Goal: Complete application form: Complete application form

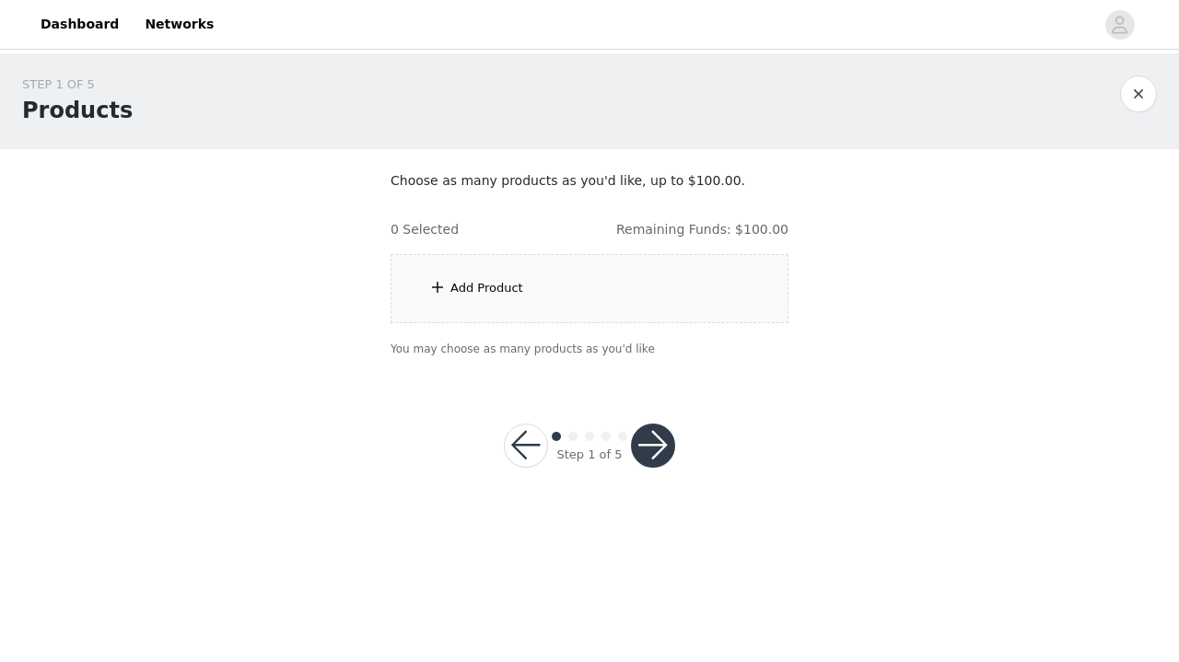
click at [550, 295] on div "Add Product" at bounding box center [589, 288] width 398 height 69
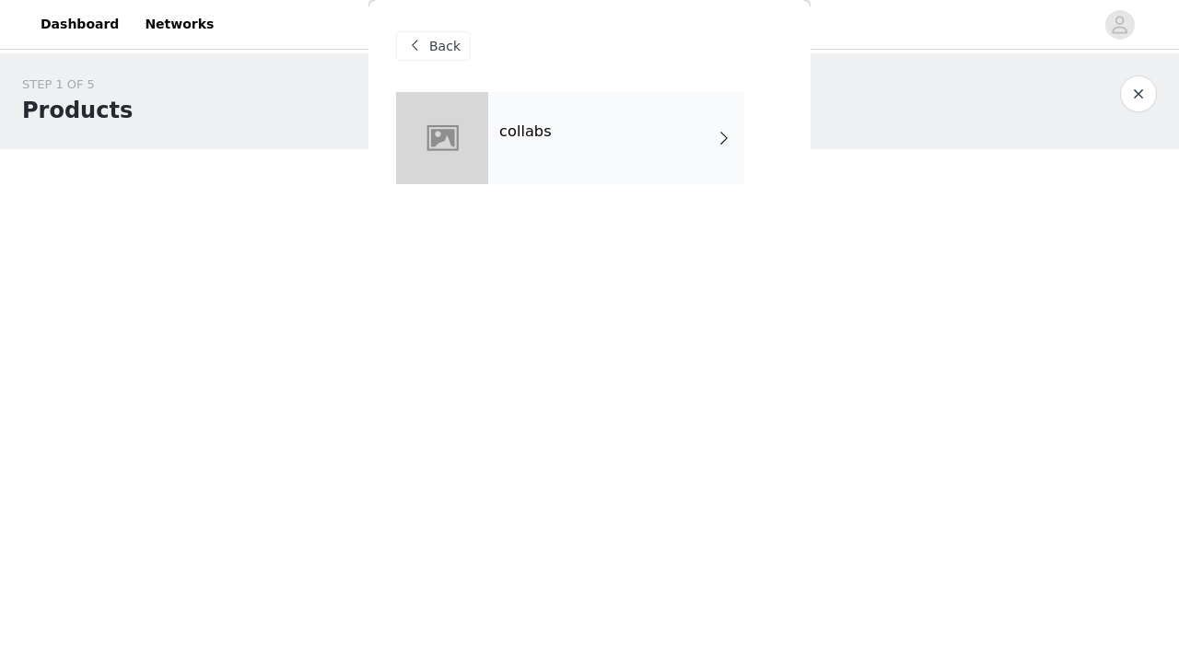
click at [551, 151] on div "collabs" at bounding box center [616, 138] width 256 height 92
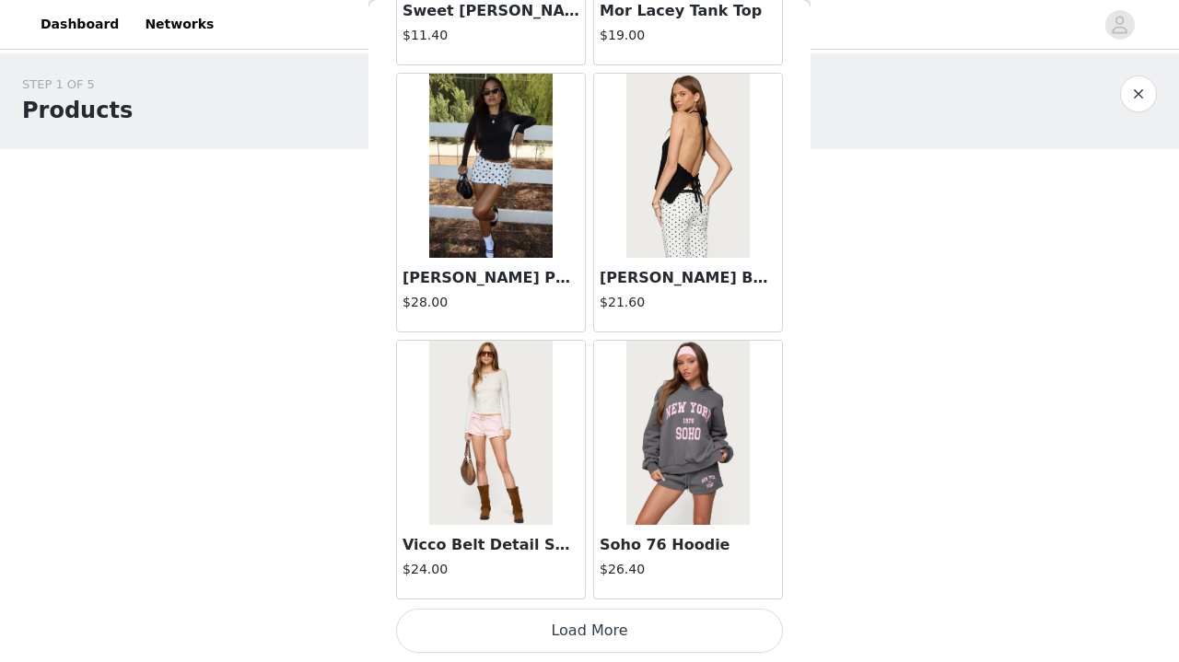
click at [679, 628] on button "Load More" at bounding box center [589, 631] width 387 height 44
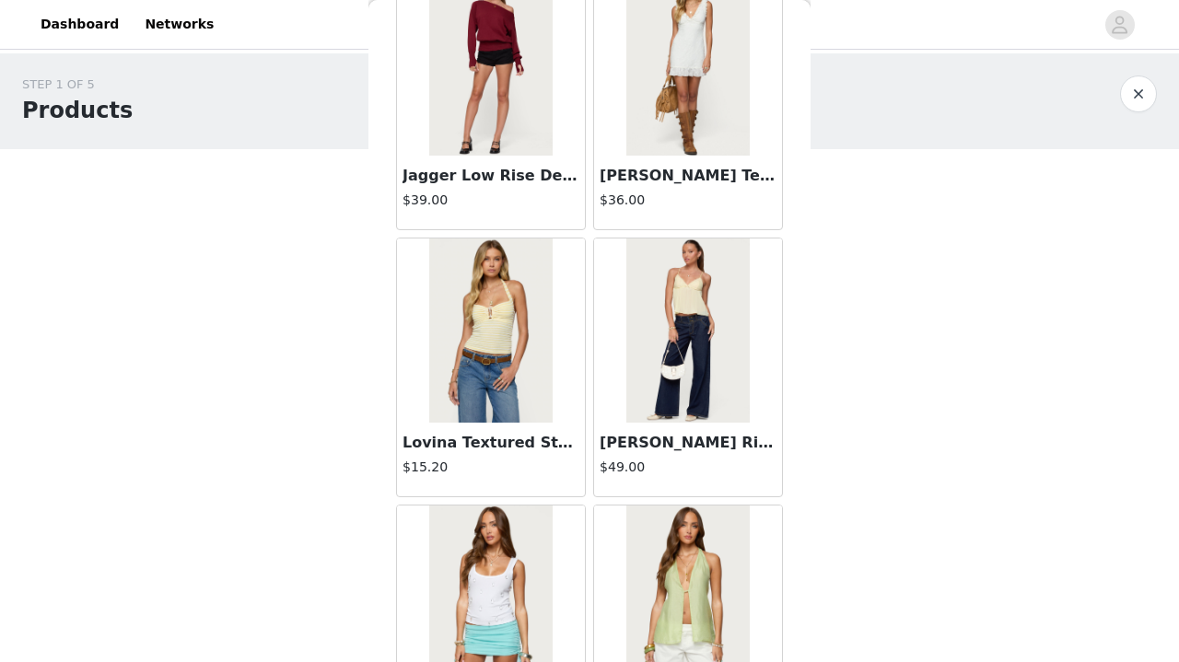
scroll to position [3389, 0]
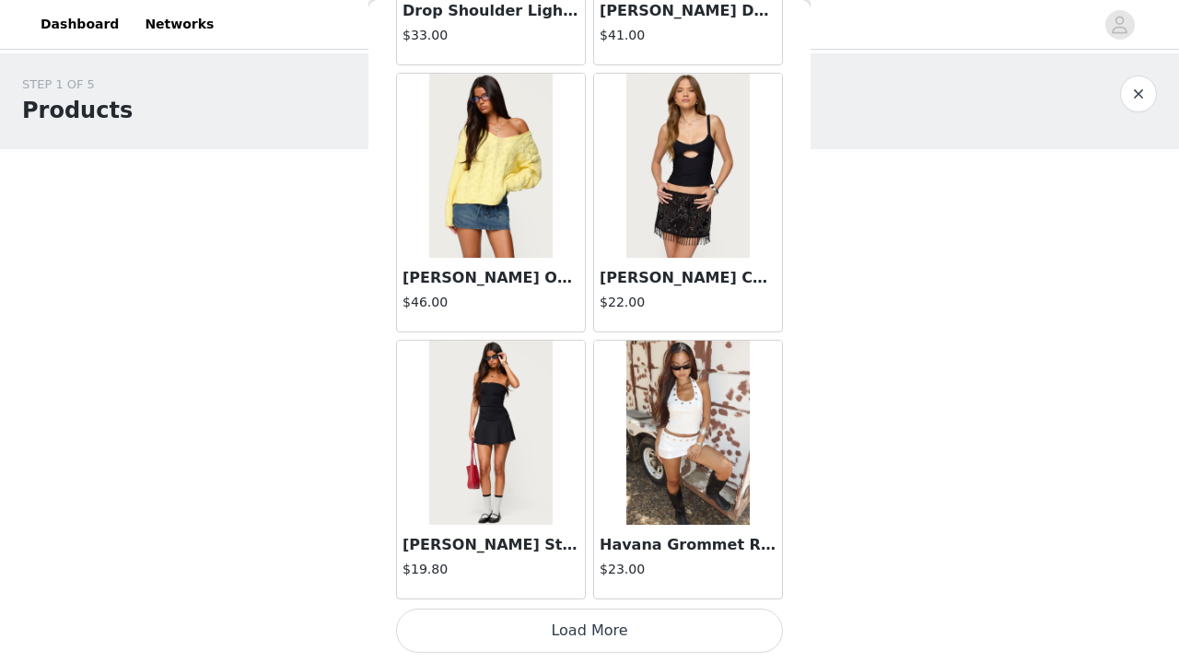
click at [634, 639] on button "Load More" at bounding box center [589, 631] width 387 height 44
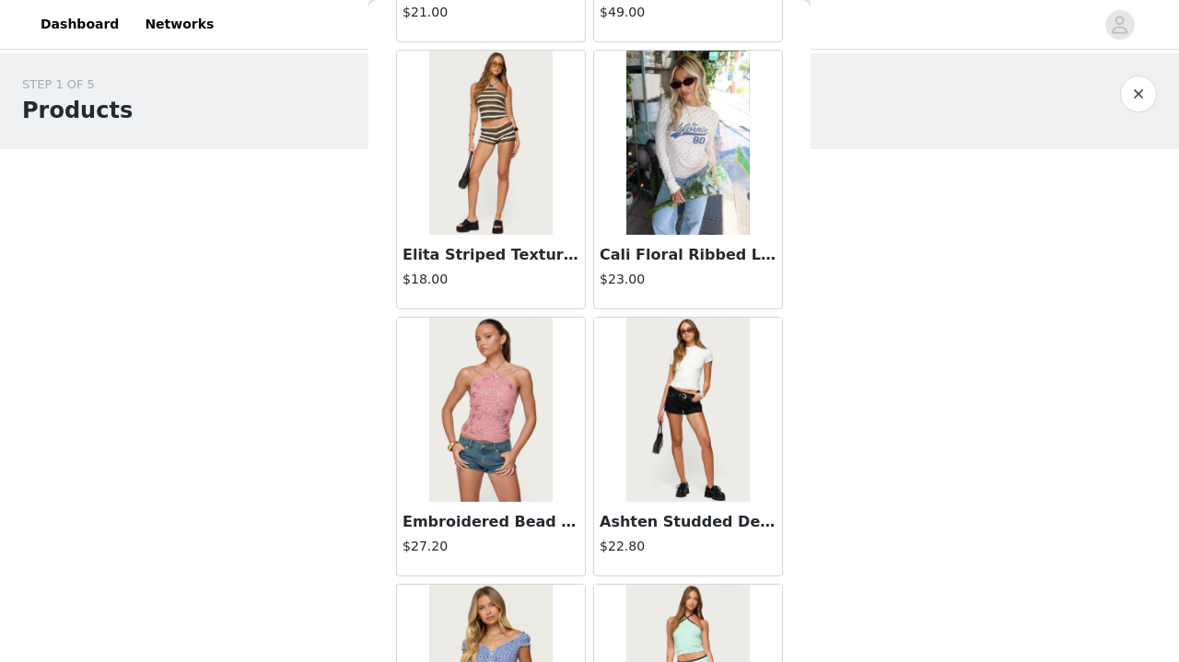
scroll to position [6721, 0]
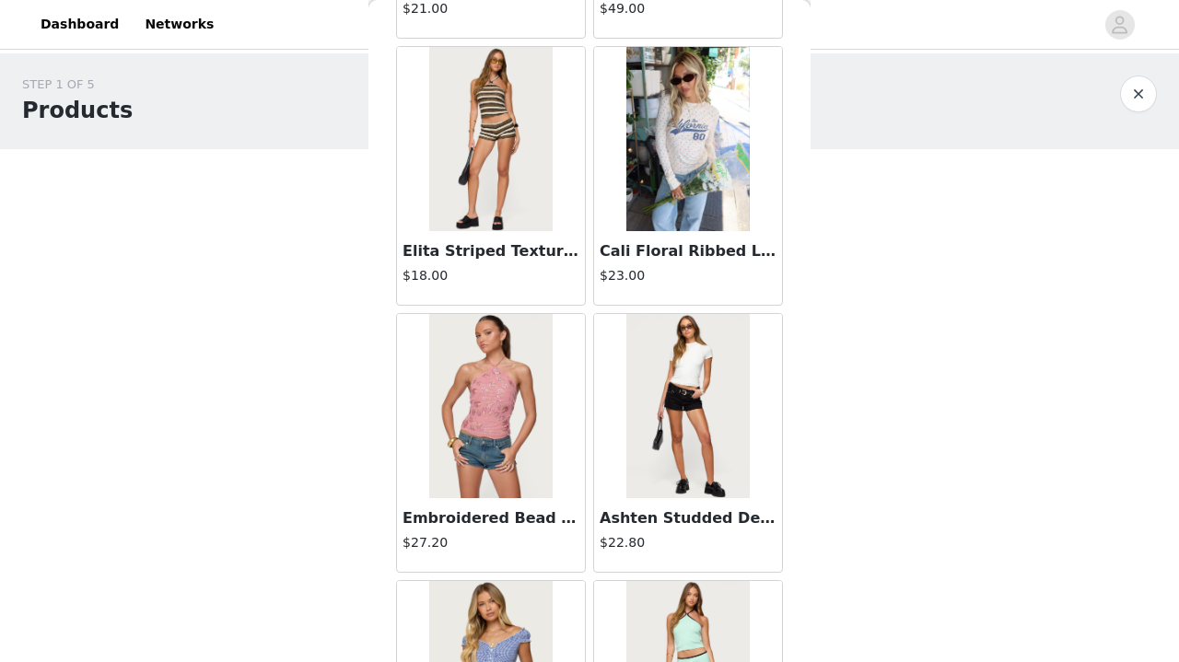
click at [669, 212] on img at bounding box center [687, 139] width 122 height 184
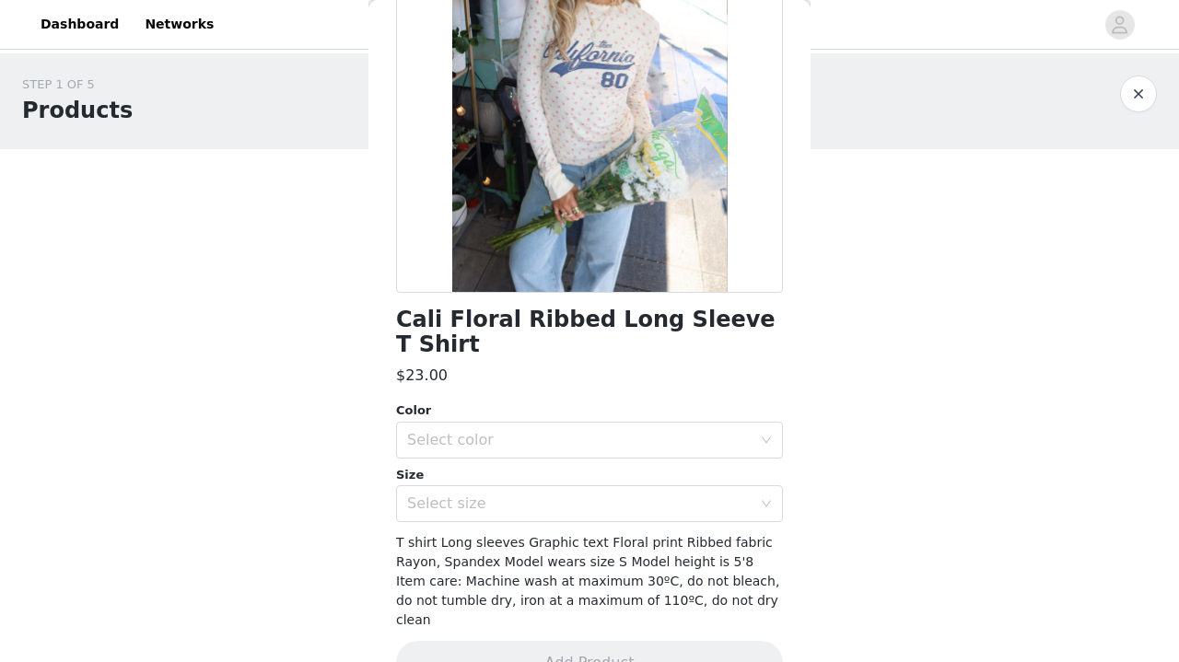
scroll to position [0, 0]
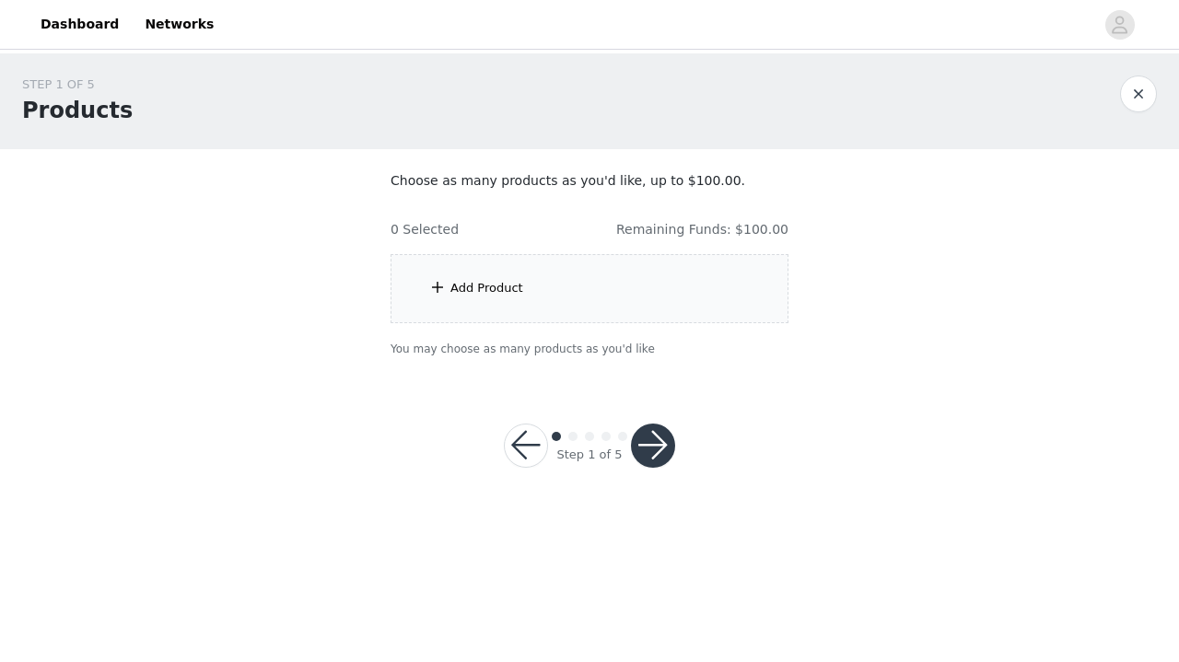
click at [622, 291] on div "Add Product" at bounding box center [589, 288] width 398 height 69
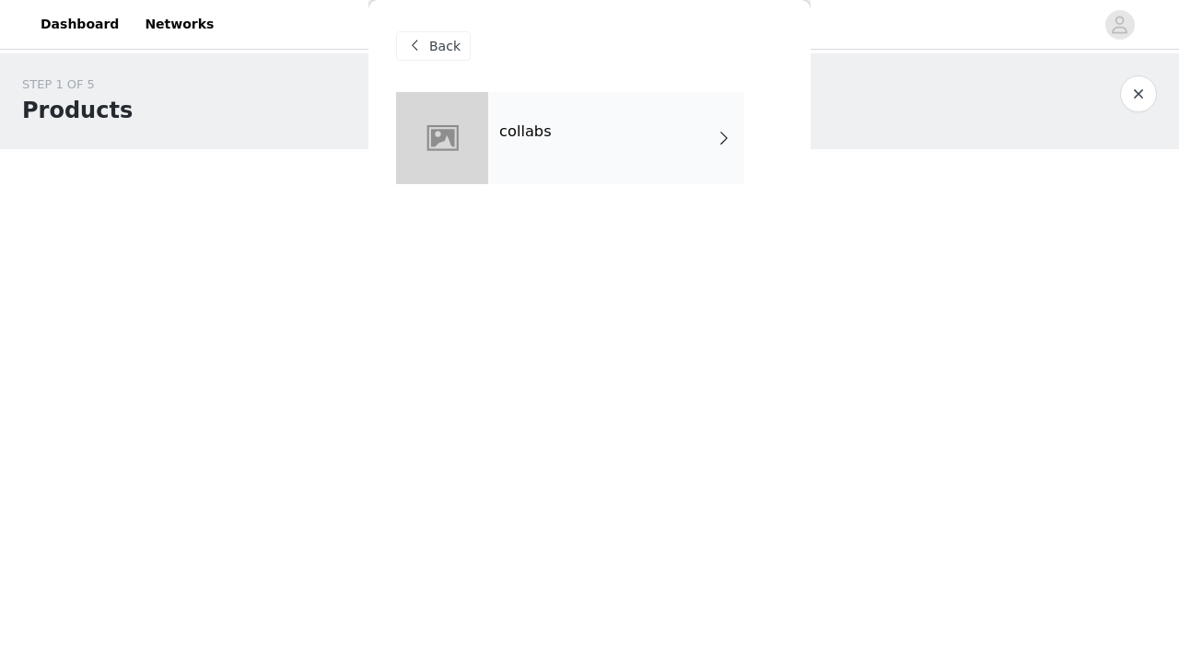
click at [613, 185] on div "collabs" at bounding box center [589, 152] width 387 height 120
click at [608, 174] on div "collabs" at bounding box center [616, 138] width 256 height 92
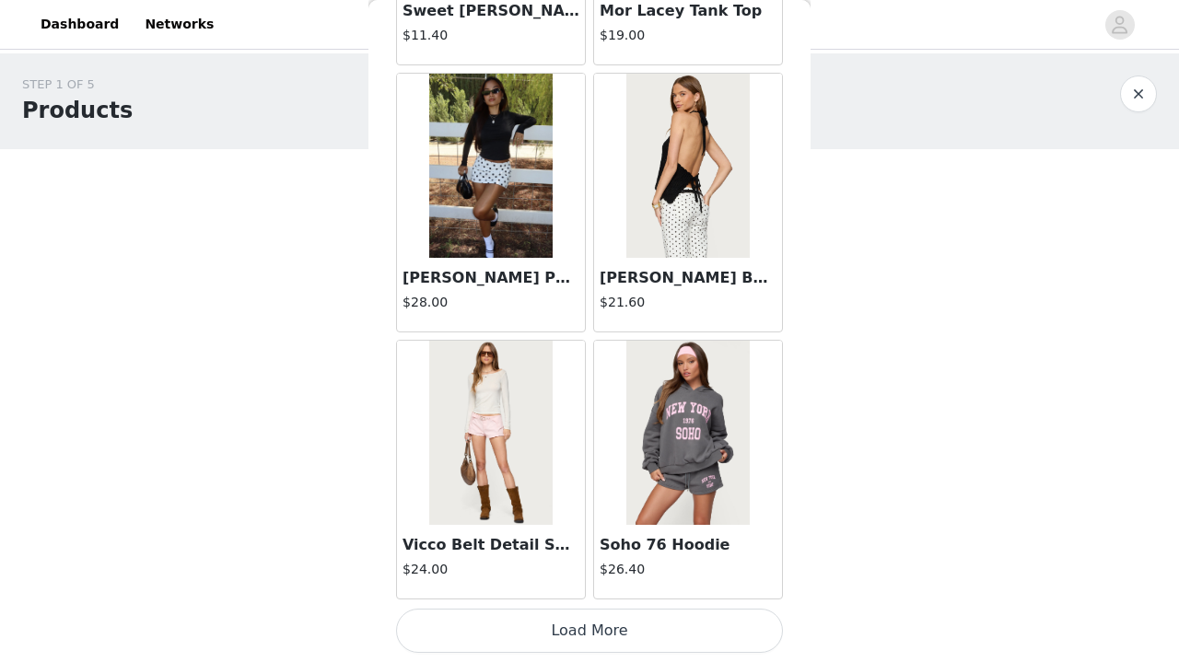
click at [541, 635] on button "Load More" at bounding box center [589, 631] width 387 height 44
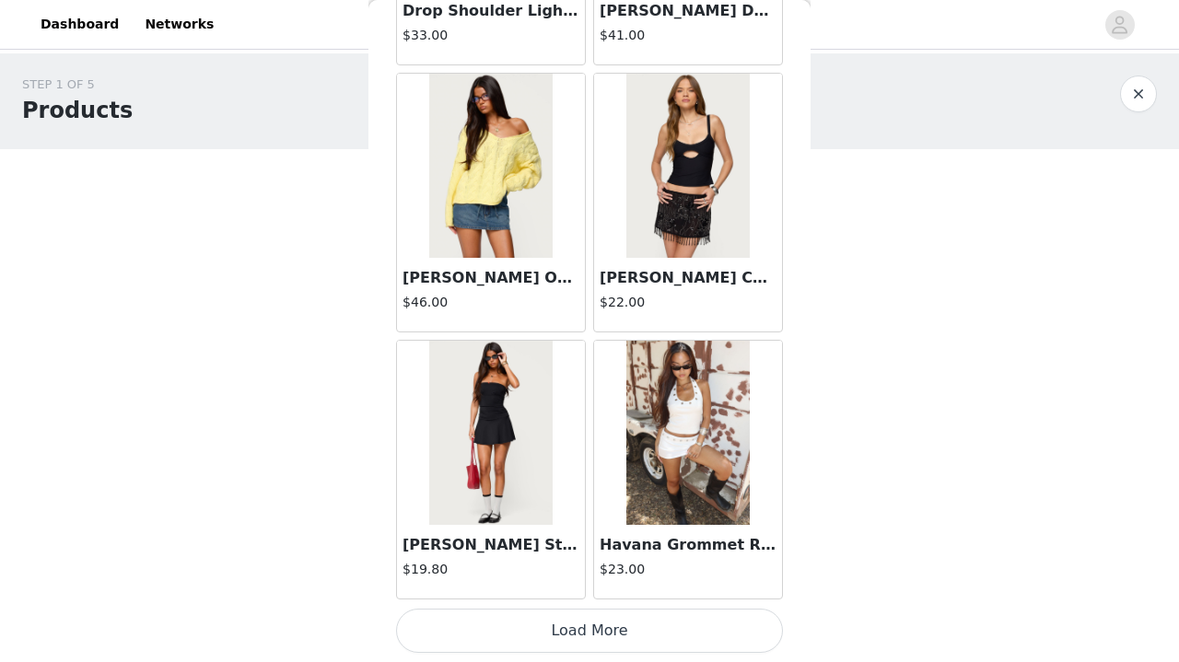
click at [587, 612] on button "Load More" at bounding box center [589, 631] width 387 height 44
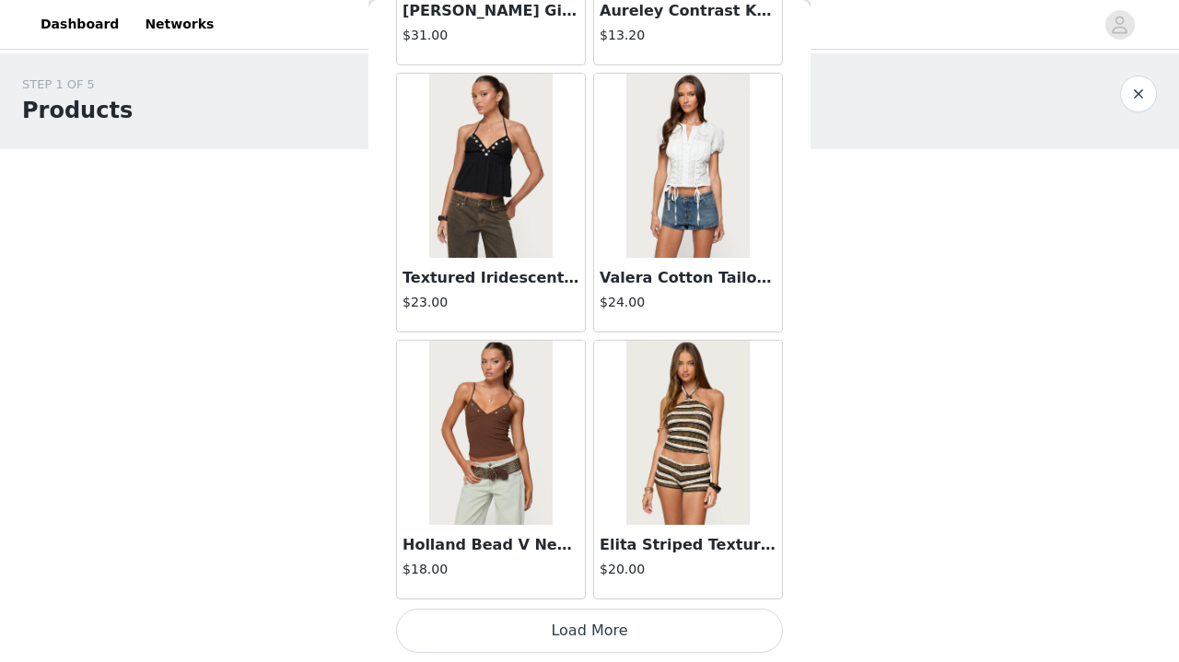
click at [582, 643] on button "Load More" at bounding box center [589, 631] width 387 height 44
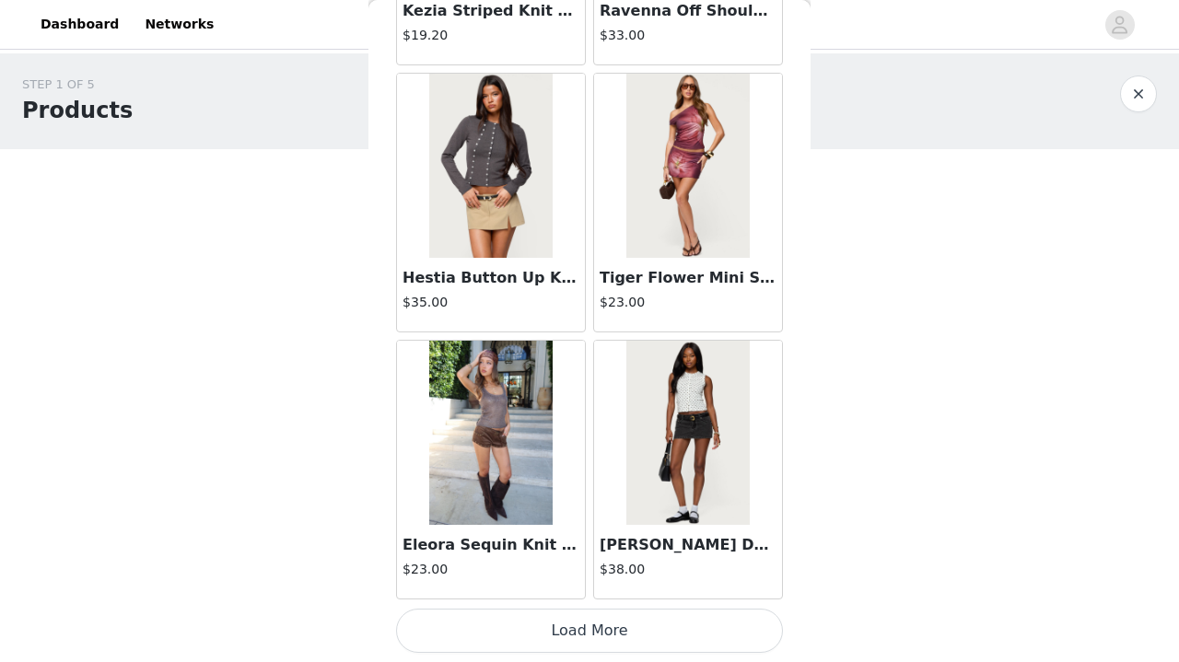
click at [575, 627] on button "Load More" at bounding box center [589, 631] width 387 height 44
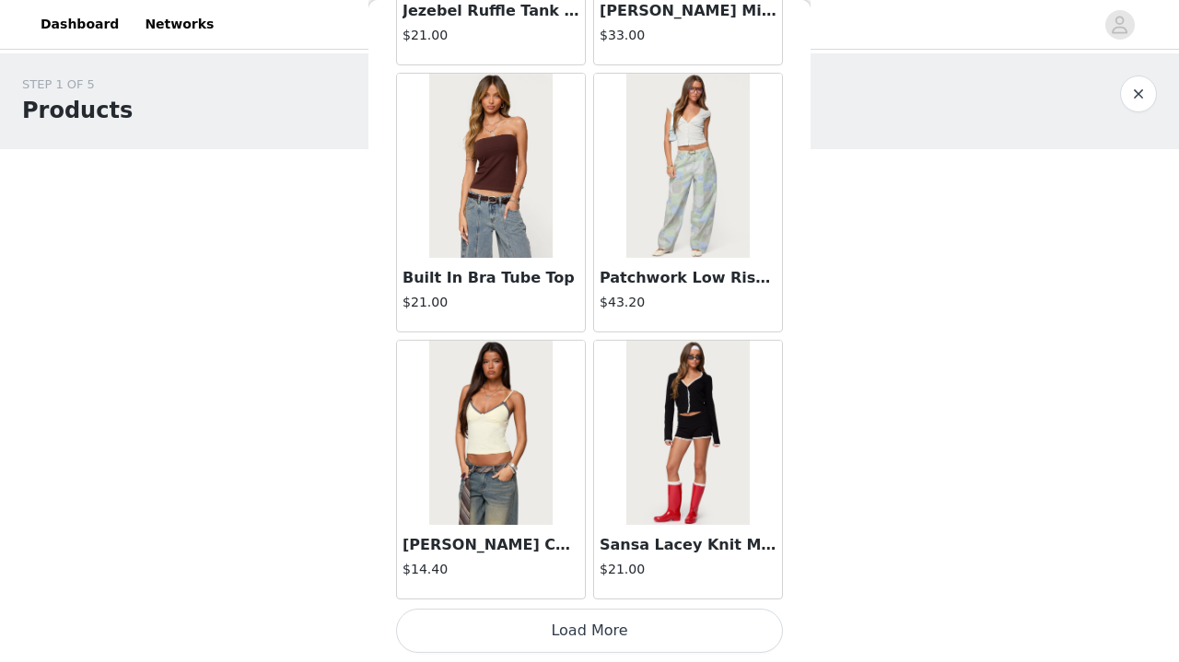
click at [629, 635] on button "Load More" at bounding box center [589, 631] width 387 height 44
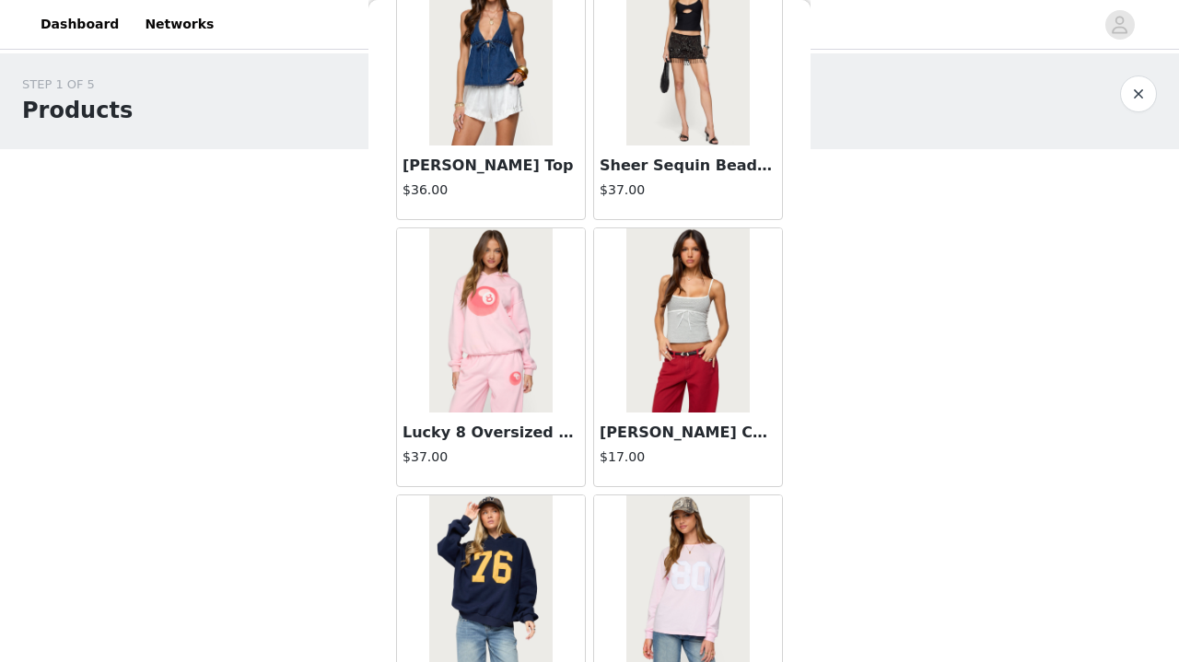
scroll to position [14778, 0]
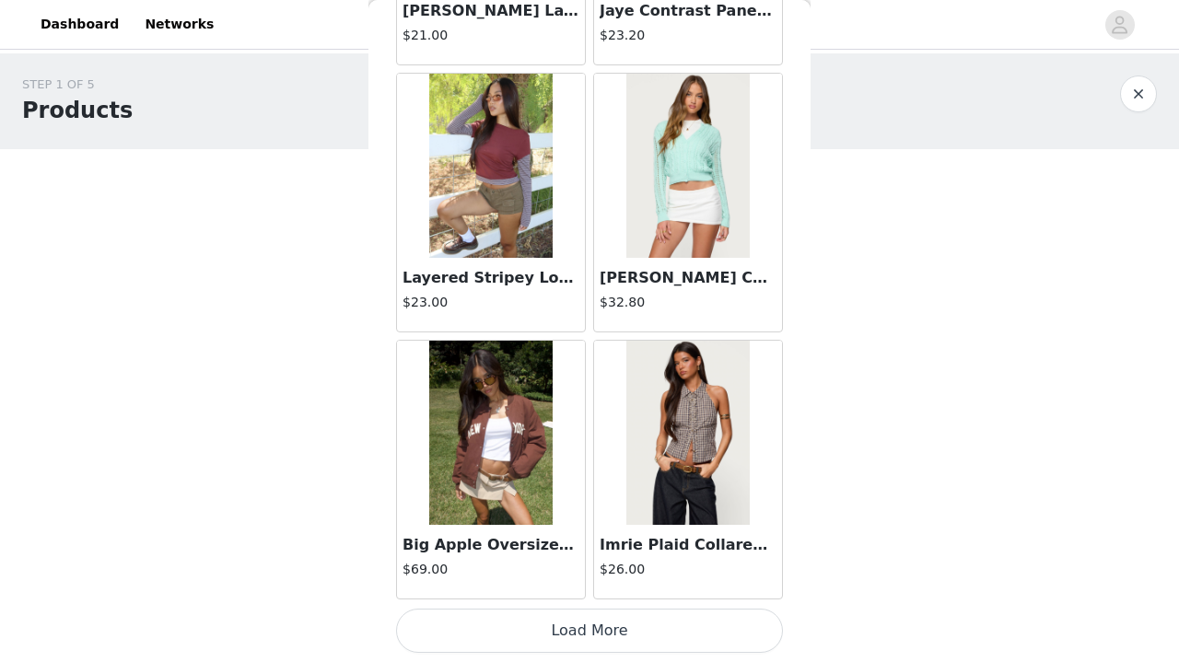
click at [625, 632] on button "Load More" at bounding box center [589, 631] width 387 height 44
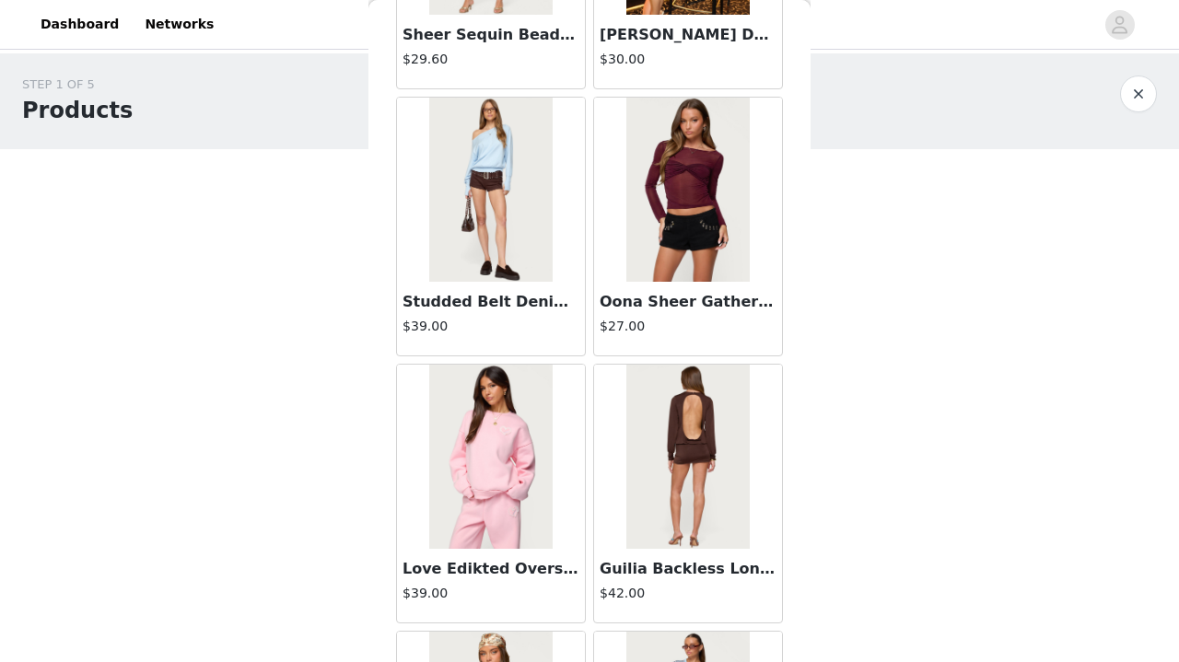
scroll to position [16799, 0]
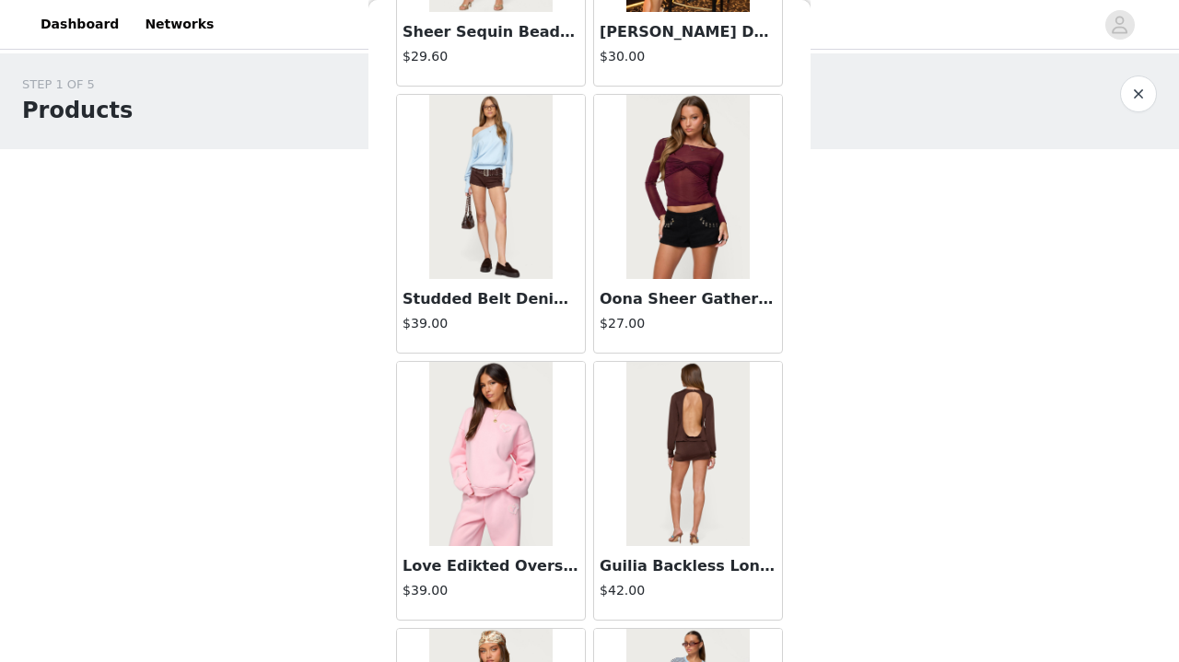
click at [693, 252] on img at bounding box center [687, 187] width 122 height 184
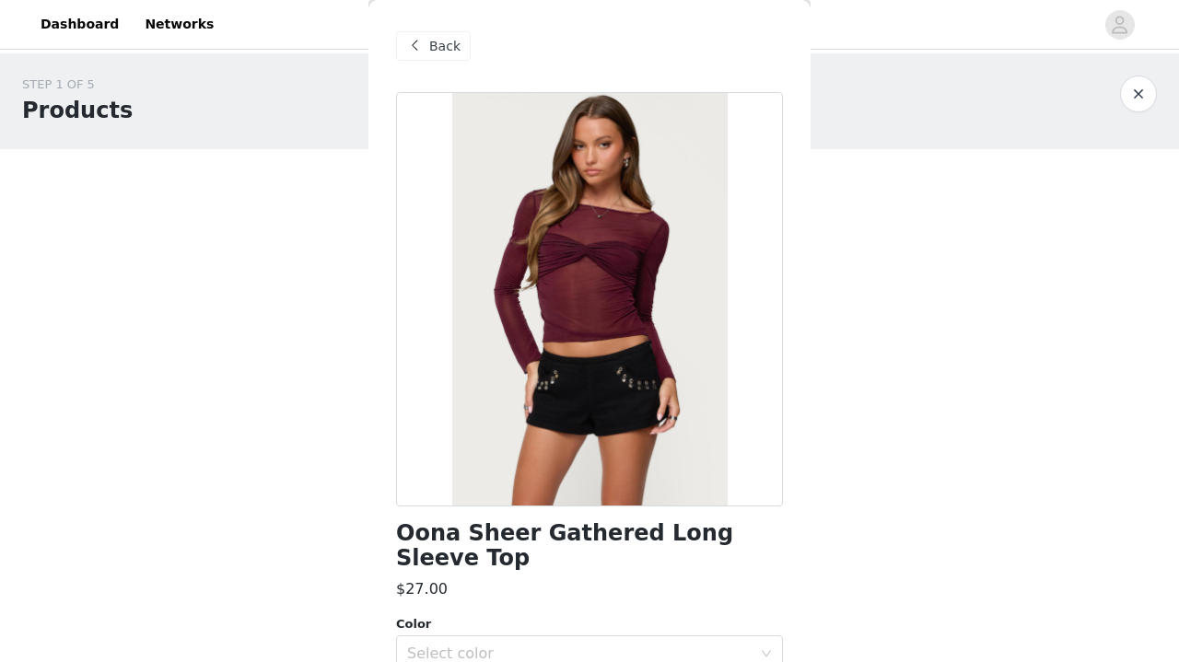
scroll to position [0, 0]
click at [434, 39] on span "Back" at bounding box center [444, 46] width 31 height 19
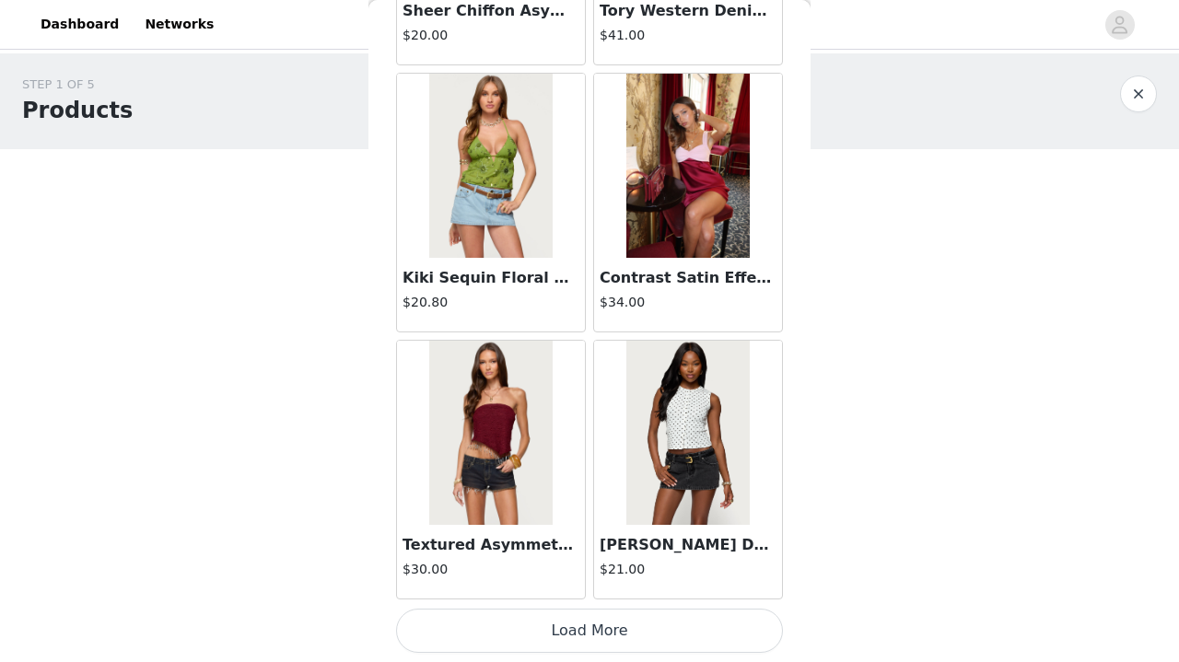
click at [624, 638] on button "Load More" at bounding box center [589, 631] width 387 height 44
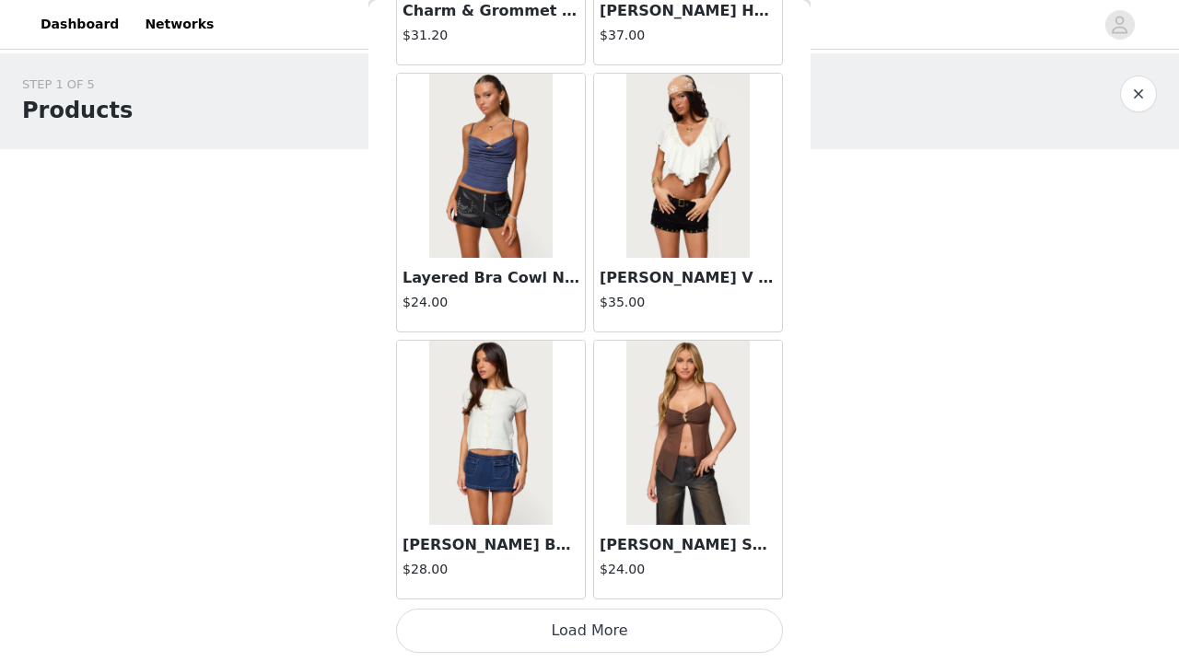
scroll to position [20846, 0]
click at [658, 621] on button "Load More" at bounding box center [589, 631] width 387 height 44
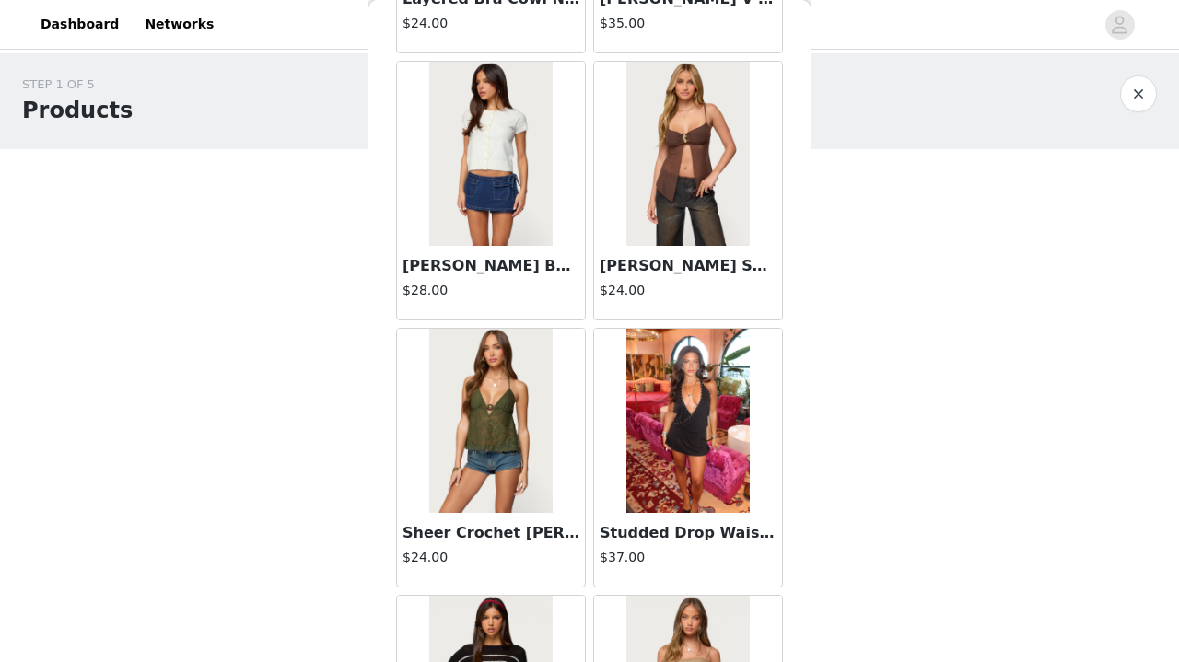
scroll to position [21138, 0]
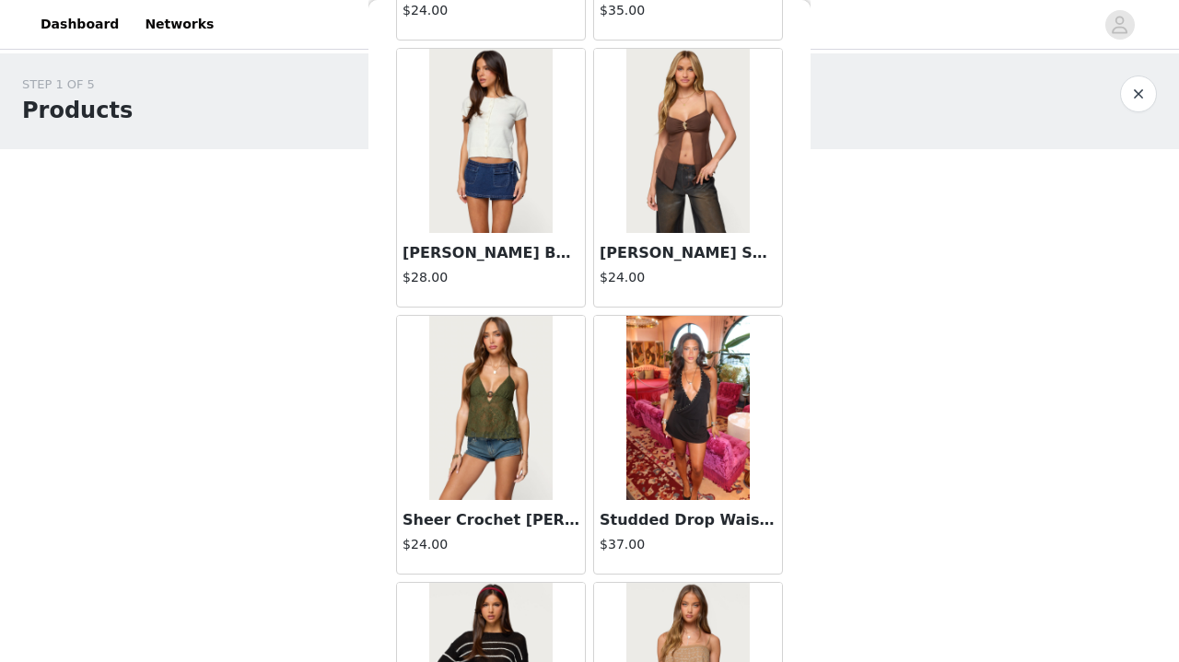
click at [702, 474] on img at bounding box center [687, 408] width 122 height 184
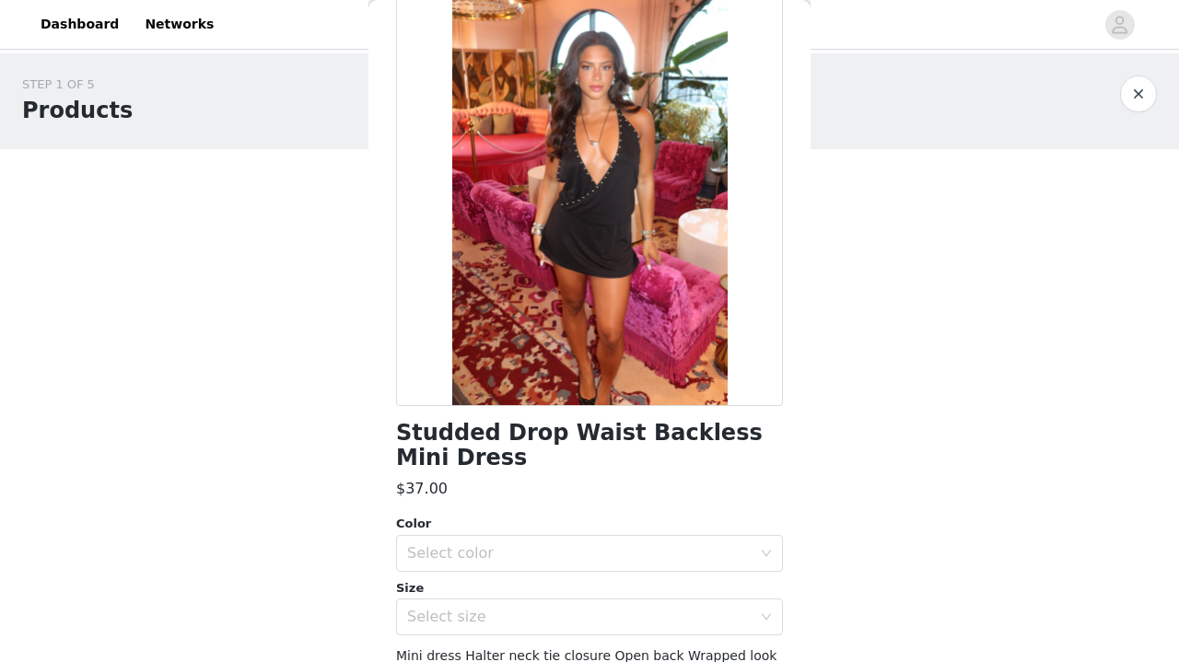
scroll to position [108, 0]
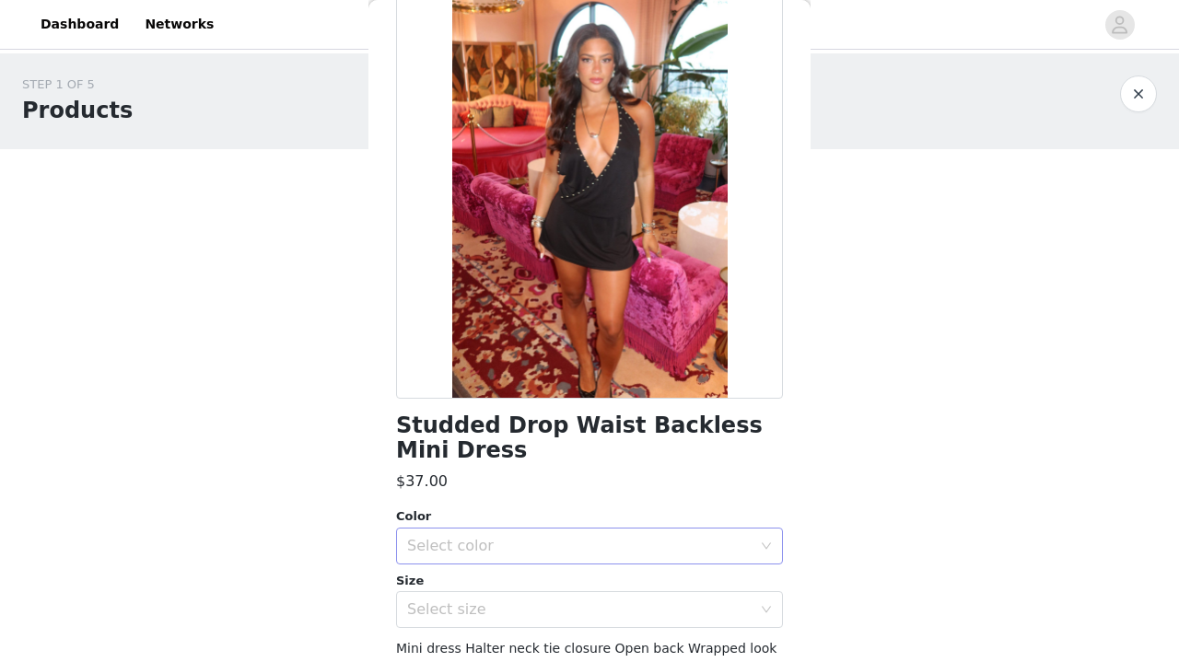
click at [608, 535] on div "Select color" at bounding box center [583, 545] width 353 height 35
click at [563, 588] on li "BLACK" at bounding box center [589, 585] width 387 height 29
click at [561, 615] on div "Select size" at bounding box center [579, 609] width 344 height 18
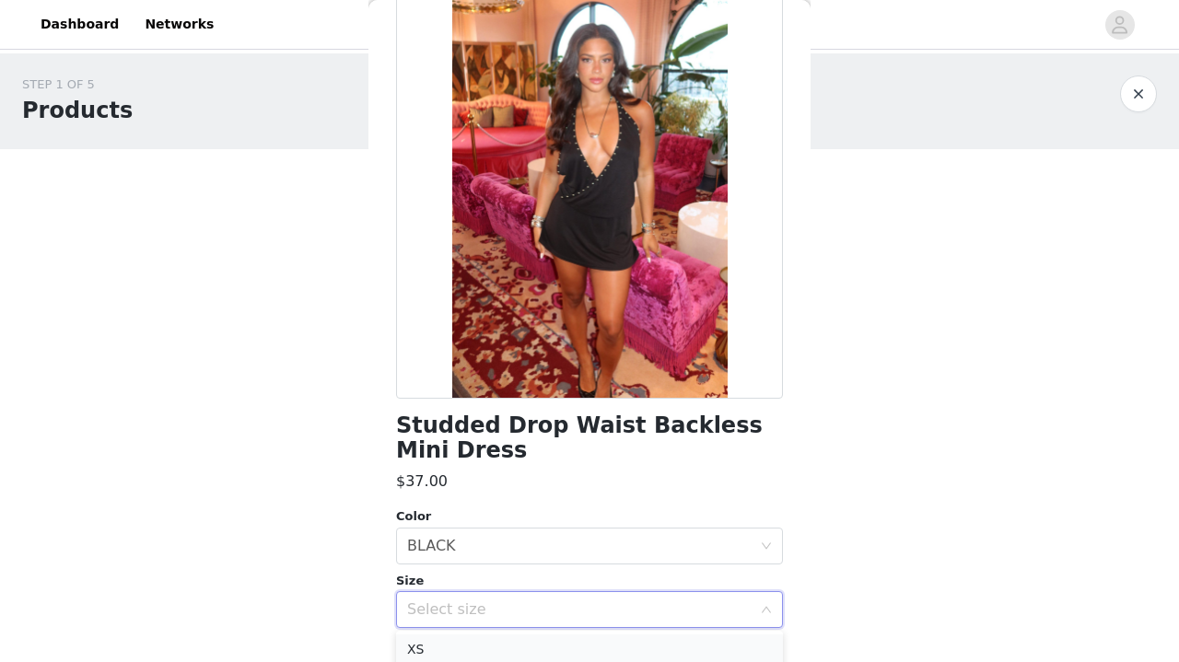
click at [530, 652] on li "XS" at bounding box center [589, 648] width 387 height 29
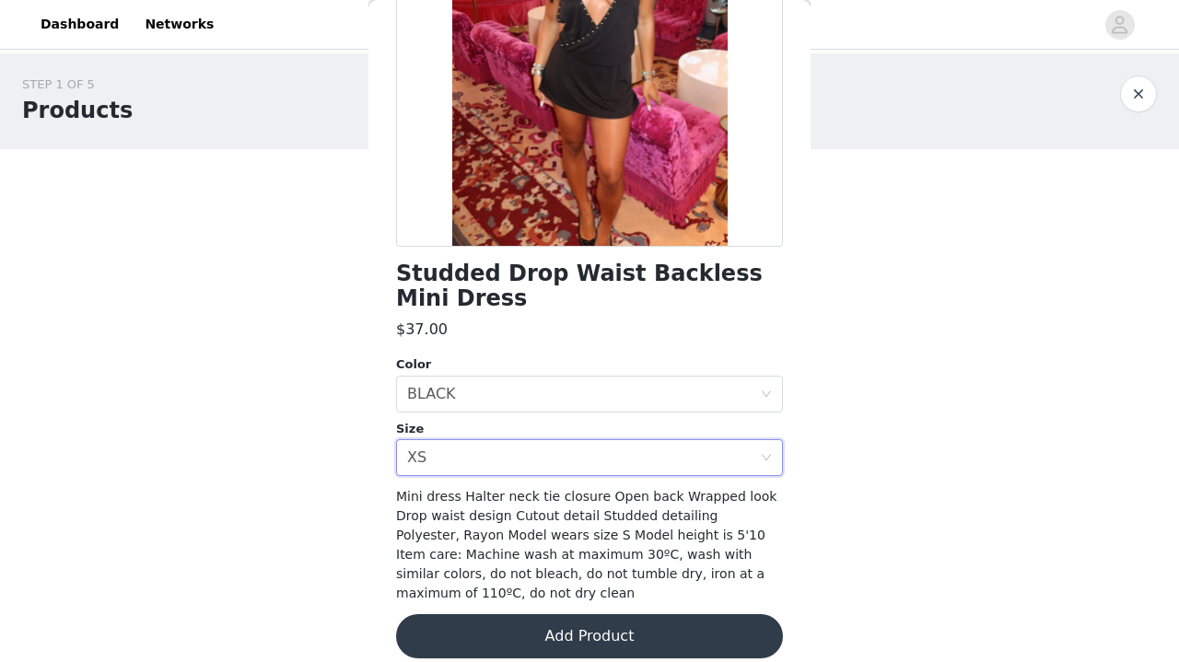
scroll to position [258, 0]
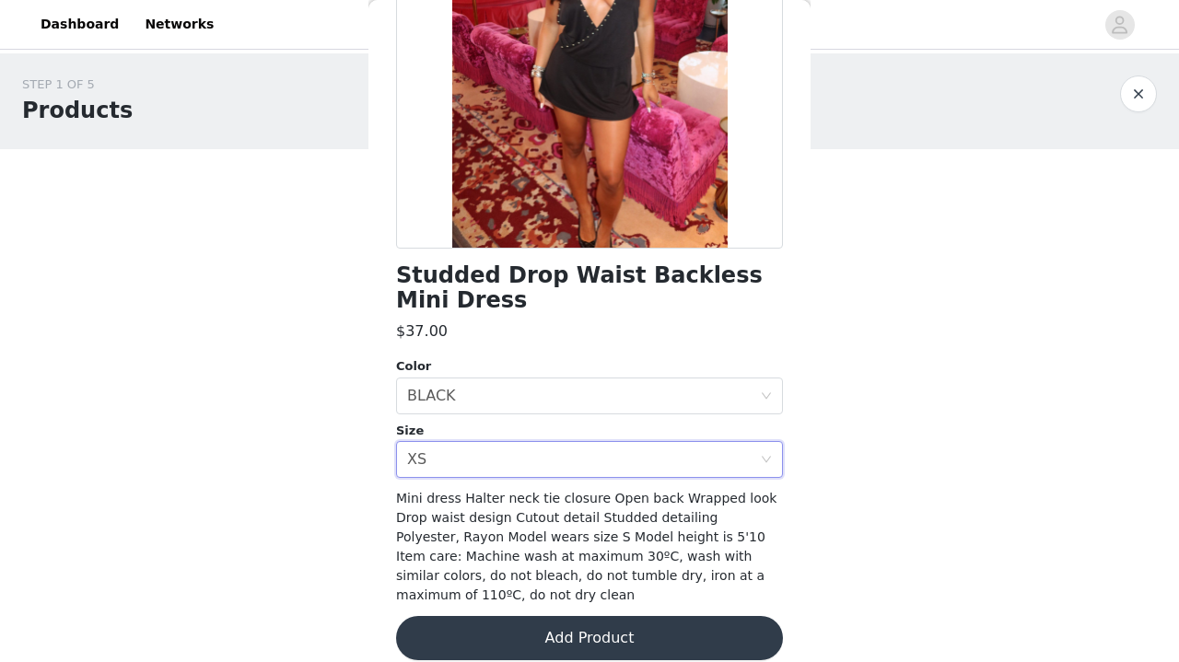
click at [552, 616] on button "Add Product" at bounding box center [589, 638] width 387 height 44
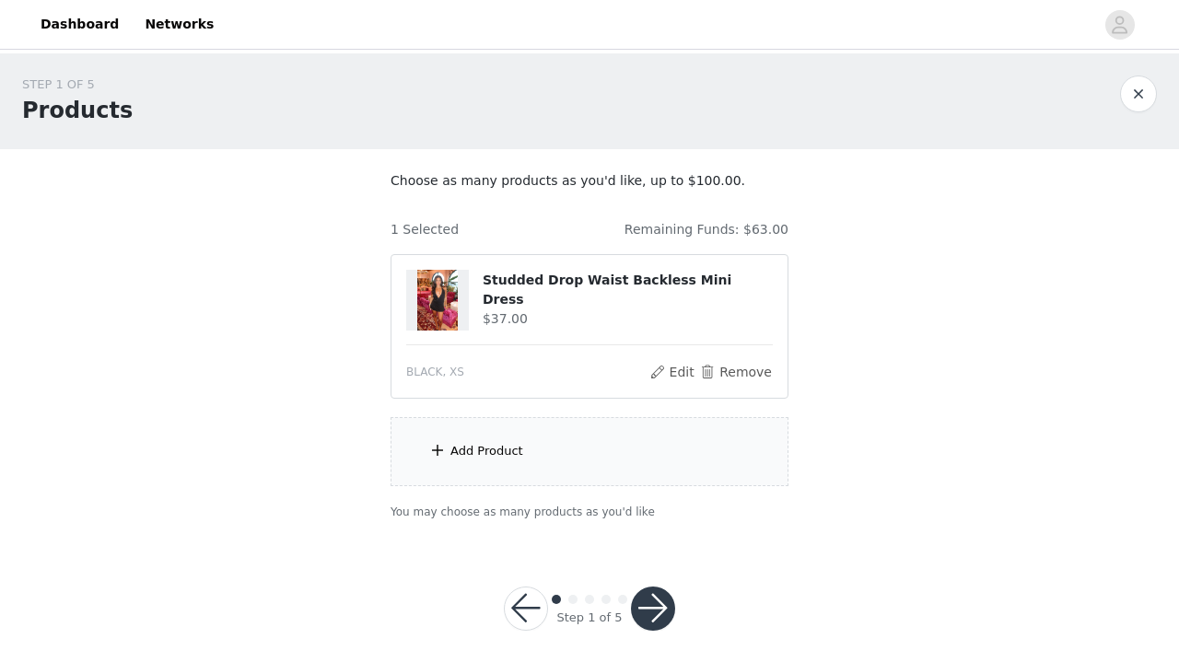
click at [550, 436] on div "Add Product" at bounding box center [589, 451] width 398 height 69
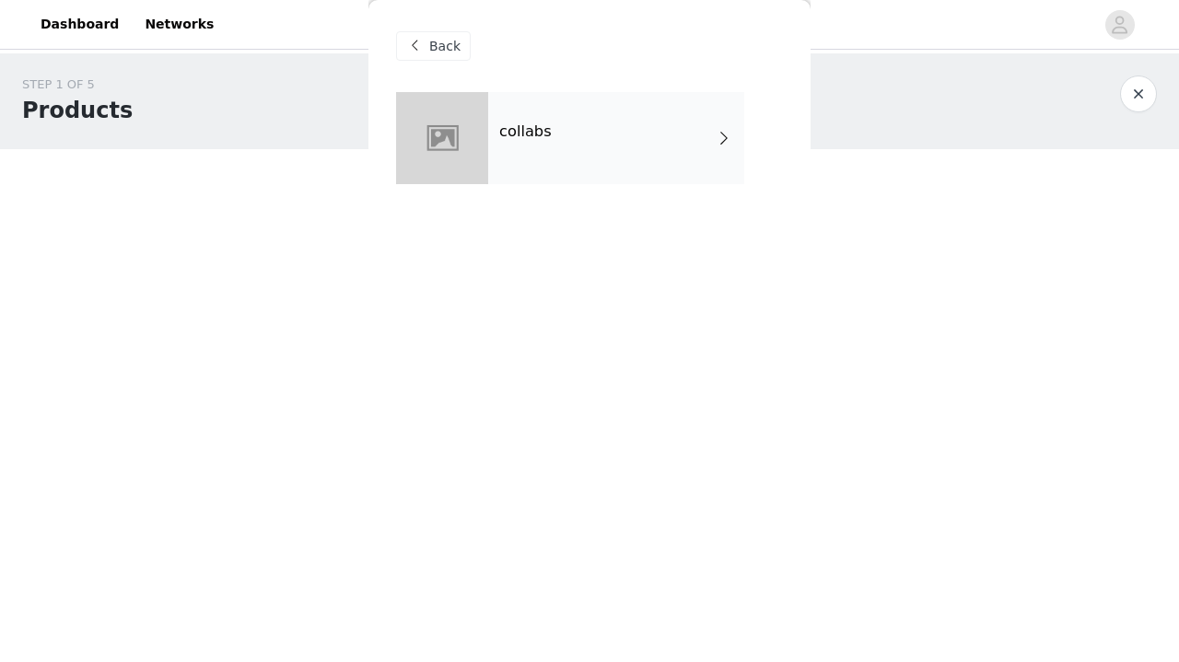
click at [564, 185] on div "collabs" at bounding box center [589, 152] width 387 height 120
click at [593, 151] on div "collabs" at bounding box center [616, 138] width 256 height 92
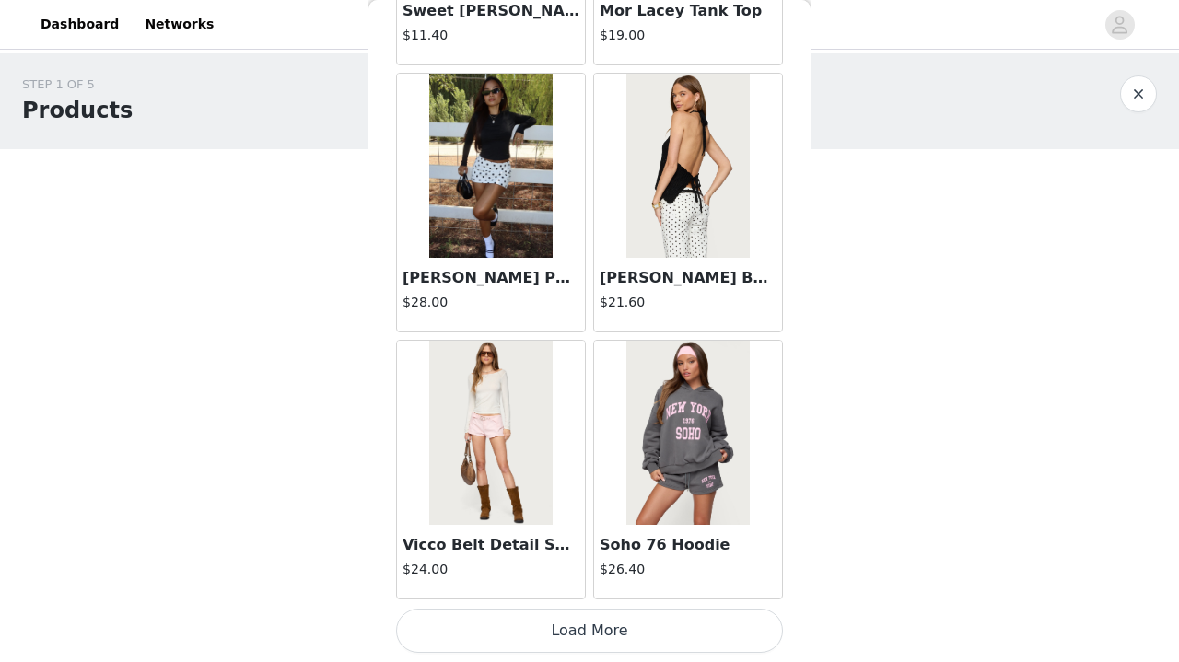
click at [545, 613] on button "Load More" at bounding box center [589, 631] width 387 height 44
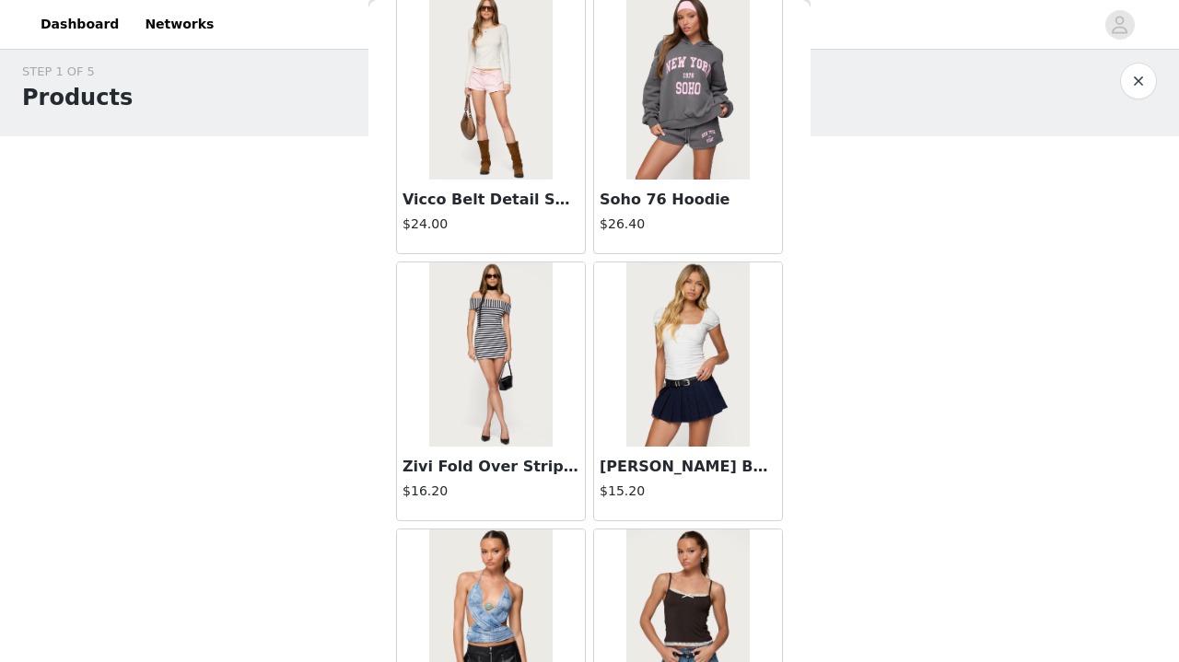
scroll to position [12, 0]
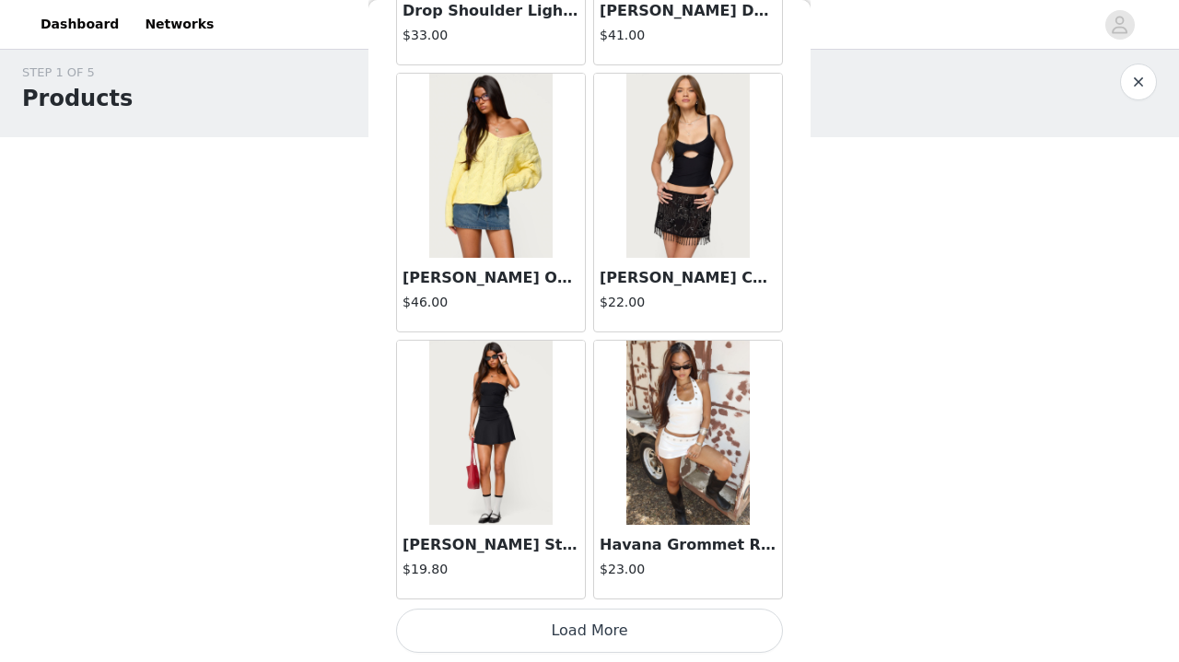
click at [548, 621] on button "Load More" at bounding box center [589, 631] width 387 height 44
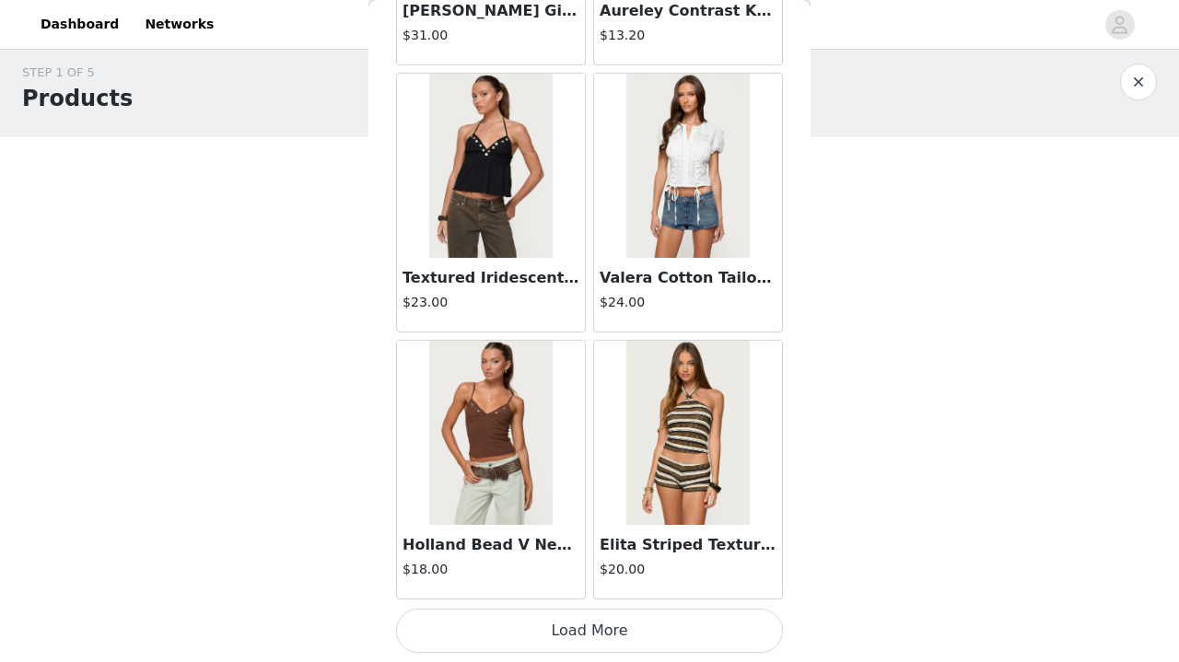
click at [545, 626] on button "Load More" at bounding box center [589, 631] width 387 height 44
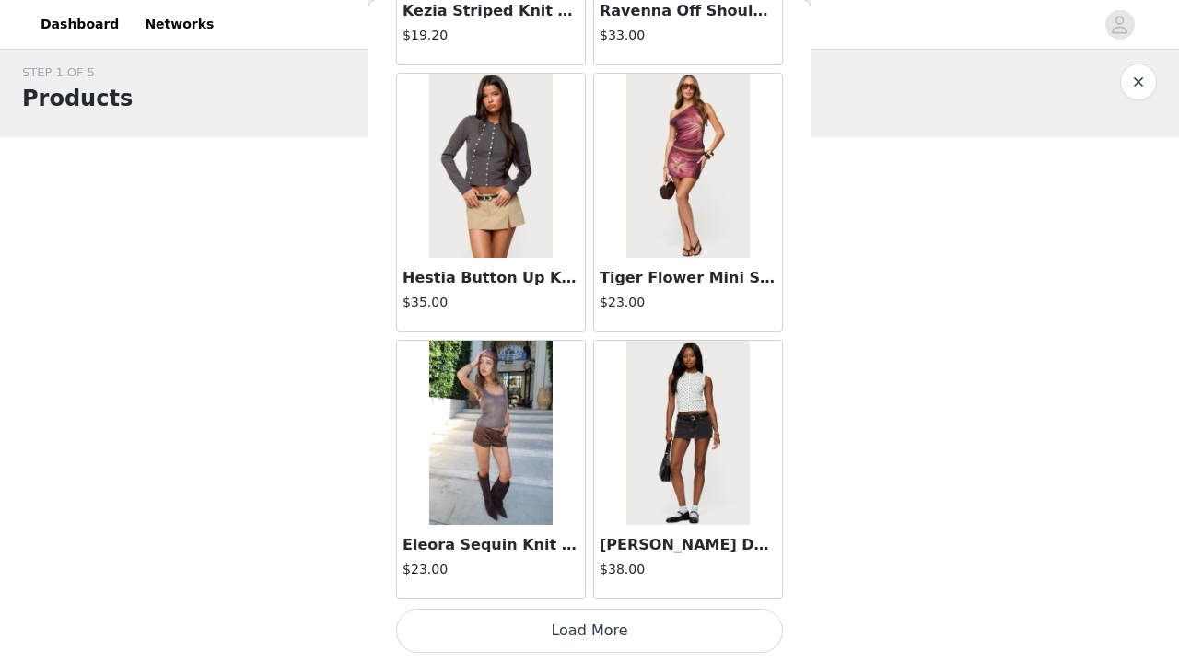
click at [555, 638] on button "Load More" at bounding box center [589, 631] width 387 height 44
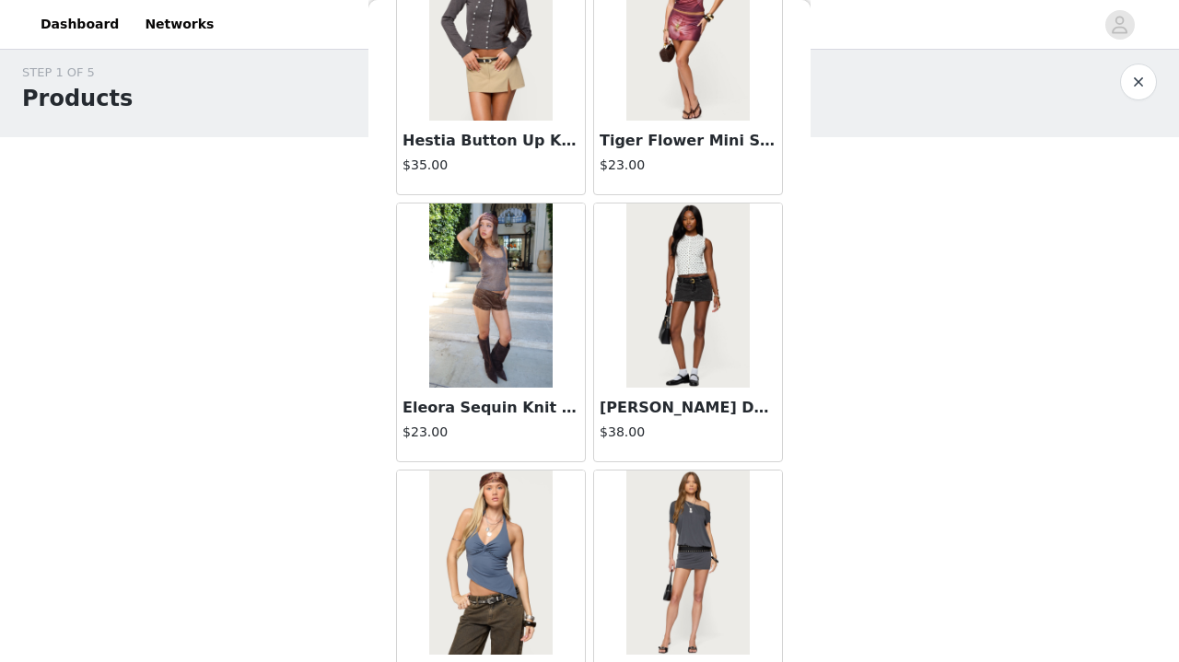
scroll to position [10304, 0]
click at [522, 401] on h3 "Eleora Sequin Knit Tank Top" at bounding box center [490, 407] width 177 height 22
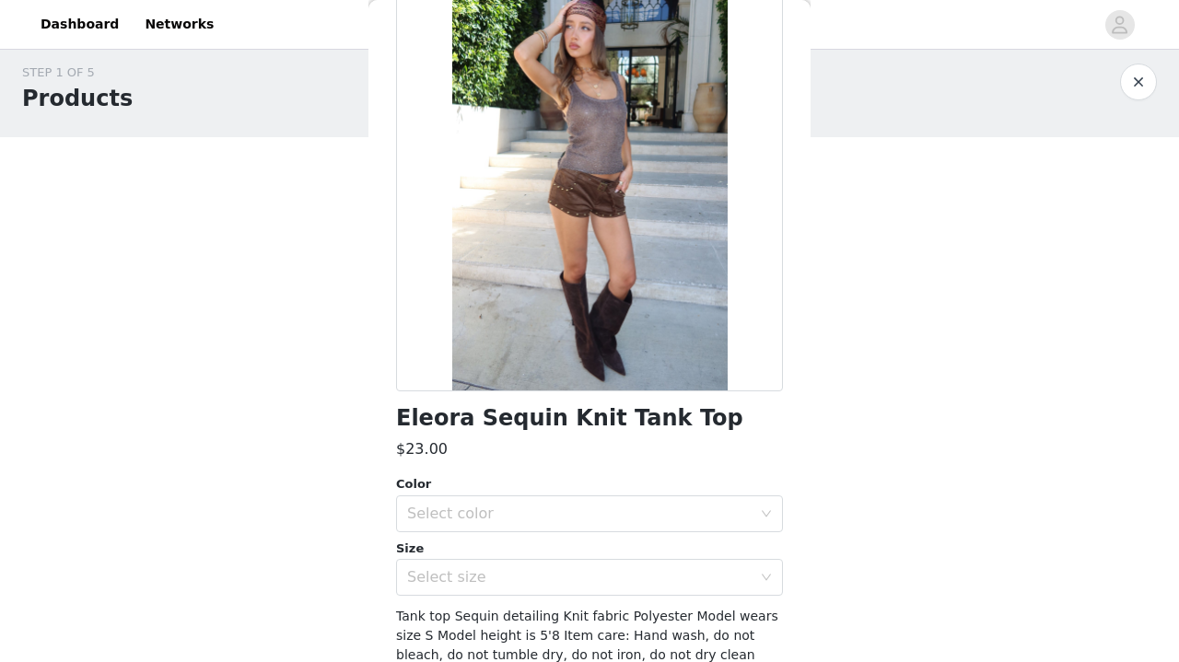
scroll to position [0, 0]
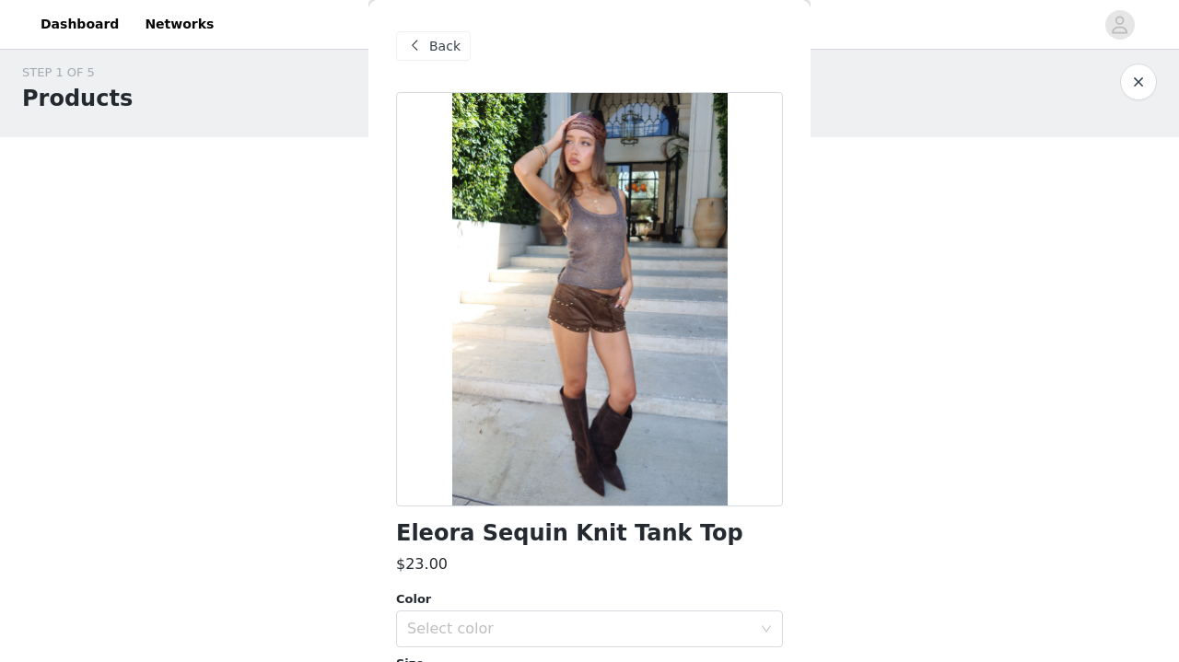
click at [459, 41] on div "Back" at bounding box center [433, 45] width 75 height 29
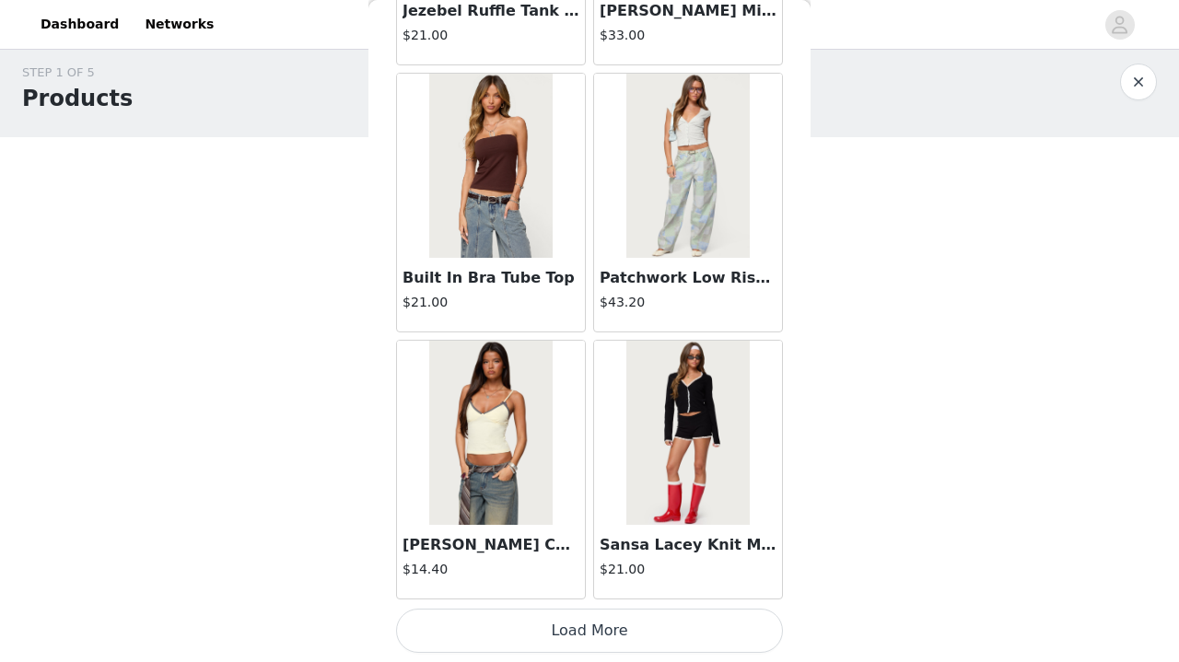
scroll to position [12836, 0]
click at [593, 621] on button "Load More" at bounding box center [589, 631] width 387 height 44
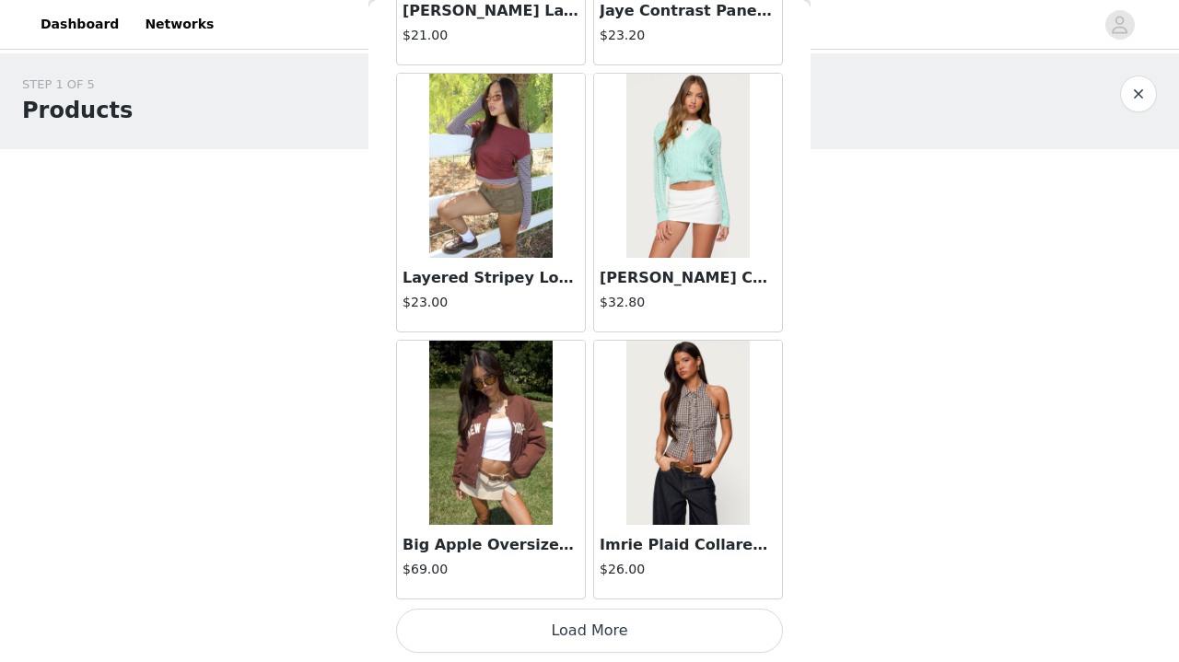
scroll to position [15217, 0]
click at [478, 634] on button "Load More" at bounding box center [589, 631] width 387 height 44
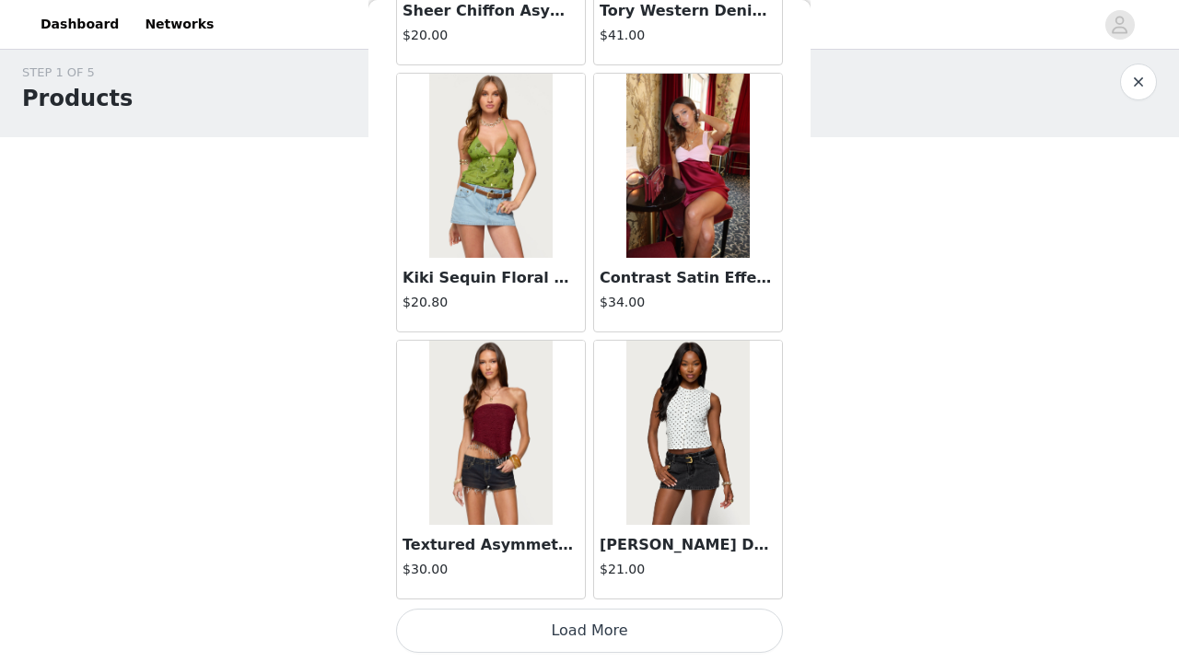
click at [548, 643] on button "Load More" at bounding box center [589, 631] width 387 height 44
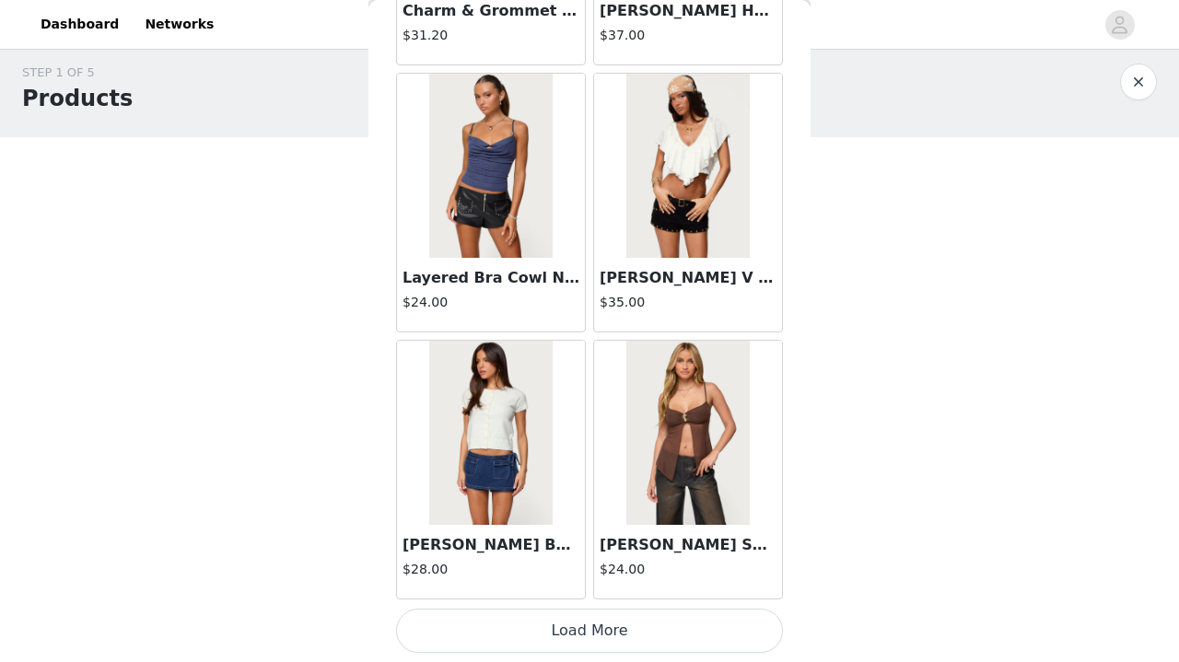
click at [502, 512] on img at bounding box center [490, 433] width 122 height 184
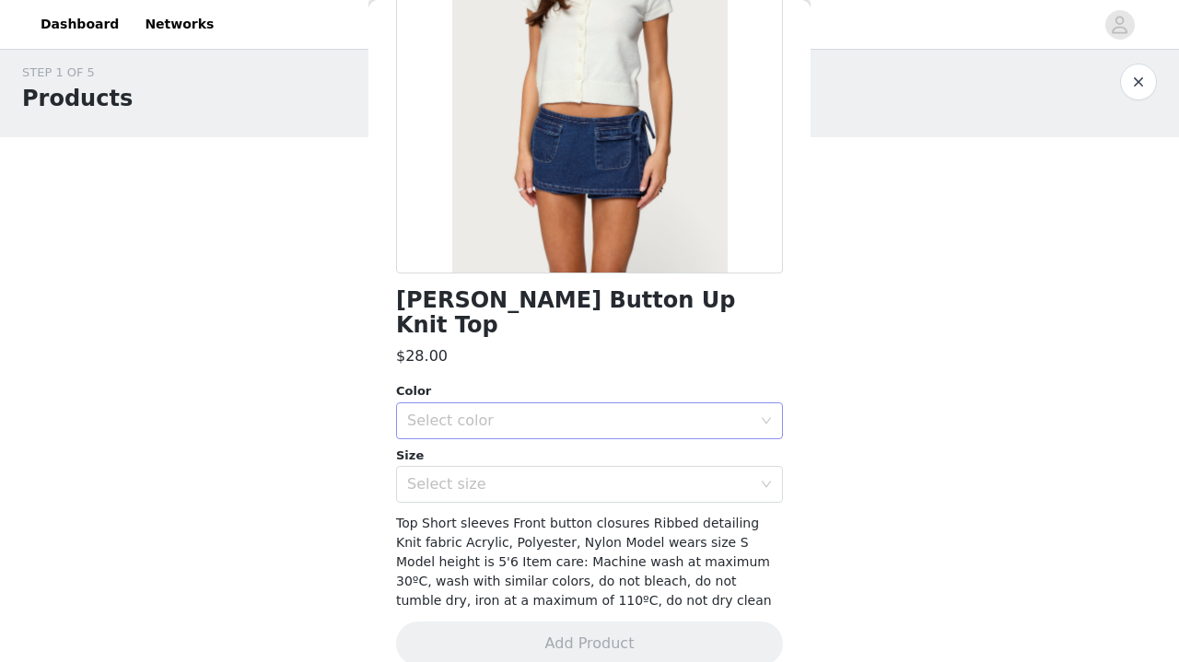
click at [605, 412] on div "Select color" at bounding box center [579, 421] width 344 height 18
click at [589, 437] on li "WHITE" at bounding box center [589, 435] width 387 height 29
click at [580, 475] on div "Select size" at bounding box center [583, 484] width 353 height 35
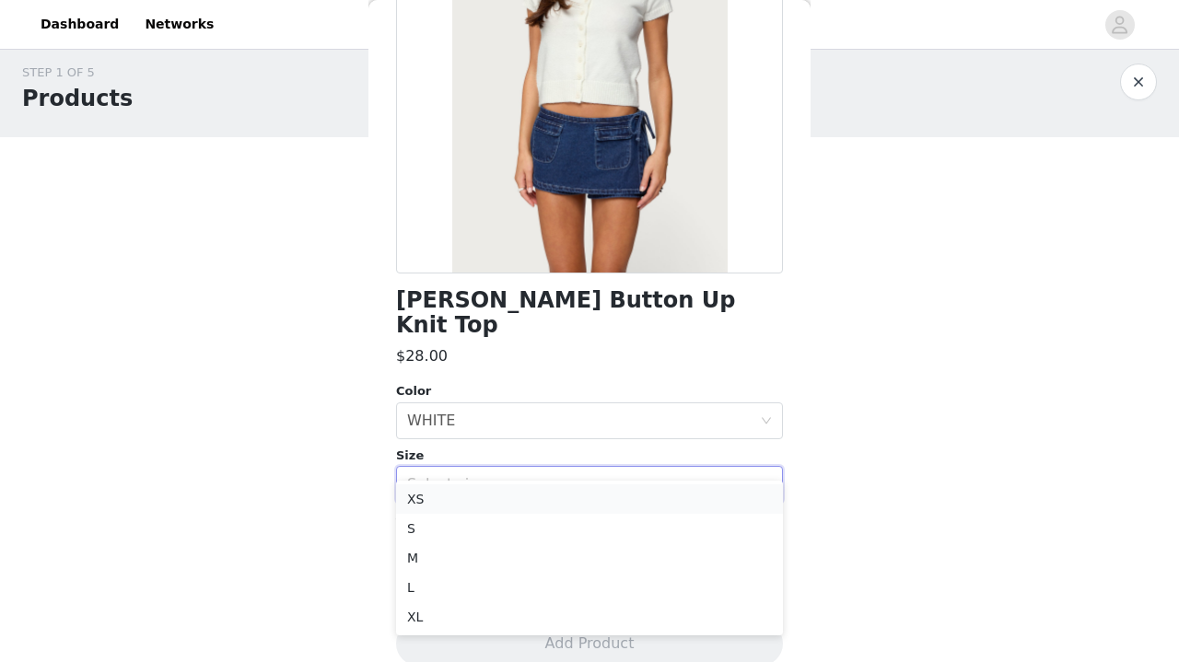
click at [548, 505] on li "XS" at bounding box center [589, 498] width 387 height 29
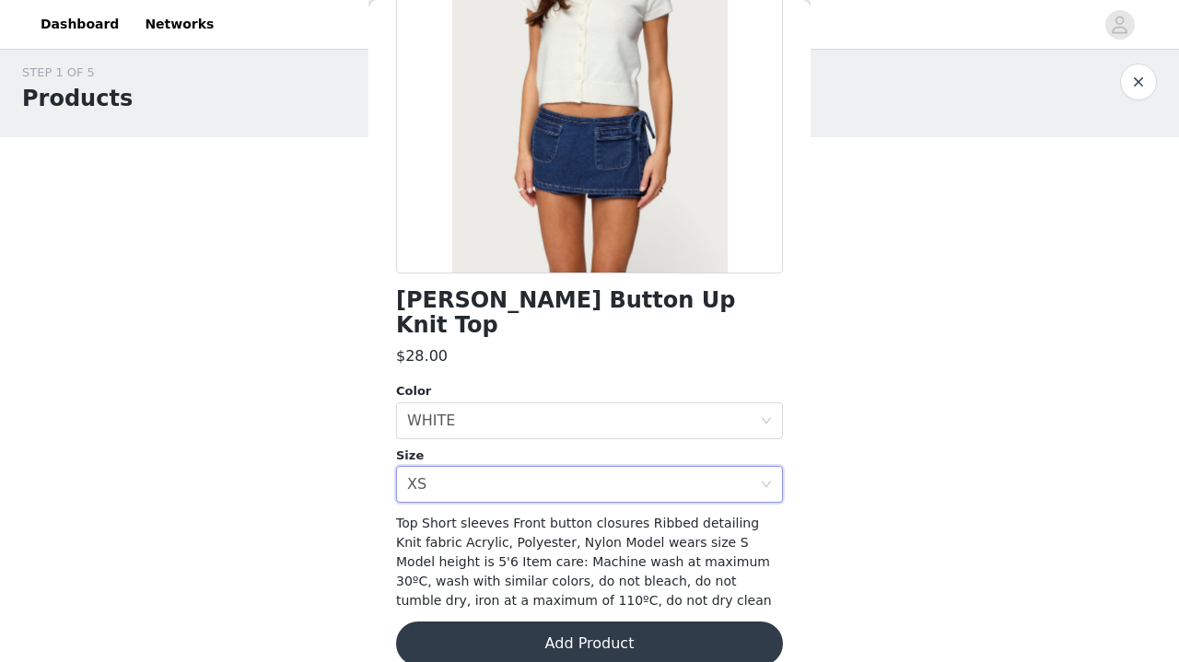
click at [535, 632] on button "Add Product" at bounding box center [589, 643] width 387 height 44
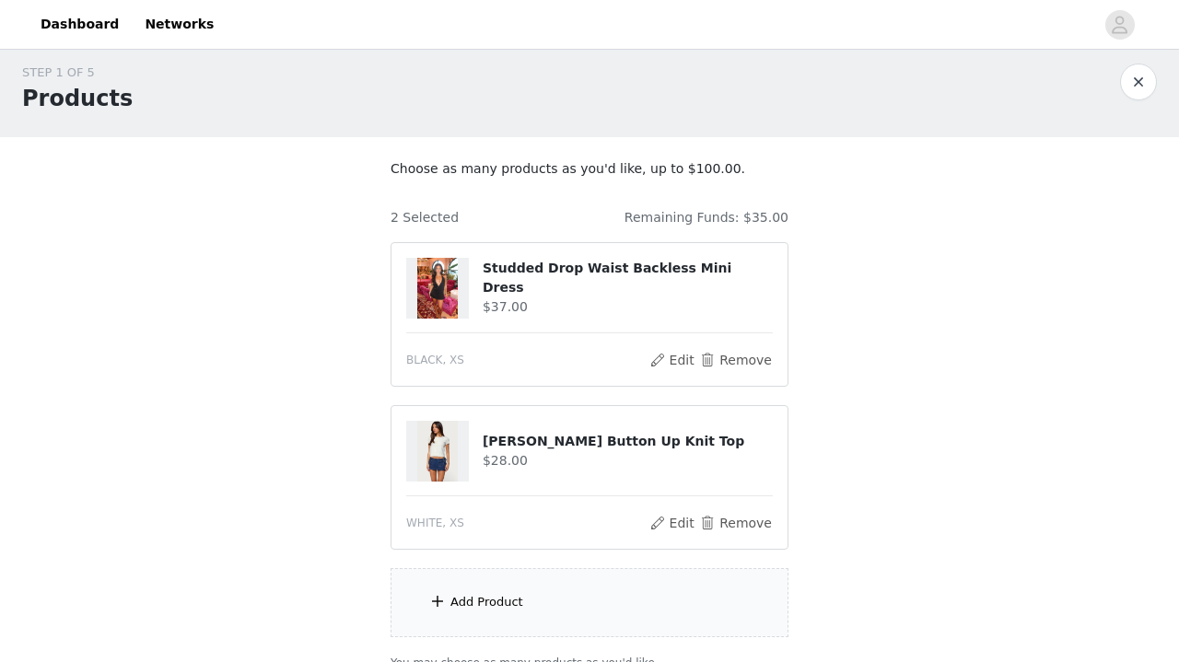
click at [464, 592] on div "Add Product" at bounding box center [589, 602] width 398 height 69
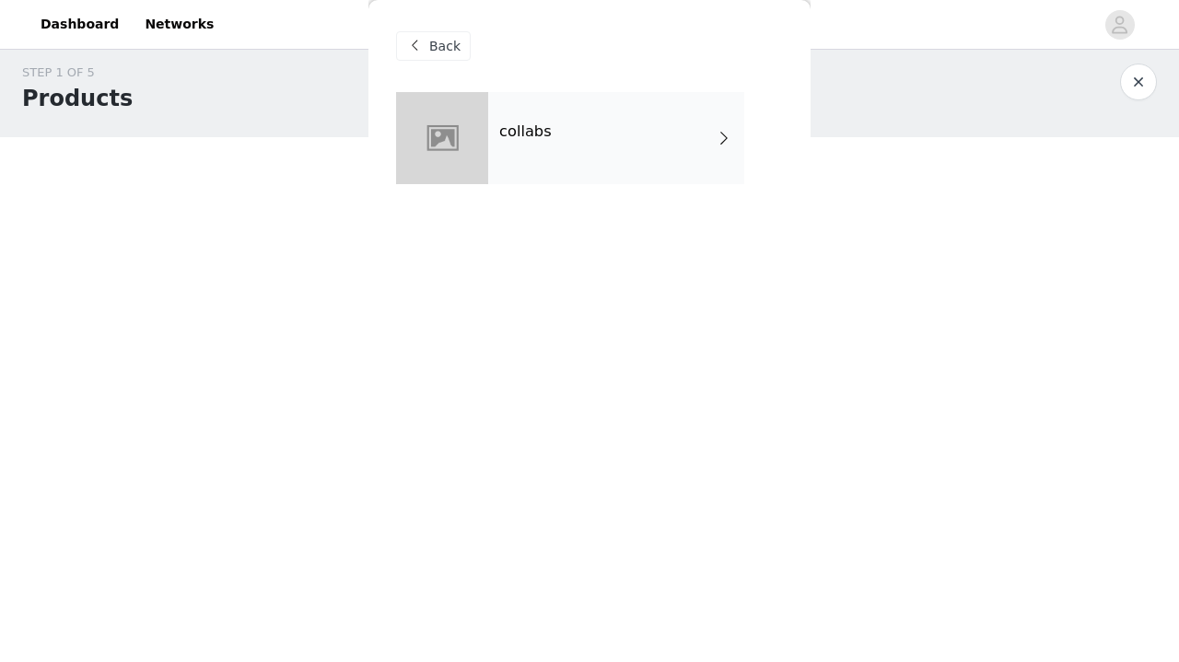
click at [649, 154] on div "collabs" at bounding box center [616, 138] width 256 height 92
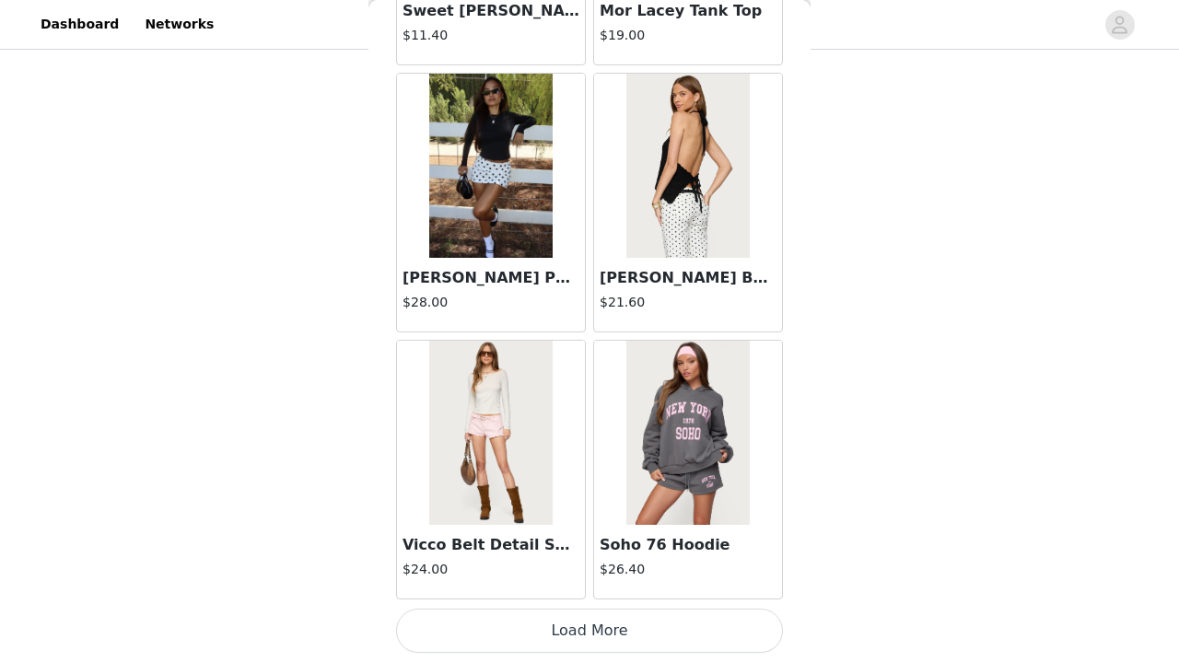
click at [516, 624] on button "Load More" at bounding box center [589, 631] width 387 height 44
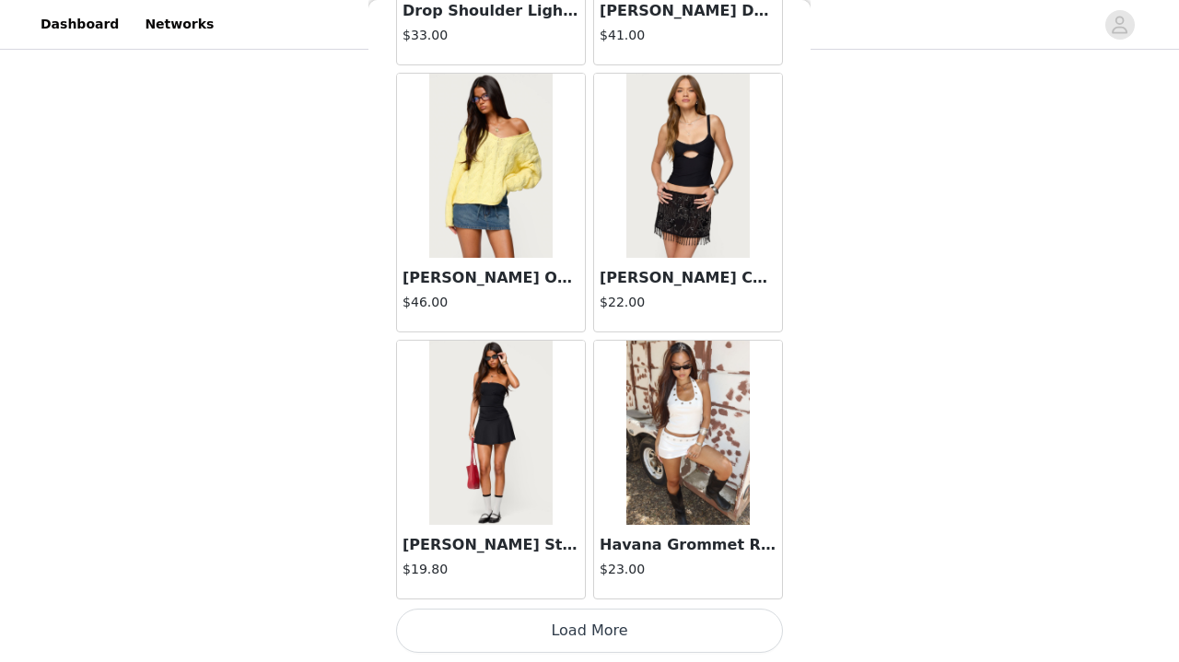
click at [527, 623] on button "Load More" at bounding box center [589, 631] width 387 height 44
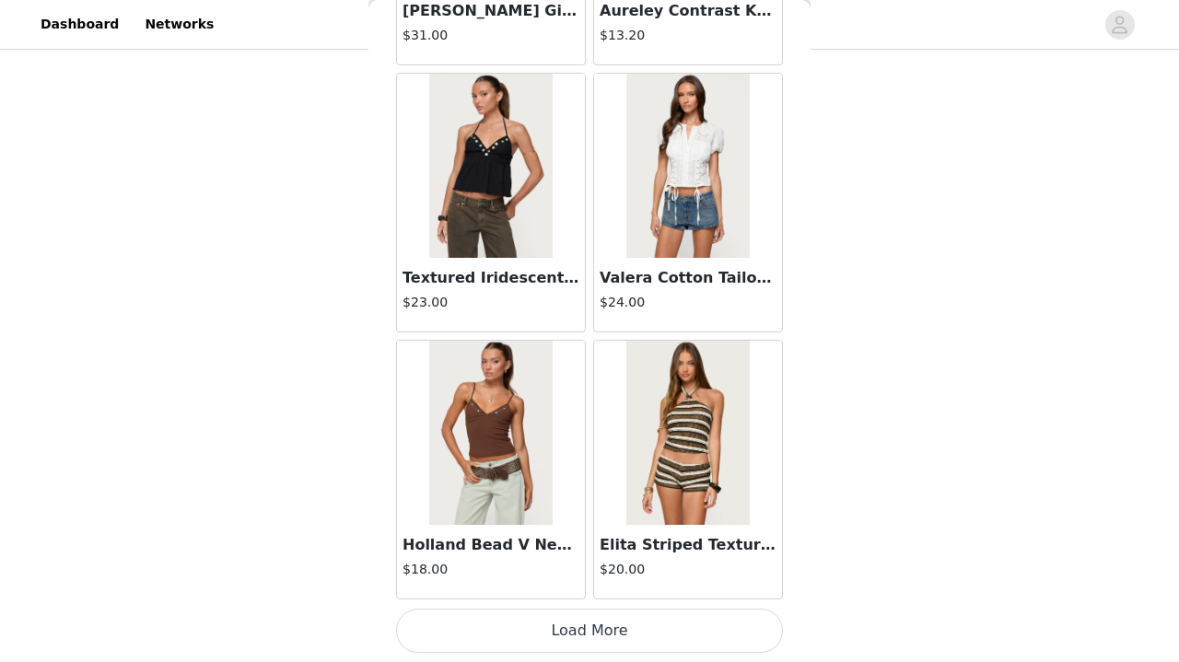
click at [529, 627] on button "Load More" at bounding box center [589, 631] width 387 height 44
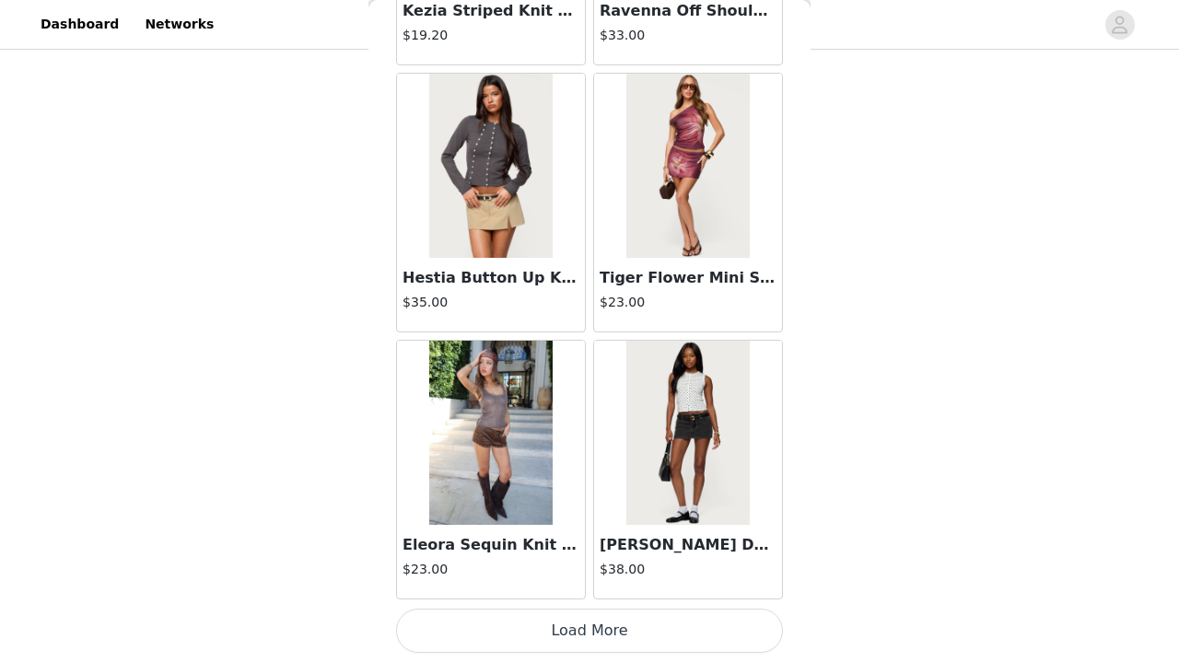
click at [529, 627] on button "Load More" at bounding box center [589, 631] width 387 height 44
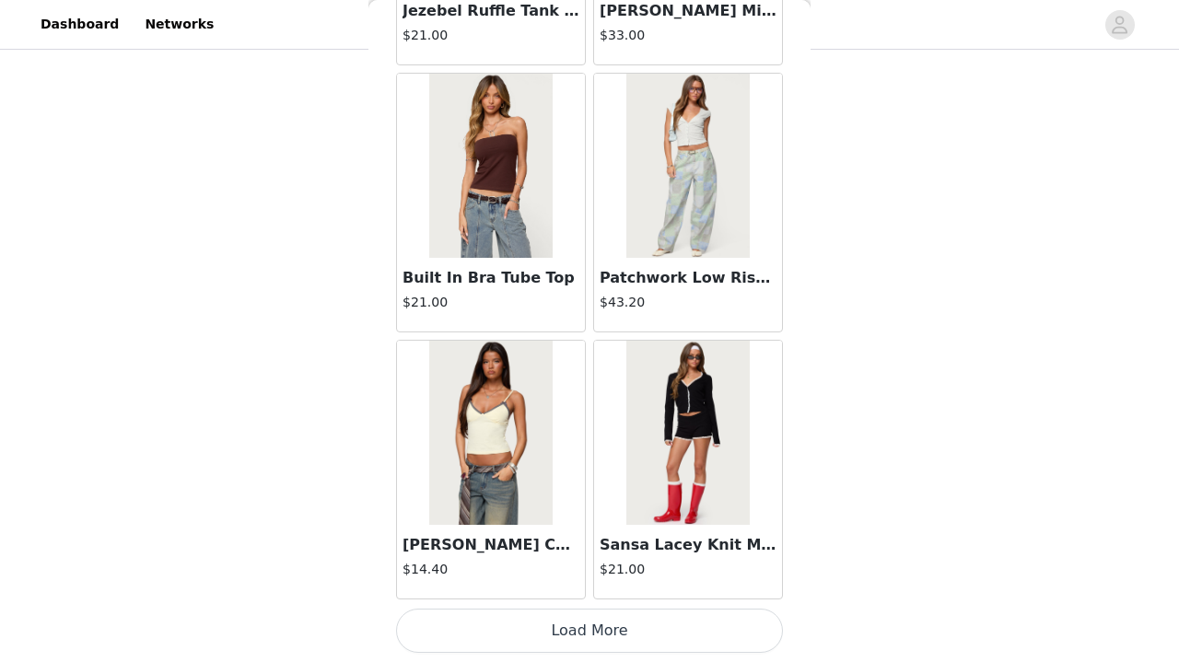
click at [678, 642] on button "Load More" at bounding box center [589, 631] width 387 height 44
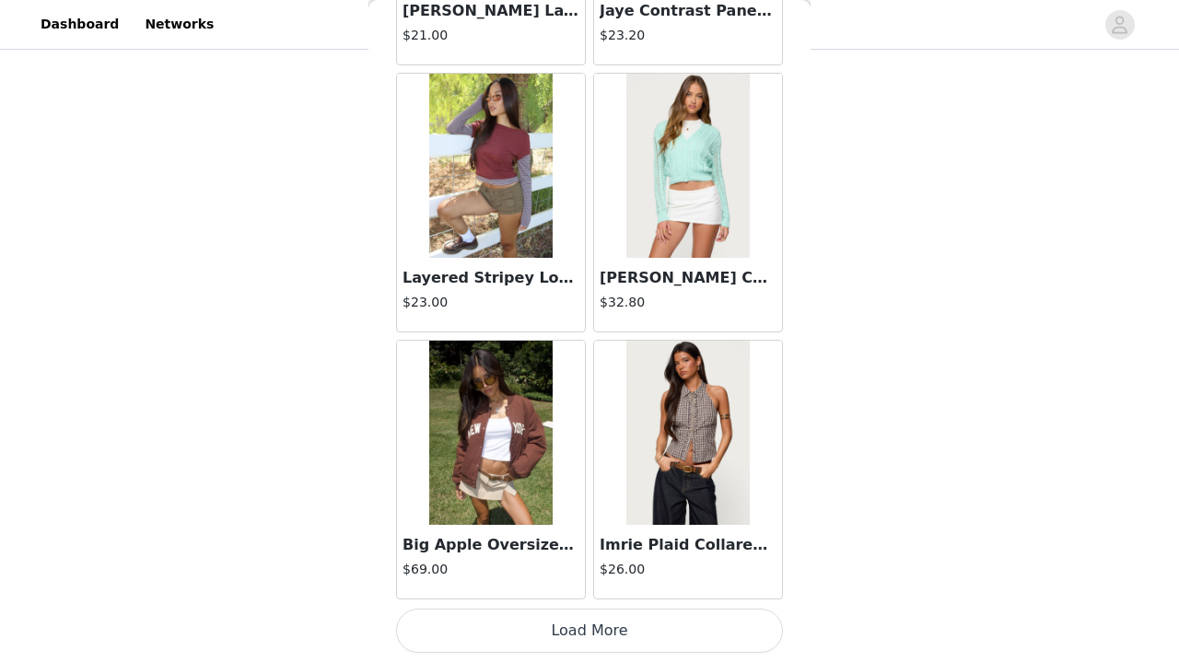
click at [634, 642] on button "Load More" at bounding box center [589, 631] width 387 height 44
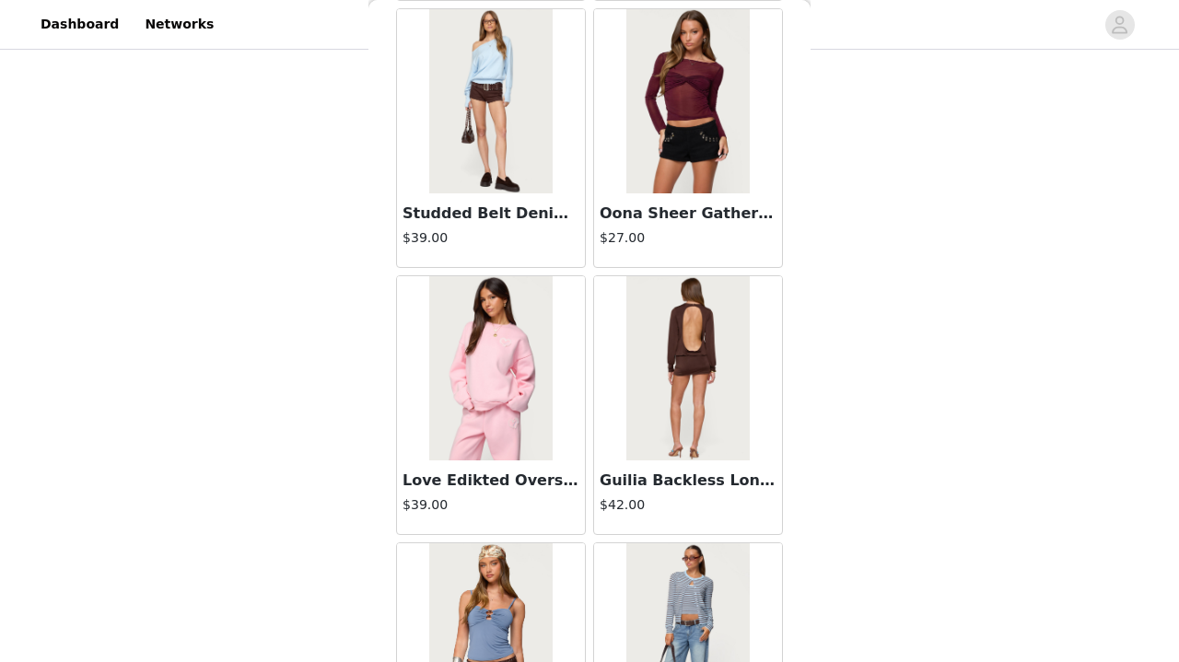
click at [713, 178] on img at bounding box center [687, 101] width 122 height 184
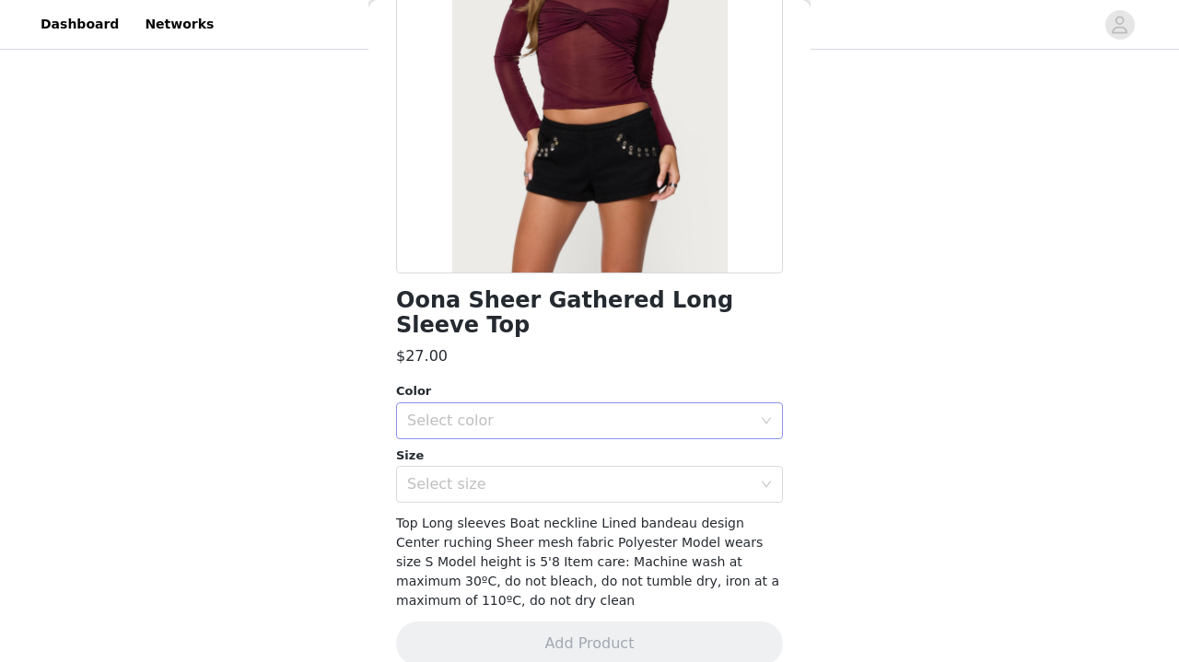
click at [577, 412] on div "Select color" at bounding box center [579, 421] width 344 height 18
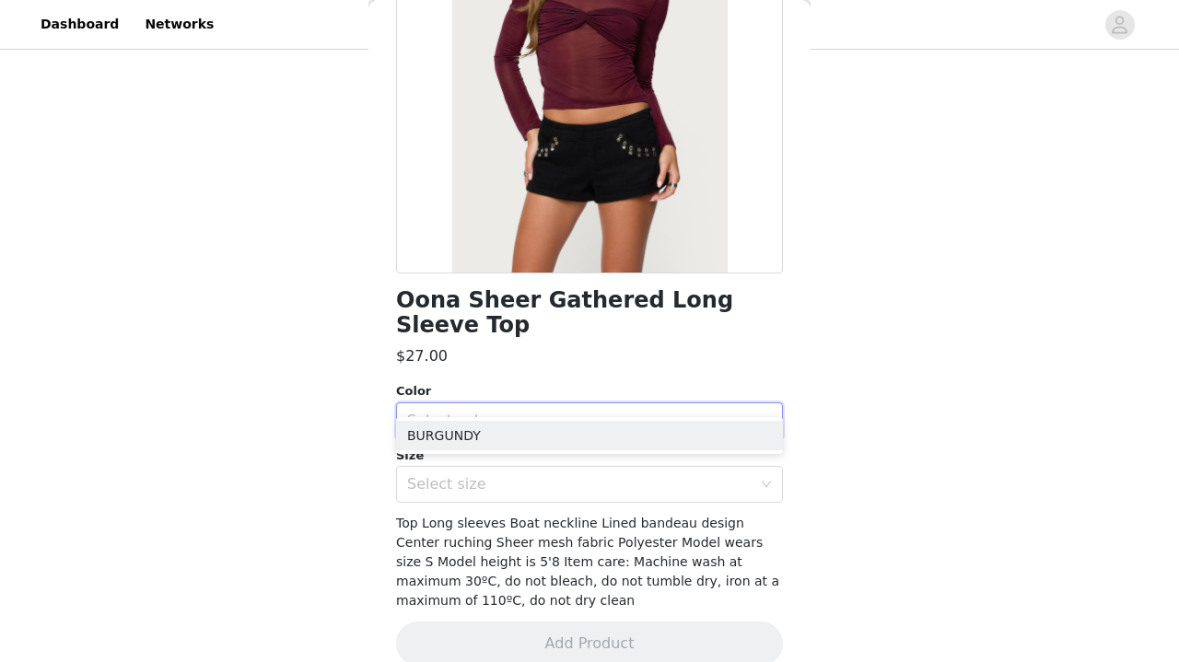
click at [577, 412] on div "Select color" at bounding box center [579, 421] width 344 height 18
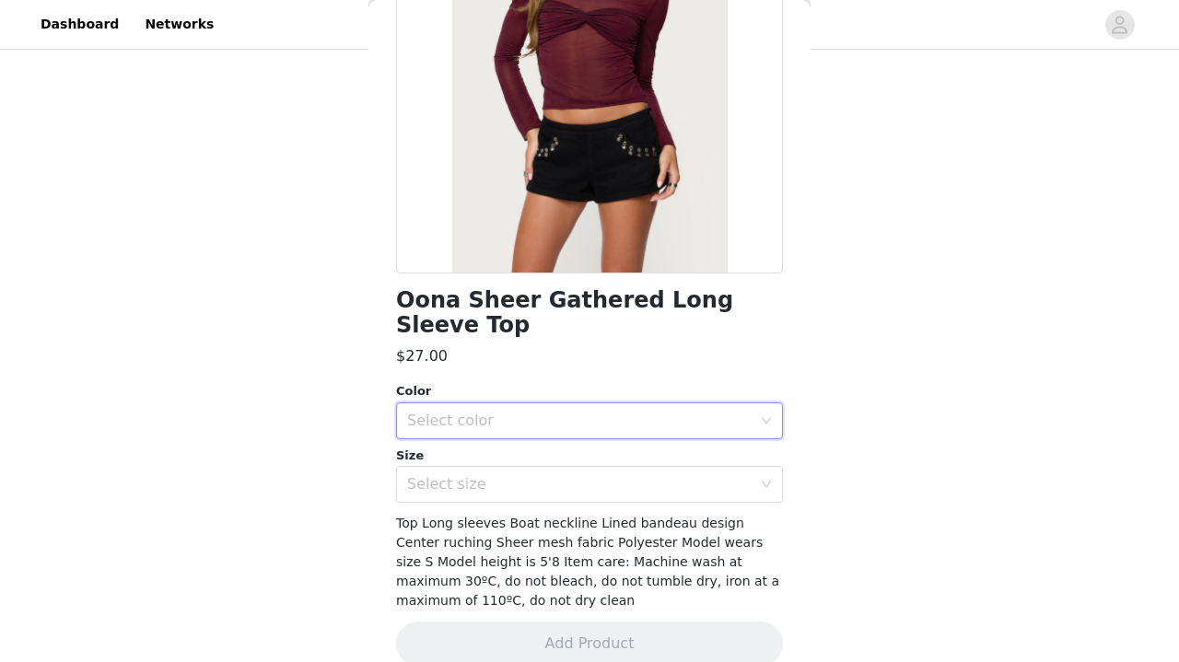
click at [561, 412] on div "Select color" at bounding box center [579, 421] width 344 height 18
click at [560, 432] on li "BURGUNDY" at bounding box center [589, 435] width 387 height 29
click at [552, 475] on div "Select size" at bounding box center [579, 484] width 344 height 18
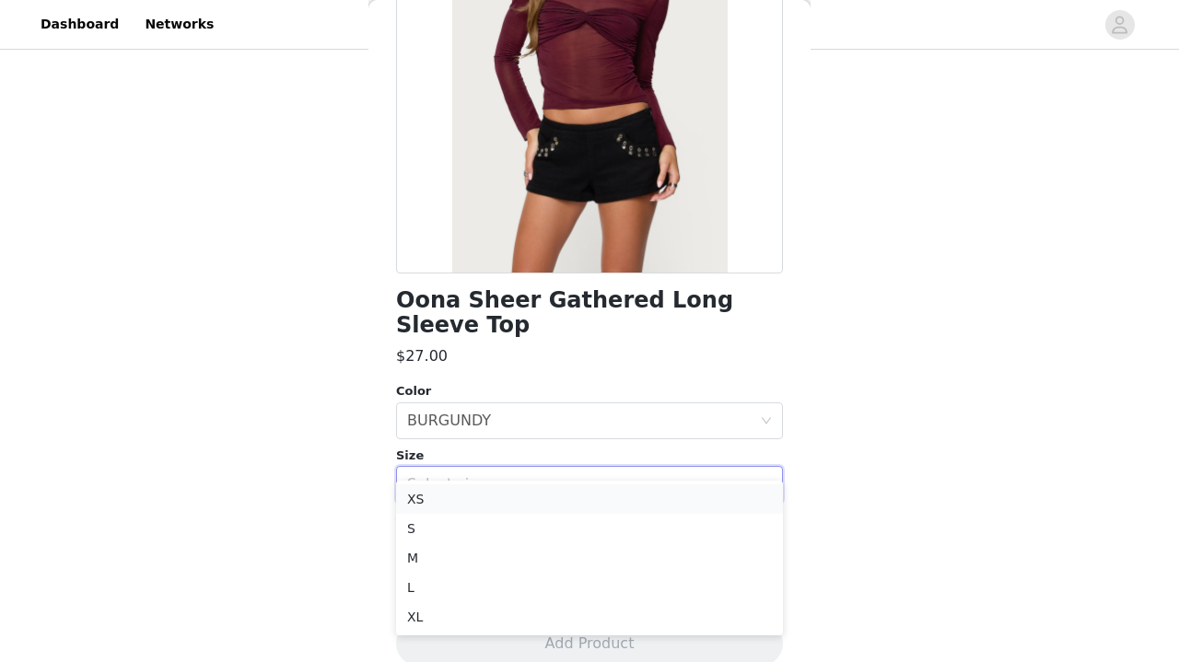
click at [540, 508] on li "XS" at bounding box center [589, 498] width 387 height 29
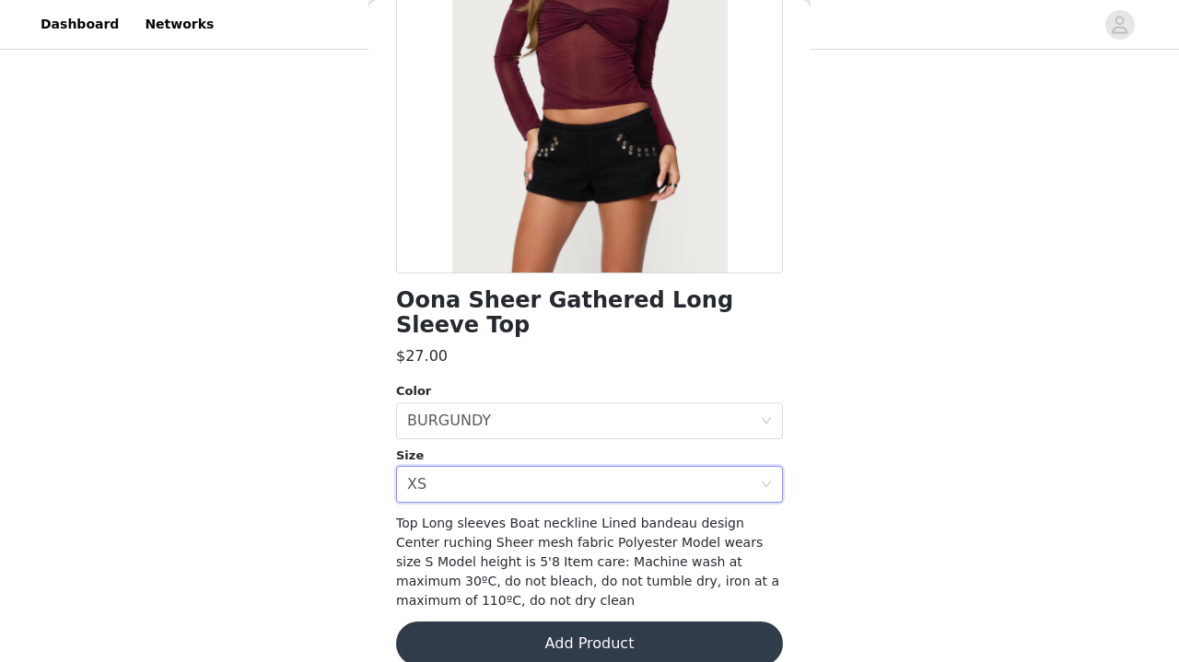
click at [534, 629] on button "Add Product" at bounding box center [589, 643] width 387 height 44
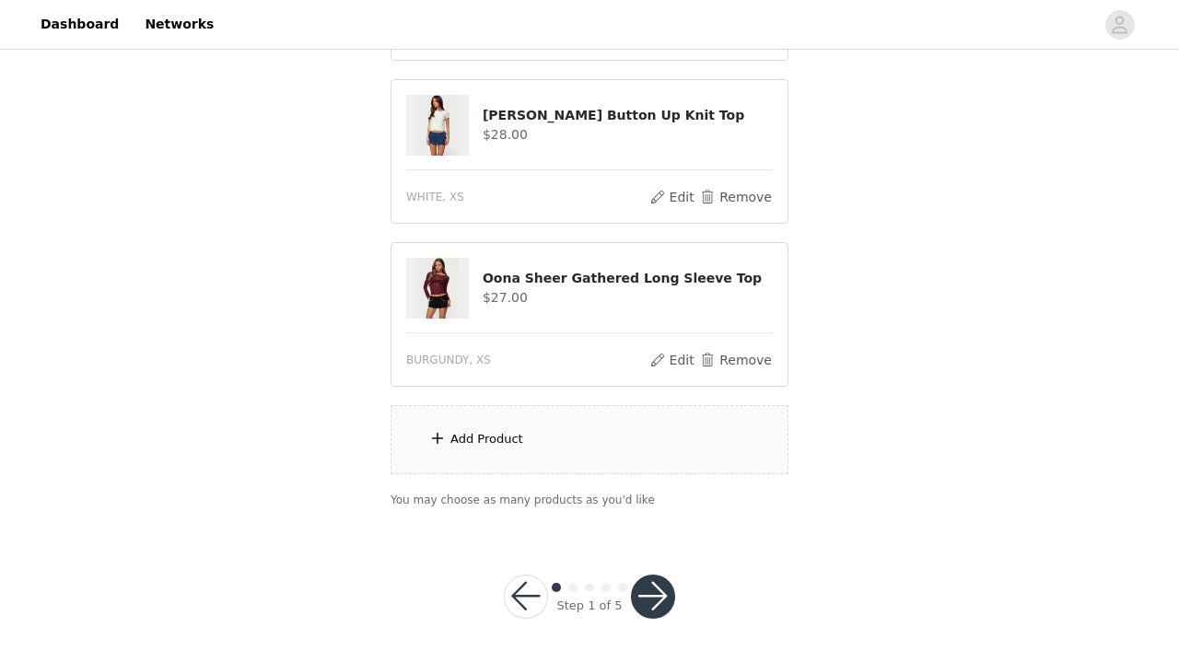
click at [568, 455] on div "Add Product" at bounding box center [589, 439] width 398 height 69
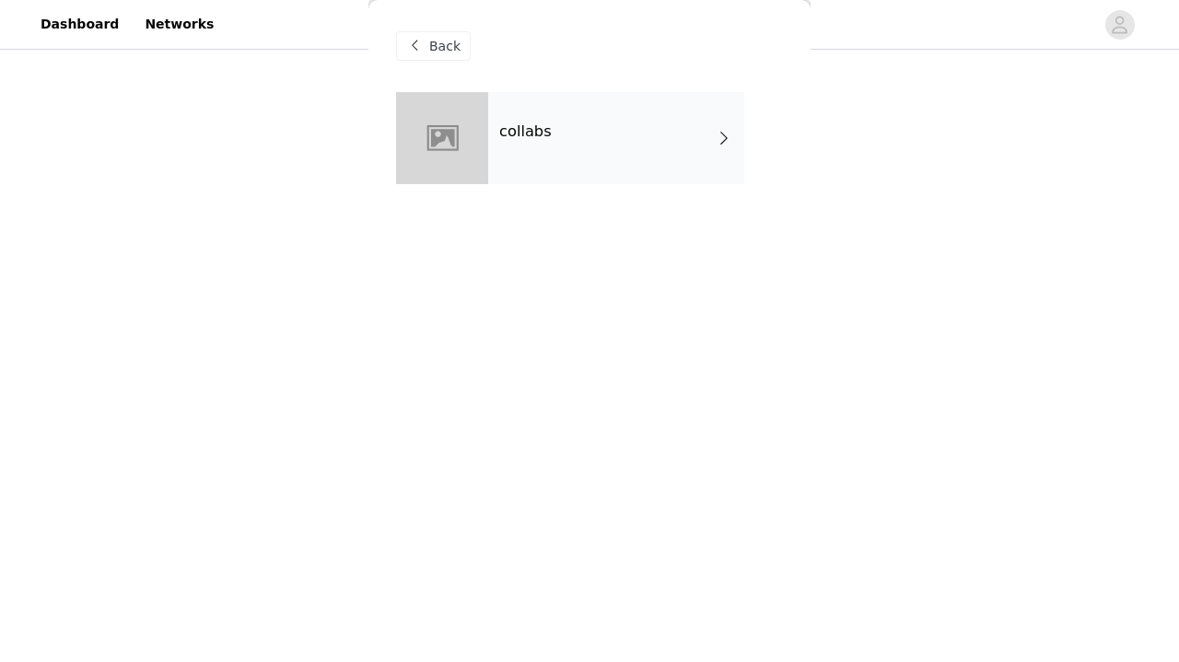
click at [644, 116] on div "collabs" at bounding box center [616, 138] width 256 height 92
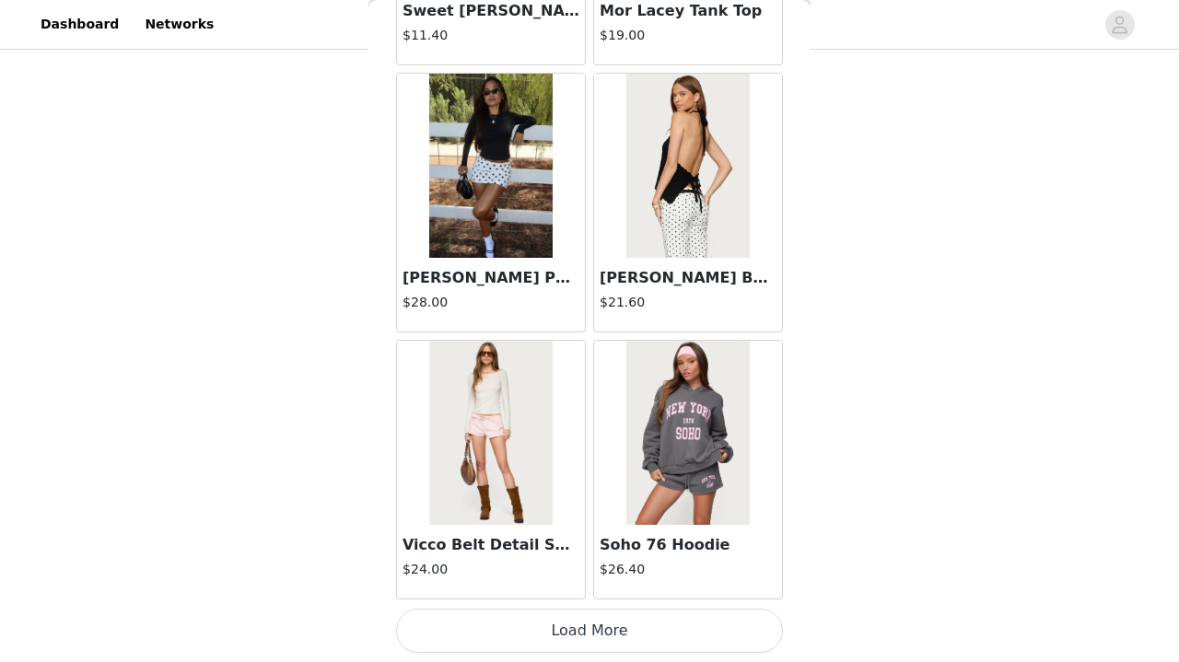
click at [508, 612] on button "Load More" at bounding box center [589, 631] width 387 height 44
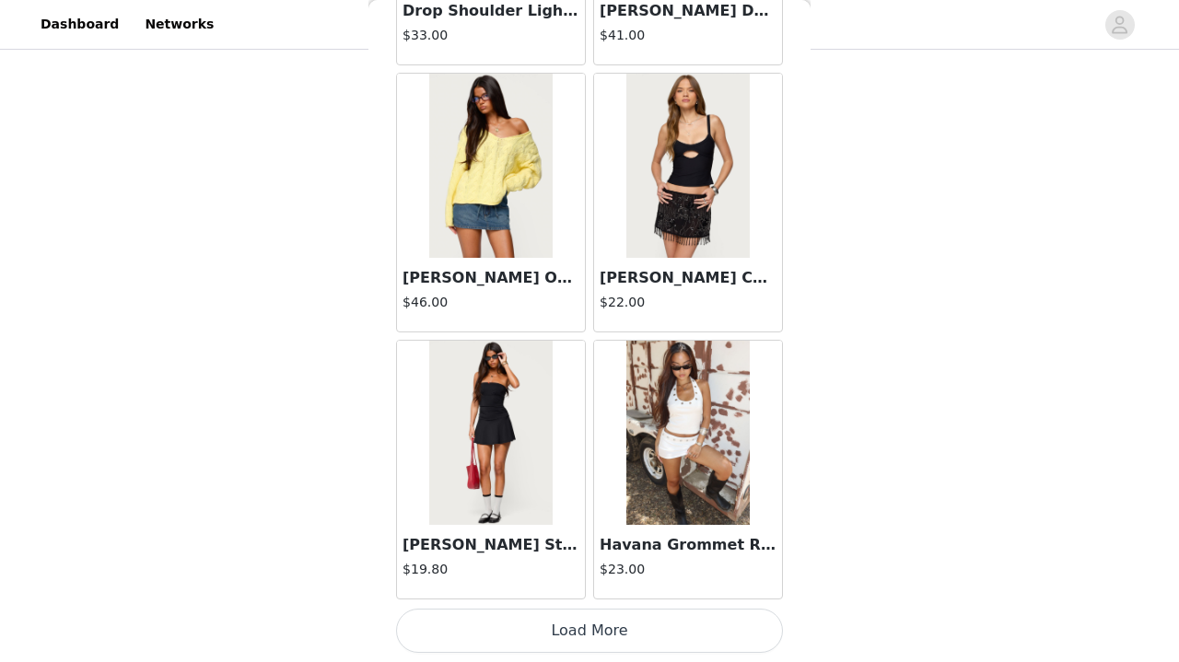
click at [509, 630] on button "Load More" at bounding box center [589, 631] width 387 height 44
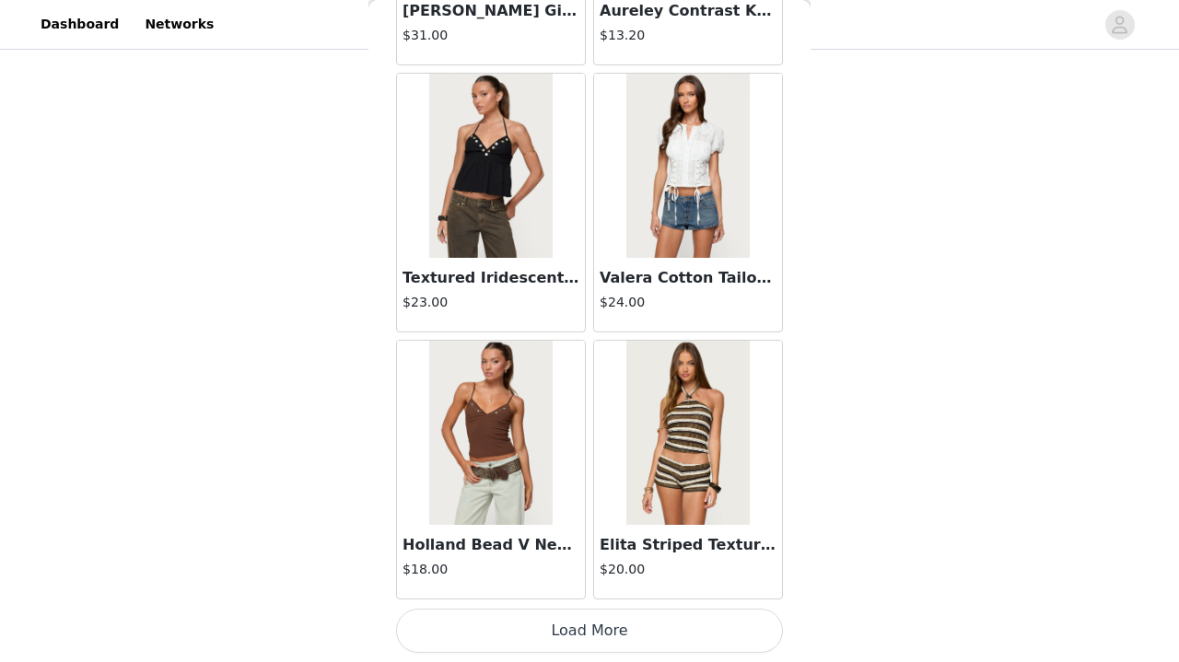
click at [523, 639] on button "Load More" at bounding box center [589, 631] width 387 height 44
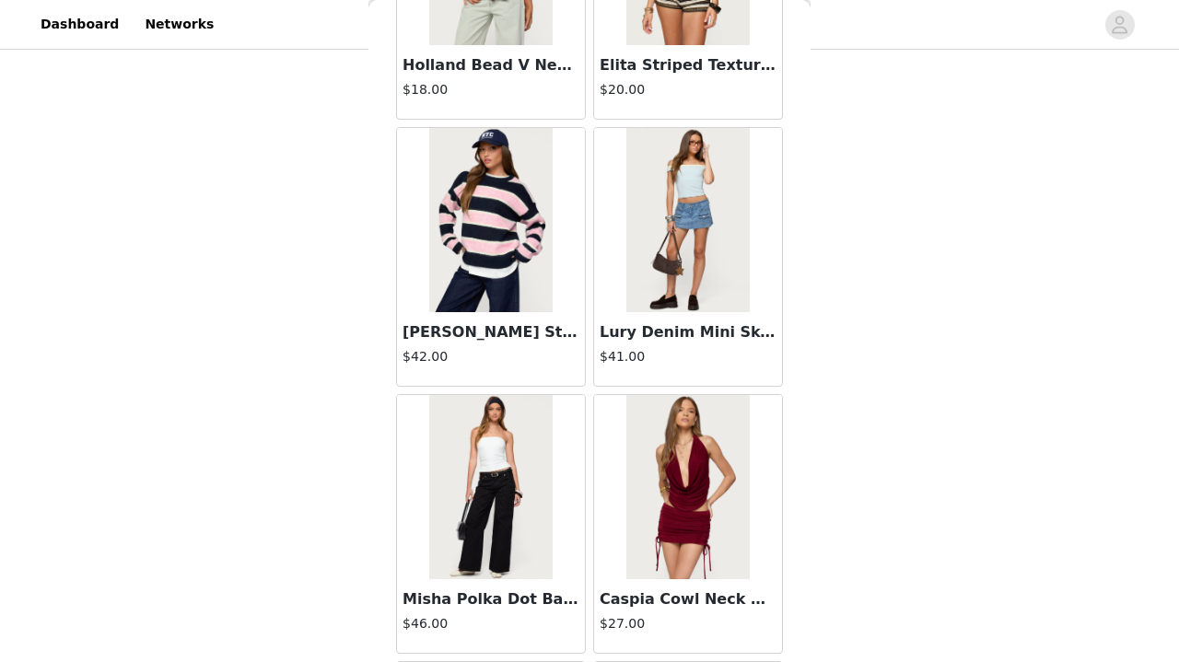
scroll to position [338, 0]
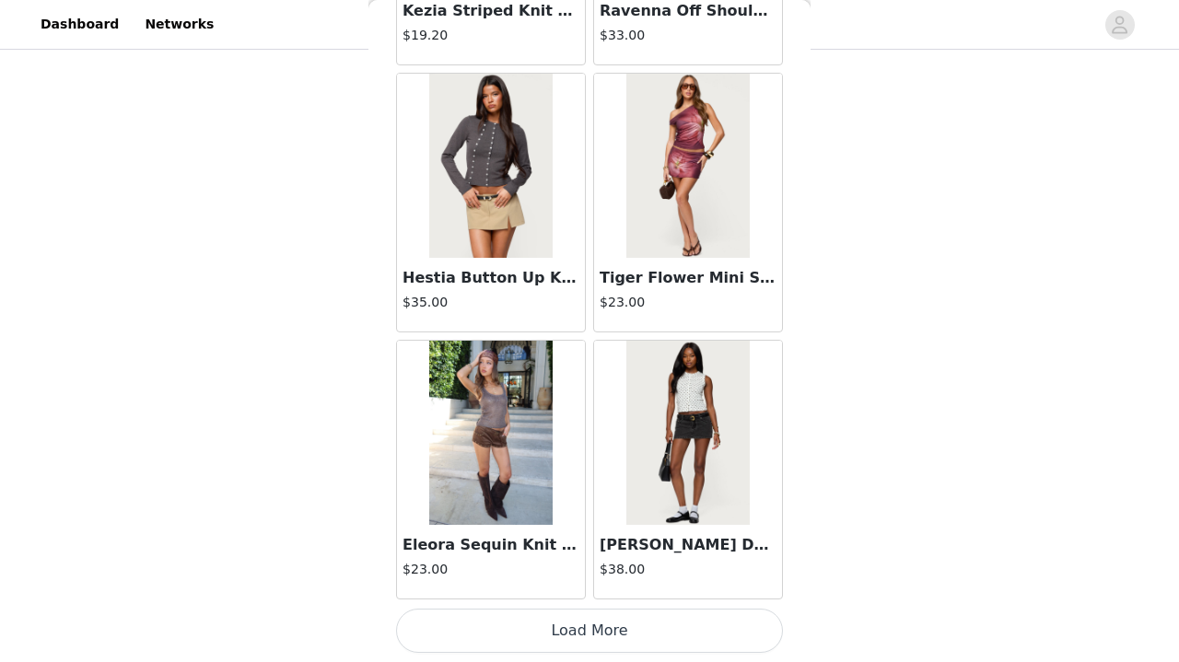
click at [528, 644] on button "Load More" at bounding box center [589, 631] width 387 height 44
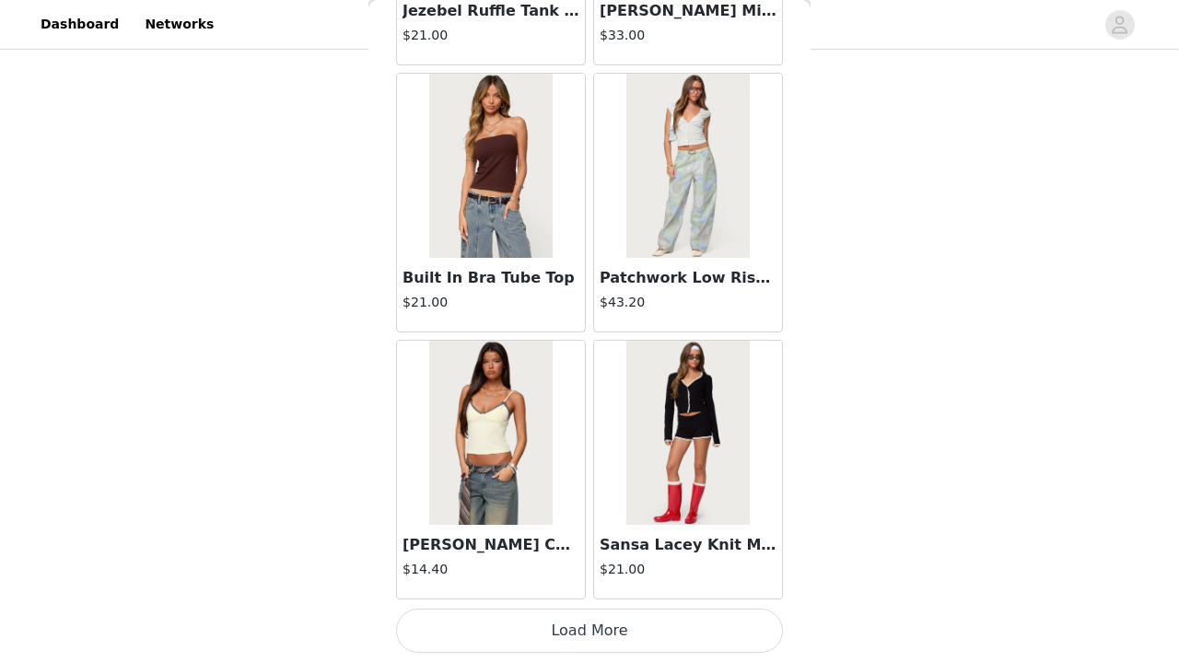
click at [528, 629] on button "Load More" at bounding box center [589, 631] width 387 height 44
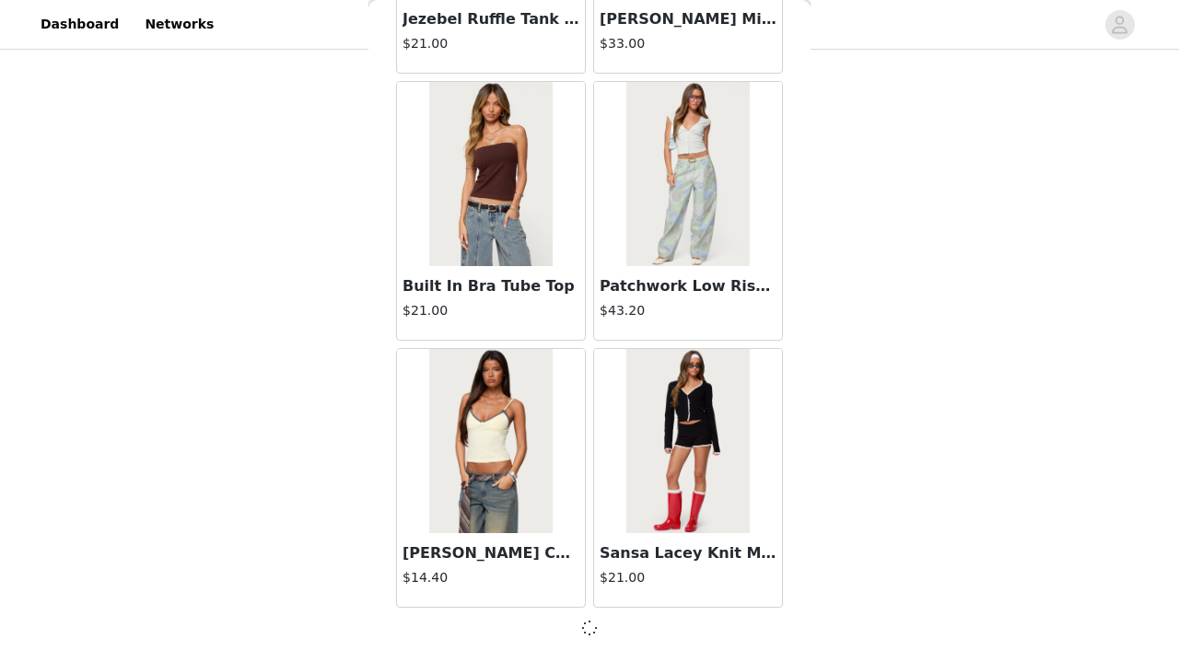
scroll to position [12827, 0]
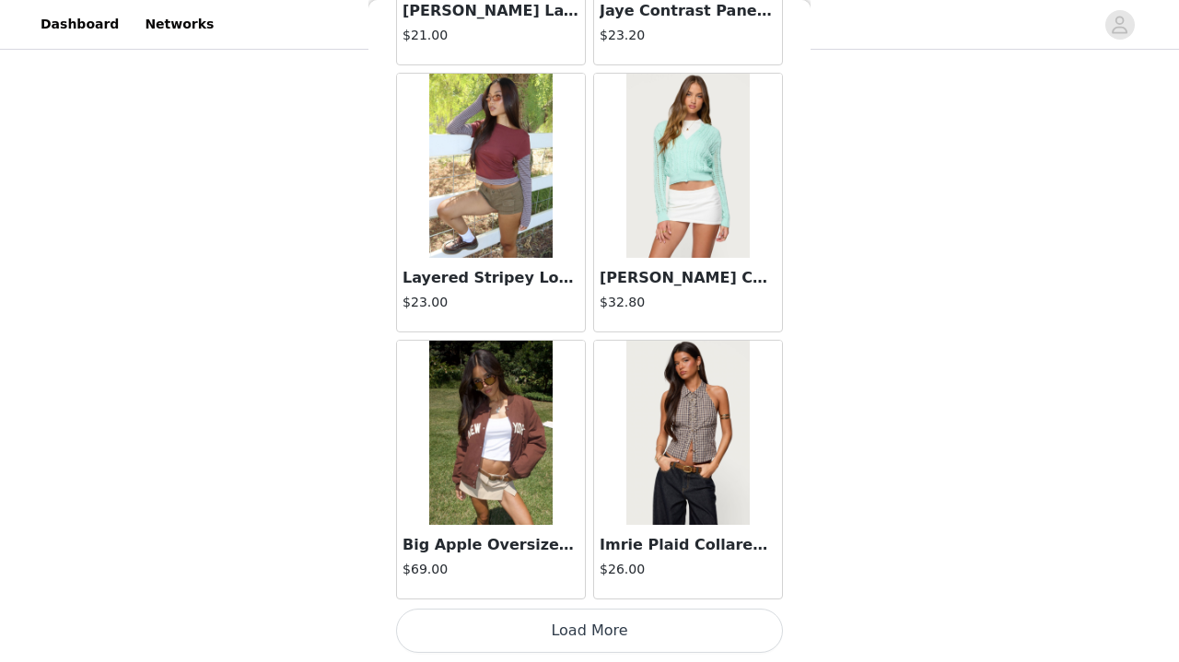
click at [528, 623] on button "Load More" at bounding box center [589, 631] width 387 height 44
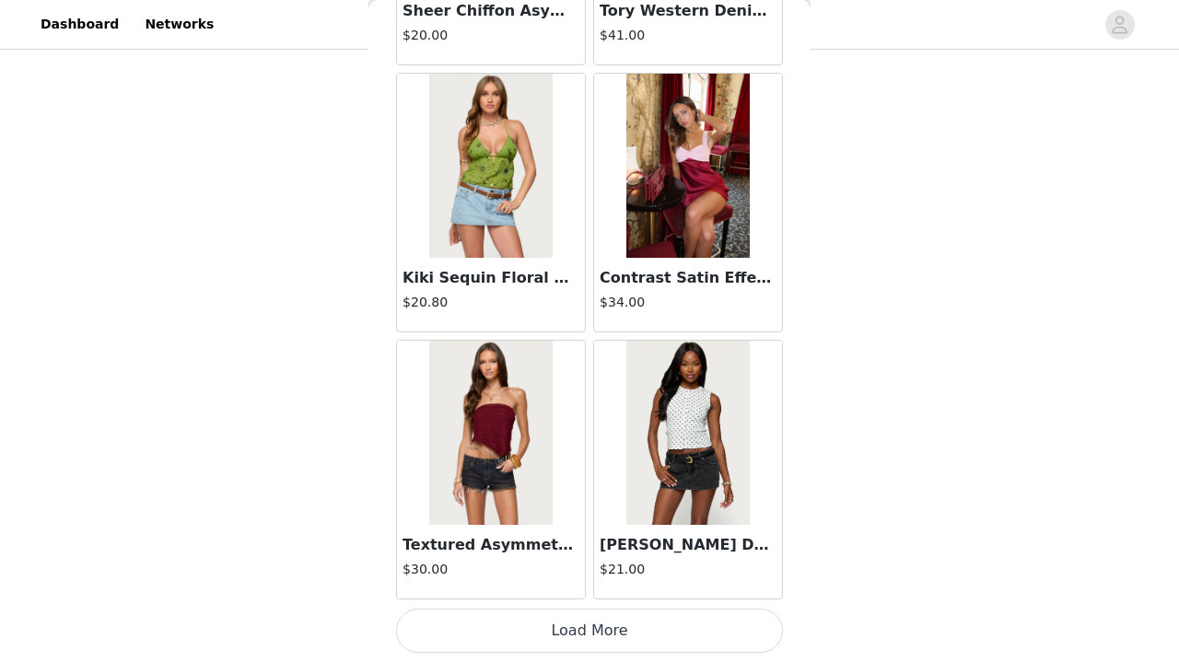
scroll to position [18176, 0]
click at [530, 626] on button "Load More" at bounding box center [589, 631] width 387 height 44
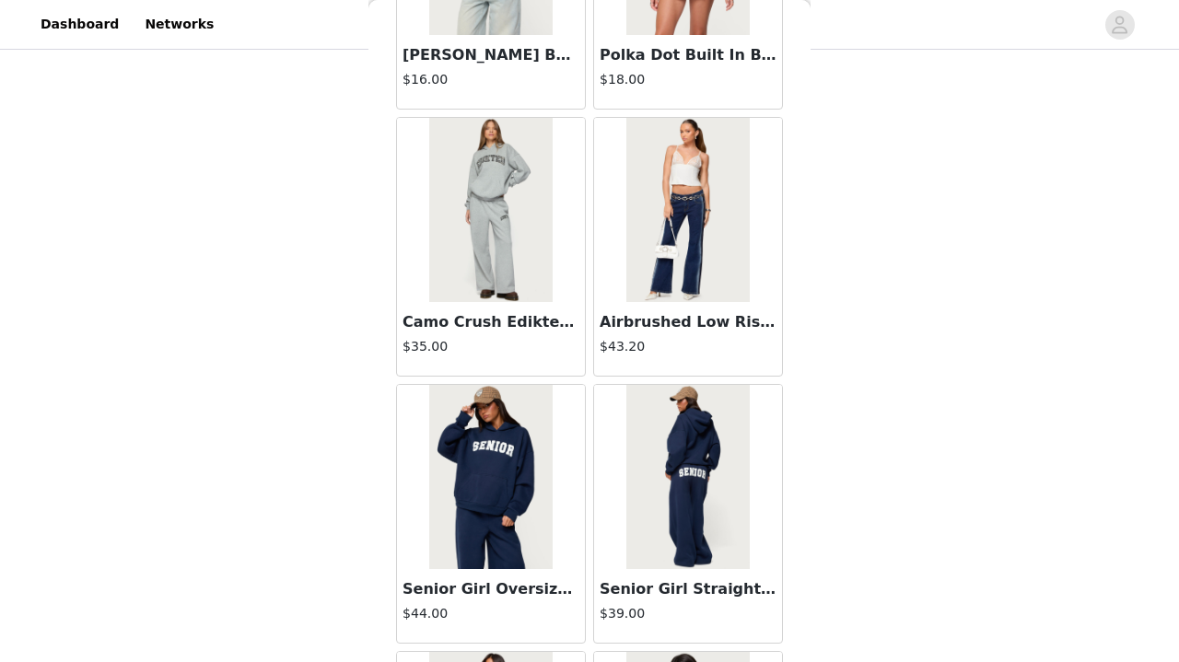
scroll to position [20309, 0]
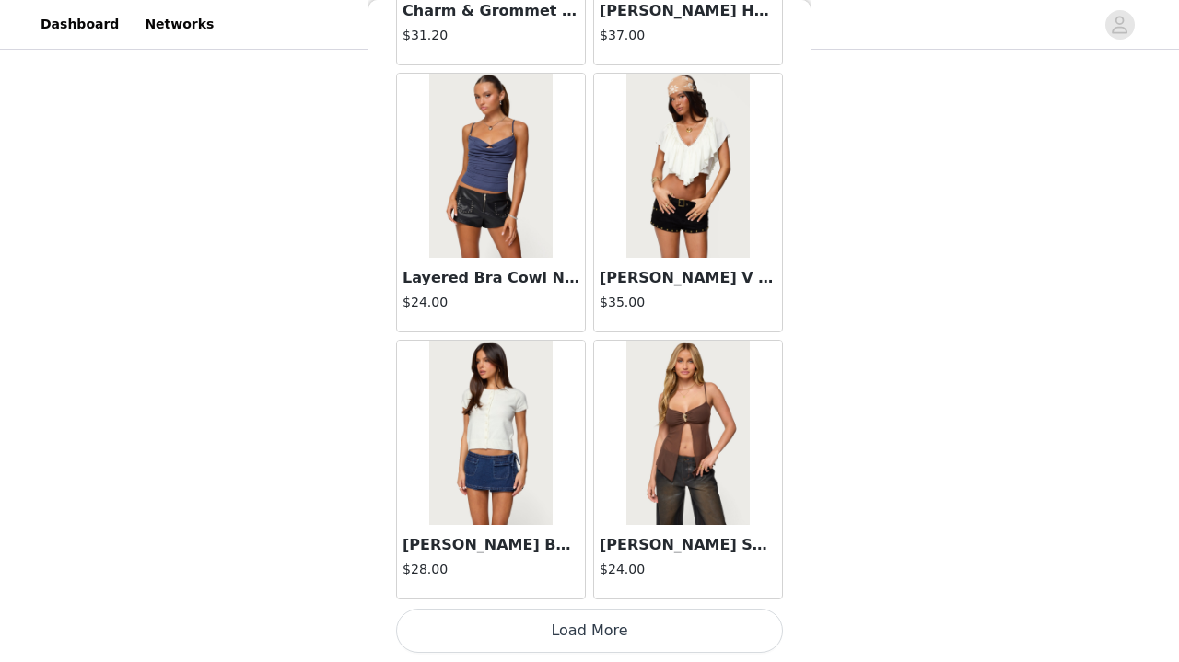
click at [487, 609] on button "Load More" at bounding box center [589, 631] width 387 height 44
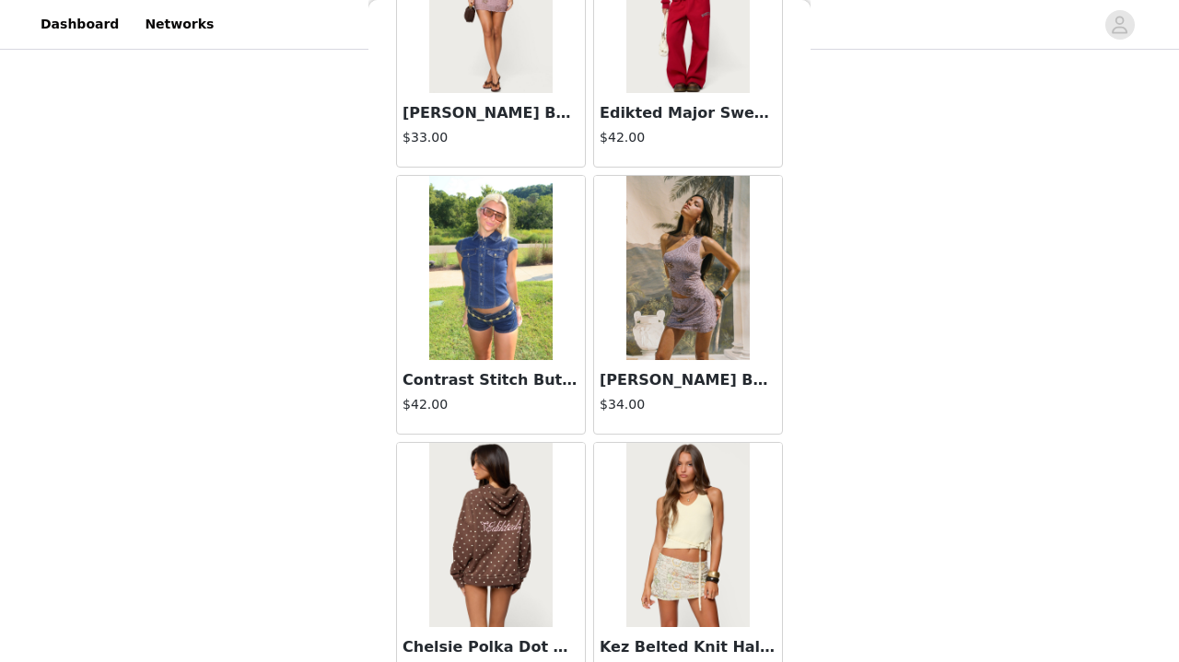
scroll to position [23415, 0]
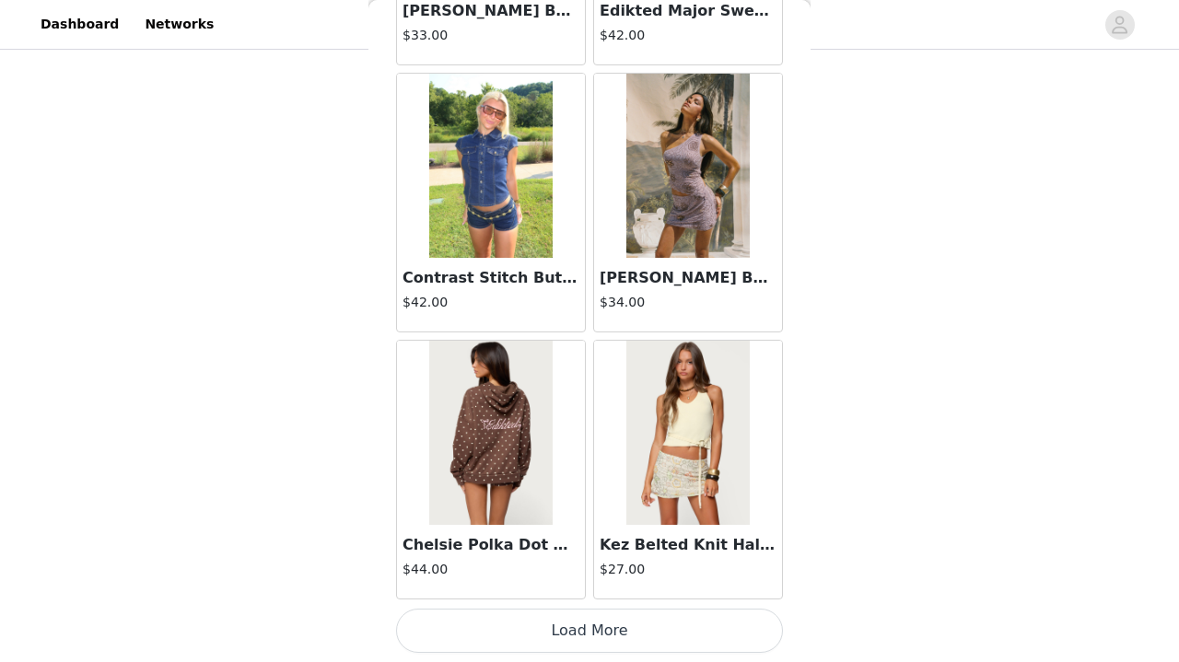
click at [547, 632] on button "Load More" at bounding box center [589, 631] width 387 height 44
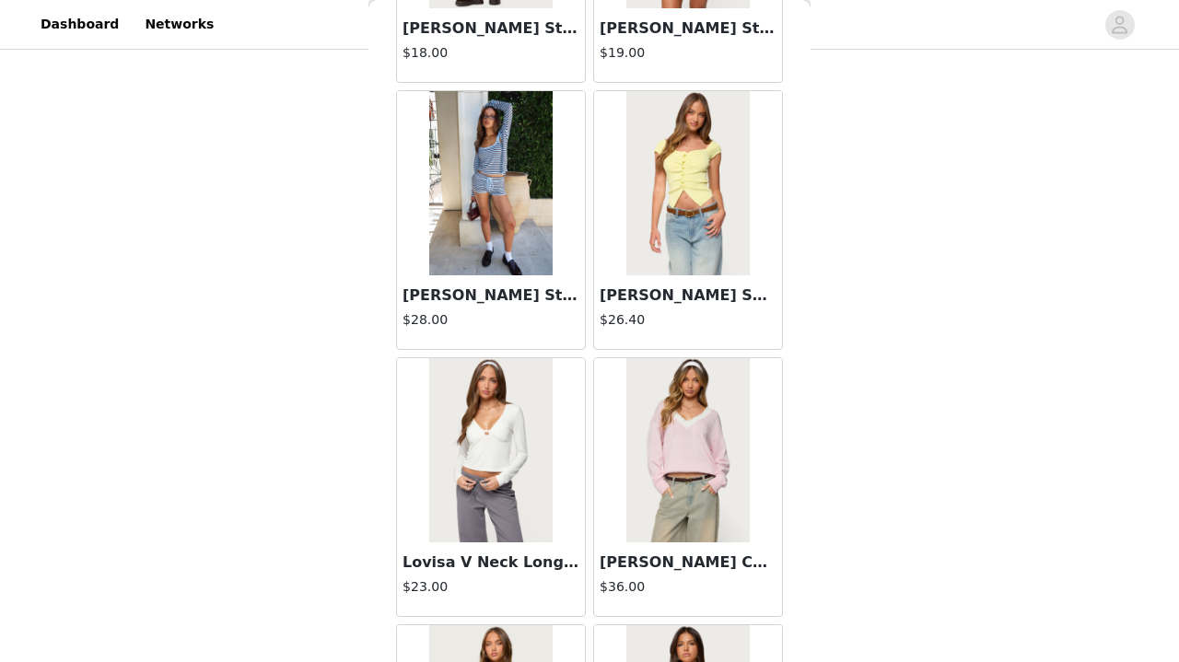
scroll to position [25109, 0]
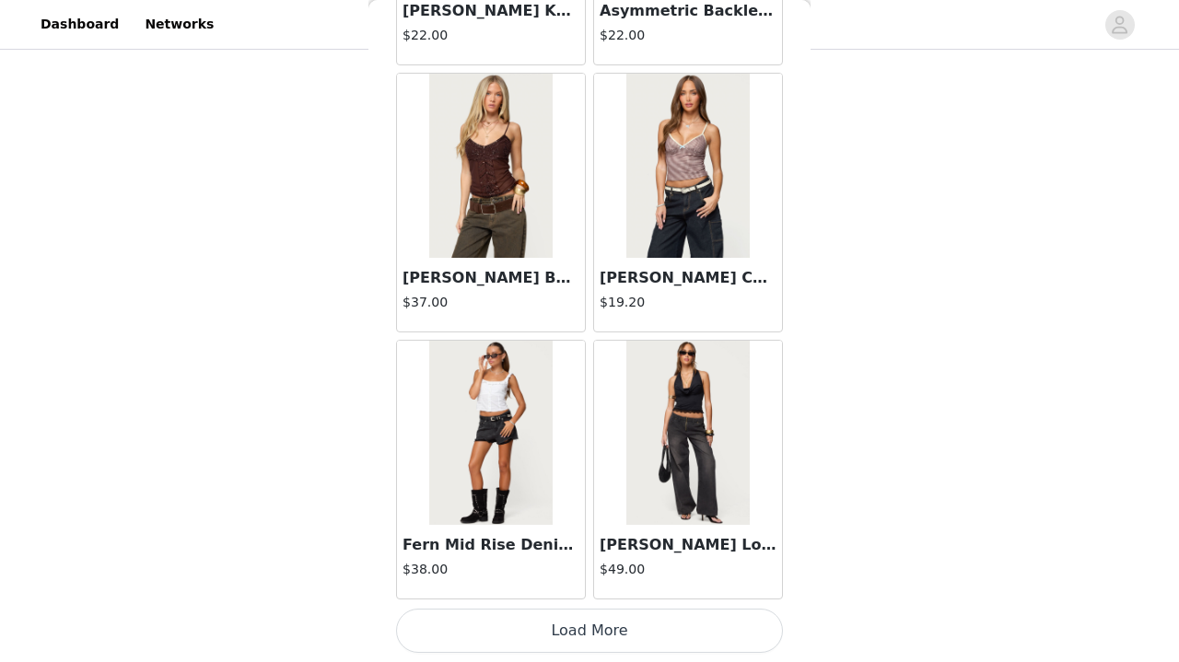
click at [610, 638] on button "Load More" at bounding box center [589, 631] width 387 height 44
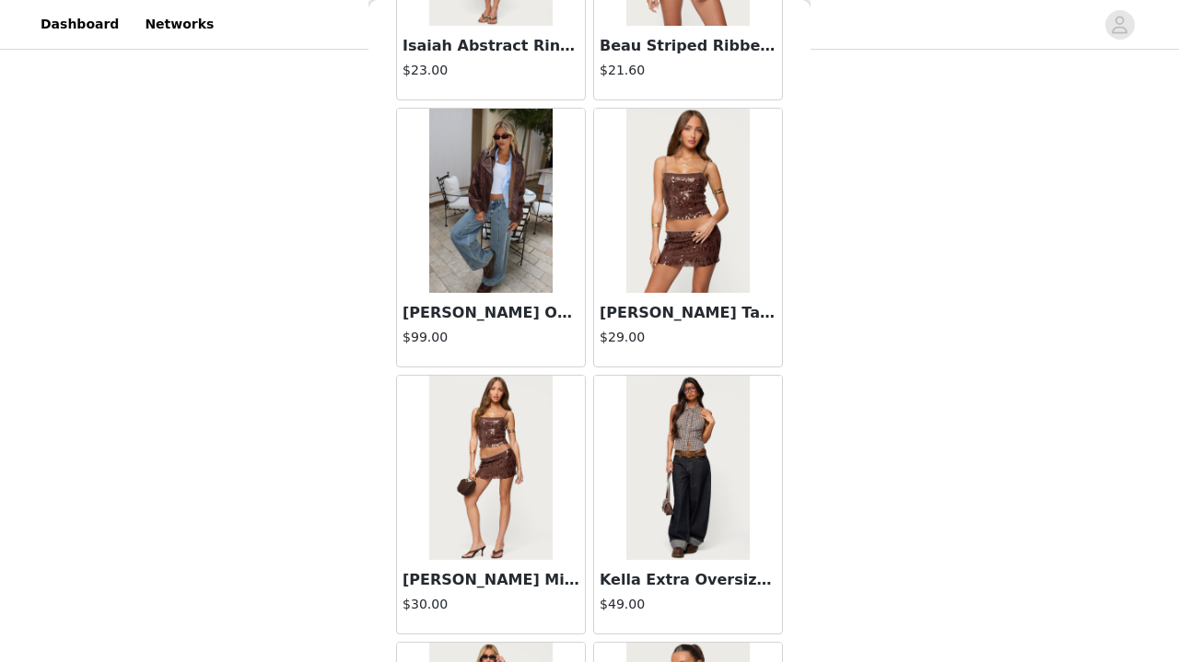
scroll to position [28649, 0]
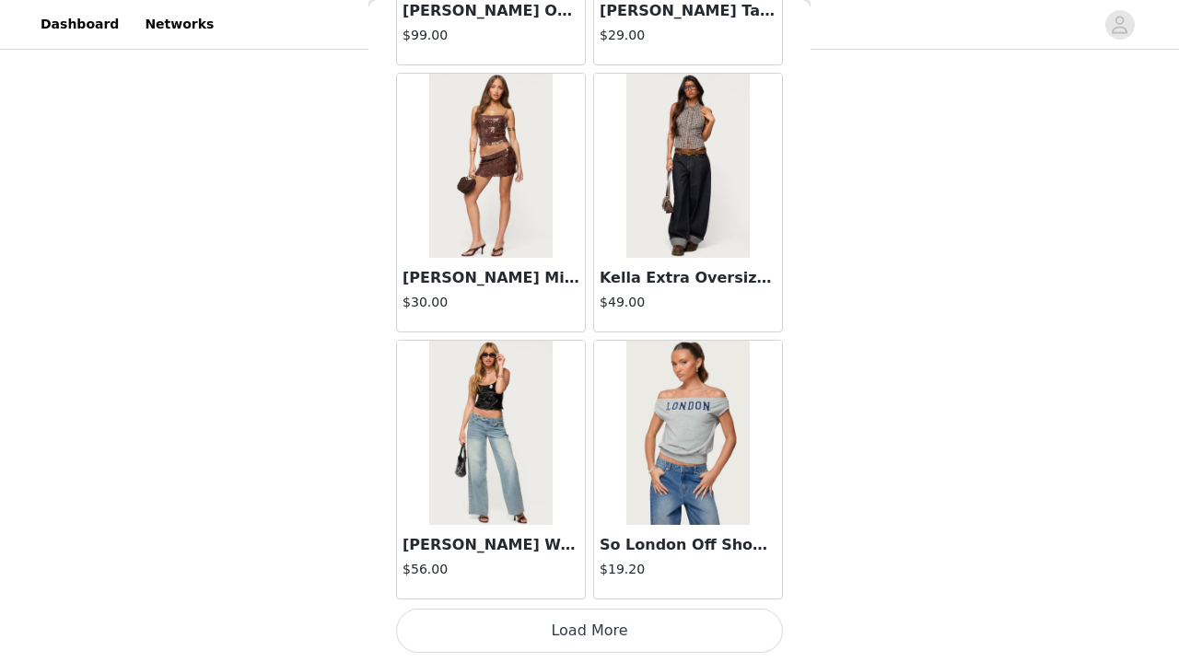
click at [678, 641] on button "Load More" at bounding box center [589, 631] width 387 height 44
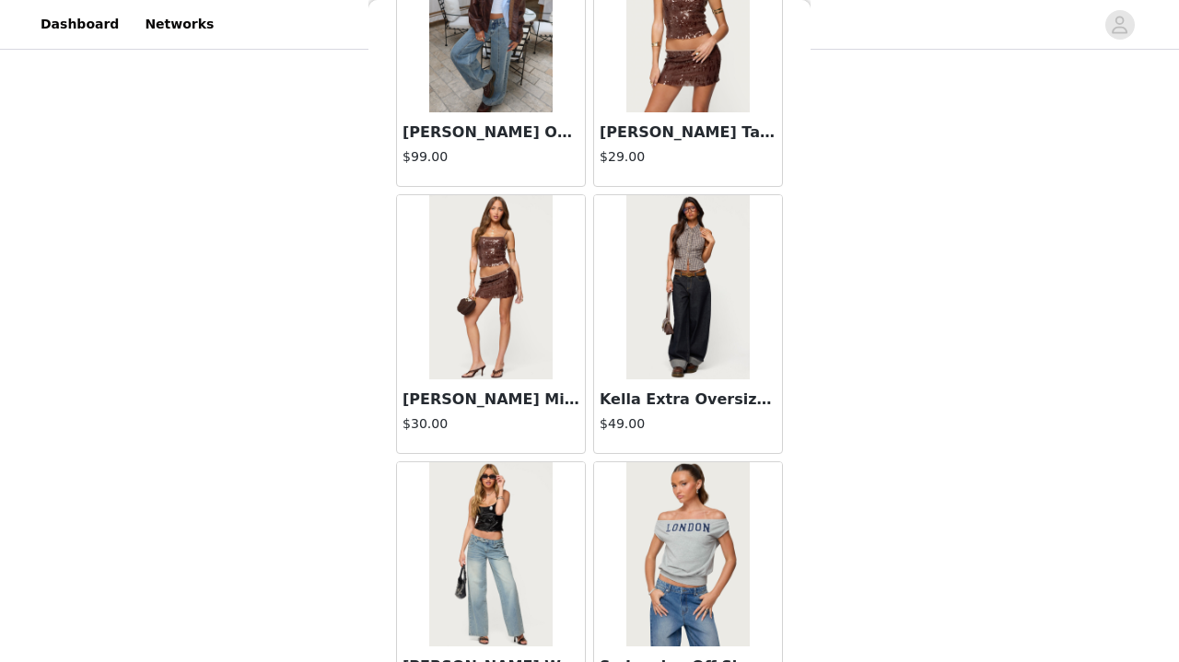
scroll to position [28726, 0]
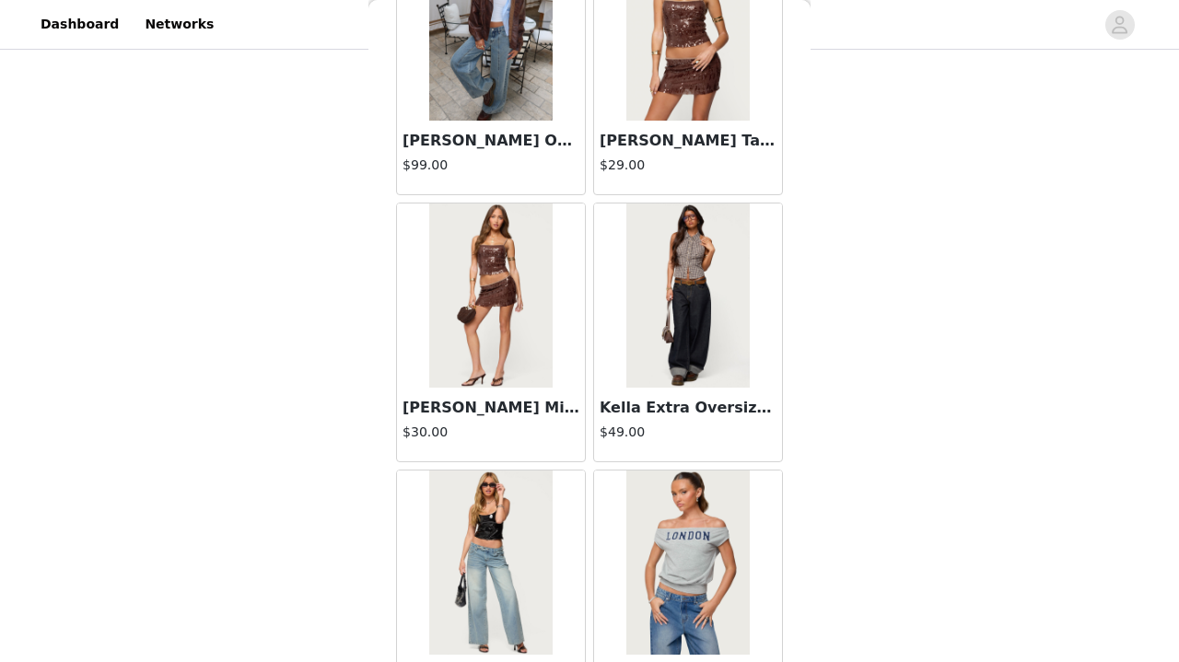
click at [683, 380] on img at bounding box center [687, 295] width 122 height 184
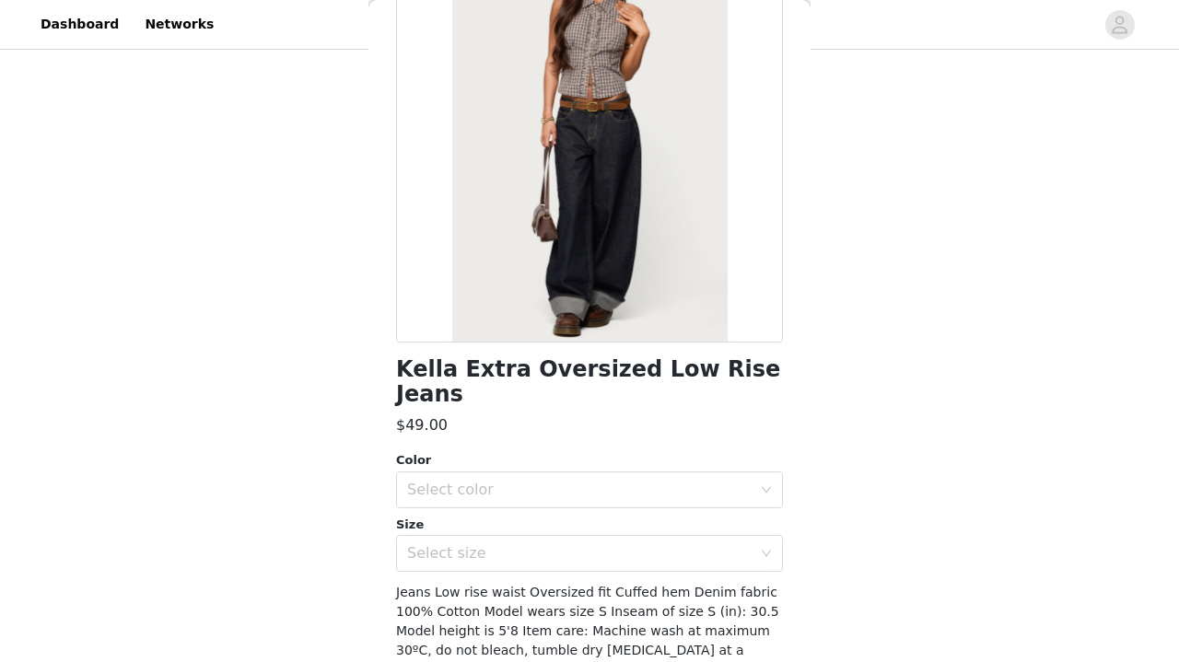
scroll to position [162, 0]
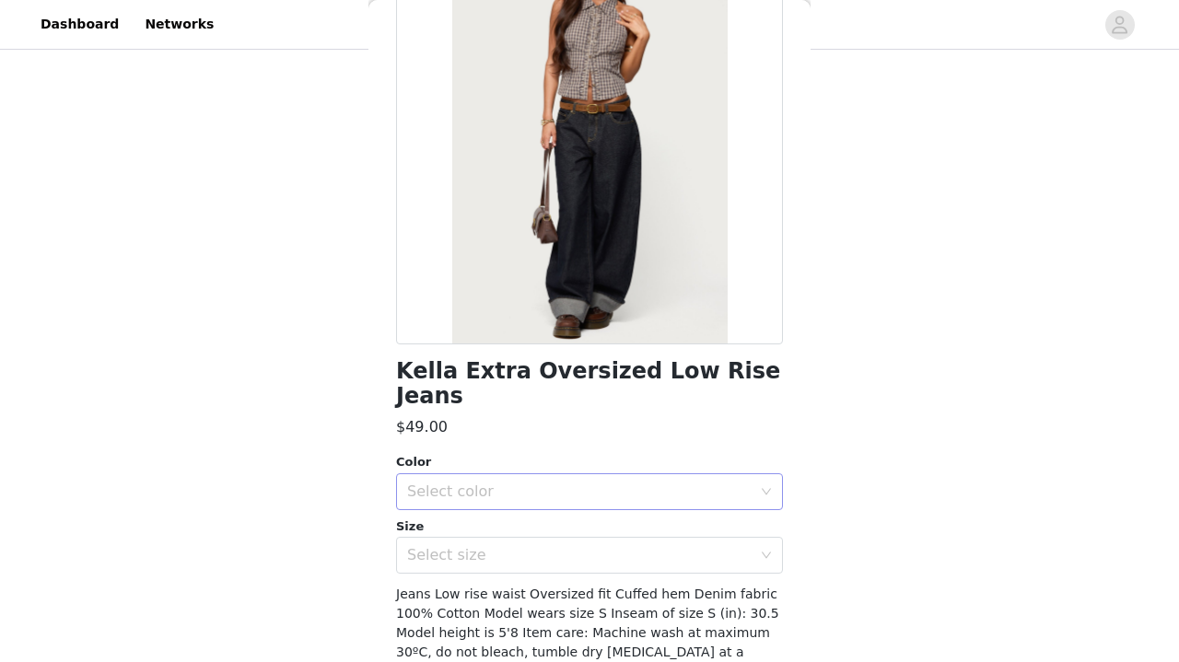
click at [668, 474] on div "Select color" at bounding box center [583, 491] width 353 height 35
click at [641, 510] on li "INDIGO BLUE RAW WASHED" at bounding box center [589, 506] width 387 height 29
click at [642, 540] on div "Select size" at bounding box center [583, 555] width 353 height 35
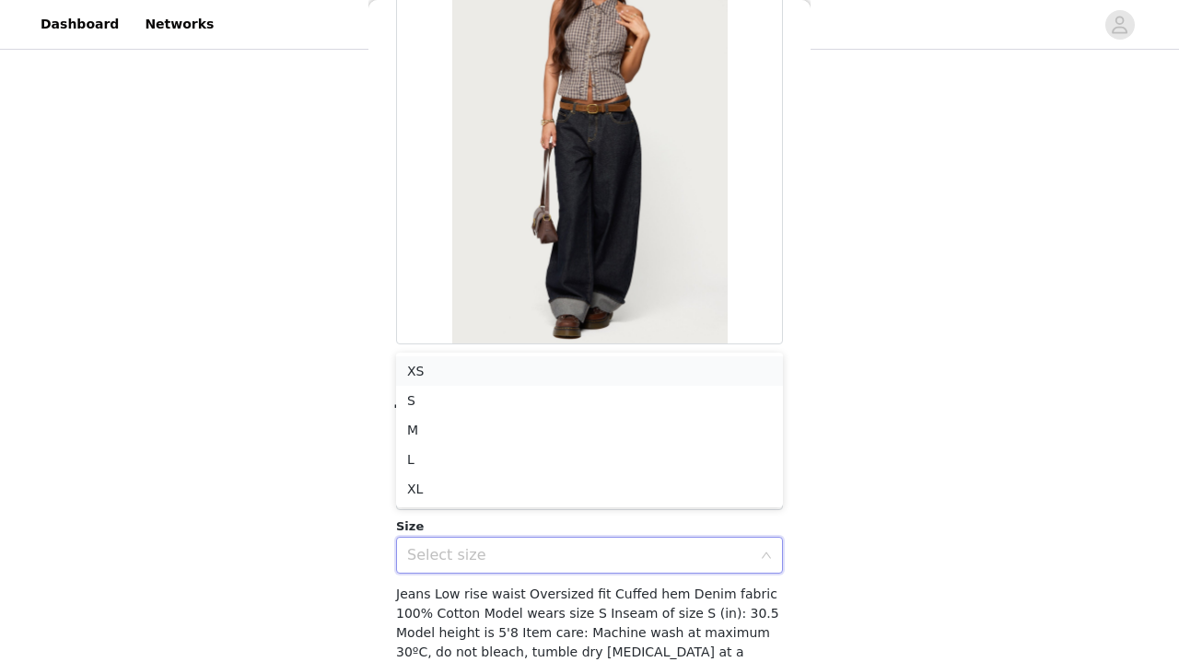
click at [612, 357] on li "XS" at bounding box center [589, 370] width 387 height 29
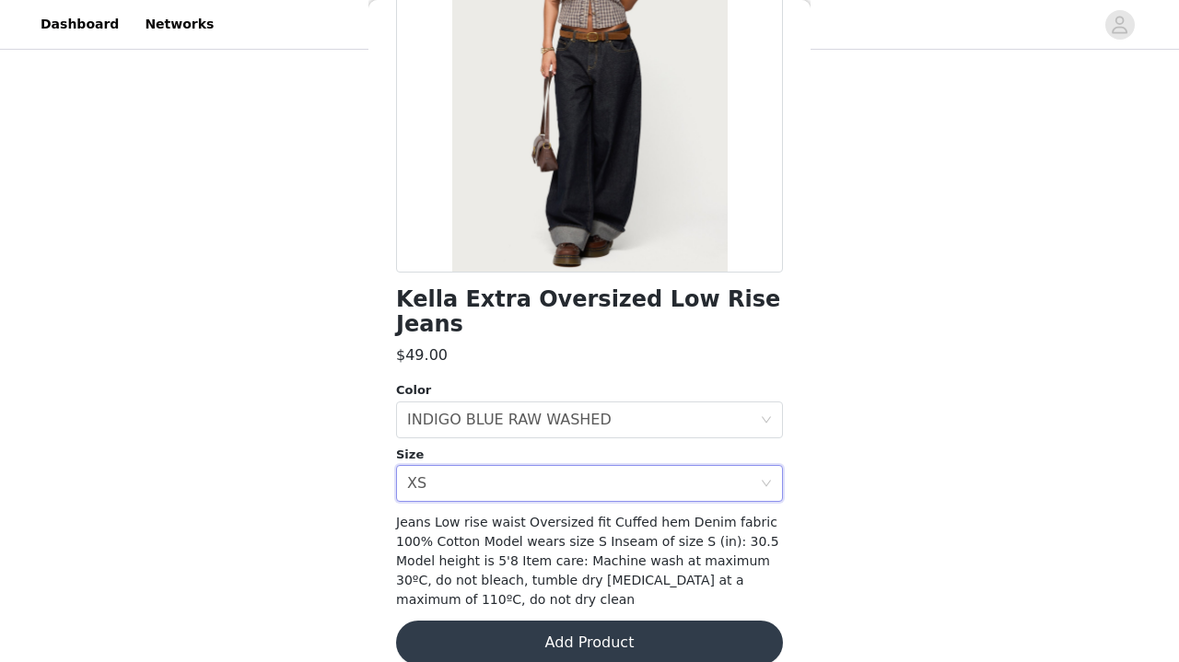
scroll to position [233, 0]
click at [609, 467] on div "Select size XS" at bounding box center [583, 484] width 353 height 35
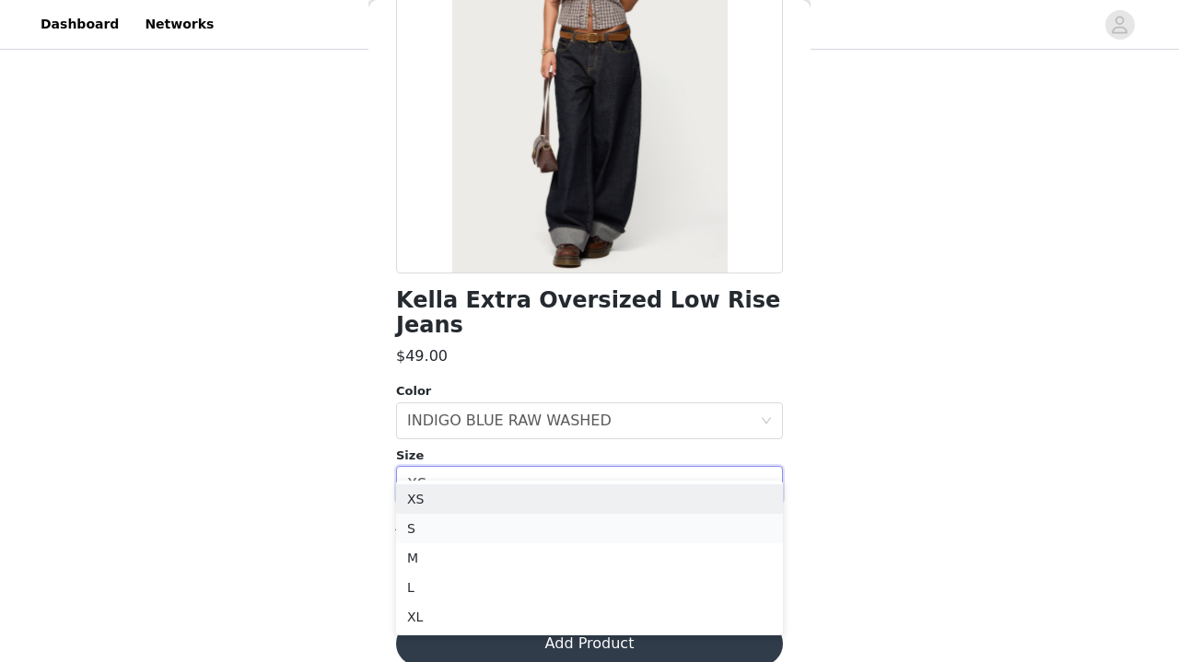
click at [583, 526] on li "S" at bounding box center [589, 528] width 387 height 29
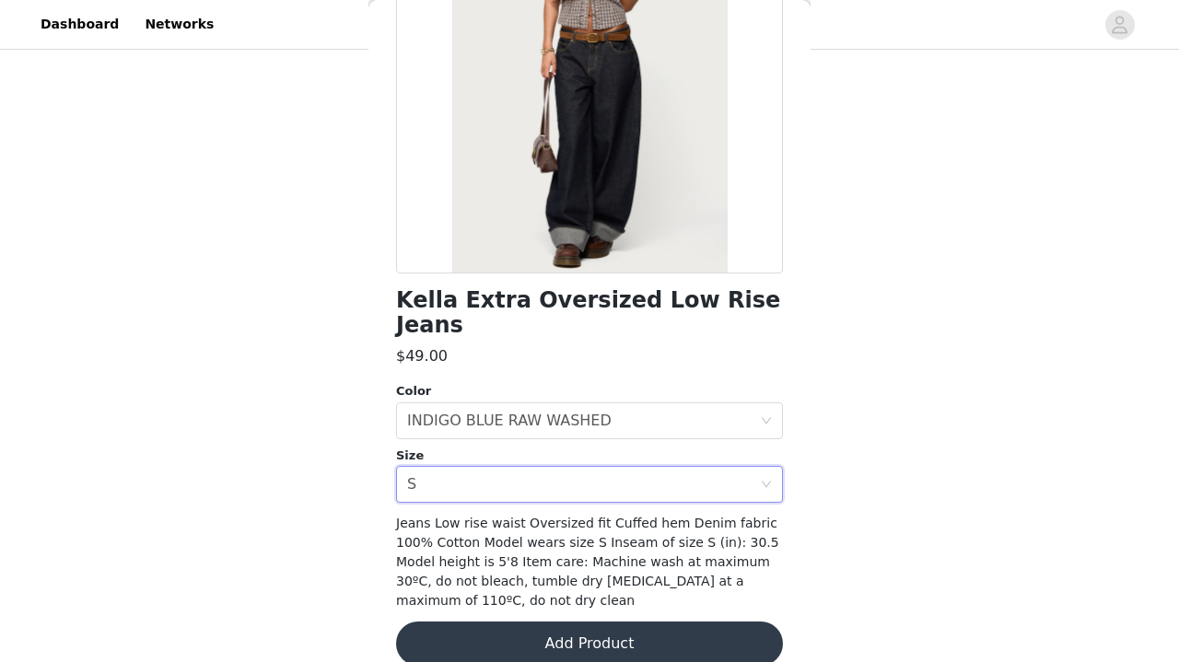
click at [557, 625] on button "Add Product" at bounding box center [589, 643] width 387 height 44
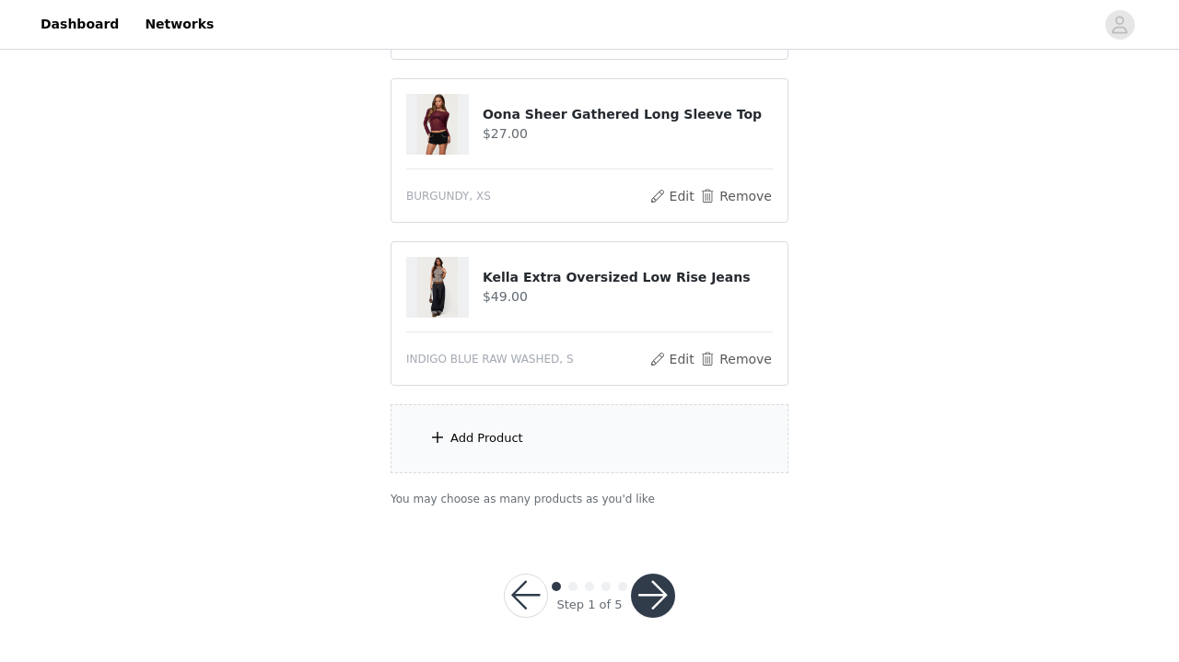
scroll to position [501, 0]
click at [586, 434] on div "Add Product" at bounding box center [589, 439] width 398 height 69
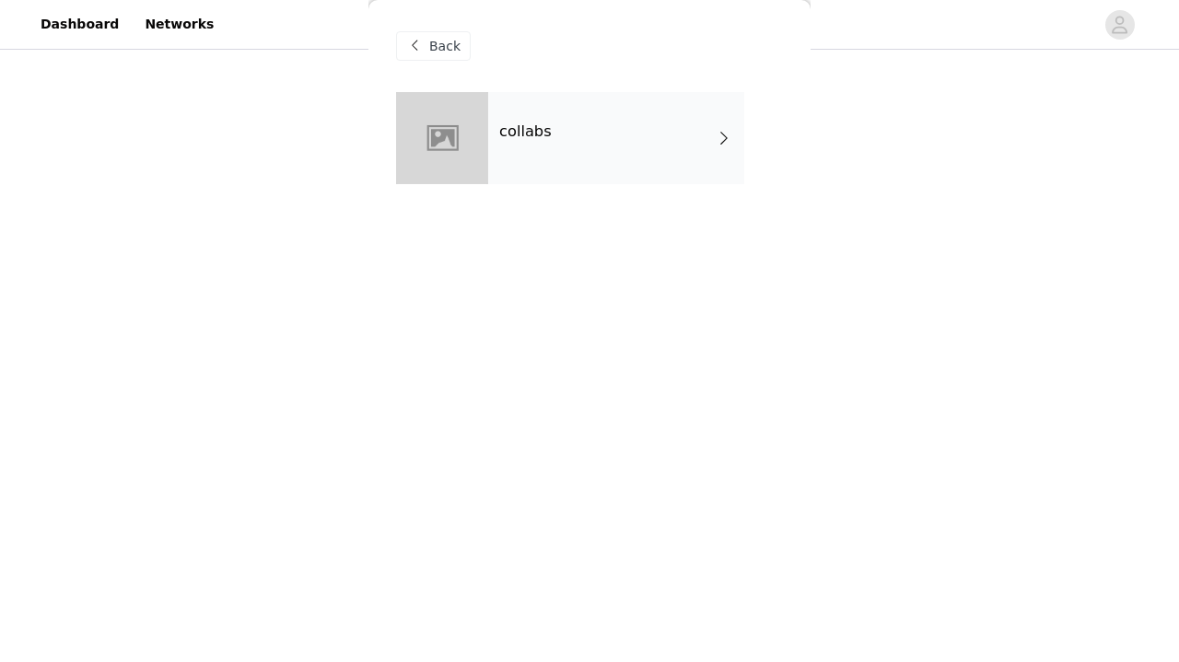
click at [672, 151] on div "collabs" at bounding box center [616, 138] width 256 height 92
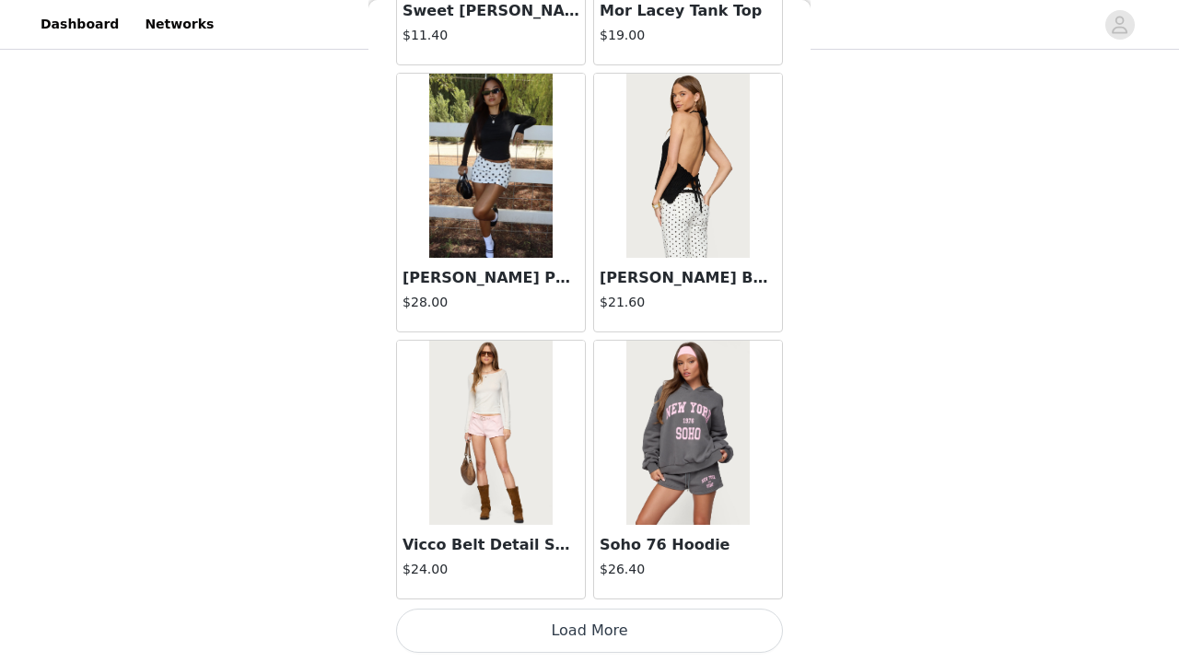
click at [541, 637] on button "Load More" at bounding box center [589, 631] width 387 height 44
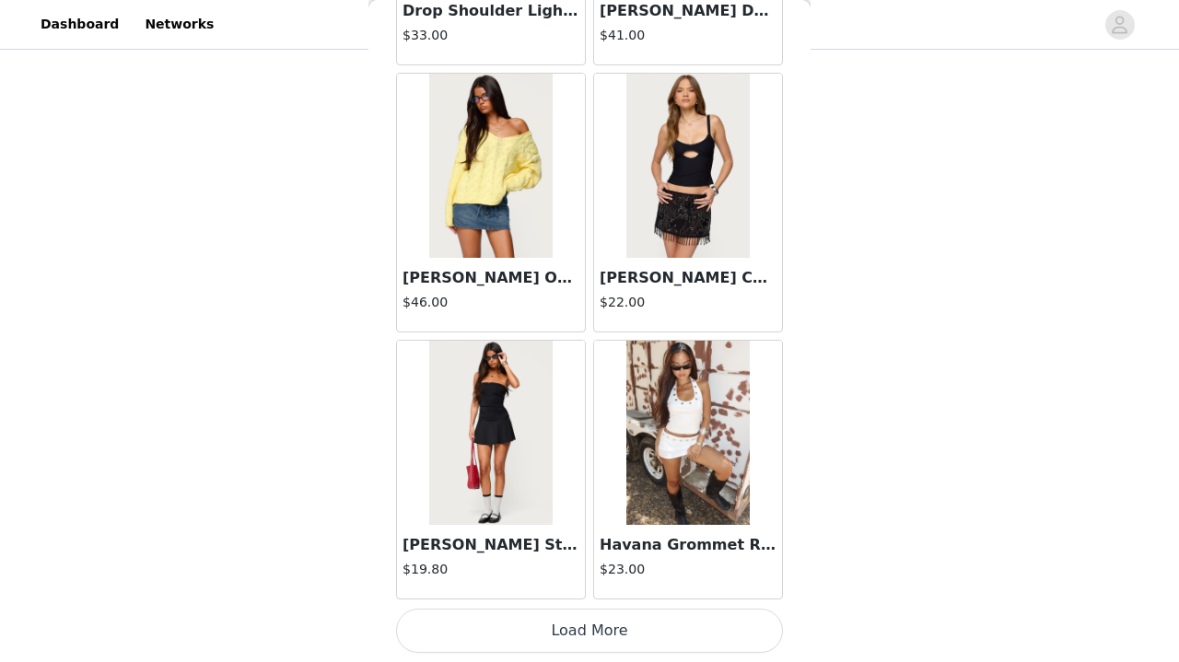
click at [545, 626] on button "Load More" at bounding box center [589, 631] width 387 height 44
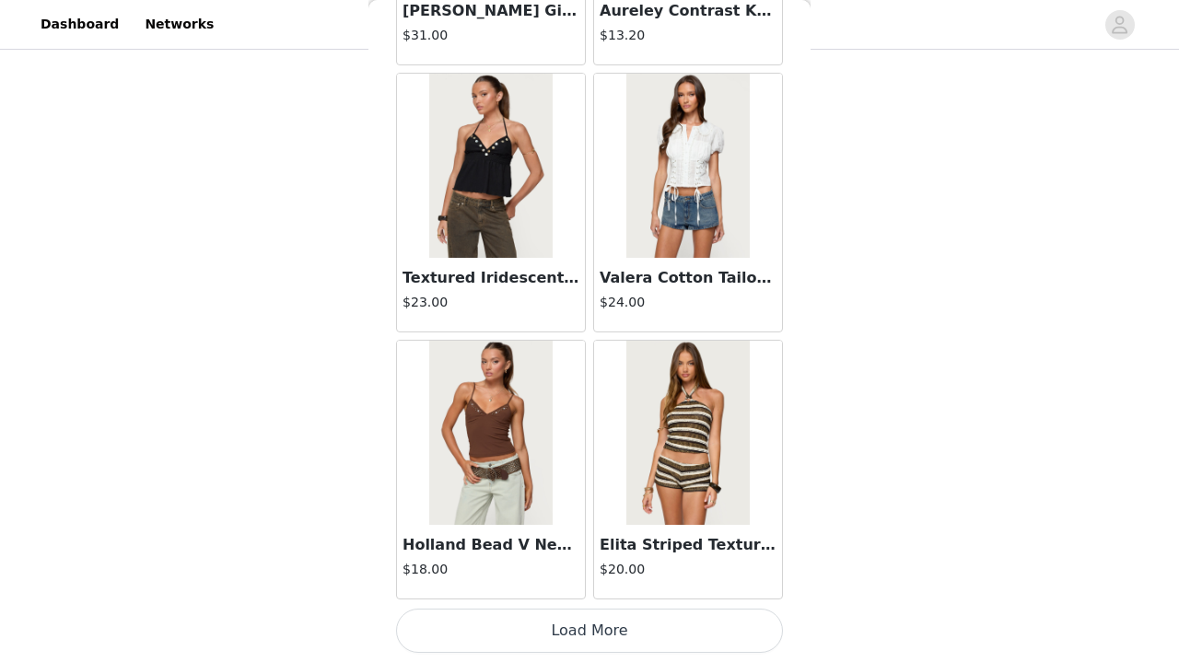
scroll to position [7495, 0]
click at [545, 626] on button "Load More" at bounding box center [589, 631] width 387 height 44
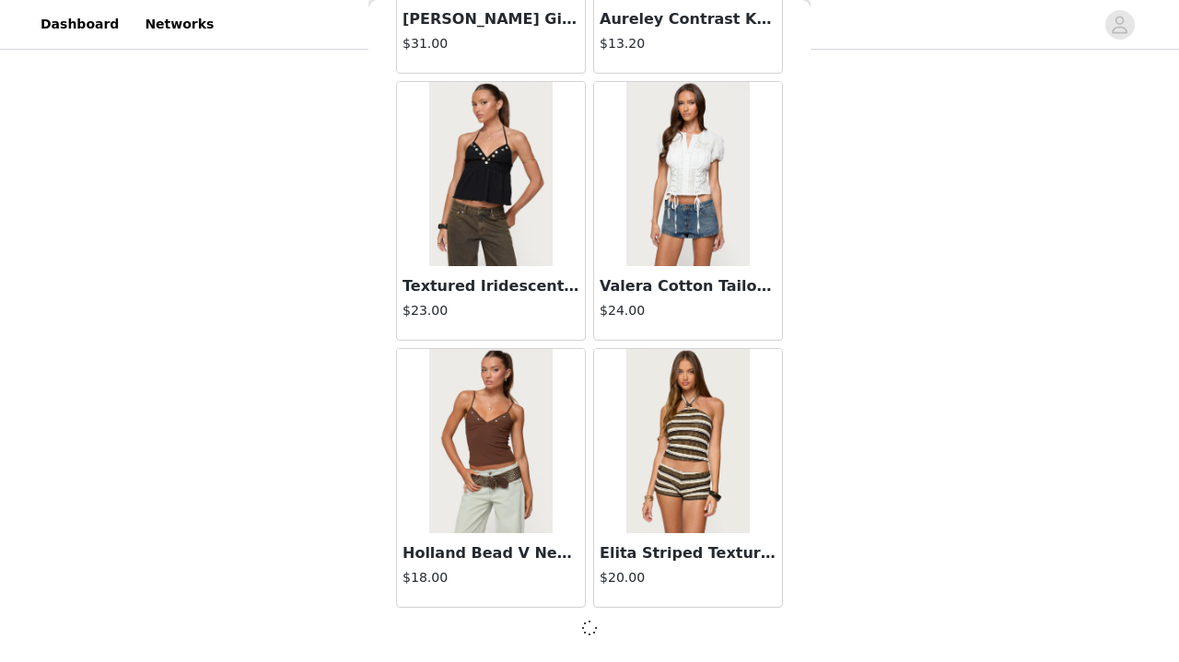
scroll to position [501, 0]
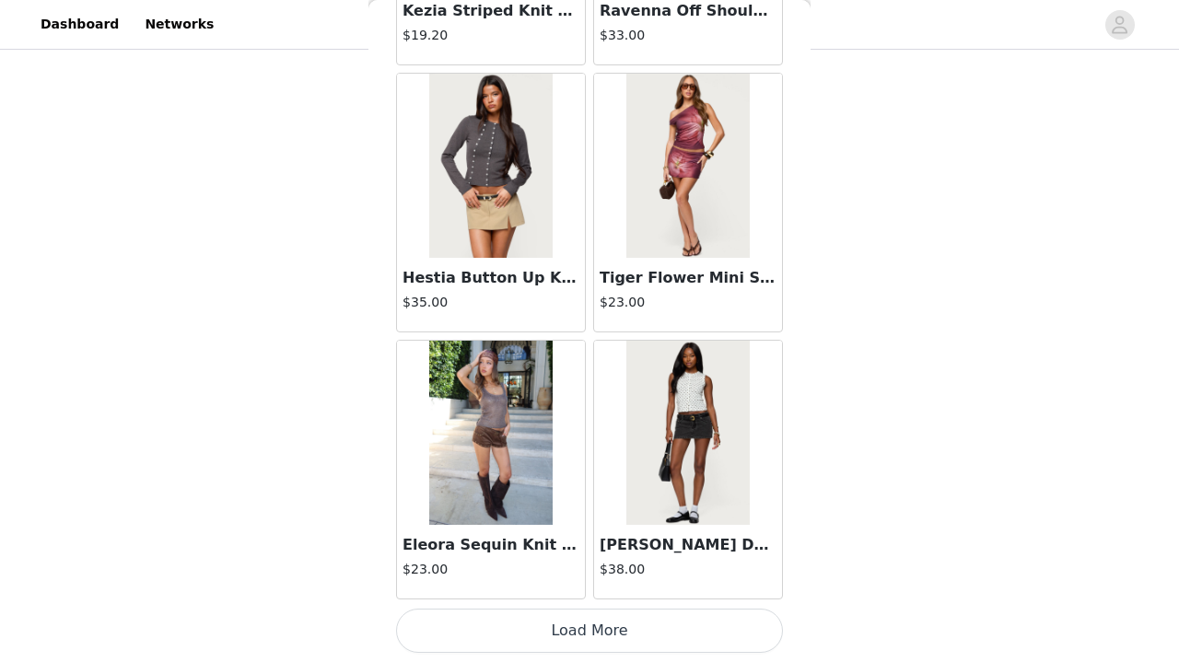
click at [545, 626] on button "Load More" at bounding box center [589, 631] width 387 height 44
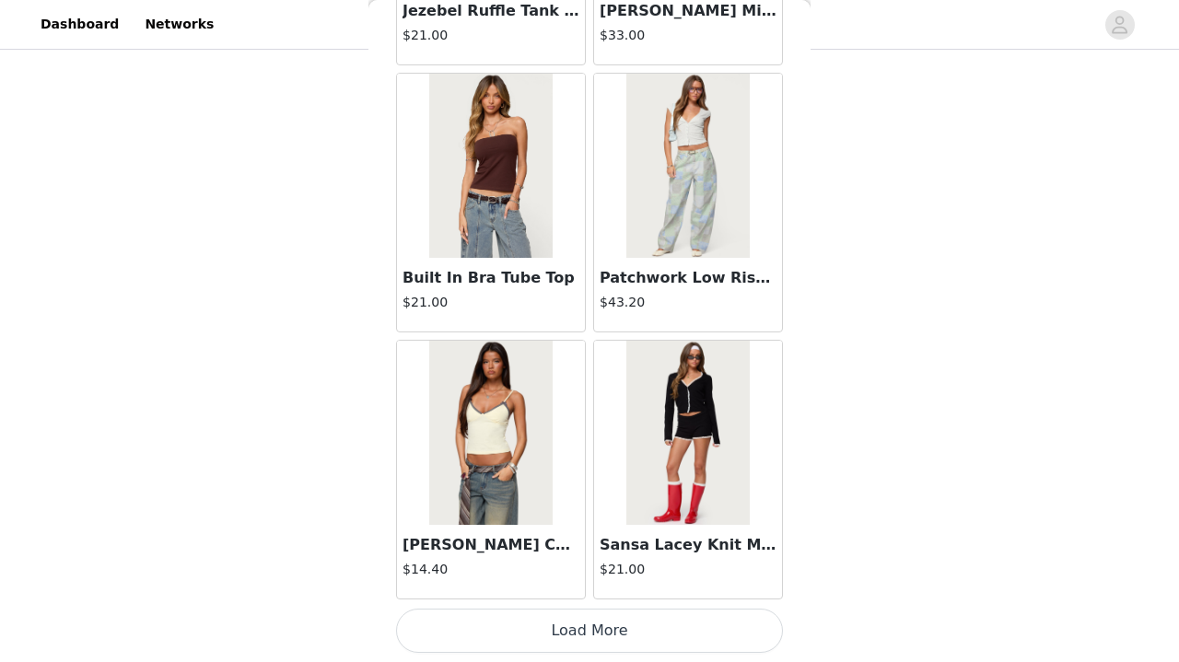
click at [530, 620] on button "Load More" at bounding box center [589, 631] width 387 height 44
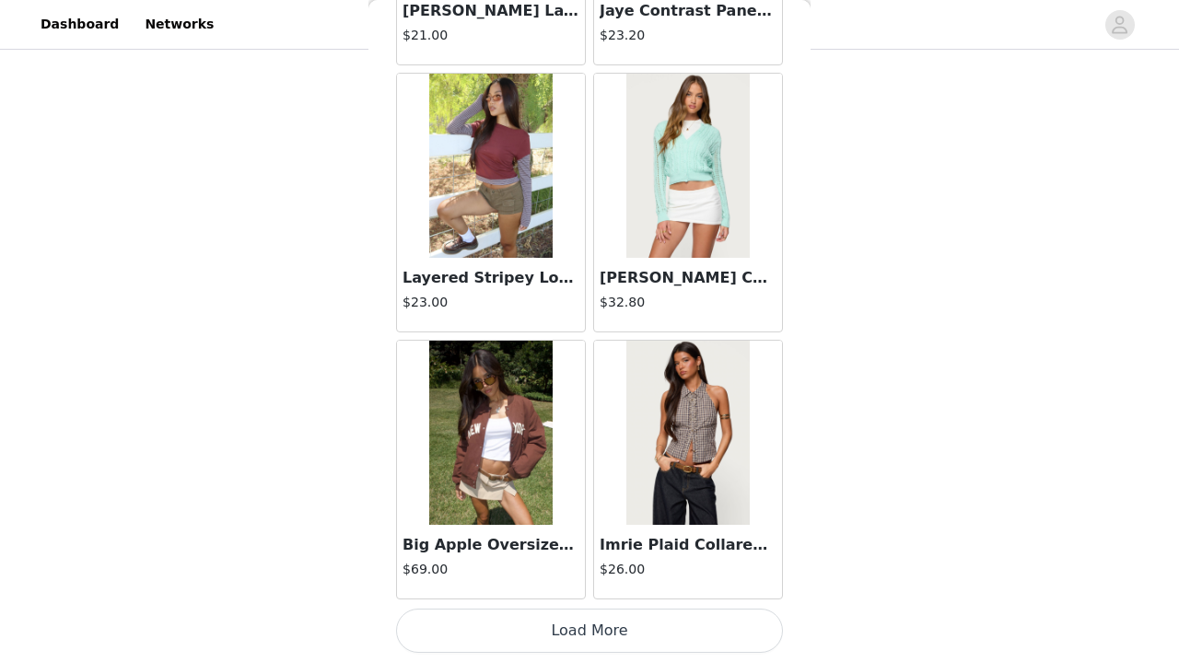
click at [530, 620] on button "Load More" at bounding box center [589, 631] width 387 height 44
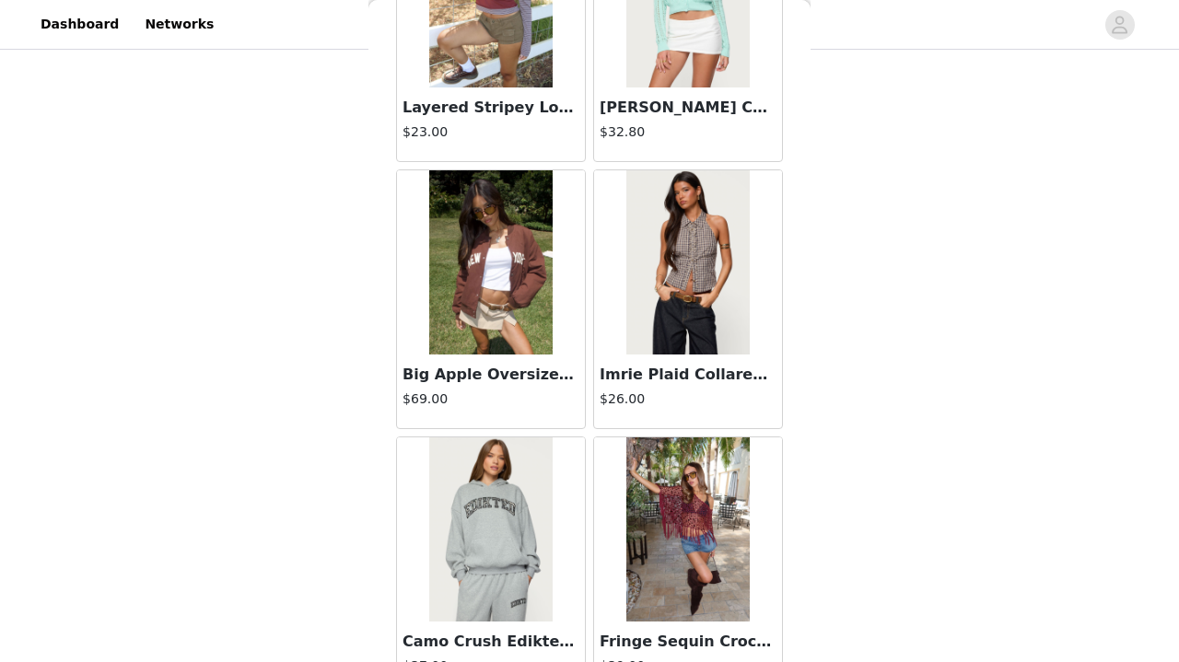
scroll to position [501, 0]
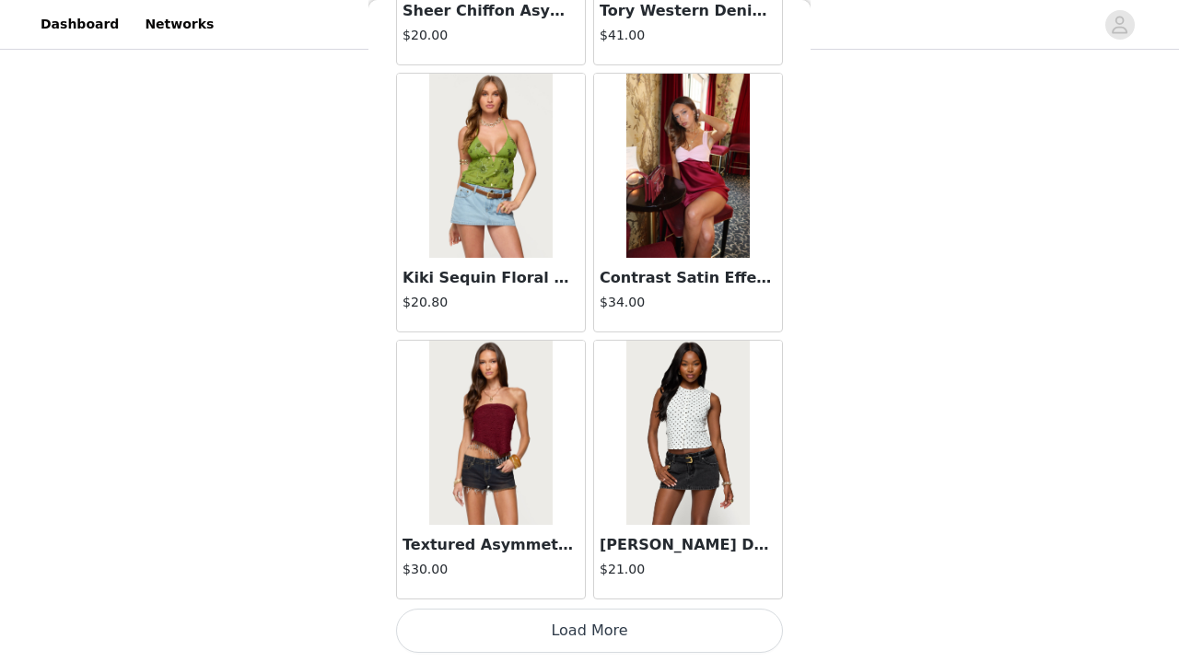
click at [530, 620] on button "Load More" at bounding box center [589, 631] width 387 height 44
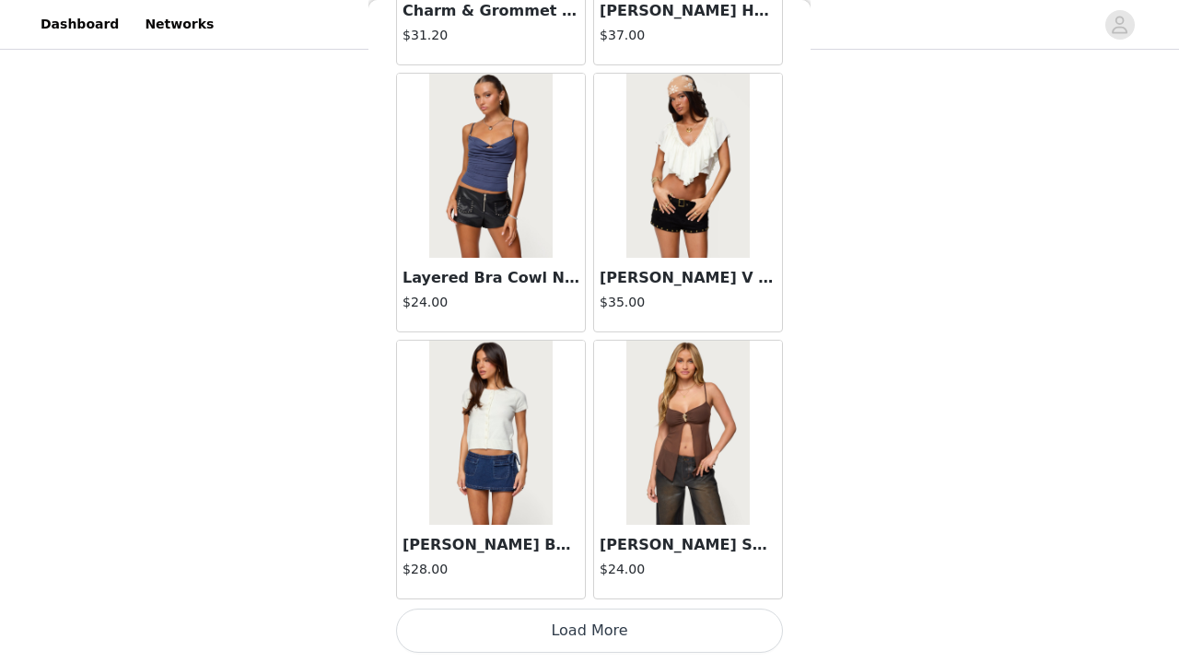
click at [530, 620] on button "Load More" at bounding box center [589, 631] width 387 height 44
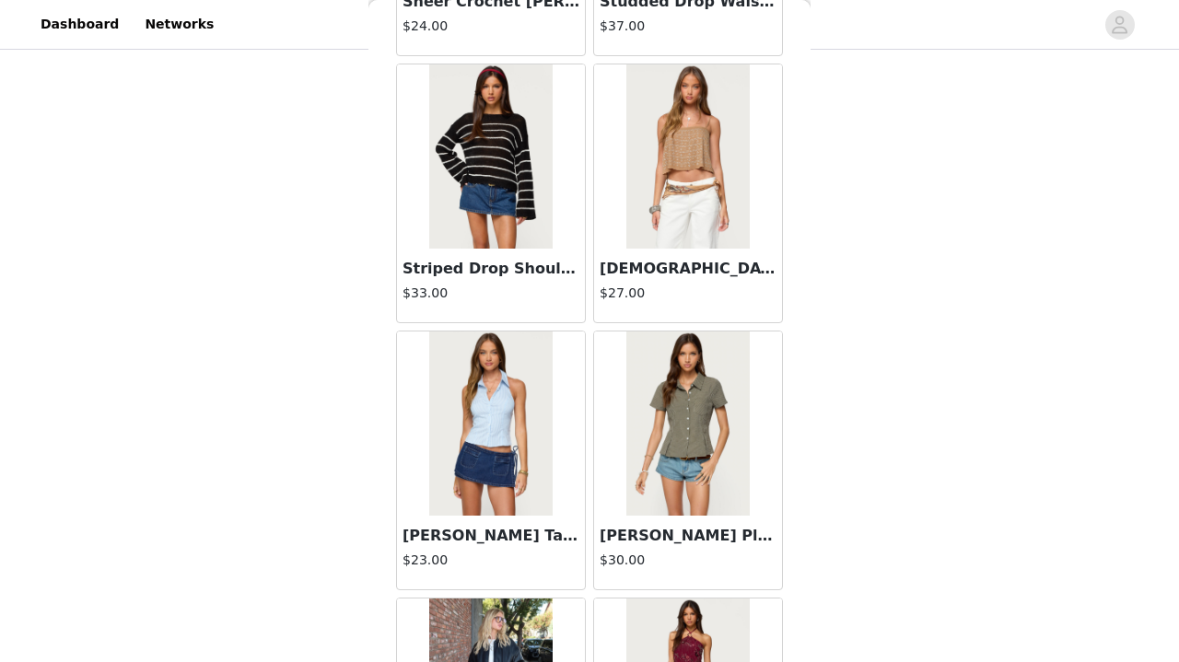
scroll to position [21963, 0]
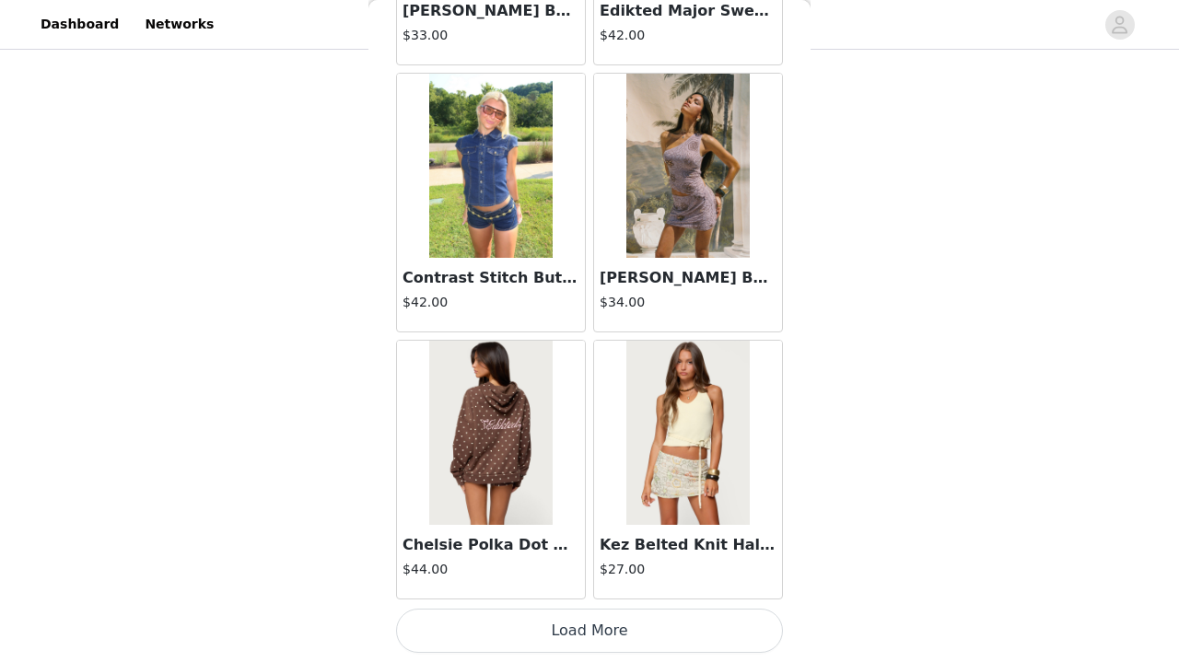
click at [530, 620] on button "Load More" at bounding box center [589, 631] width 387 height 44
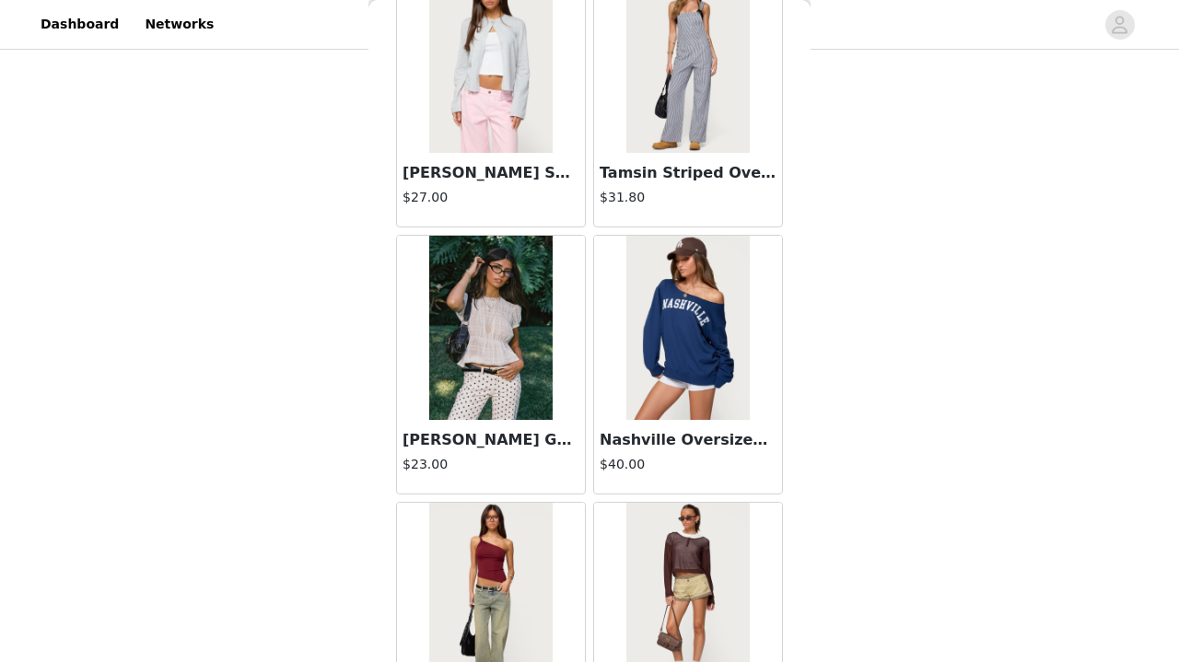
scroll to position [501, 0]
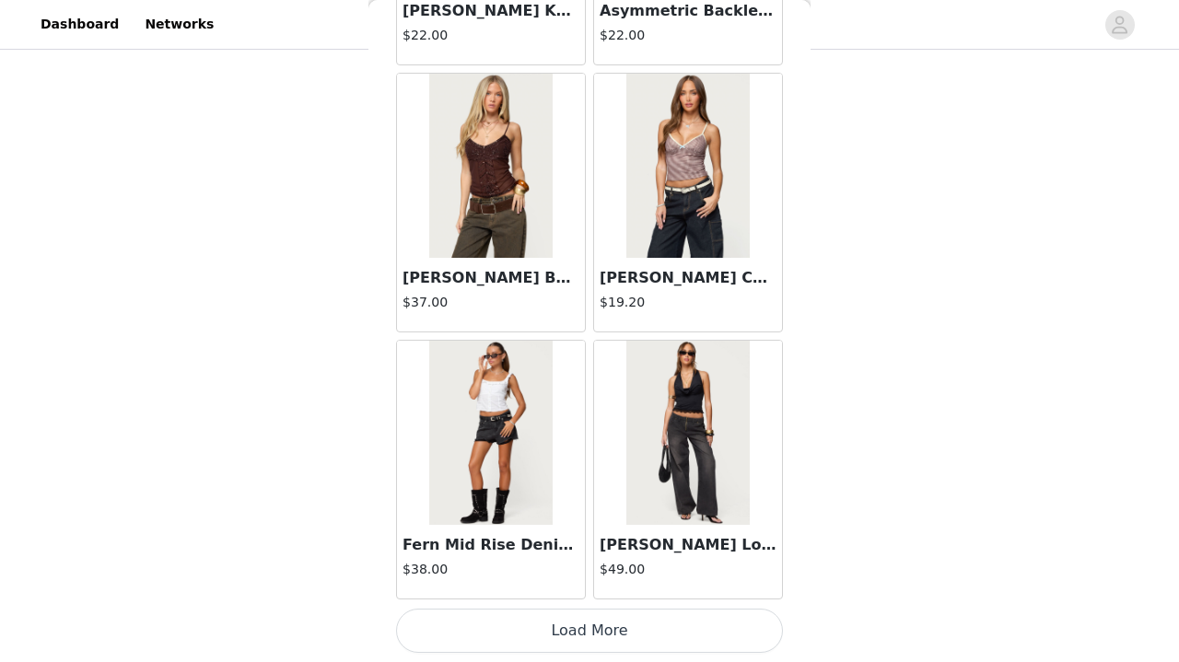
click at [530, 620] on button "Load More" at bounding box center [589, 631] width 387 height 44
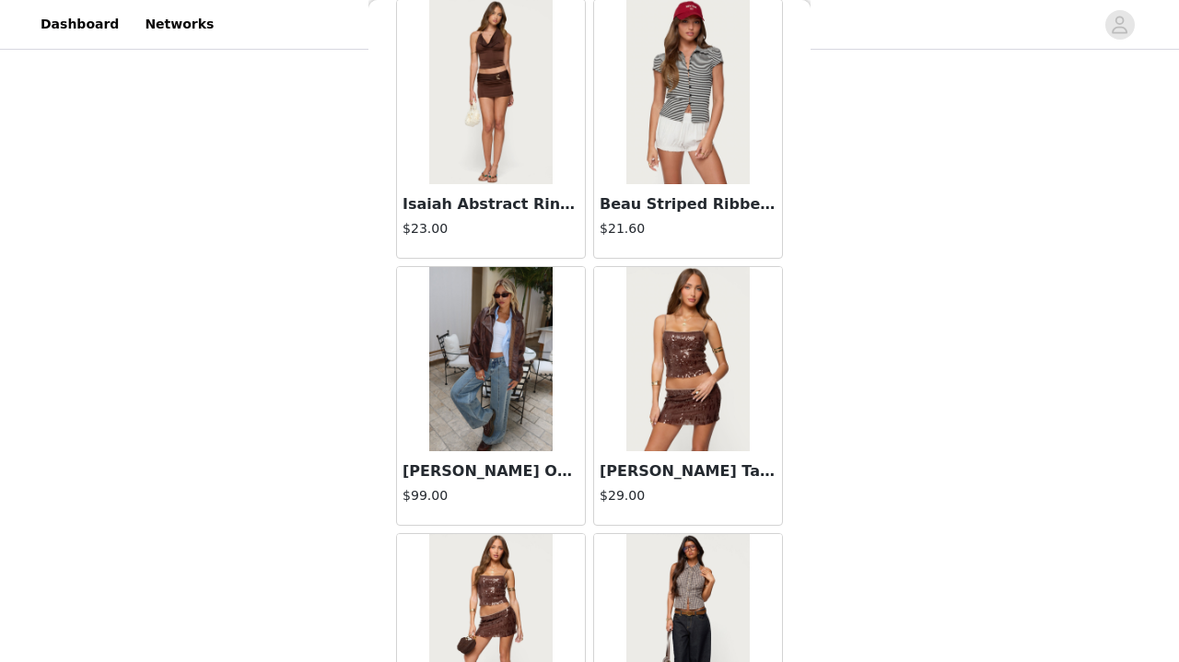
scroll to position [28396, 0]
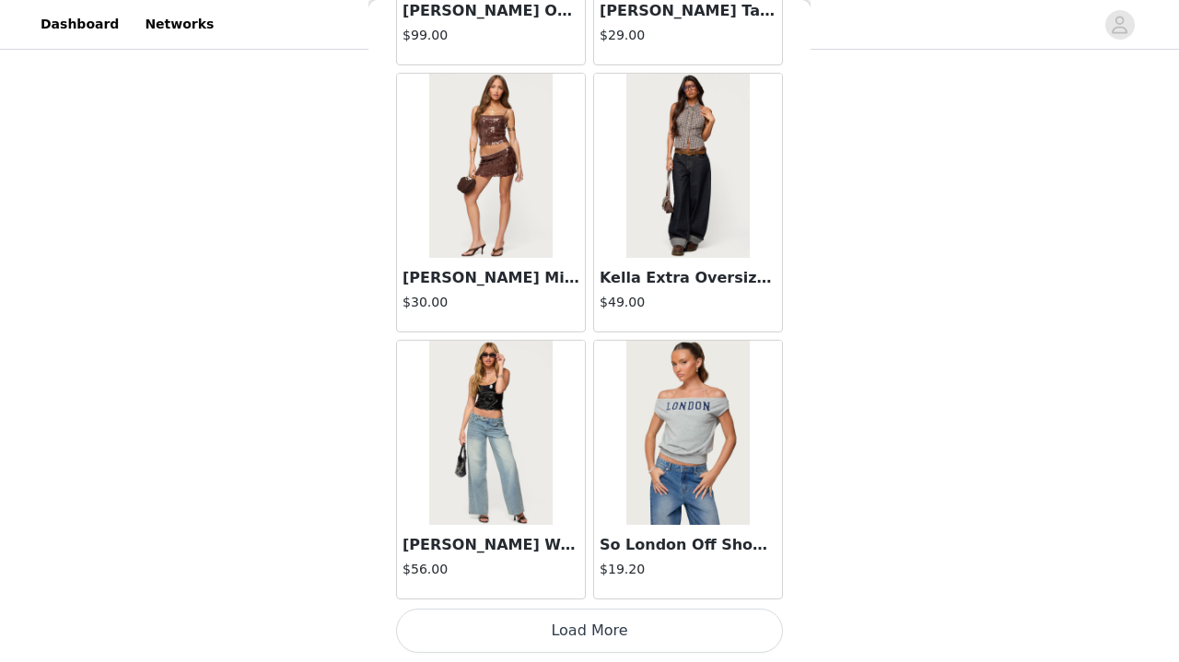
click at [455, 620] on button "Load More" at bounding box center [589, 631] width 387 height 44
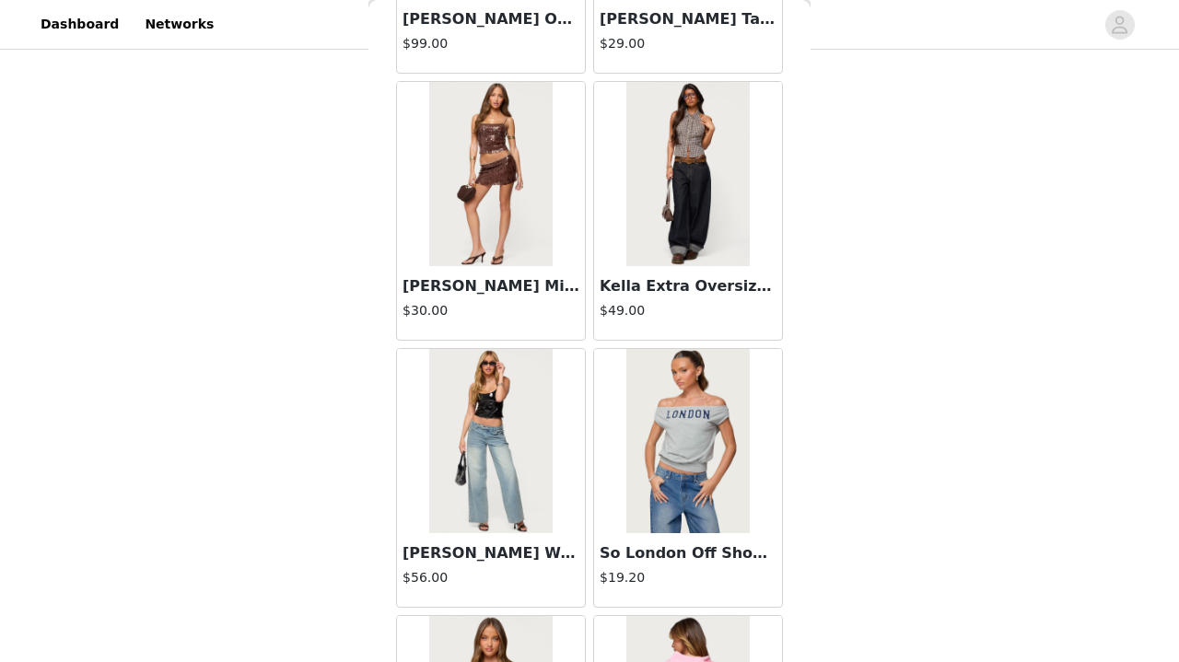
scroll to position [501, 0]
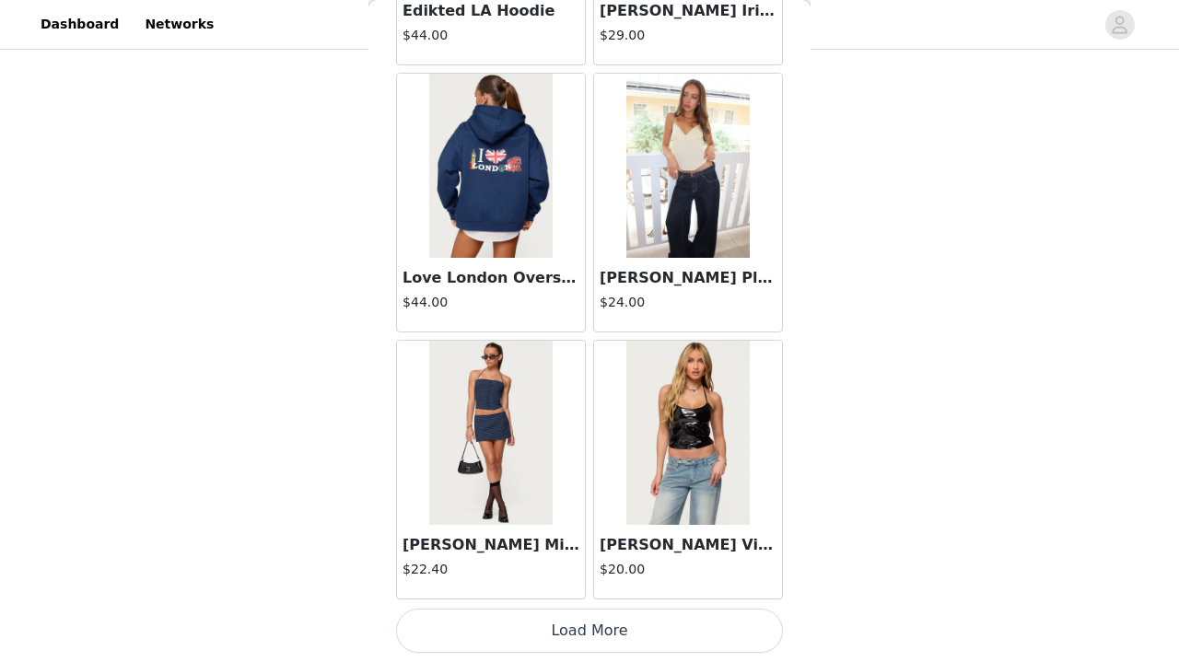
click at [455, 620] on button "Load More" at bounding box center [589, 631] width 387 height 44
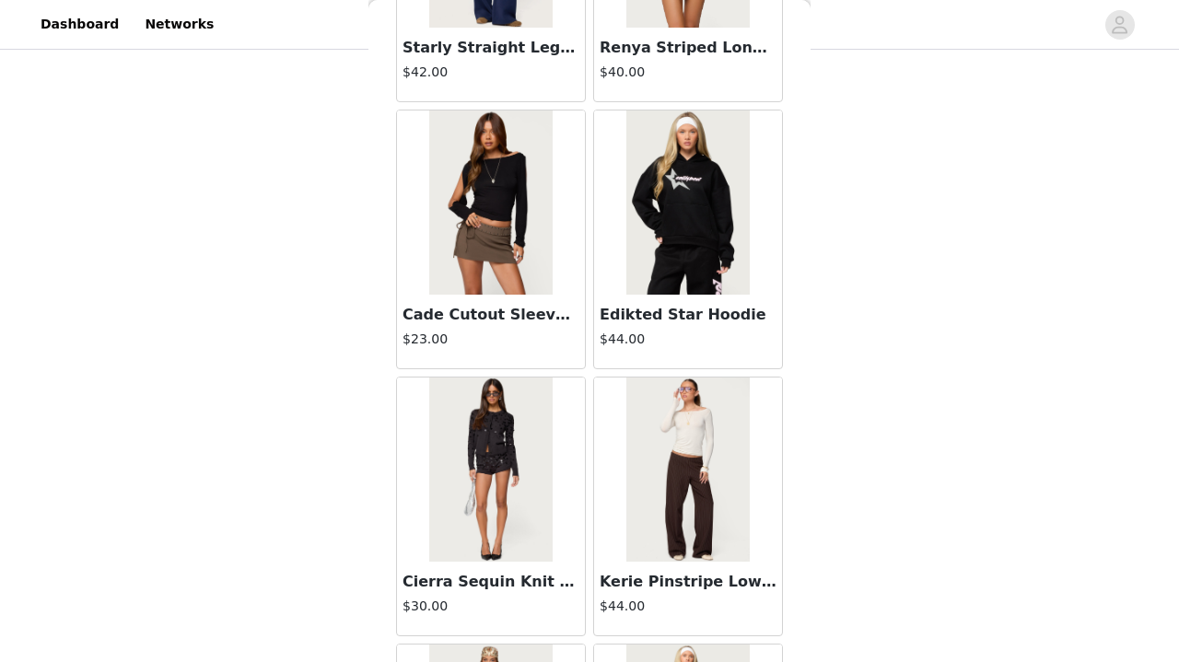
scroll to position [33975, 0]
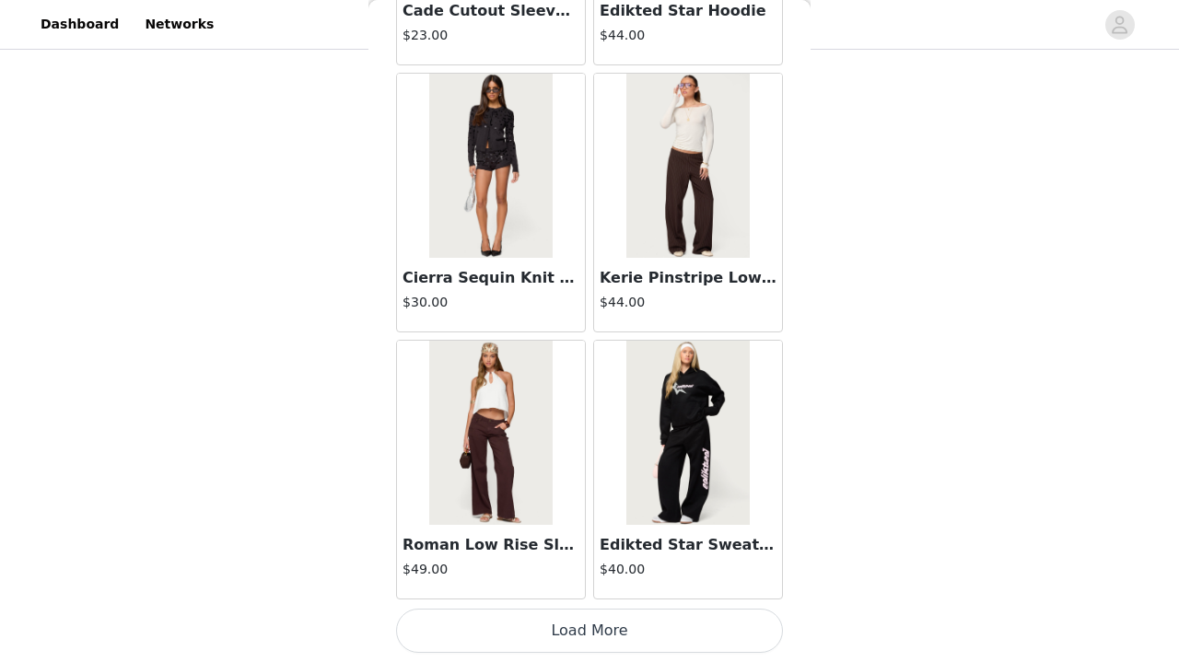
click at [504, 621] on button "Load More" at bounding box center [589, 631] width 387 height 44
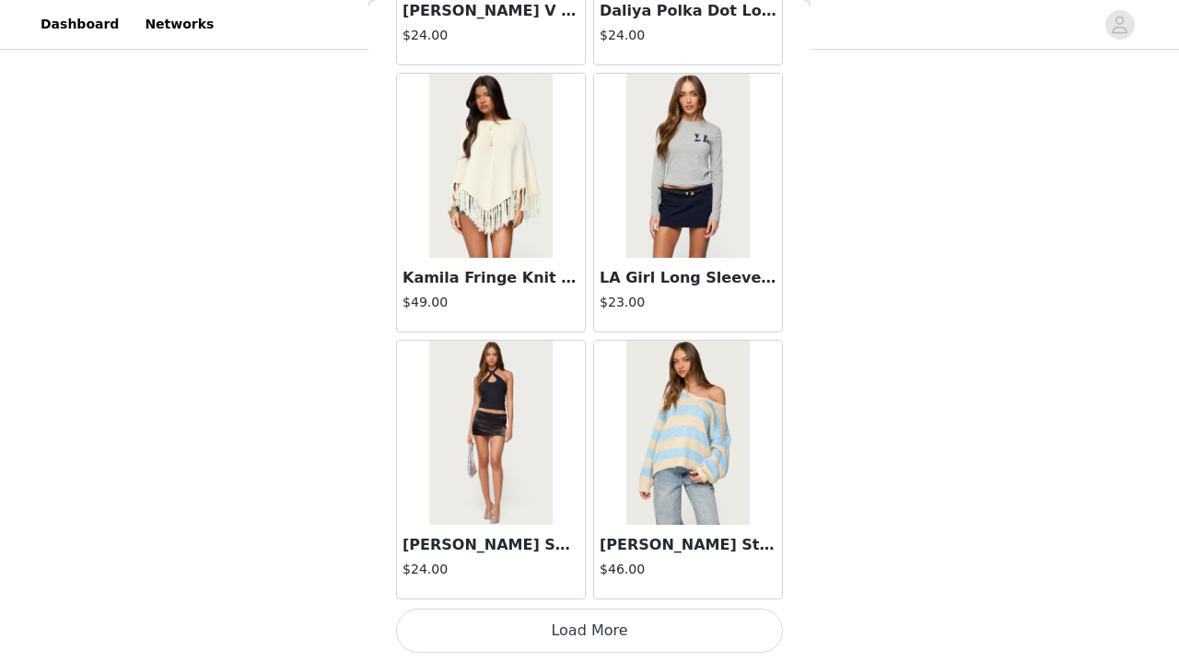
click at [667, 625] on button "Load More" at bounding box center [589, 631] width 387 height 44
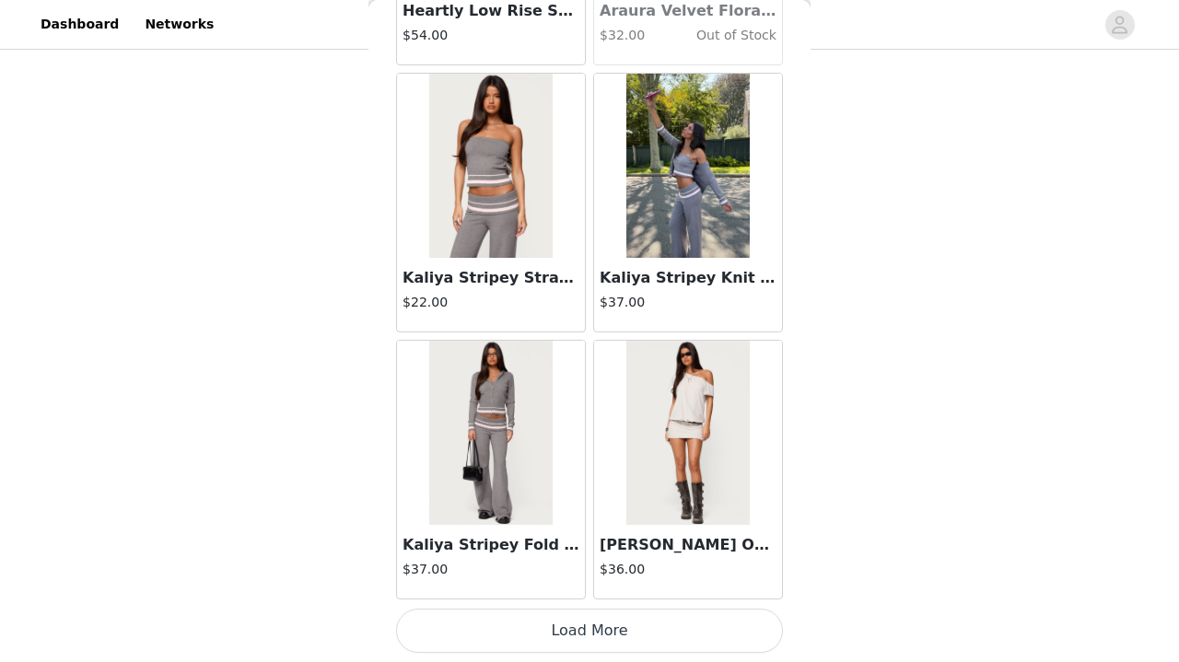
scroll to position [39536, 0]
click at [535, 630] on button "Load More" at bounding box center [589, 631] width 387 height 44
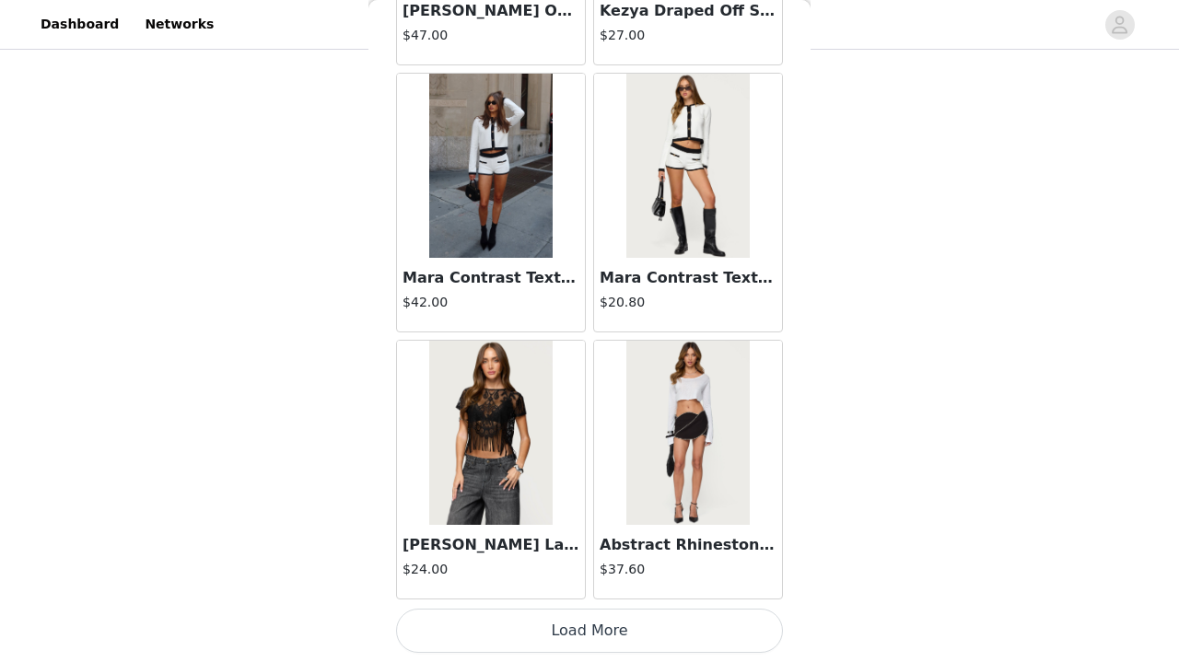
click at [562, 644] on button "Load More" at bounding box center [589, 631] width 387 height 44
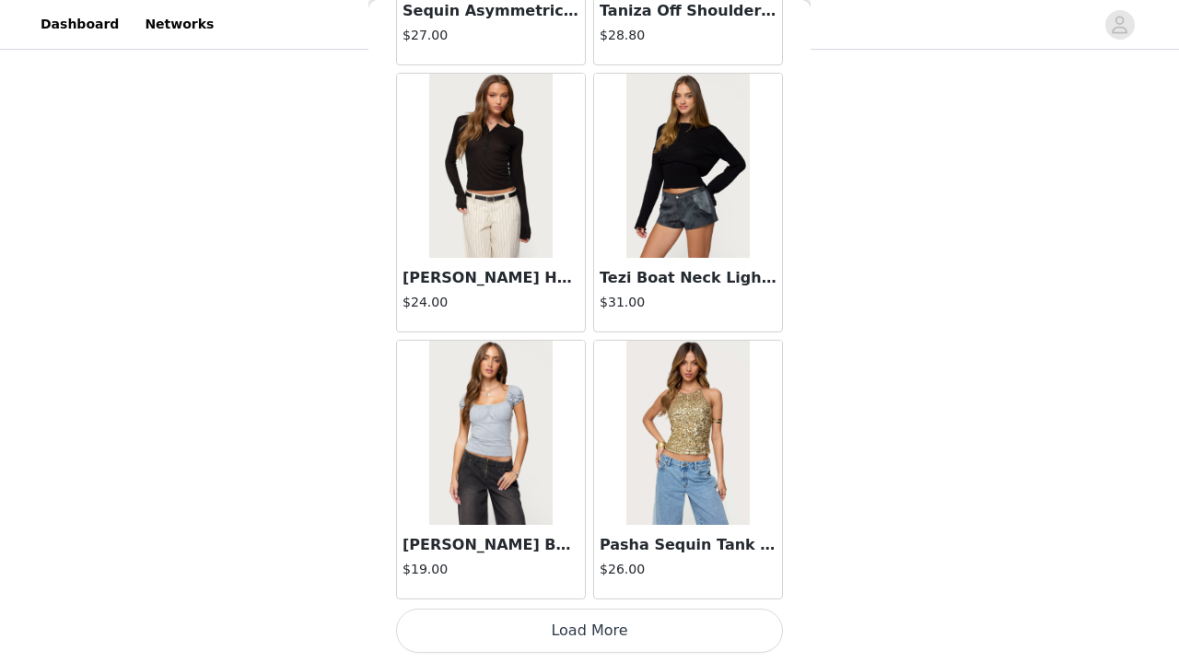
click at [613, 635] on button "Load More" at bounding box center [589, 631] width 387 height 44
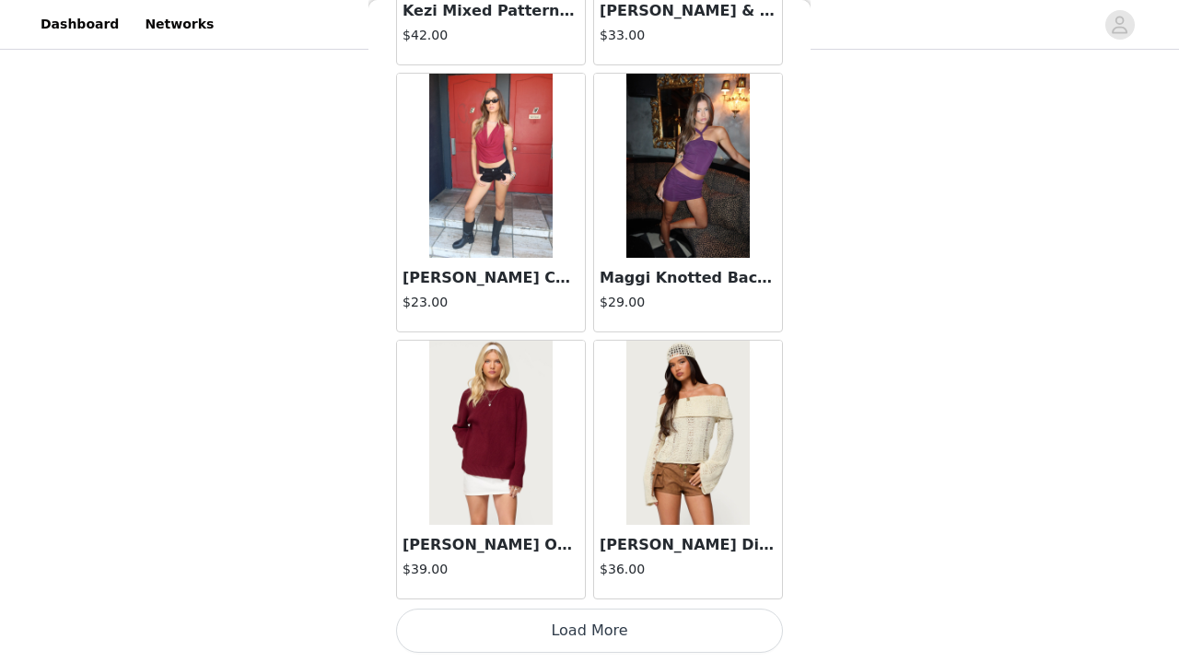
click at [580, 651] on button "Load More" at bounding box center [589, 631] width 387 height 44
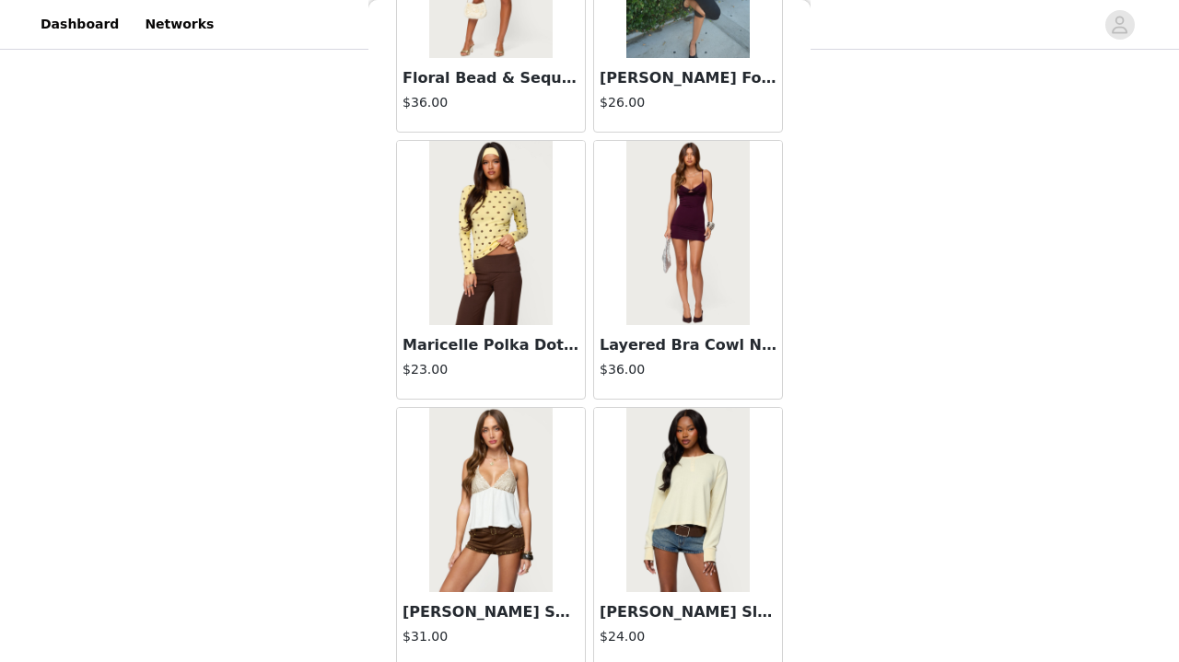
click at [536, 317] on img at bounding box center [490, 233] width 122 height 184
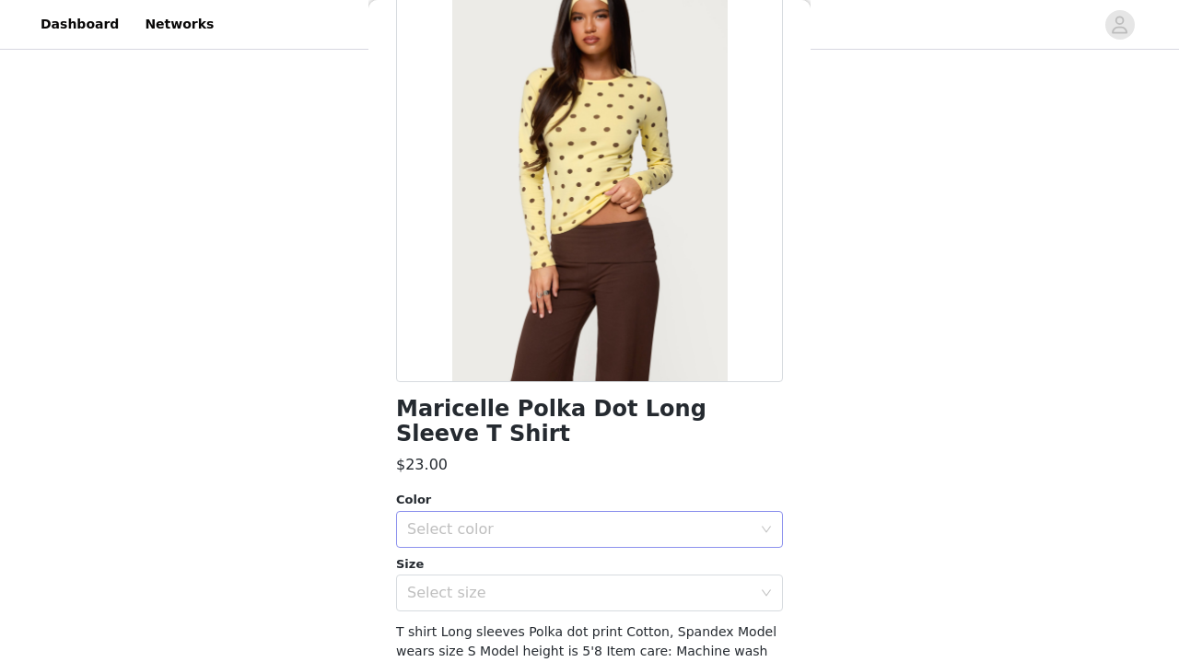
click at [502, 512] on div "Select color" at bounding box center [583, 529] width 353 height 35
click at [494, 570] on li "YELLOW" at bounding box center [589, 568] width 387 height 29
click at [493, 598] on div "Select size" at bounding box center [579, 593] width 344 height 18
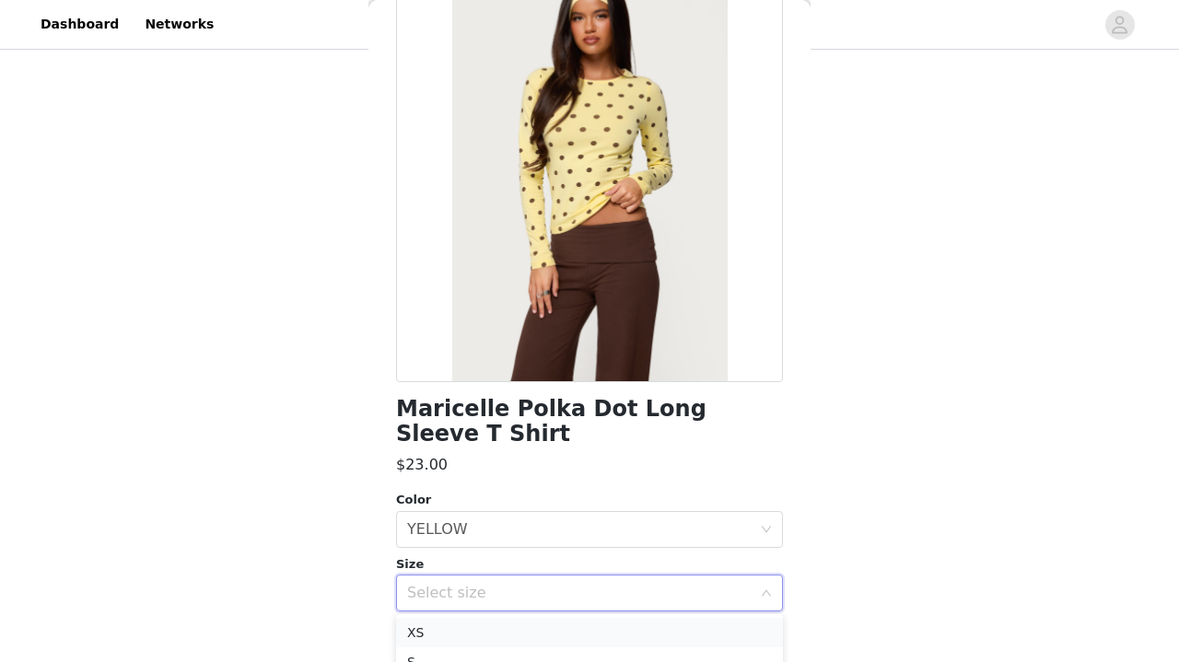
click at [482, 638] on li "XS" at bounding box center [589, 632] width 387 height 29
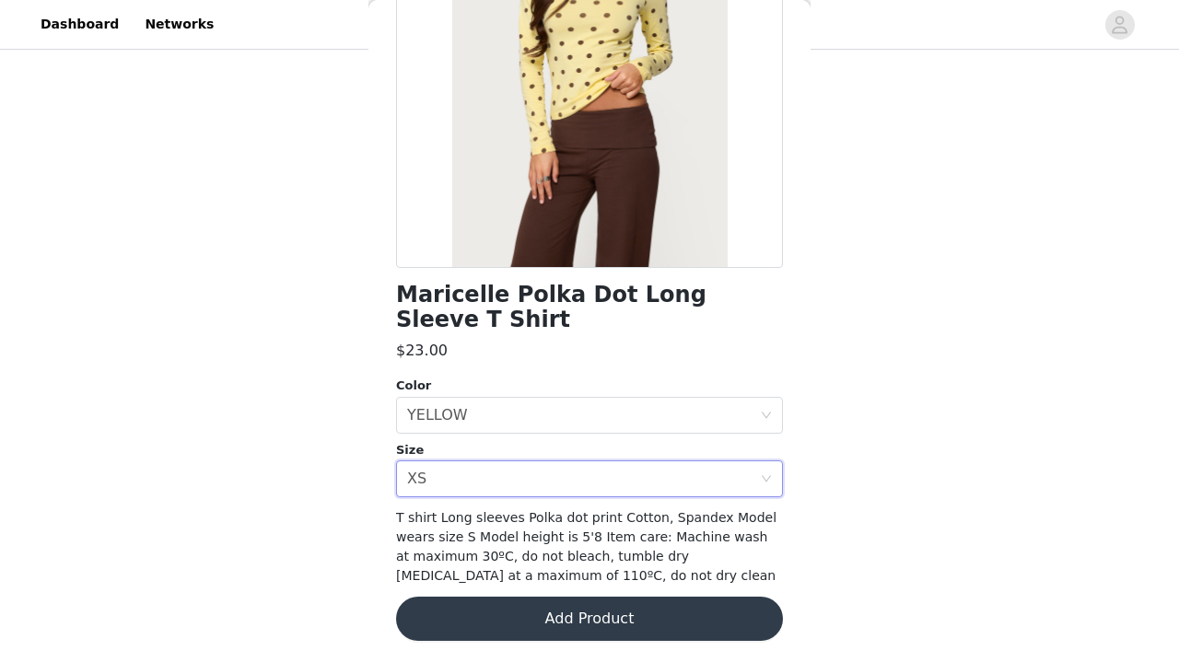
click at [493, 609] on button "Add Product" at bounding box center [589, 619] width 387 height 44
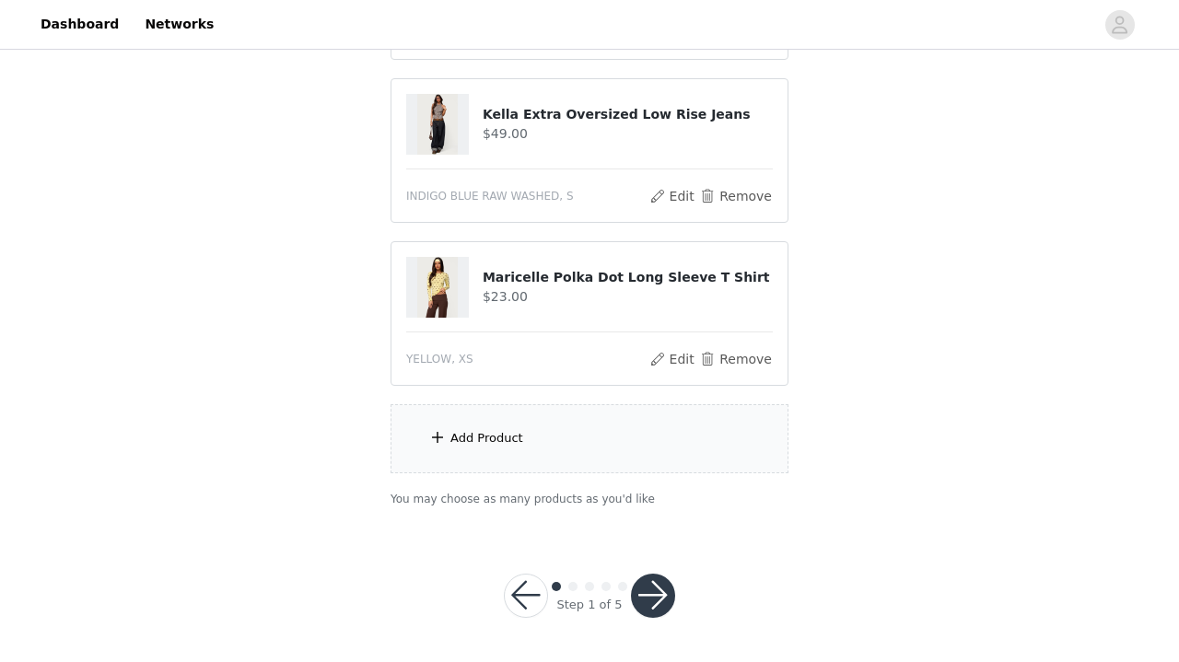
click at [512, 461] on div "Add Product" at bounding box center [589, 438] width 398 height 69
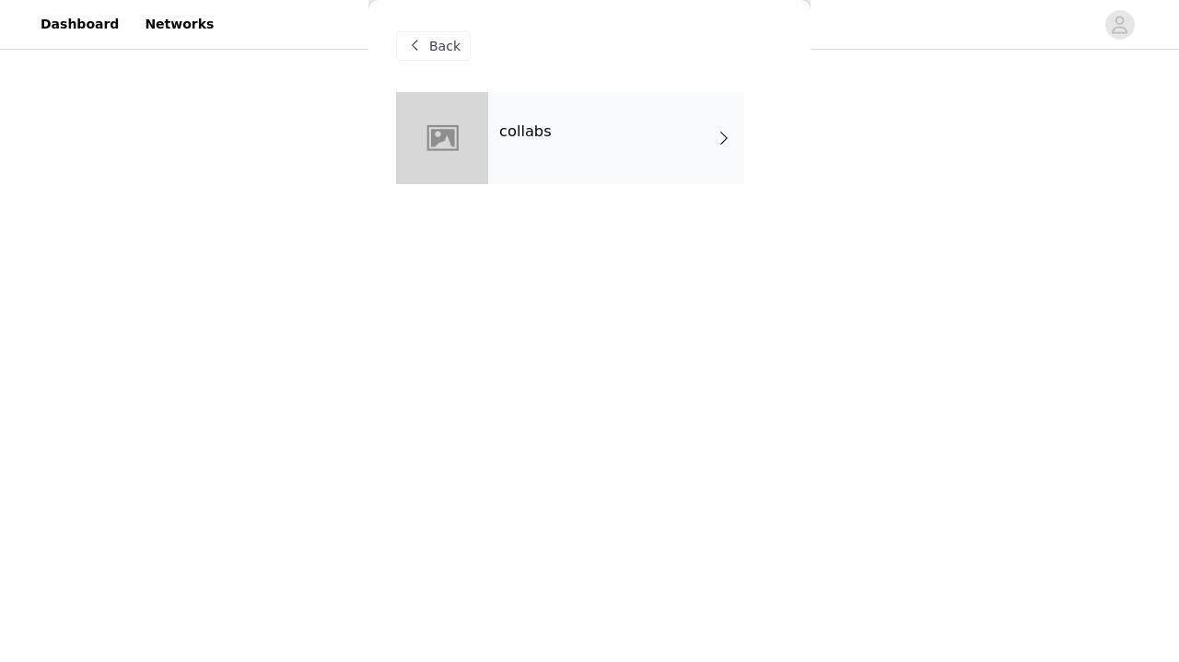
click at [621, 112] on div "collabs" at bounding box center [616, 138] width 256 height 92
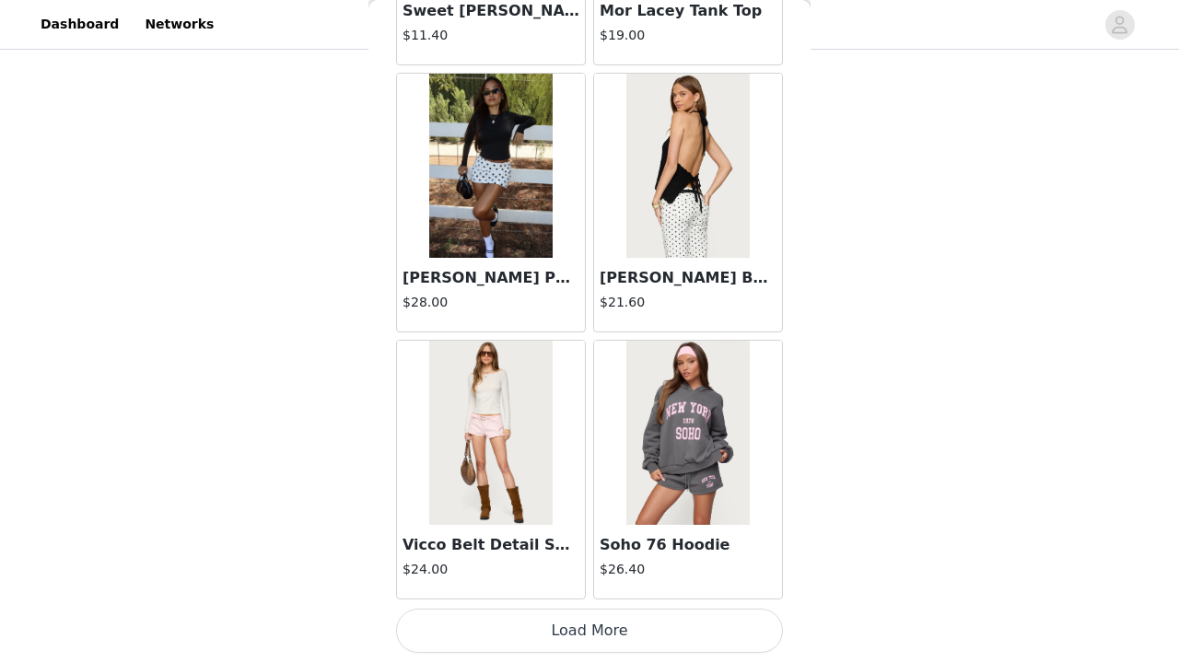
click at [515, 645] on button "Load More" at bounding box center [589, 631] width 387 height 44
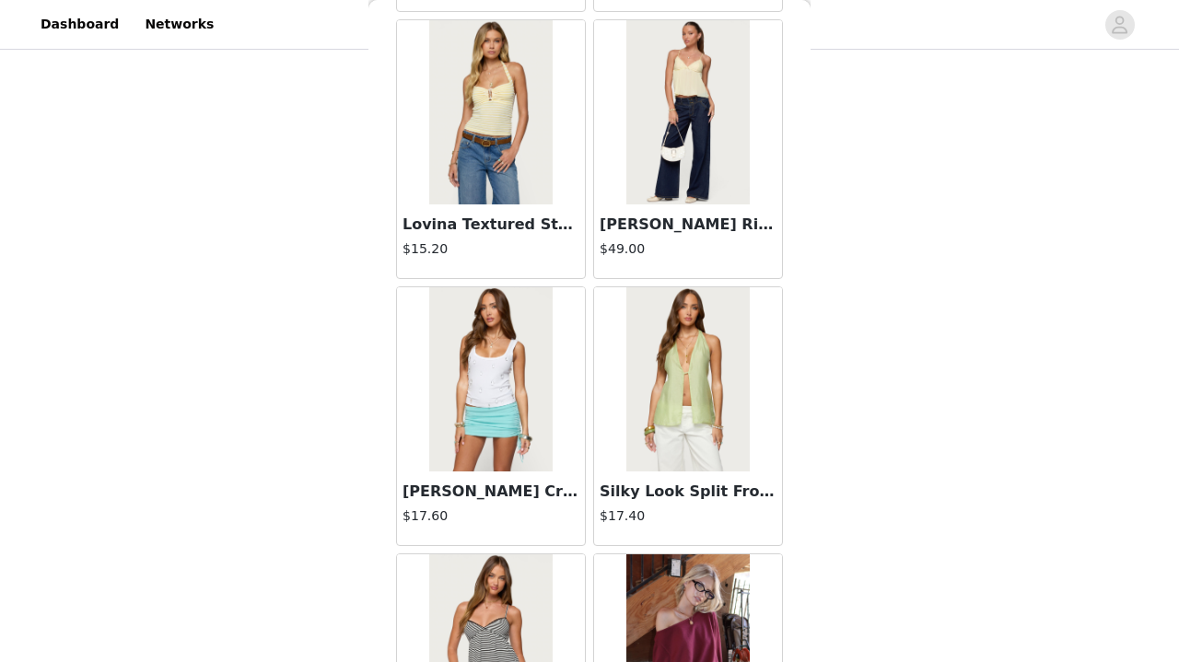
scroll to position [3527, 0]
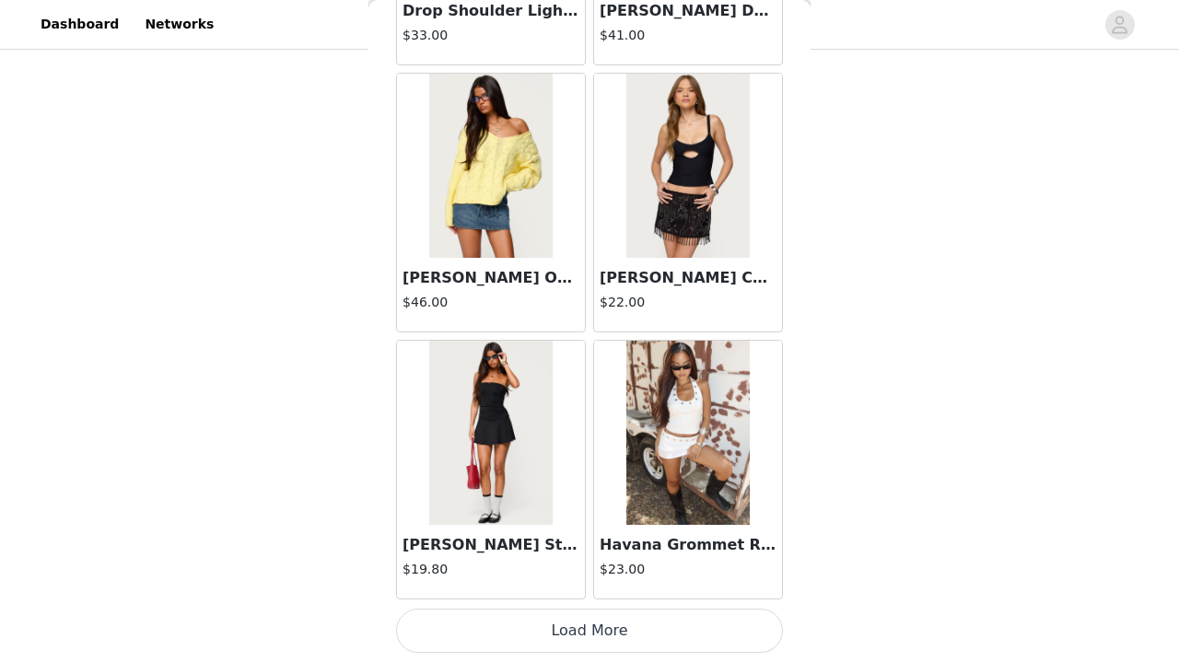
click at [586, 633] on button "Load More" at bounding box center [589, 631] width 387 height 44
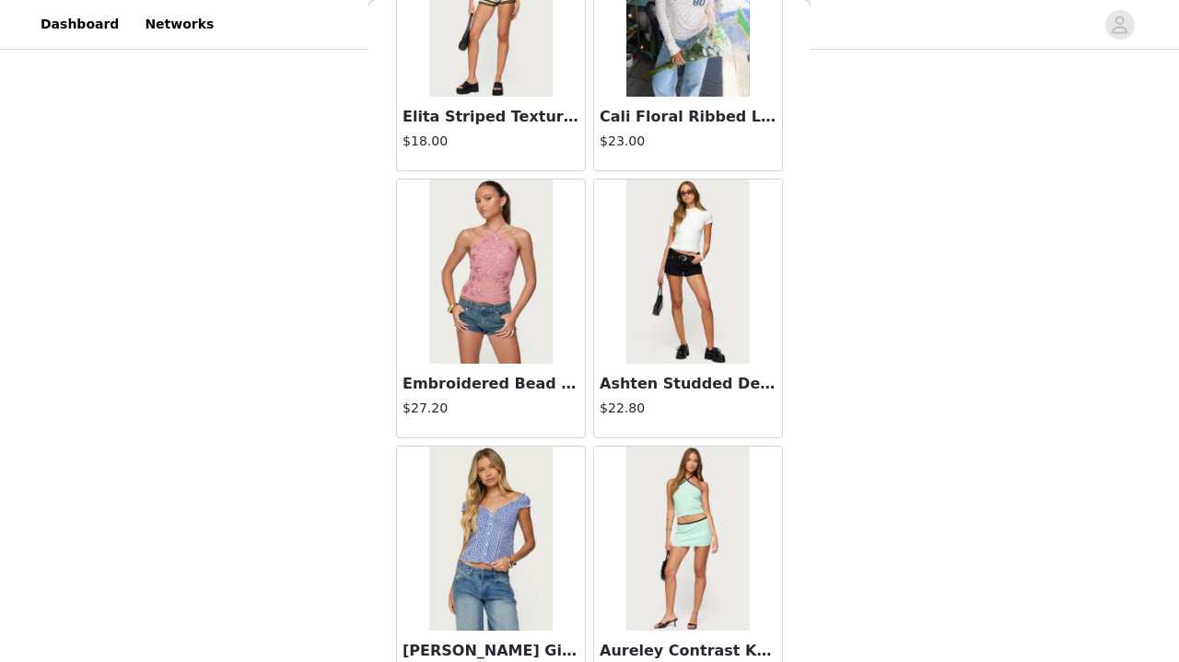
scroll to position [664, 0]
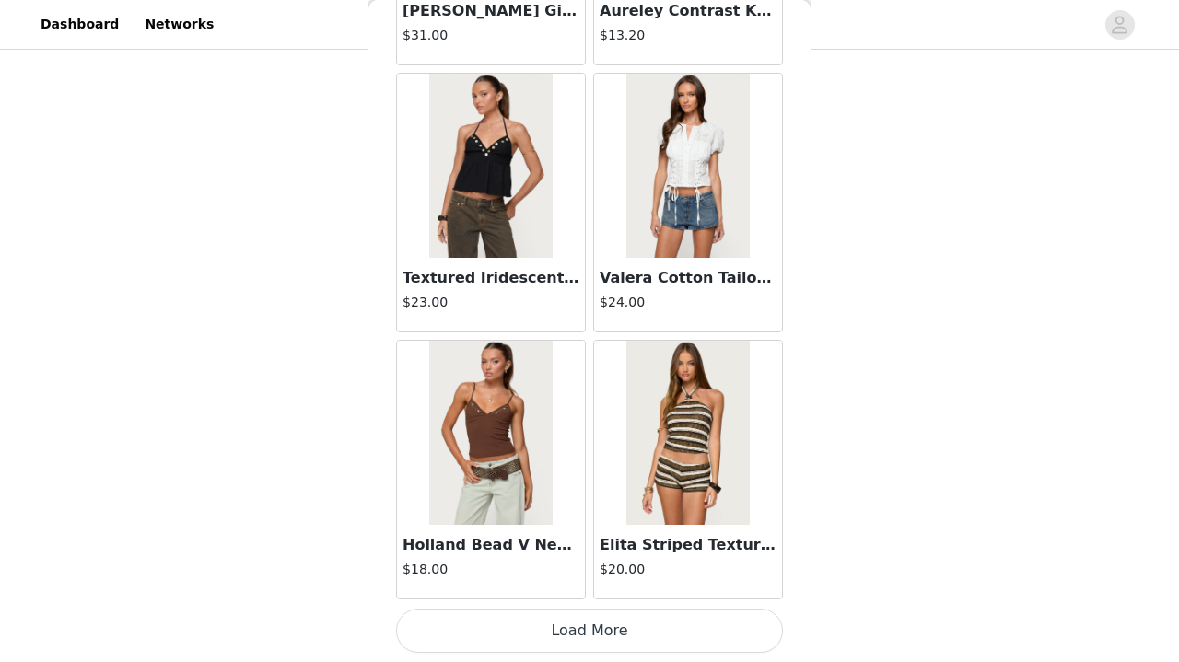
click at [586, 633] on button "Load More" at bounding box center [589, 631] width 387 height 44
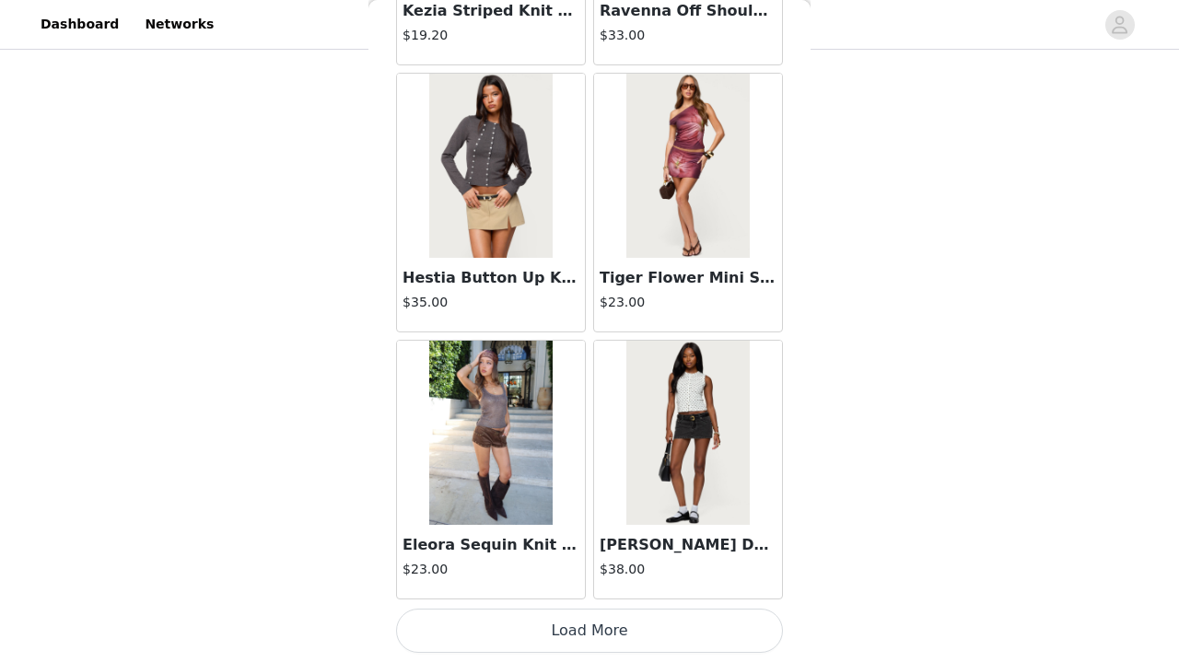
click at [586, 639] on button "Load More" at bounding box center [589, 631] width 387 height 44
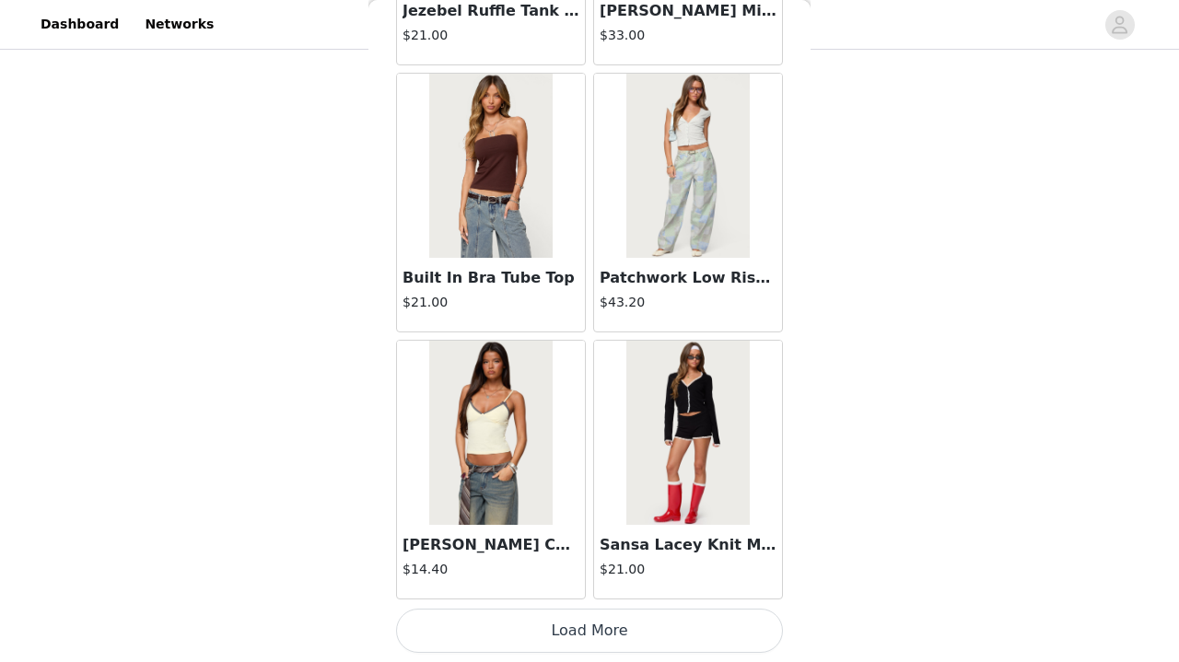
click at [586, 639] on button "Load More" at bounding box center [589, 631] width 387 height 44
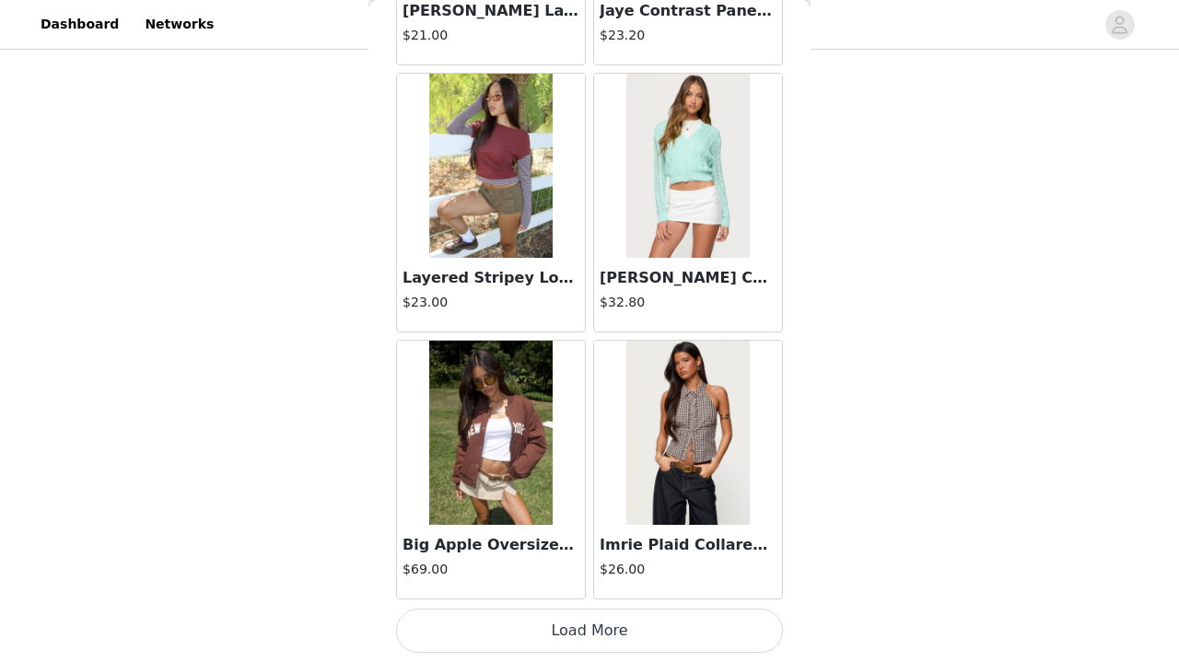
click at [586, 639] on button "Load More" at bounding box center [589, 631] width 387 height 44
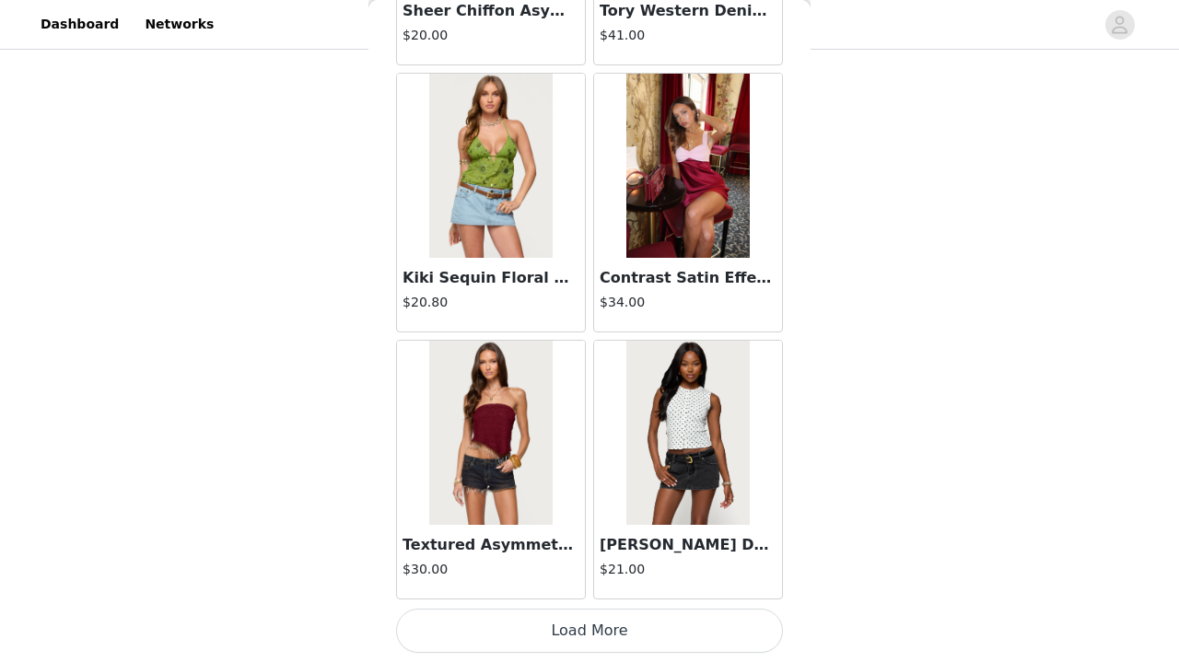
scroll to position [18176, 0]
click at [732, 637] on button "Load More" at bounding box center [589, 631] width 387 height 44
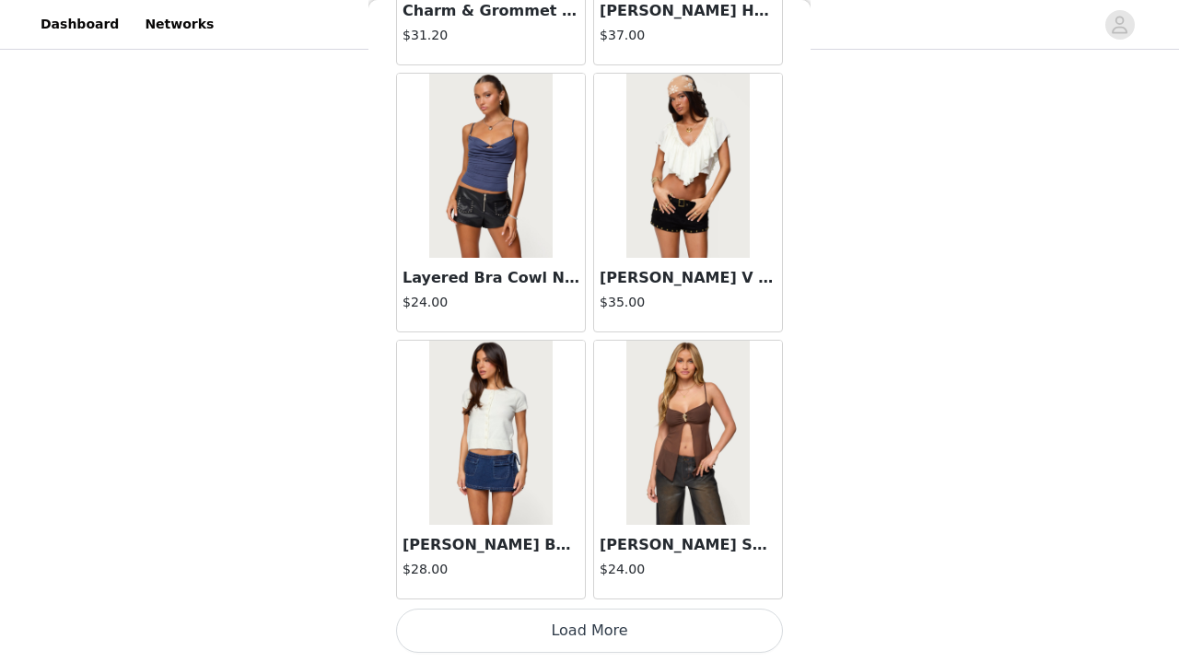
scroll to position [664, 0]
click at [715, 617] on button "Load More" at bounding box center [589, 631] width 387 height 44
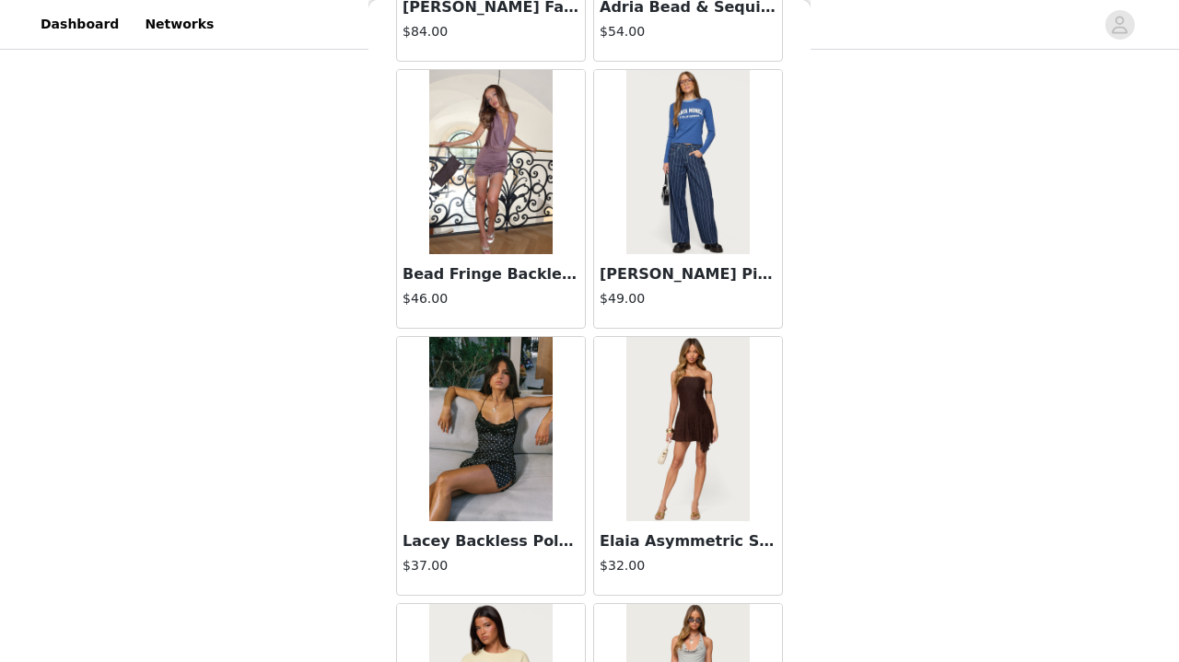
scroll to position [22456, 0]
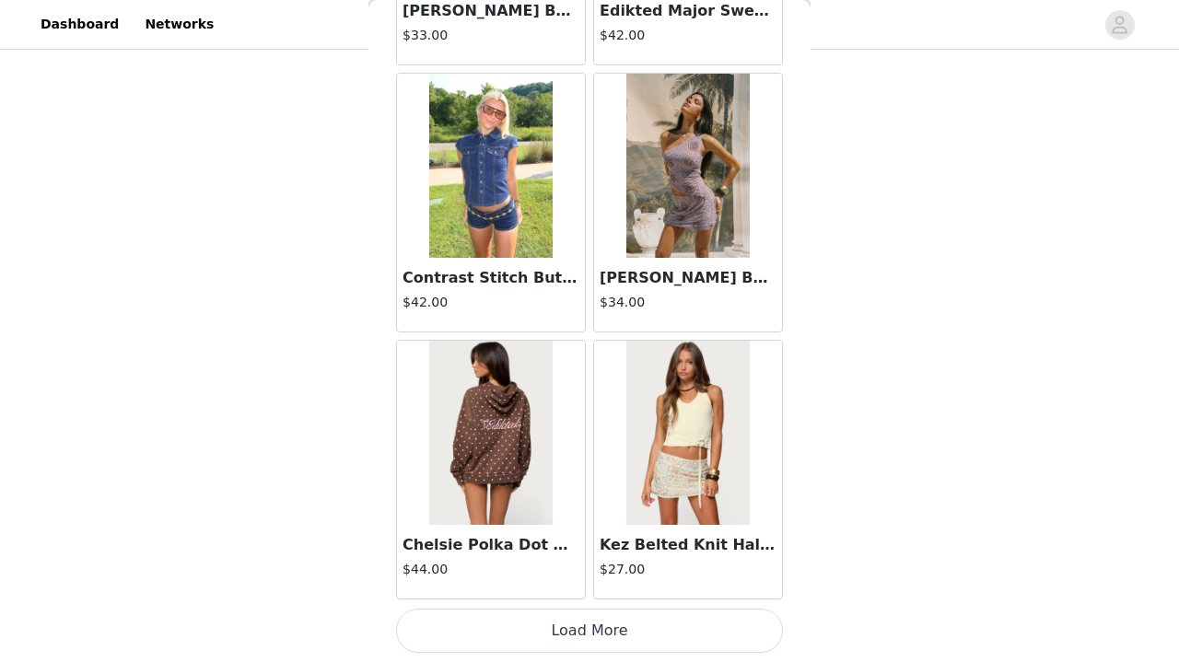
click at [552, 633] on button "Load More" at bounding box center [589, 631] width 387 height 44
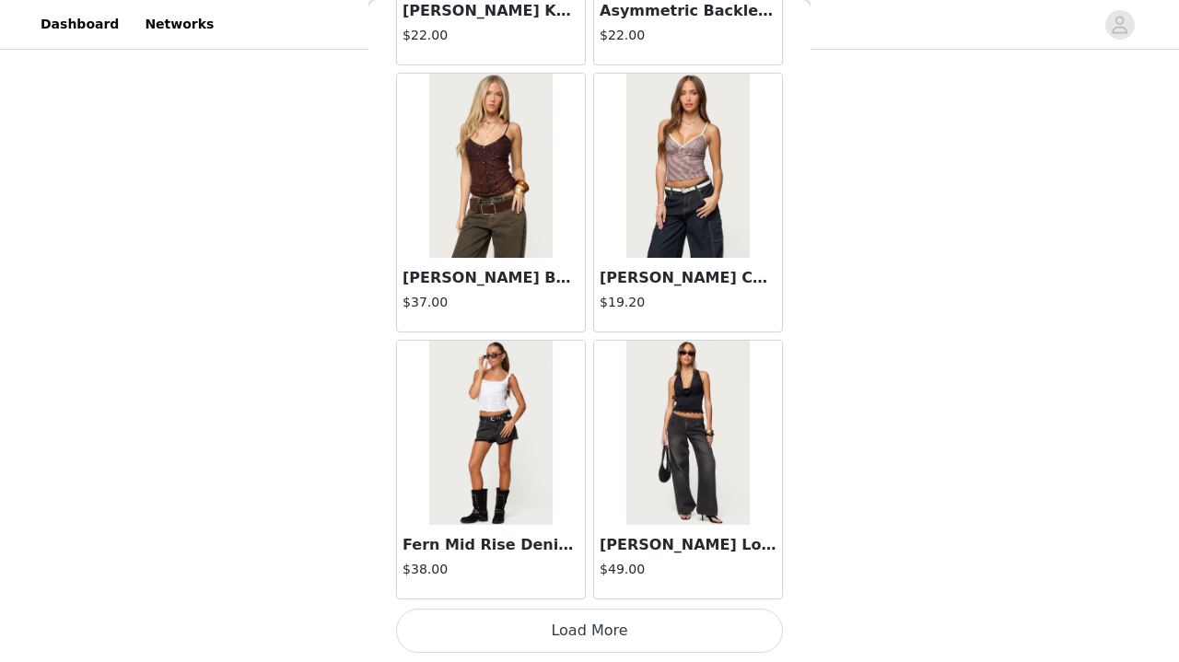
click at [647, 619] on button "Load More" at bounding box center [589, 631] width 387 height 44
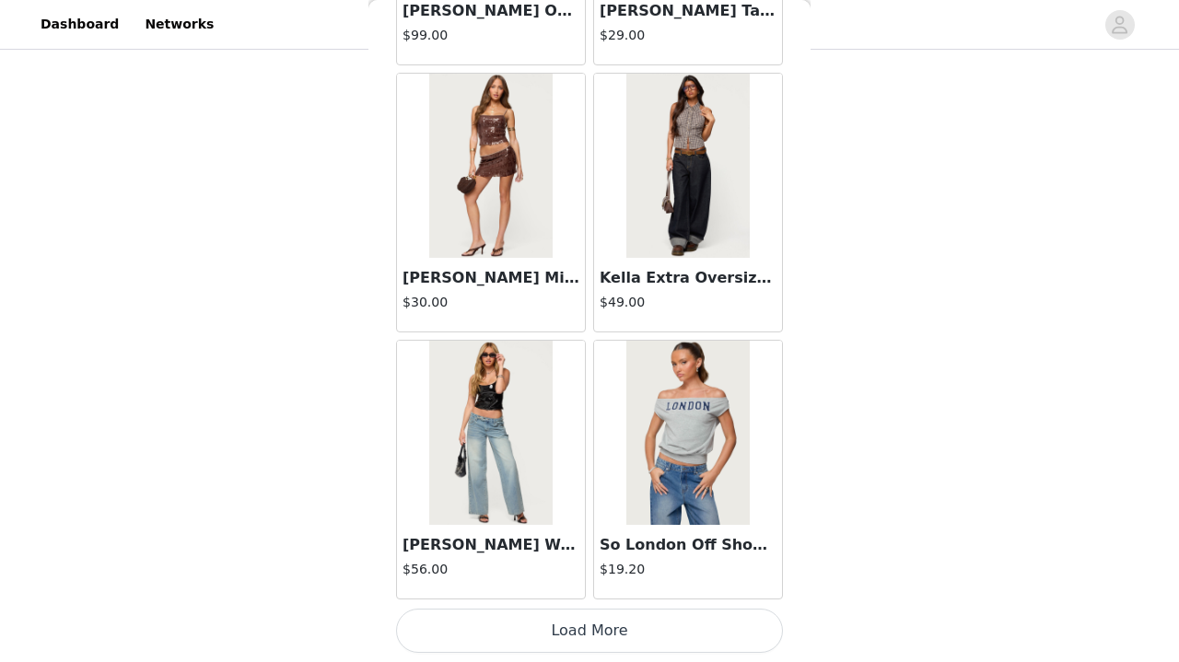
click at [472, 633] on button "Load More" at bounding box center [589, 631] width 387 height 44
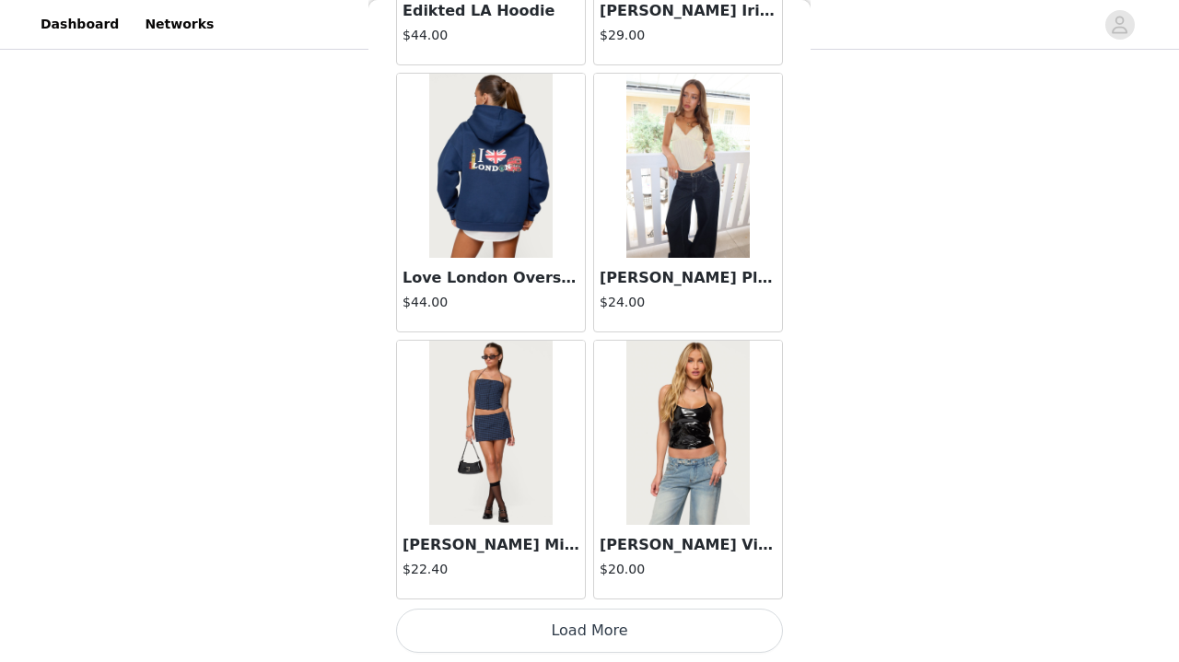
click at [603, 652] on button "Load More" at bounding box center [589, 631] width 387 height 44
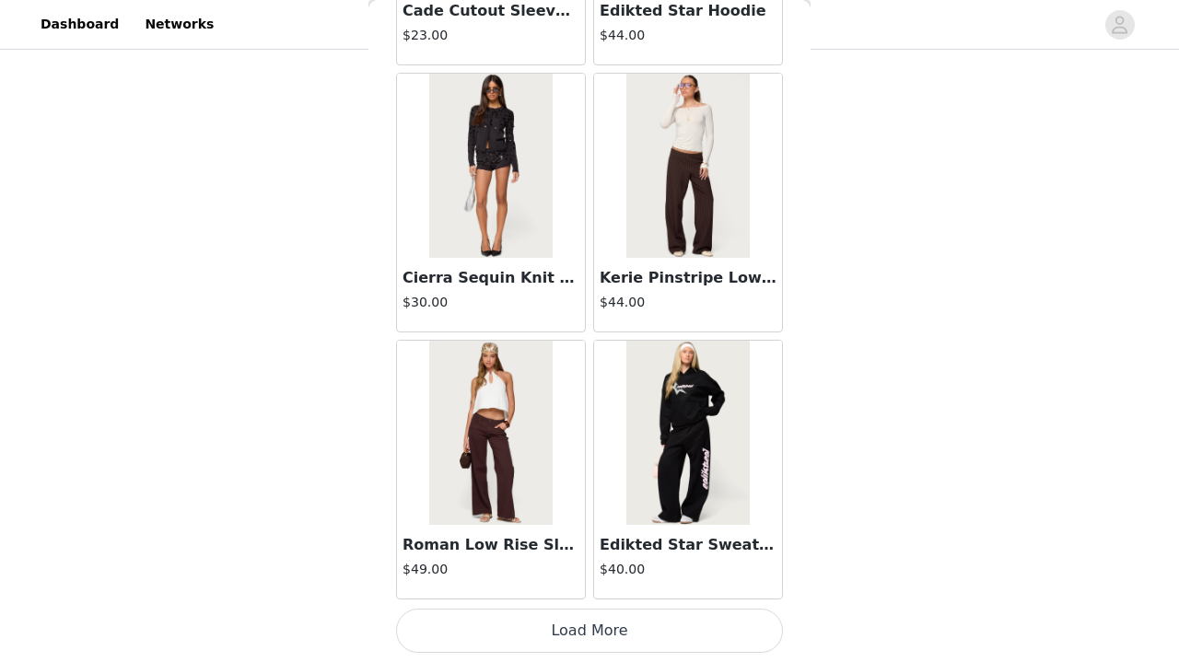
click at [644, 631] on button "Load More" at bounding box center [589, 631] width 387 height 44
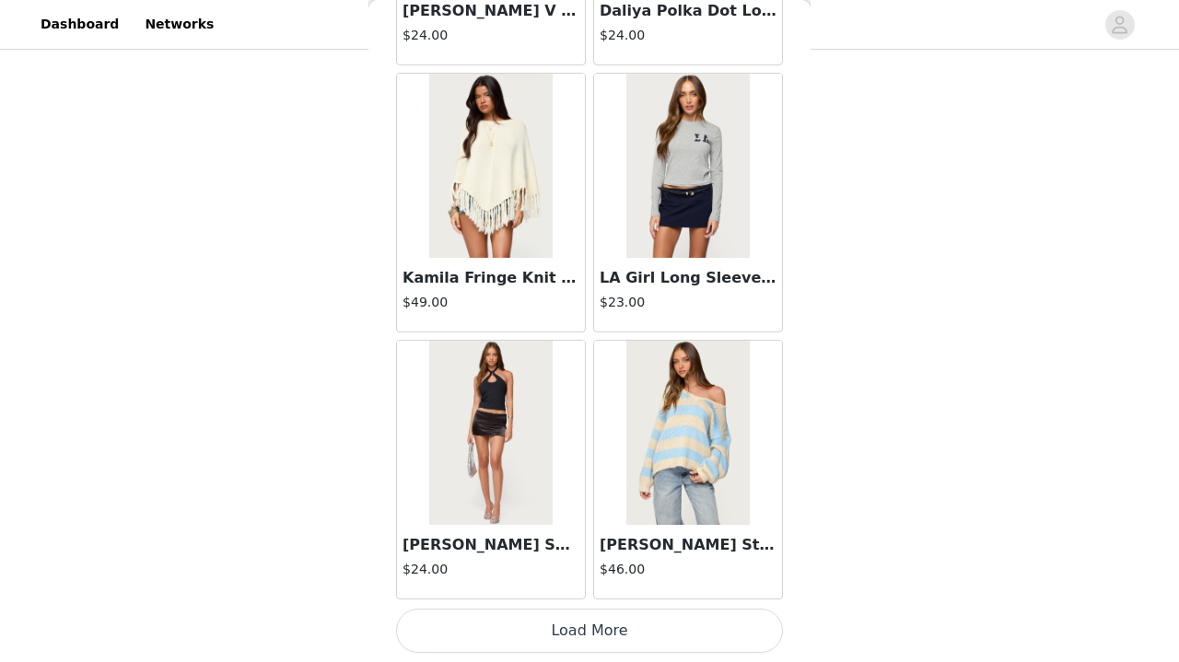
click at [583, 623] on button "Load More" at bounding box center [589, 631] width 387 height 44
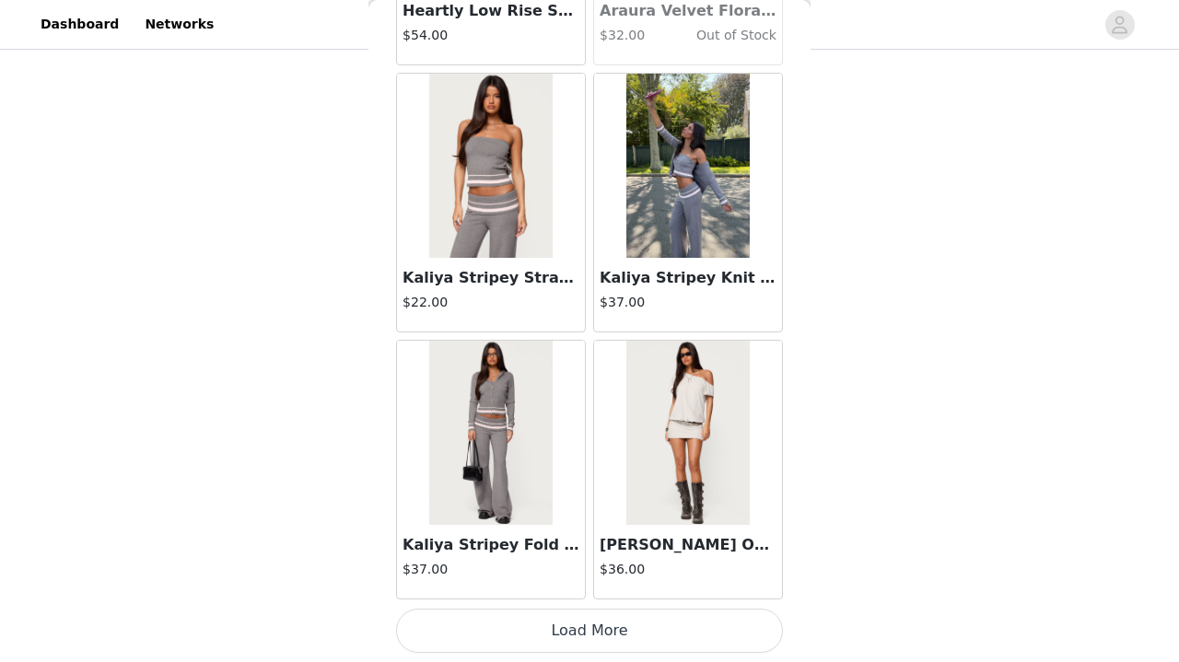
click at [602, 619] on button "Load More" at bounding box center [589, 631] width 387 height 44
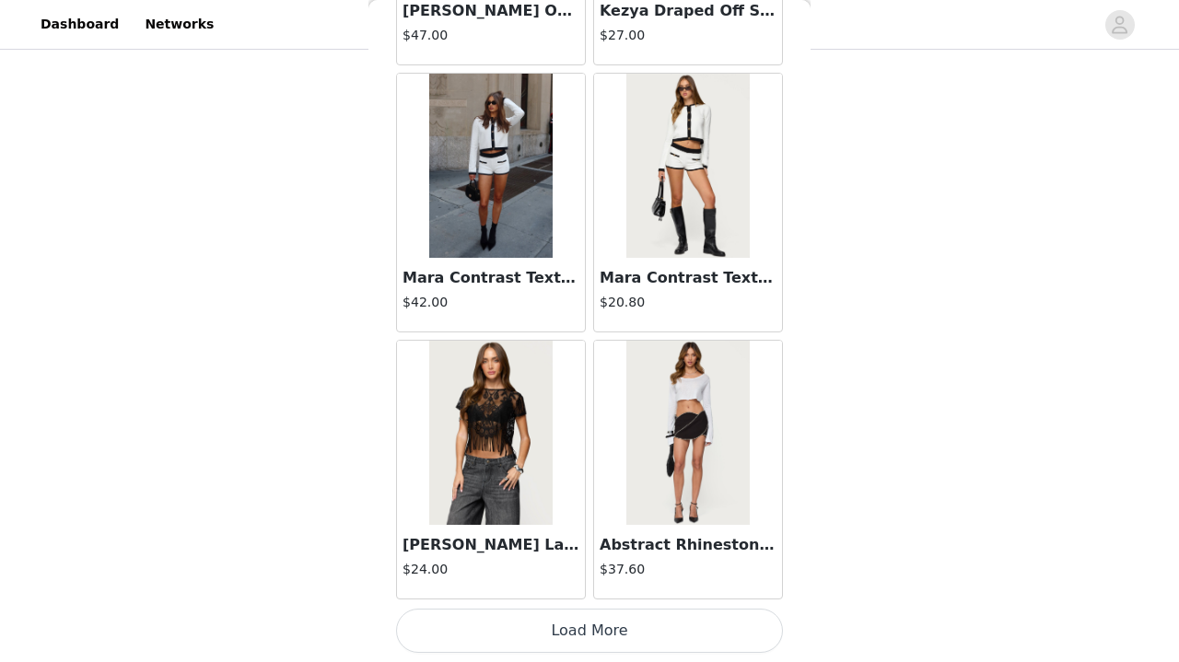
click at [574, 642] on button "Load More" at bounding box center [589, 631] width 387 height 44
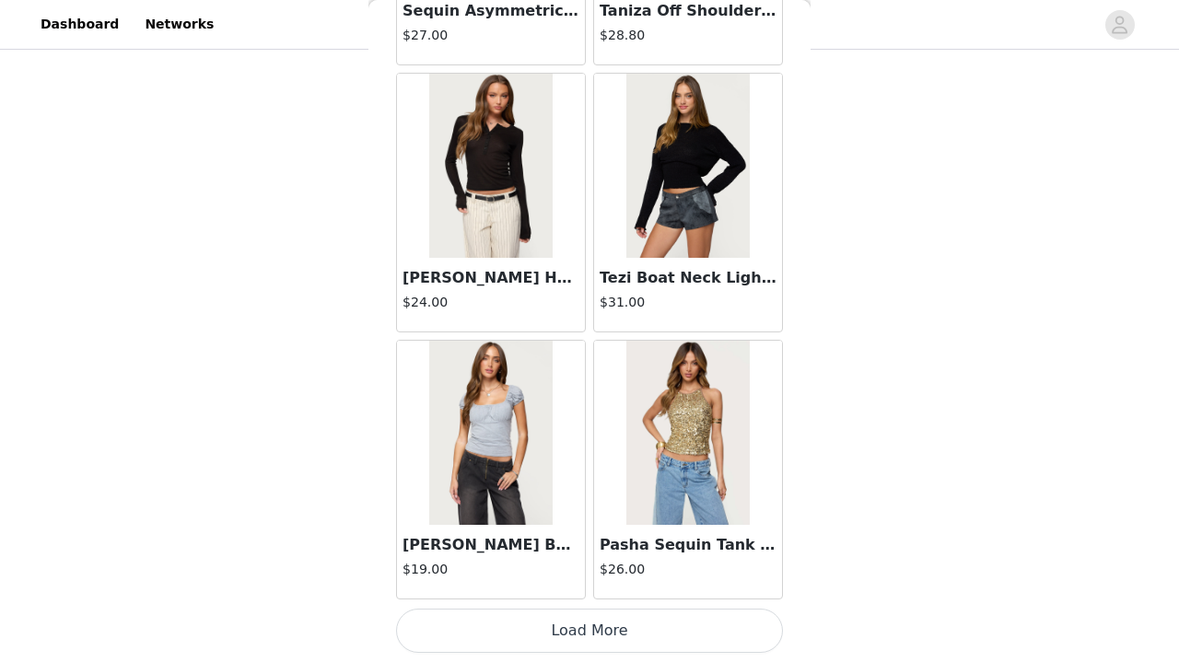
click at [641, 640] on button "Load More" at bounding box center [589, 631] width 387 height 44
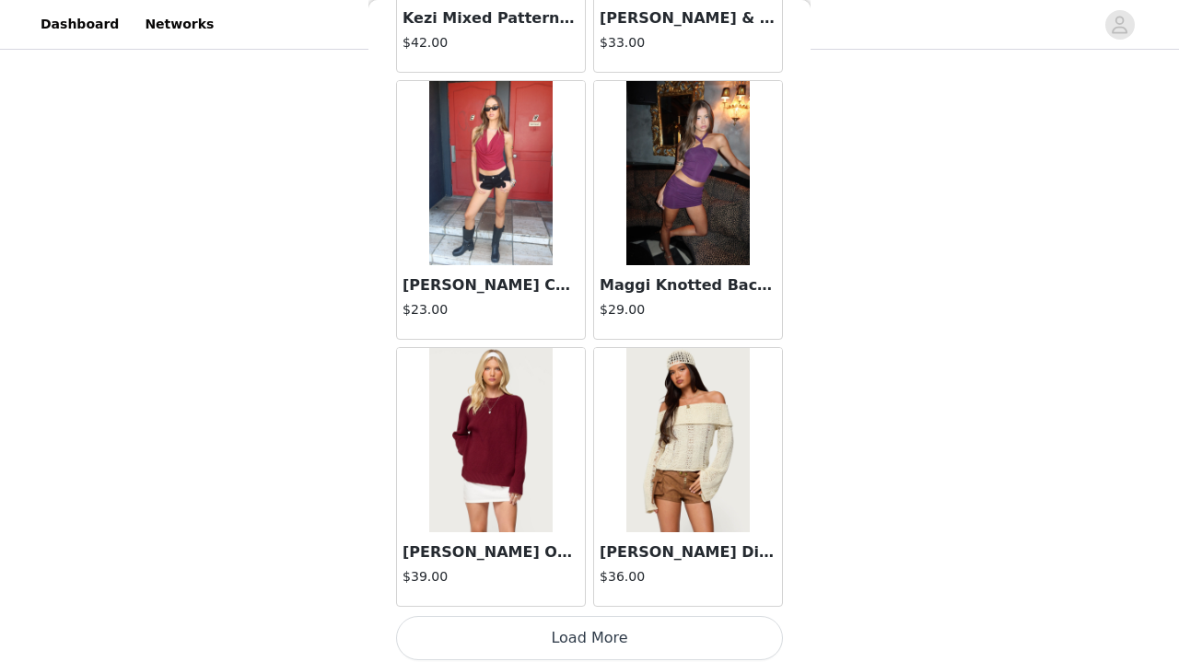
click at [641, 640] on button "Load More" at bounding box center [589, 638] width 387 height 44
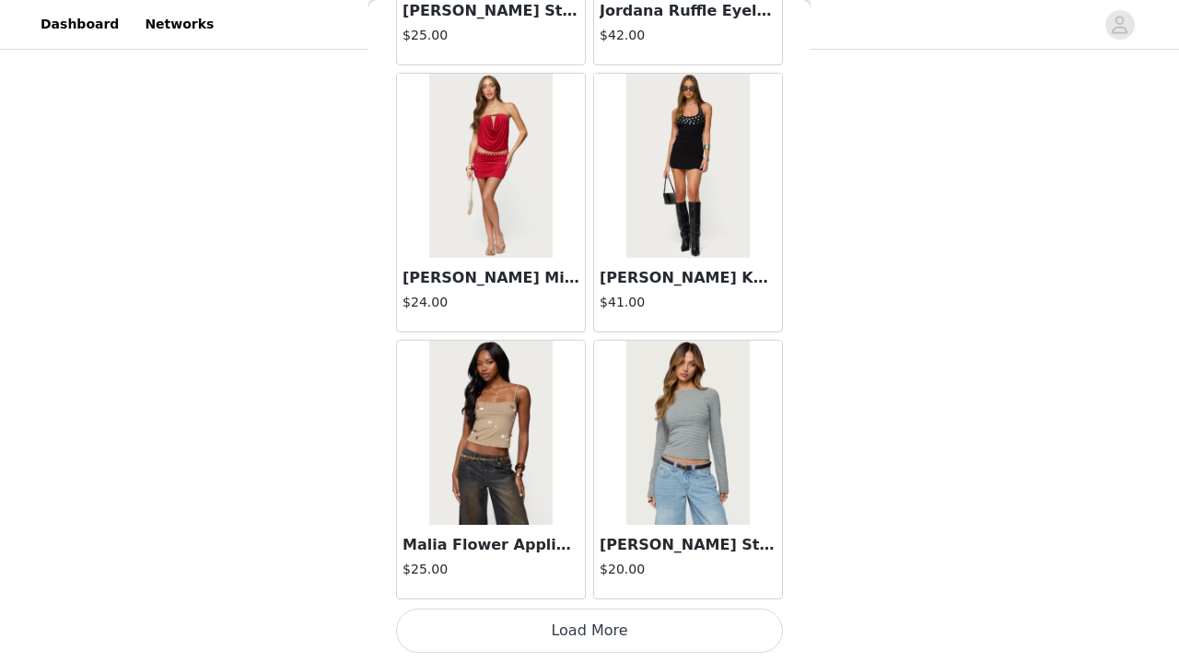
click at [624, 639] on button "Load More" at bounding box center [589, 631] width 387 height 44
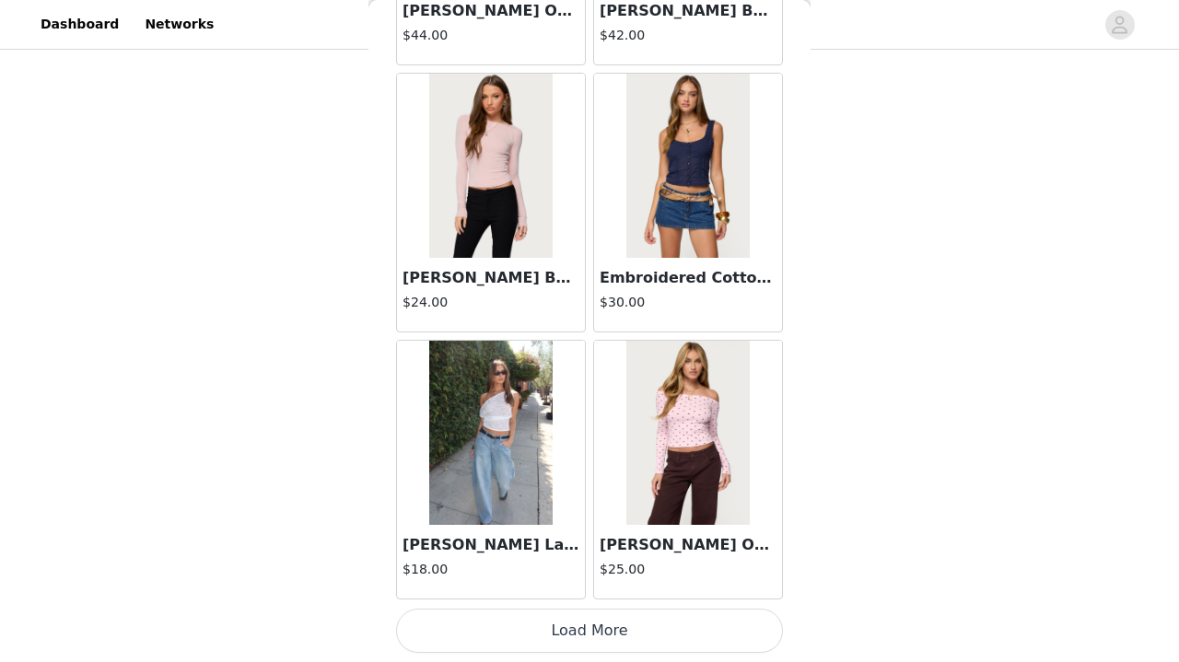
click at [633, 635] on button "Load More" at bounding box center [589, 631] width 387 height 44
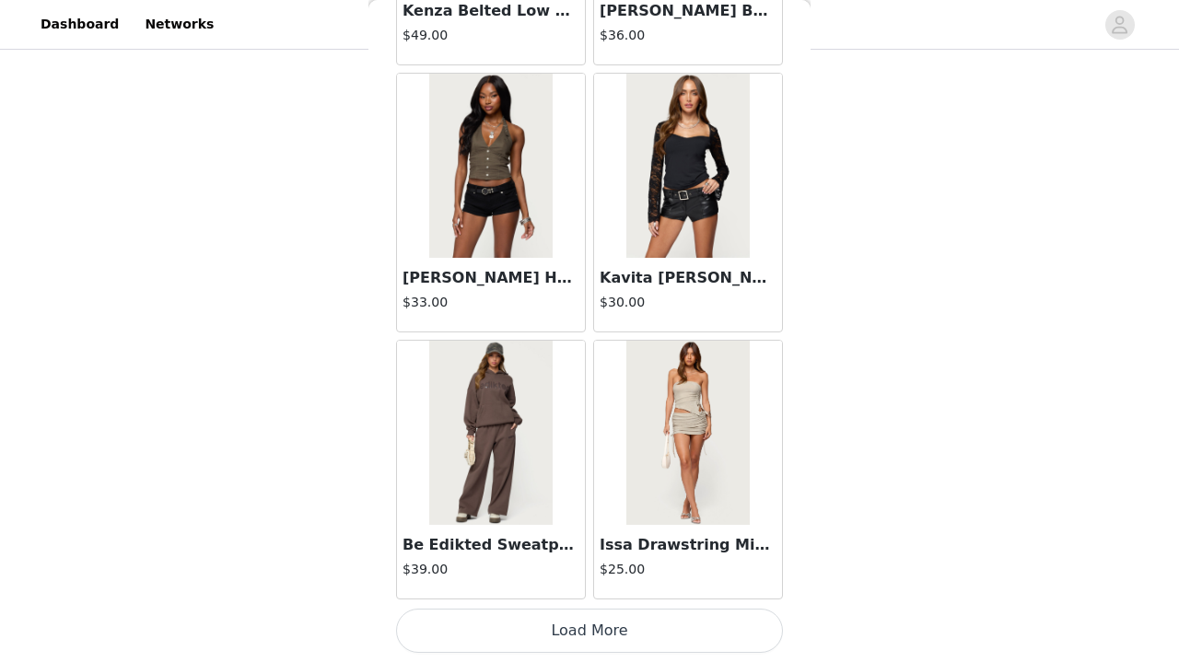
scroll to position [665, 0]
click at [633, 637] on button "Load More" at bounding box center [589, 631] width 387 height 44
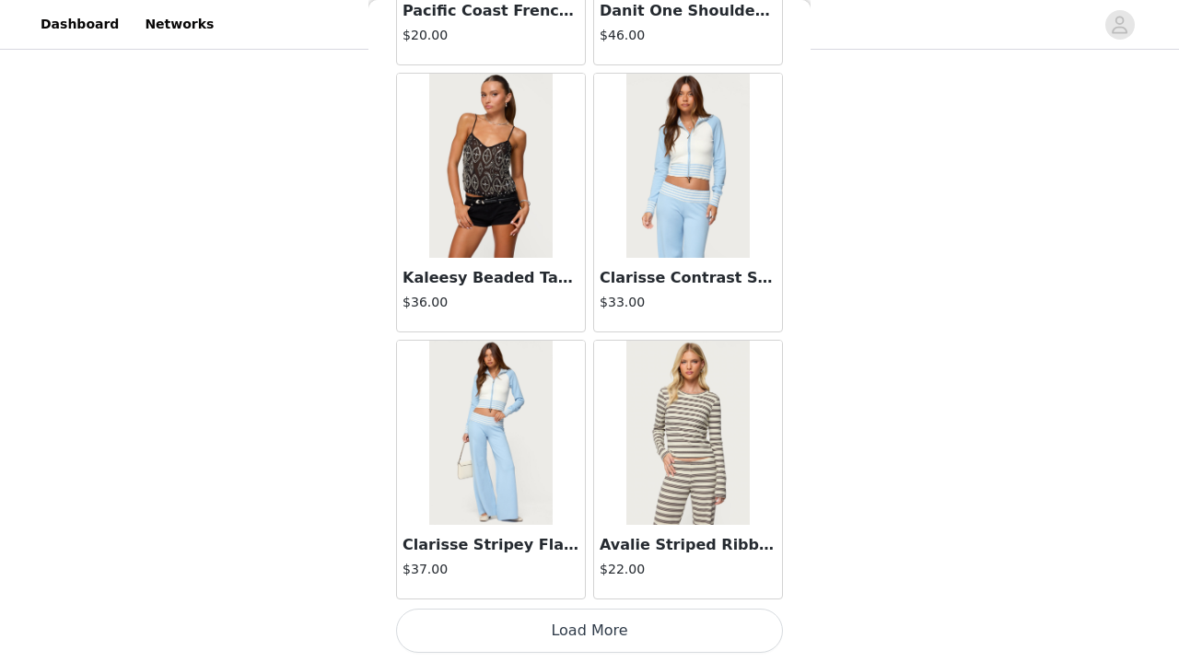
scroll to position [58226, 0]
click at [556, 641] on button "Load More" at bounding box center [589, 631] width 387 height 44
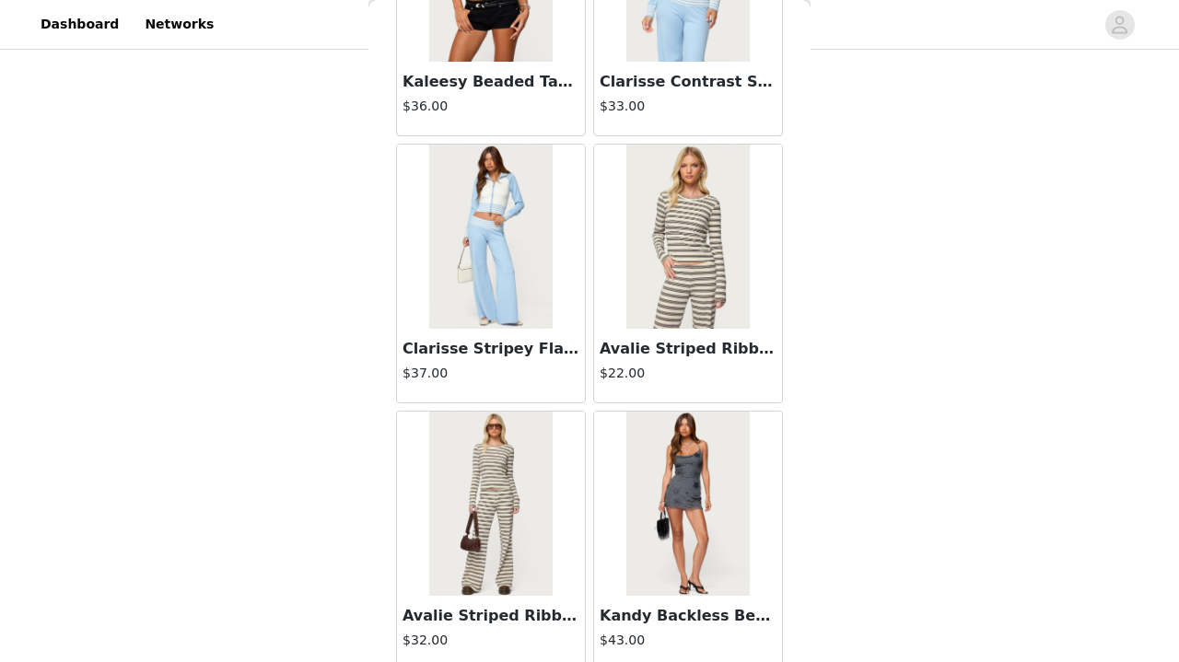
scroll to position [58743, 0]
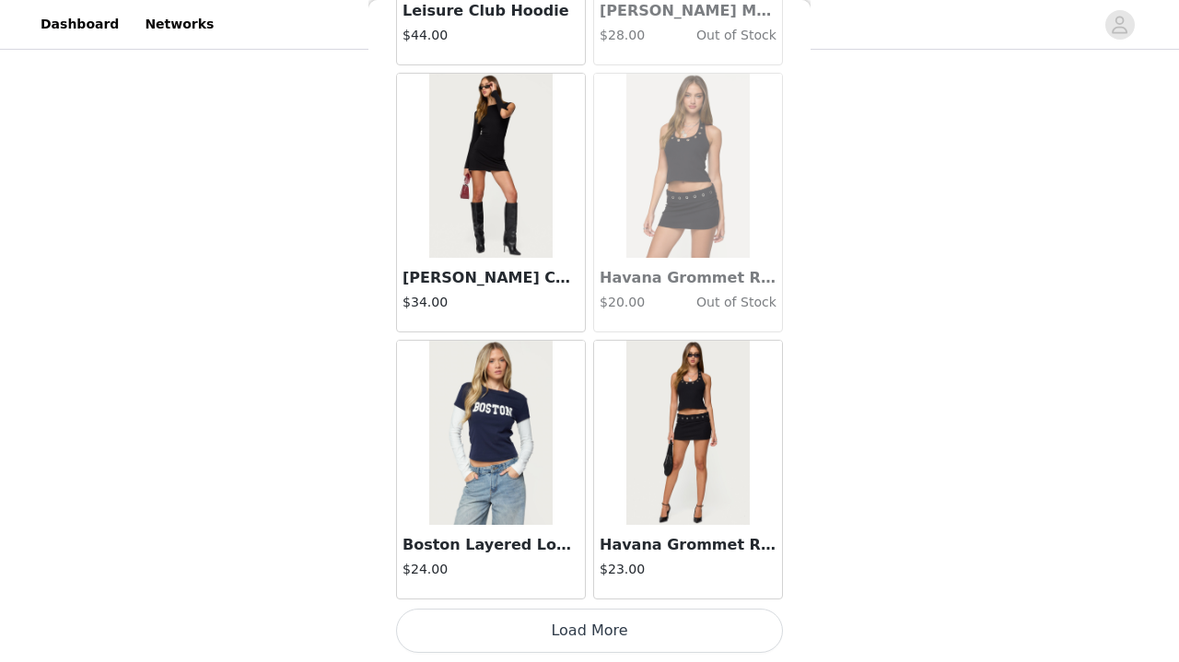
click at [608, 635] on button "Load More" at bounding box center [589, 631] width 387 height 44
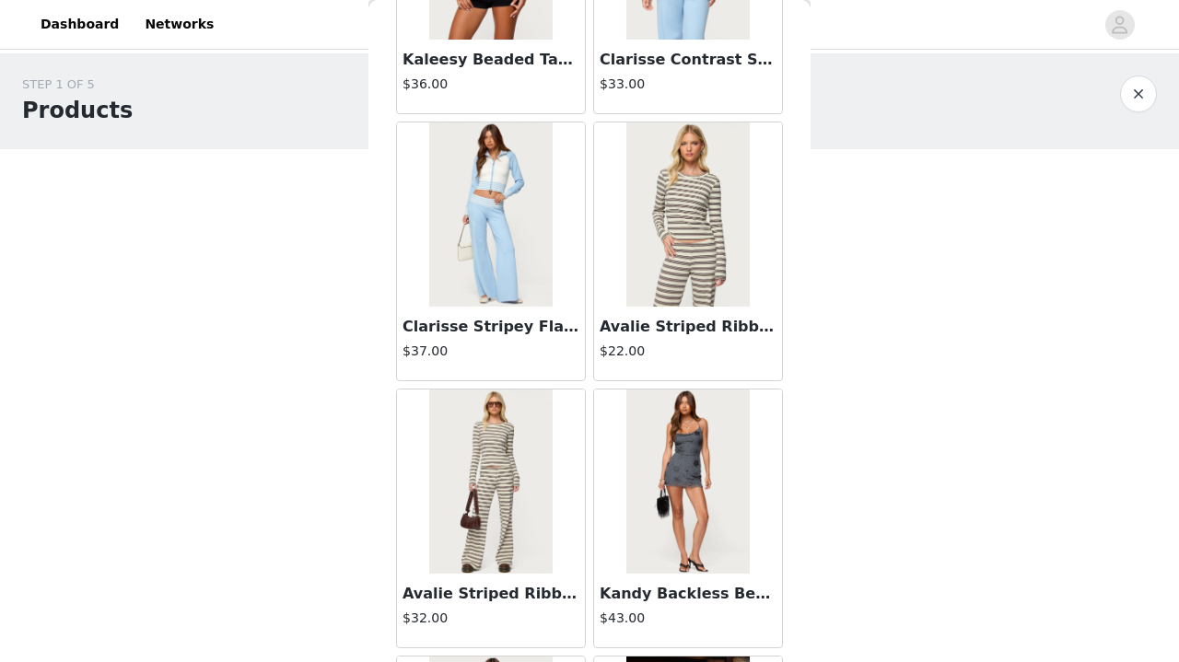
scroll to position [58445, 0]
click at [656, 362] on div "$22.00" at bounding box center [687, 353] width 177 height 23
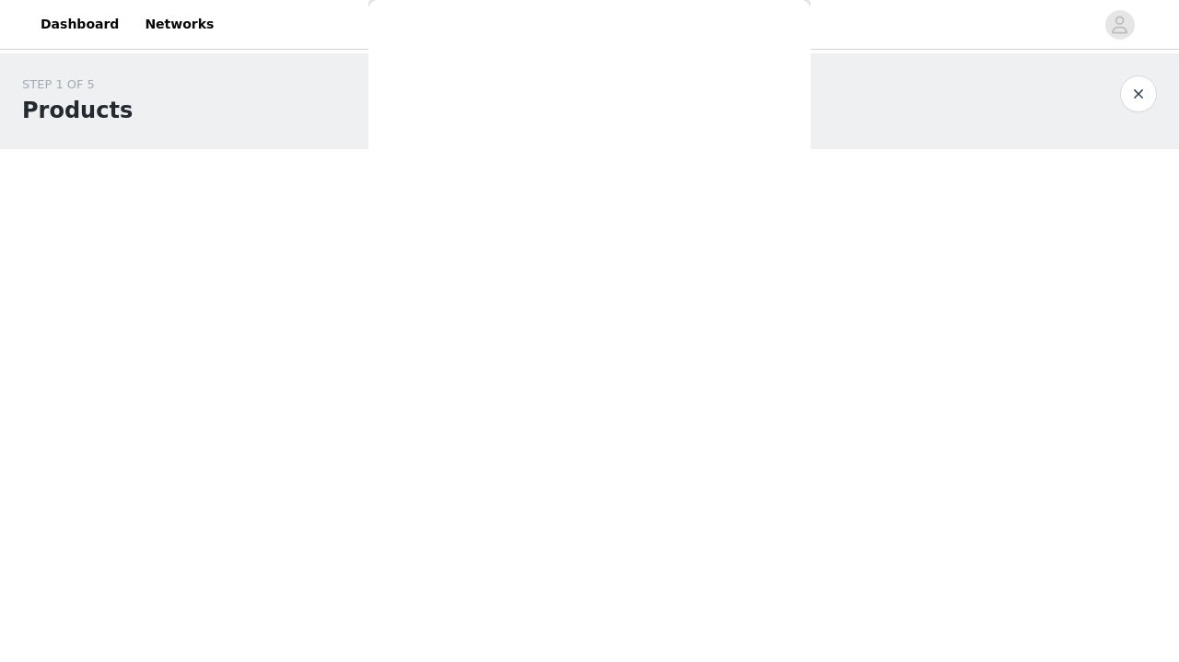
scroll to position [0, 0]
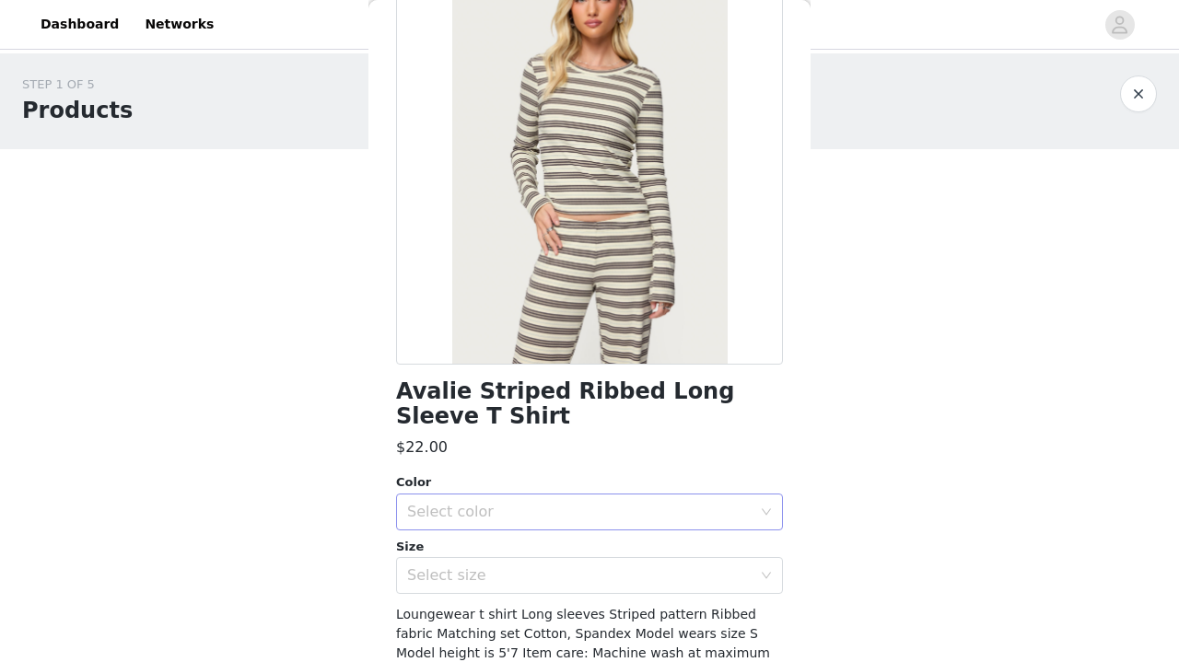
click at [599, 512] on div "Select color" at bounding box center [579, 512] width 344 height 18
click at [589, 552] on li "MIX" at bounding box center [589, 551] width 387 height 29
click at [586, 596] on div "Avalie Striped Ribbed Long Sleeve T Shirt $22.00 Color Select color MIX Size Se…" at bounding box center [589, 364] width 387 height 829
click at [587, 570] on div "Select size" at bounding box center [579, 575] width 344 height 18
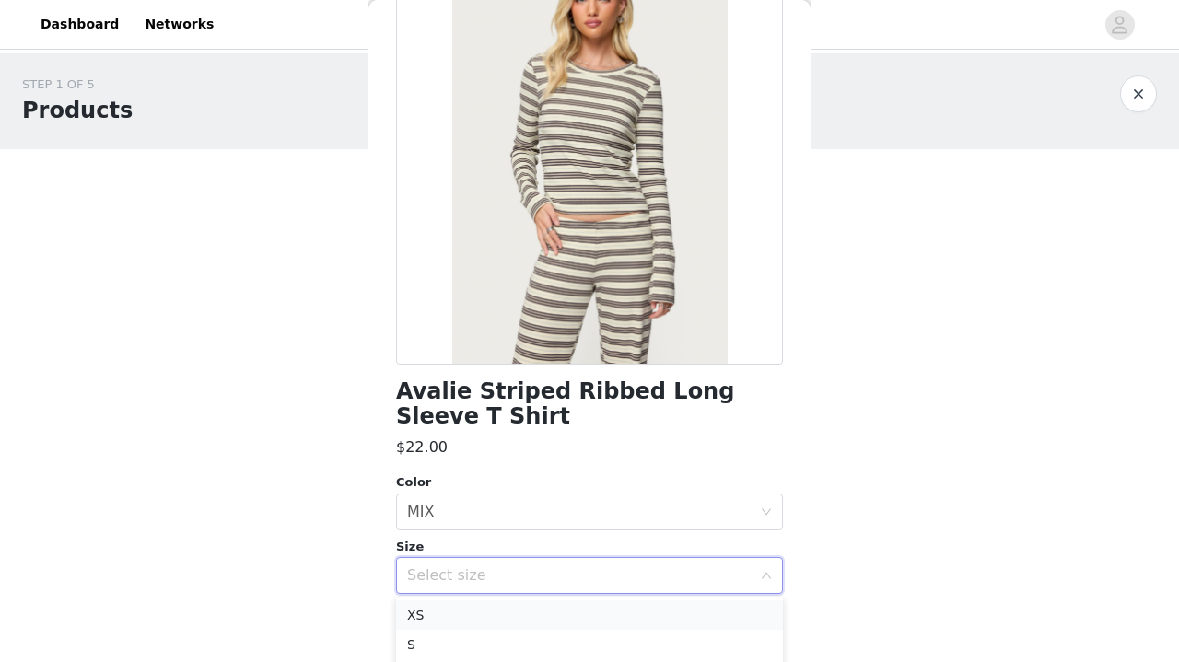
click at [572, 618] on li "XS" at bounding box center [589, 614] width 387 height 29
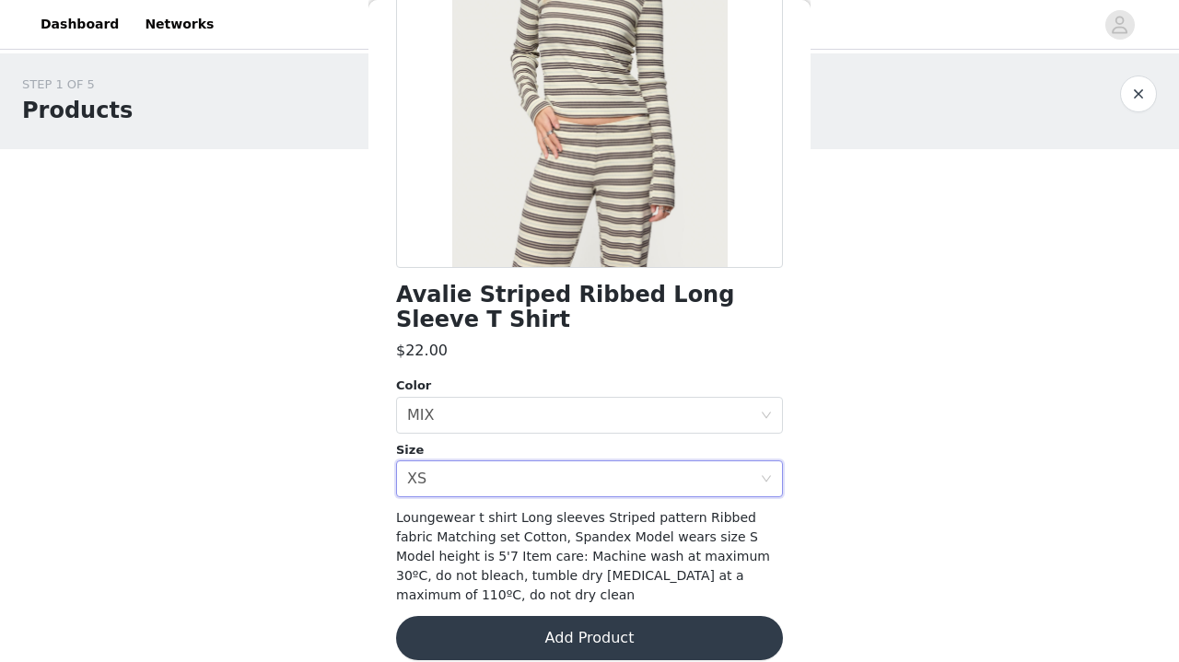
click at [570, 616] on button "Add Product" at bounding box center [589, 638] width 387 height 44
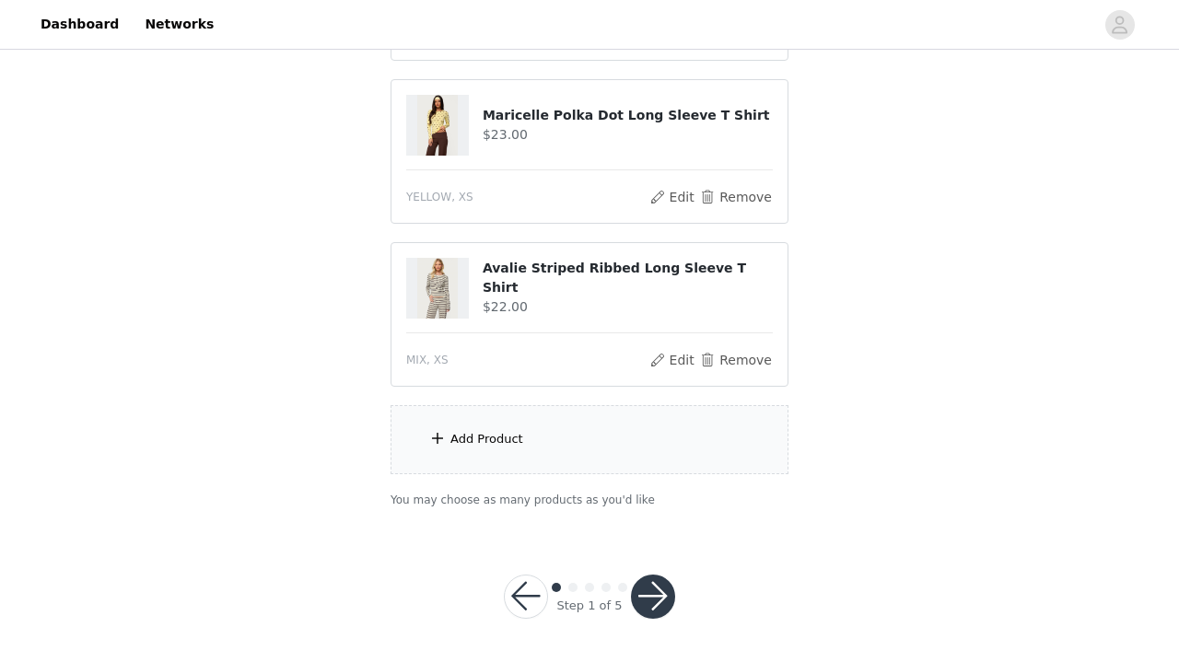
click at [561, 442] on div "Add Product" at bounding box center [589, 439] width 398 height 69
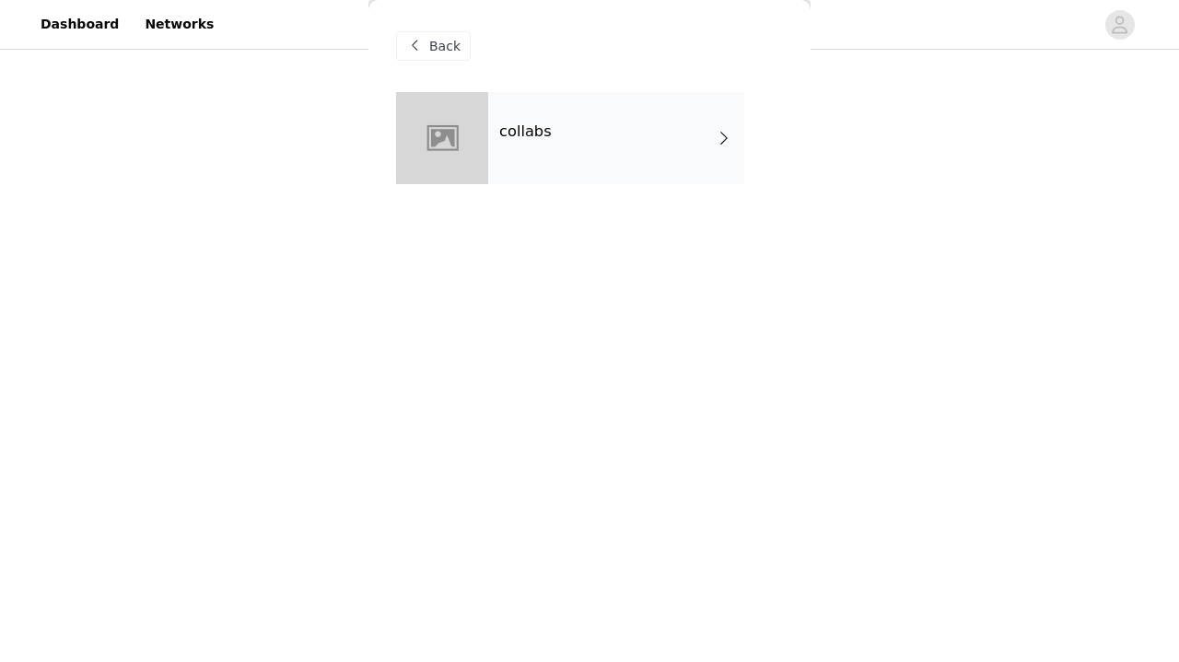
click at [651, 130] on div "collabs" at bounding box center [616, 138] width 256 height 92
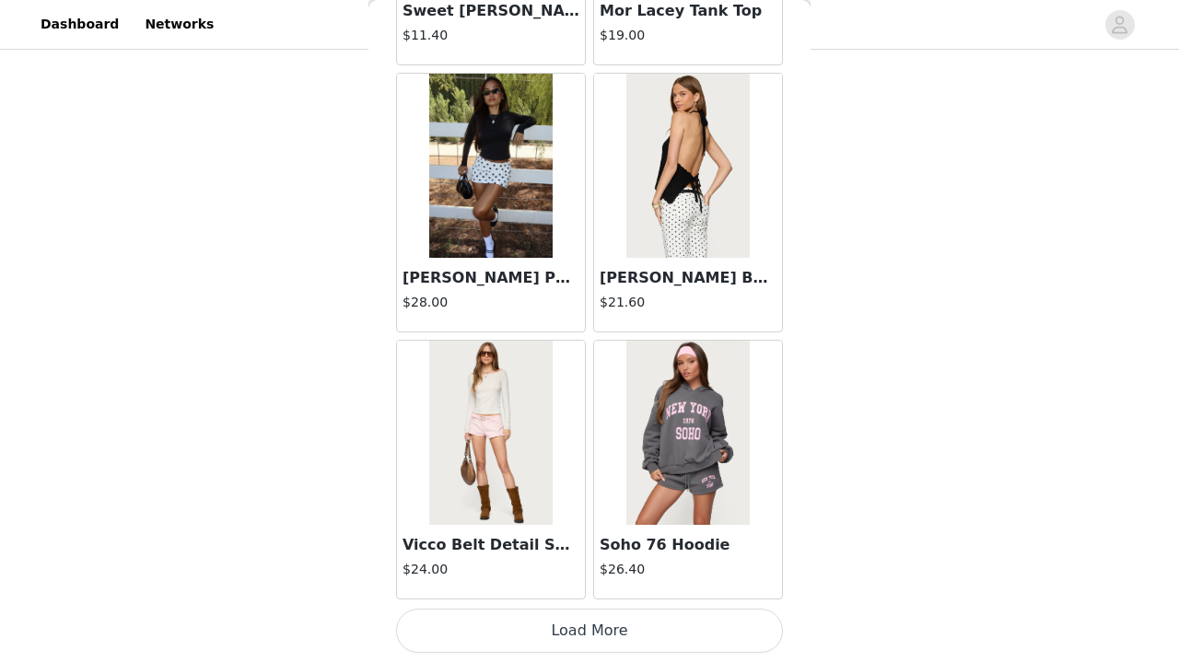
click at [552, 616] on button "Load More" at bounding box center [589, 631] width 387 height 44
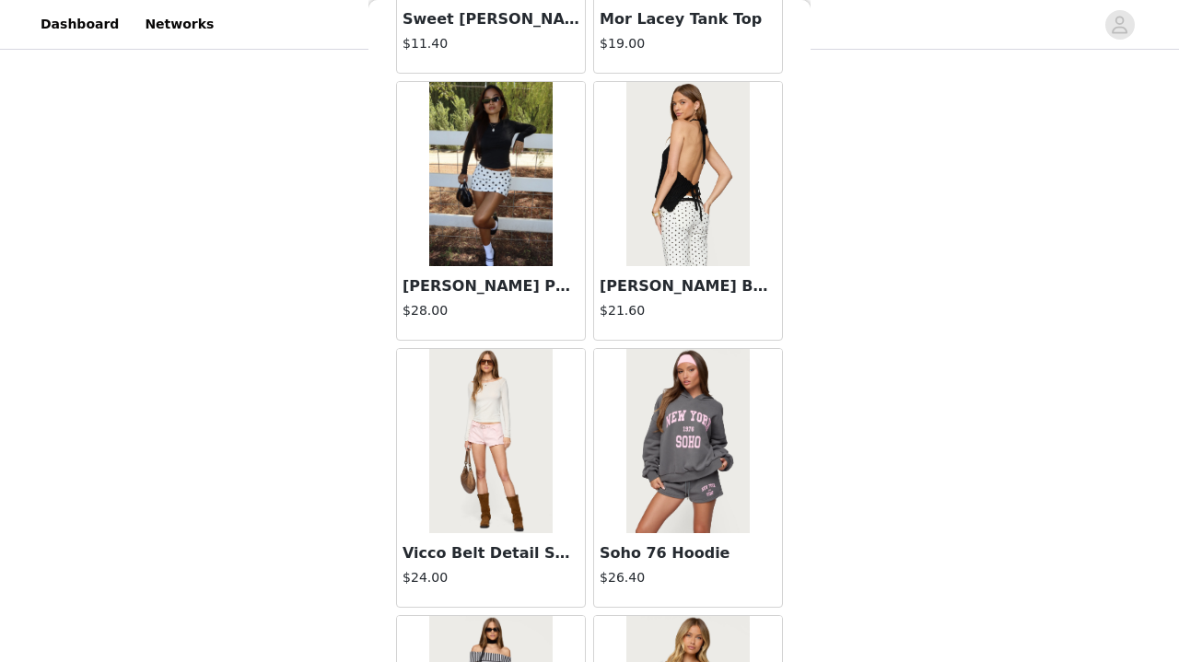
scroll to position [827, 0]
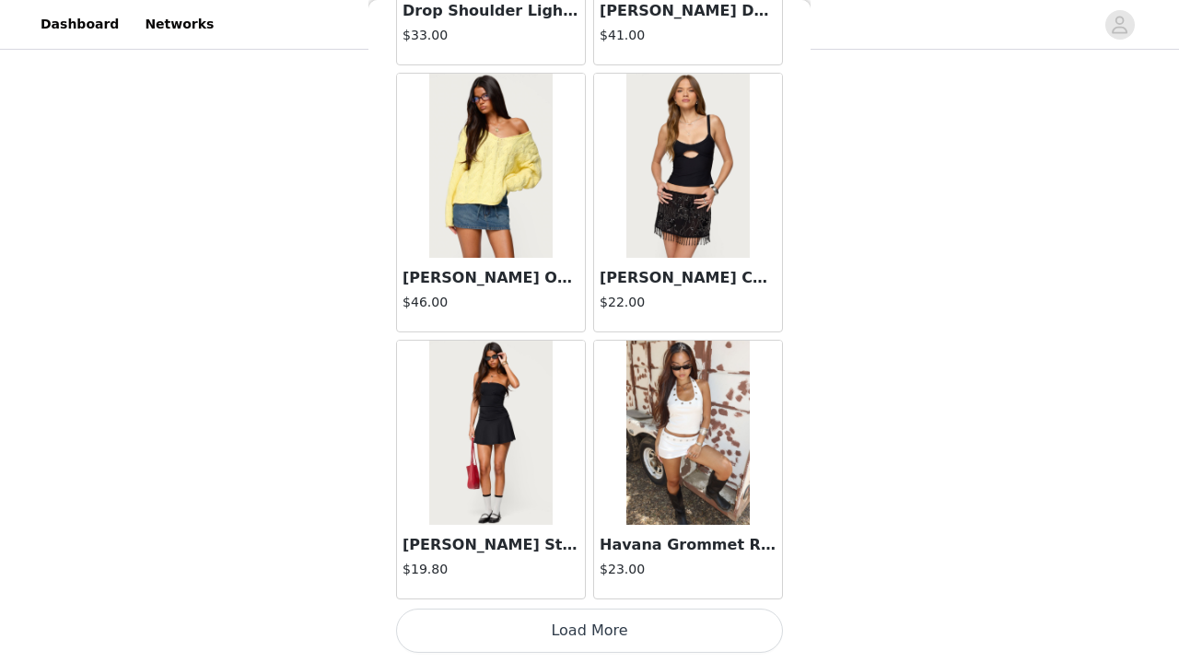
click at [501, 646] on button "Load More" at bounding box center [589, 631] width 387 height 44
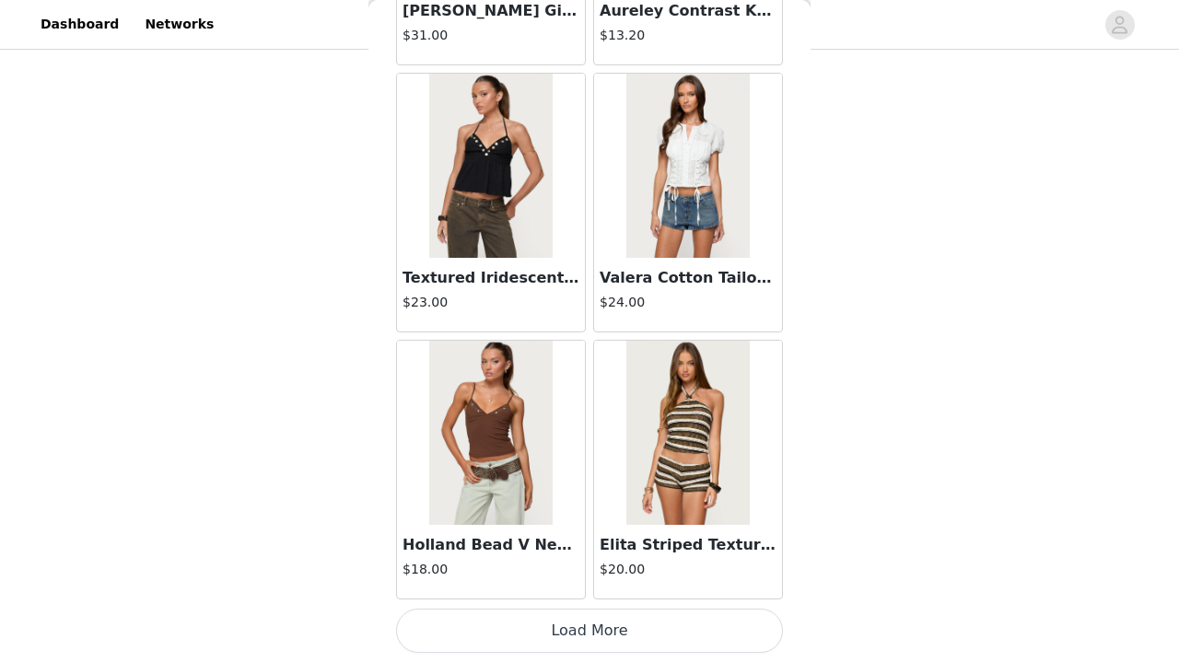
click at [501, 646] on button "Load More" at bounding box center [589, 631] width 387 height 44
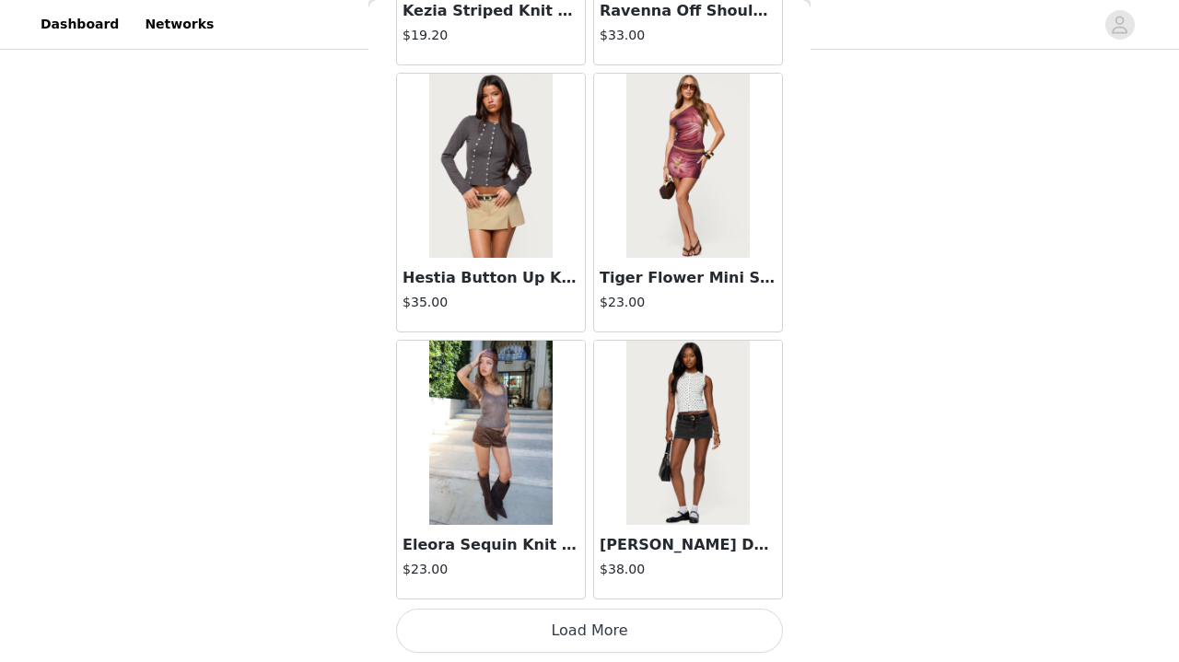
click at [514, 610] on button "Load More" at bounding box center [589, 631] width 387 height 44
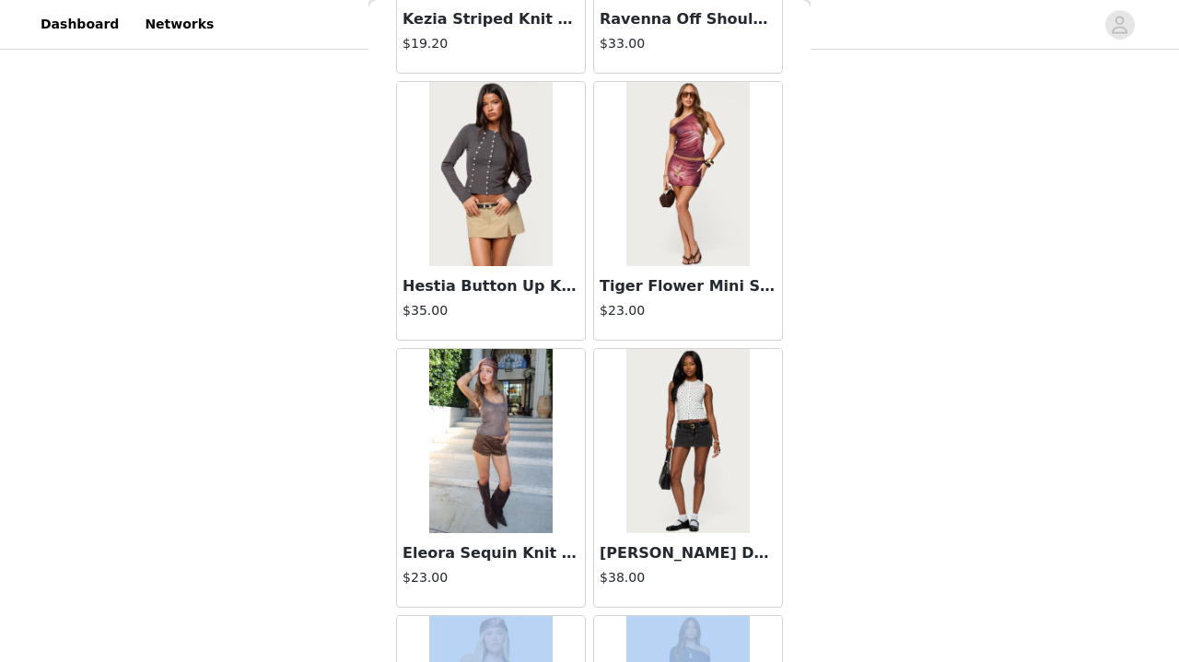
scroll to position [831, 0]
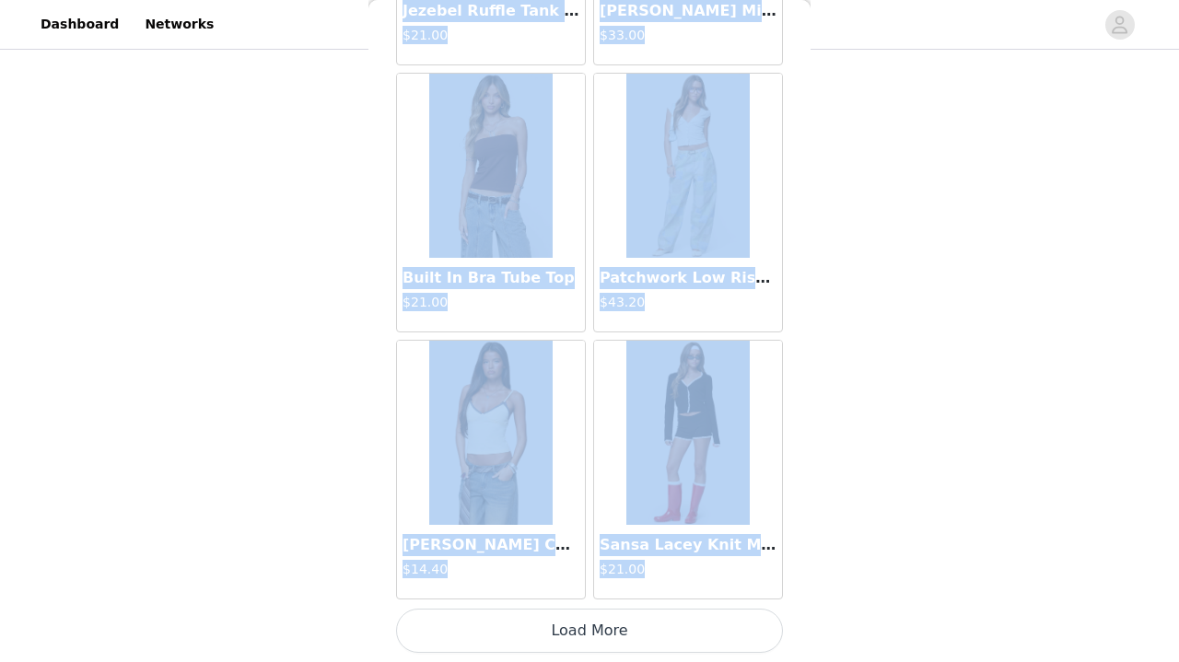
click at [514, 616] on button "Load More" at bounding box center [589, 631] width 387 height 44
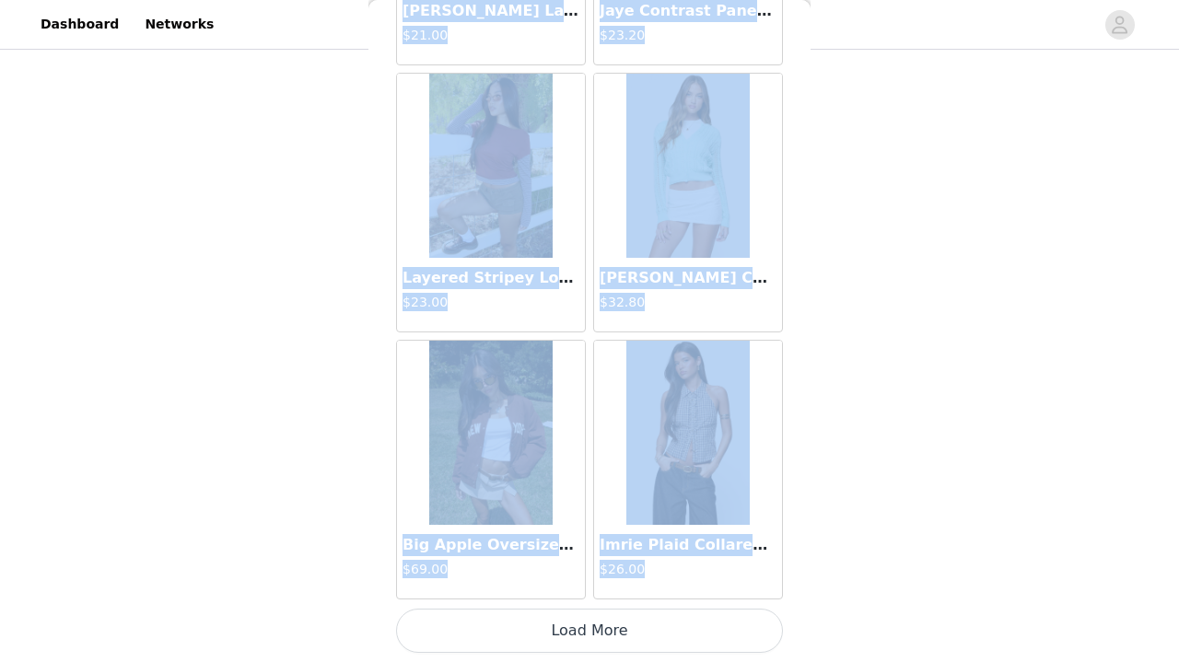
click at [514, 616] on button "Load More" at bounding box center [589, 631] width 387 height 44
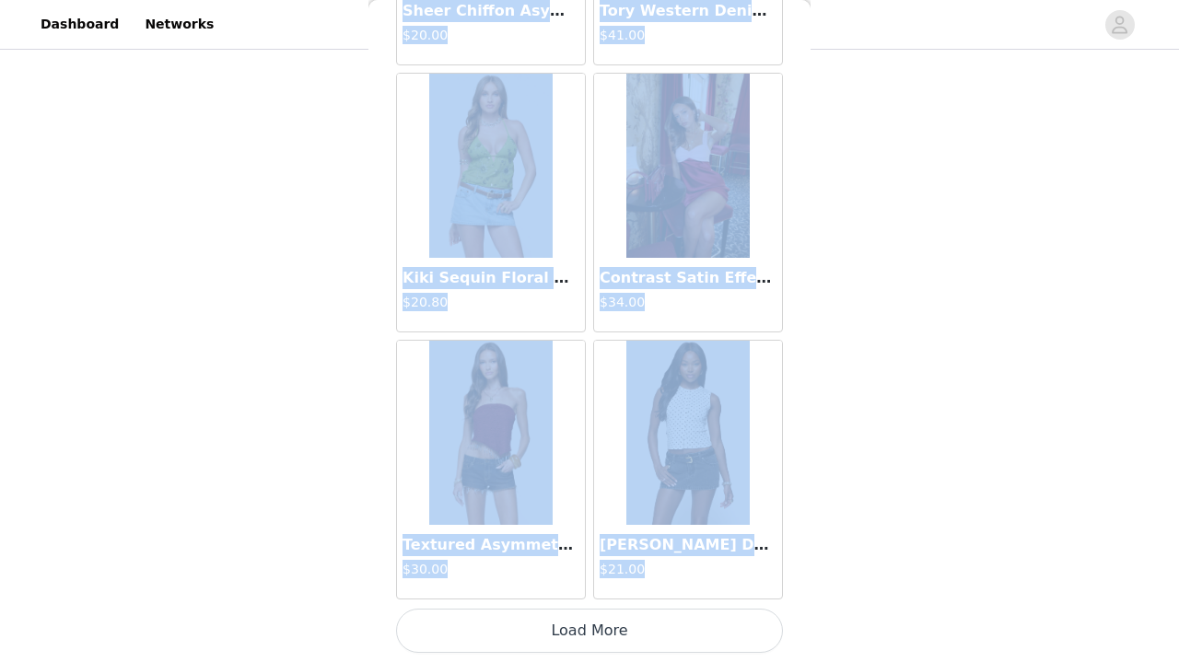
click at [557, 637] on button "Load More" at bounding box center [589, 631] width 387 height 44
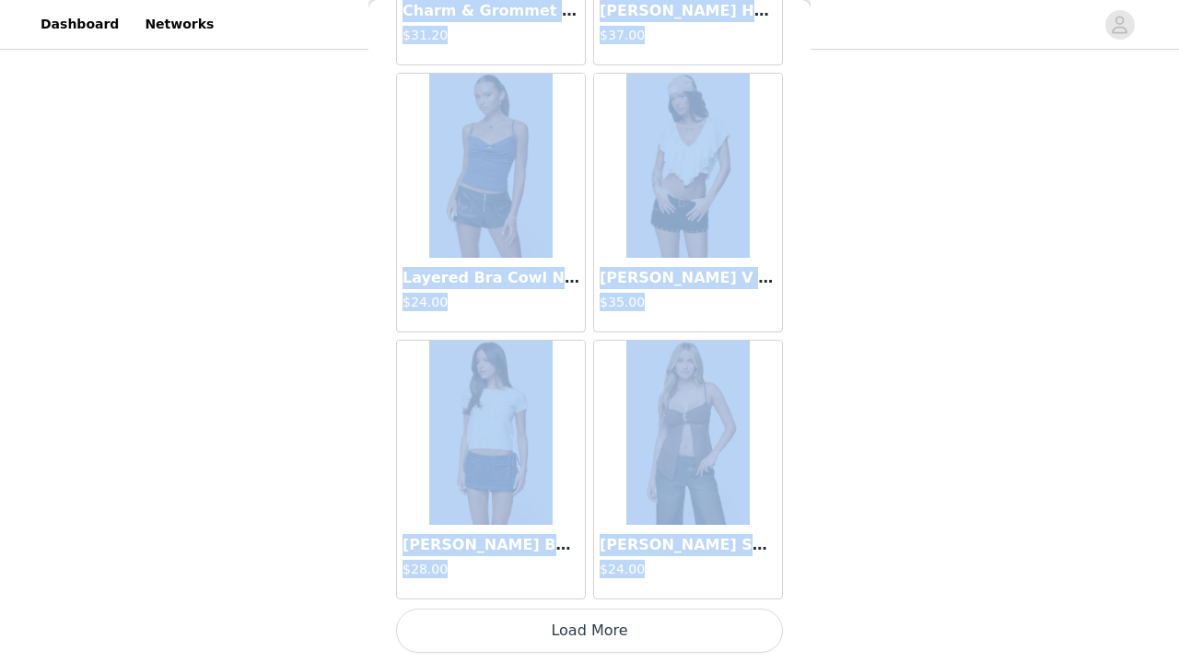
click at [565, 647] on button "Load More" at bounding box center [589, 631] width 387 height 44
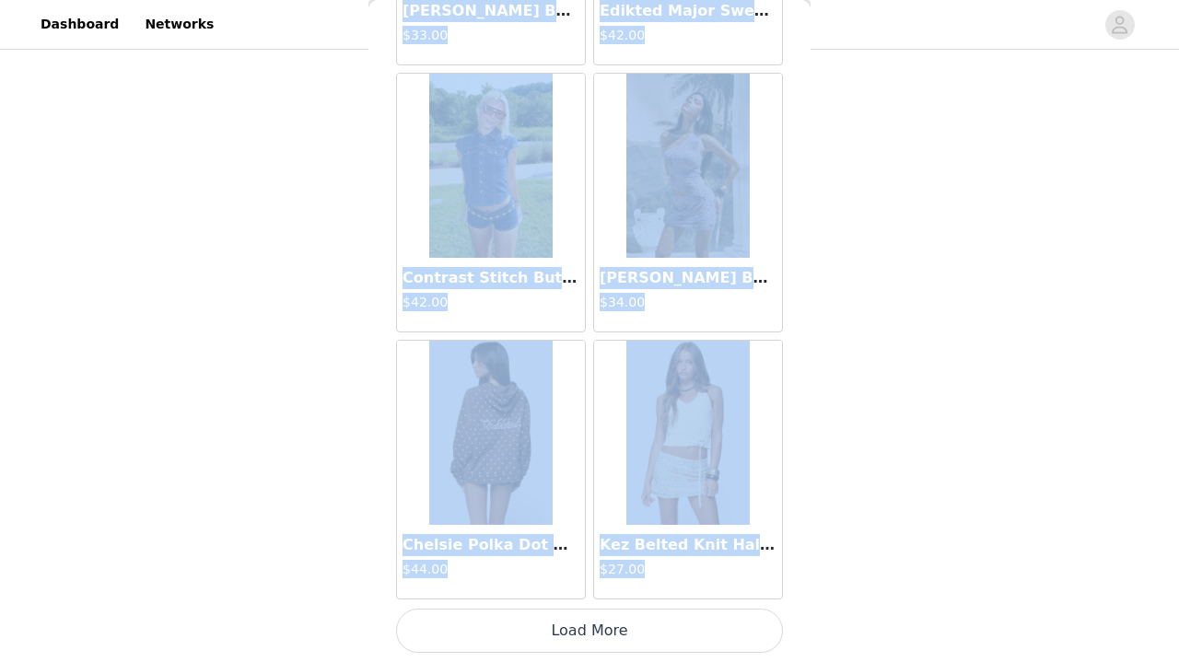
click at [565, 647] on button "Load More" at bounding box center [589, 631] width 387 height 44
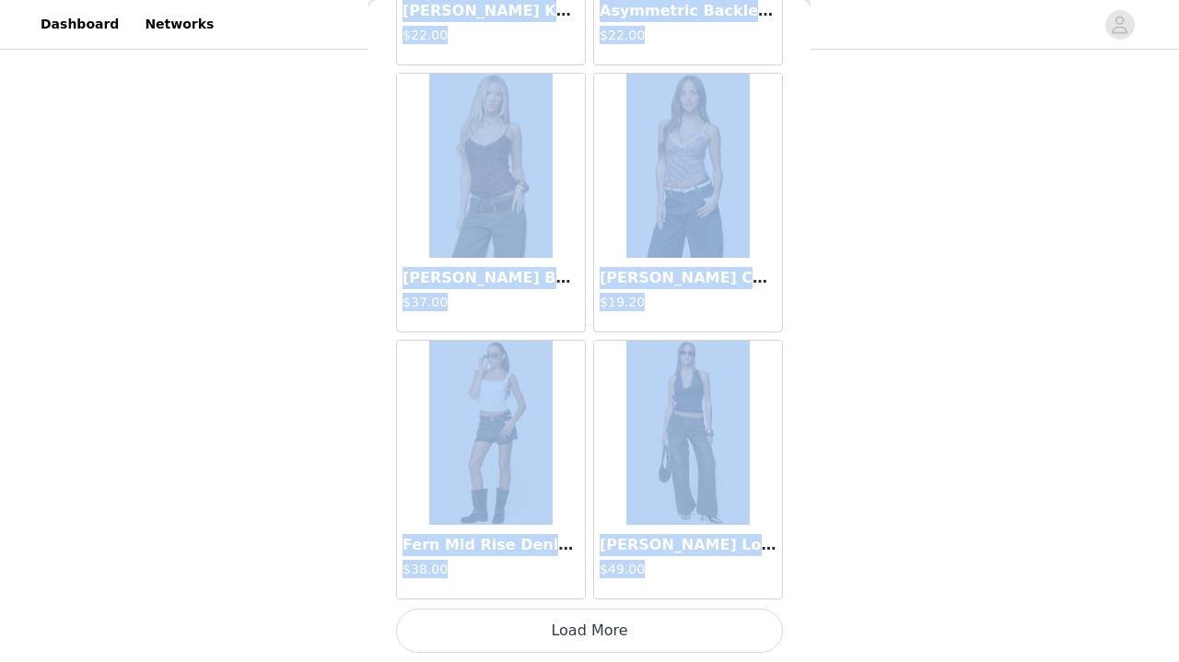
click at [563, 643] on button "Load More" at bounding box center [589, 631] width 387 height 44
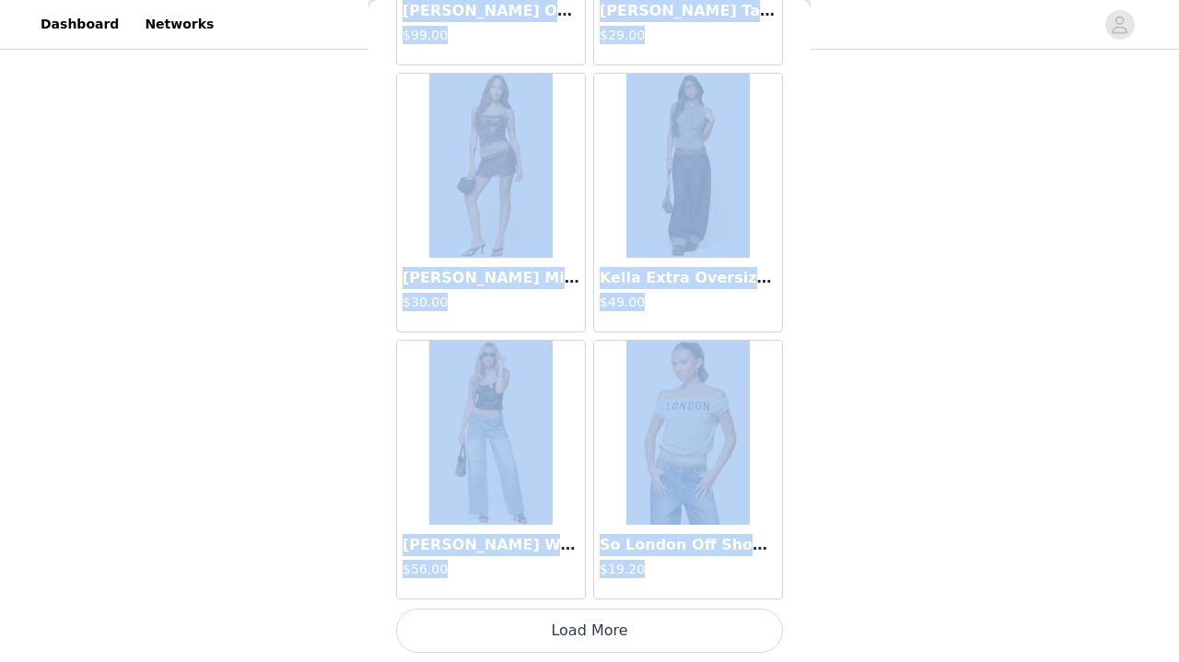
click at [563, 634] on button "Load More" at bounding box center [589, 631] width 387 height 44
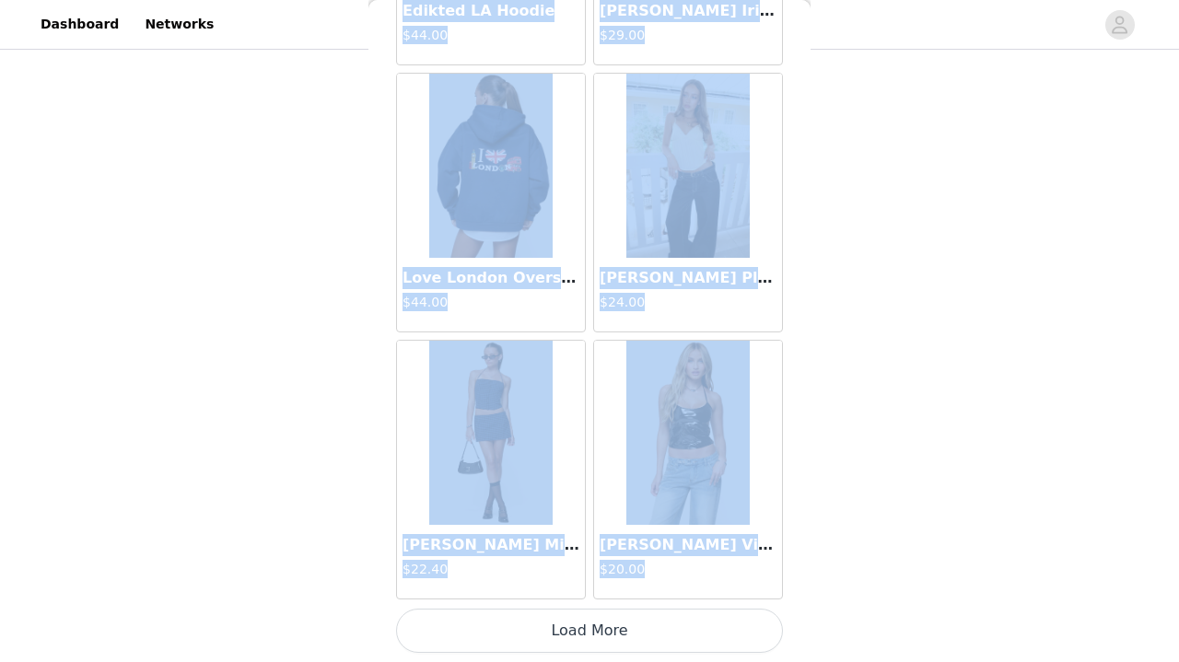
click at [561, 621] on button "Load More" at bounding box center [589, 631] width 387 height 44
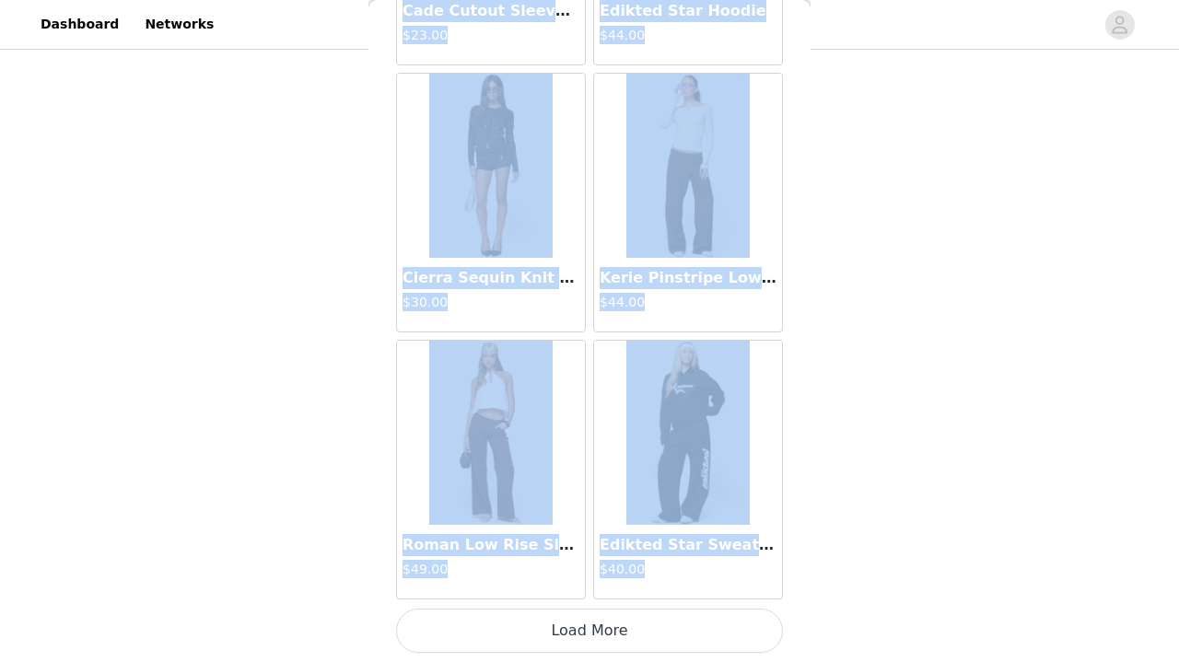
click at [574, 642] on button "Load More" at bounding box center [589, 631] width 387 height 44
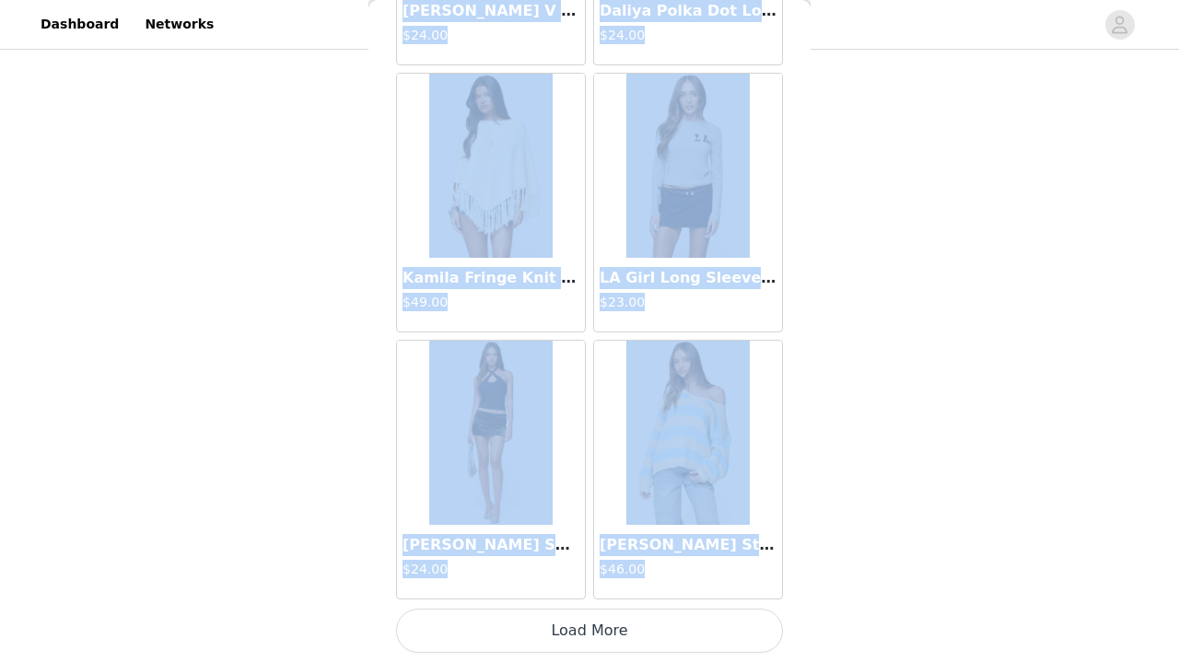
scroll to position [827, 0]
click at [565, 627] on button "Load More" at bounding box center [589, 631] width 387 height 44
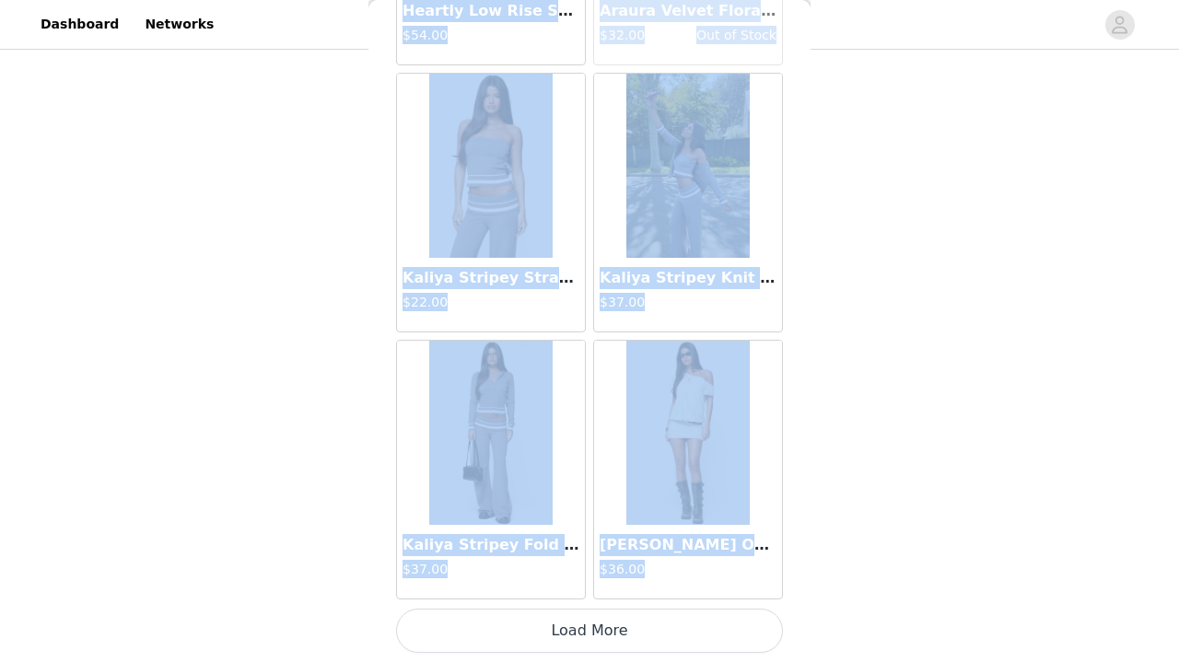
click at [582, 631] on button "Load More" at bounding box center [589, 631] width 387 height 44
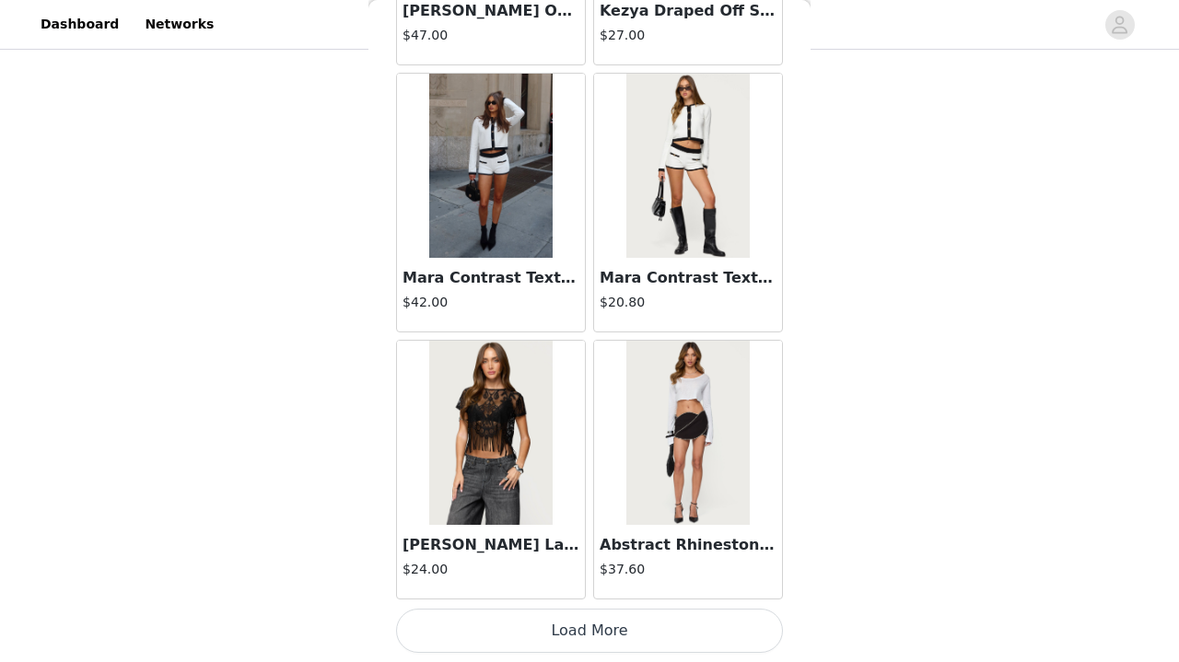
click at [614, 598] on div "Abstract Rhinestone Mini Skort $37.60" at bounding box center [688, 562] width 188 height 74
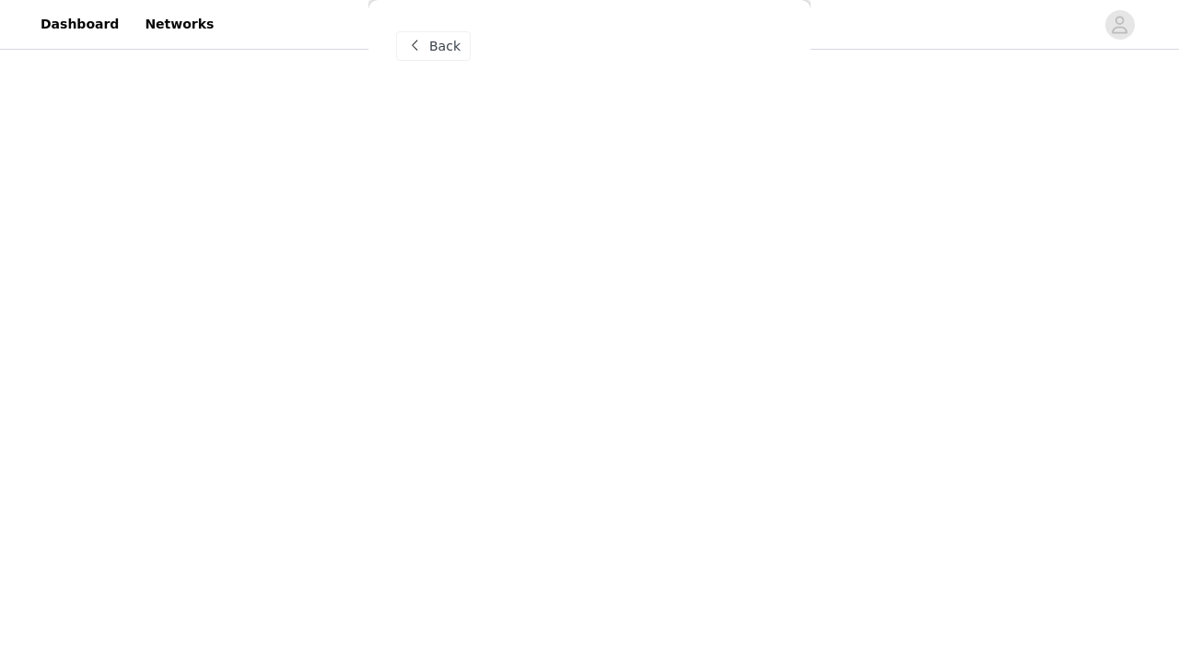
scroll to position [0, 0]
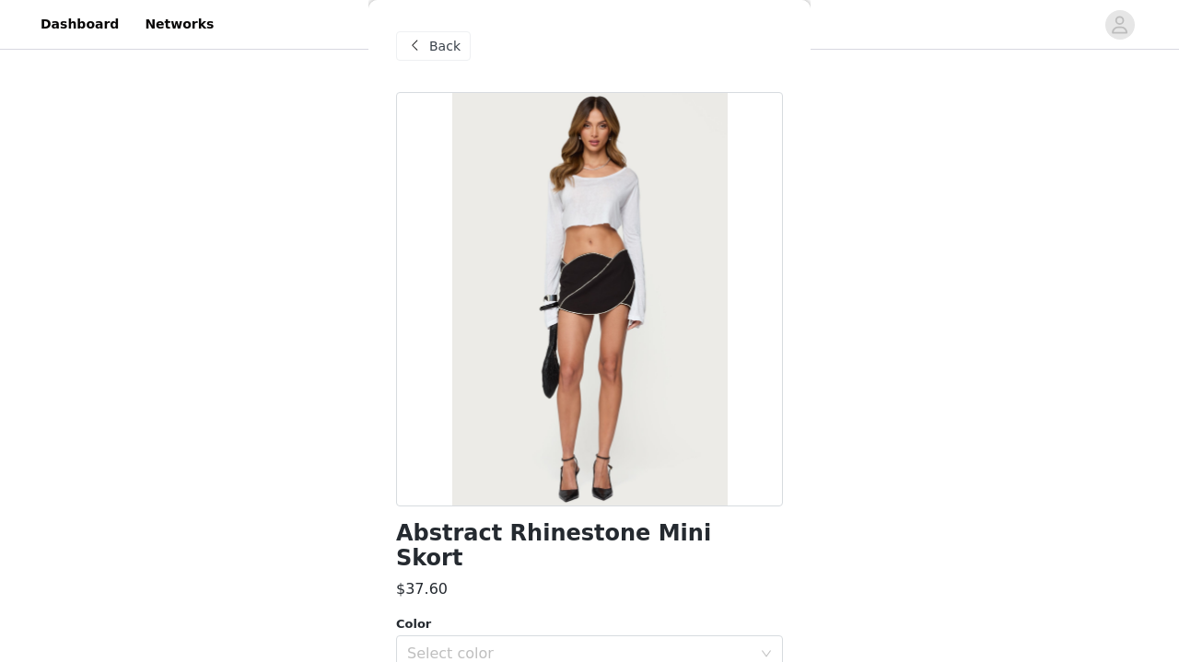
click at [427, 55] on div "Back" at bounding box center [433, 45] width 75 height 29
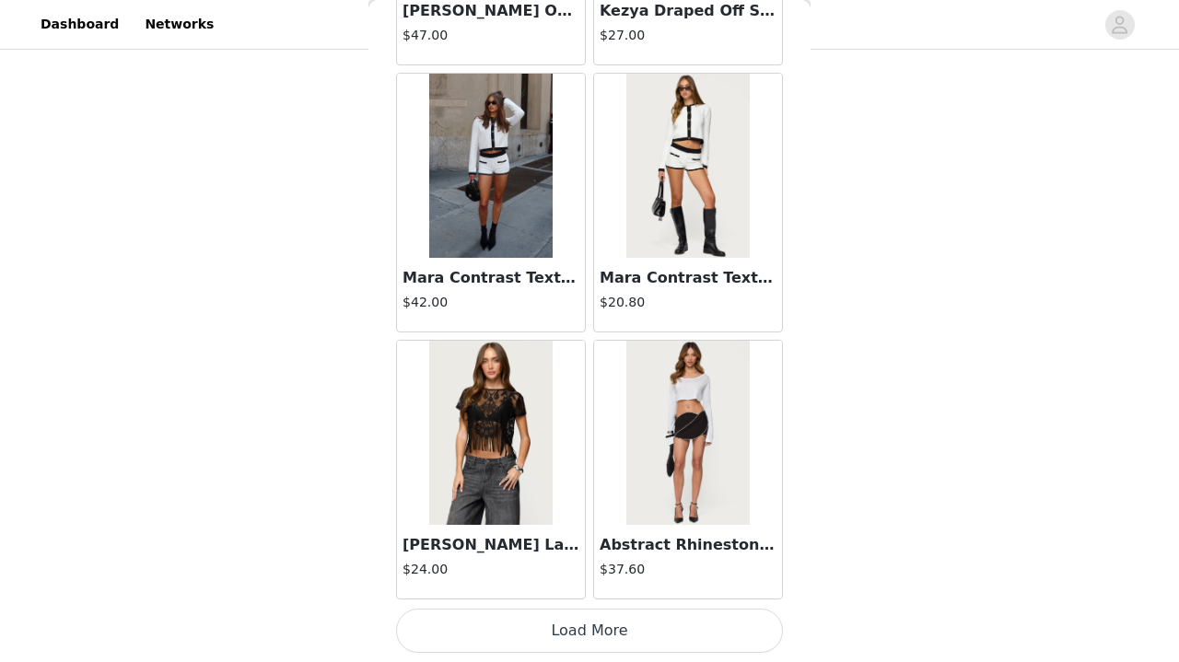
click at [521, 622] on button "Load More" at bounding box center [589, 631] width 387 height 44
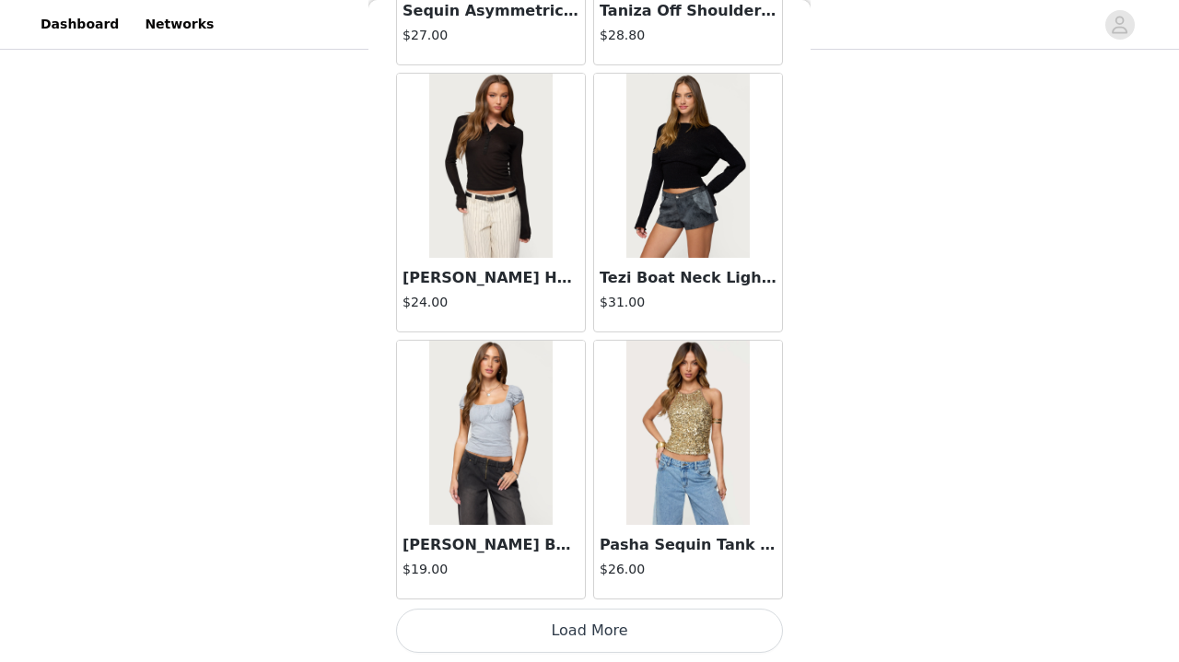
scroll to position [44876, 0]
click at [521, 622] on button "Load More" at bounding box center [589, 631] width 387 height 44
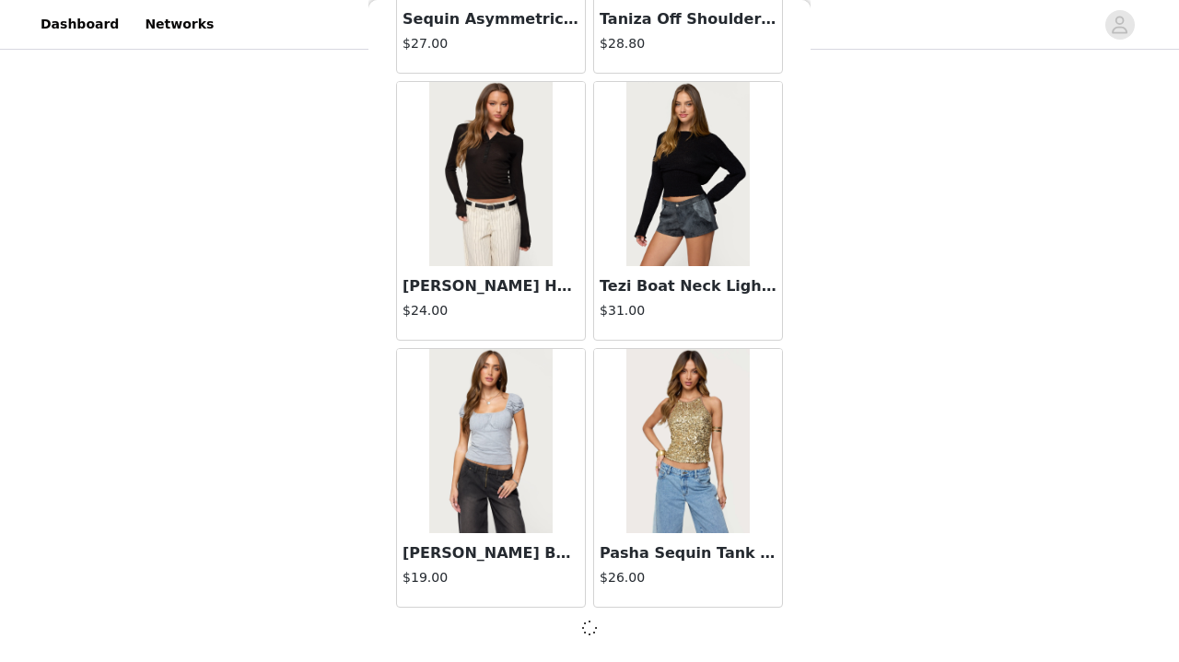
scroll to position [827, 0]
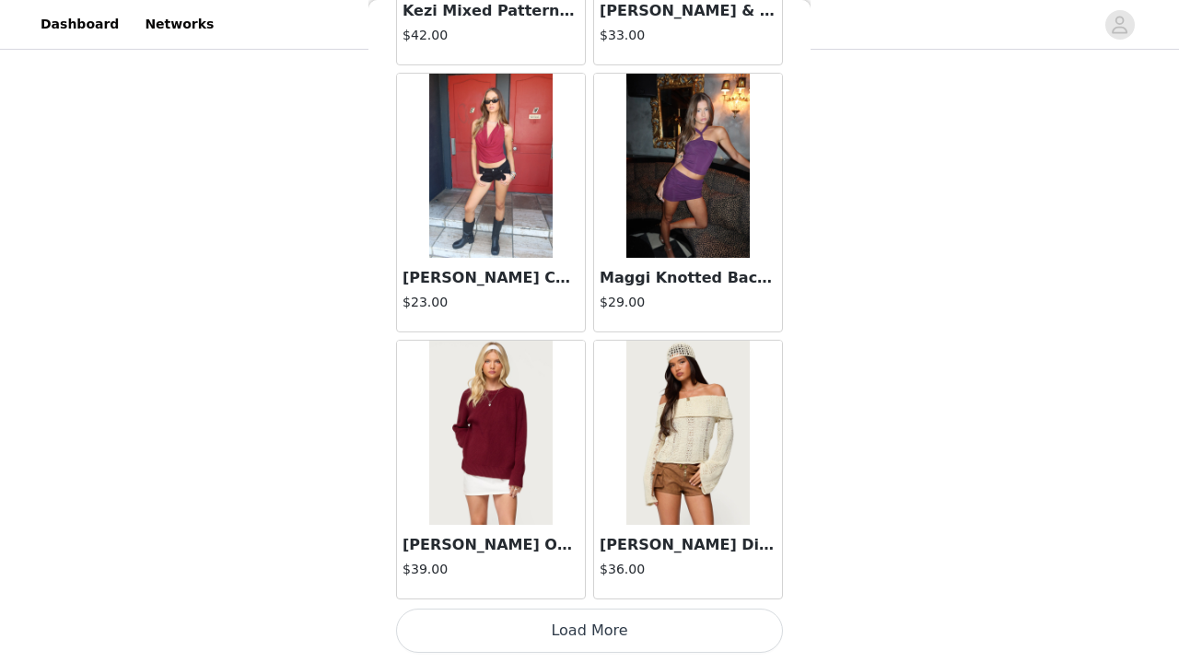
click at [521, 622] on button "Load More" at bounding box center [589, 631] width 387 height 44
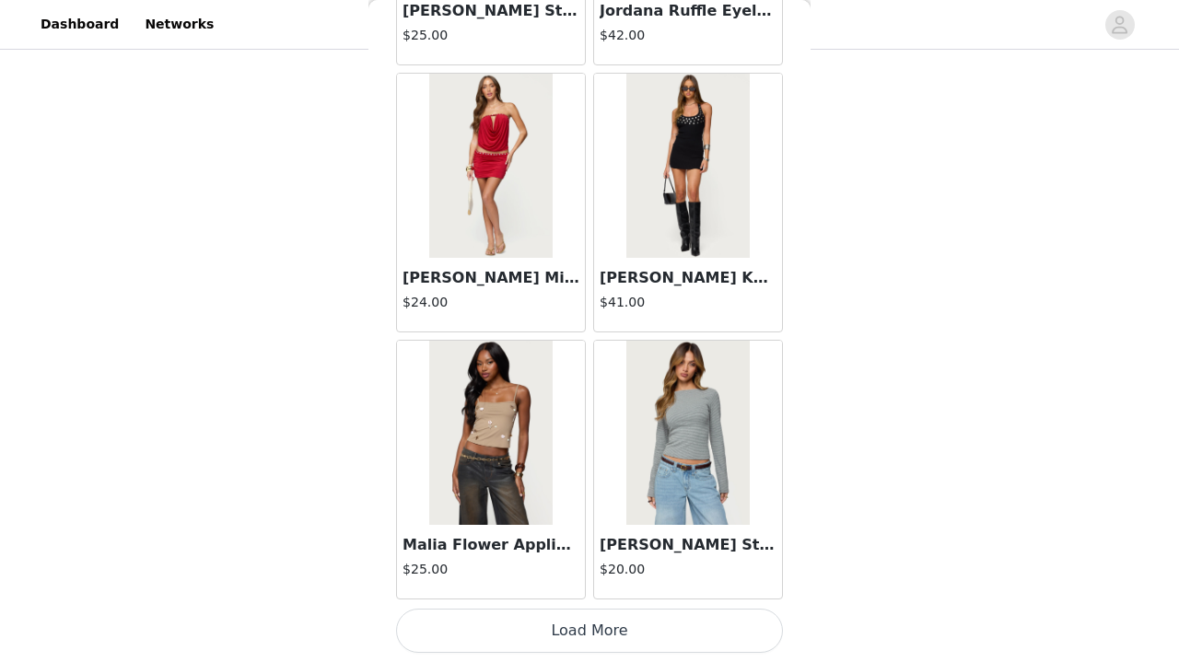
click at [521, 622] on button "Load More" at bounding box center [589, 631] width 387 height 44
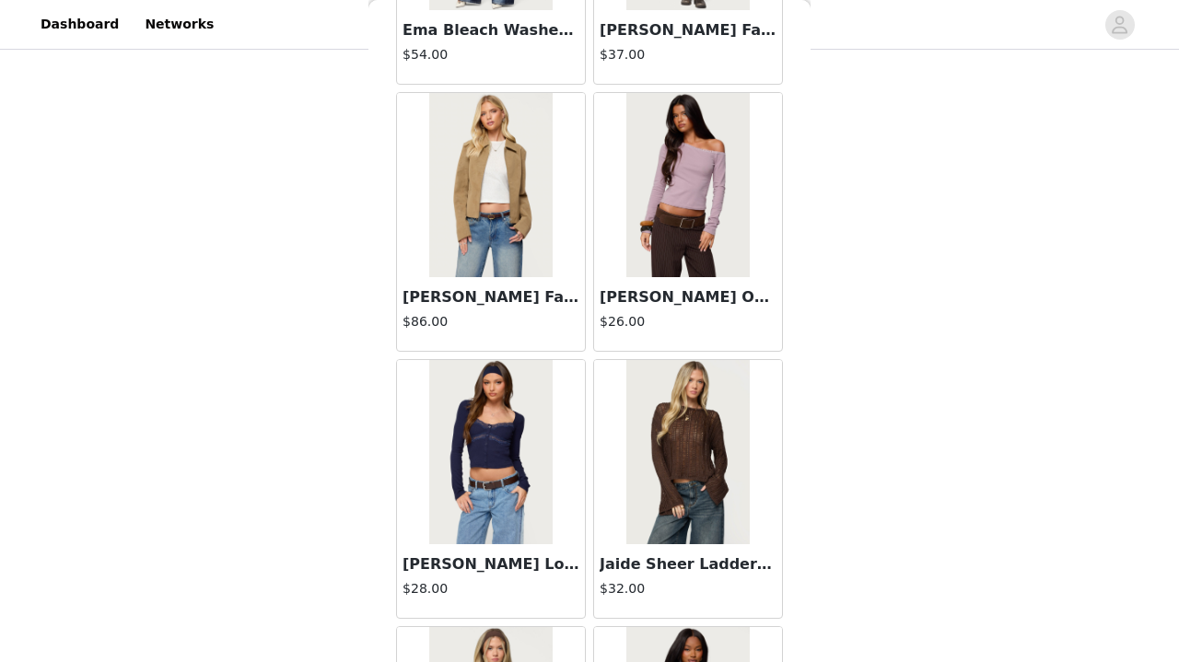
scroll to position [52886, 0]
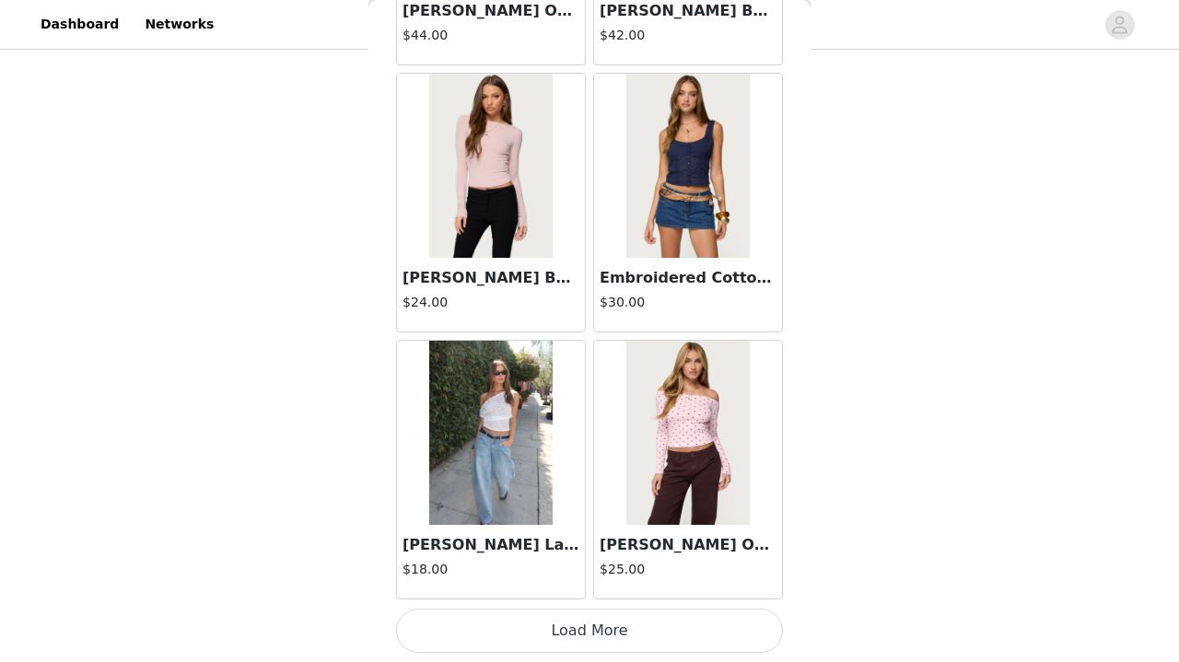
click at [521, 622] on button "Load More" at bounding box center [589, 631] width 387 height 44
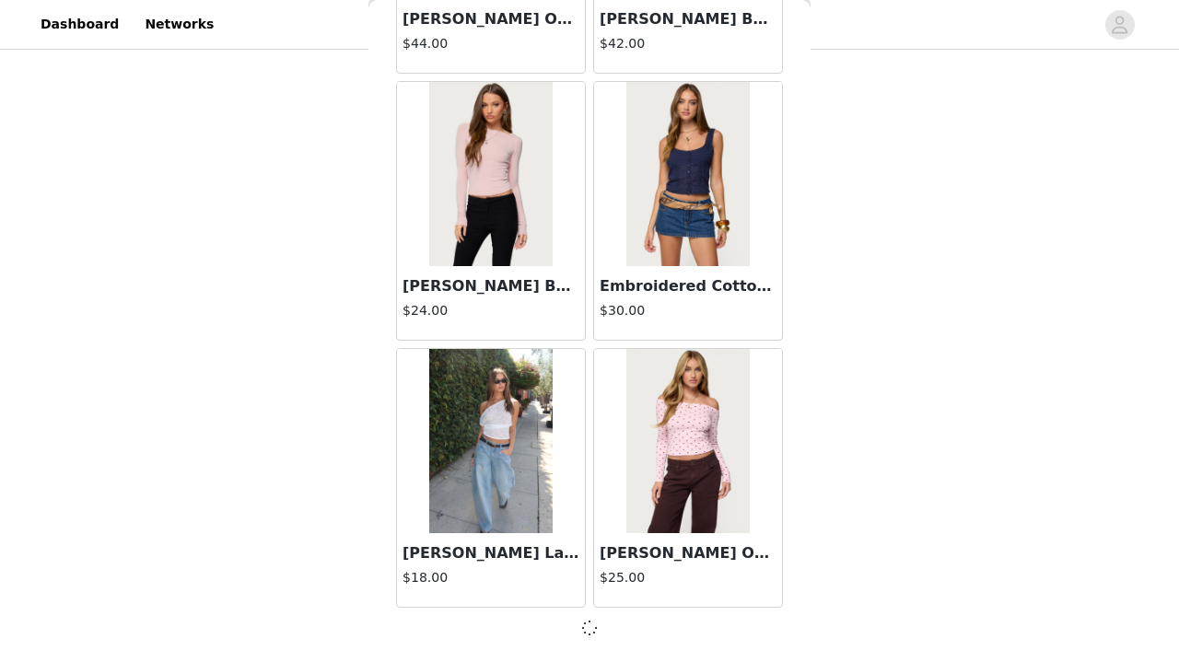
scroll to position [827, 0]
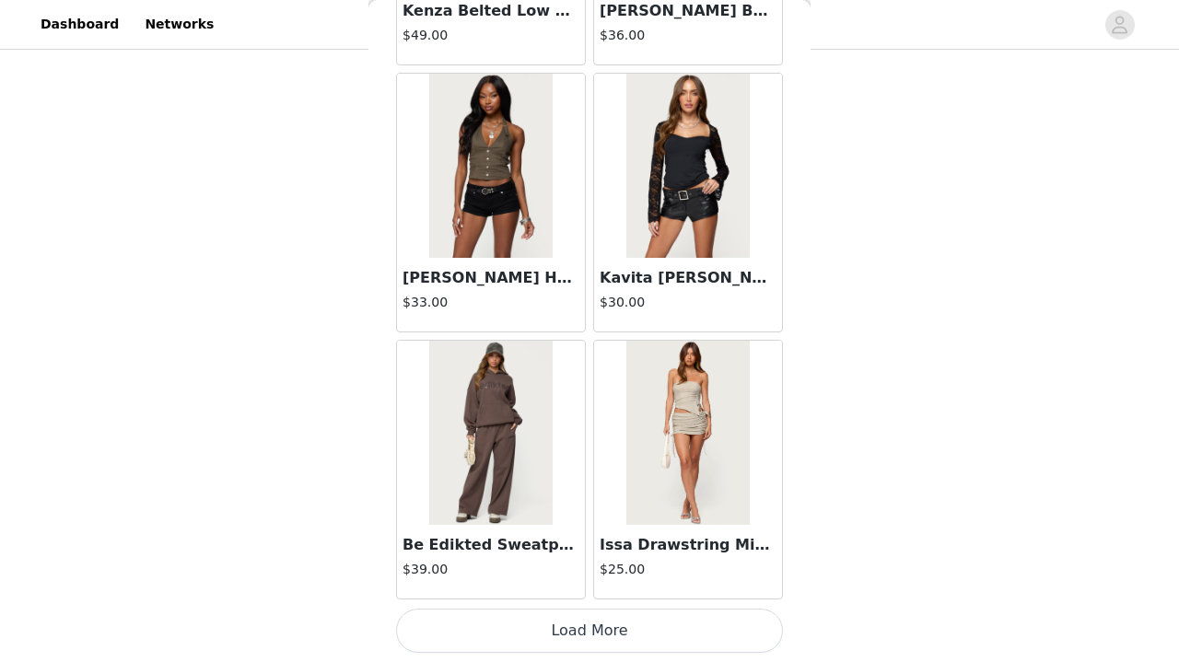
click at [520, 642] on button "Load More" at bounding box center [589, 631] width 387 height 44
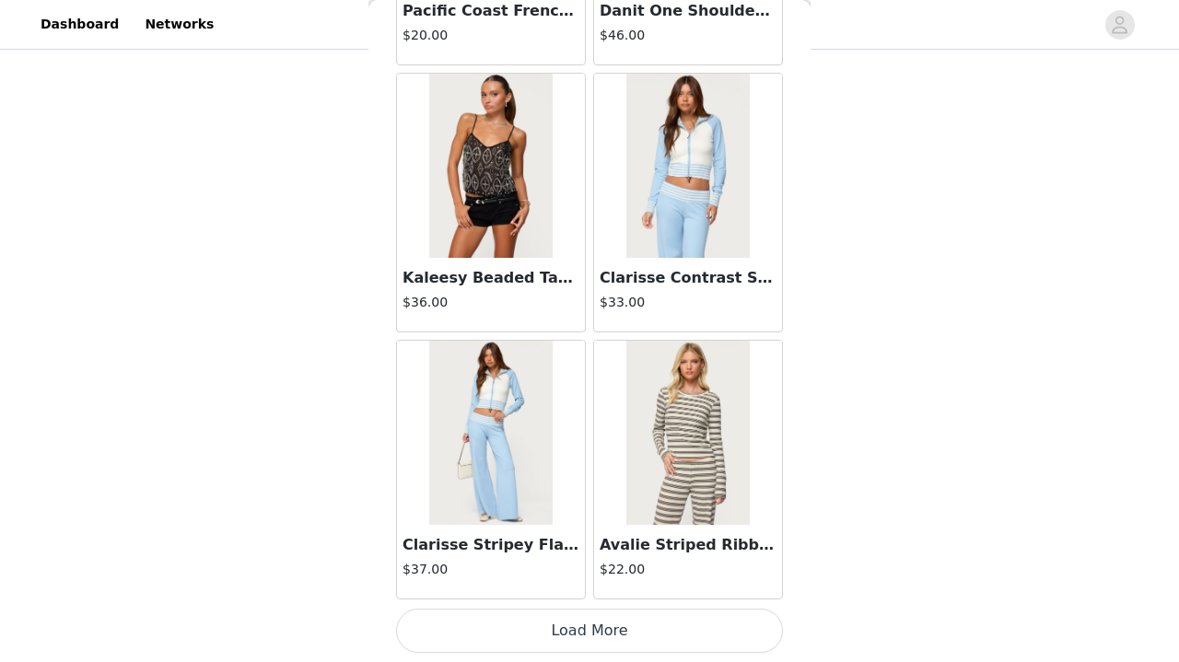
scroll to position [58226, 0]
click at [558, 637] on button "Load More" at bounding box center [589, 631] width 387 height 44
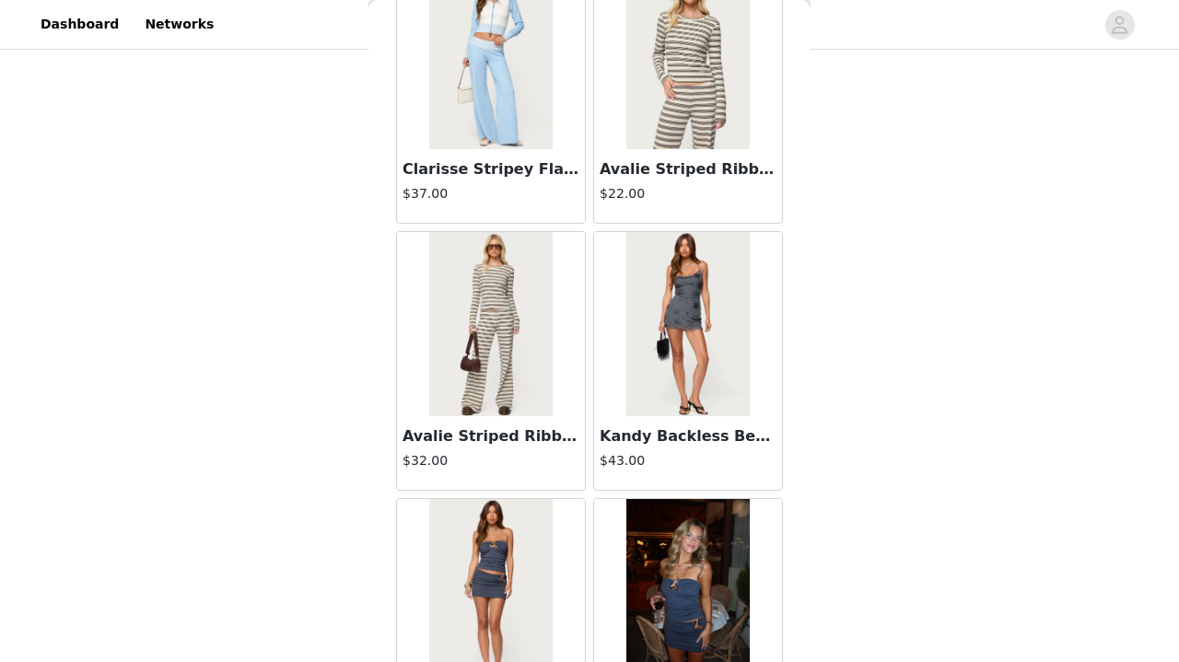
scroll to position [58612, 0]
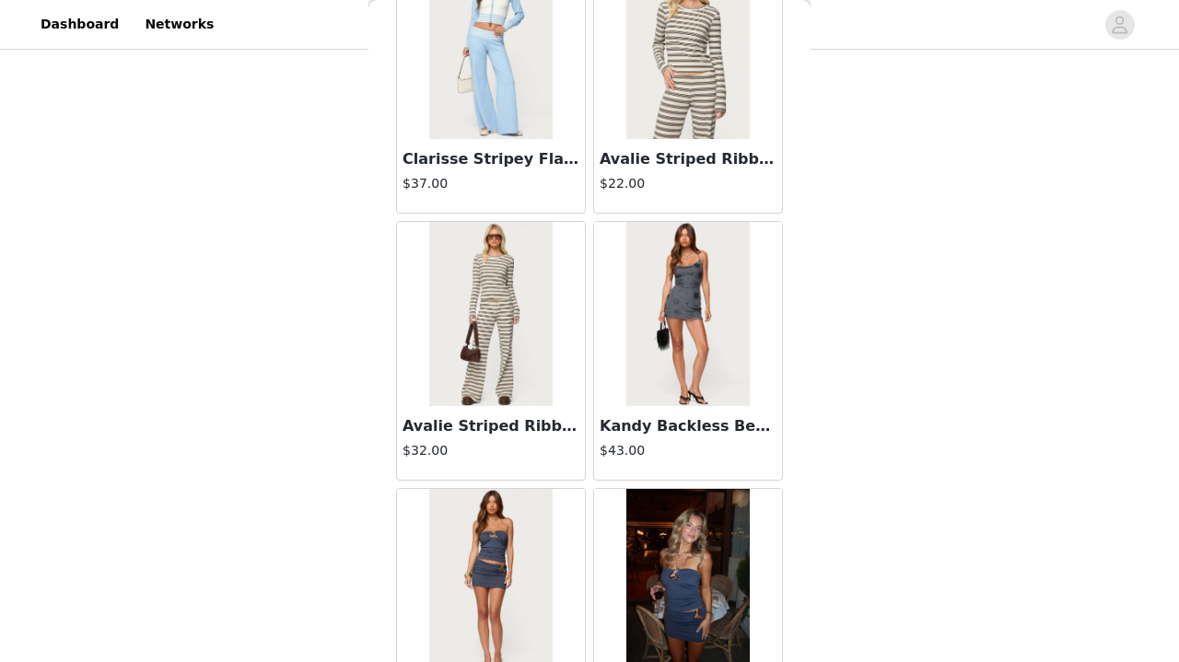
click at [567, 391] on div at bounding box center [491, 314] width 188 height 184
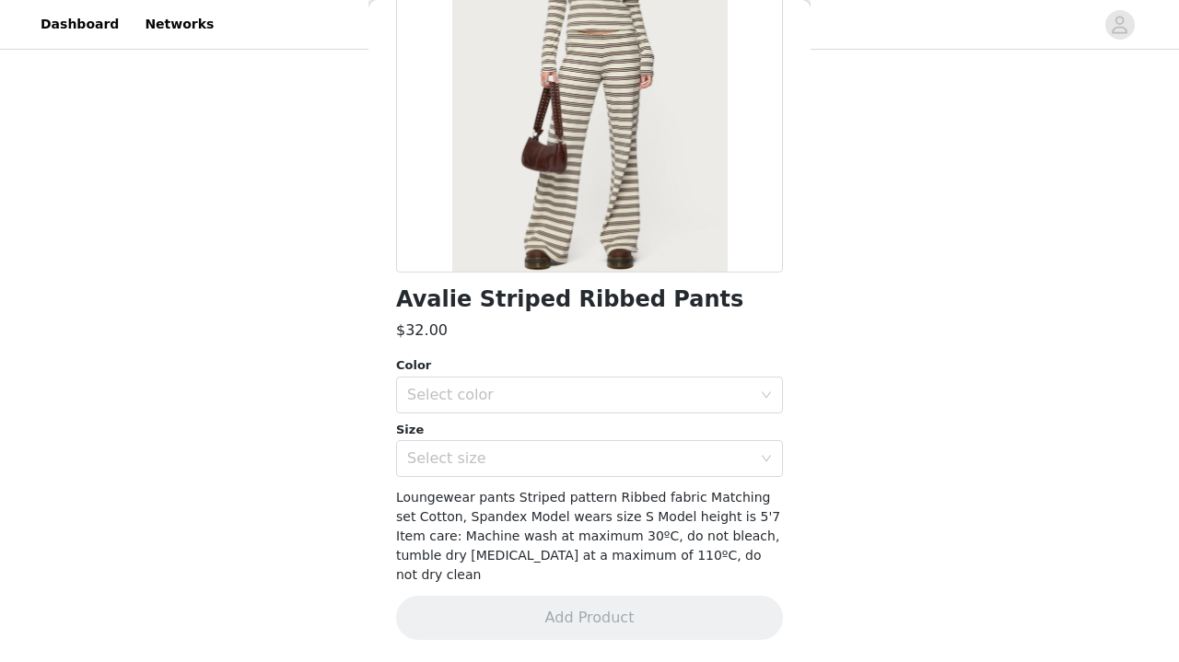
scroll to position [214, 0]
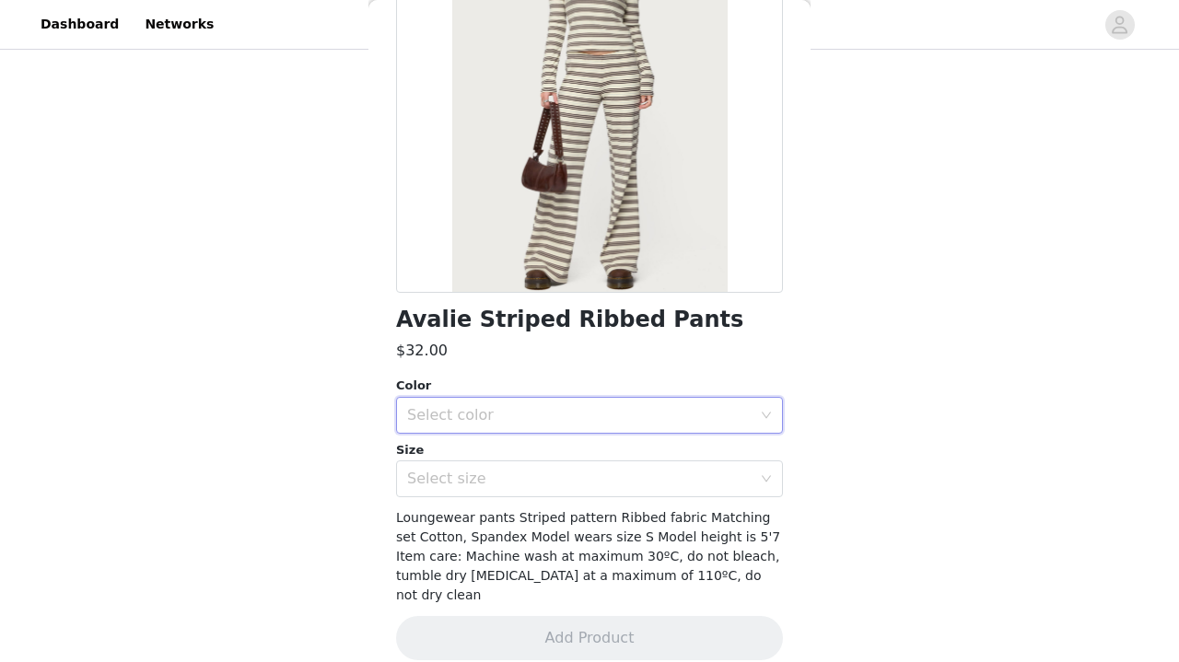
click at [555, 431] on div "Select color" at bounding box center [583, 415] width 353 height 35
click at [543, 455] on li "MIX" at bounding box center [589, 454] width 387 height 29
click at [544, 486] on div "Select size" at bounding box center [579, 479] width 344 height 18
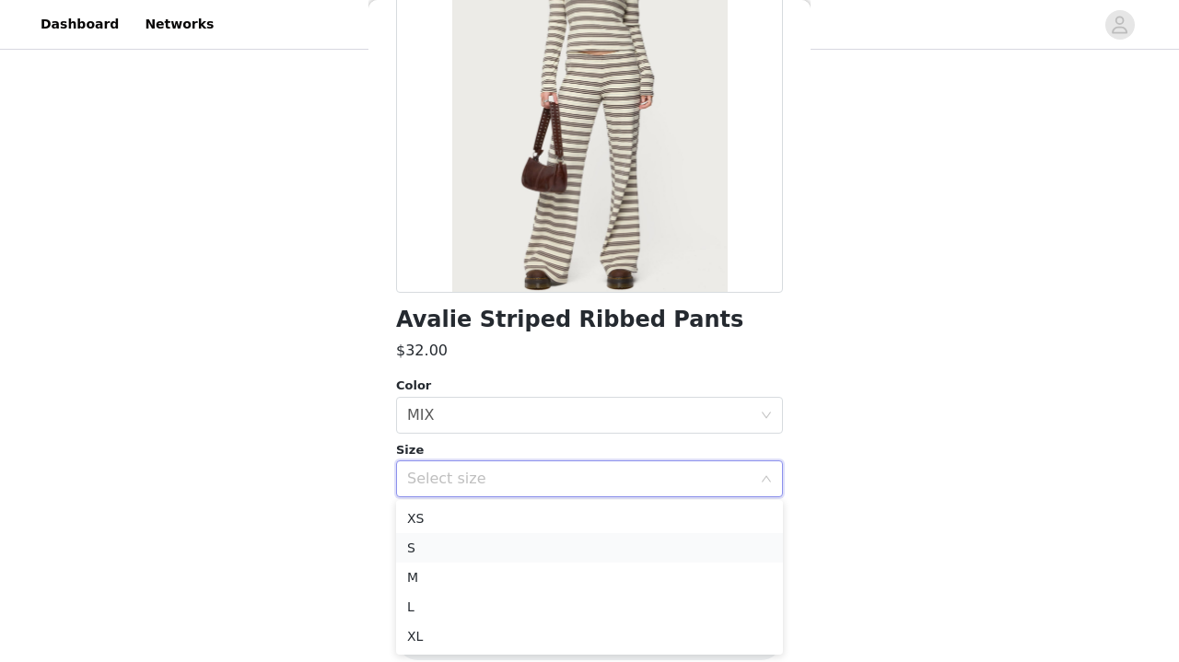
click at [515, 549] on li "S" at bounding box center [589, 547] width 387 height 29
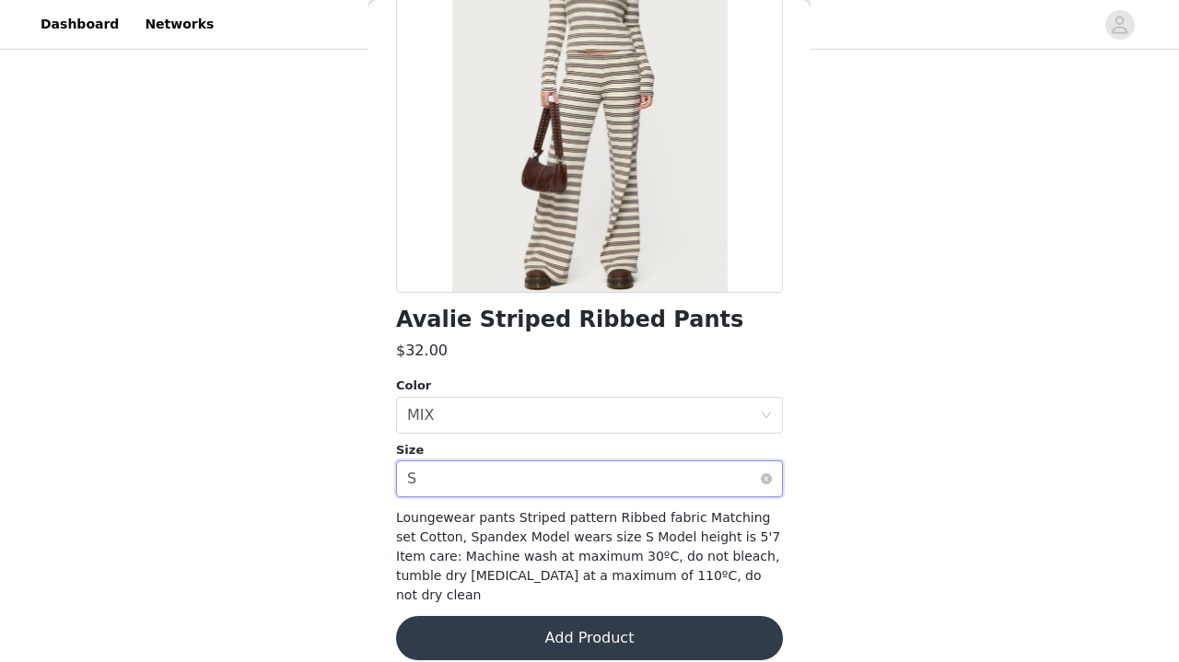
click at [715, 464] on div "Select size S" at bounding box center [583, 478] width 353 height 35
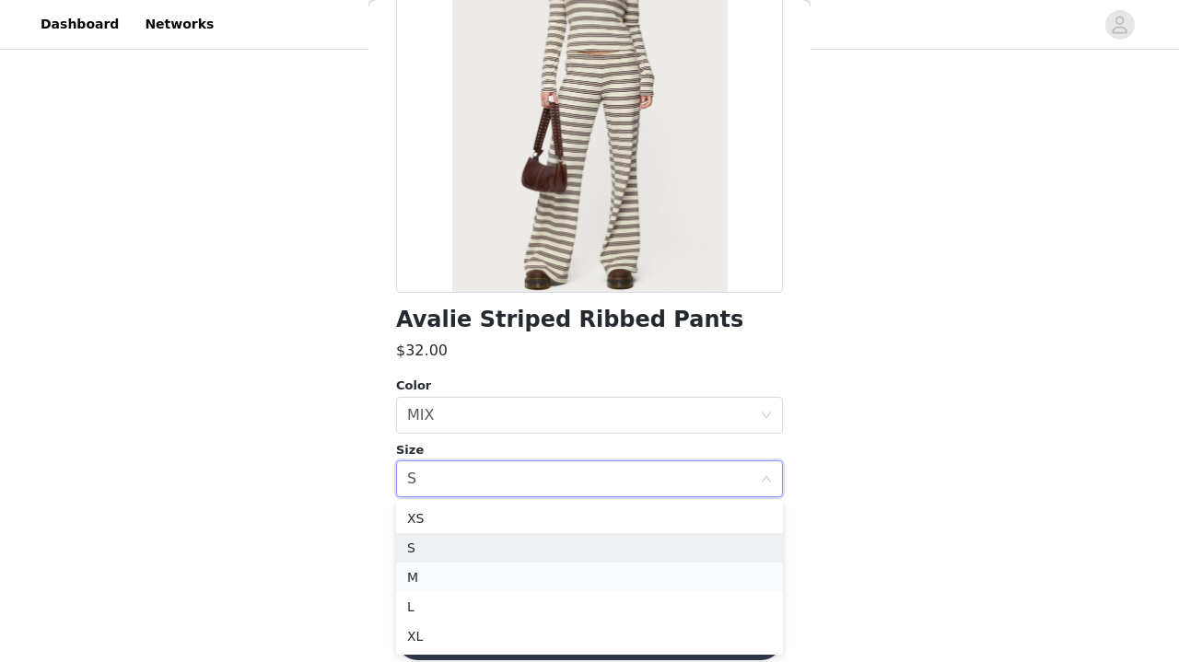
click at [632, 564] on li "M" at bounding box center [589, 577] width 387 height 29
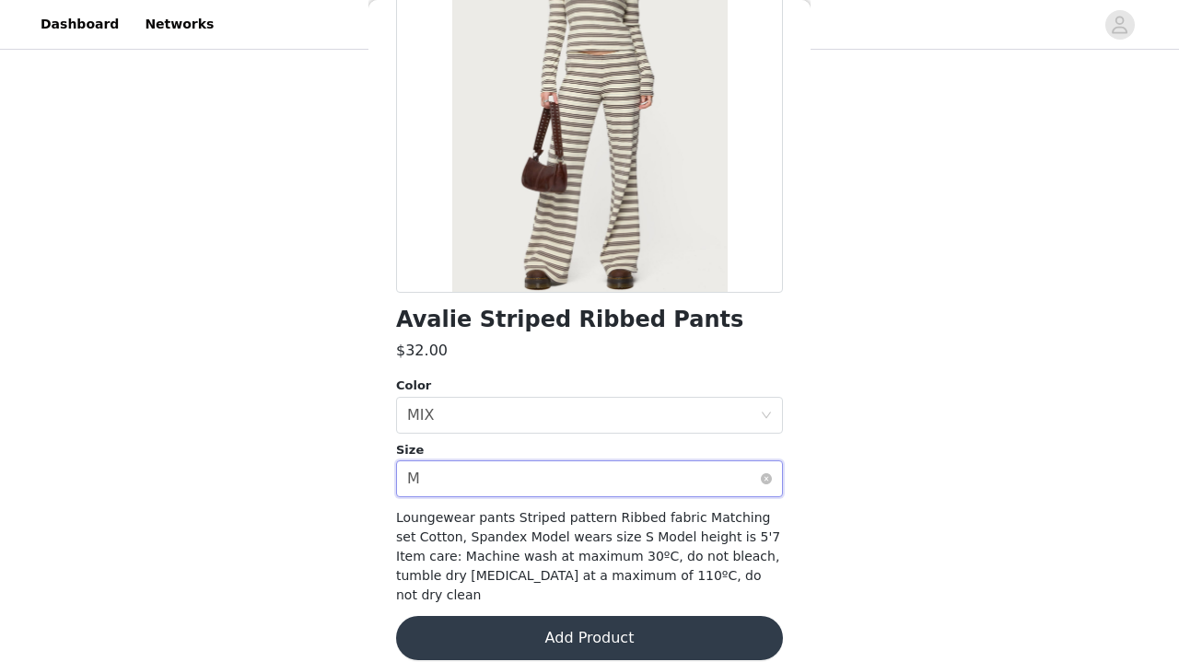
click at [623, 477] on div "Select size M" at bounding box center [583, 478] width 353 height 35
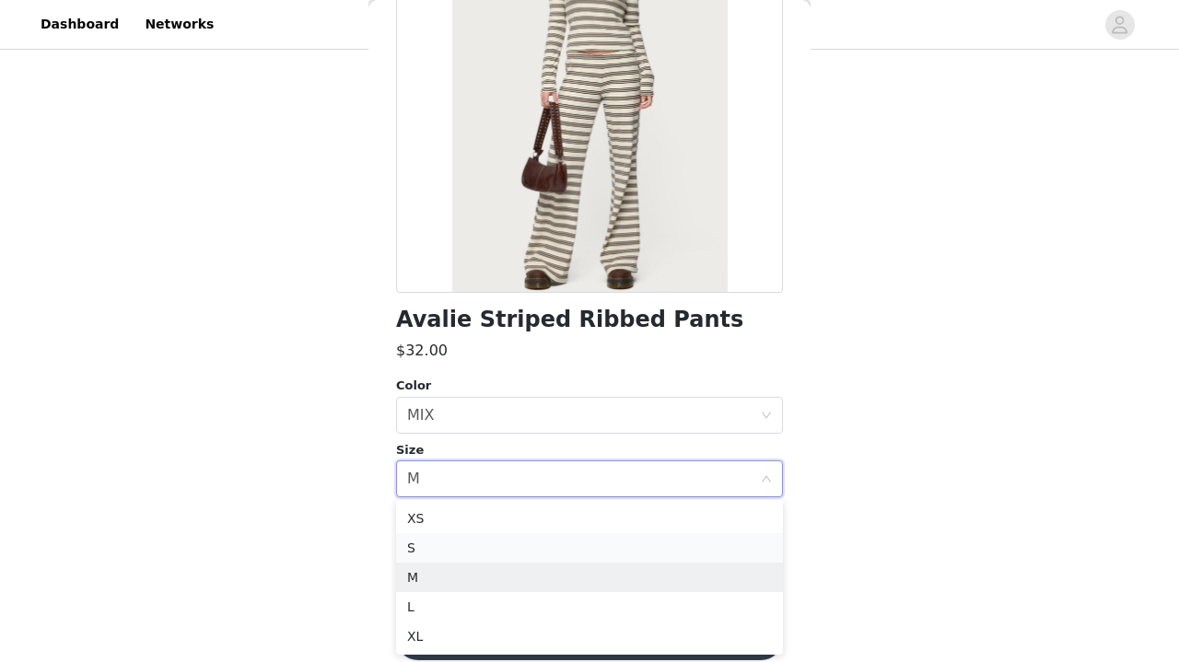
click at [600, 558] on li "S" at bounding box center [589, 547] width 387 height 29
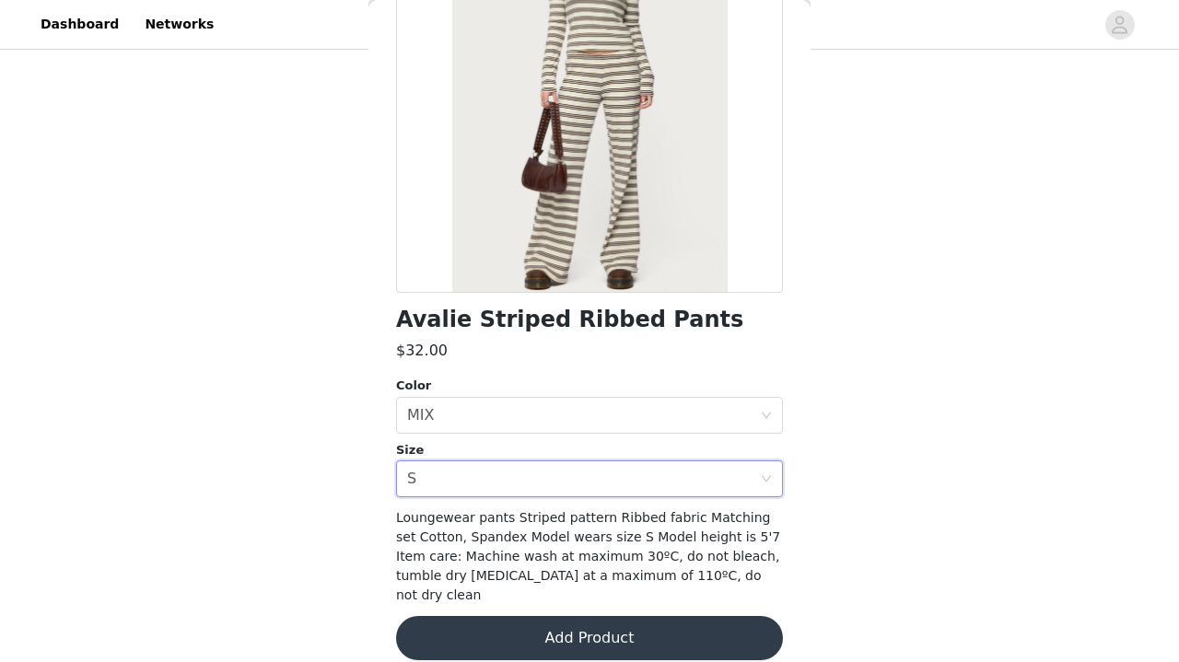
click at [580, 643] on div "Avalie Striped Ribbed Pants $32.00 Color Select color MIX Size Select size S Lo…" at bounding box center [589, 280] width 387 height 804
click at [605, 616] on button "Add Product" at bounding box center [589, 638] width 387 height 44
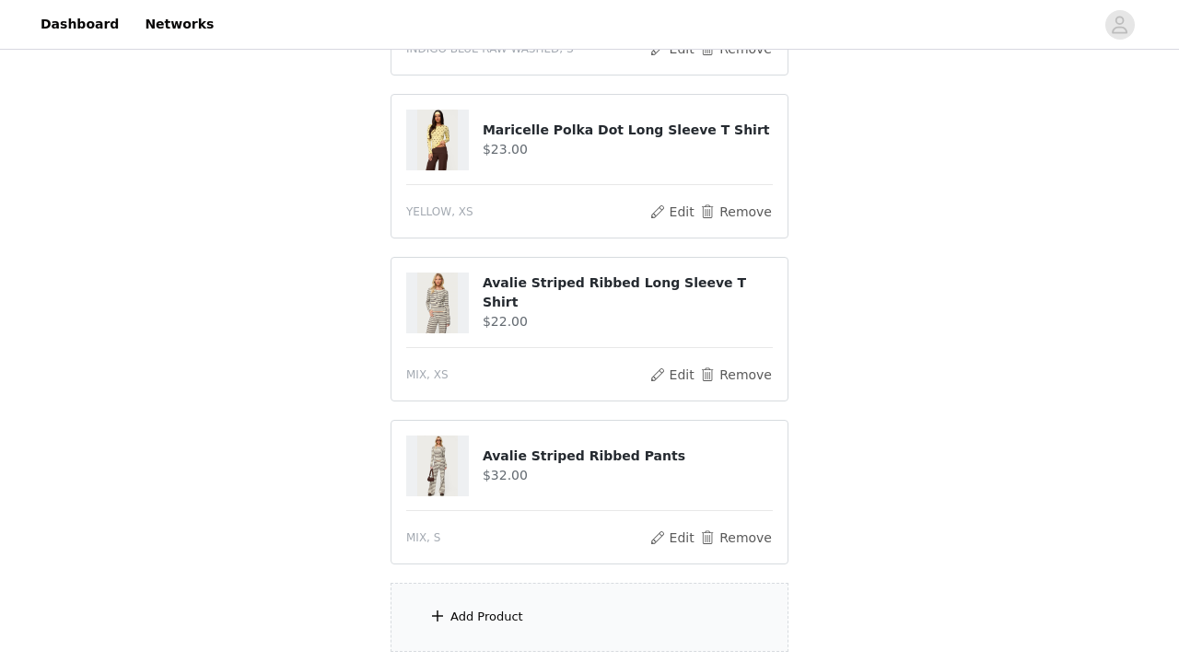
scroll to position [741, 0]
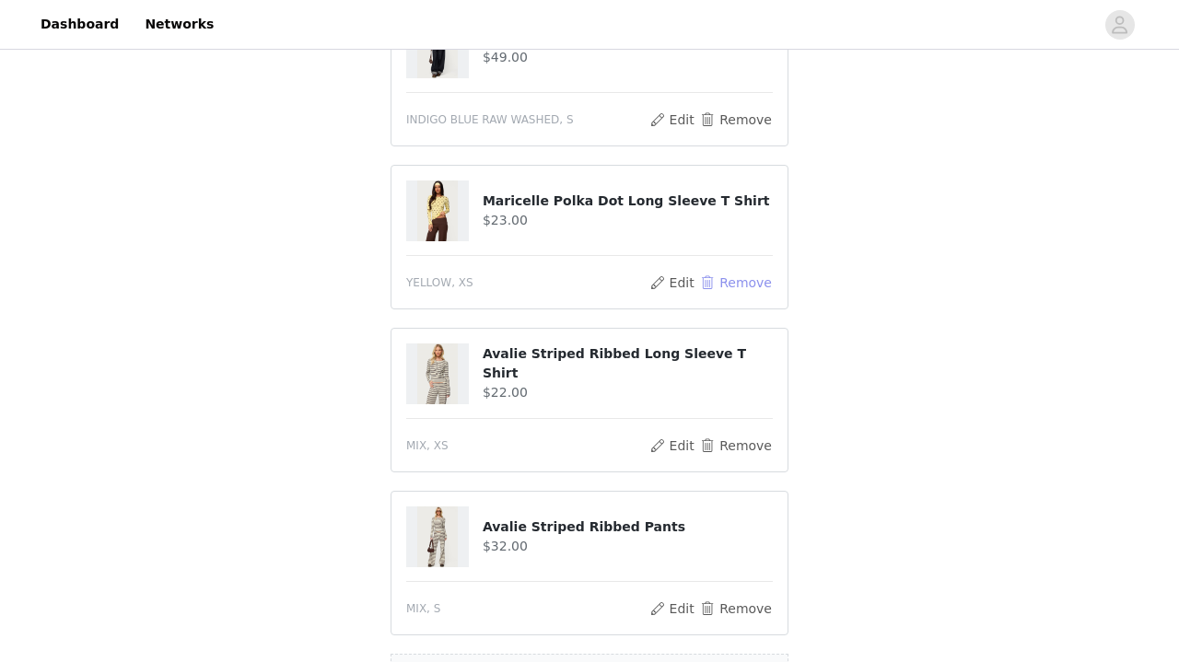
click at [711, 279] on button "Remove" at bounding box center [736, 283] width 74 height 22
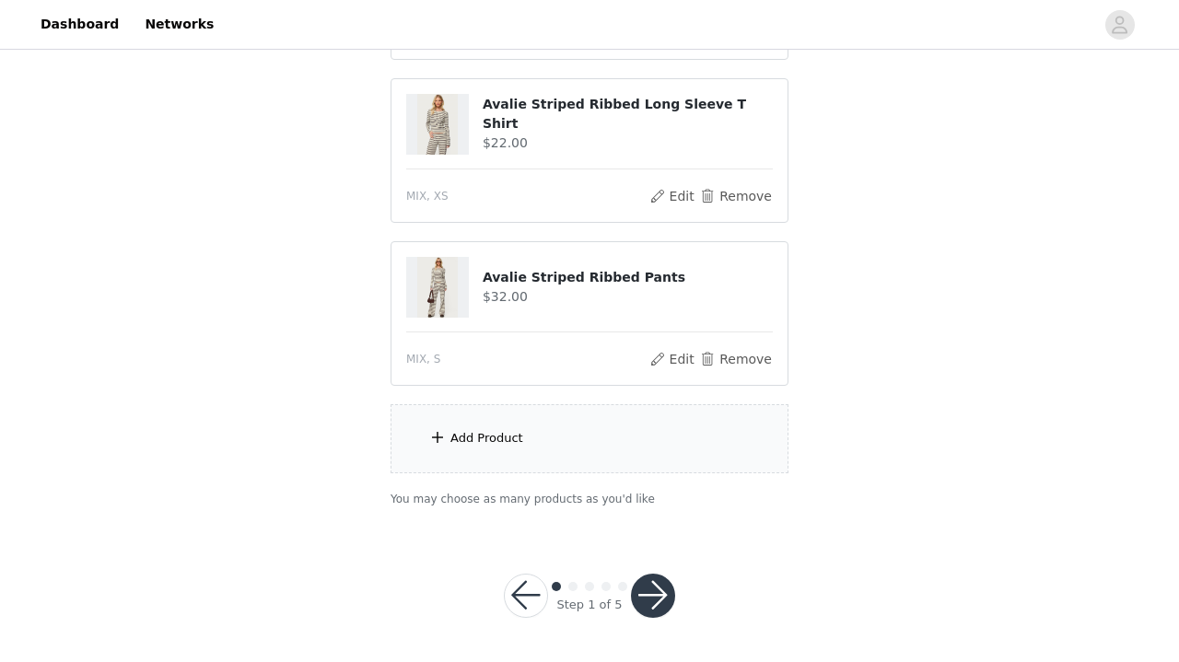
scroll to position [827, 0]
click at [692, 441] on div "Add Product" at bounding box center [589, 439] width 398 height 69
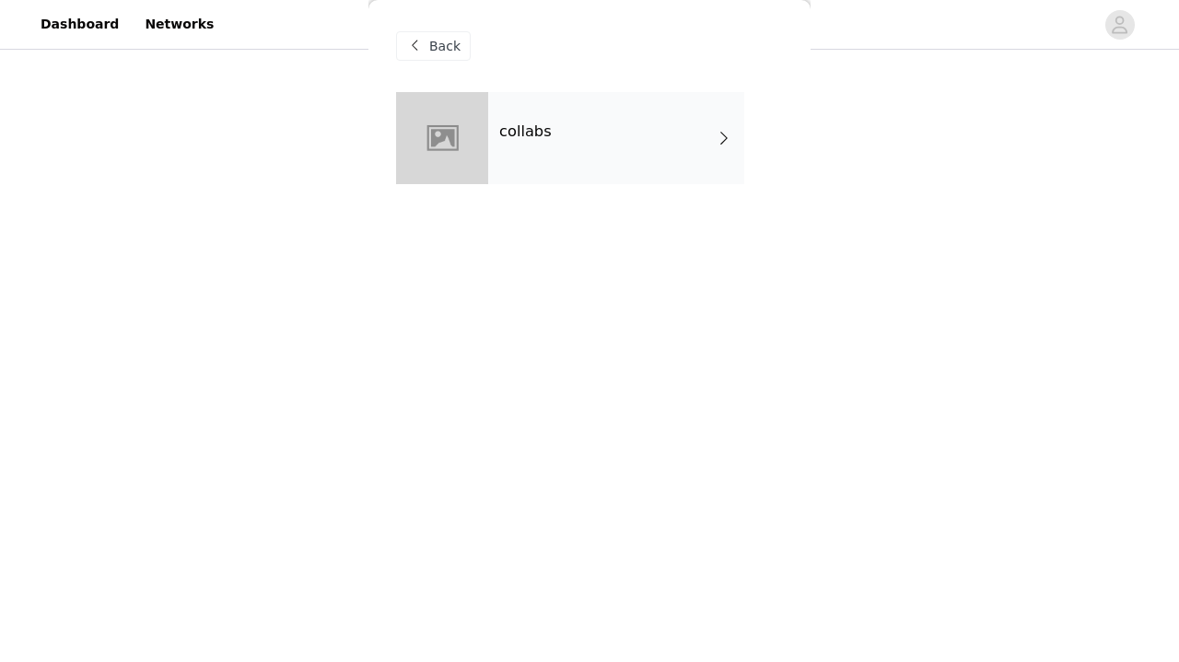
click at [610, 154] on div "collabs" at bounding box center [616, 138] width 256 height 92
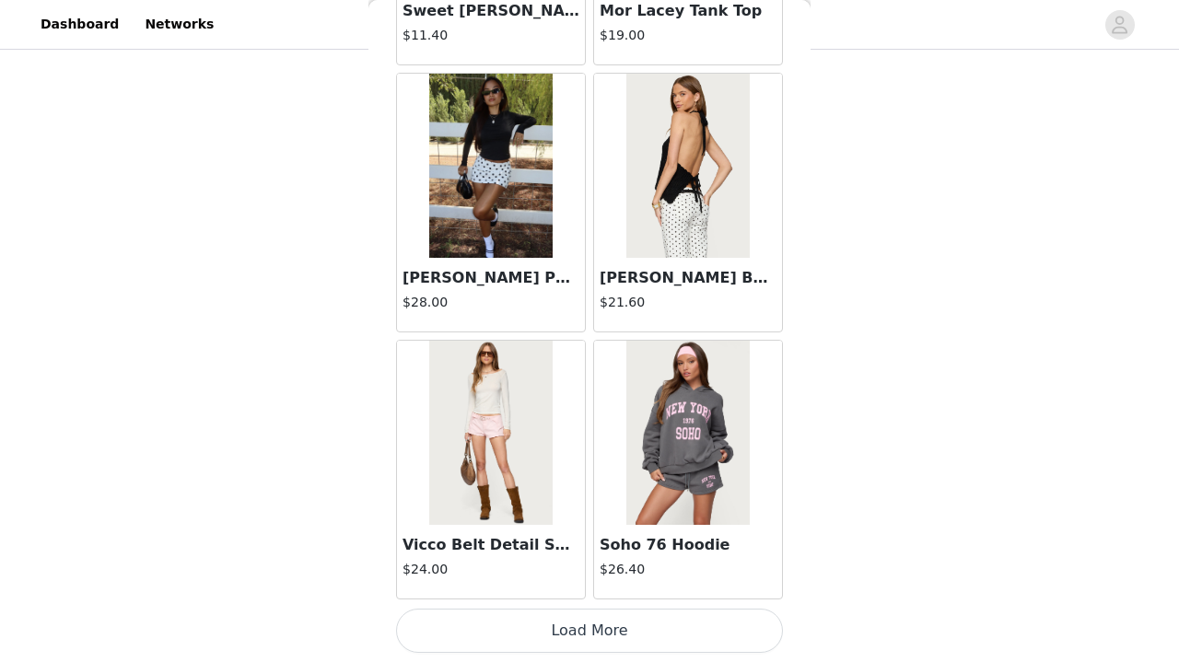
click at [599, 626] on button "Load More" at bounding box center [589, 631] width 387 height 44
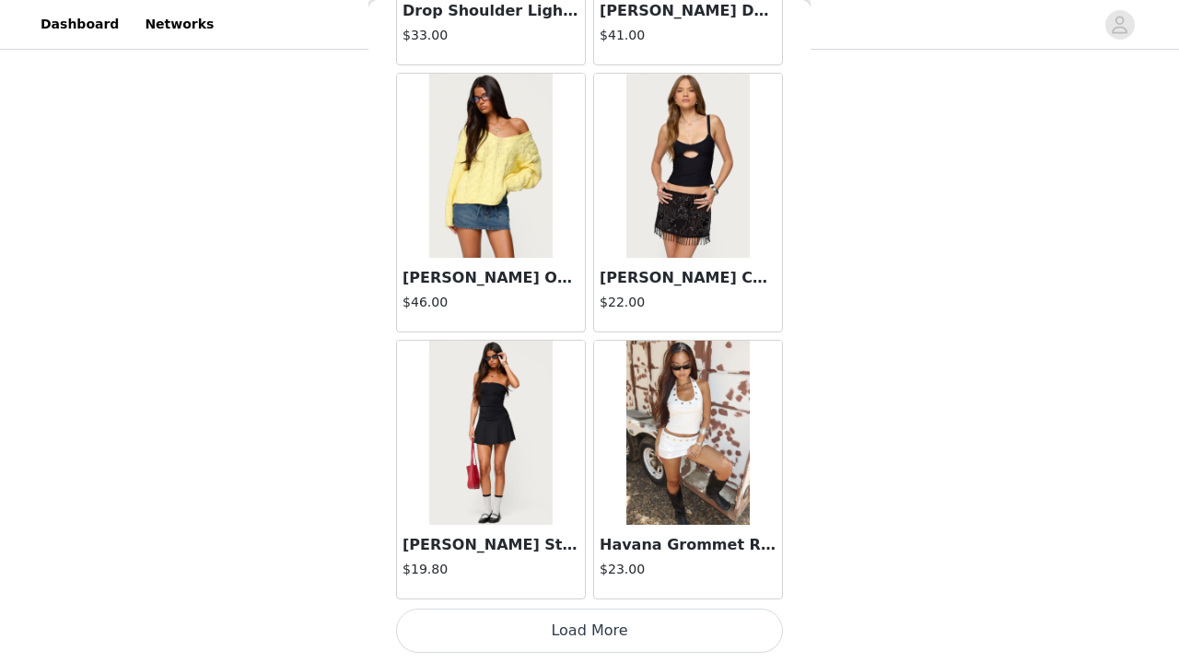
click at [716, 626] on button "Load More" at bounding box center [589, 631] width 387 height 44
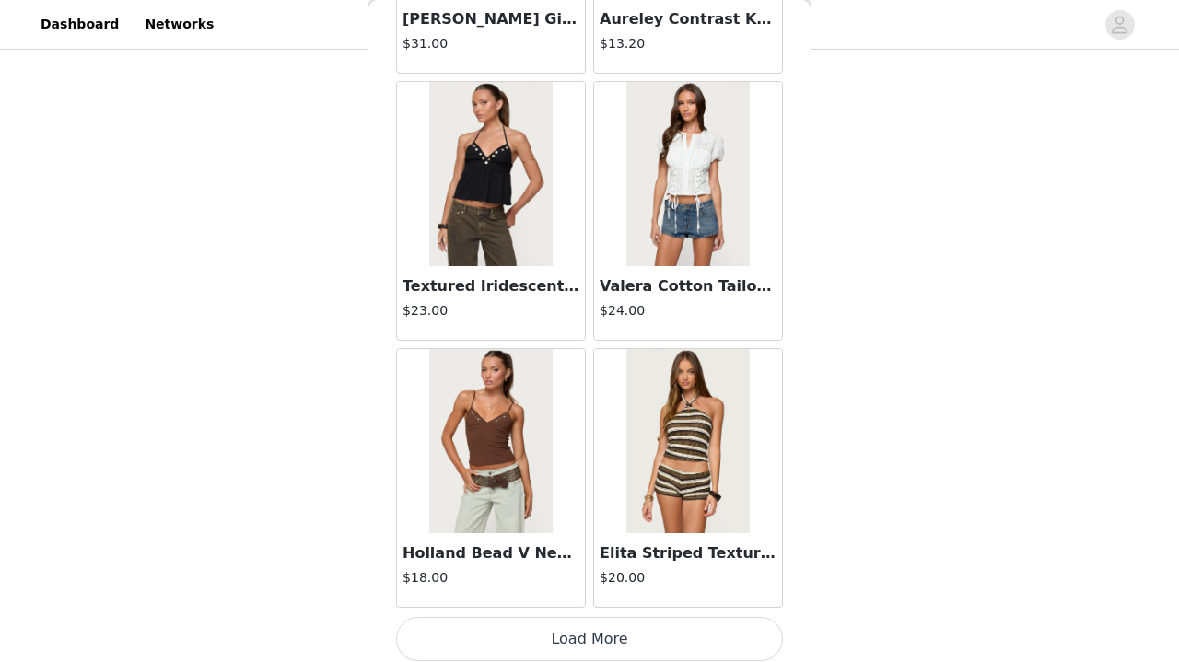
click at [716, 626] on button "Load More" at bounding box center [589, 639] width 387 height 44
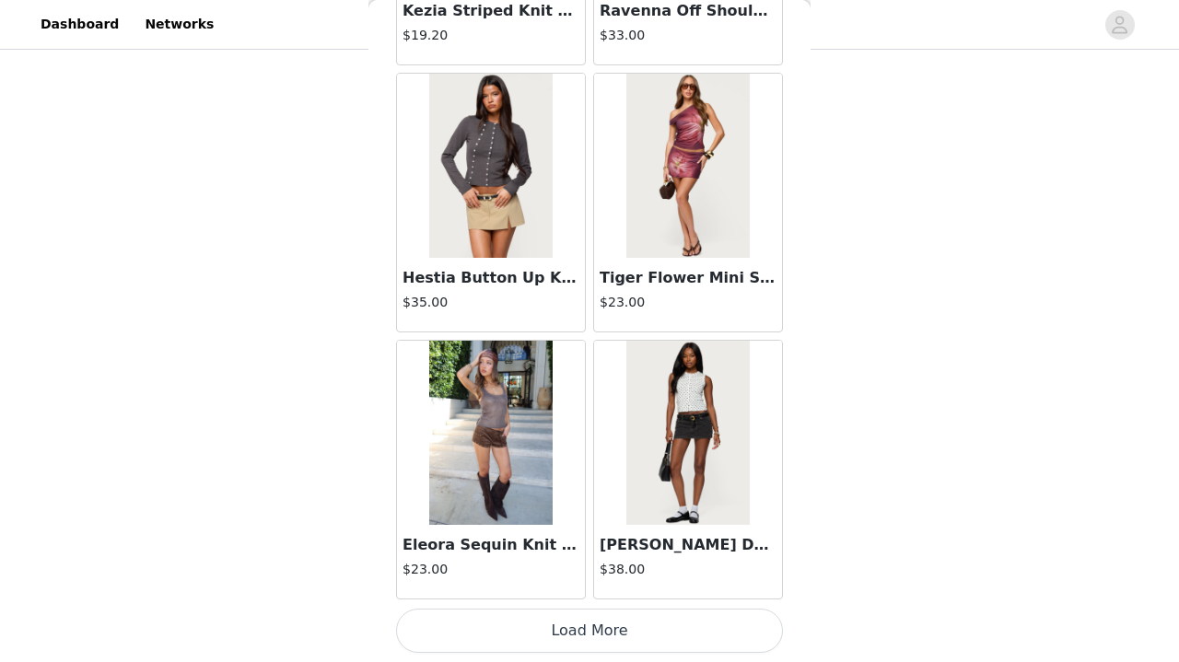
click at [716, 644] on button "Load More" at bounding box center [589, 631] width 387 height 44
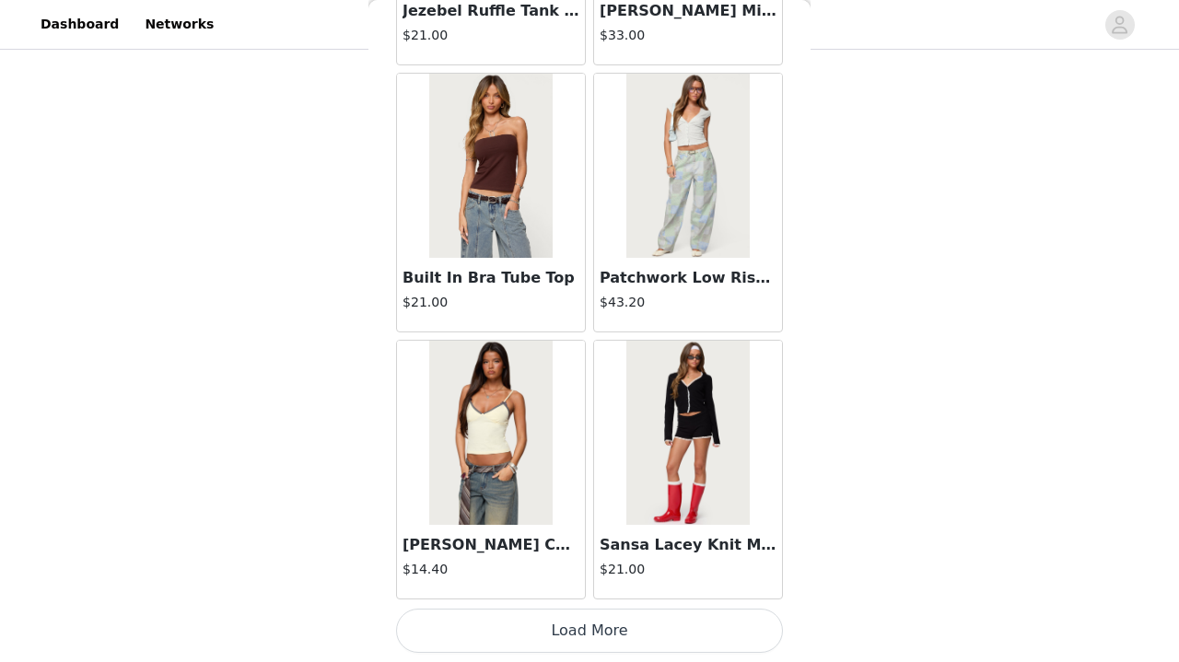
click at [654, 633] on button "Load More" at bounding box center [589, 631] width 387 height 44
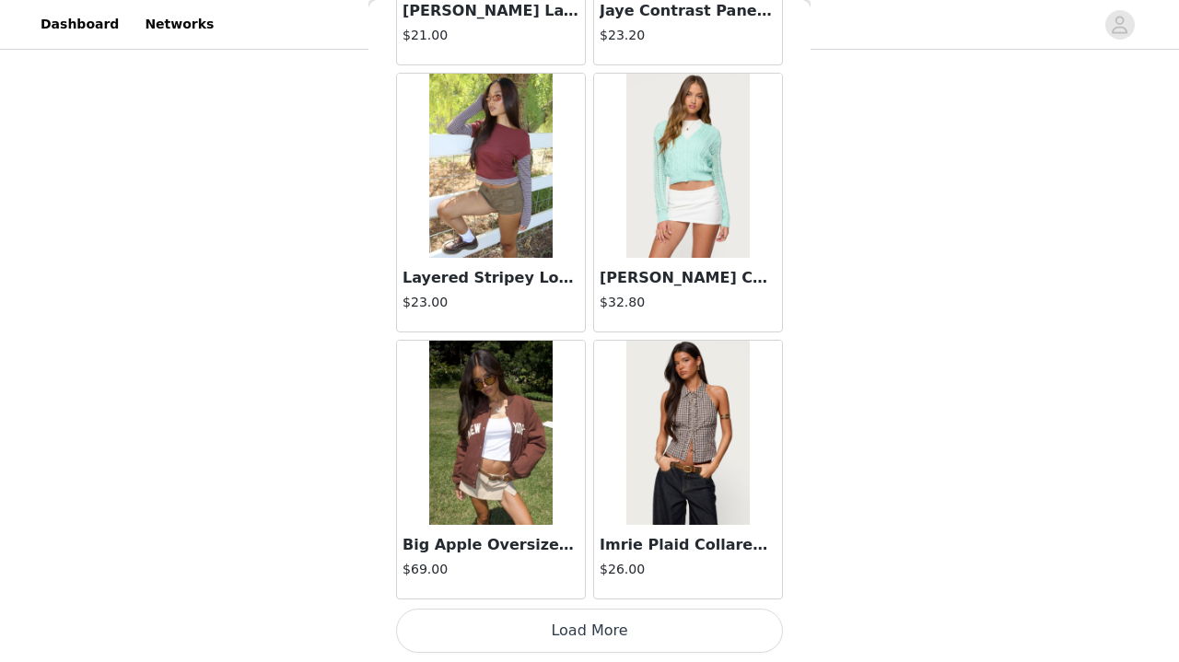
click at [525, 628] on button "Load More" at bounding box center [589, 631] width 387 height 44
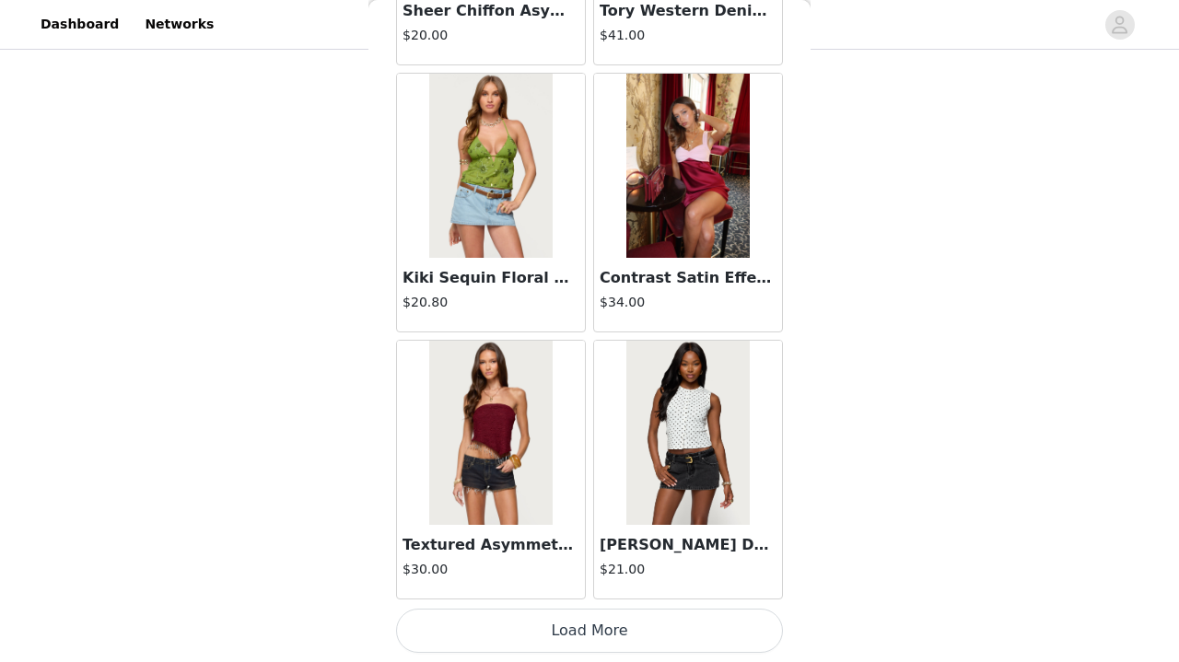
click at [525, 628] on button "Load More" at bounding box center [589, 631] width 387 height 44
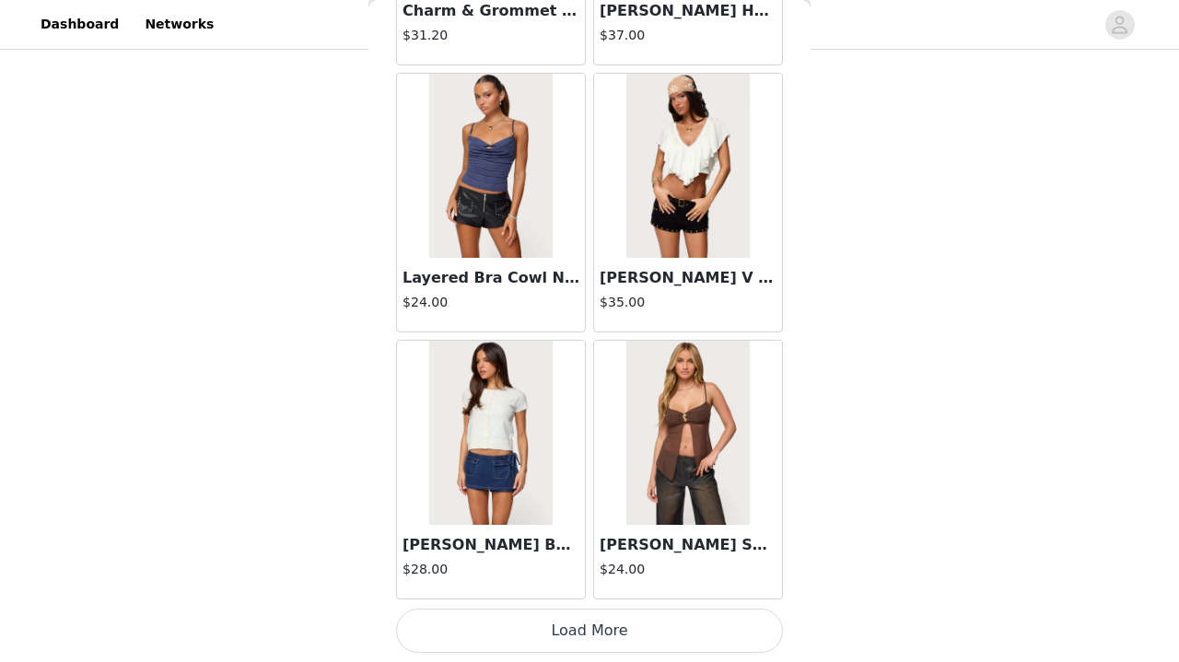
click at [525, 628] on button "Load More" at bounding box center [589, 631] width 387 height 44
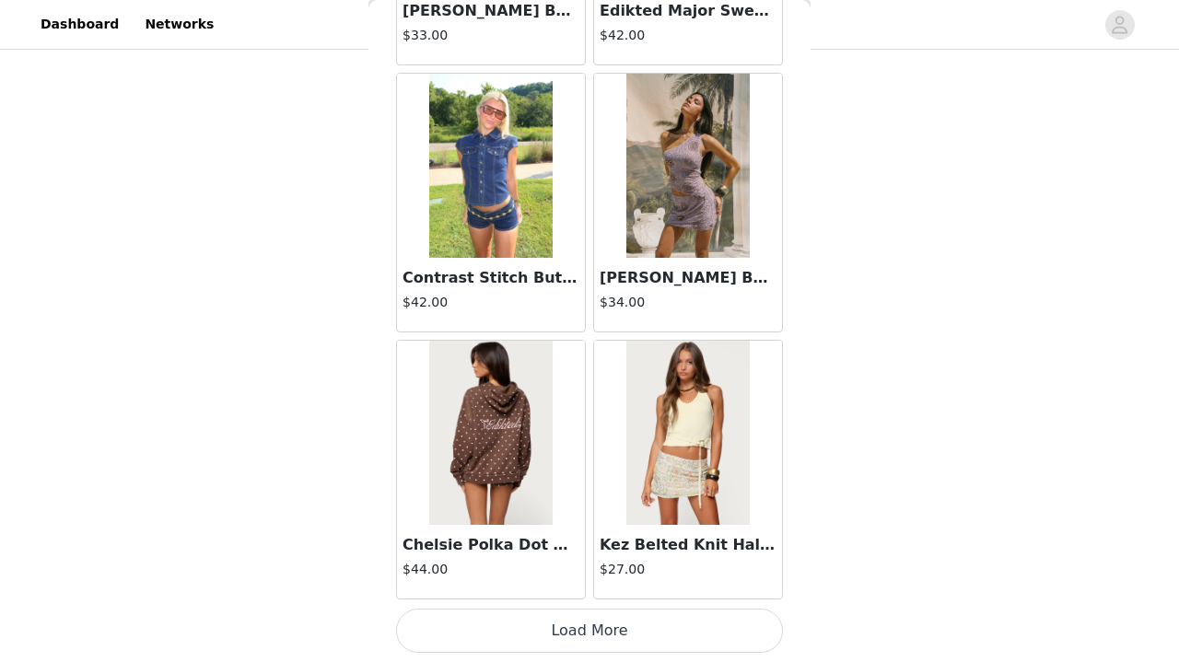
click at [524, 611] on button "Load More" at bounding box center [589, 631] width 387 height 44
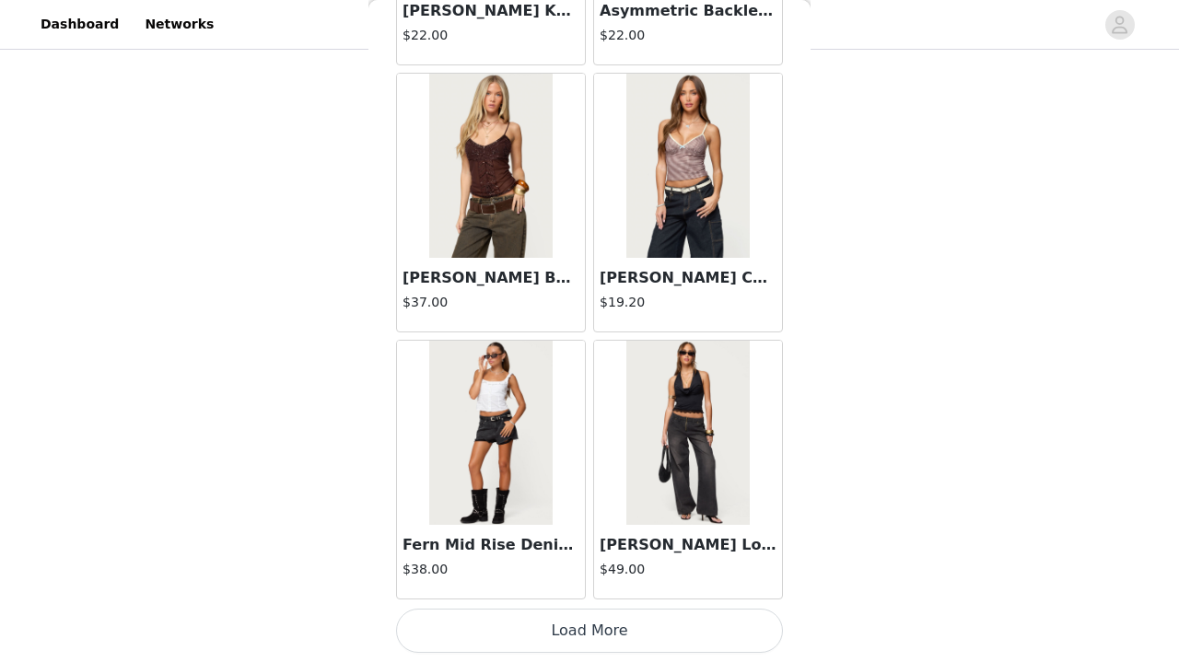
click at [552, 625] on button "Load More" at bounding box center [589, 631] width 387 height 44
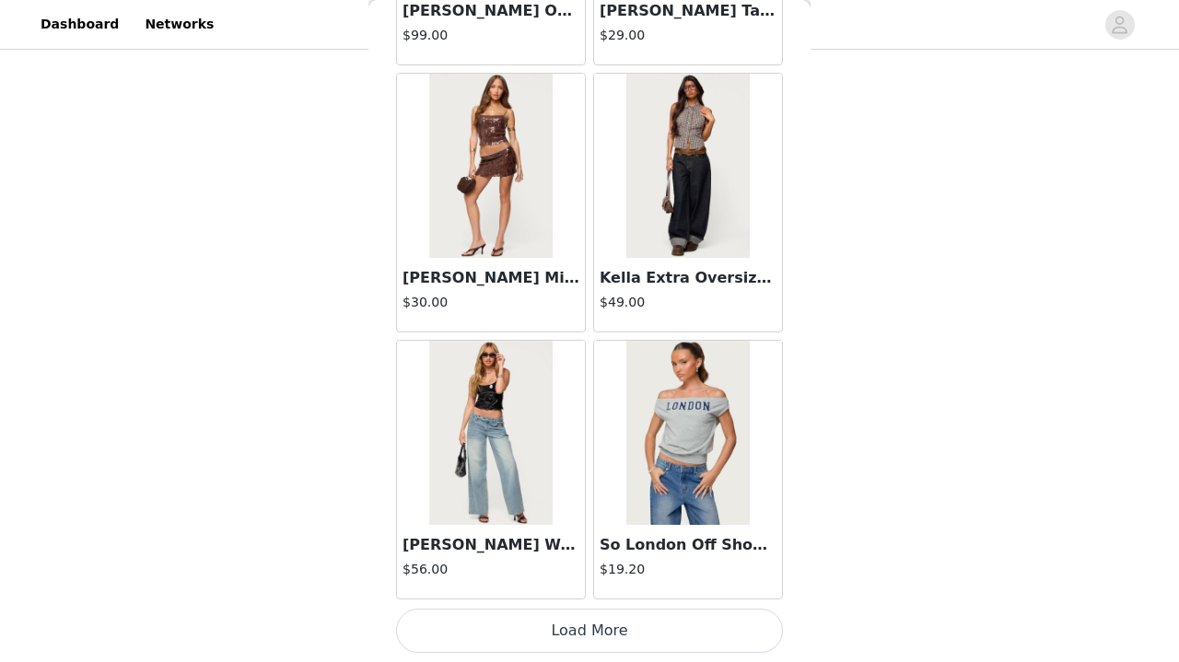
click at [554, 642] on button "Load More" at bounding box center [589, 631] width 387 height 44
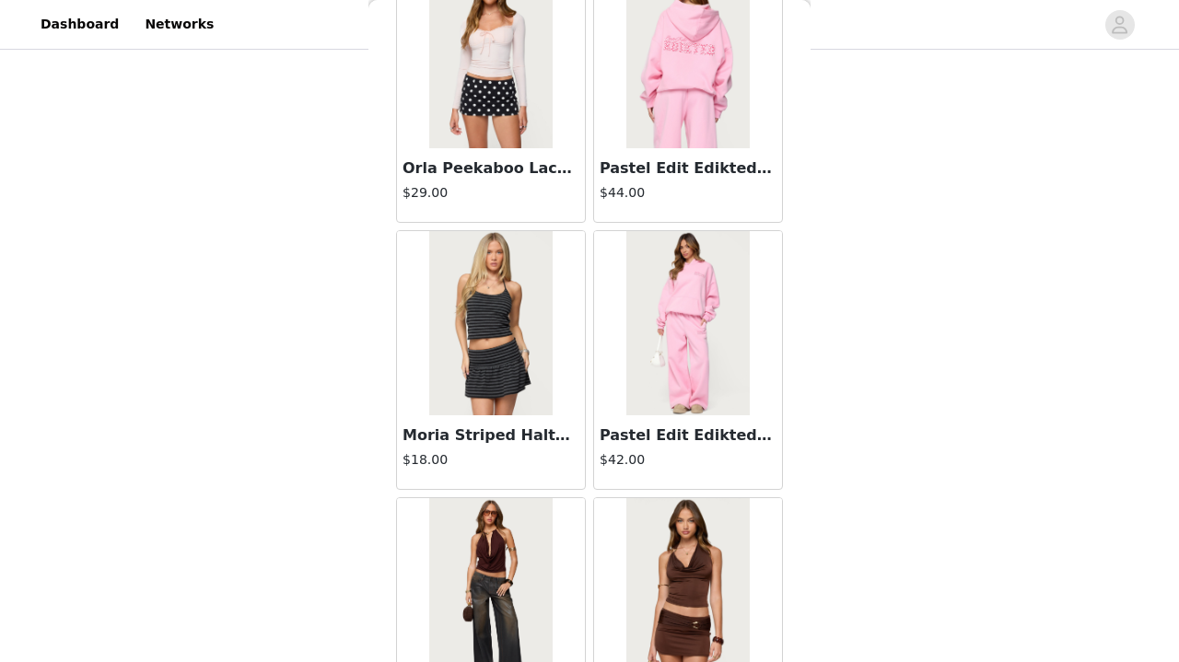
scroll to position [827, 0]
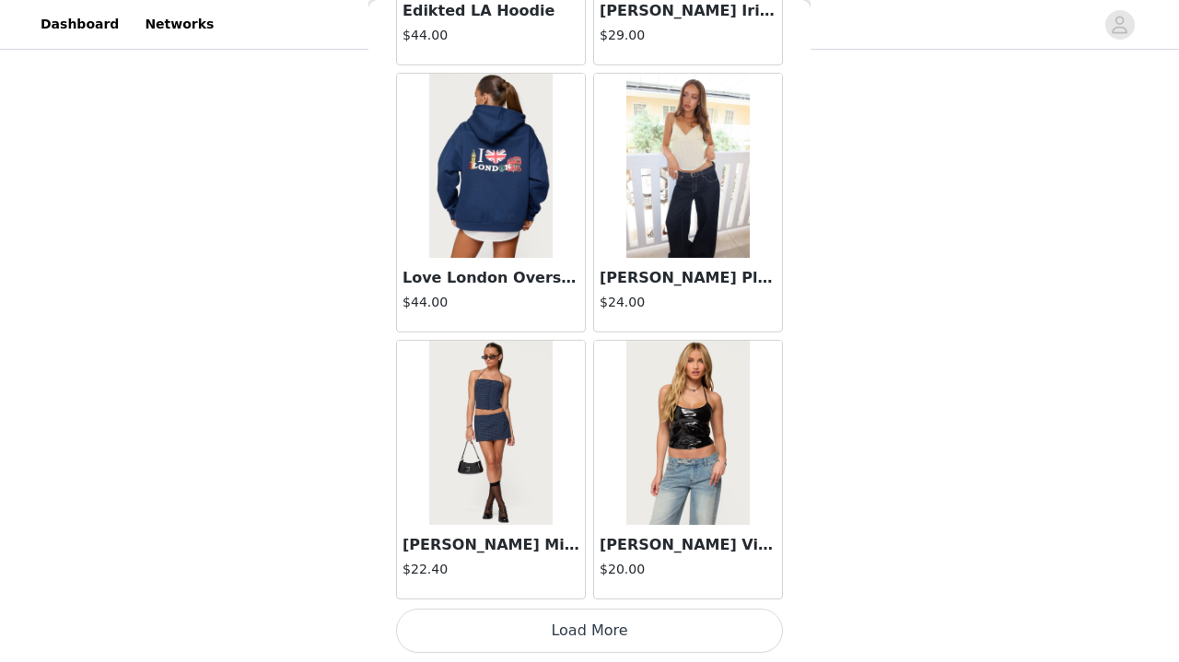
click at [554, 644] on button "Load More" at bounding box center [589, 631] width 387 height 44
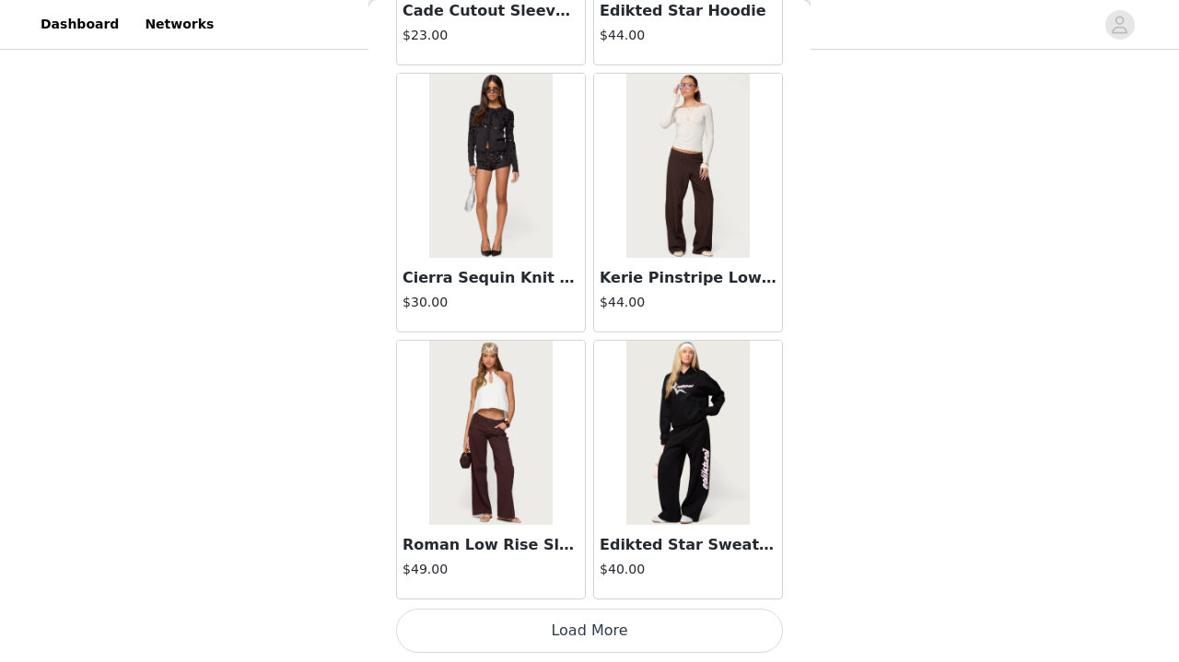
scroll to position [34196, 0]
click at [554, 644] on button "Load More" at bounding box center [589, 631] width 387 height 44
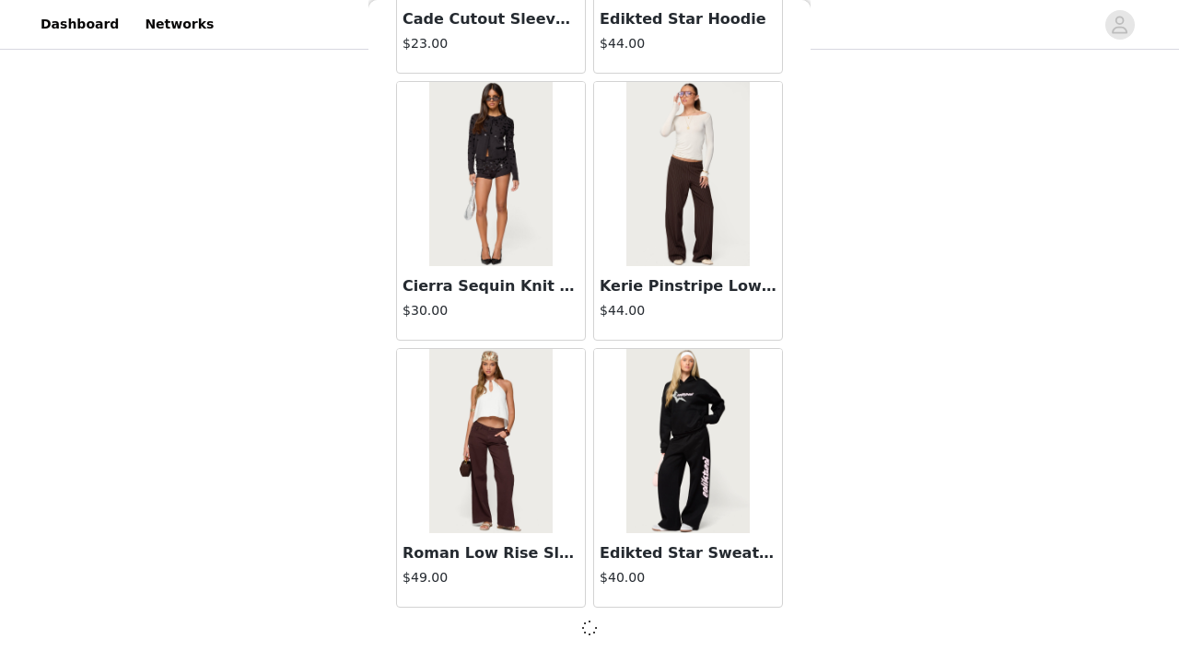
scroll to position [827, 0]
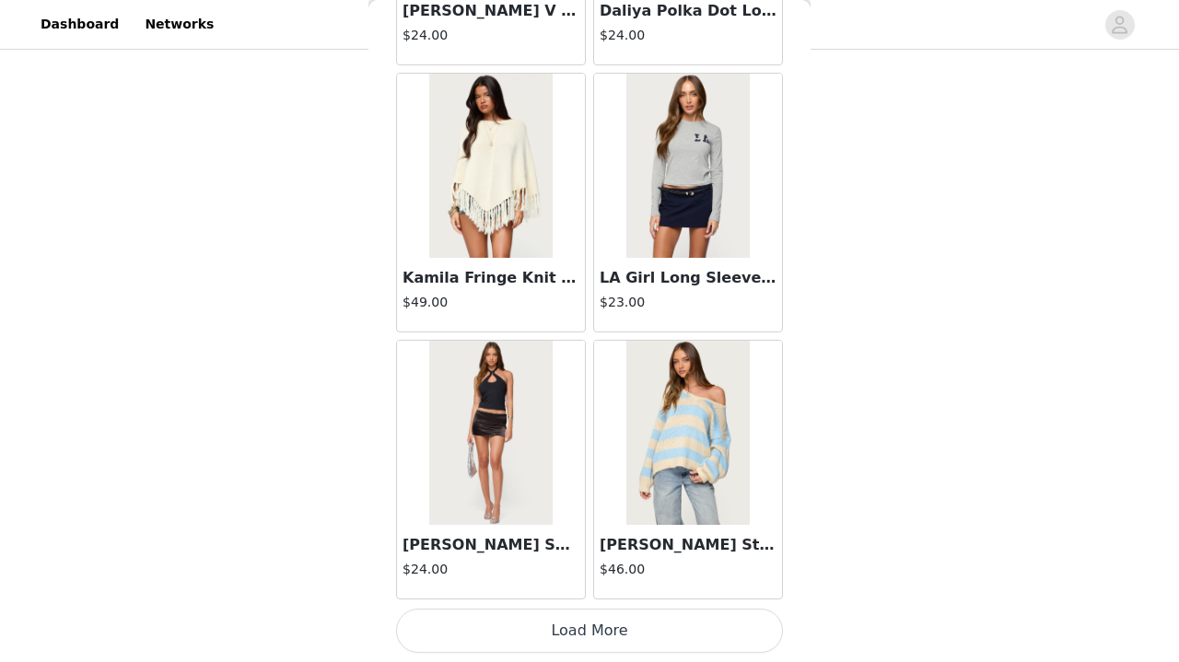
click at [554, 644] on button "Load More" at bounding box center [589, 631] width 387 height 44
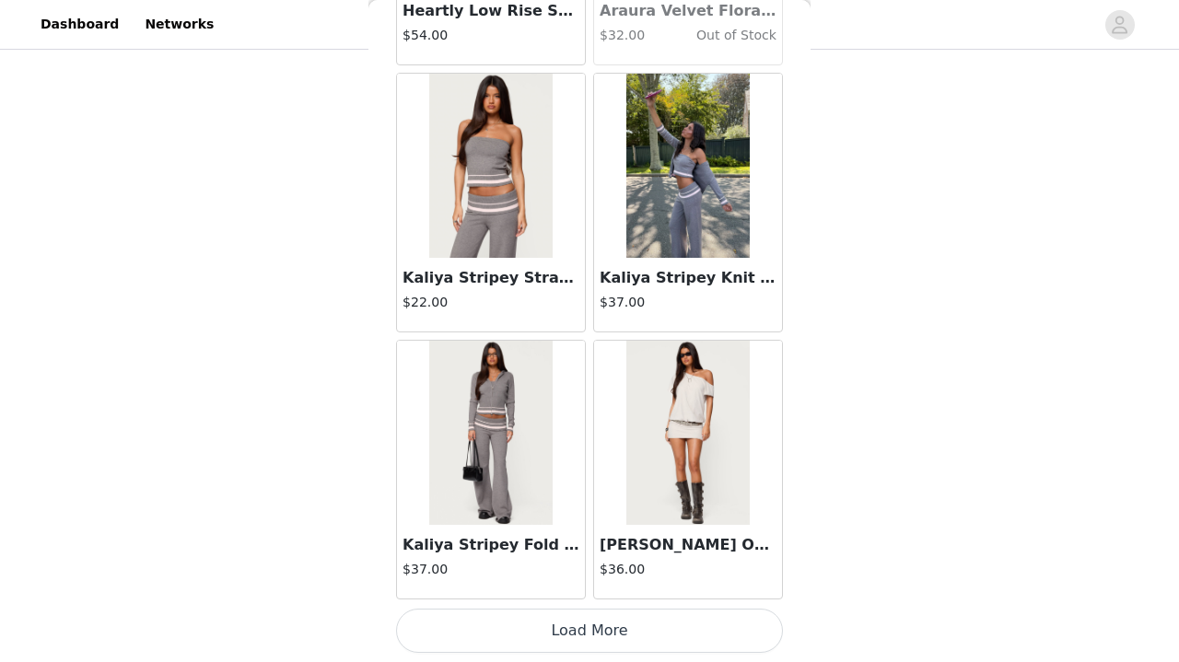
click at [554, 644] on button "Load More" at bounding box center [589, 631] width 387 height 44
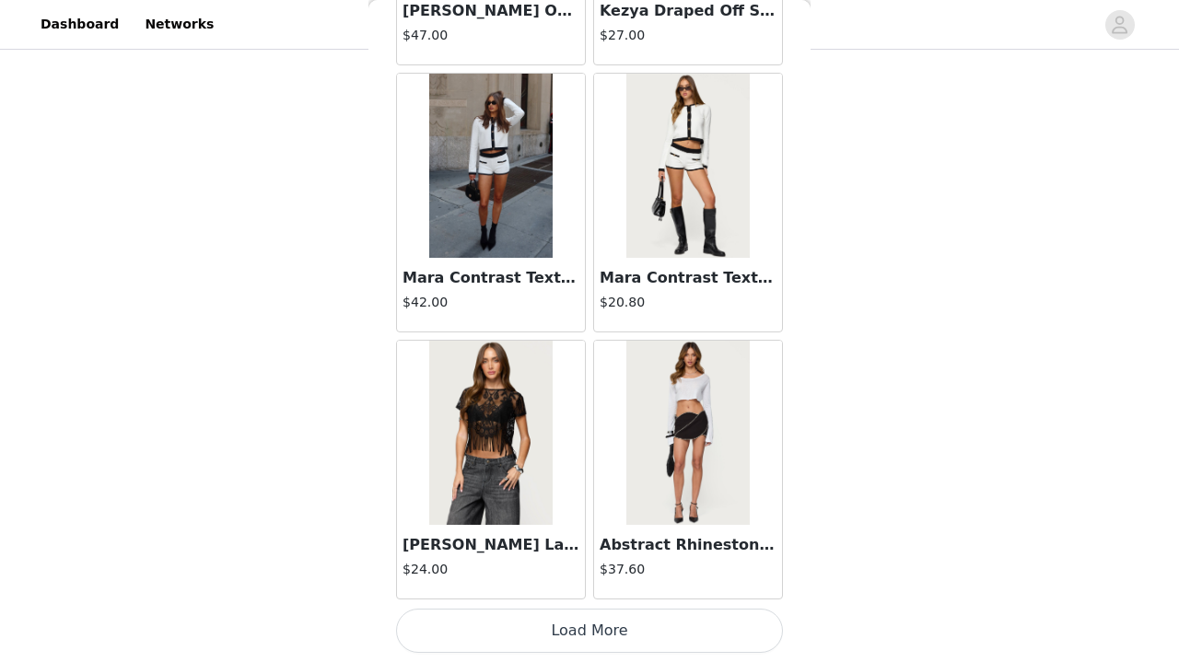
click at [554, 644] on button "Load More" at bounding box center [589, 631] width 387 height 44
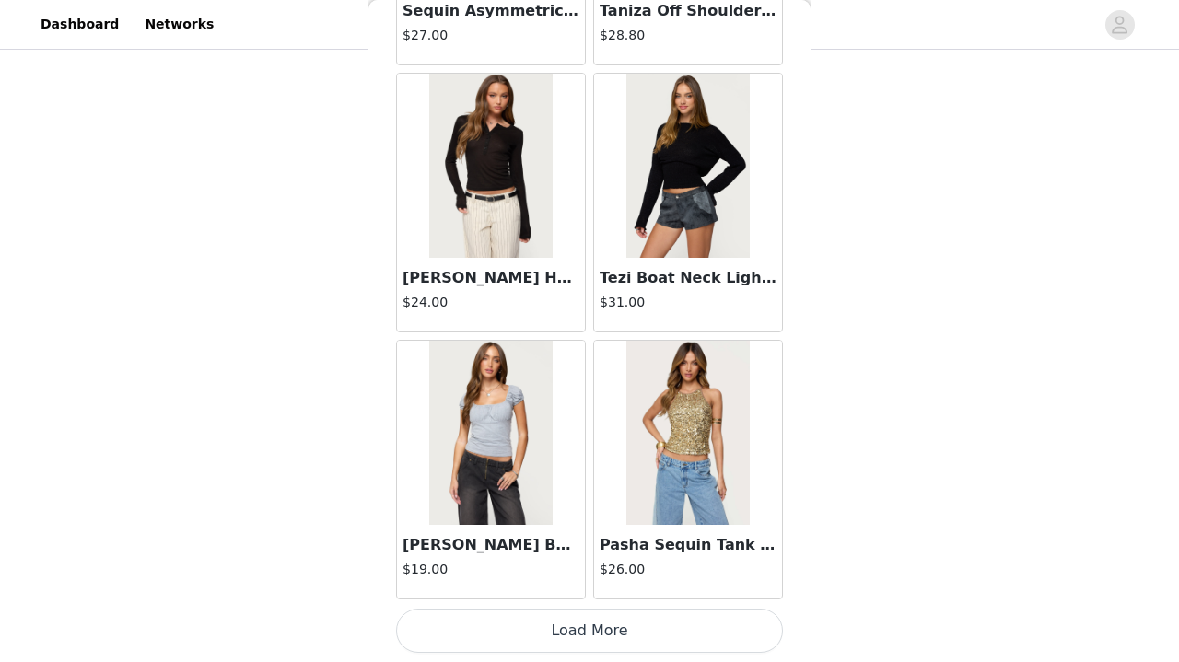
click at [554, 628] on button "Load More" at bounding box center [589, 631] width 387 height 44
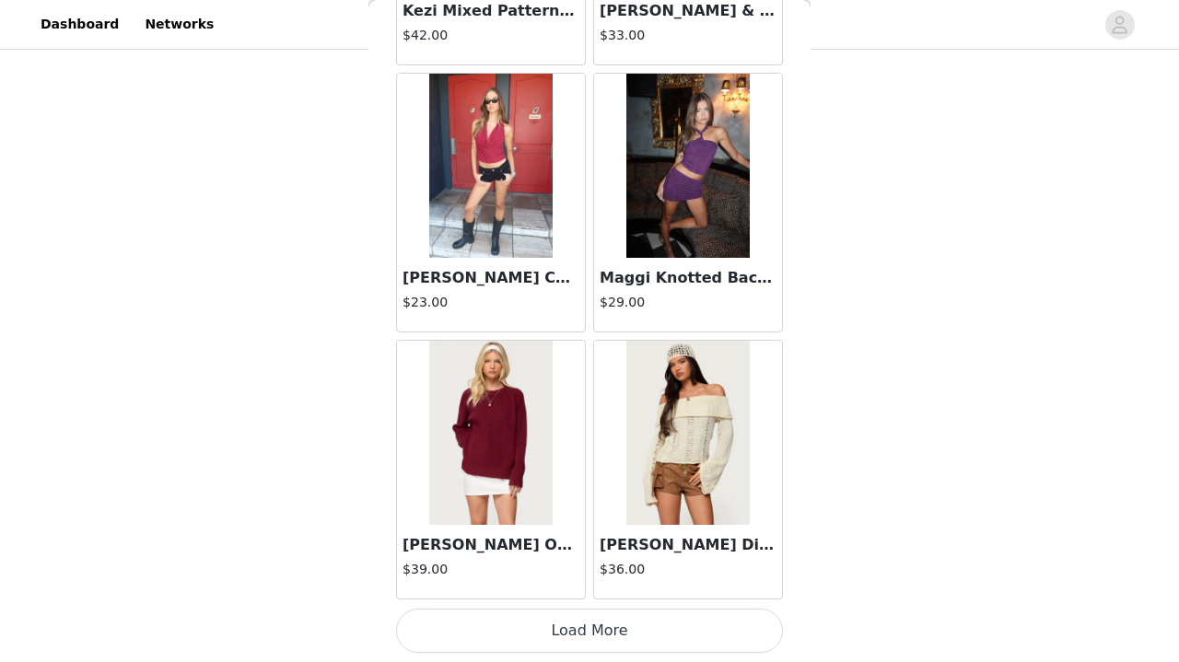
click at [555, 613] on button "Load More" at bounding box center [589, 631] width 387 height 44
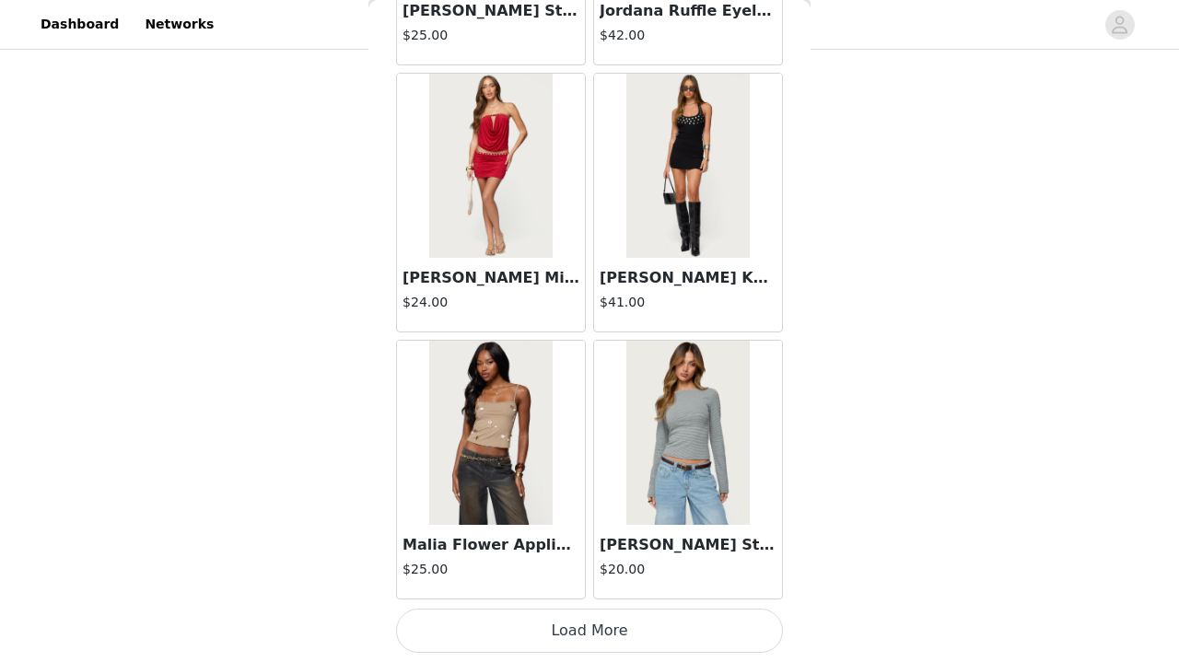
click at [556, 639] on button "Load More" at bounding box center [589, 631] width 387 height 44
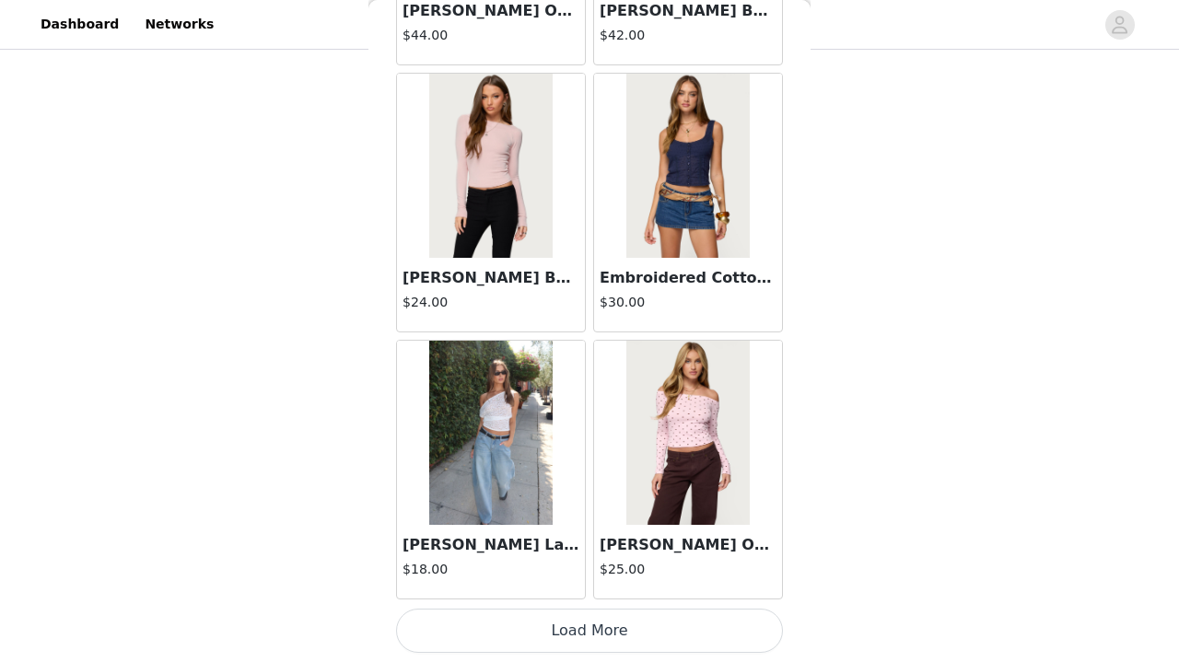
click at [505, 609] on button "Load More" at bounding box center [589, 631] width 387 height 44
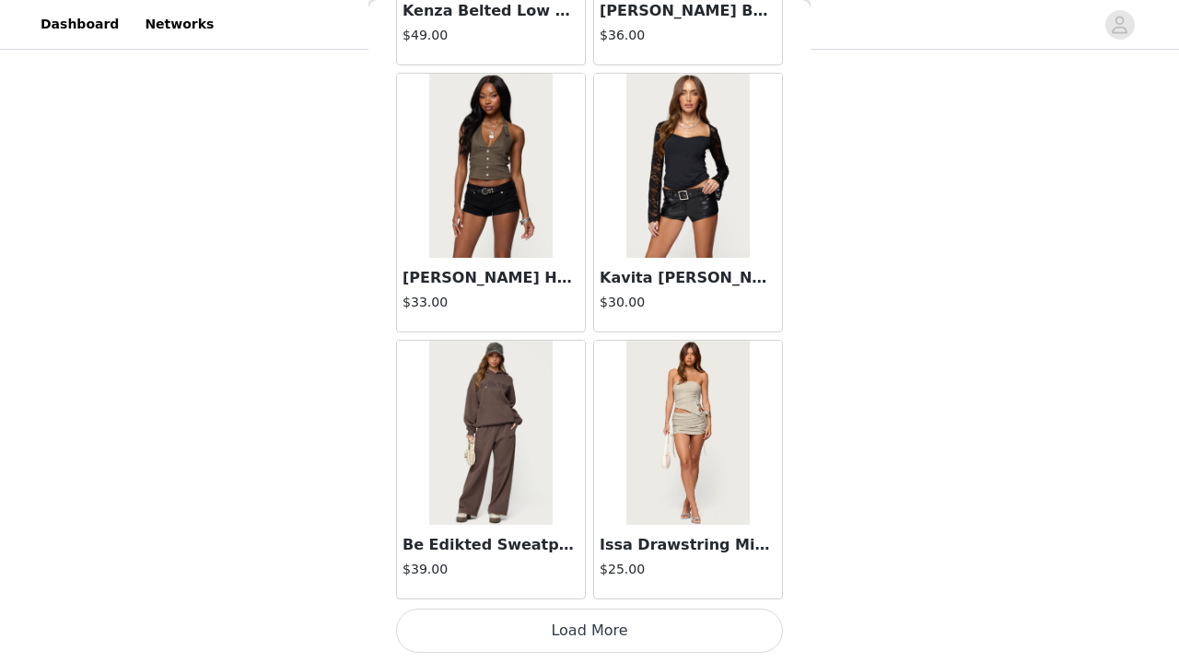
scroll to position [55556, 0]
click at [508, 621] on button "Load More" at bounding box center [589, 631] width 387 height 44
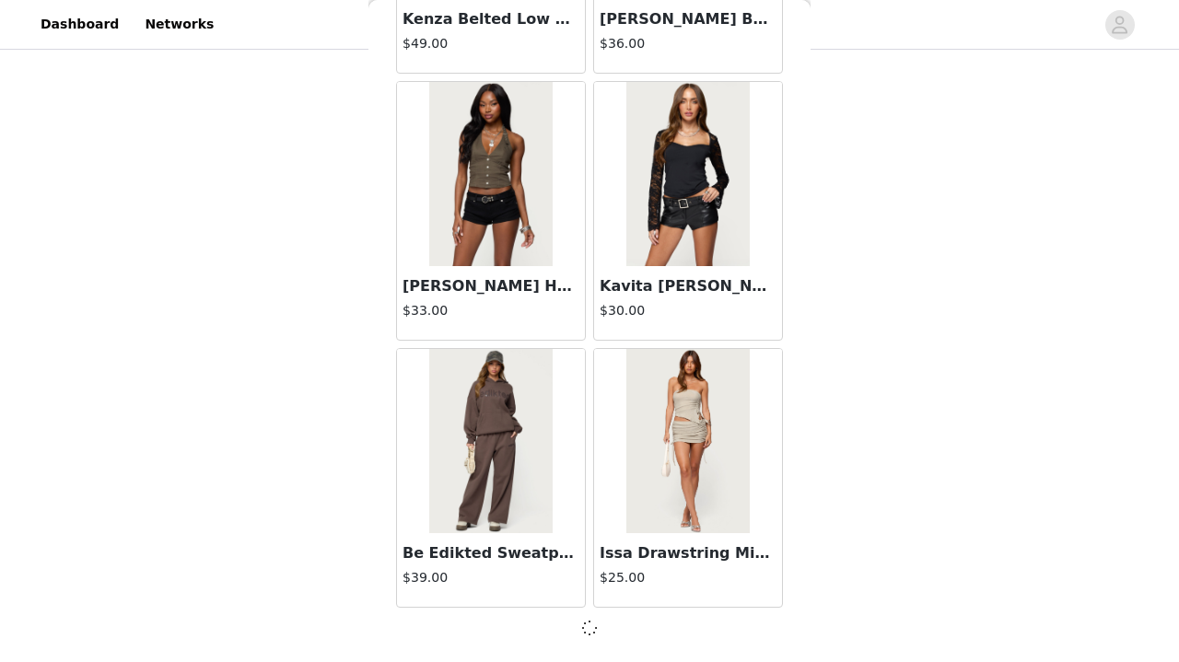
scroll to position [55548, 0]
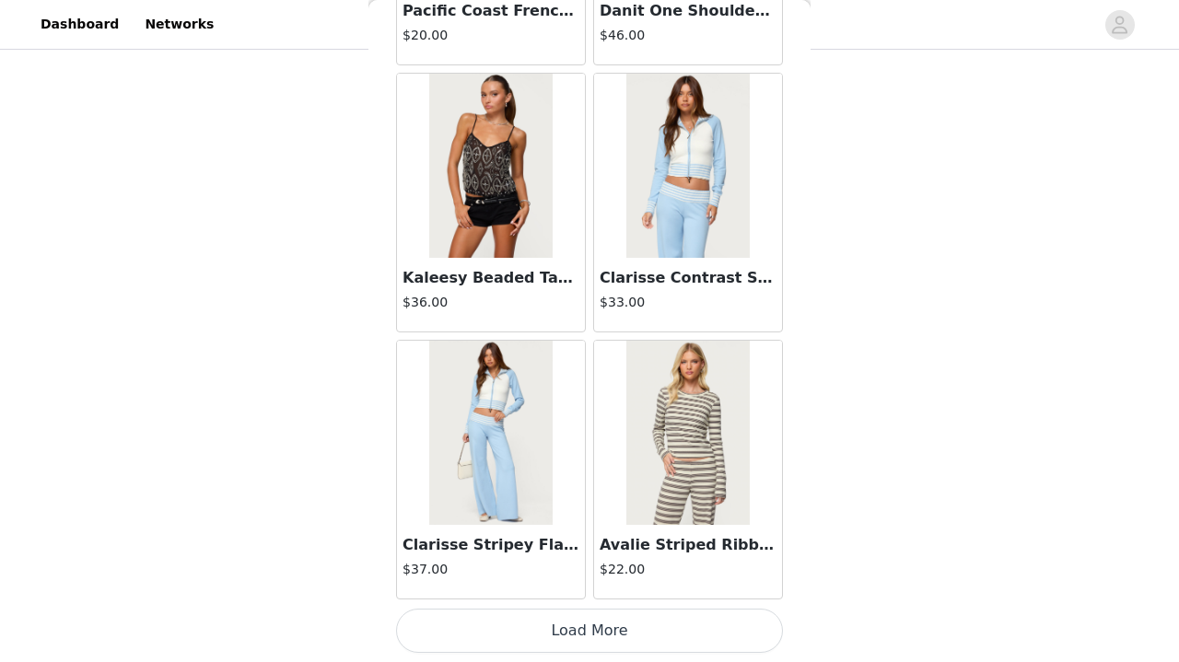
click at [562, 642] on button "Load More" at bounding box center [589, 631] width 387 height 44
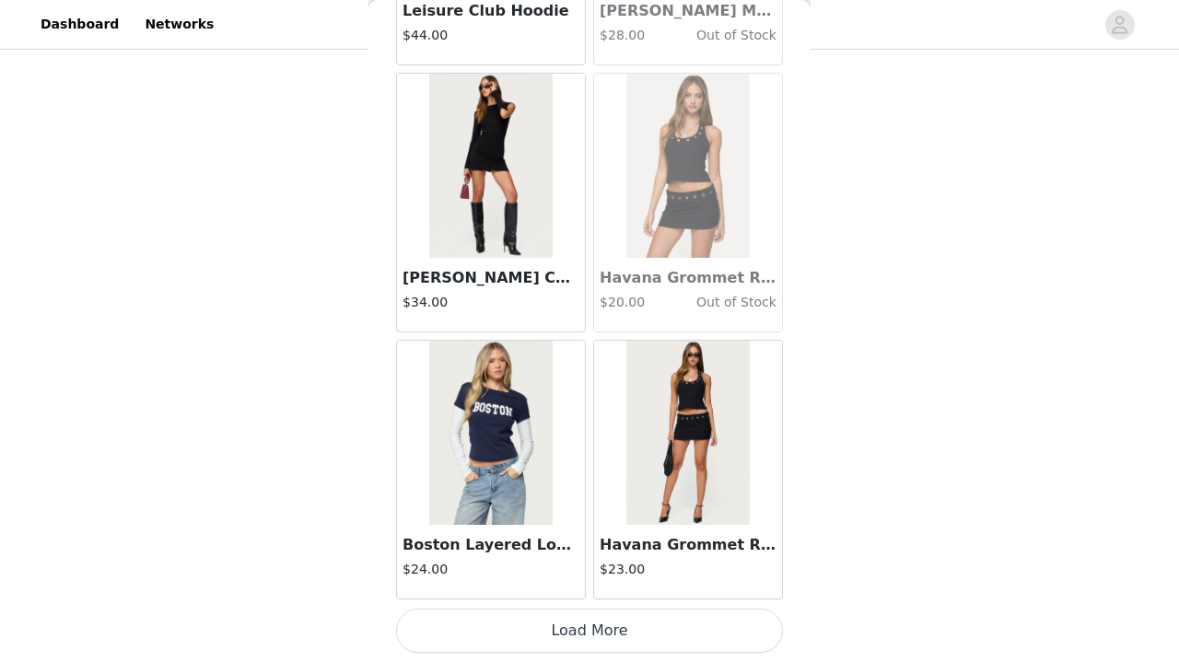
click at [633, 618] on button "Load More" at bounding box center [589, 631] width 387 height 44
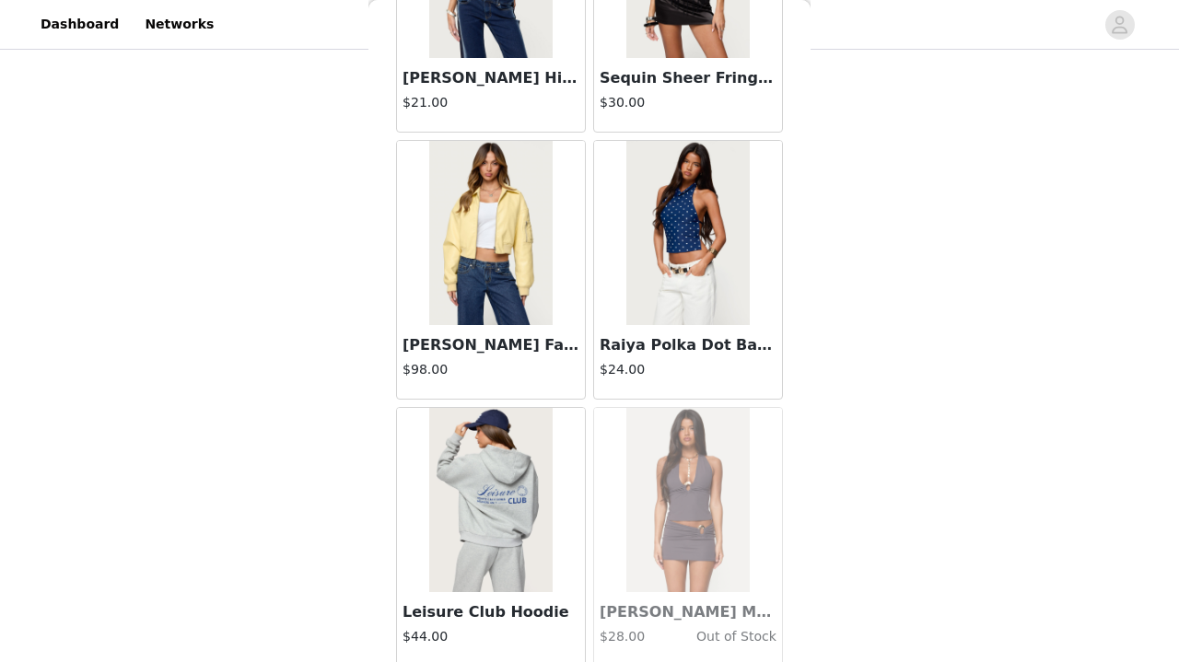
click at [661, 245] on img at bounding box center [687, 233] width 122 height 184
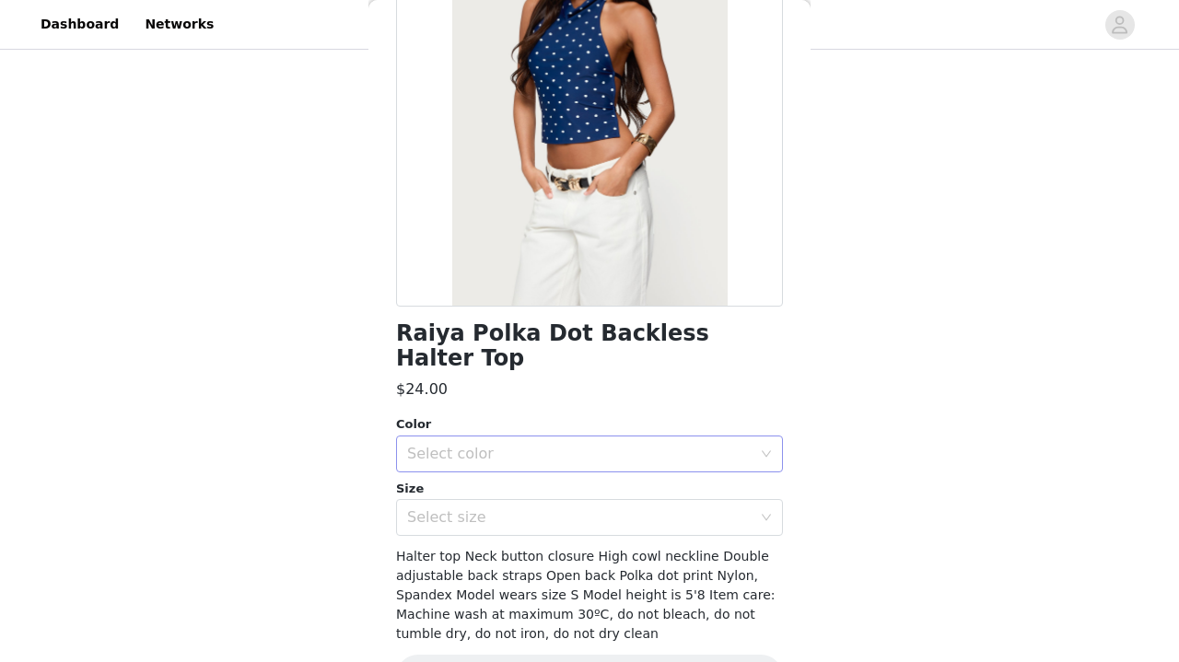
scroll to position [233, 0]
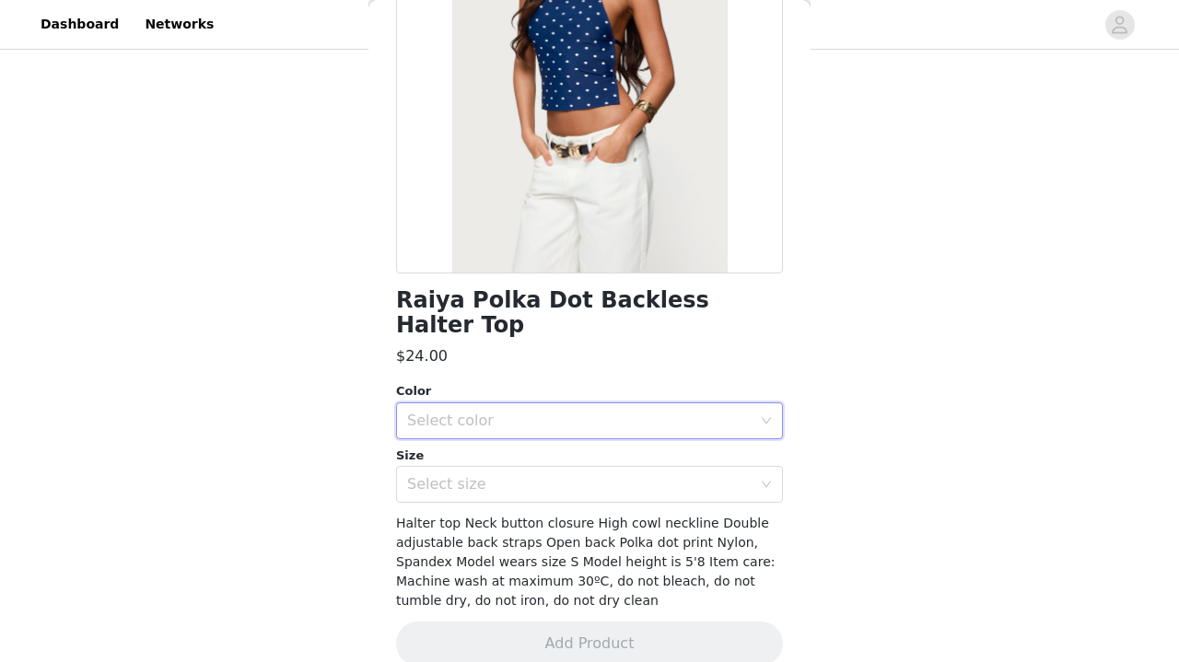
click at [603, 403] on div "Select color" at bounding box center [583, 420] width 353 height 35
click at [541, 430] on li "NAVY" at bounding box center [589, 435] width 387 height 29
click at [544, 471] on div "Select size" at bounding box center [583, 484] width 353 height 35
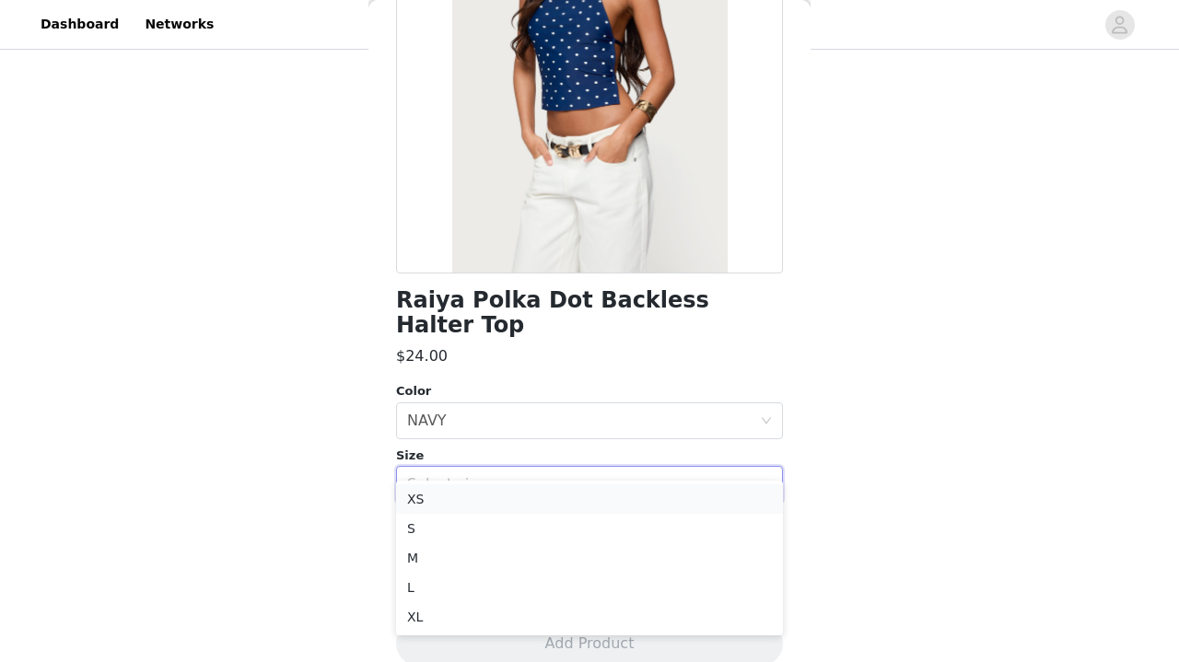
click at [544, 505] on li "XS" at bounding box center [589, 498] width 387 height 29
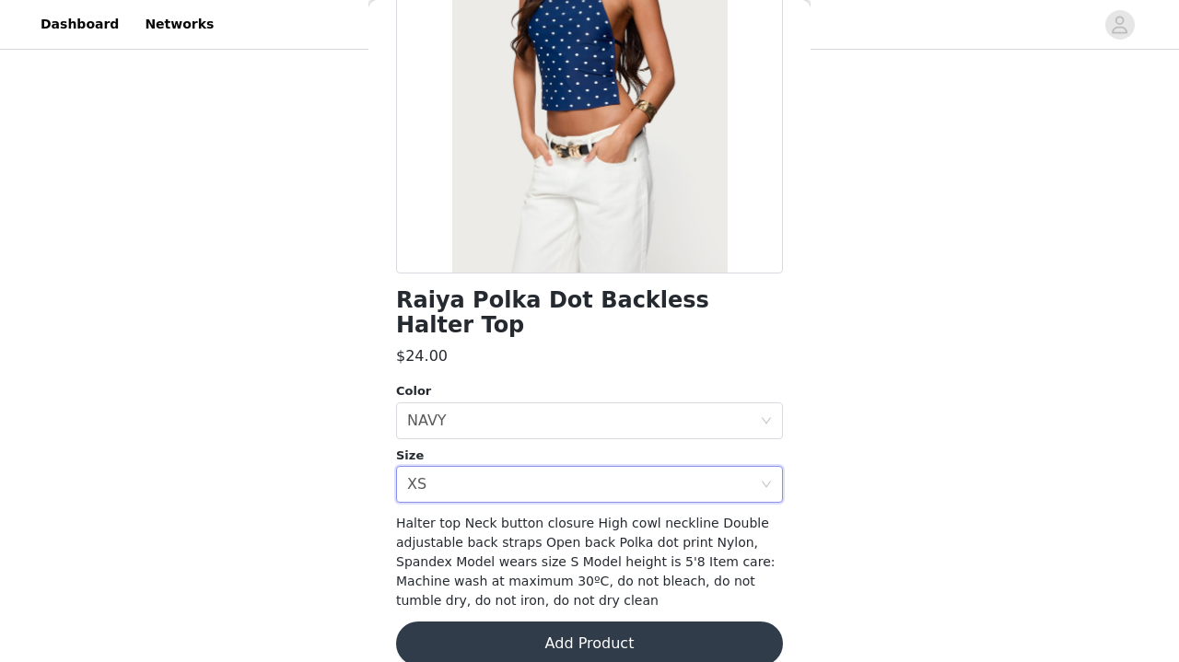
scroll to position [827, 0]
click at [553, 628] on button "Add Product" at bounding box center [589, 643] width 387 height 44
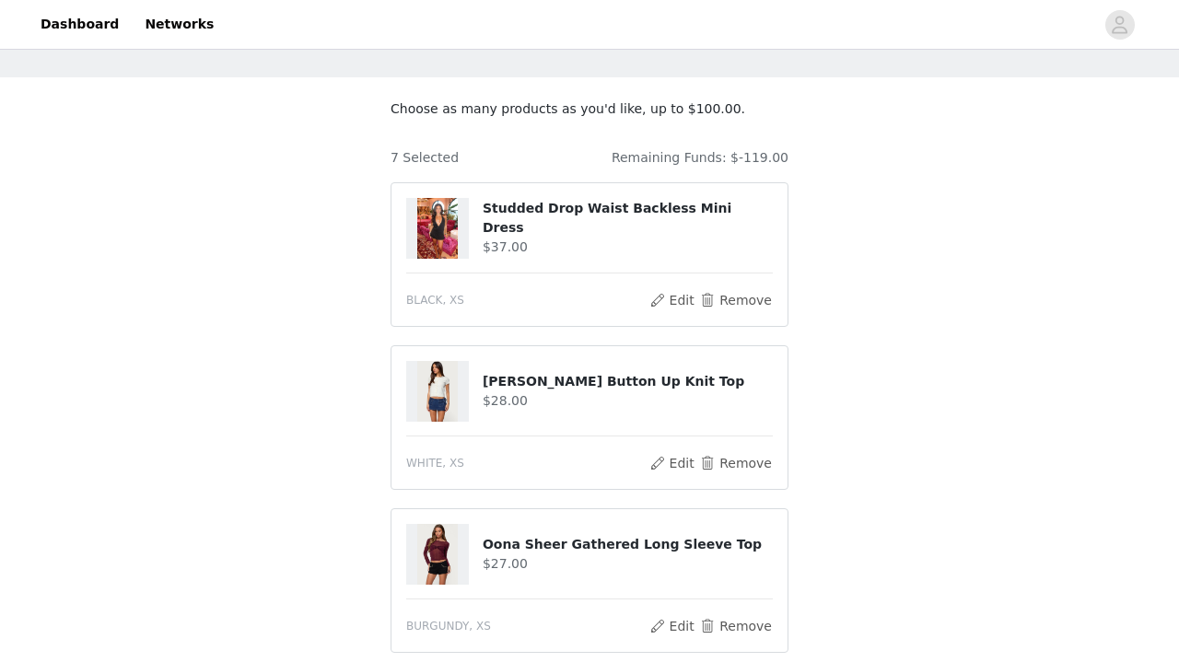
scroll to position [81, 0]
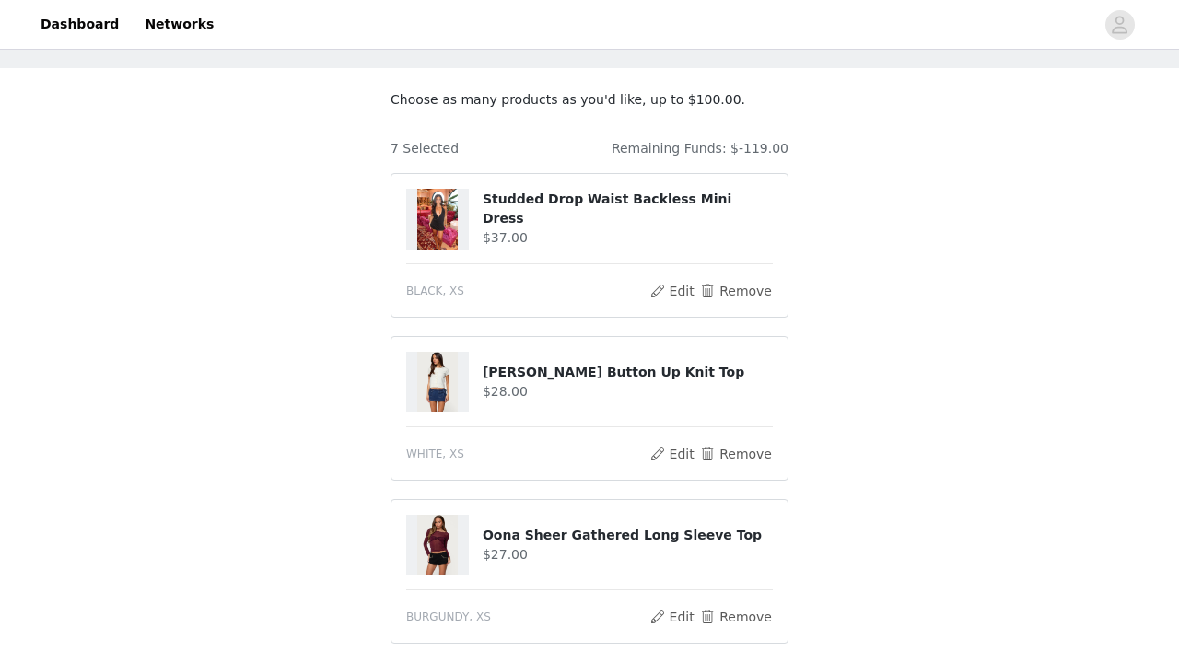
click at [532, 203] on h4 "Studded Drop Waist Backless Mini Dress" at bounding box center [627, 209] width 290 height 39
click at [502, 217] on h4 "Studded Drop Waist Backless Mini Dress" at bounding box center [627, 209] width 290 height 39
click at [423, 210] on img at bounding box center [437, 219] width 41 height 61
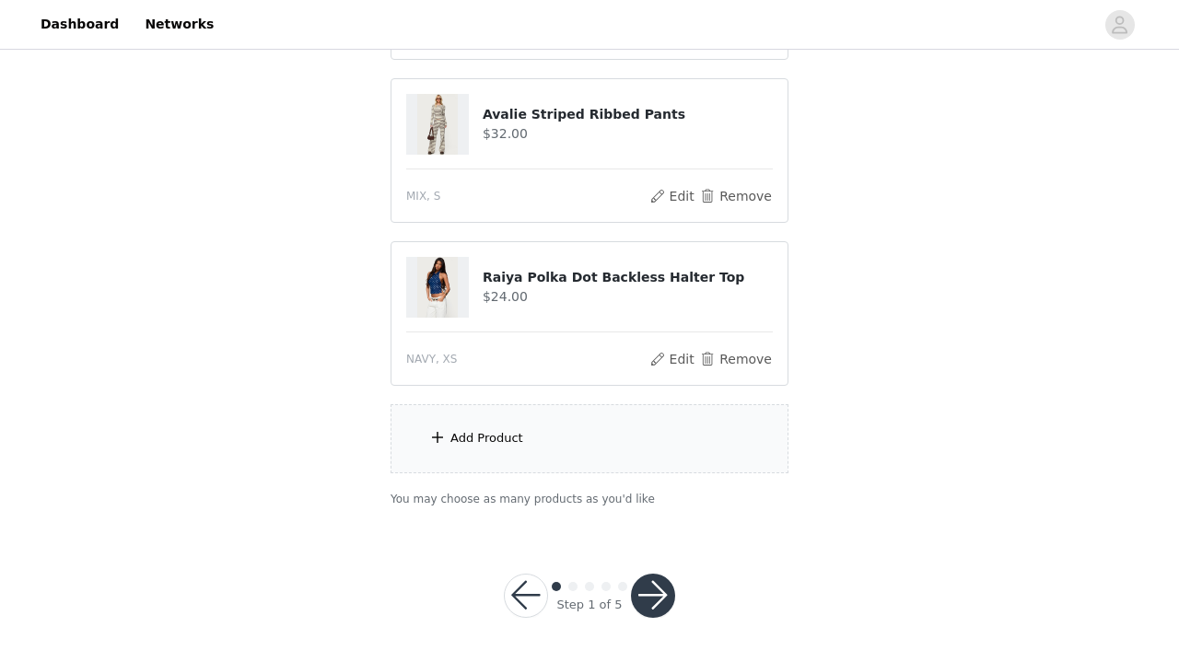
scroll to position [990, 0]
click at [505, 460] on div "Add Product" at bounding box center [589, 439] width 398 height 69
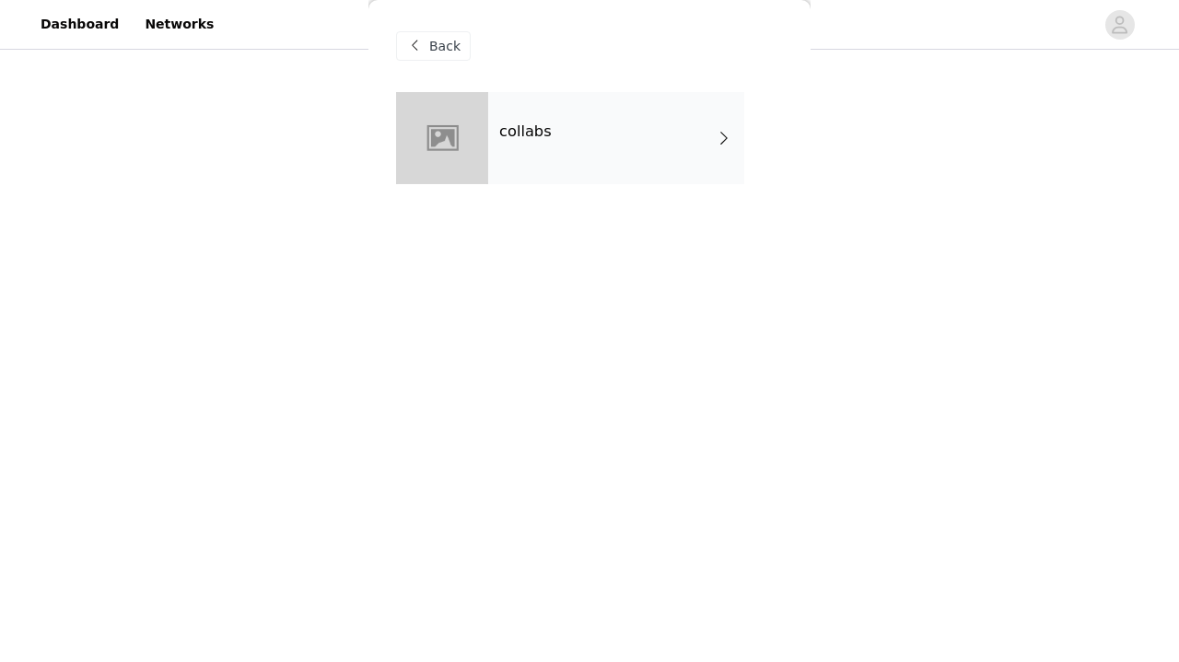
click at [596, 37] on div "Back" at bounding box center [589, 46] width 387 height 92
click at [596, 113] on div "collabs" at bounding box center [616, 138] width 256 height 92
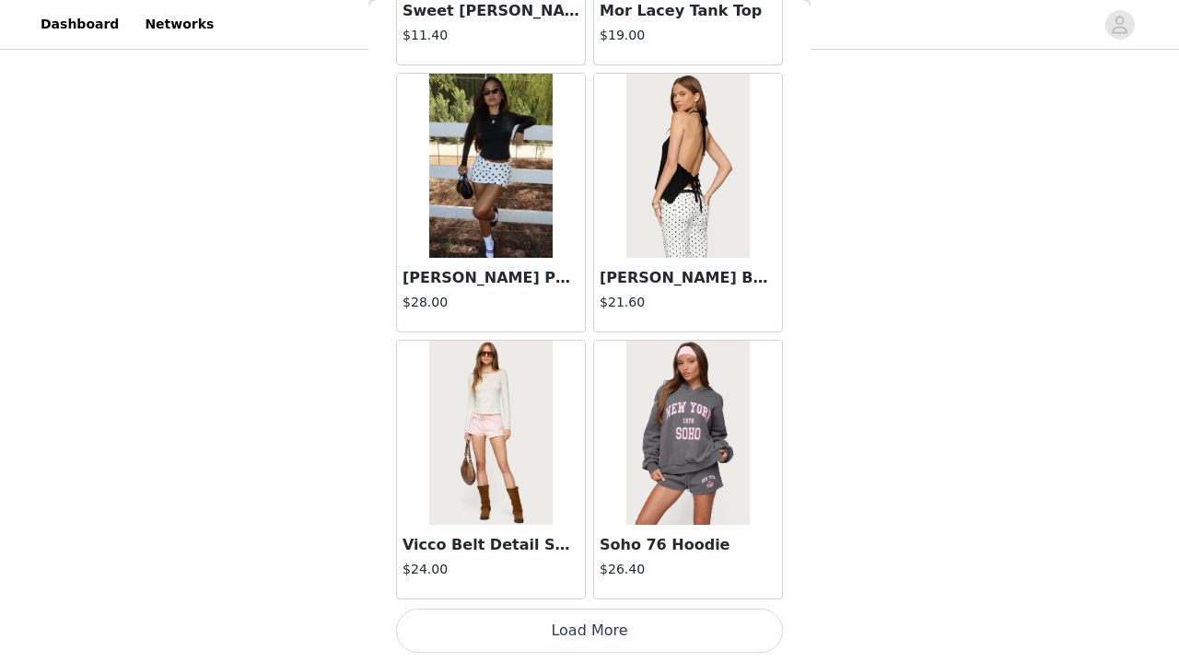
click at [464, 643] on button "Load More" at bounding box center [589, 631] width 387 height 44
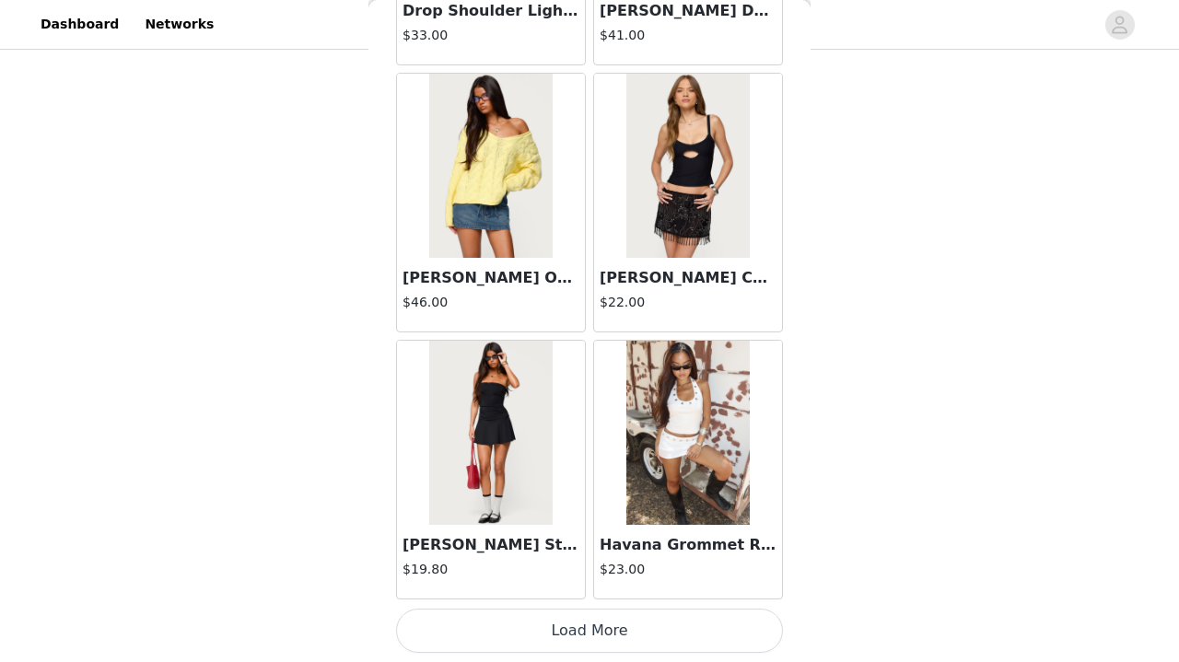
click at [507, 615] on button "Load More" at bounding box center [589, 631] width 387 height 44
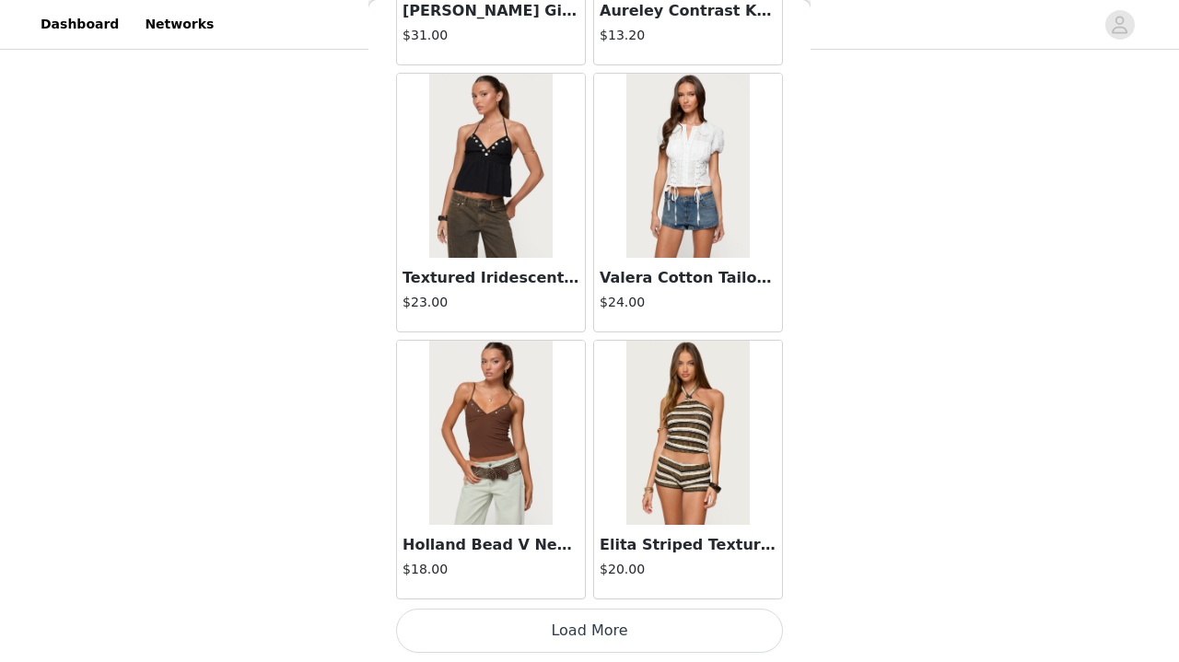
click at [559, 616] on button "Load More" at bounding box center [589, 631] width 387 height 44
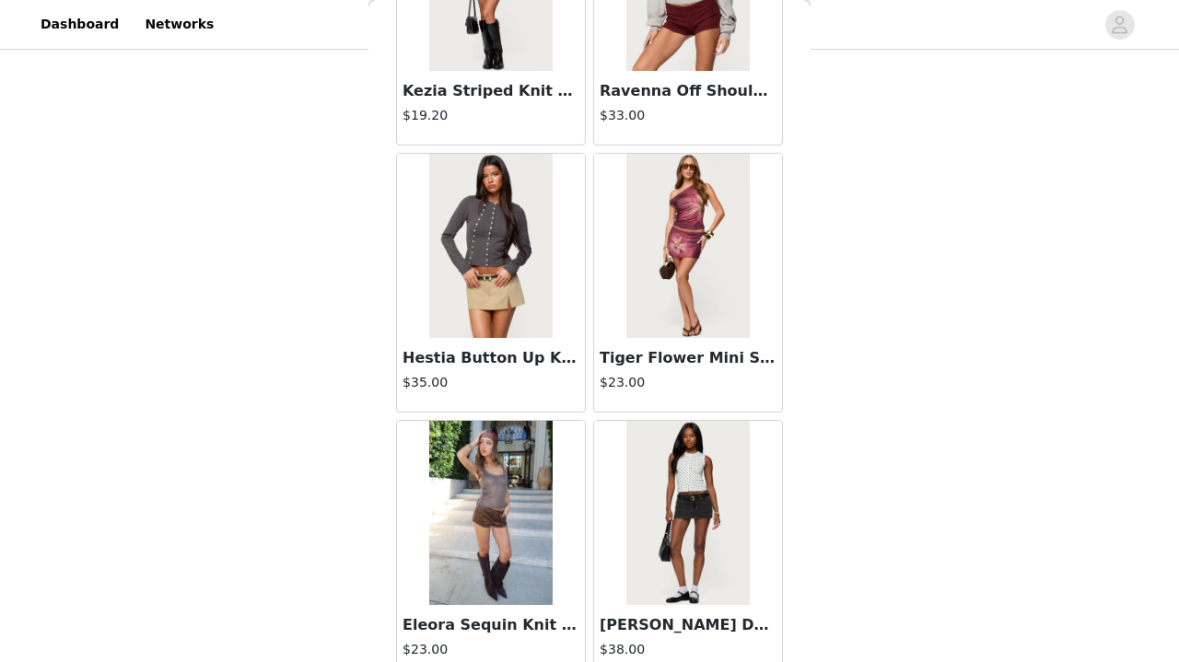
click at [502, 540] on img at bounding box center [490, 513] width 122 height 184
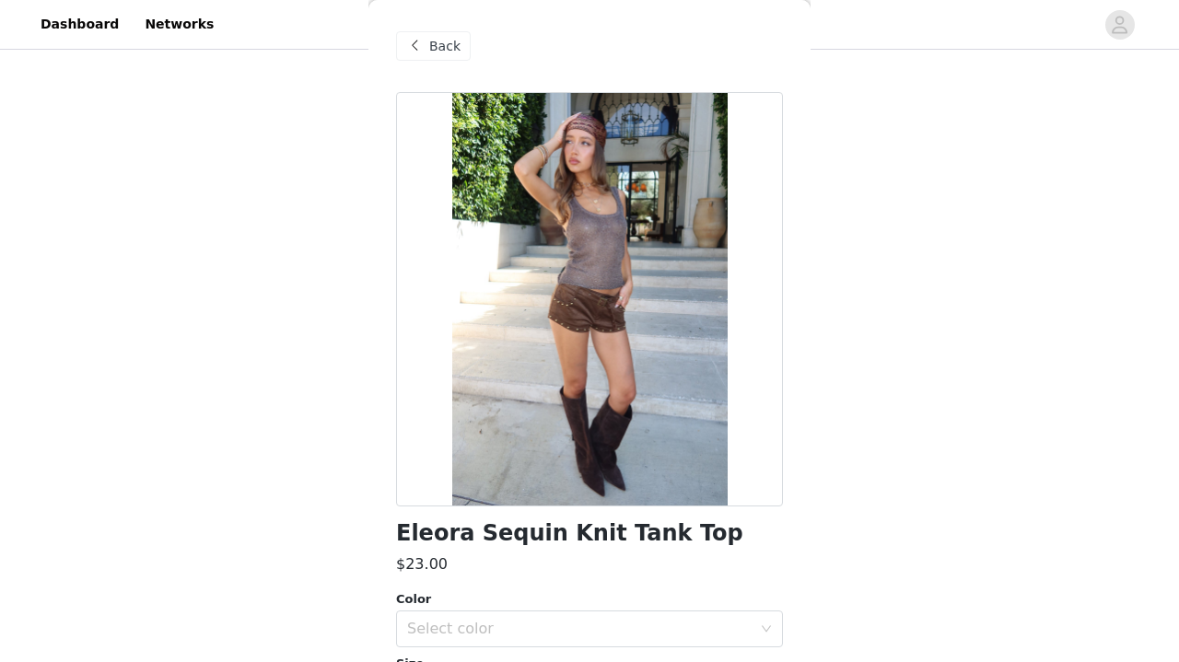
scroll to position [0, 0]
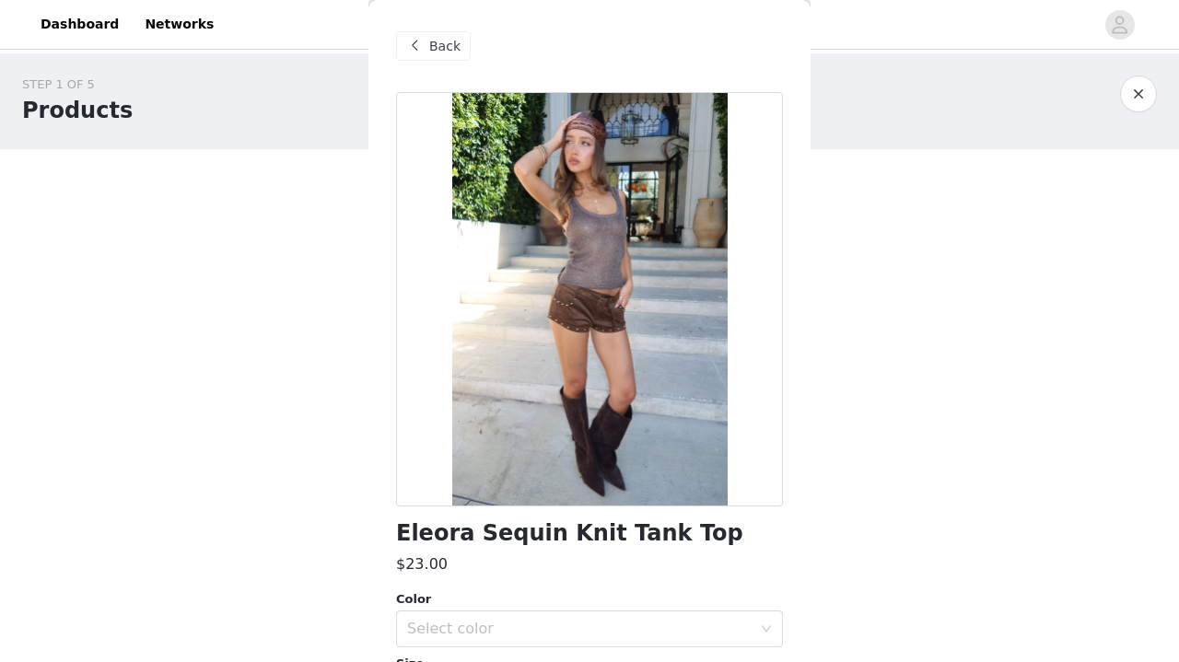
click at [450, 45] on span "Back" at bounding box center [444, 46] width 31 height 19
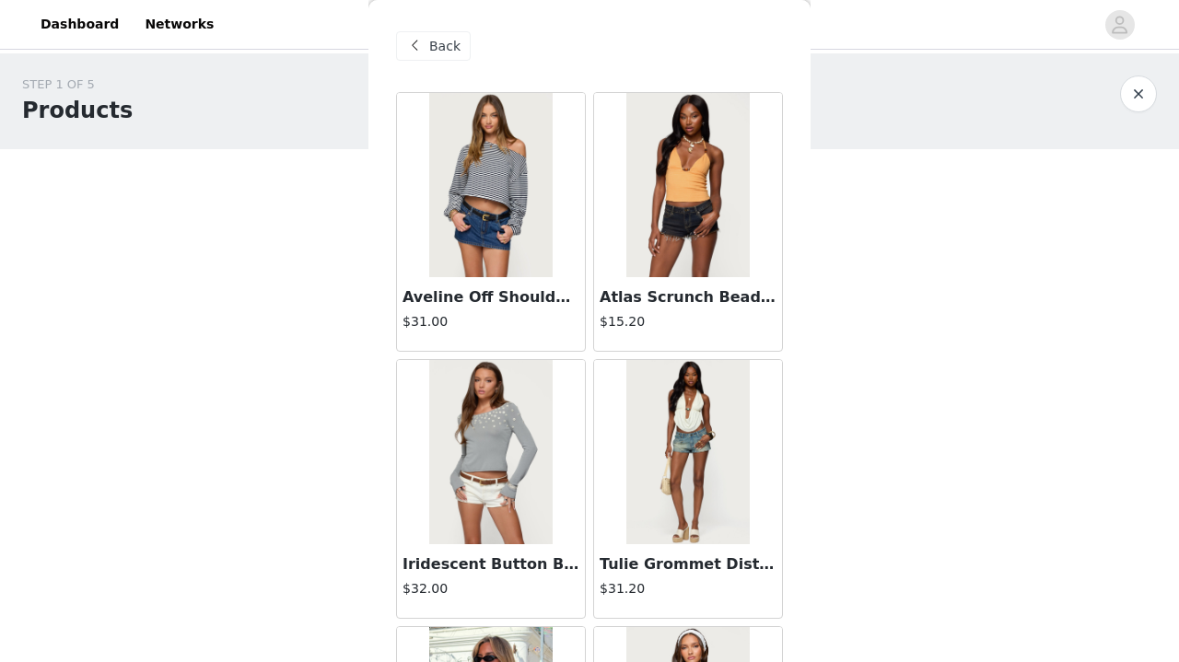
click at [423, 52] on span at bounding box center [414, 46] width 22 height 22
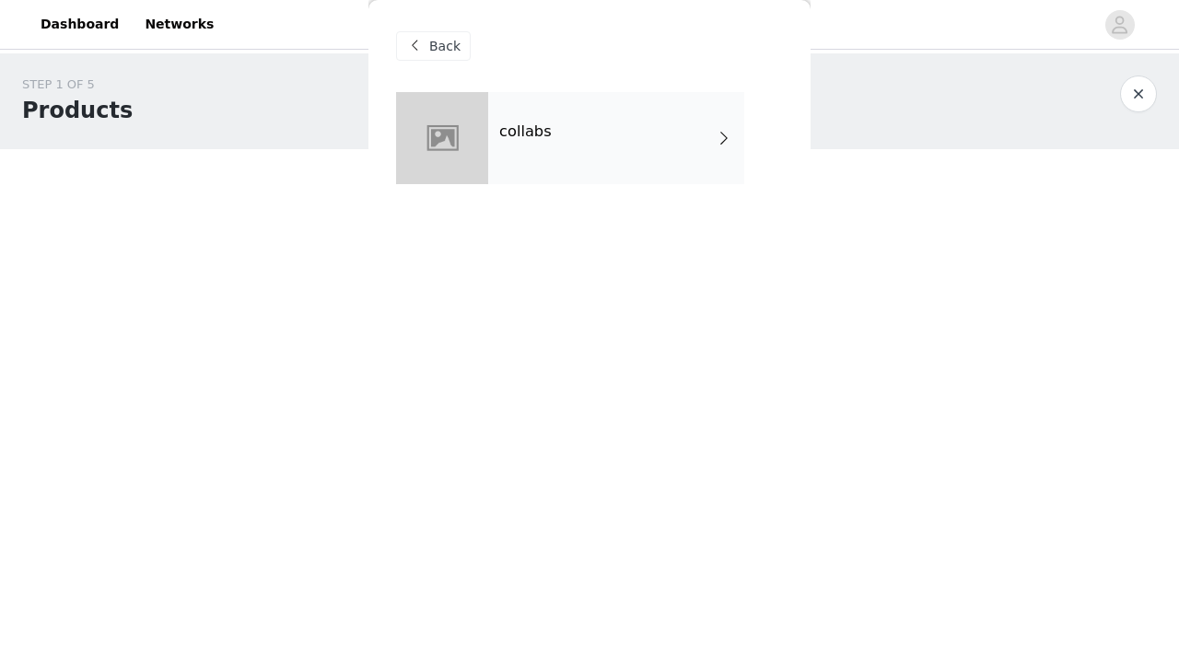
click at [543, 157] on div "collabs" at bounding box center [616, 138] width 256 height 92
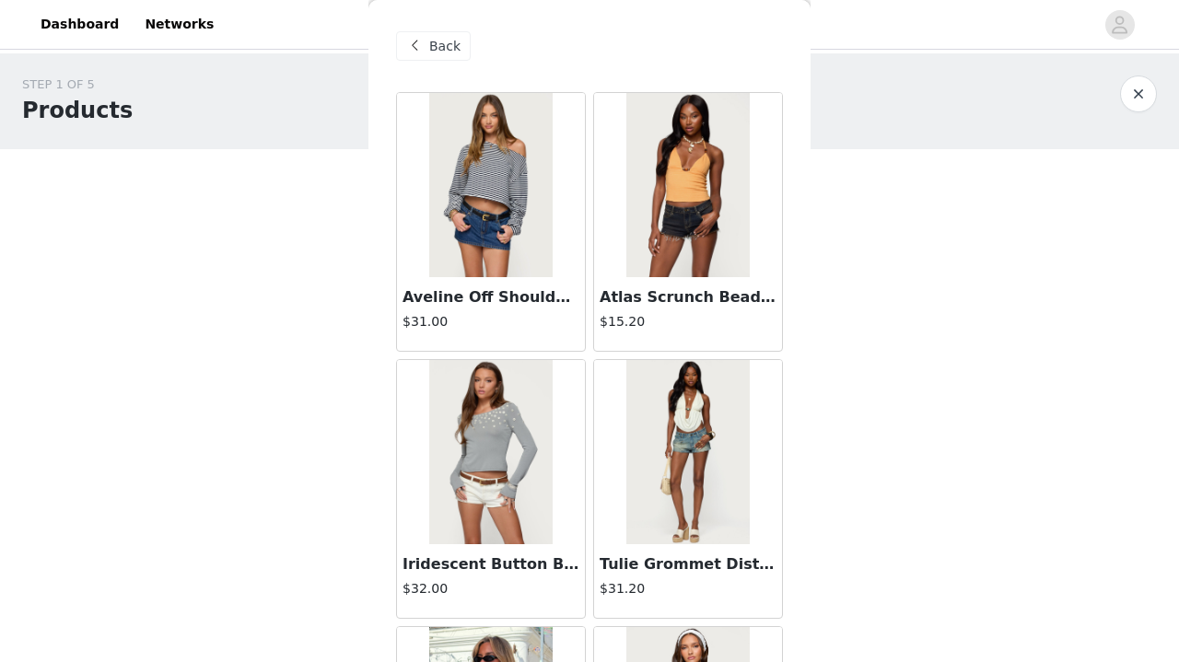
click at [543, 157] on img at bounding box center [490, 185] width 122 height 184
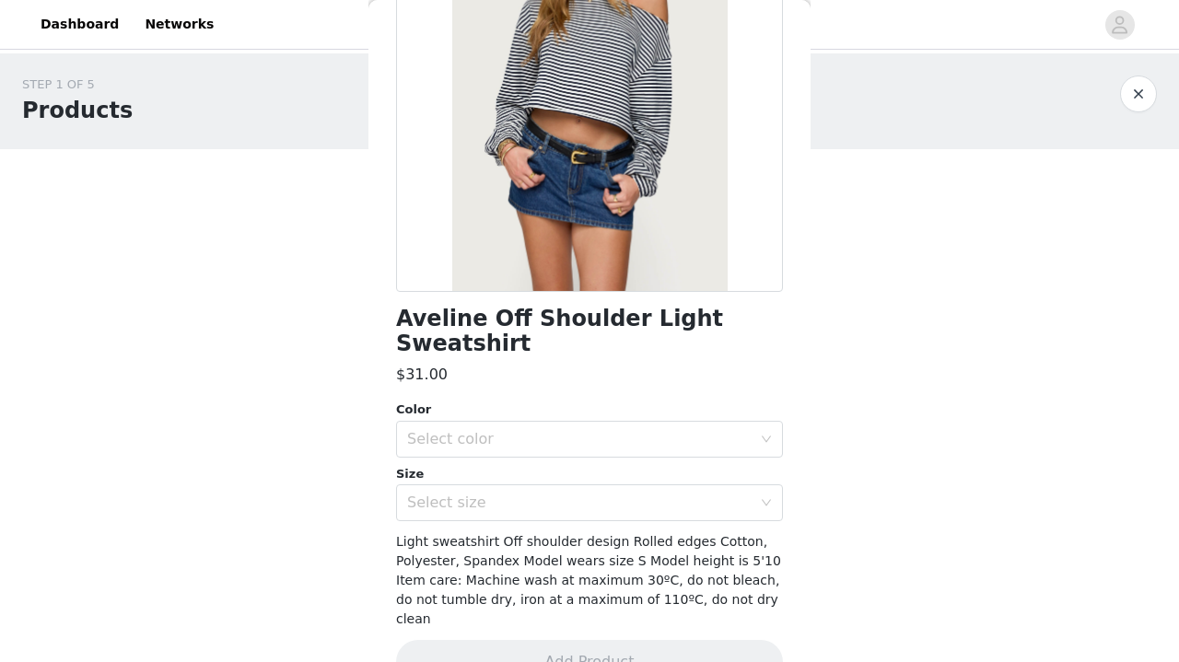
scroll to position [214, 0]
click at [569, 401] on div "Color" at bounding box center [589, 410] width 387 height 18
click at [572, 423] on div "Select color" at bounding box center [583, 440] width 353 height 35
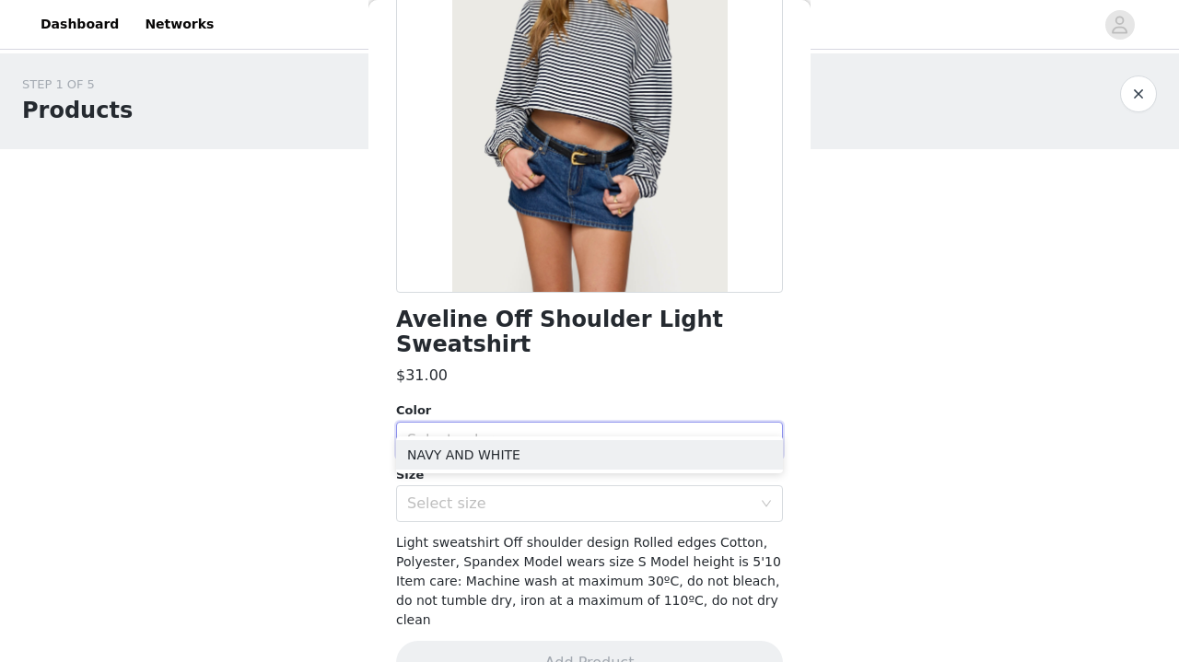
click at [582, 437] on ul "NAVY AND WHITE" at bounding box center [589, 454] width 387 height 37
click at [582, 458] on li "NAVY AND WHITE" at bounding box center [589, 454] width 387 height 29
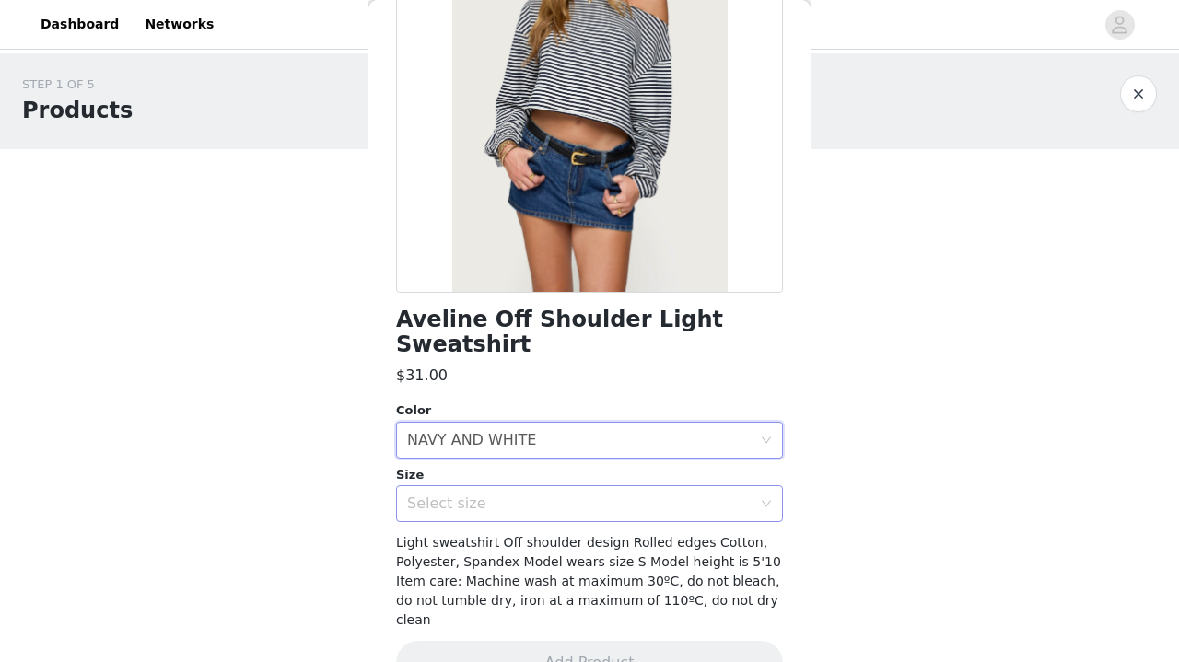
click at [582, 494] on div "Select size" at bounding box center [579, 503] width 344 height 18
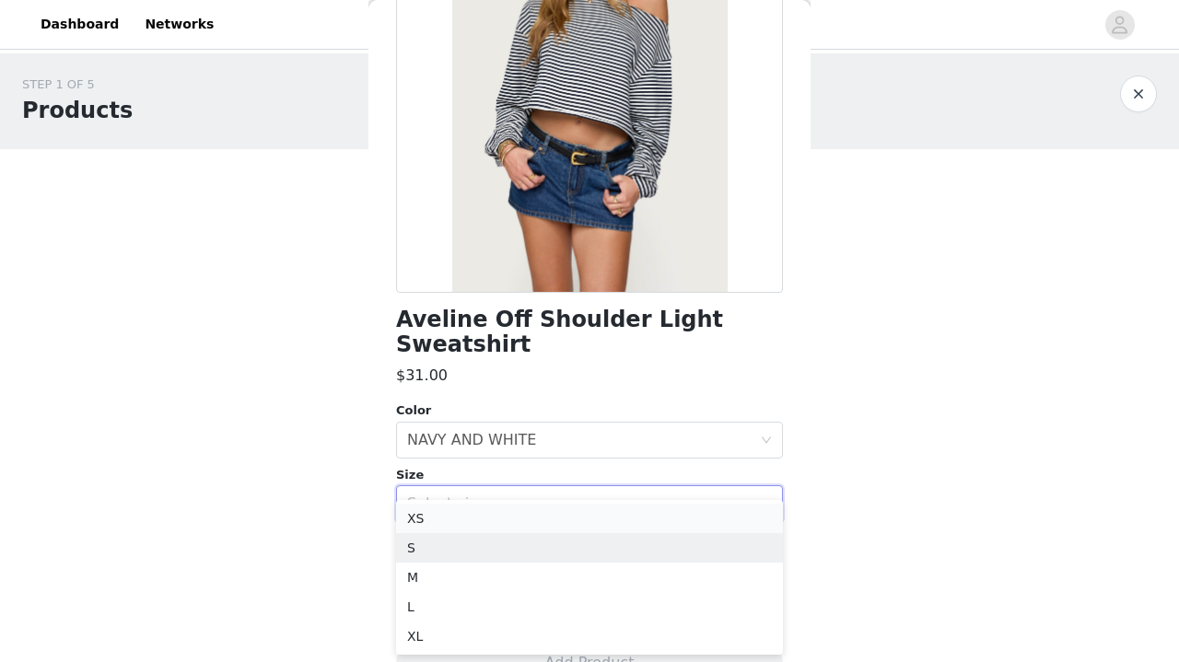
click at [563, 523] on li "XS" at bounding box center [589, 518] width 387 height 29
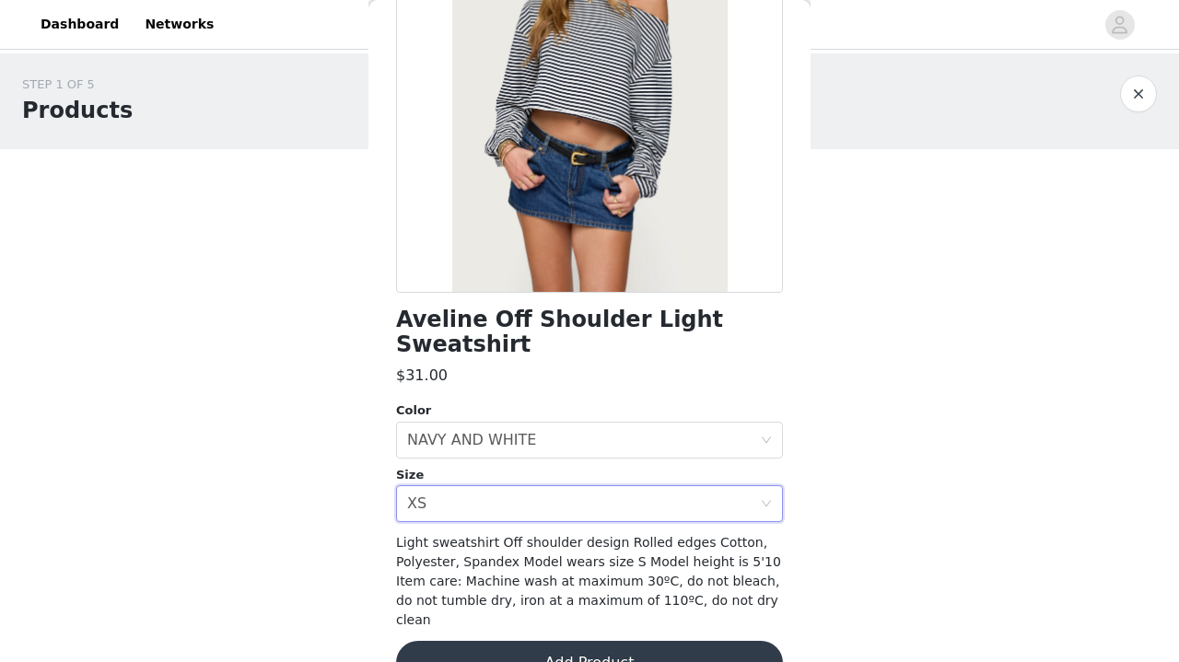
click at [577, 641] on button "Add Product" at bounding box center [589, 663] width 387 height 44
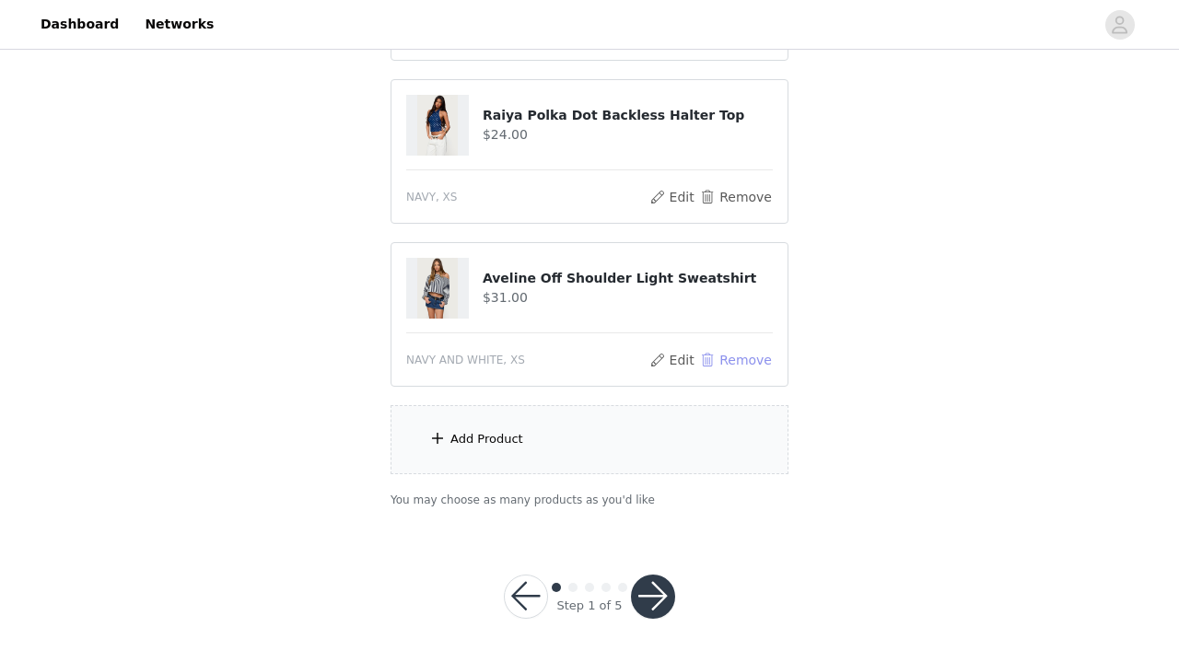
click at [735, 361] on button "Remove" at bounding box center [736, 360] width 74 height 22
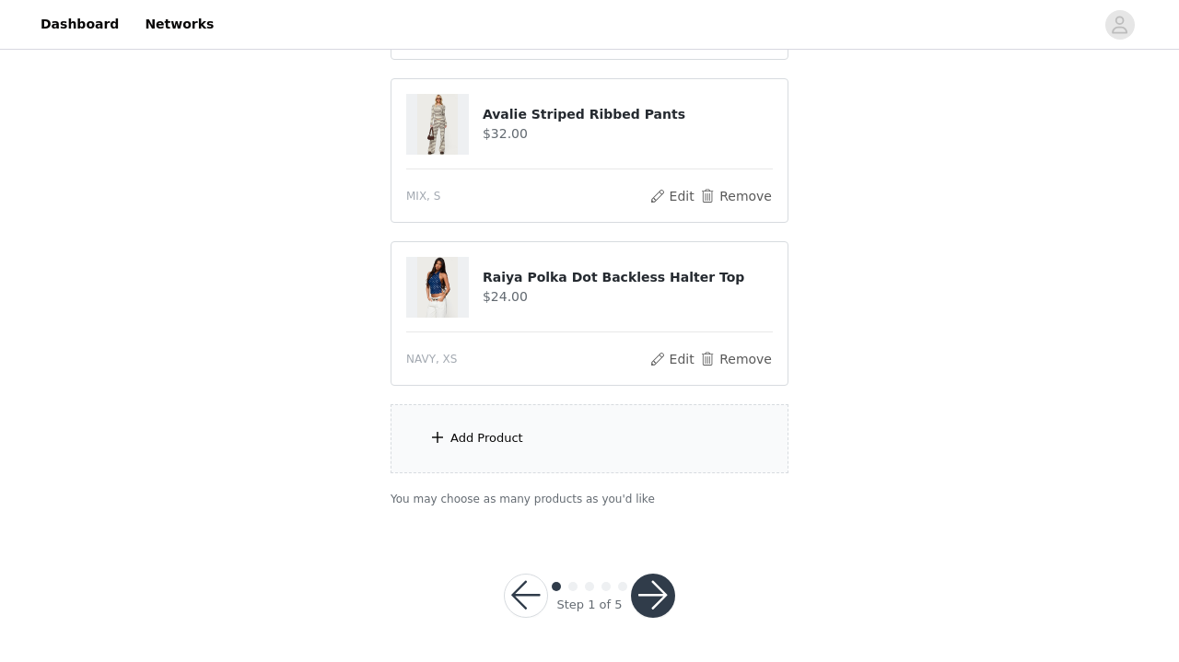
scroll to position [990, 0]
click at [735, 361] on button "Remove" at bounding box center [736, 360] width 74 height 22
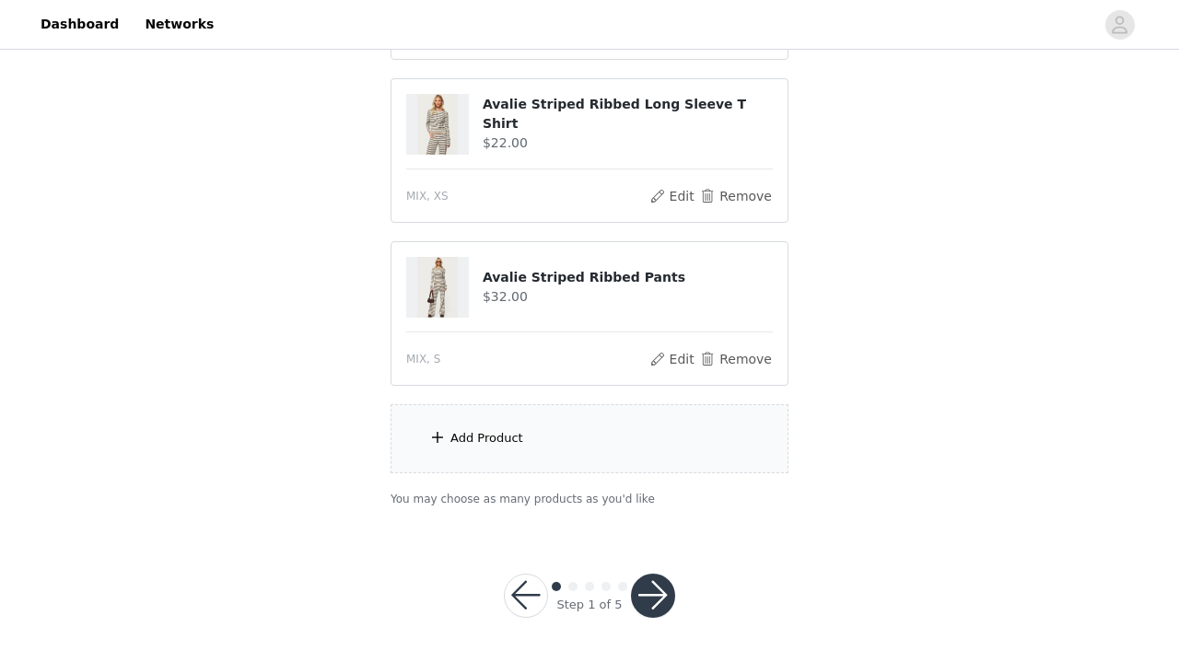
scroll to position [827, 0]
click at [521, 448] on div "Add Product" at bounding box center [589, 439] width 398 height 69
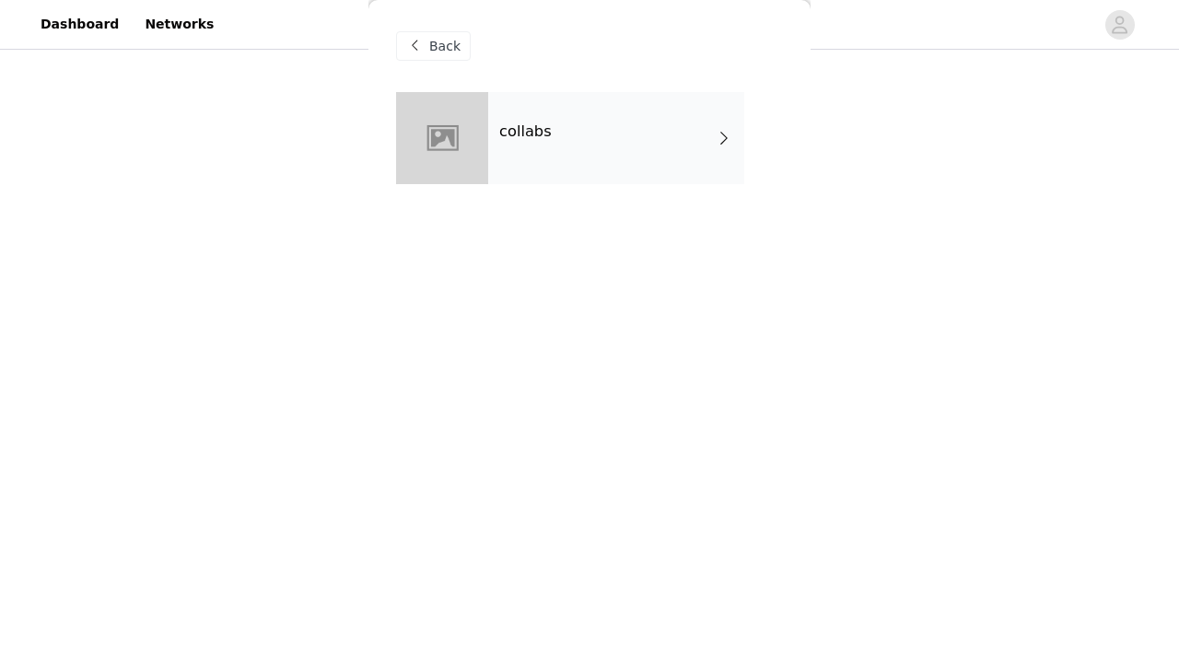
click at [586, 132] on div "collabs" at bounding box center [616, 138] width 256 height 92
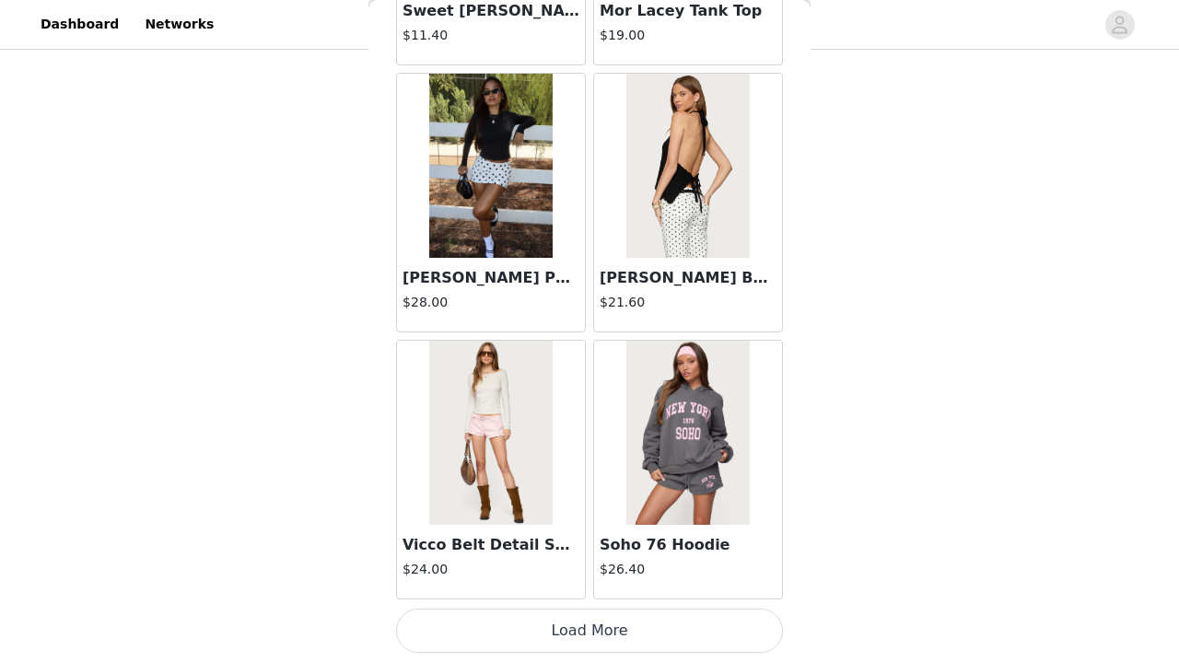
scroll to position [2155, 0]
click at [559, 619] on button "Load More" at bounding box center [589, 631] width 387 height 44
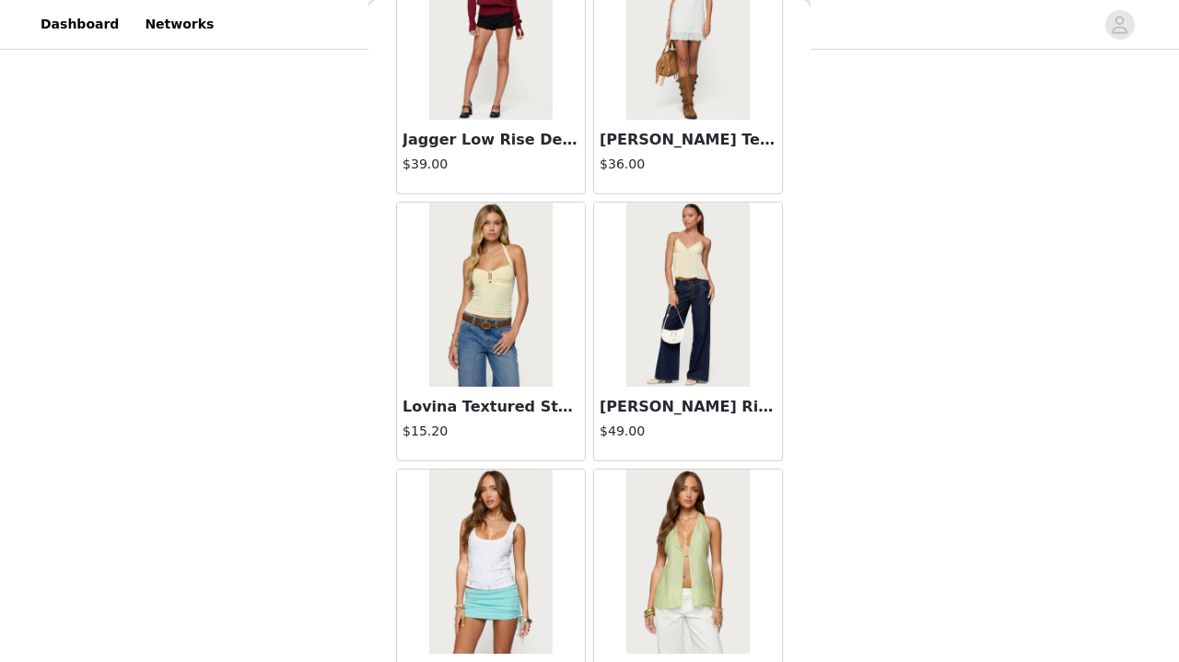
scroll to position [3965, 0]
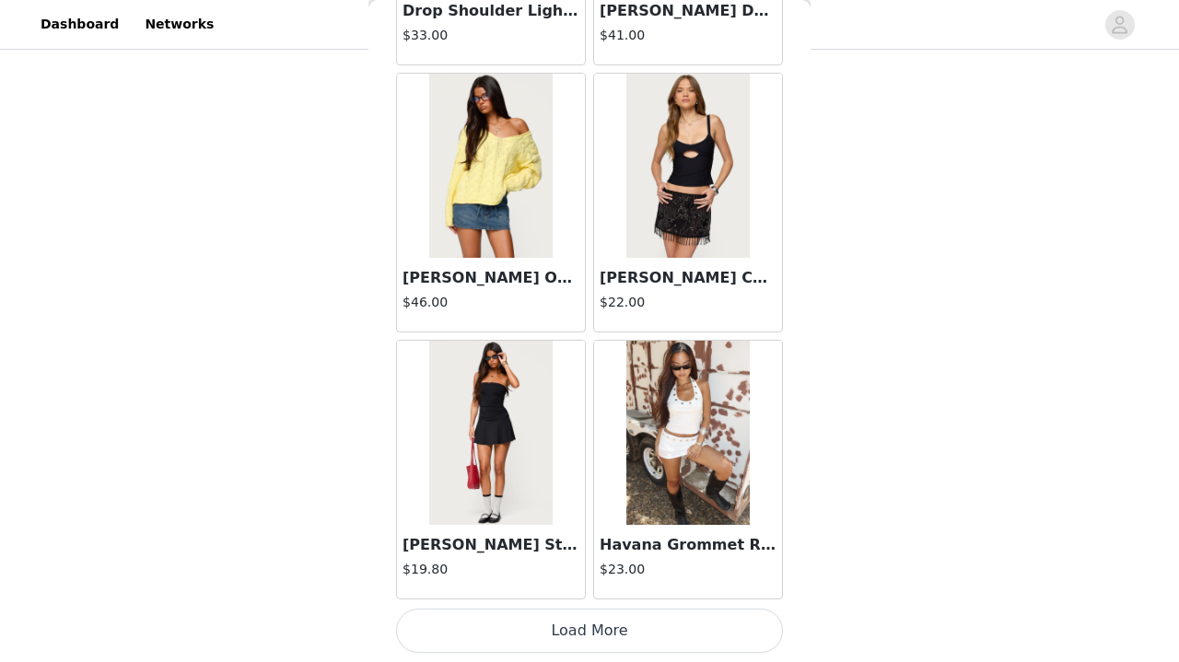
click at [559, 621] on button "Load More" at bounding box center [589, 631] width 387 height 44
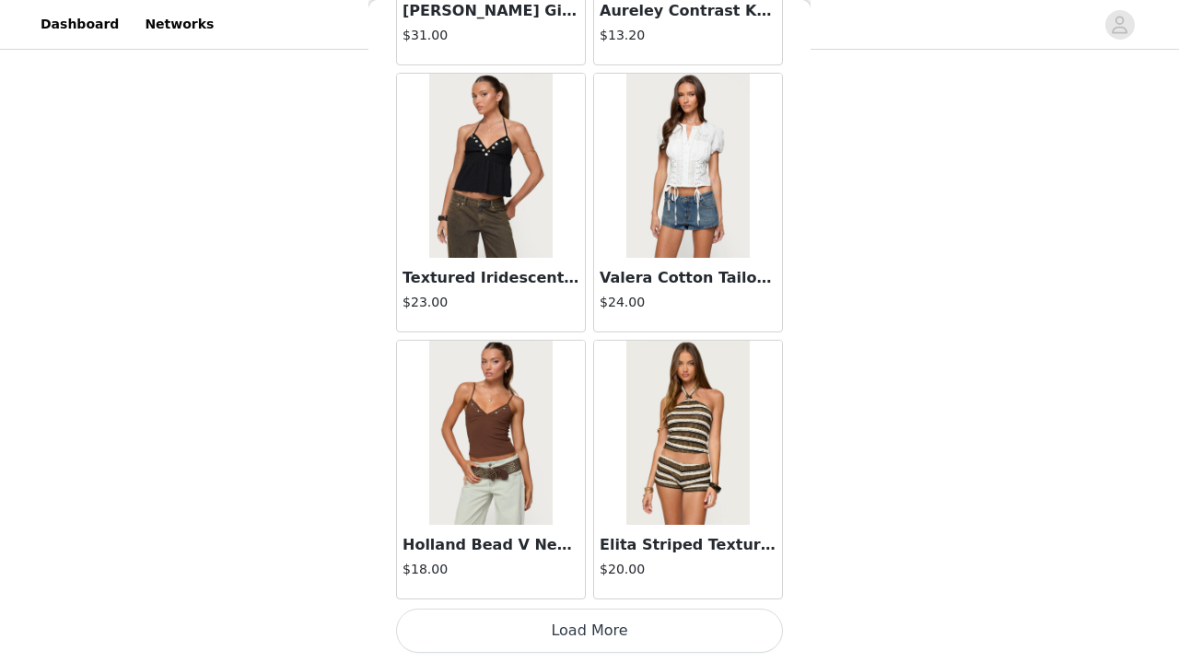
click at [524, 633] on button "Load More" at bounding box center [589, 631] width 387 height 44
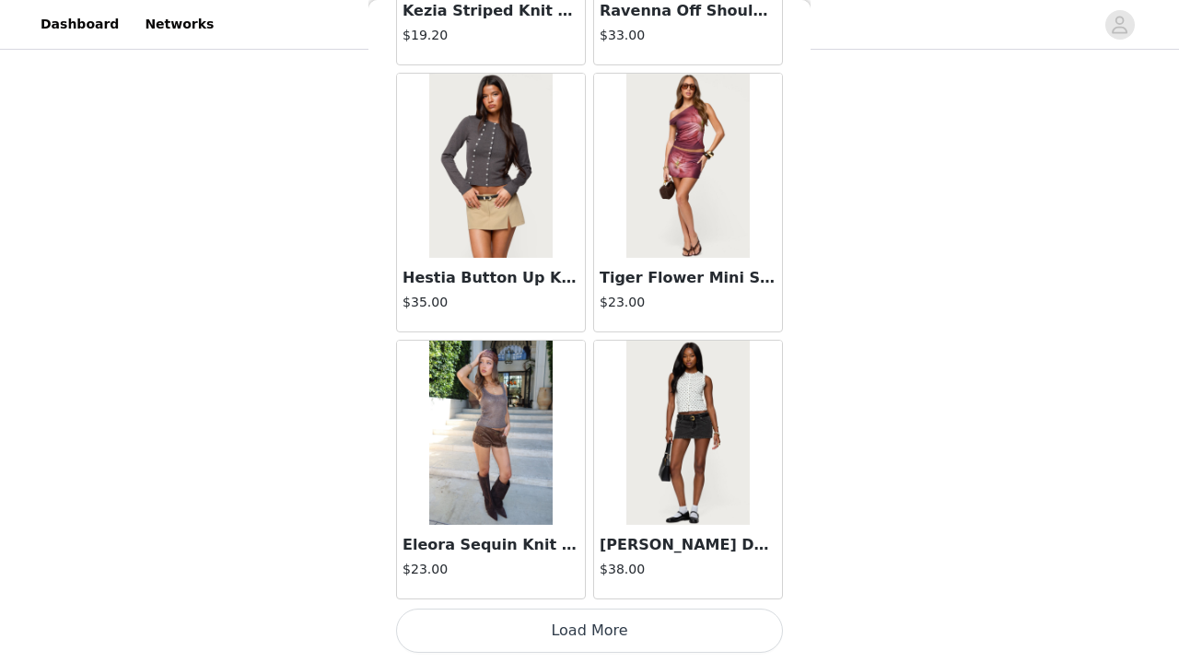
click at [538, 620] on button "Load More" at bounding box center [589, 631] width 387 height 44
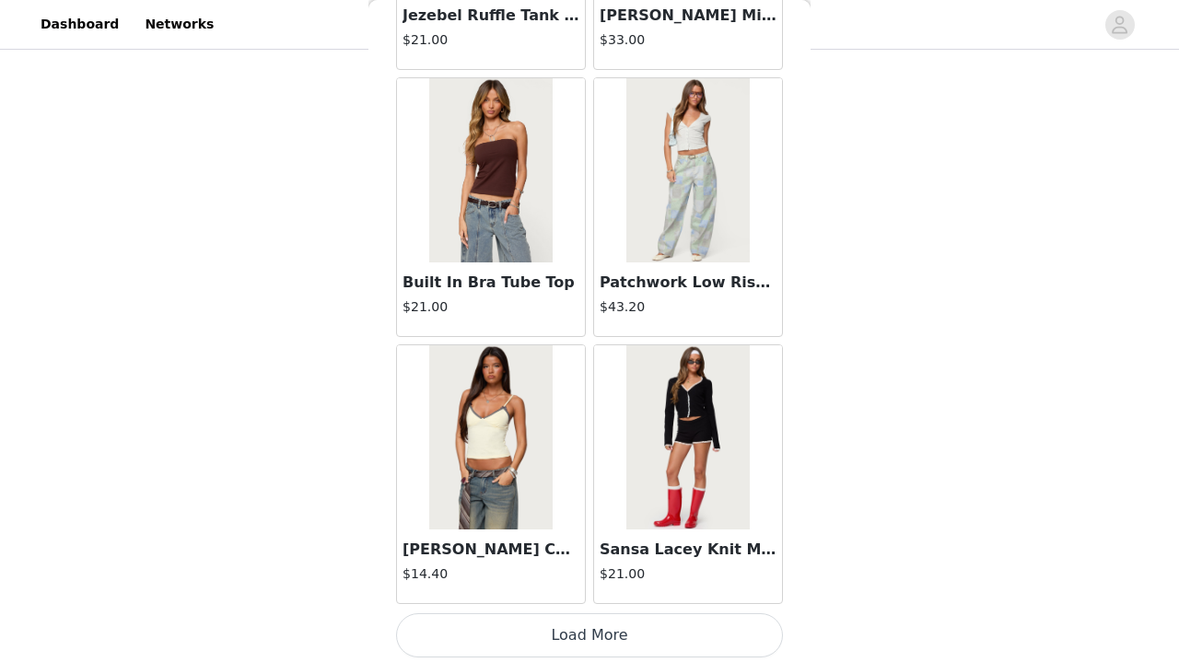
click at [538, 620] on button "Load More" at bounding box center [589, 635] width 387 height 44
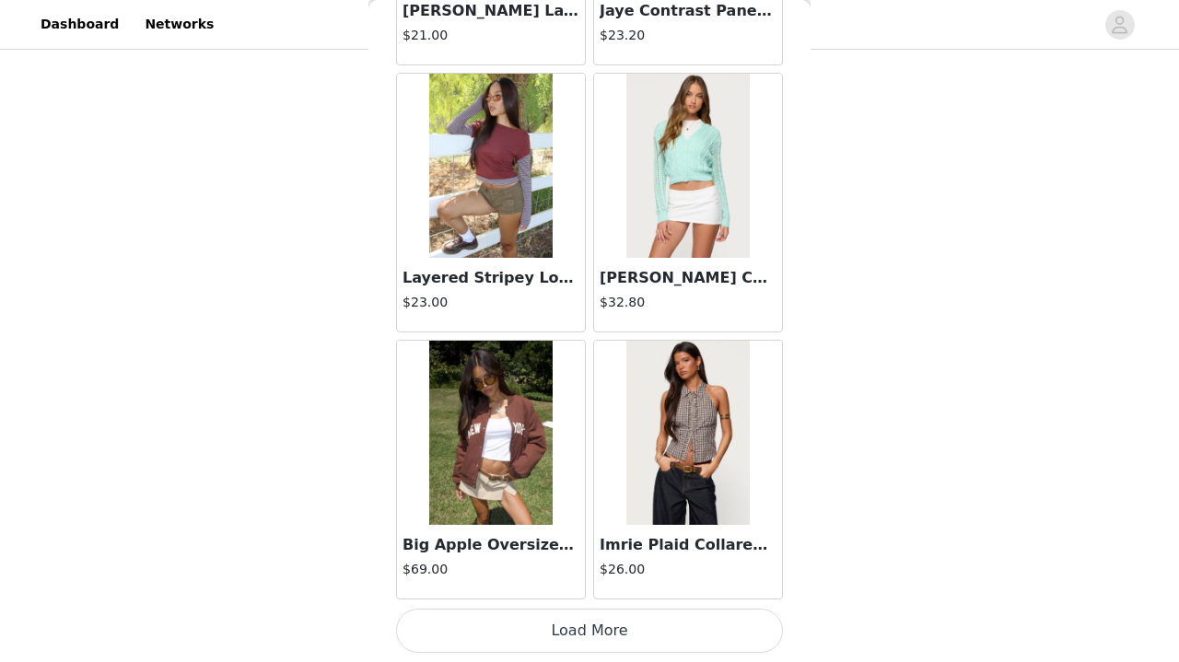
click at [536, 641] on button "Load More" at bounding box center [589, 631] width 387 height 44
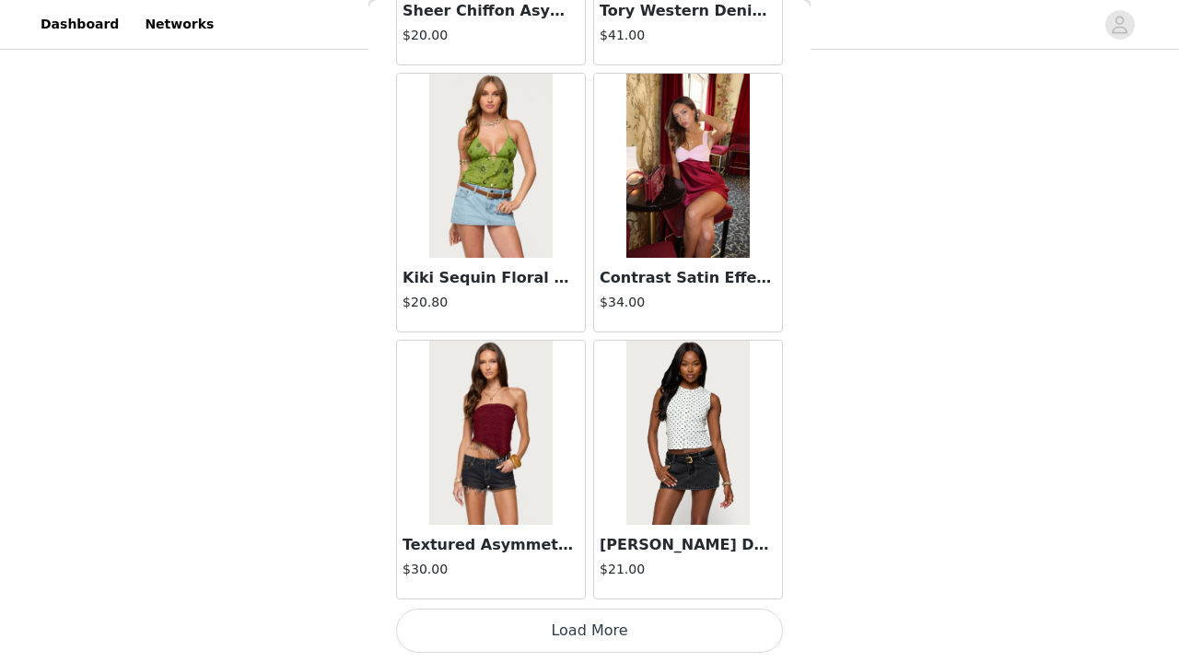
scroll to position [827, 0]
click at [556, 614] on button "Load More" at bounding box center [589, 631] width 387 height 44
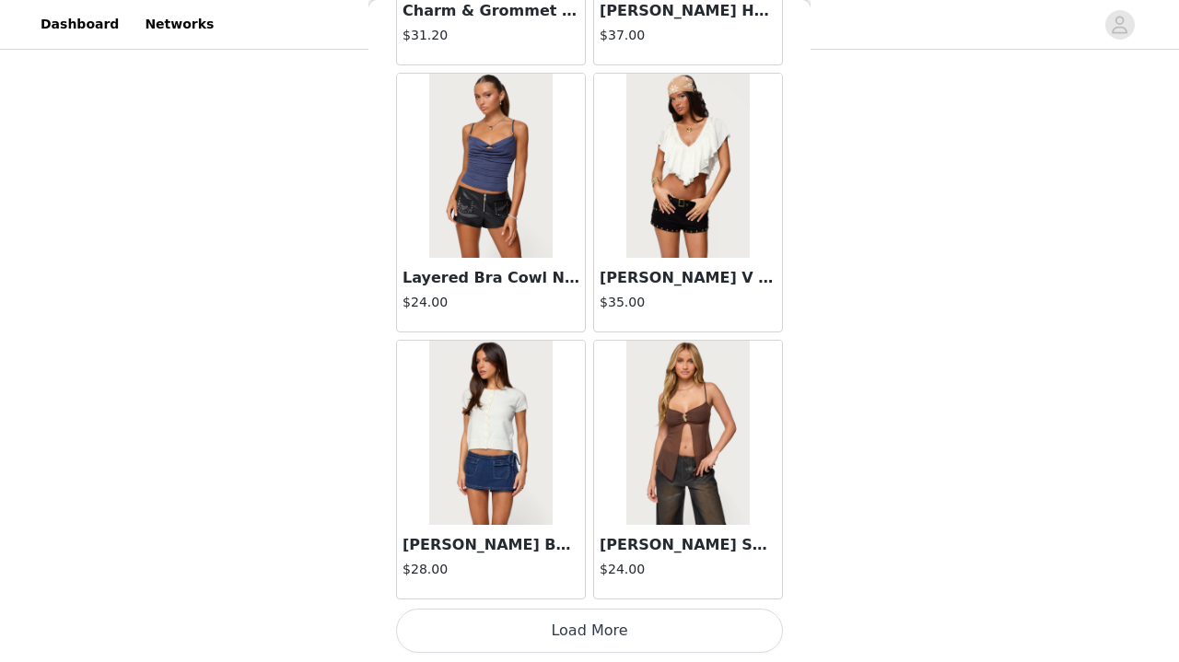
click at [559, 634] on button "Load More" at bounding box center [589, 631] width 387 height 44
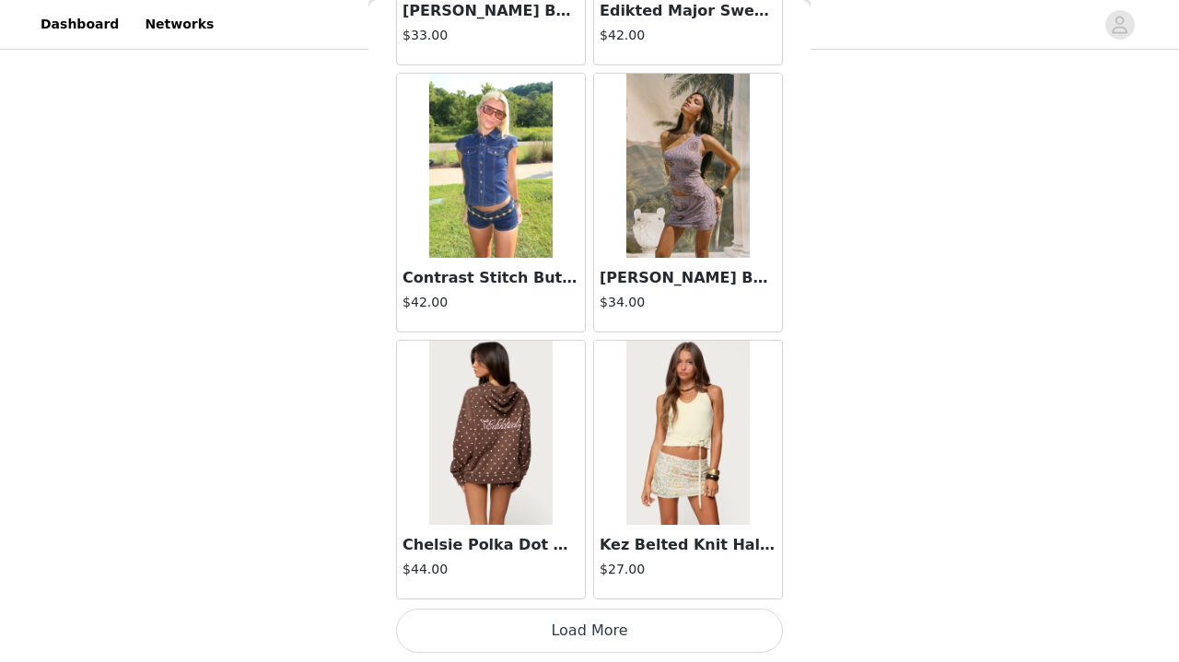
click at [562, 644] on button "Load More" at bounding box center [589, 631] width 387 height 44
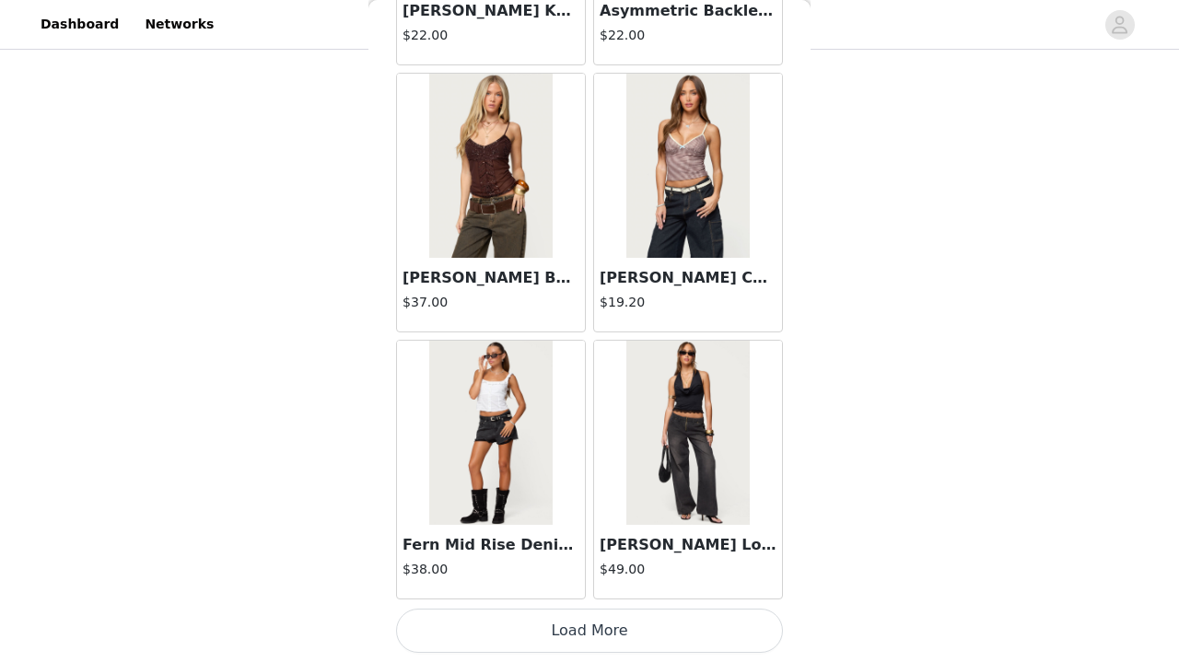
click at [562, 644] on button "Load More" at bounding box center [589, 631] width 387 height 44
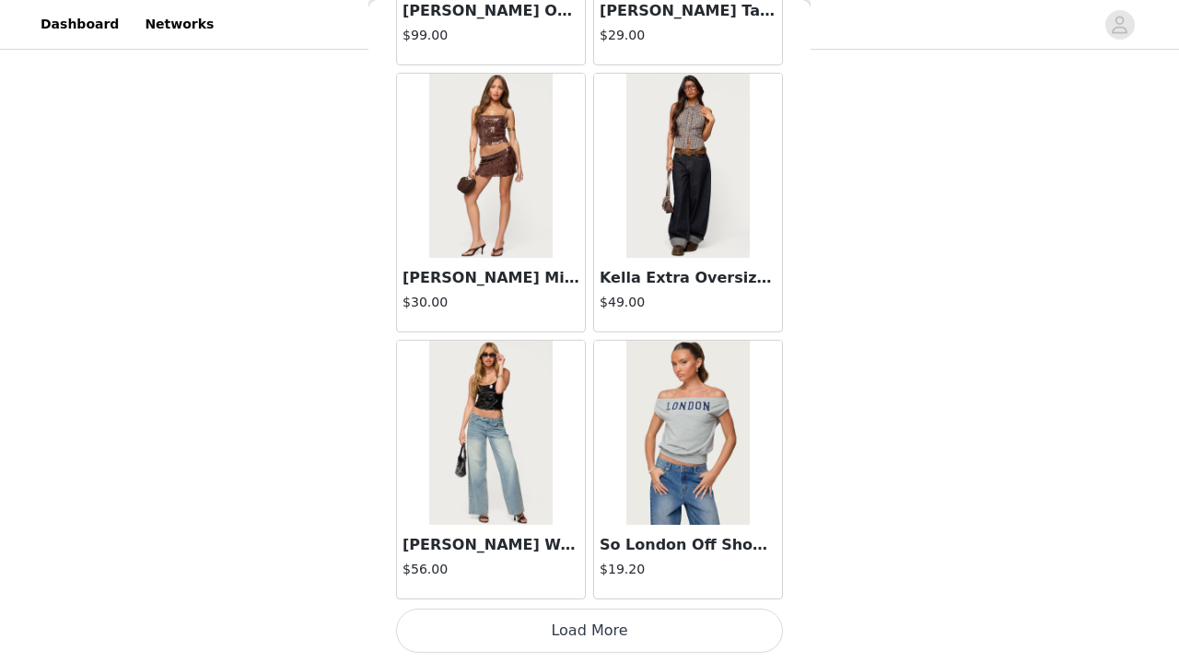
click at [562, 644] on button "Load More" at bounding box center [589, 631] width 387 height 44
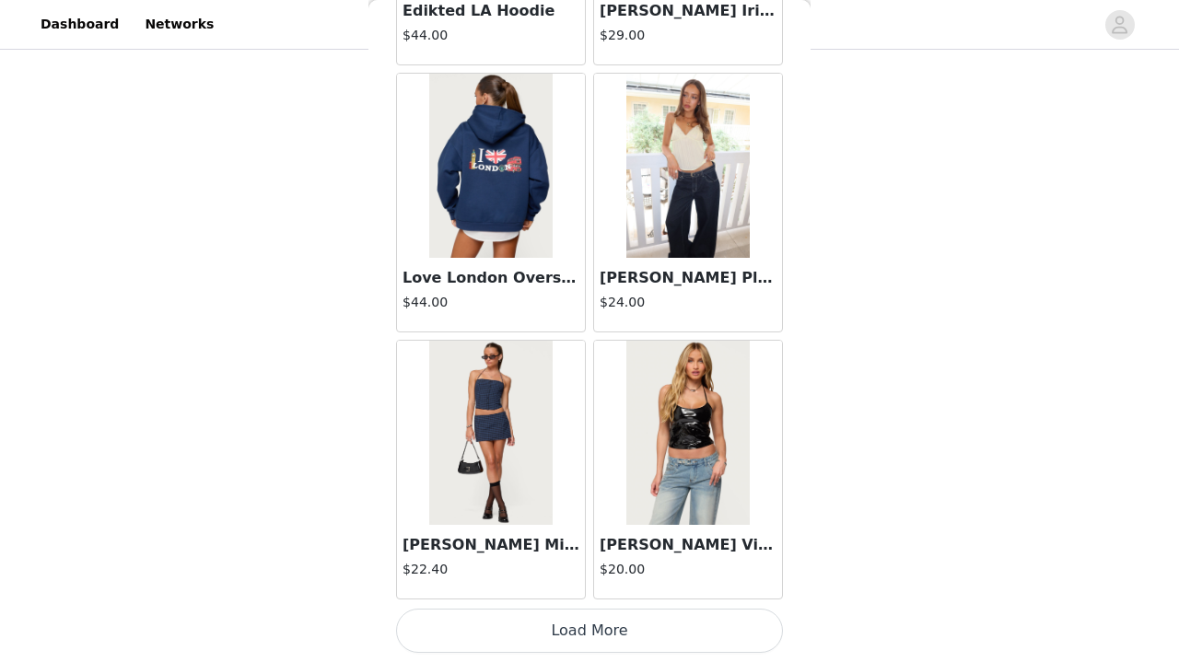
click at [562, 640] on button "Load More" at bounding box center [589, 631] width 387 height 44
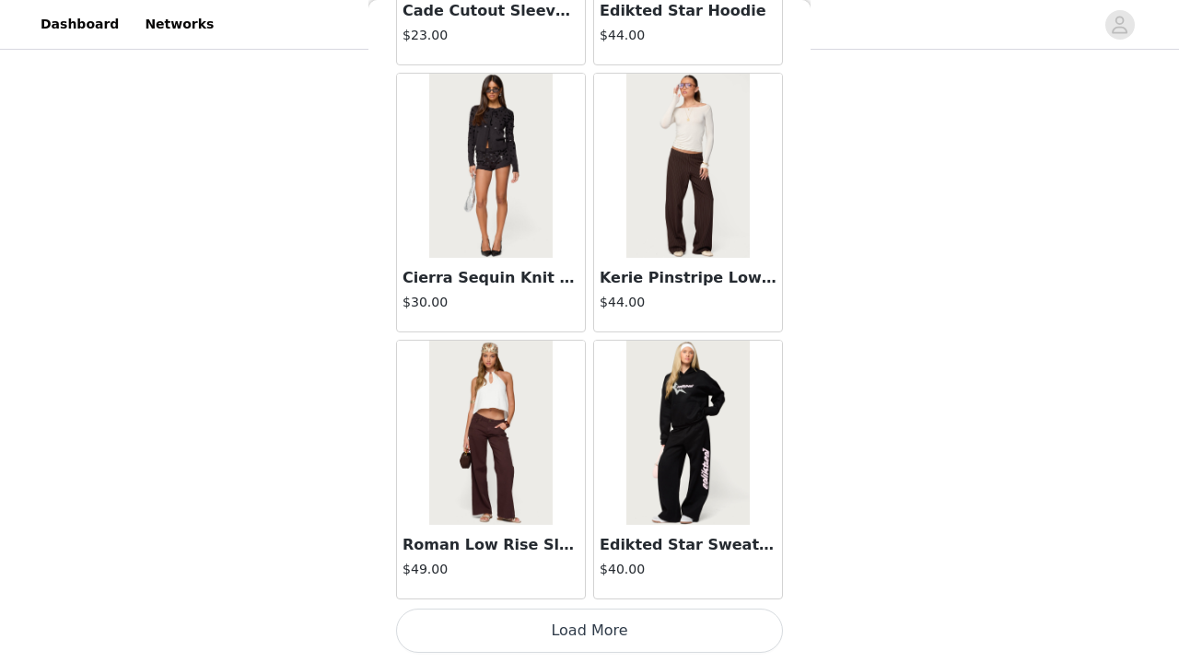
click at [564, 629] on button "Load More" at bounding box center [589, 631] width 387 height 44
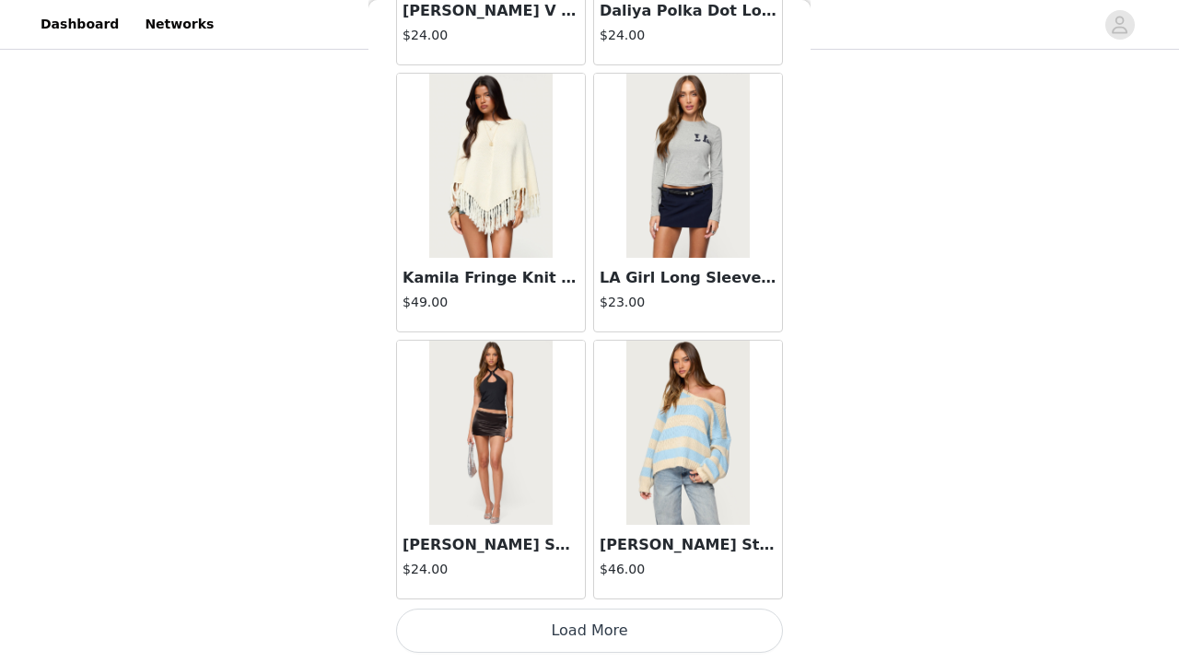
click at [564, 629] on button "Load More" at bounding box center [589, 631] width 387 height 44
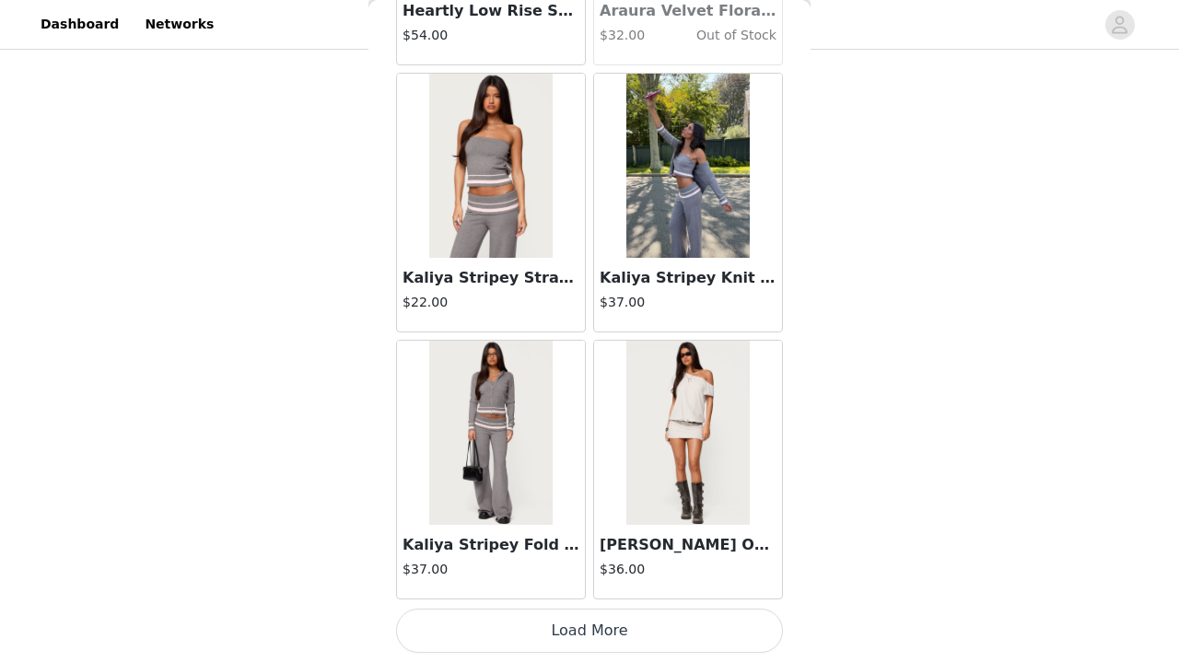
click at [565, 639] on button "Load More" at bounding box center [589, 631] width 387 height 44
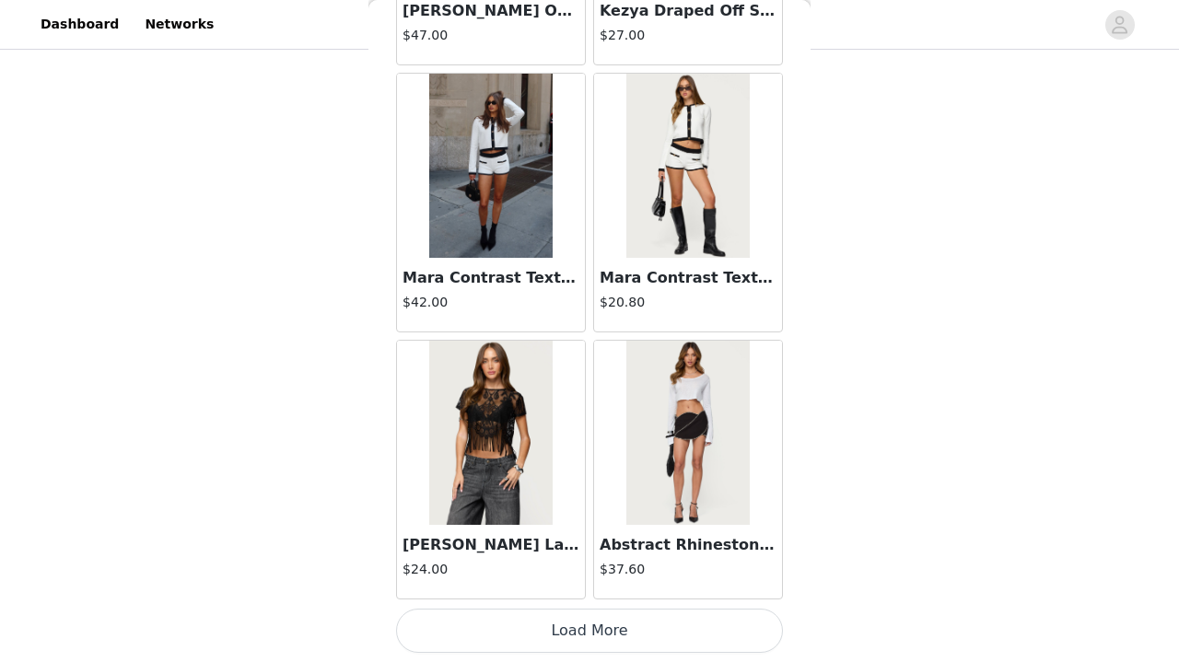
click at [565, 639] on button "Load More" at bounding box center [589, 631] width 387 height 44
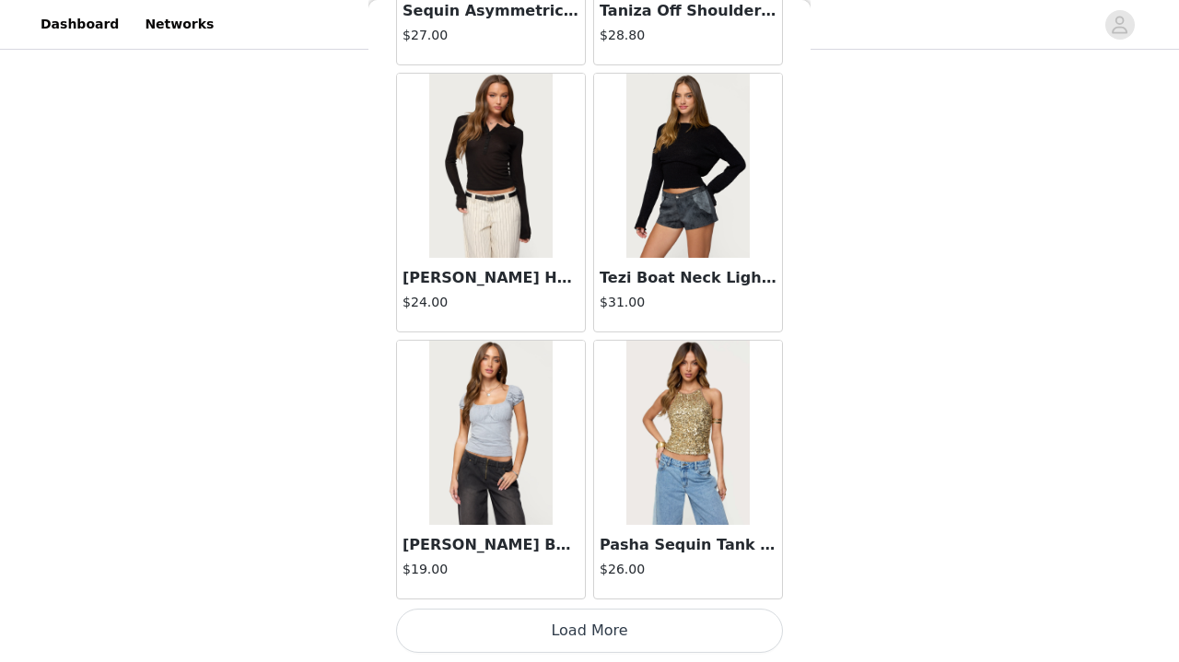
click at [614, 640] on button "Load More" at bounding box center [589, 631] width 387 height 44
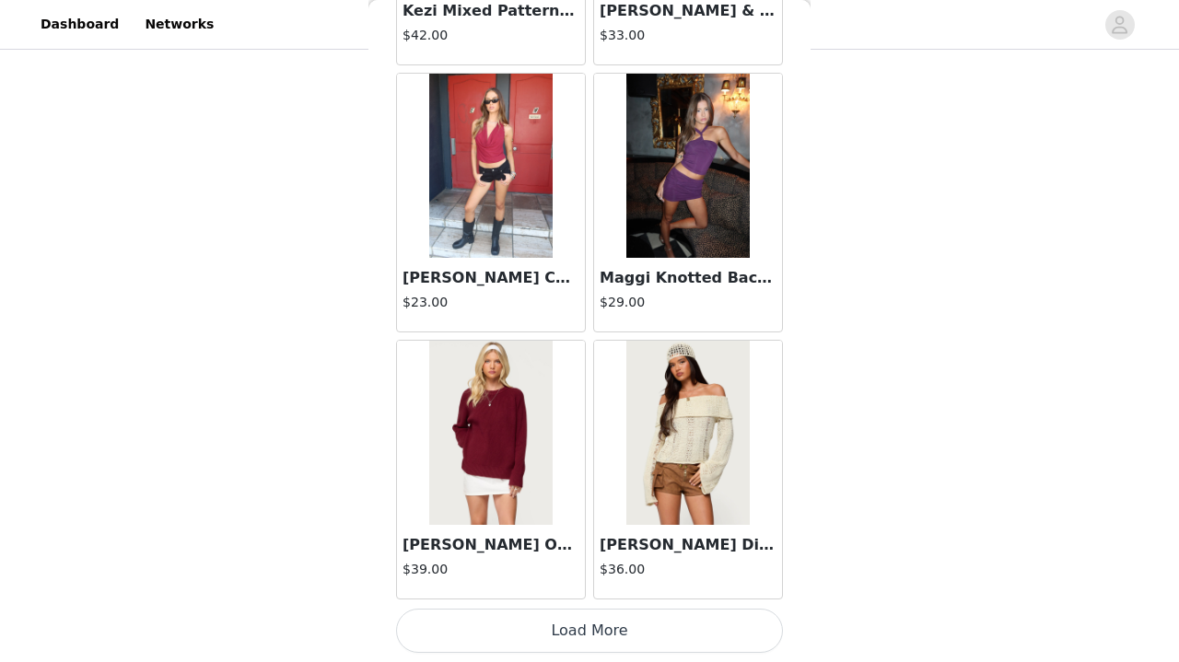
click at [614, 640] on button "Load More" at bounding box center [589, 631] width 387 height 44
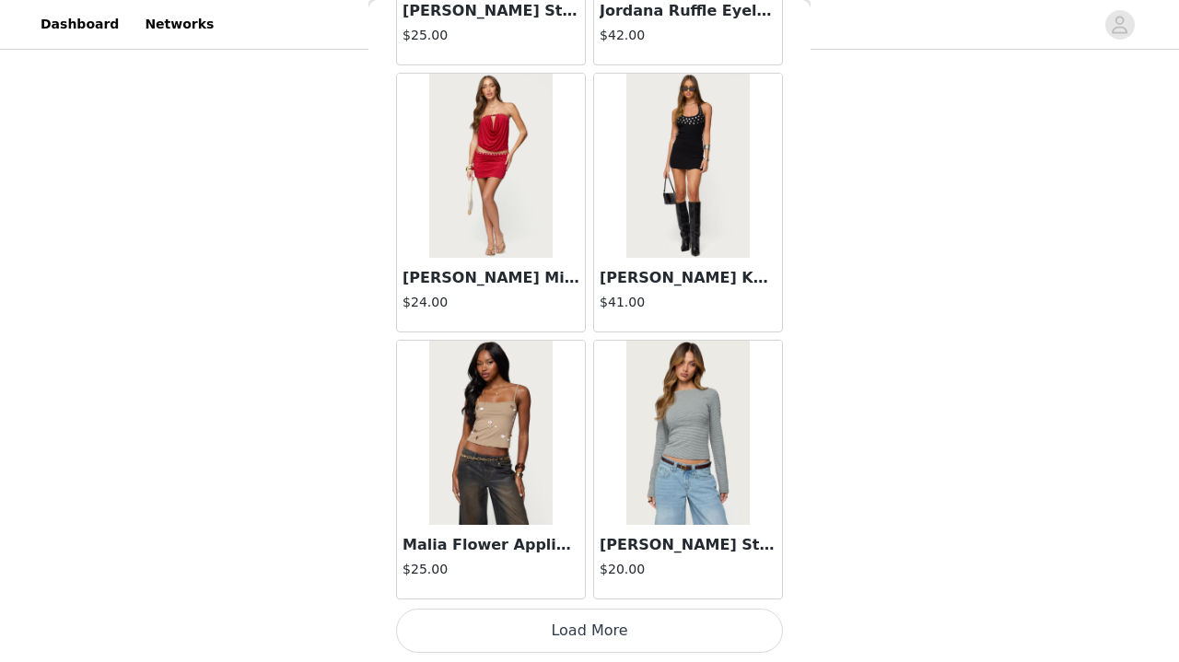
click at [615, 621] on button "Load More" at bounding box center [589, 631] width 387 height 44
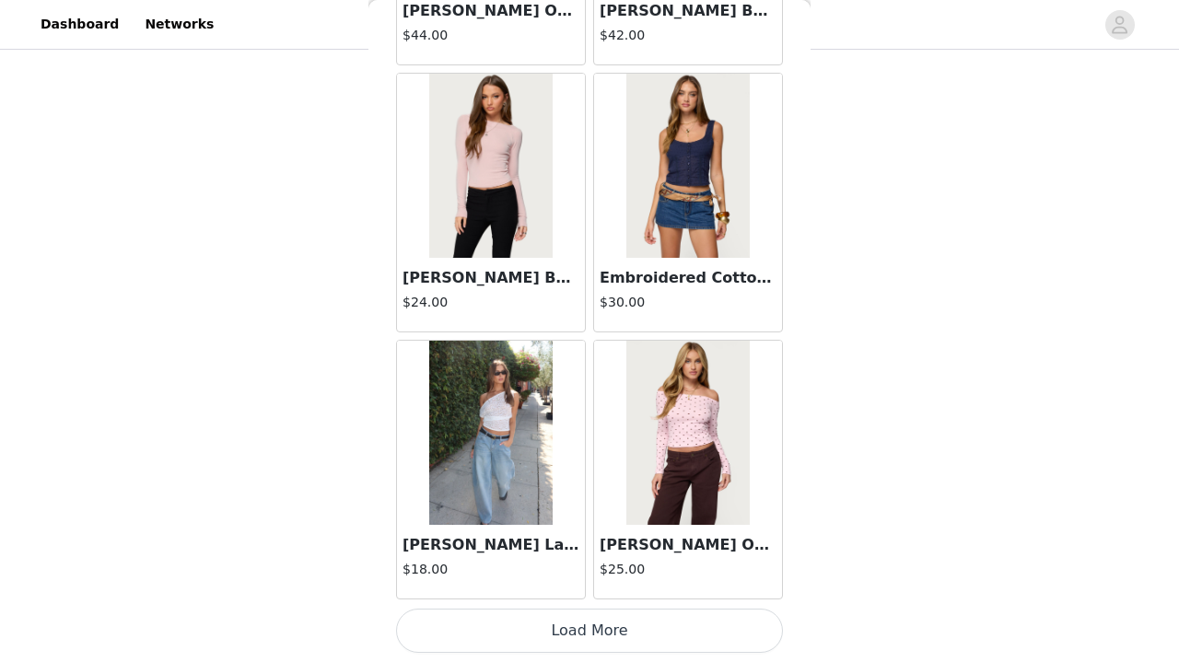
click at [615, 621] on button "Load More" at bounding box center [589, 631] width 387 height 44
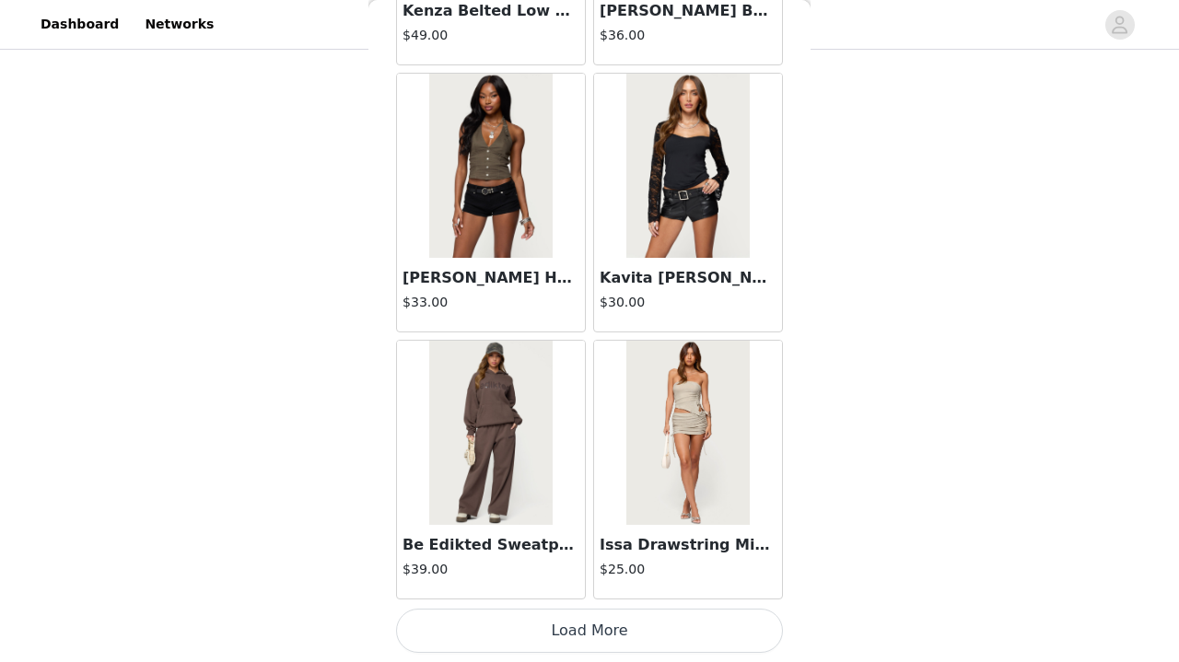
click at [615, 619] on button "Load More" at bounding box center [589, 631] width 387 height 44
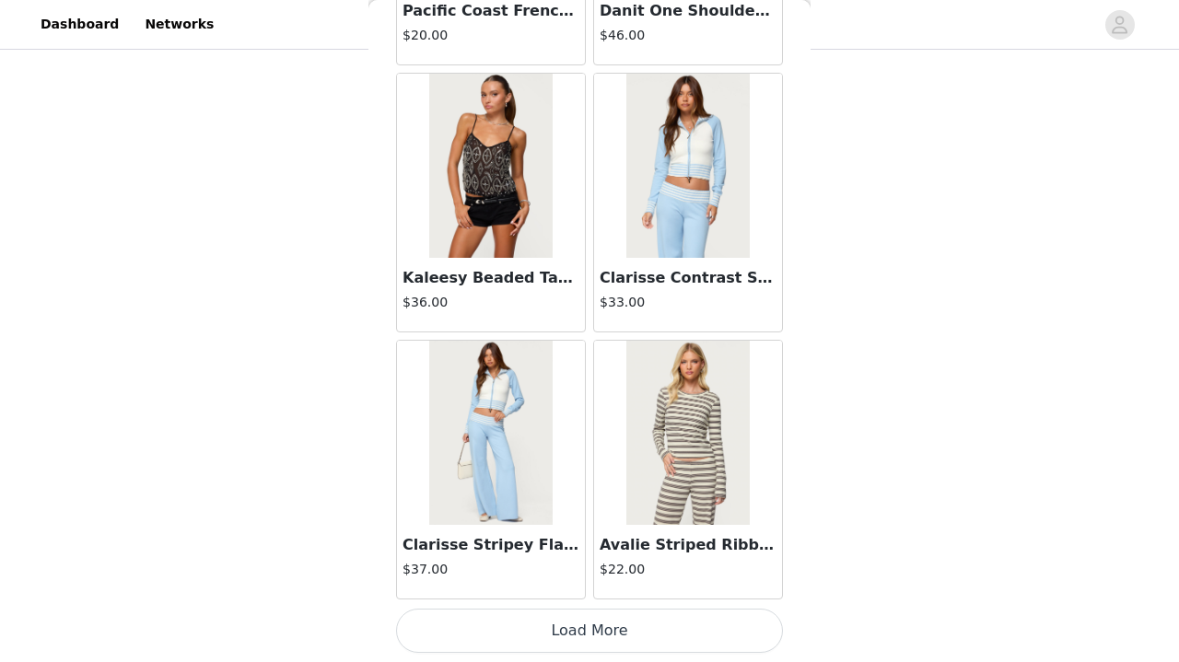
click at [617, 615] on button "Load More" at bounding box center [589, 631] width 387 height 44
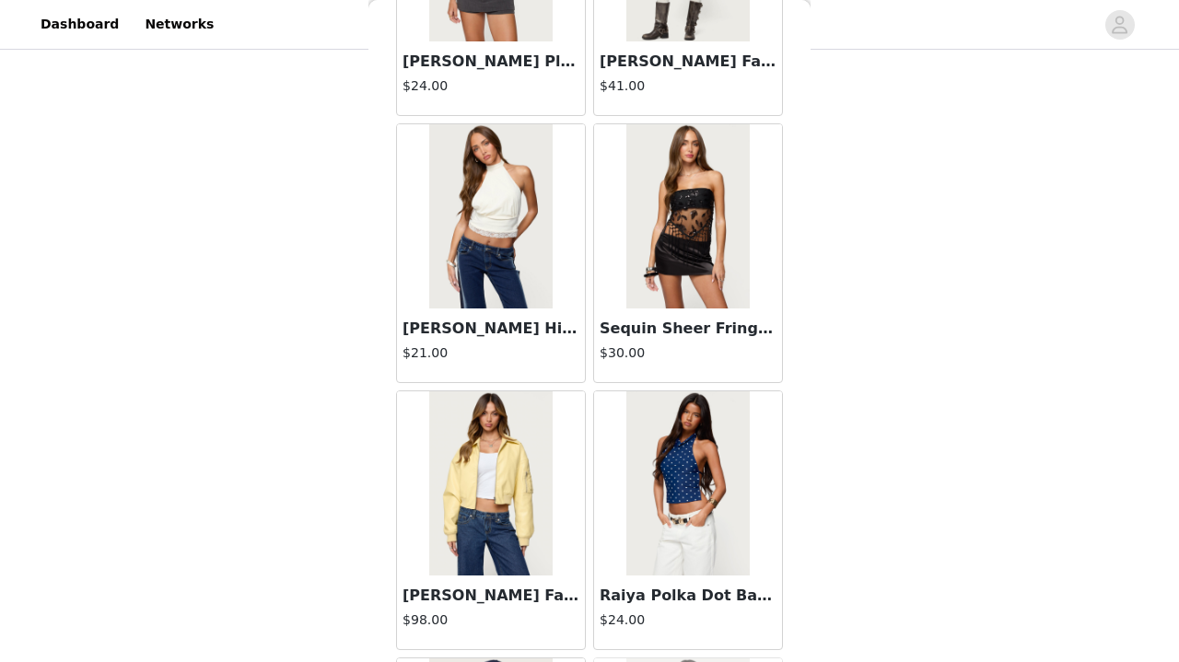
click at [666, 564] on img at bounding box center [687, 483] width 122 height 184
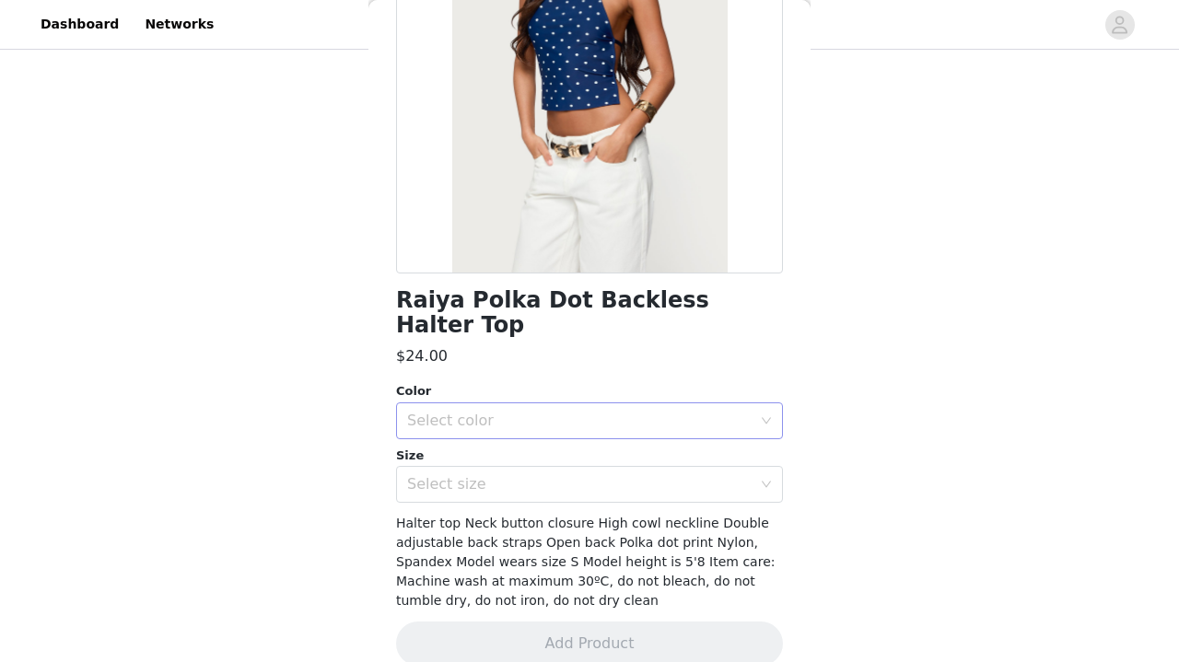
click at [668, 412] on div "Select color" at bounding box center [579, 421] width 344 height 18
click at [633, 431] on li "NAVY" at bounding box center [589, 435] width 387 height 29
click at [633, 475] on div "Select size" at bounding box center [579, 484] width 344 height 18
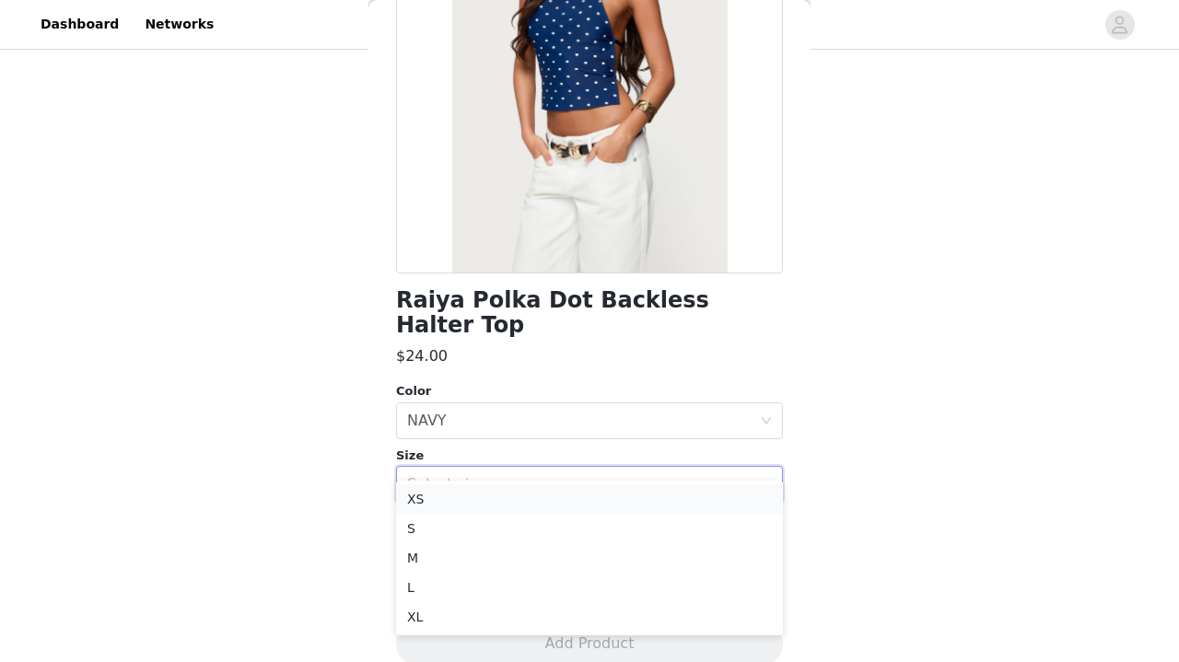
click at [569, 504] on li "XS" at bounding box center [589, 498] width 387 height 29
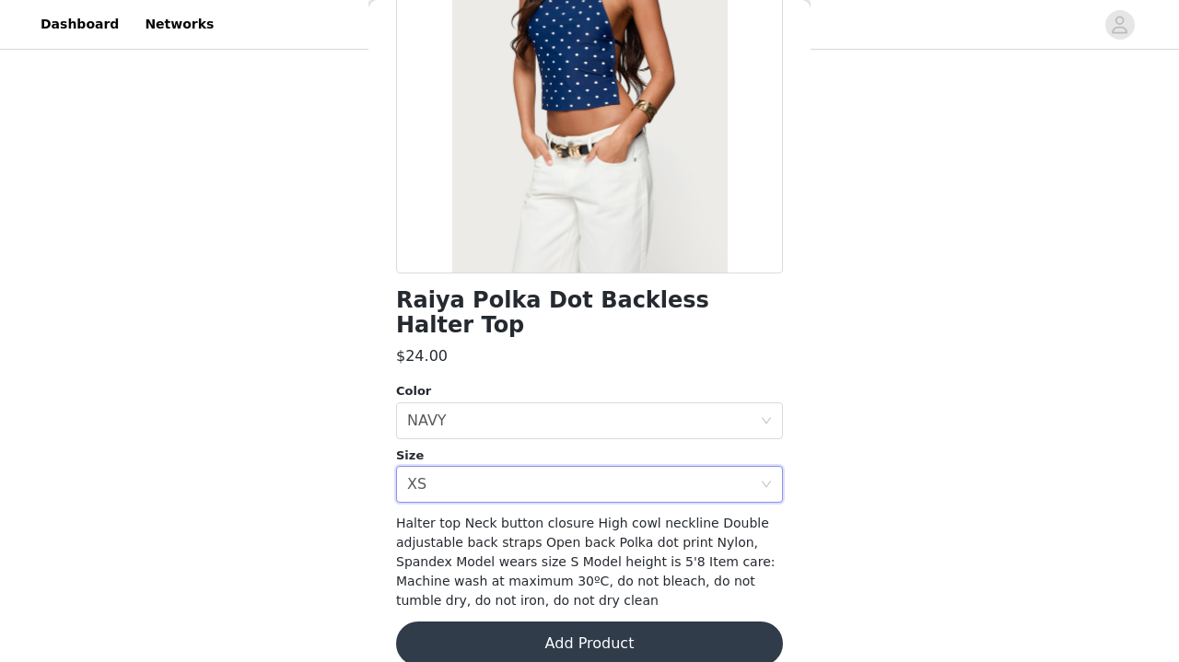
click at [564, 621] on button "Add Product" at bounding box center [589, 643] width 387 height 44
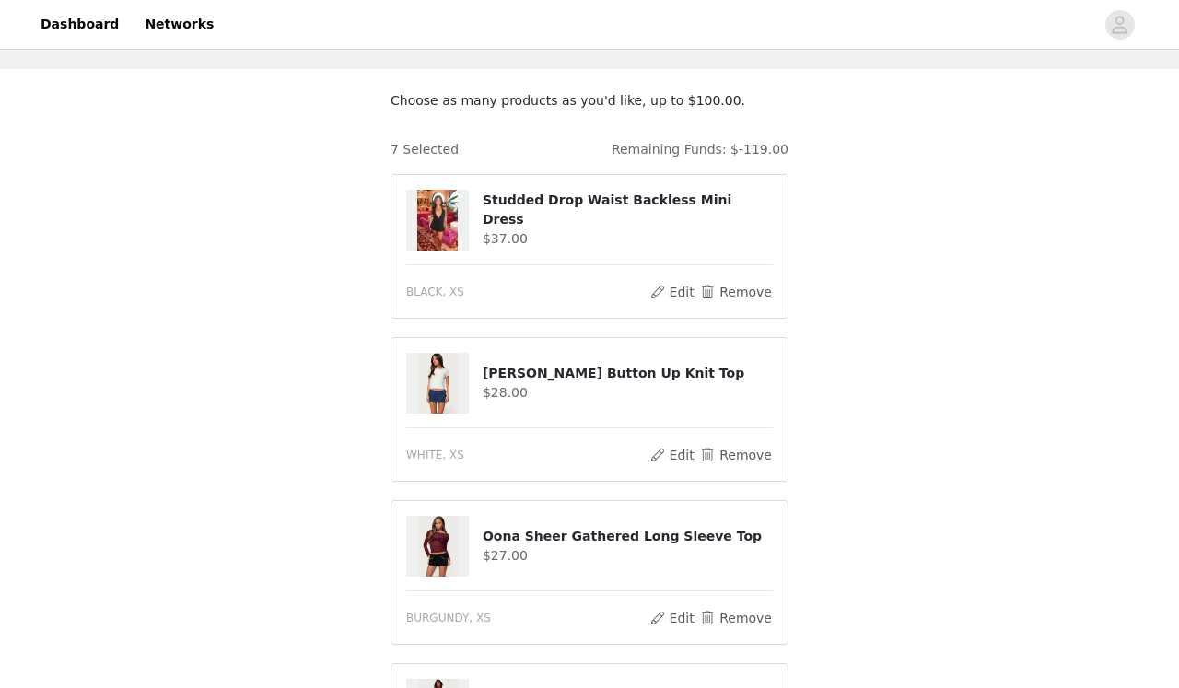
scroll to position [79, 0]
click at [670, 298] on button "Edit" at bounding box center [671, 293] width 47 height 22
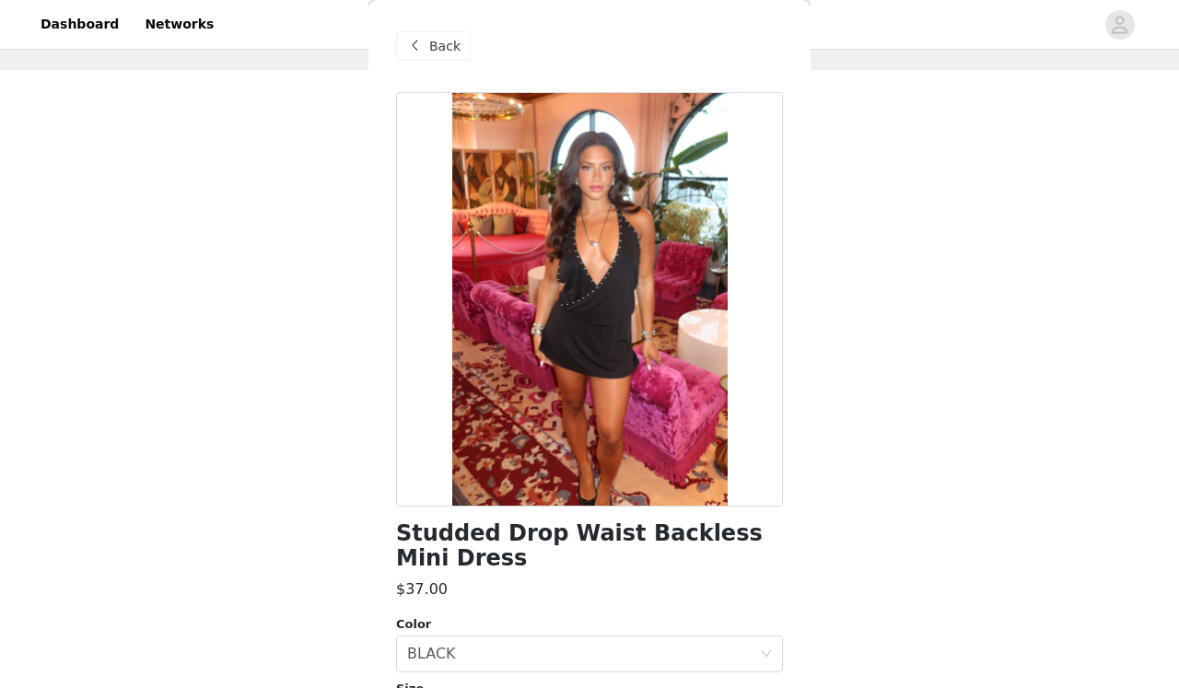
click at [435, 52] on span "Back" at bounding box center [444, 46] width 31 height 19
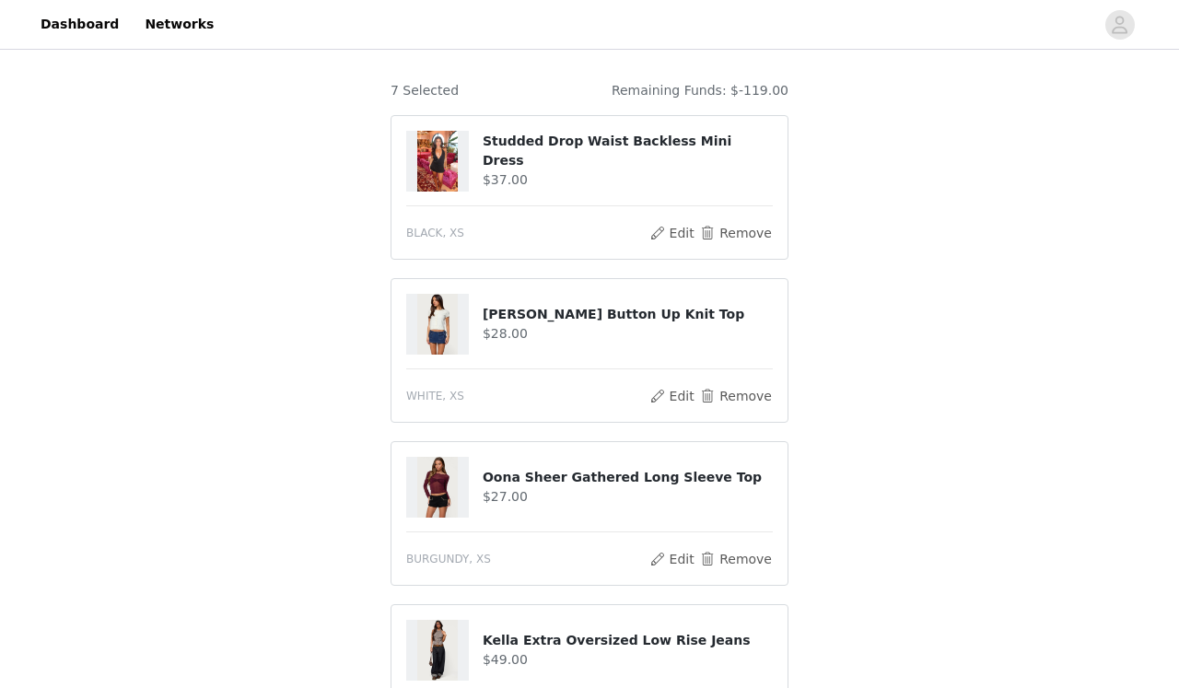
scroll to position [137, 0]
click at [670, 390] on button "Edit" at bounding box center [671, 398] width 47 height 22
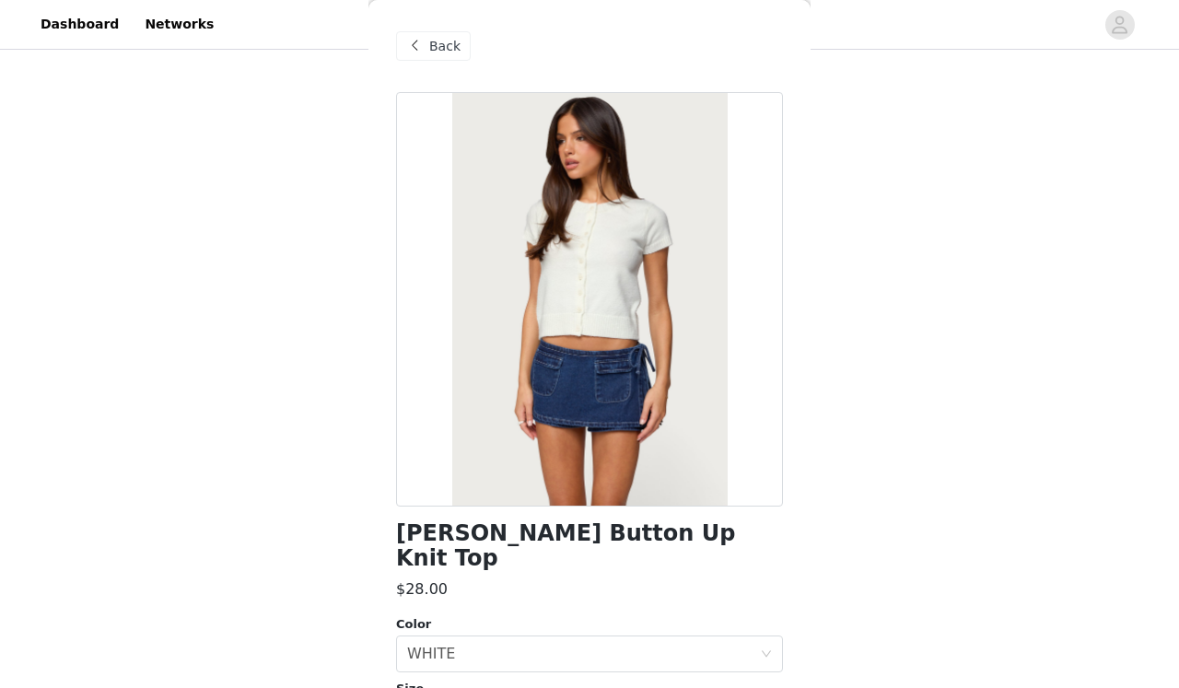
click at [446, 39] on span "Back" at bounding box center [444, 46] width 31 height 19
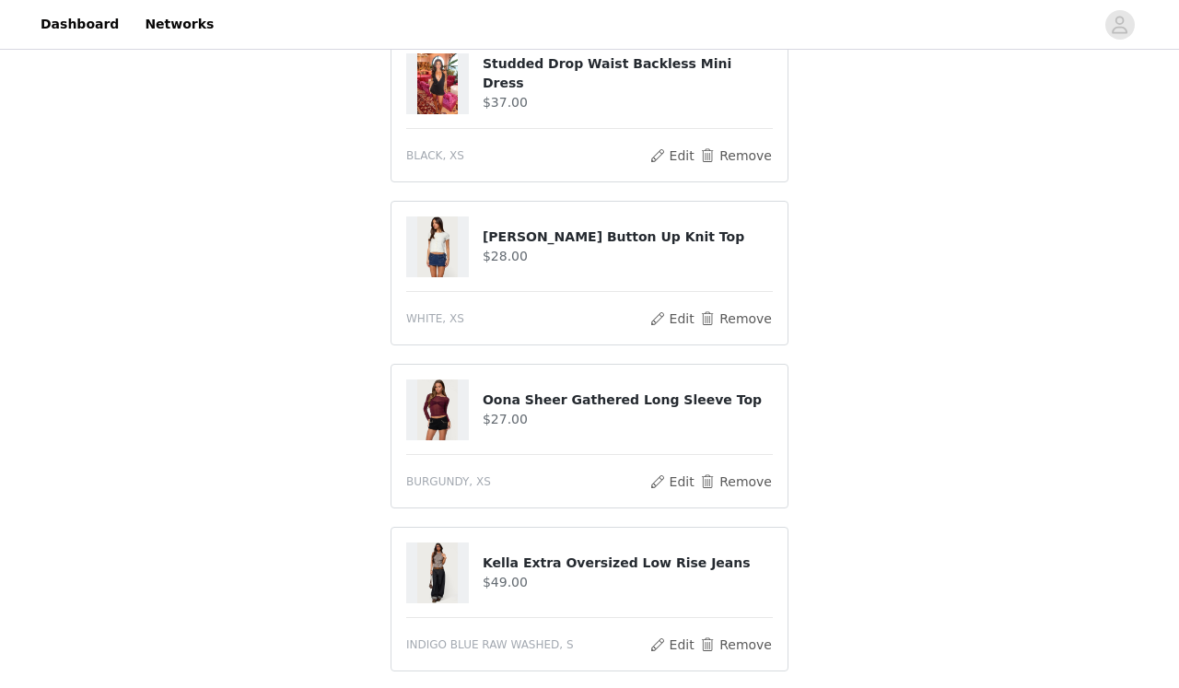
scroll to position [222, 0]
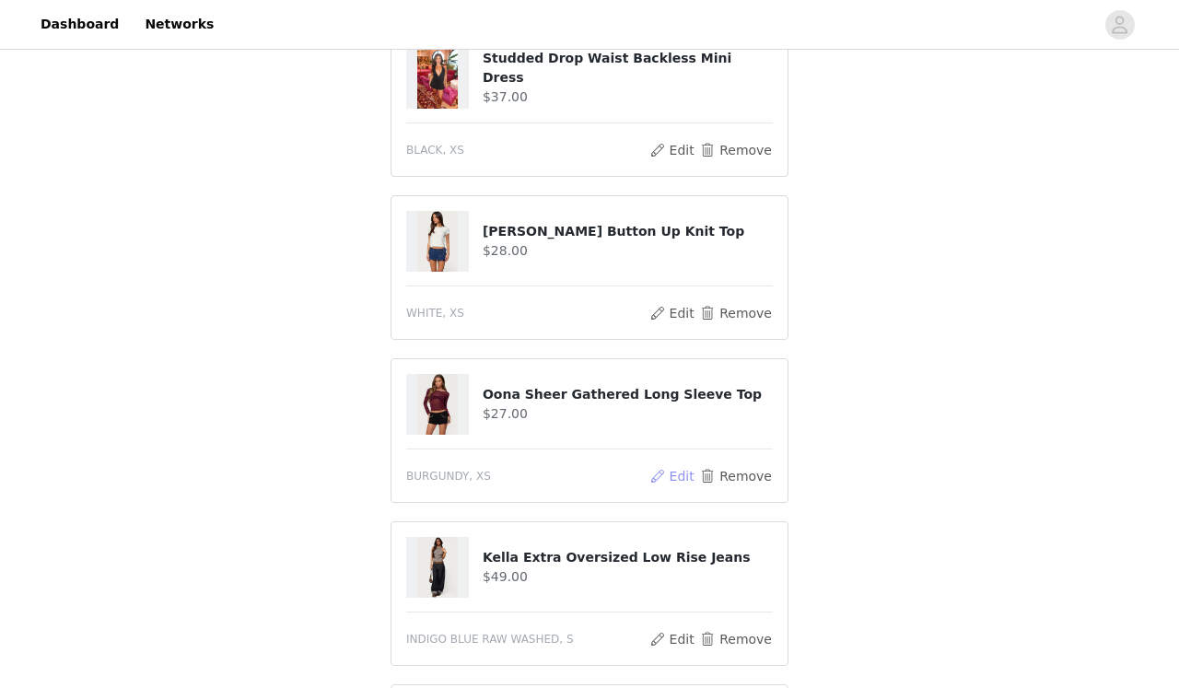
click at [671, 468] on button "Edit" at bounding box center [671, 476] width 47 height 22
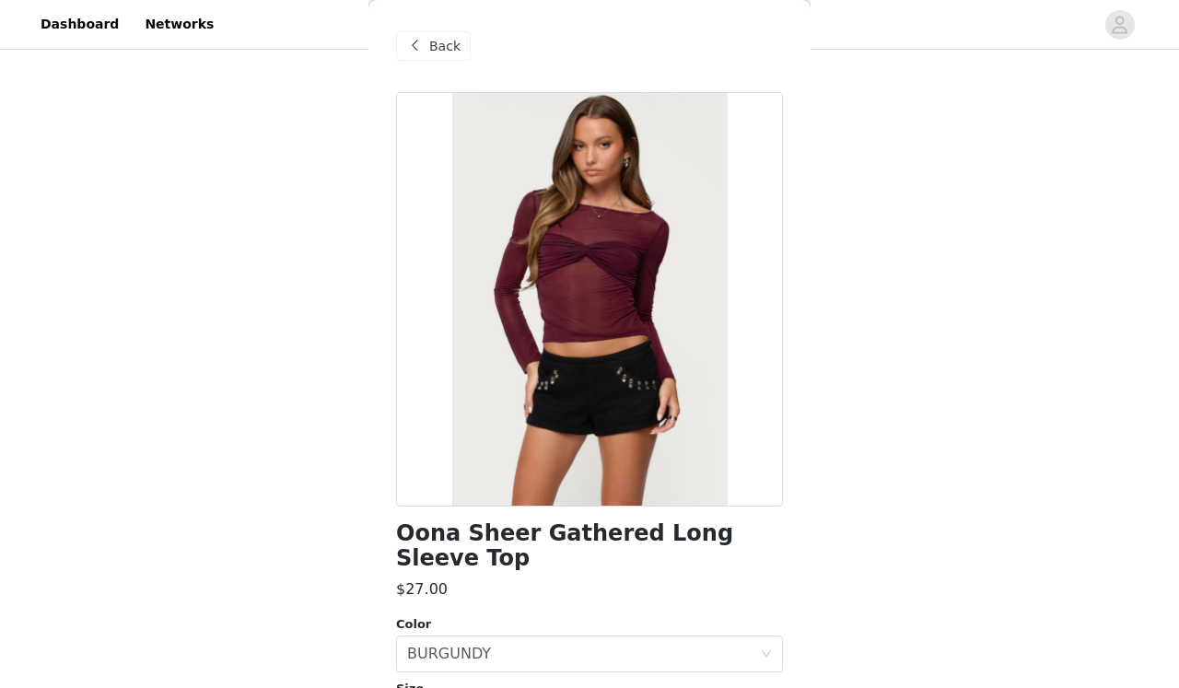
click at [442, 47] on span "Back" at bounding box center [444, 46] width 31 height 19
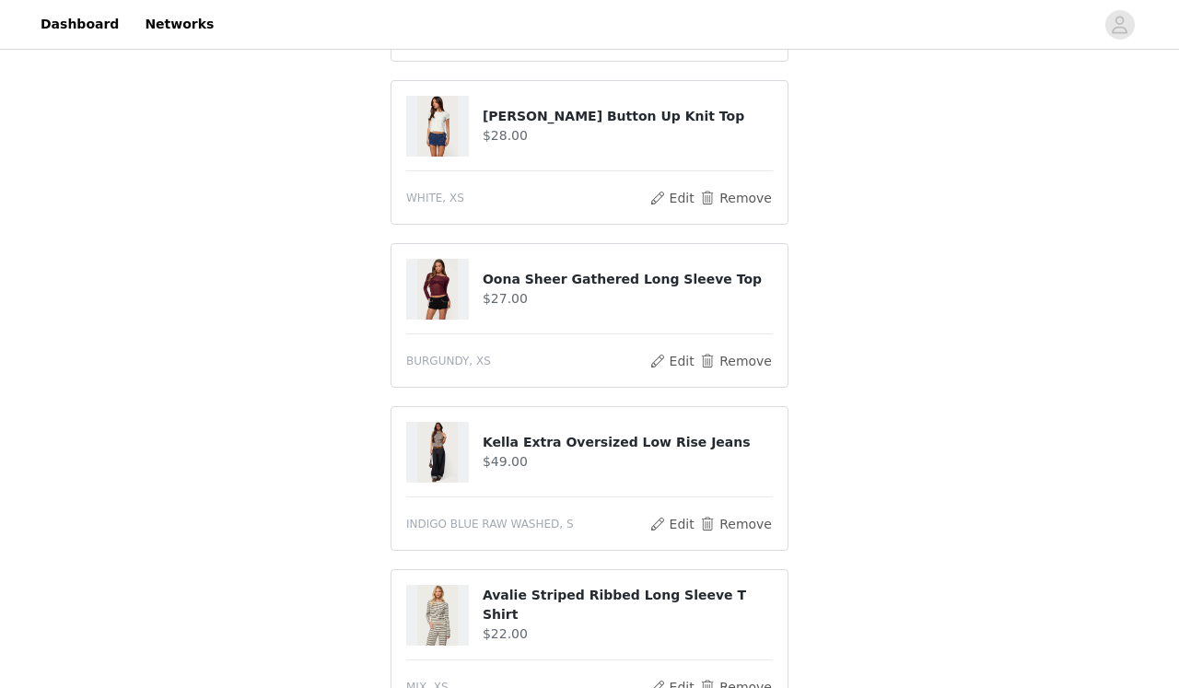
scroll to position [406, 0]
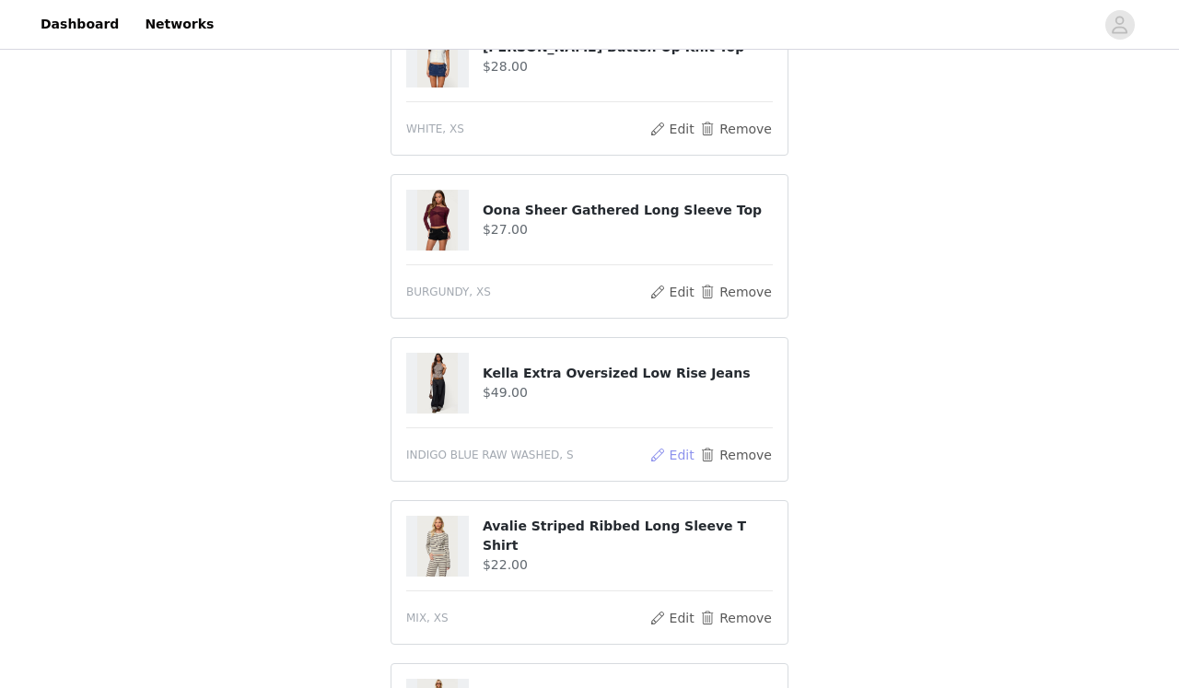
click at [688, 459] on button "Edit" at bounding box center [671, 455] width 47 height 22
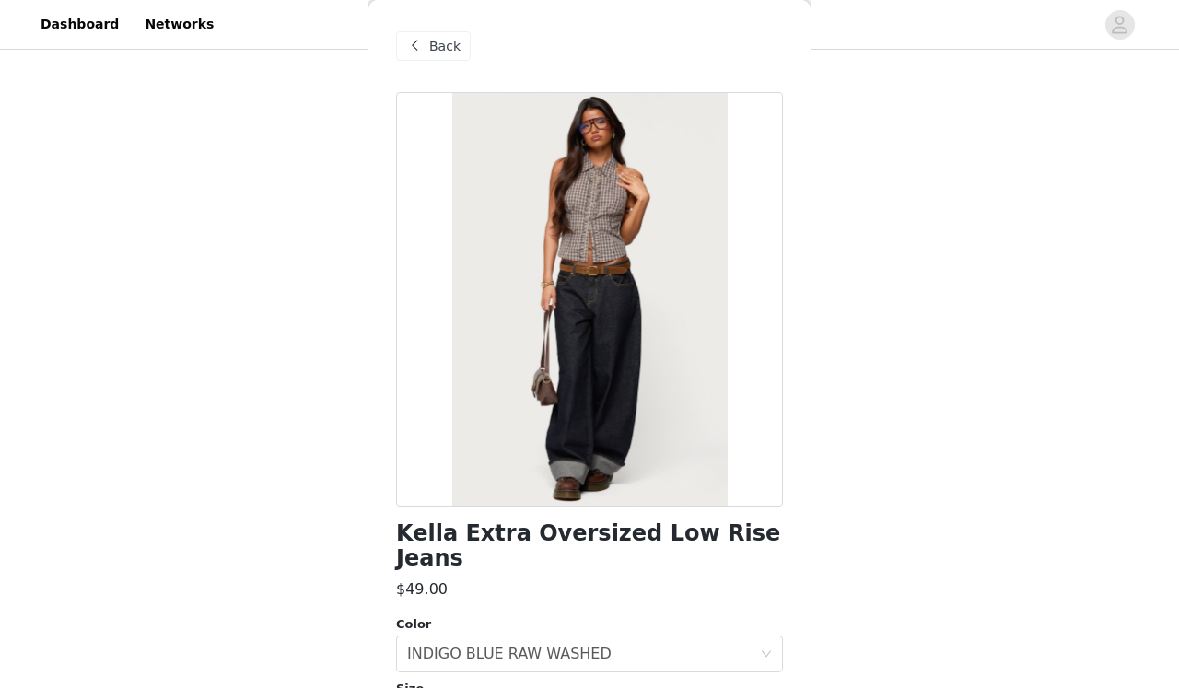
scroll to position [0, 0]
click at [442, 27] on div "Back" at bounding box center [589, 46] width 387 height 92
click at [447, 32] on div "Back" at bounding box center [433, 45] width 75 height 29
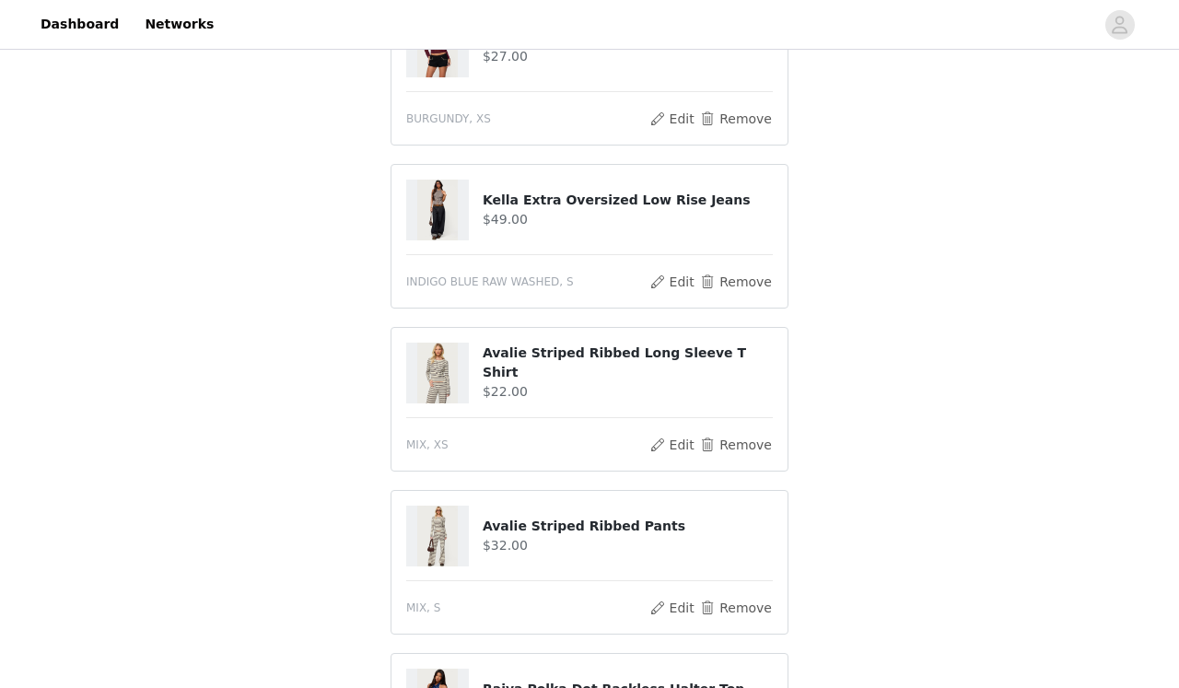
scroll to position [587, 0]
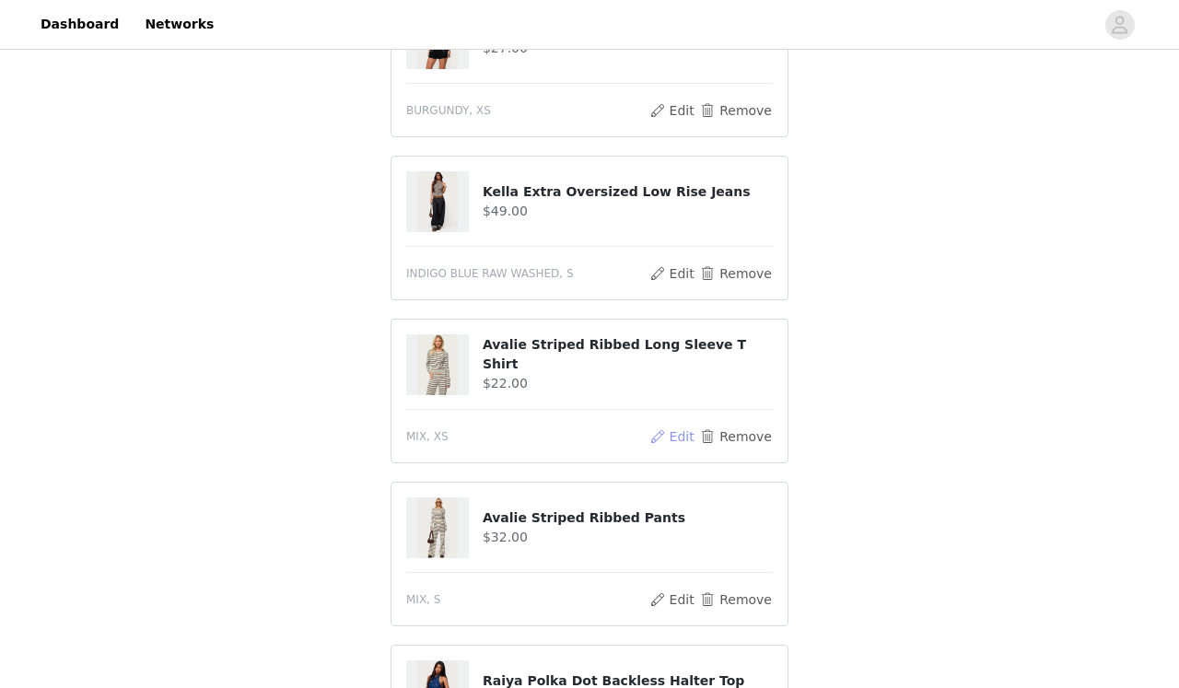
click at [688, 435] on button "Edit" at bounding box center [671, 436] width 47 height 22
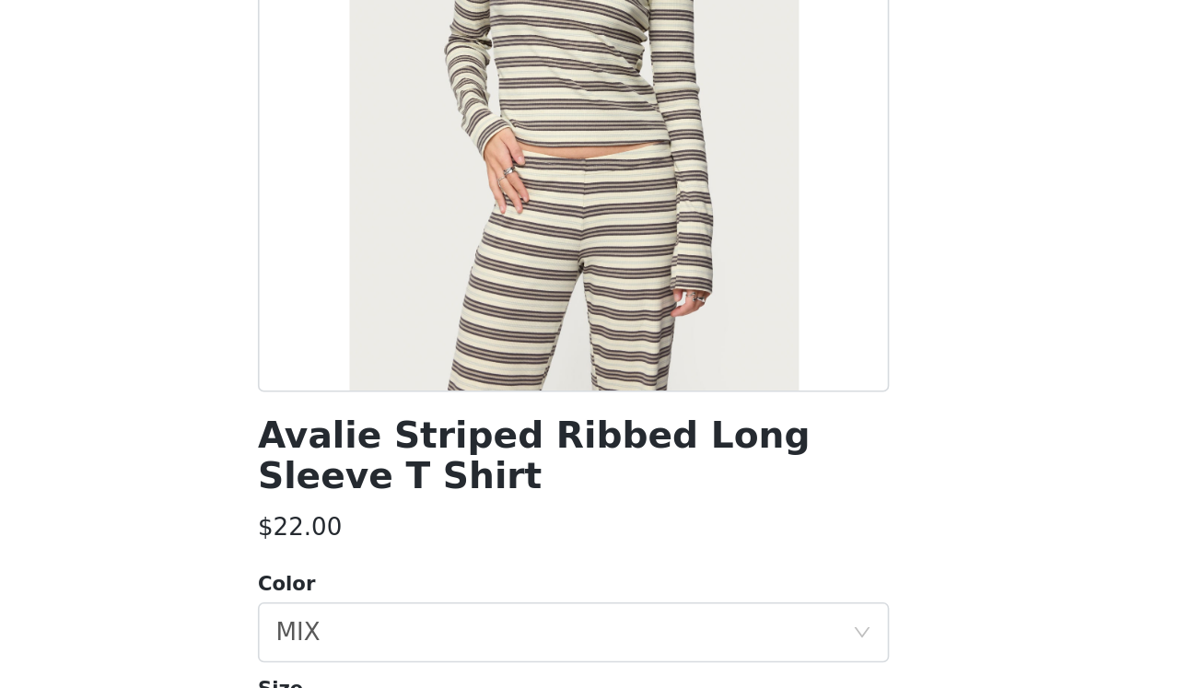
scroll to position [583, 0]
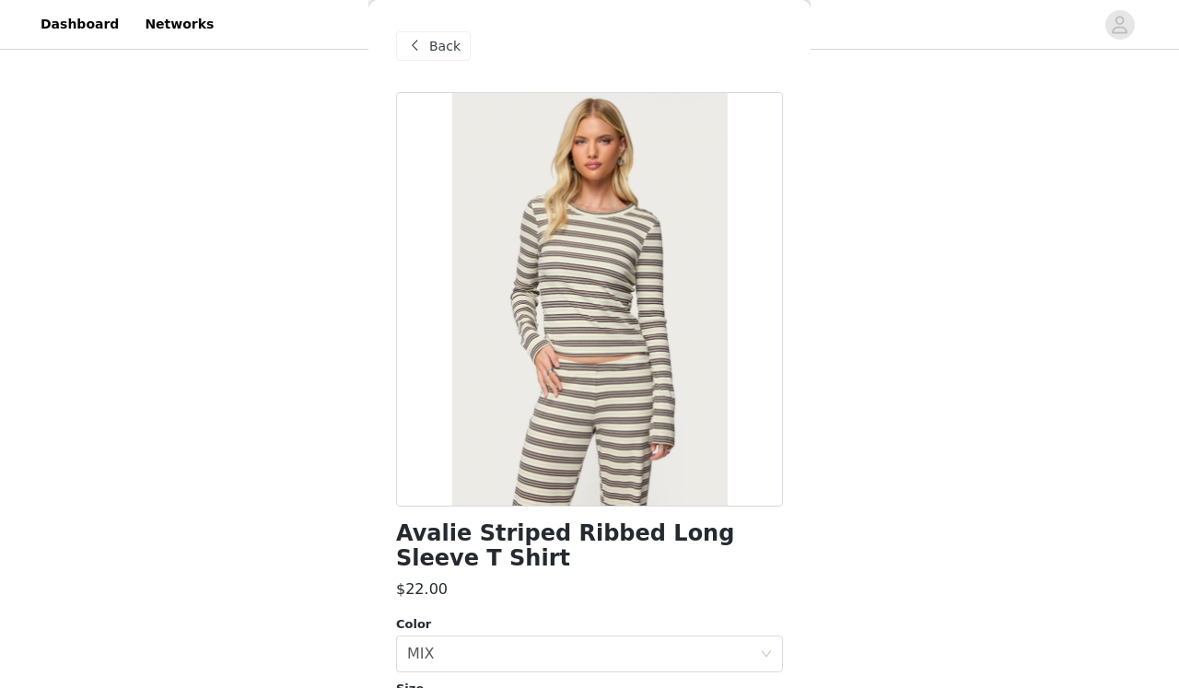
click at [424, 54] on span at bounding box center [414, 46] width 22 height 22
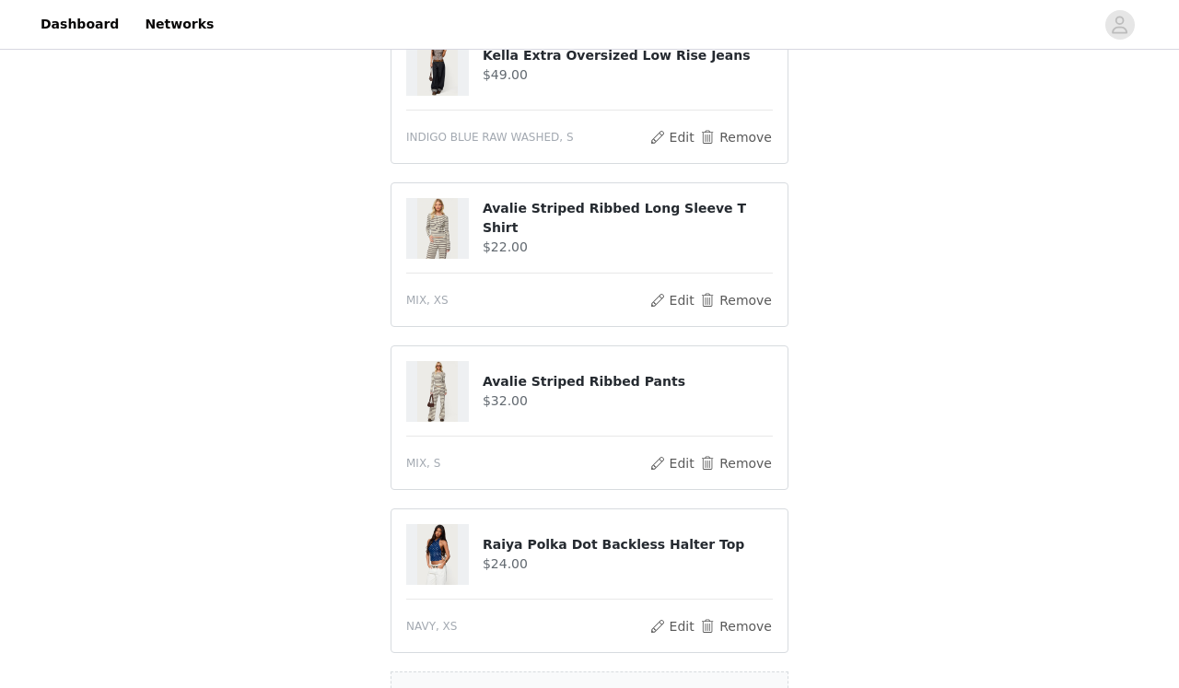
scroll to position [726, 0]
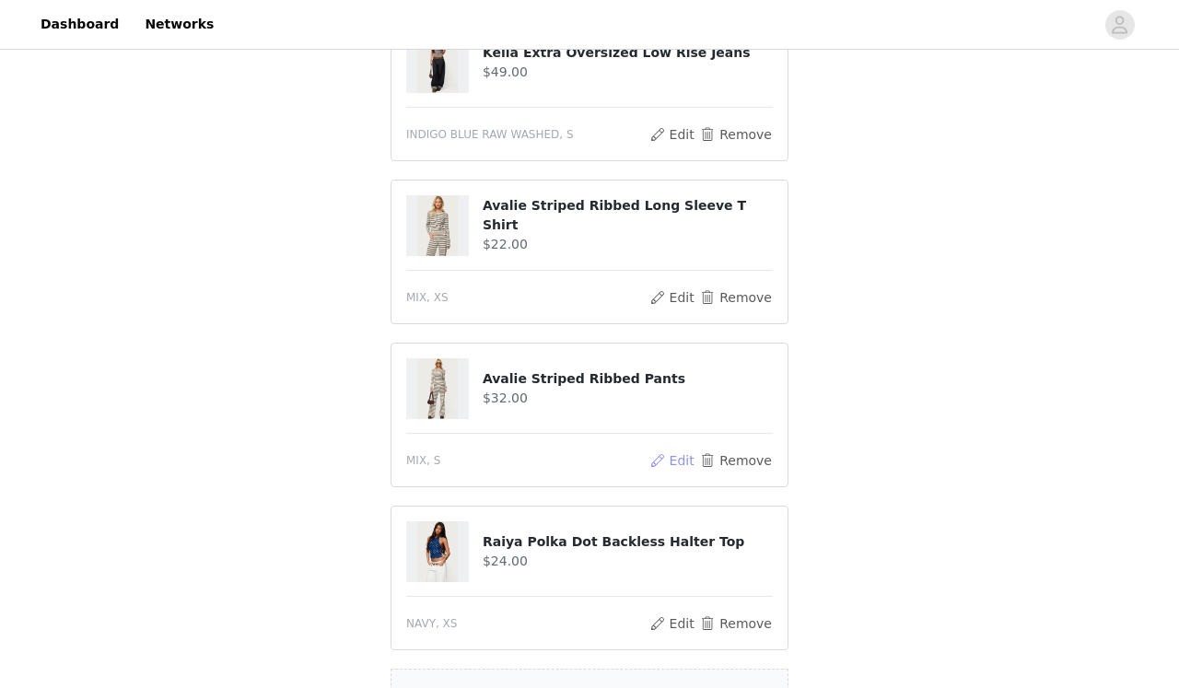
click at [678, 460] on button "Edit" at bounding box center [671, 460] width 47 height 22
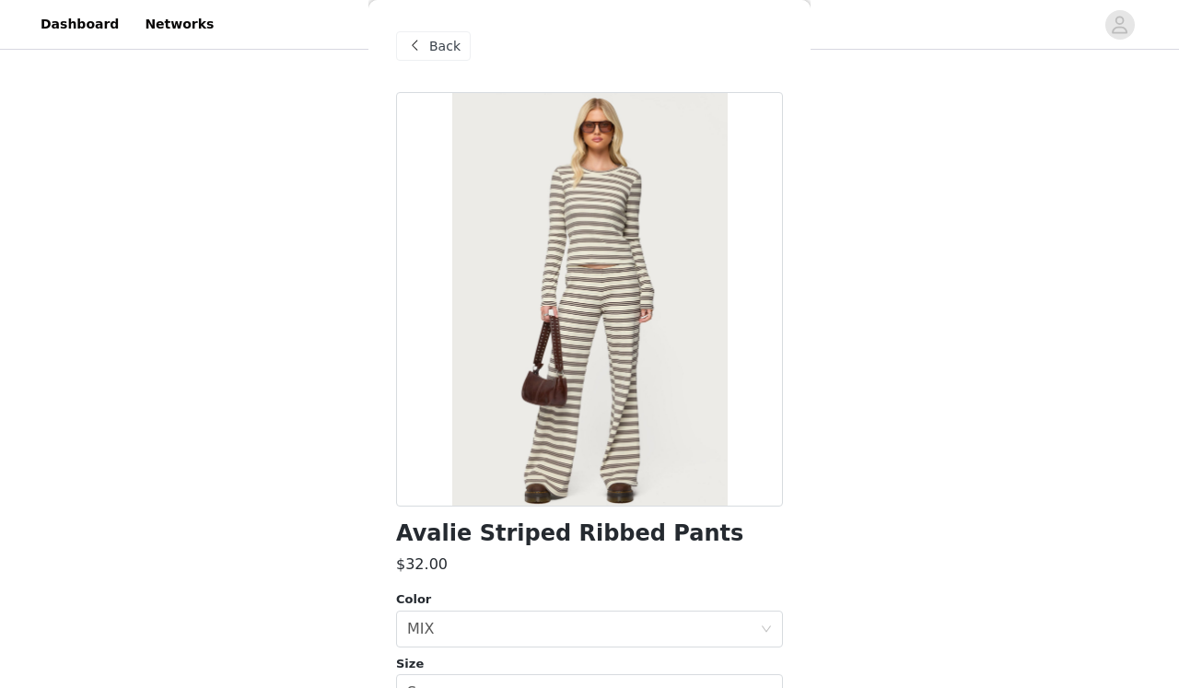
click at [425, 49] on div "Back" at bounding box center [433, 45] width 75 height 29
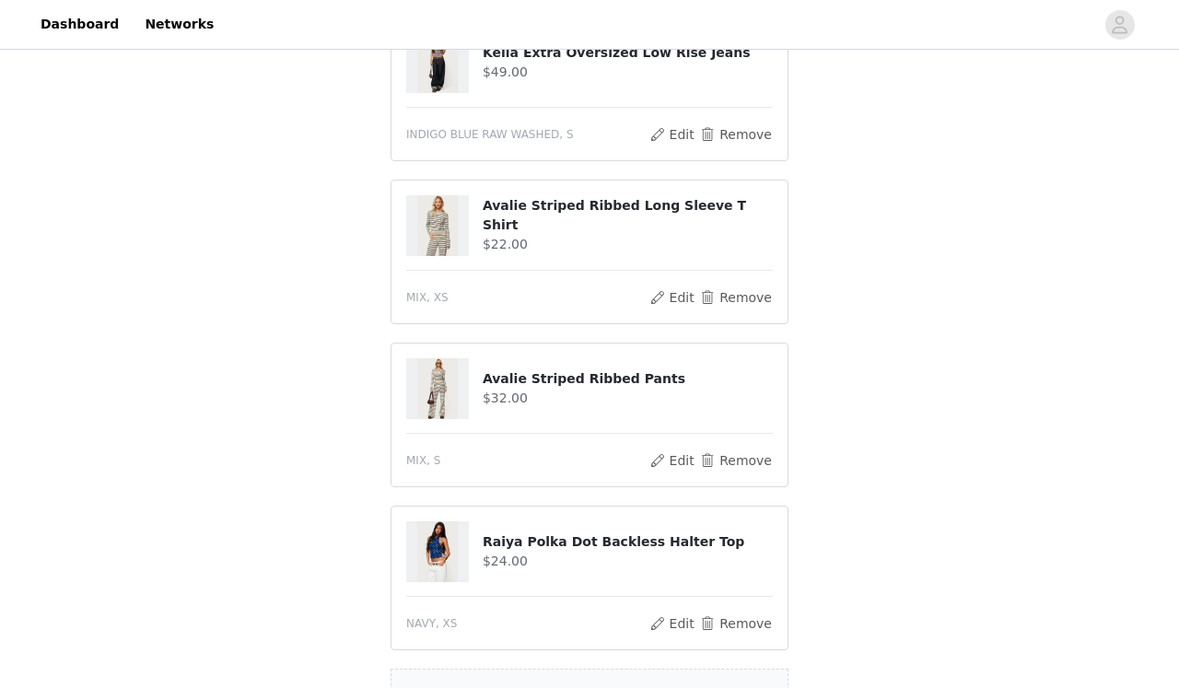
scroll to position [918, 0]
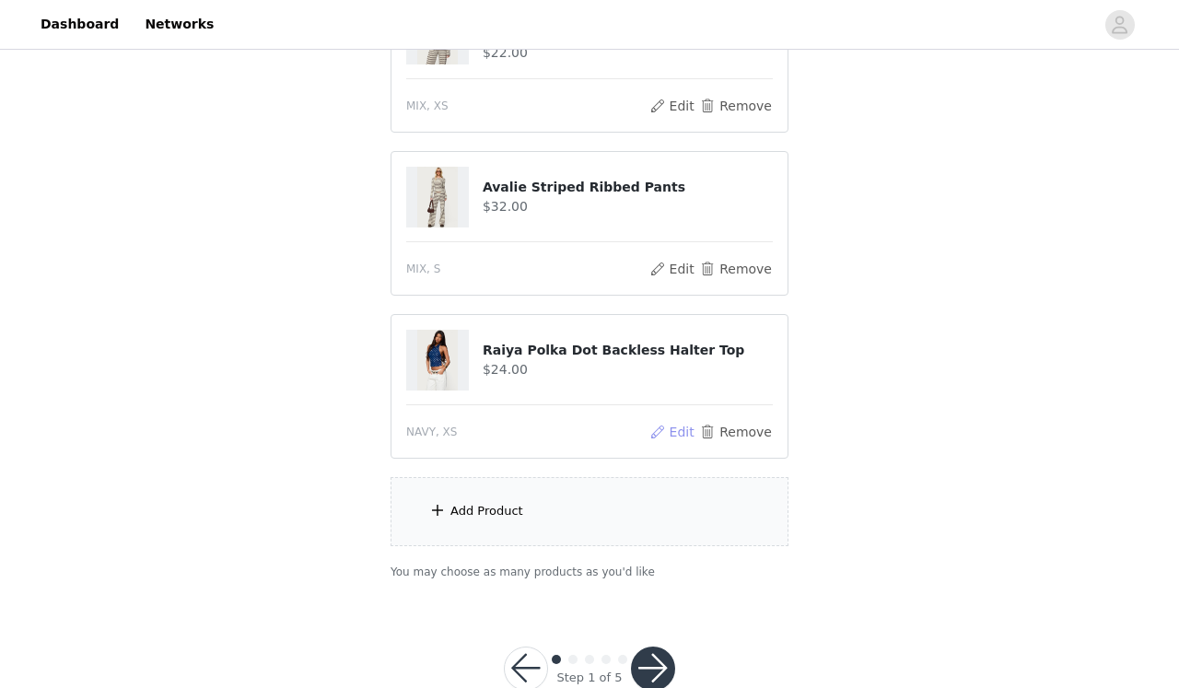
click at [676, 434] on button "Edit" at bounding box center [671, 432] width 47 height 22
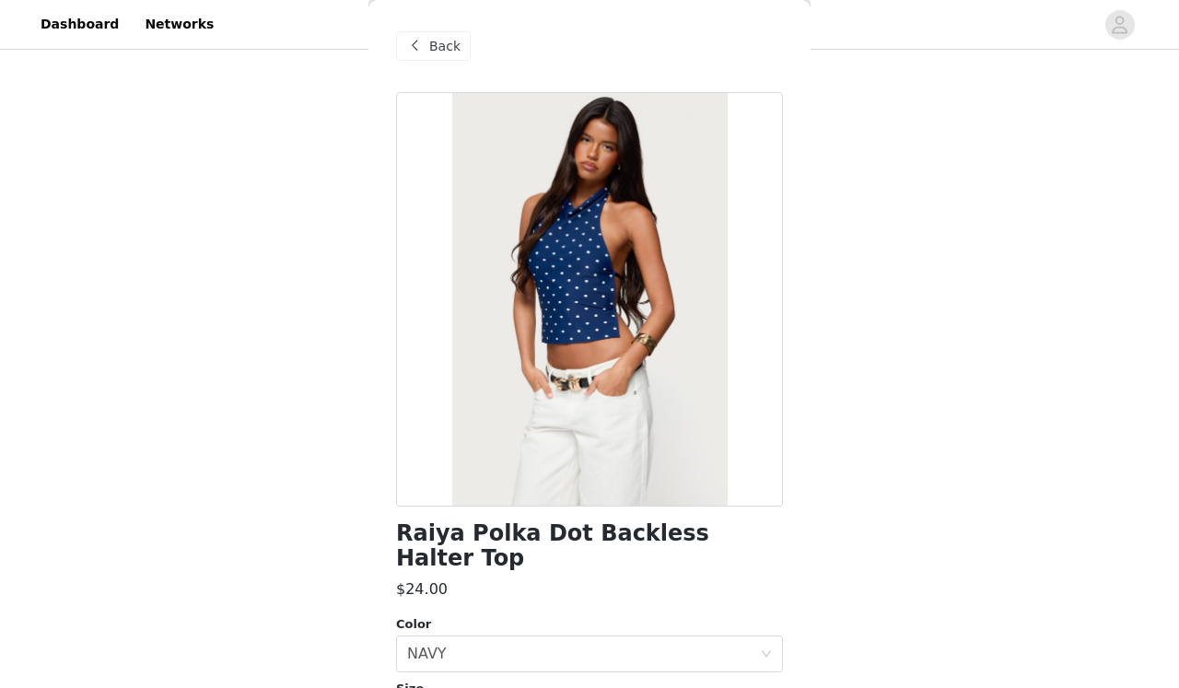
scroll to position [872, 0]
click at [457, 53] on span "Back" at bounding box center [444, 46] width 31 height 19
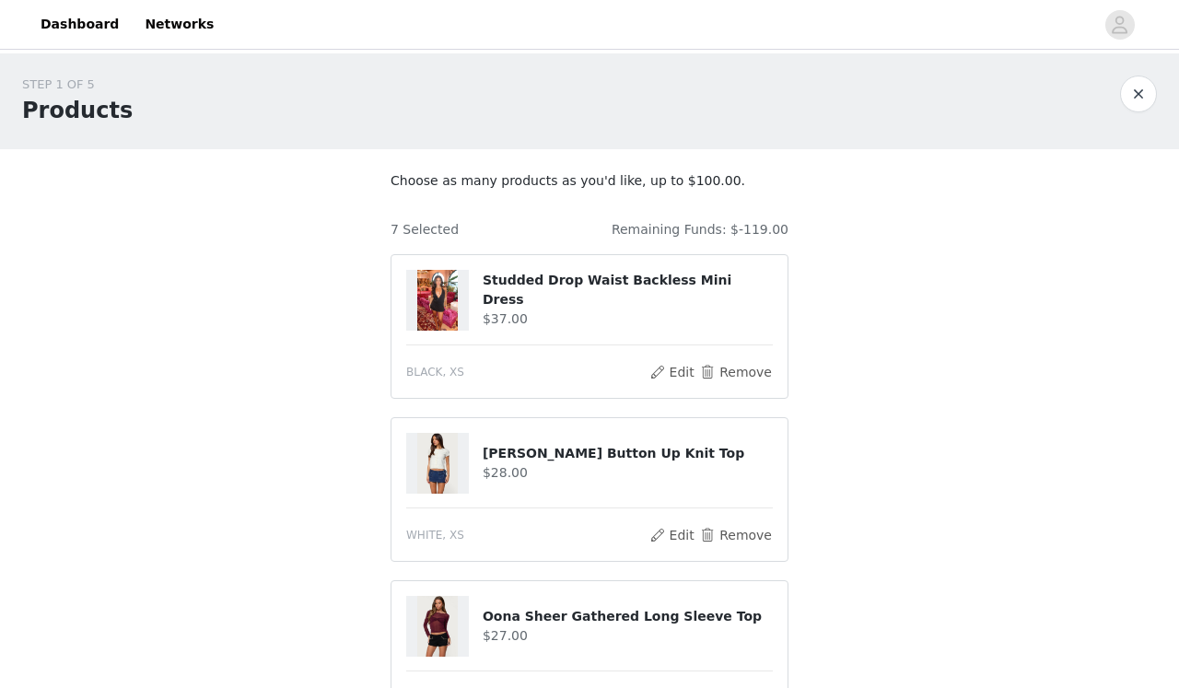
scroll to position [0, 0]
click at [689, 369] on button "Edit" at bounding box center [671, 372] width 47 height 22
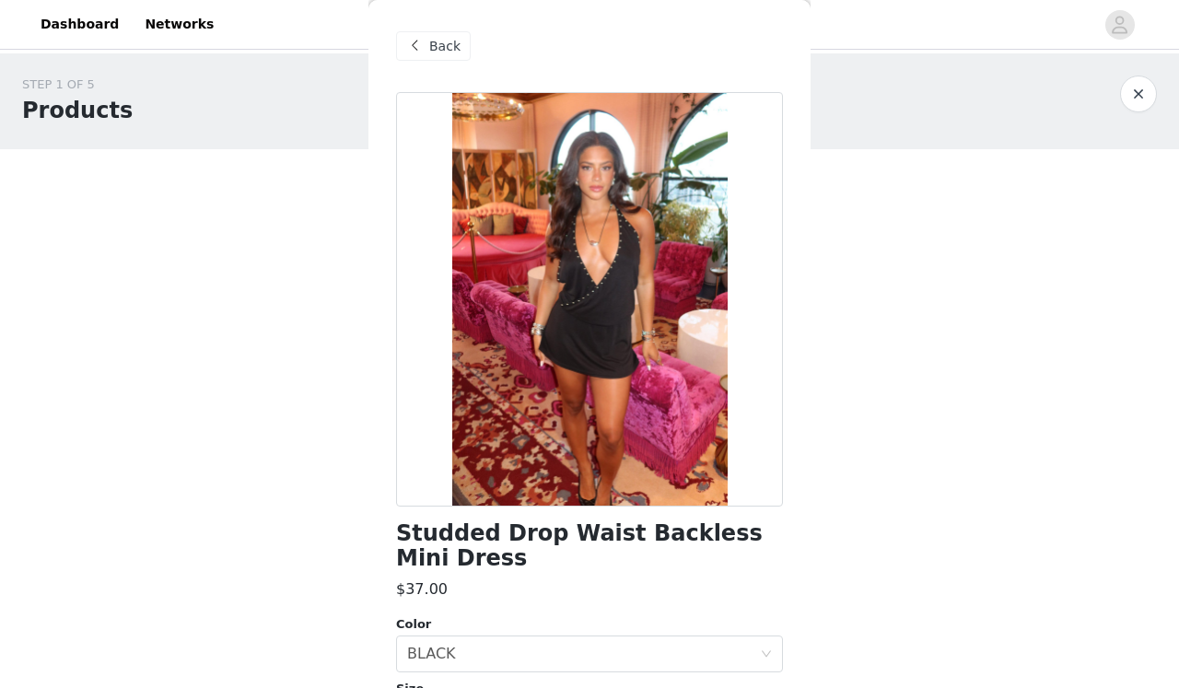
click at [423, 52] on span at bounding box center [414, 46] width 22 height 22
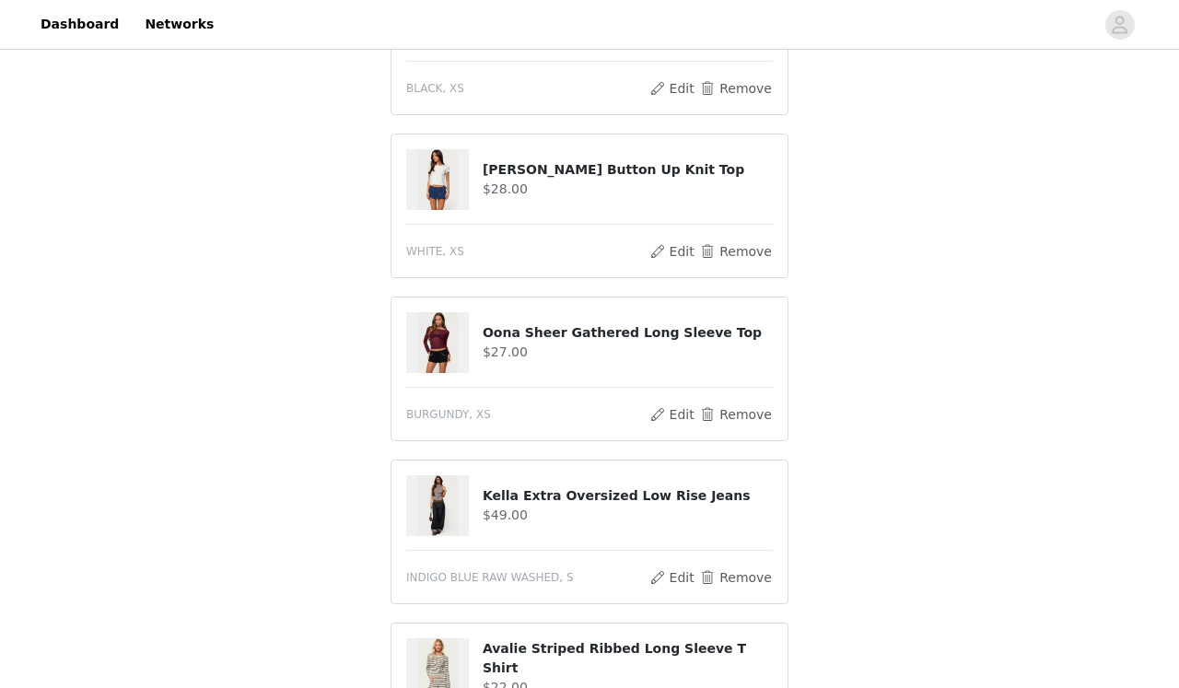
scroll to position [279, 0]
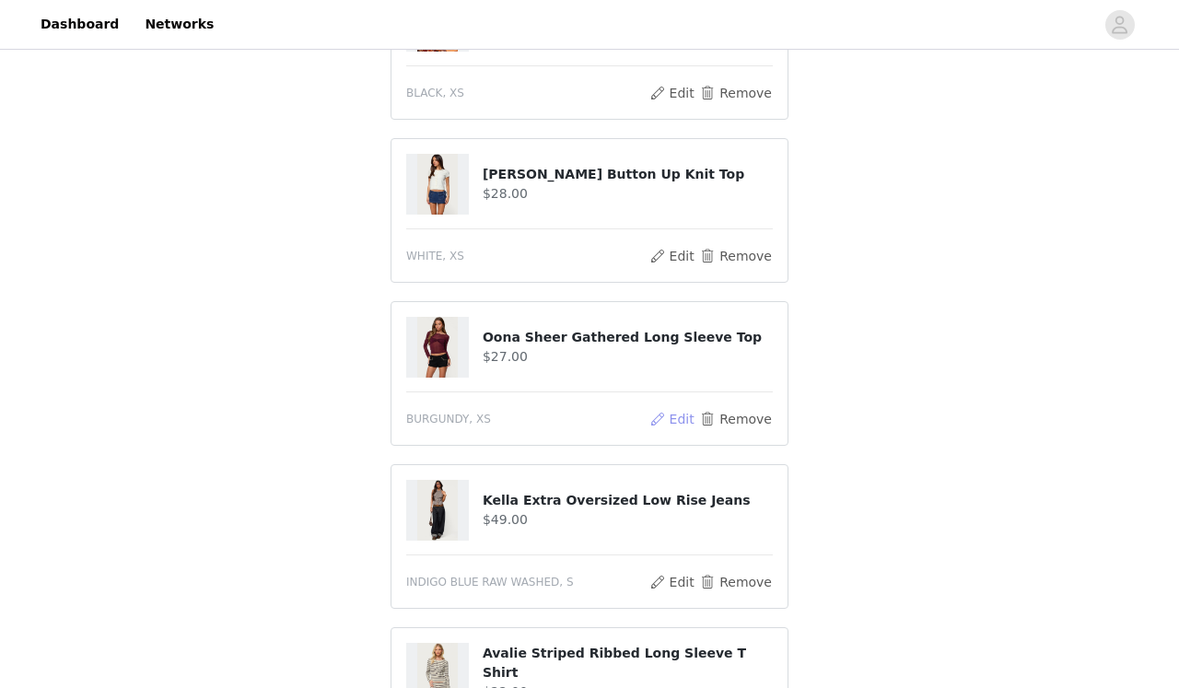
click at [680, 418] on button "Edit" at bounding box center [671, 419] width 47 height 22
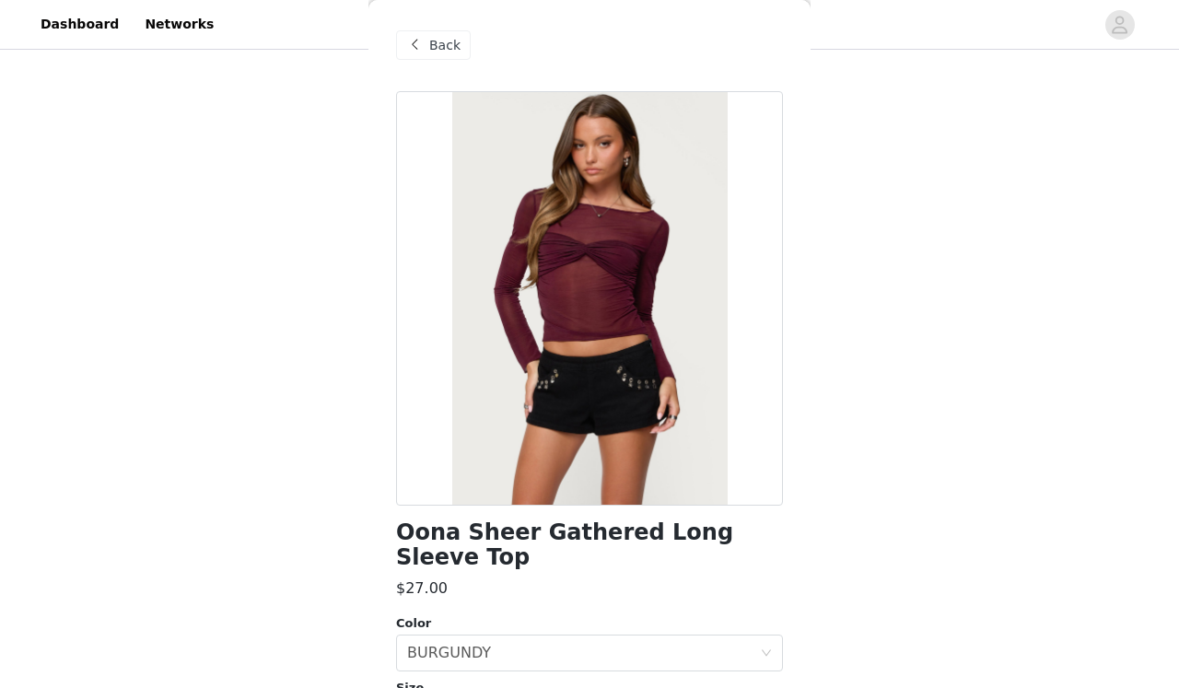
scroll to position [25, 0]
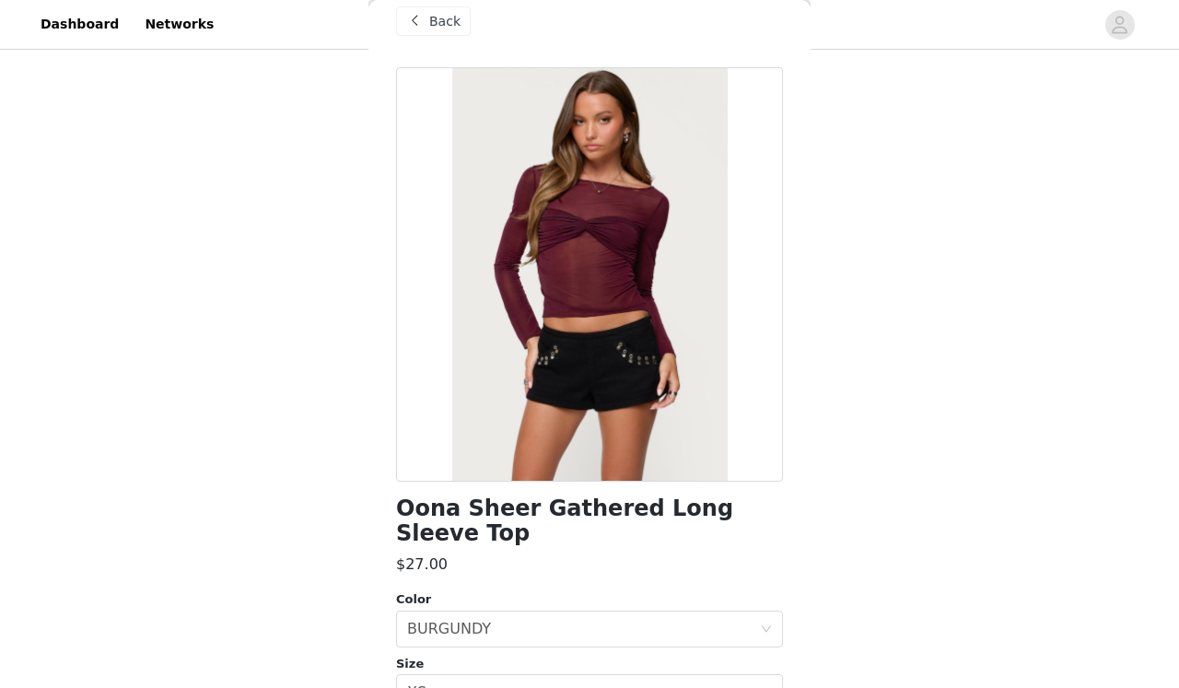
click at [454, 29] on span "Back" at bounding box center [444, 21] width 31 height 19
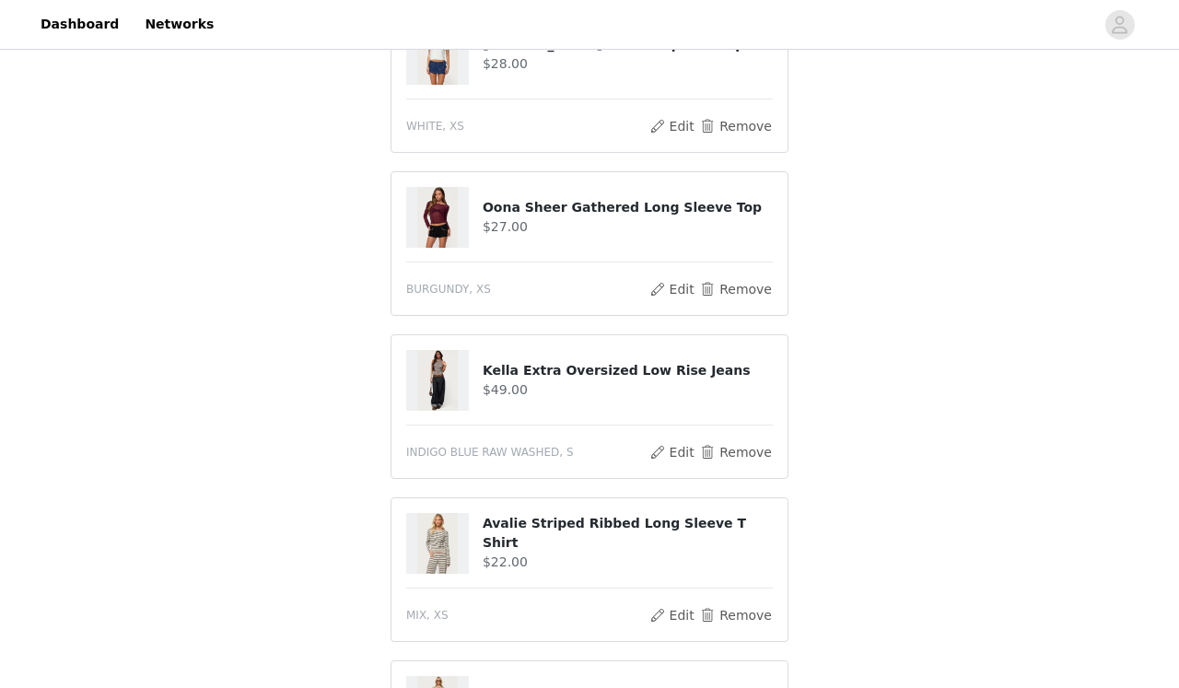
scroll to position [410, 0]
click at [735, 279] on button "Remove" at bounding box center [736, 288] width 74 height 22
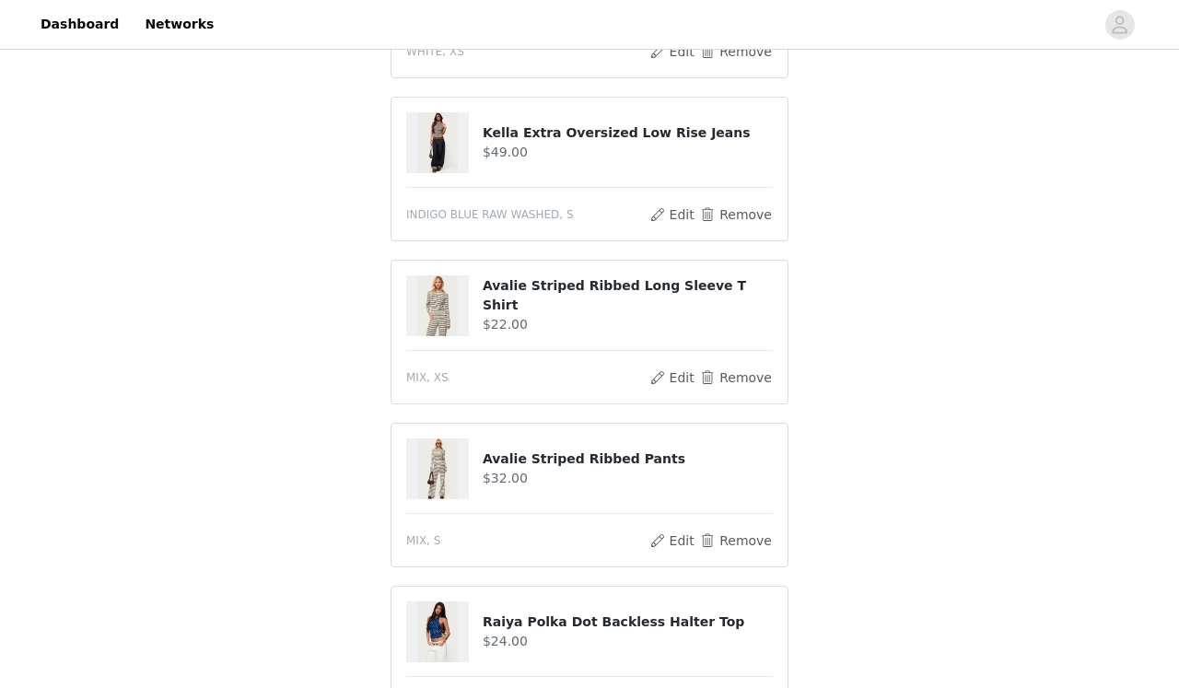
scroll to position [405, 0]
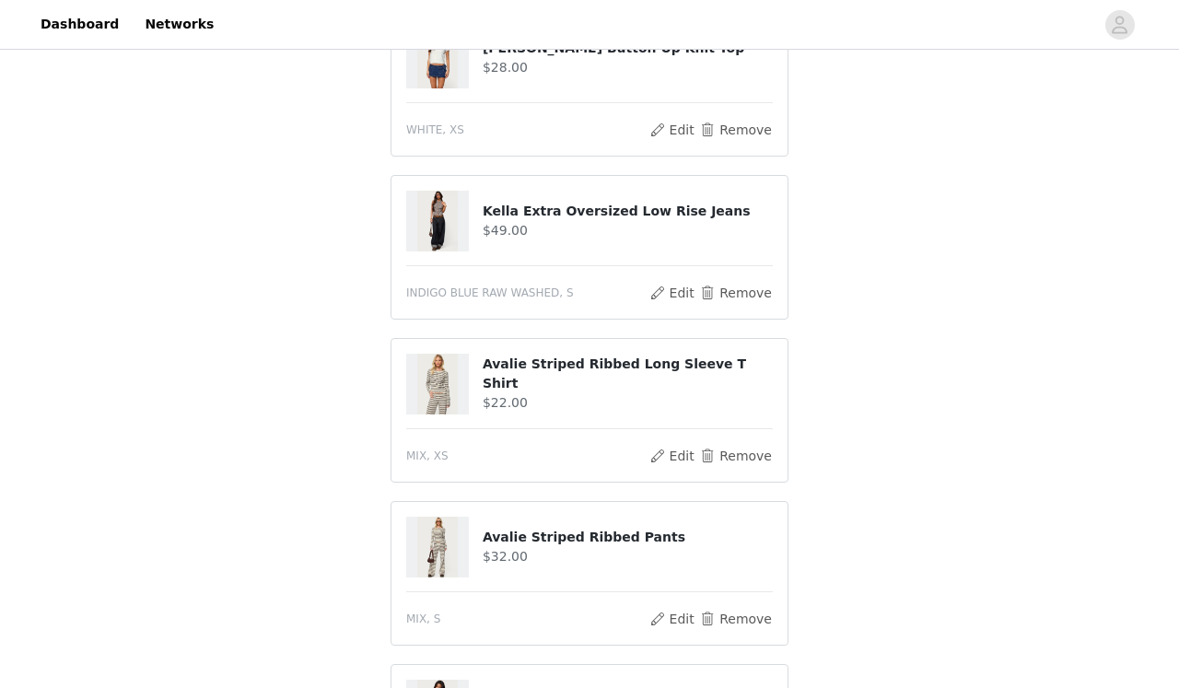
click at [591, 204] on h4 "Kella Extra Oversized Low Rise Jeans" at bounding box center [627, 211] width 290 height 19
click at [688, 293] on button "Edit" at bounding box center [671, 293] width 47 height 22
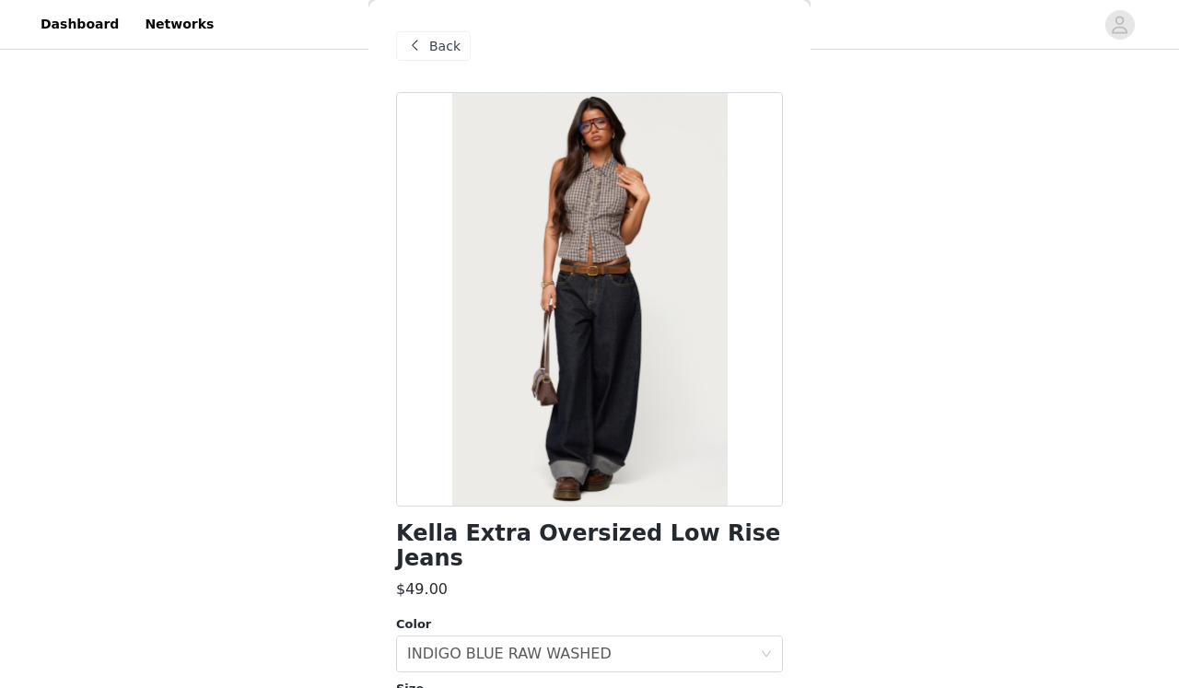
scroll to position [22, 0]
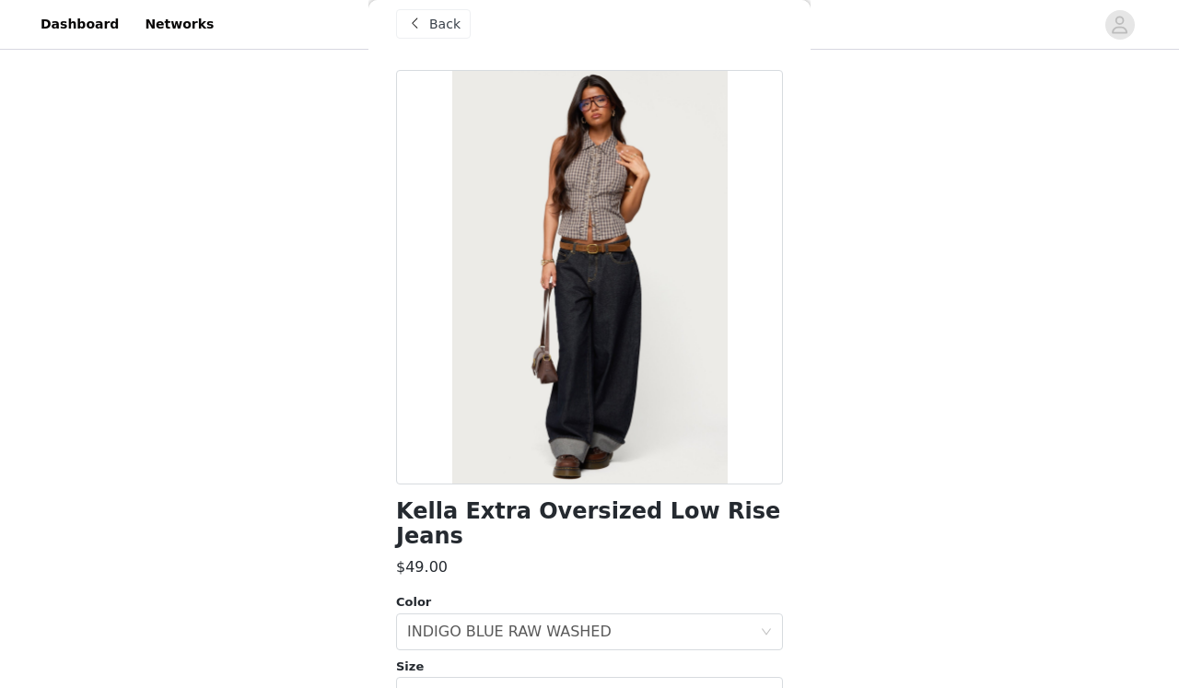
click at [428, 17] on div "Back" at bounding box center [433, 23] width 75 height 29
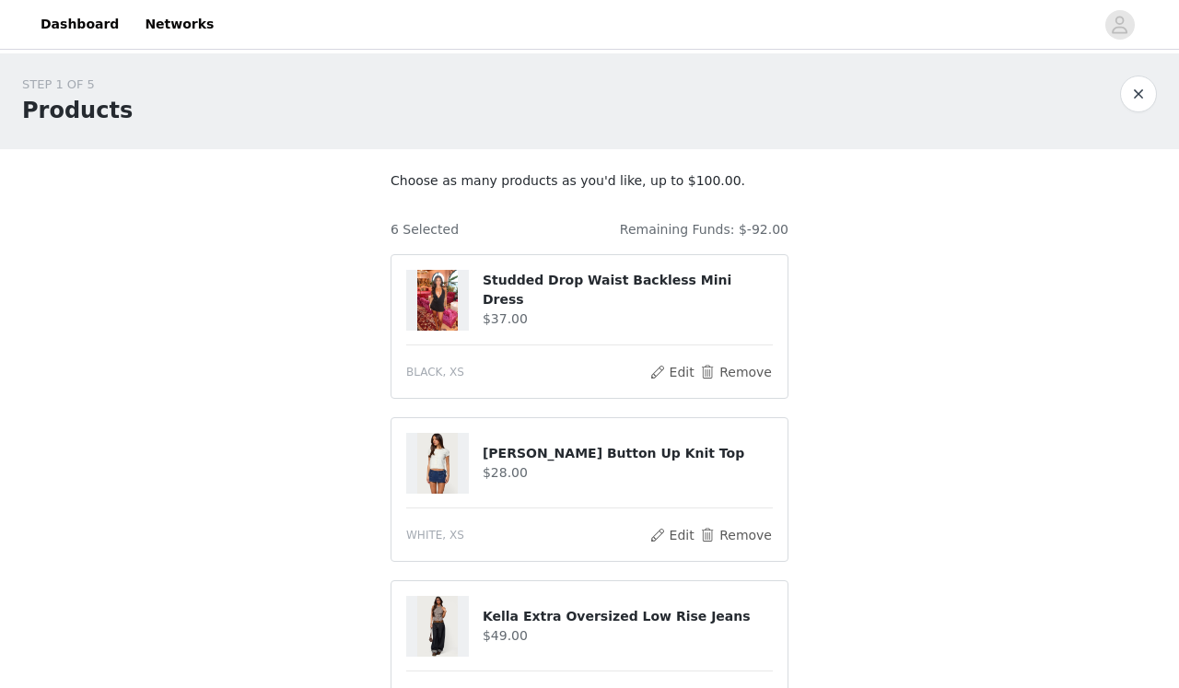
scroll to position [0, 0]
drag, startPoint x: 793, startPoint y: 232, endPoint x: 739, endPoint y: 229, distance: 53.5
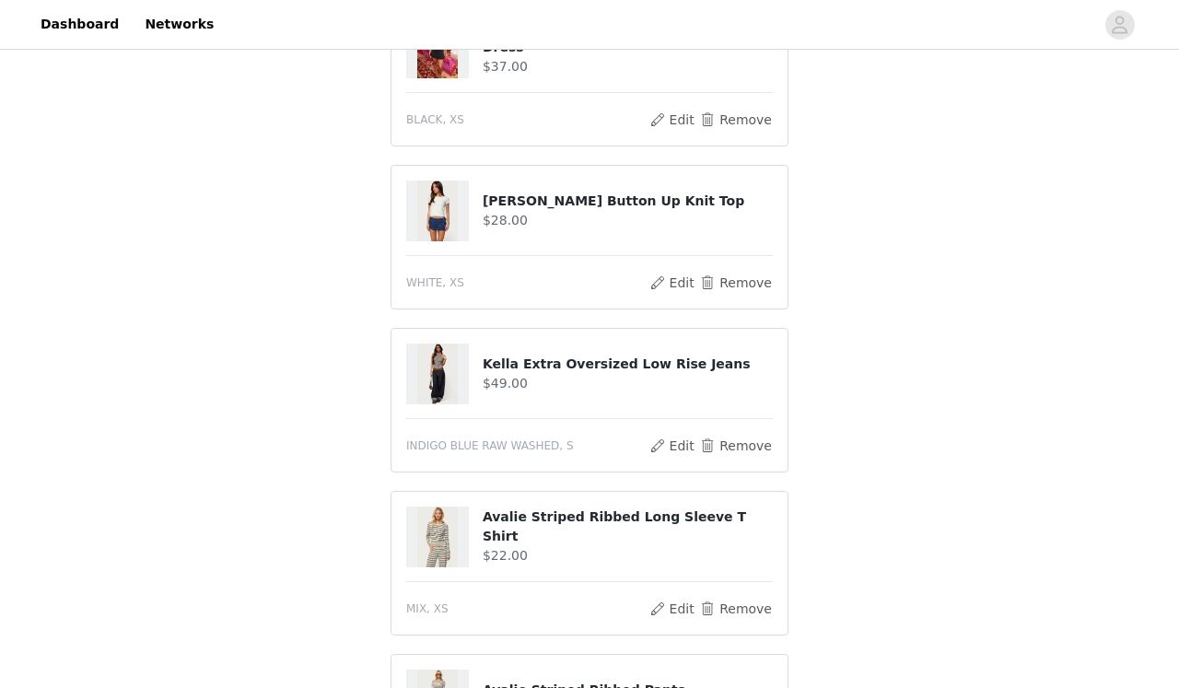
scroll to position [108, 0]
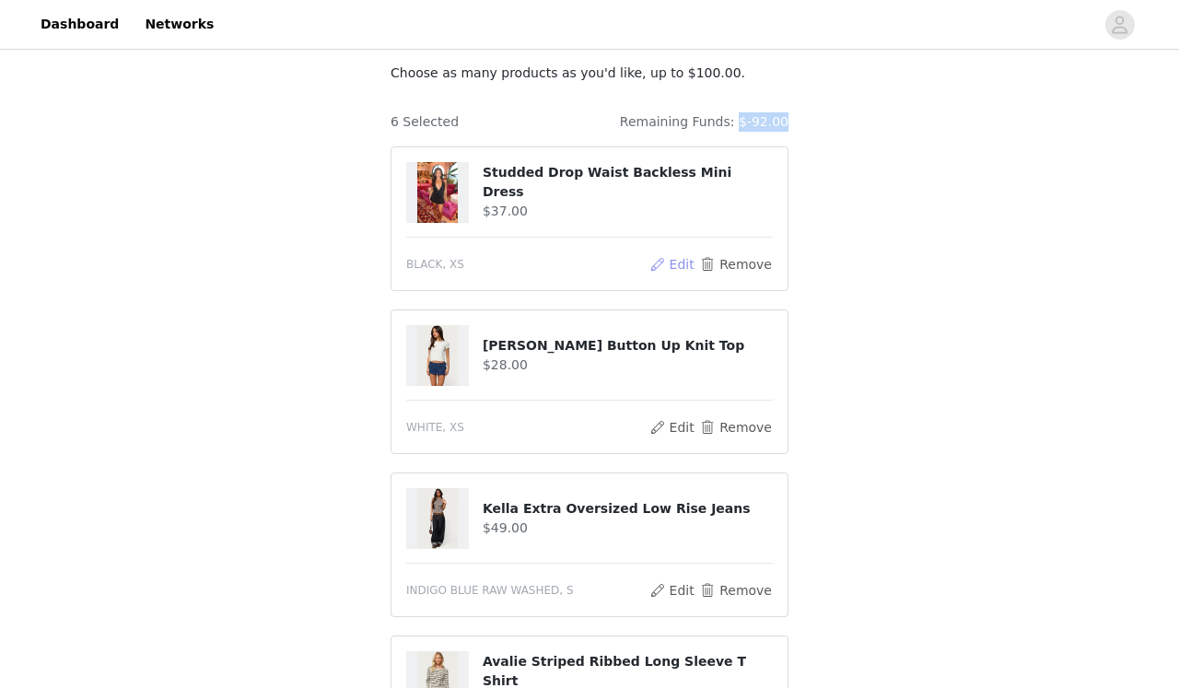
click at [678, 256] on button "Edit" at bounding box center [671, 264] width 47 height 22
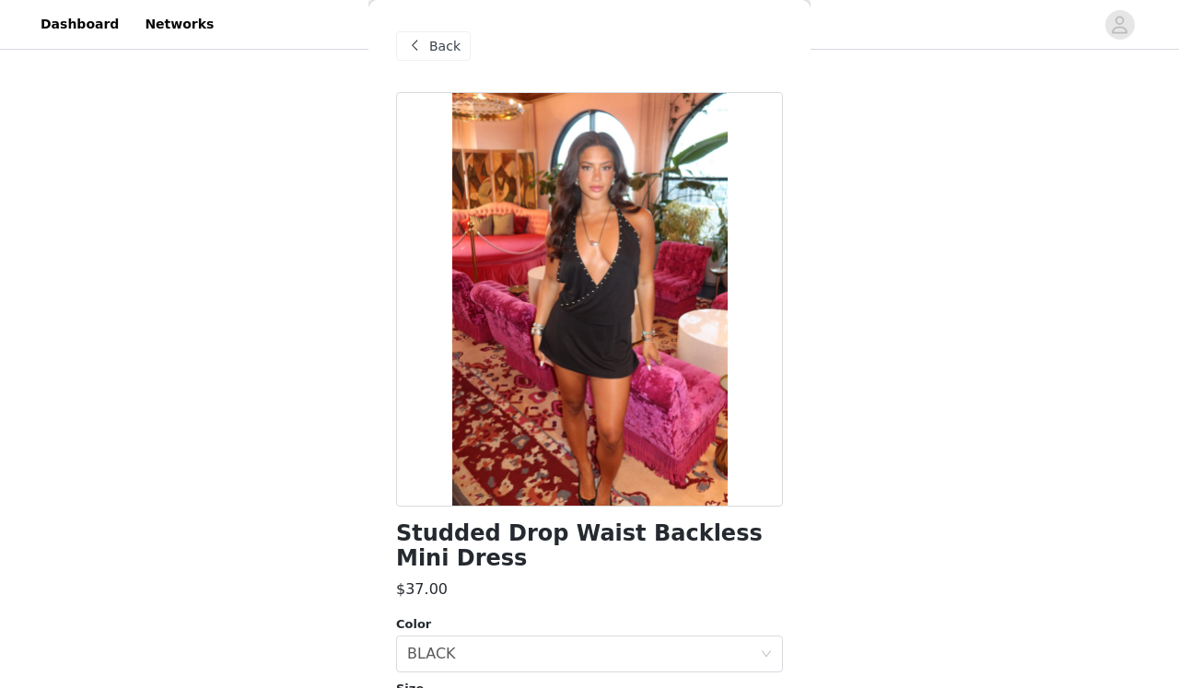
scroll to position [0, 0]
click at [446, 50] on span "Back" at bounding box center [444, 46] width 31 height 19
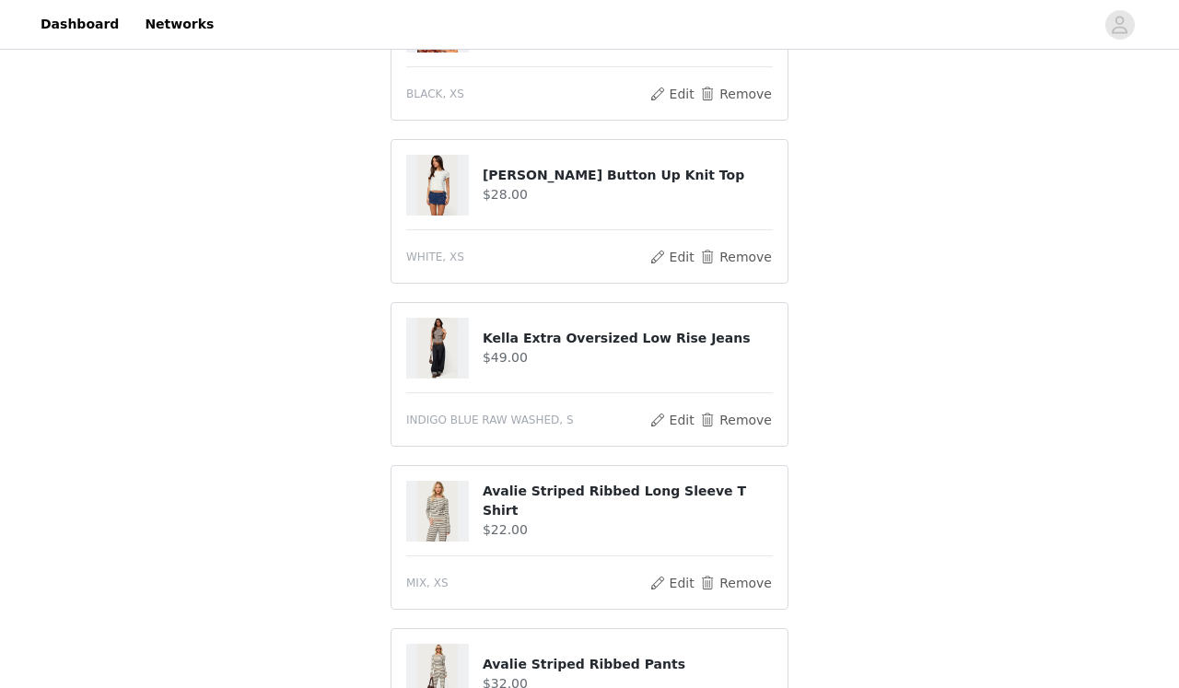
scroll to position [281, 0]
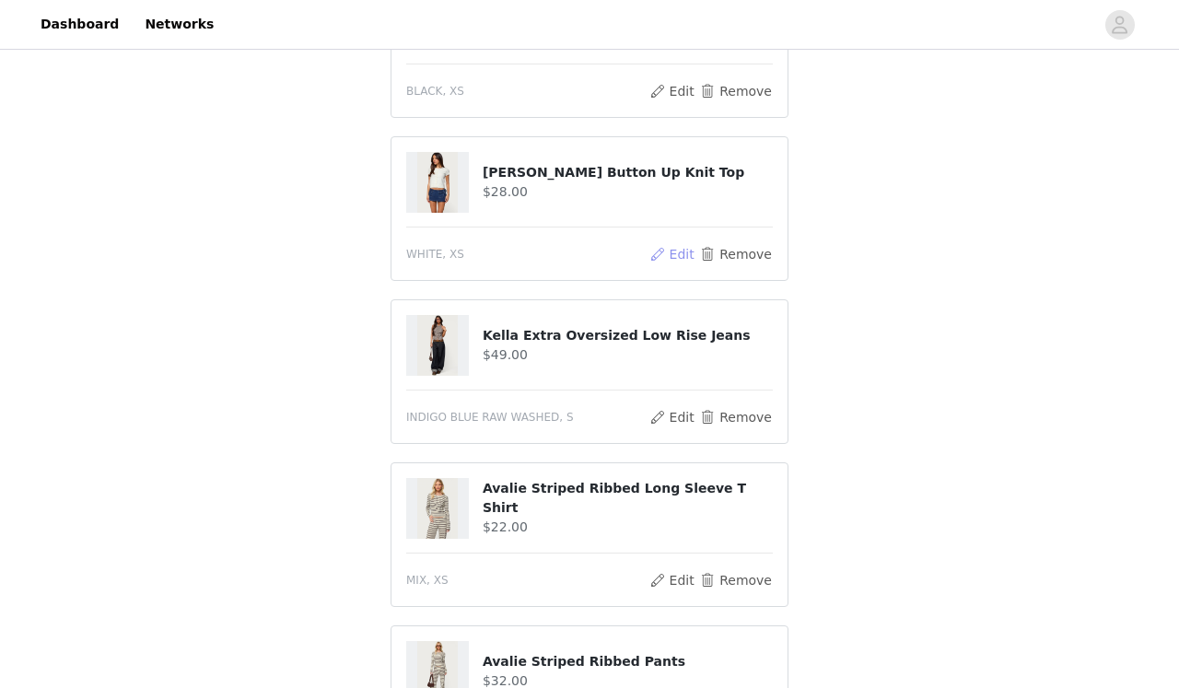
click at [683, 261] on button "Edit" at bounding box center [671, 254] width 47 height 22
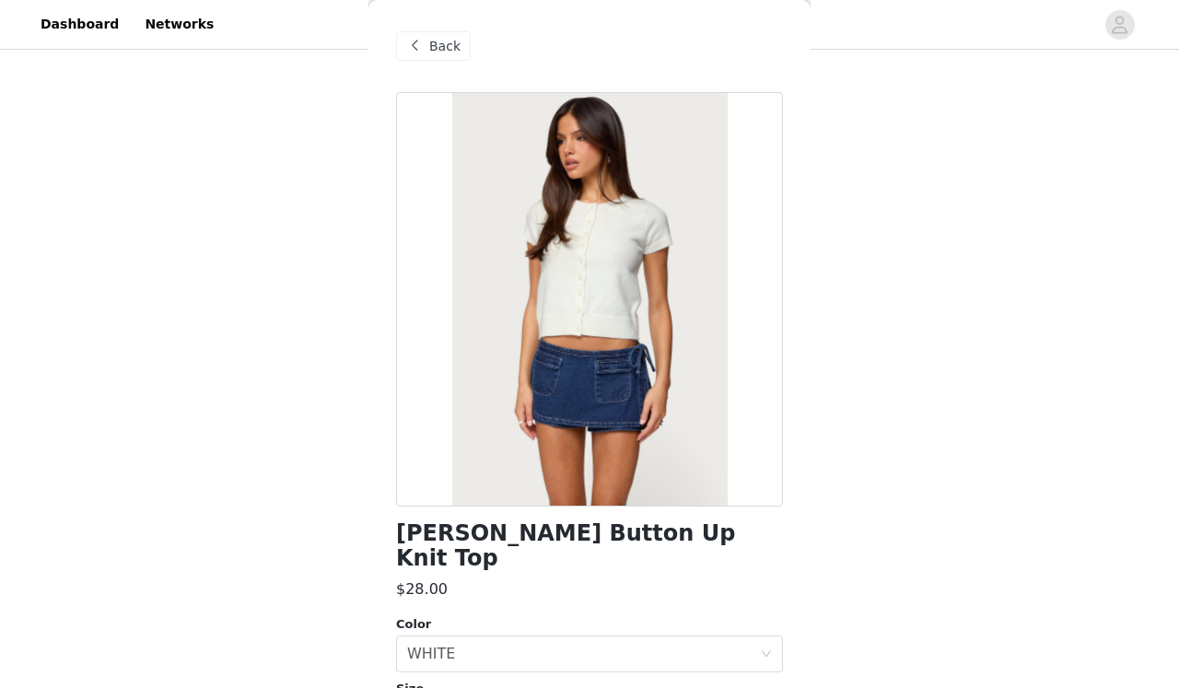
scroll to position [0, 0]
click at [431, 41] on span "Back" at bounding box center [444, 46] width 31 height 19
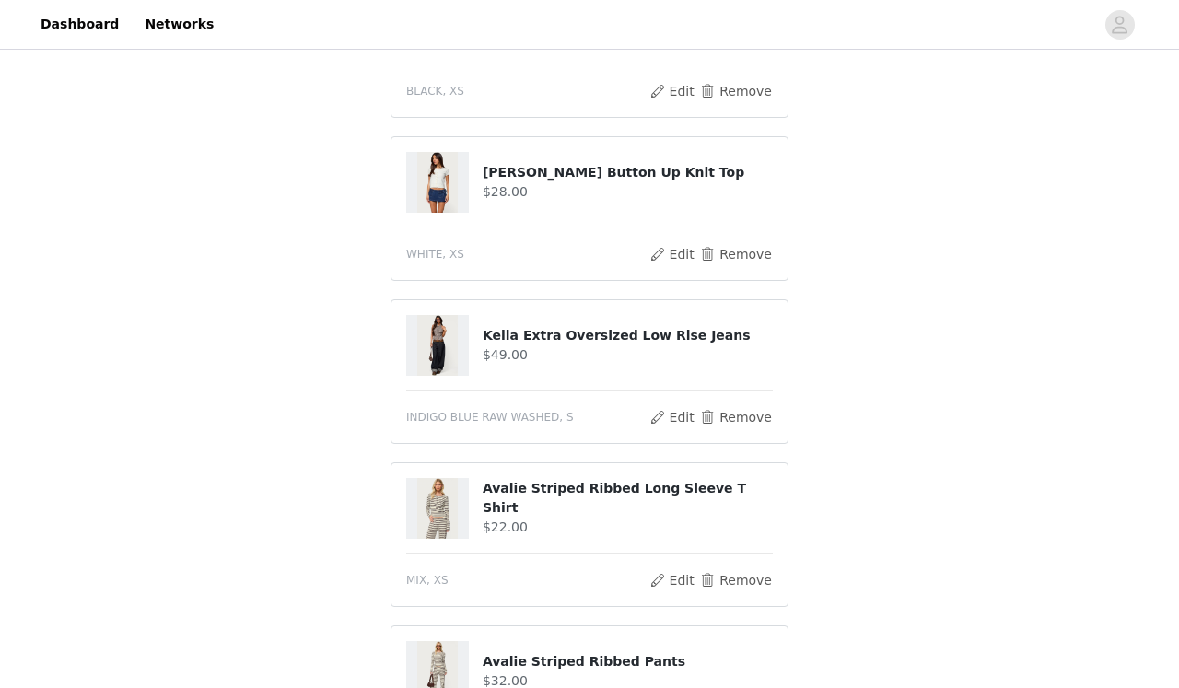
scroll to position [193, 0]
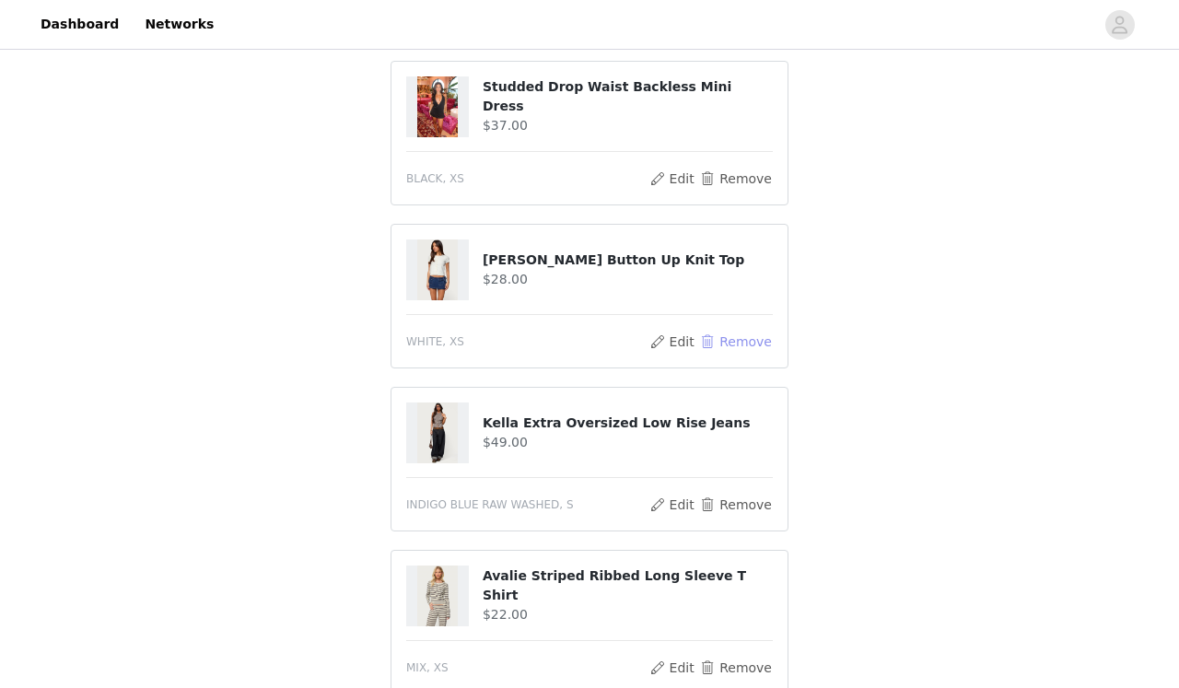
click at [718, 333] on button "Remove" at bounding box center [736, 342] width 74 height 22
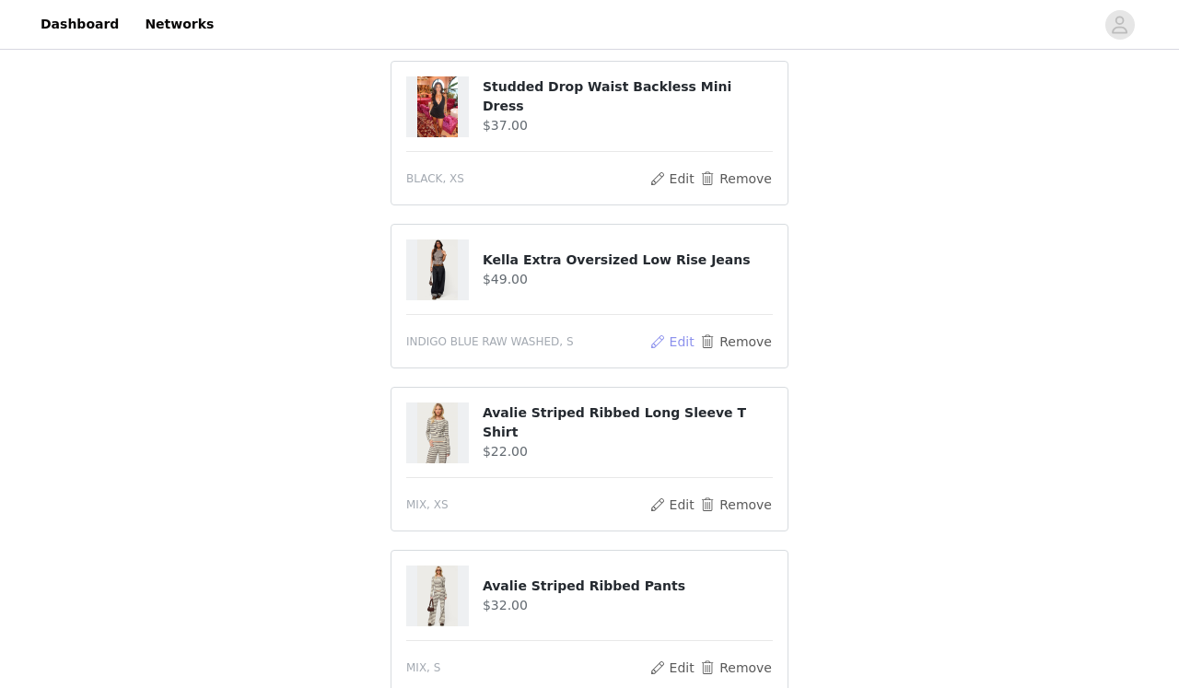
click at [672, 338] on button "Edit" at bounding box center [671, 342] width 47 height 22
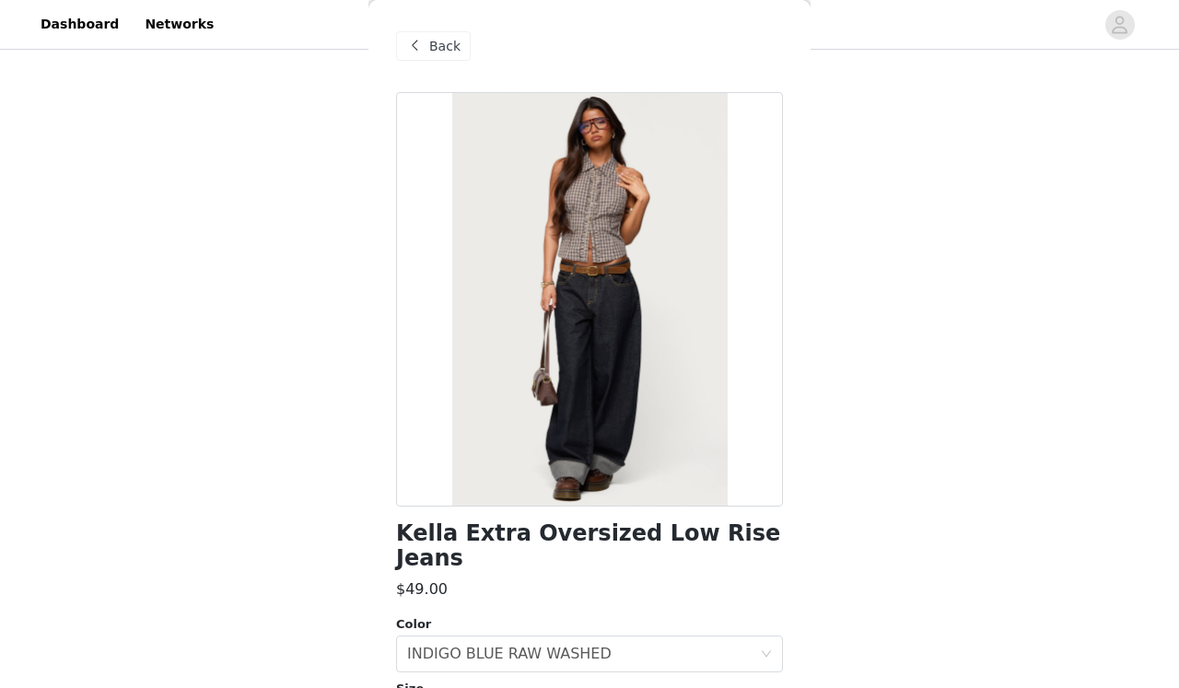
click at [439, 37] on span "Back" at bounding box center [444, 46] width 31 height 19
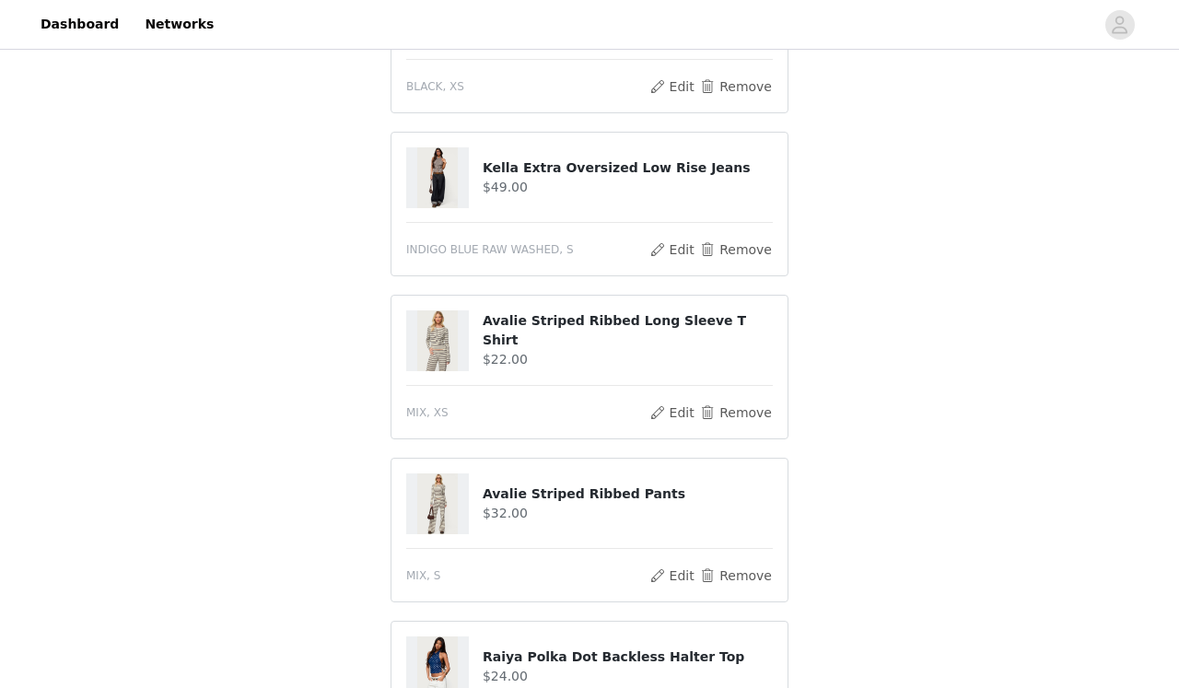
scroll to position [292, 0]
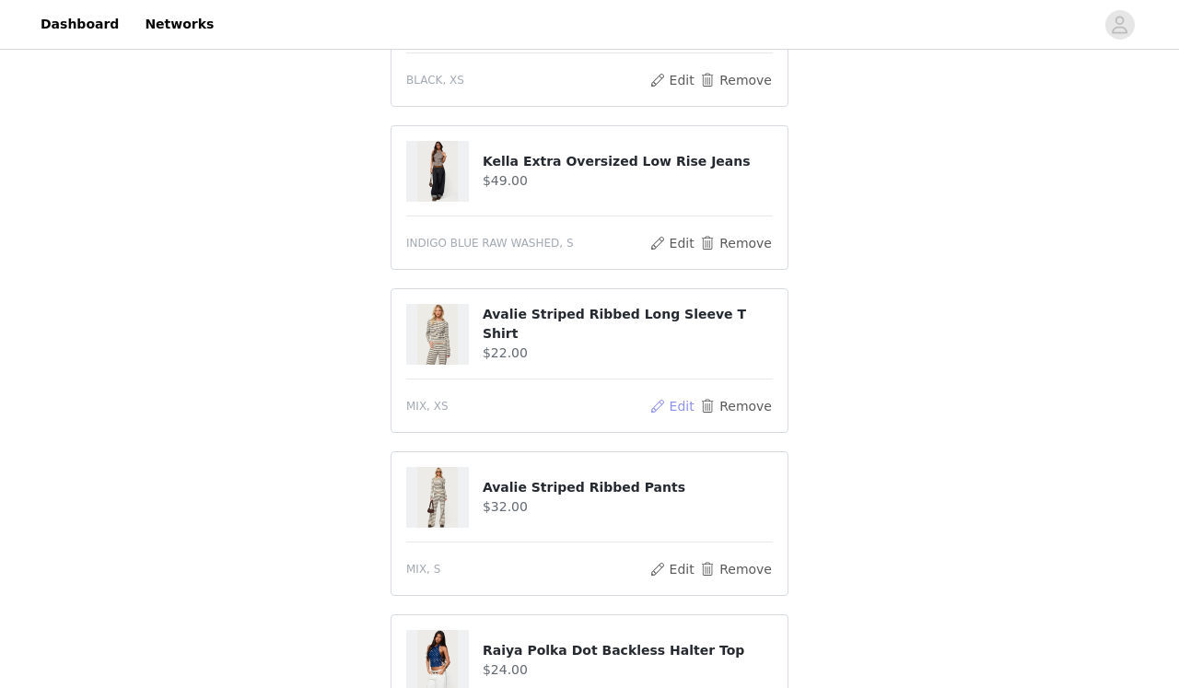
click at [670, 408] on button "Edit" at bounding box center [671, 406] width 47 height 22
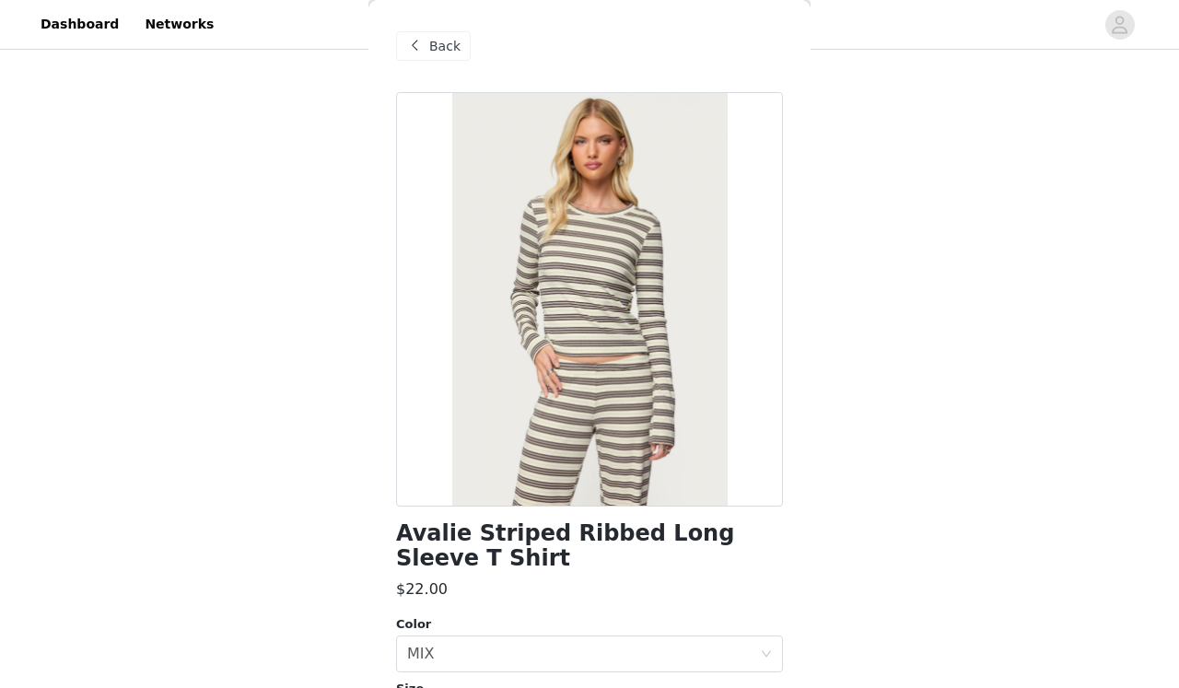
scroll to position [0, 0]
click at [425, 41] on div "Back" at bounding box center [433, 45] width 75 height 29
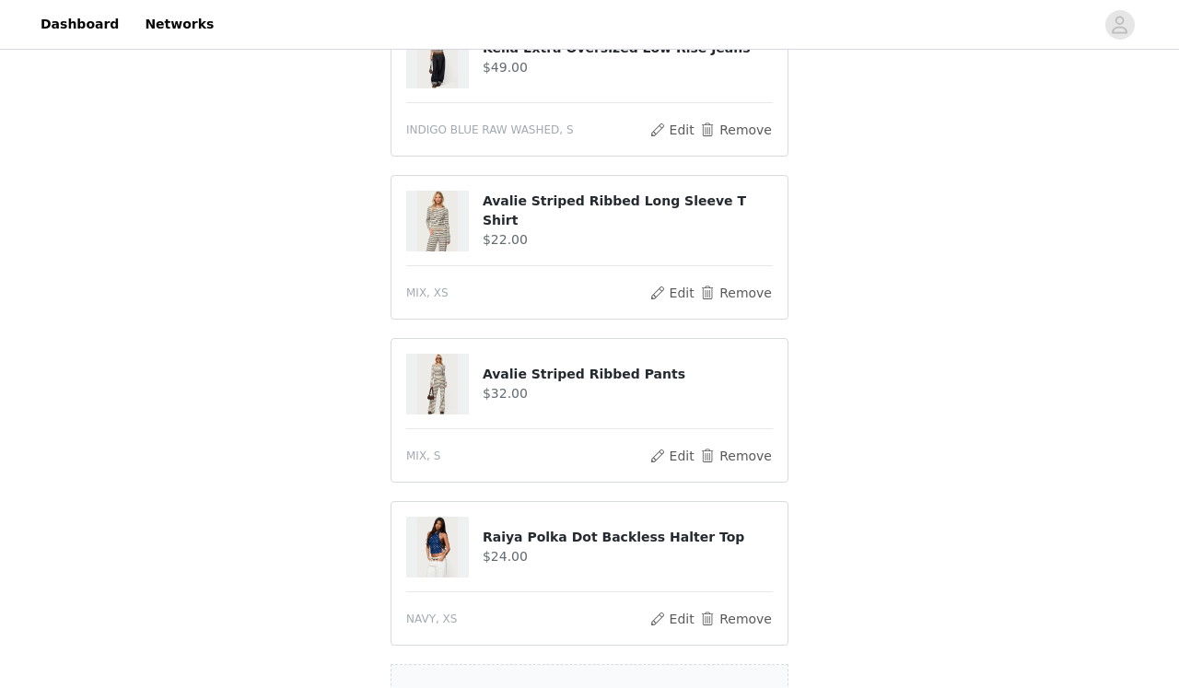
scroll to position [425, 0]
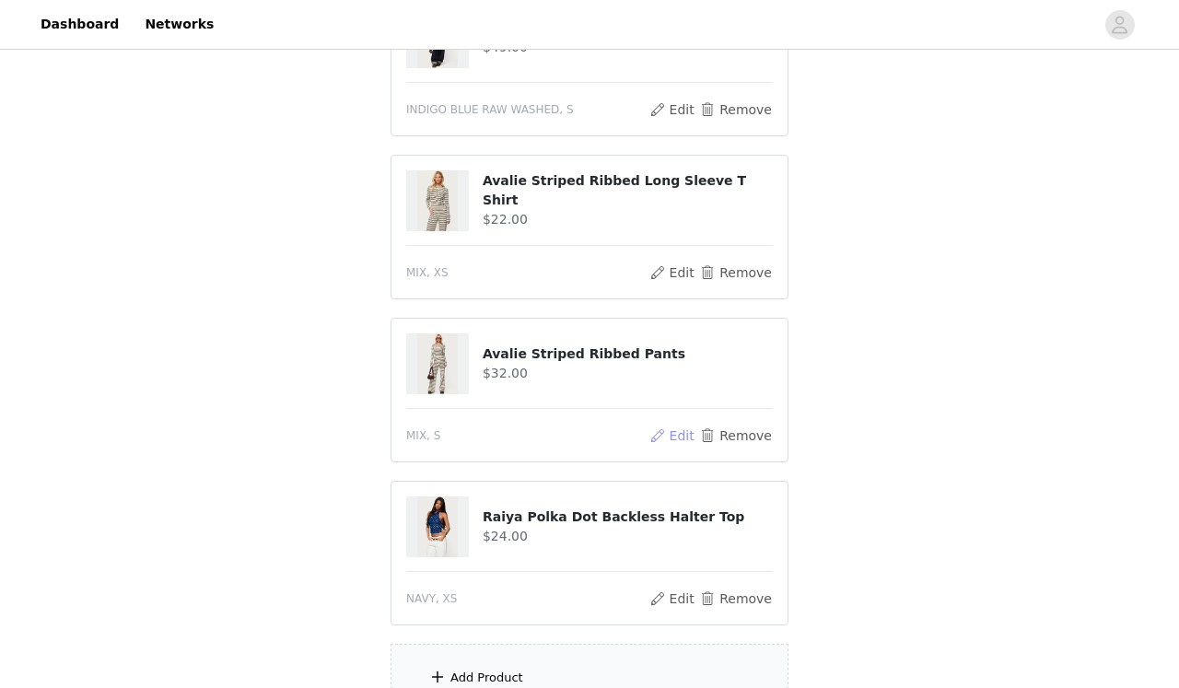
click at [689, 435] on button "Edit" at bounding box center [671, 435] width 47 height 22
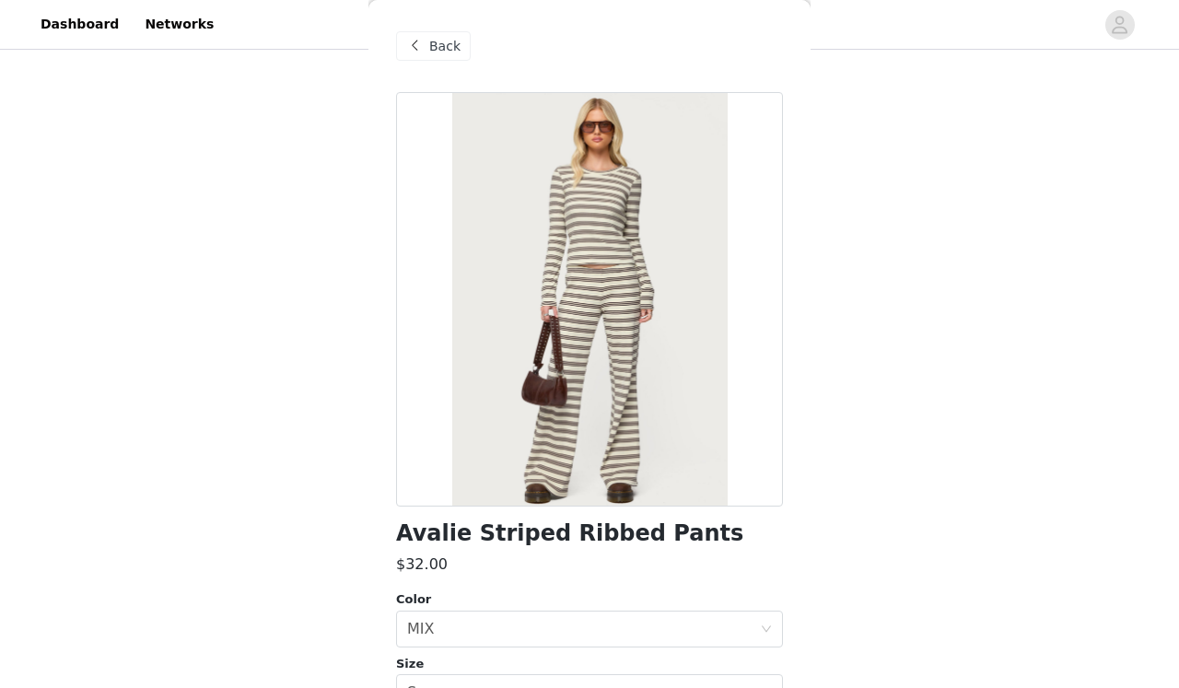
scroll to position [0, 0]
click at [426, 43] on div "Back" at bounding box center [433, 45] width 75 height 29
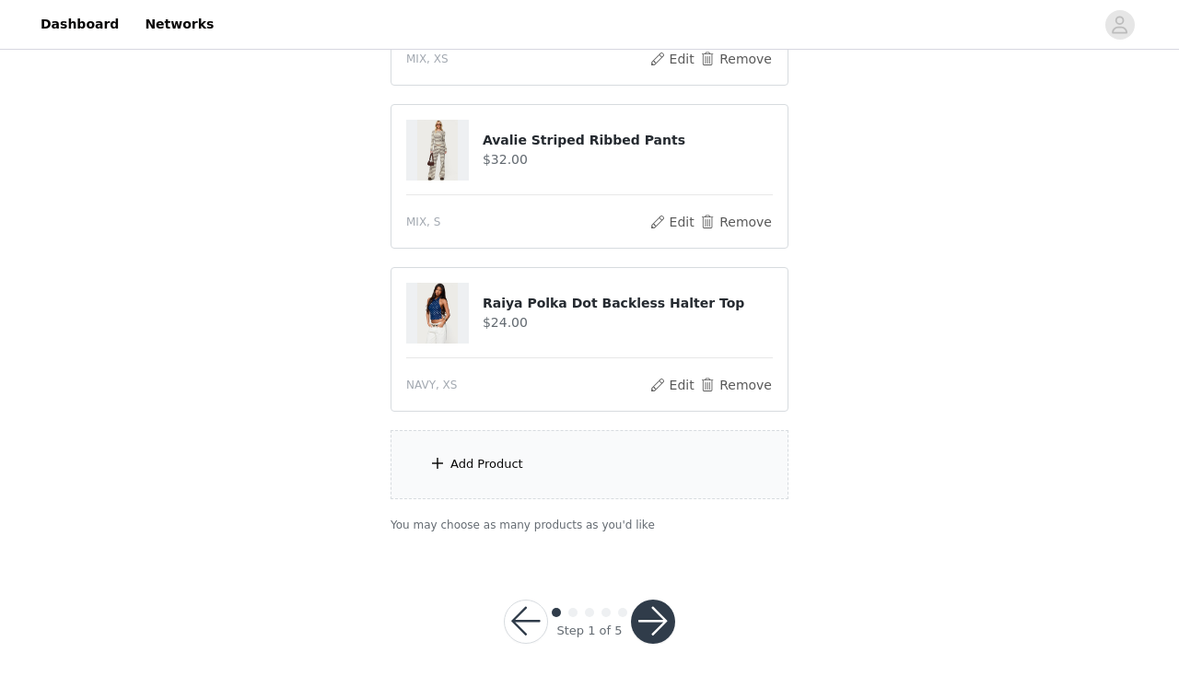
scroll to position [638, 0]
click at [676, 386] on button "Edit" at bounding box center [671, 386] width 47 height 22
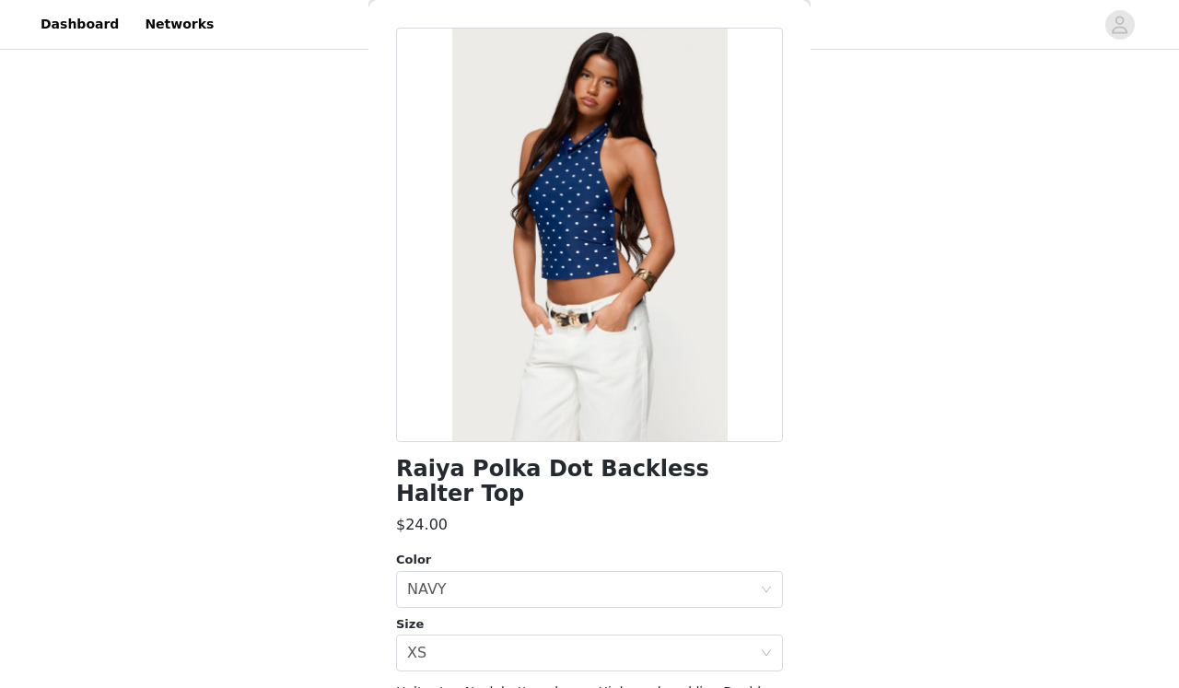
scroll to position [71, 0]
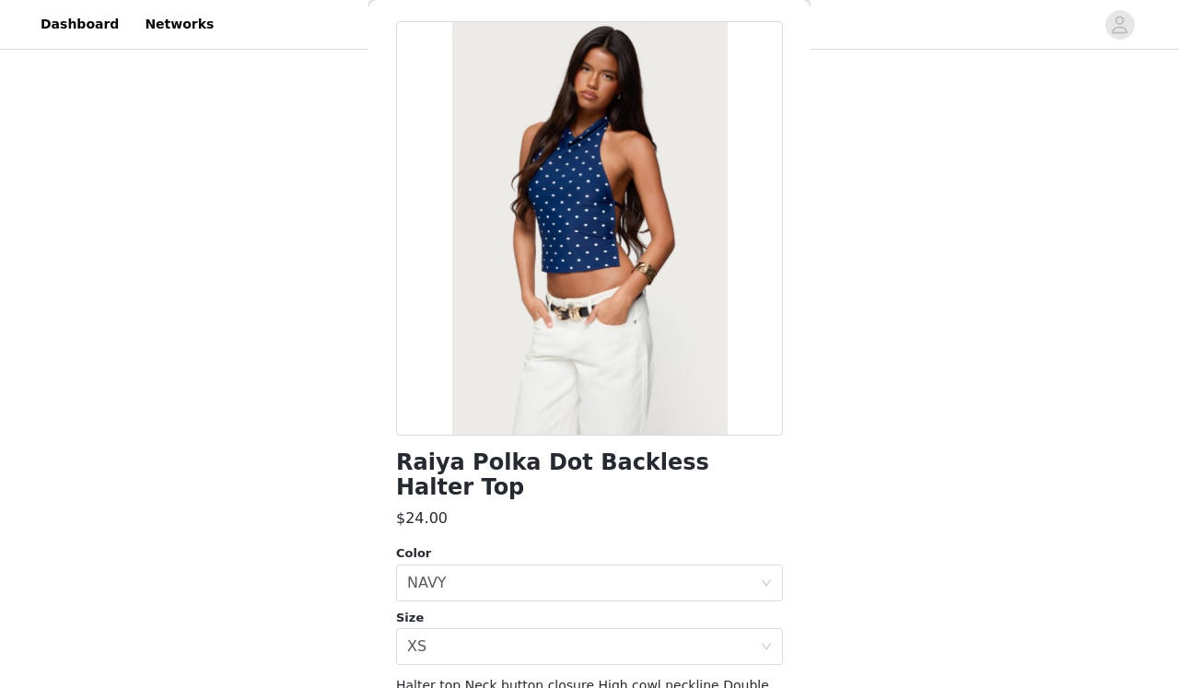
drag, startPoint x: 764, startPoint y: 303, endPoint x: 699, endPoint y: 302, distance: 65.4
click at [699, 302] on div at bounding box center [589, 228] width 387 height 414
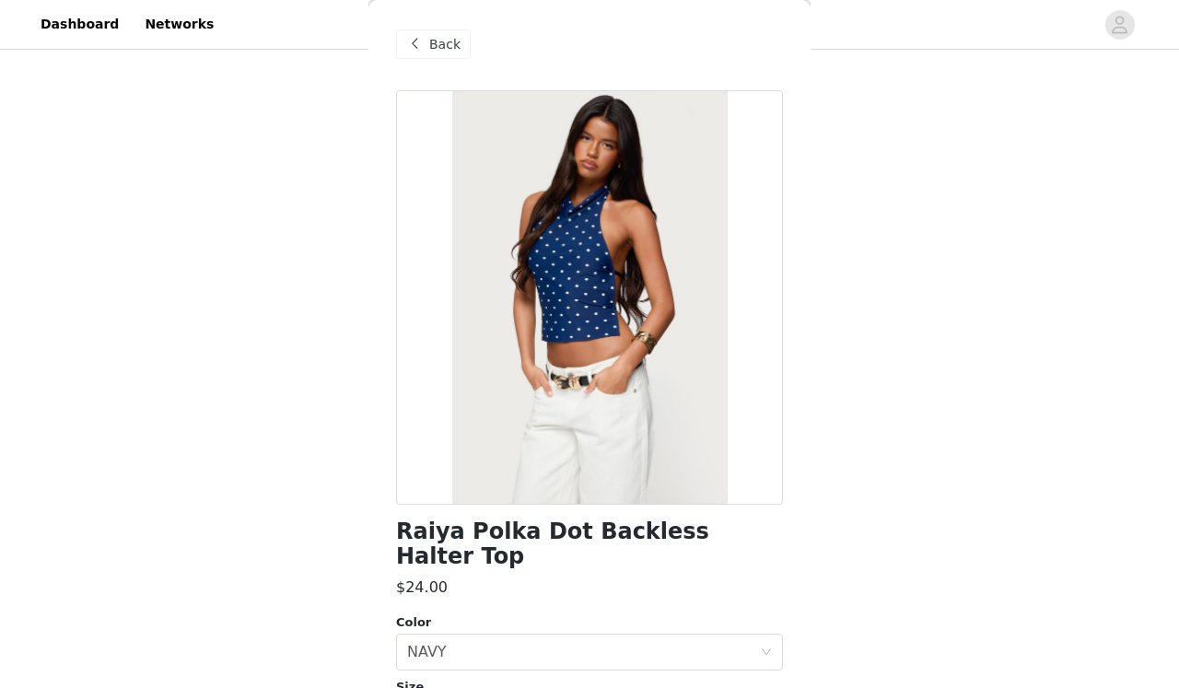
scroll to position [1, 0]
click at [447, 52] on span "Back" at bounding box center [444, 45] width 31 height 19
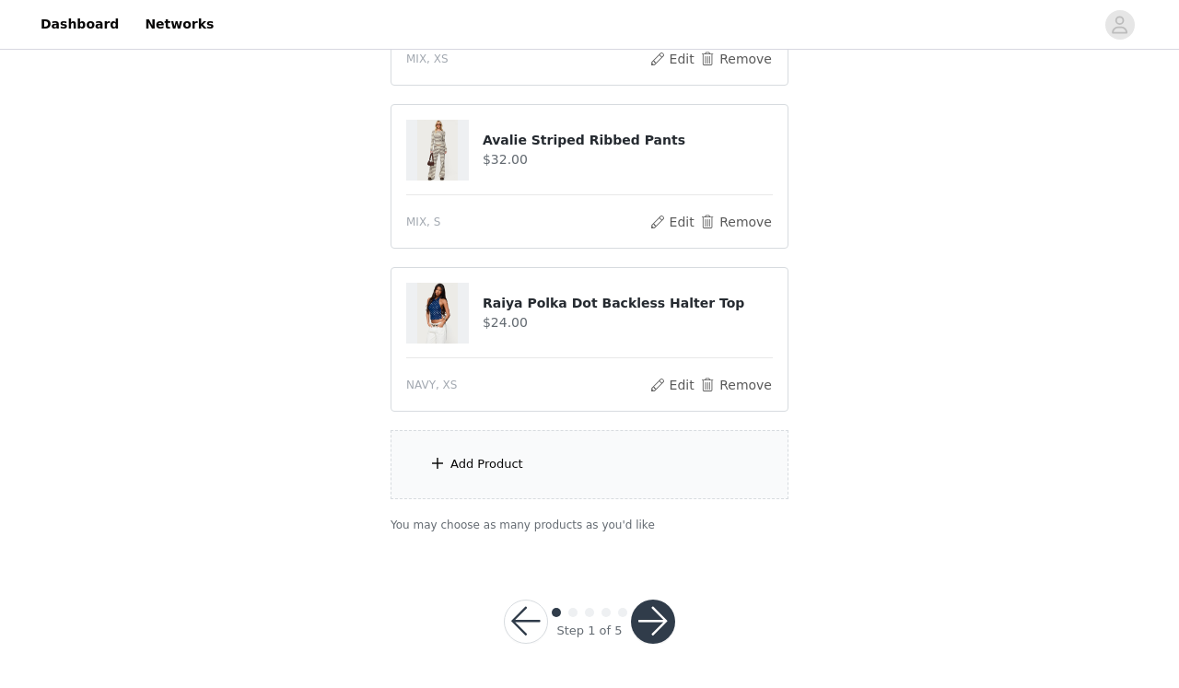
scroll to position [638, 0]
click at [660, 606] on button "button" at bounding box center [653, 622] width 44 height 44
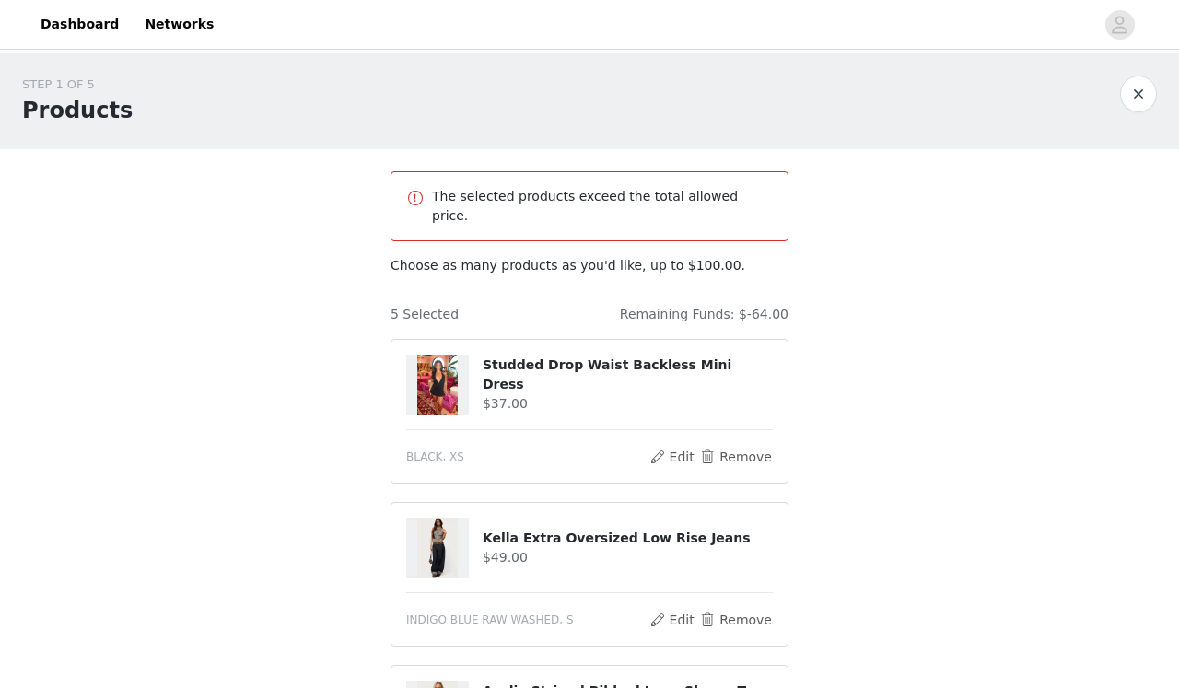
scroll to position [0, 0]
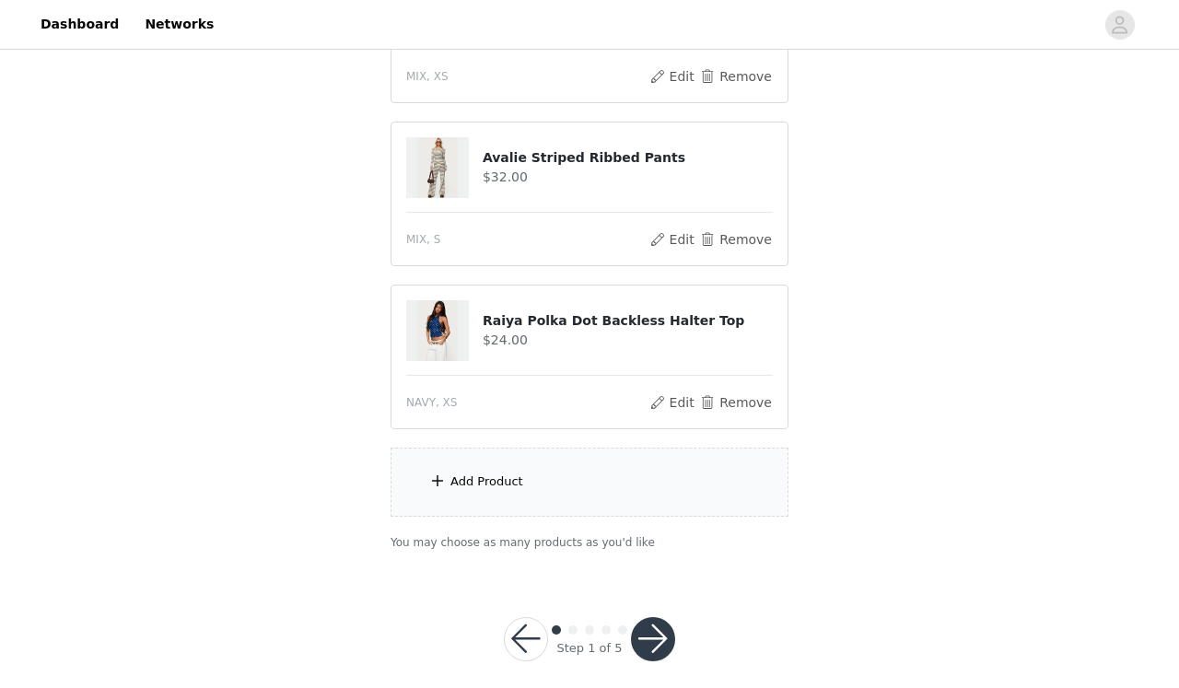
click at [520, 617] on button "button" at bounding box center [526, 639] width 44 height 44
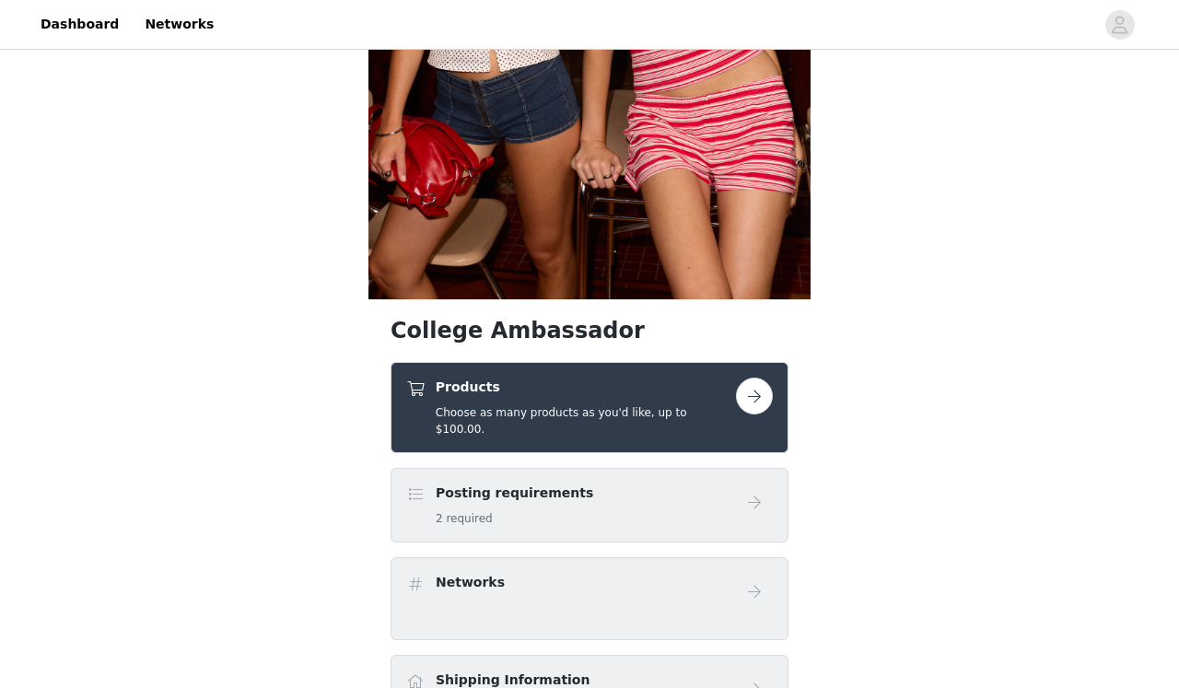
scroll to position [450, 0]
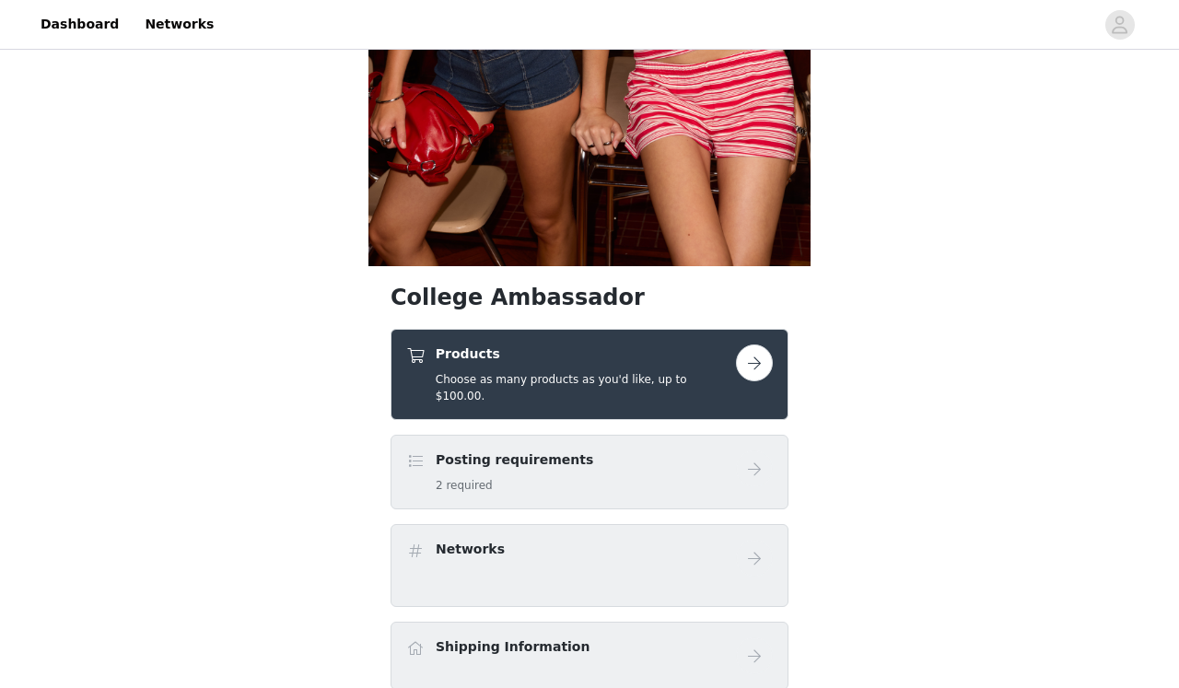
click at [748, 366] on button "button" at bounding box center [754, 362] width 37 height 37
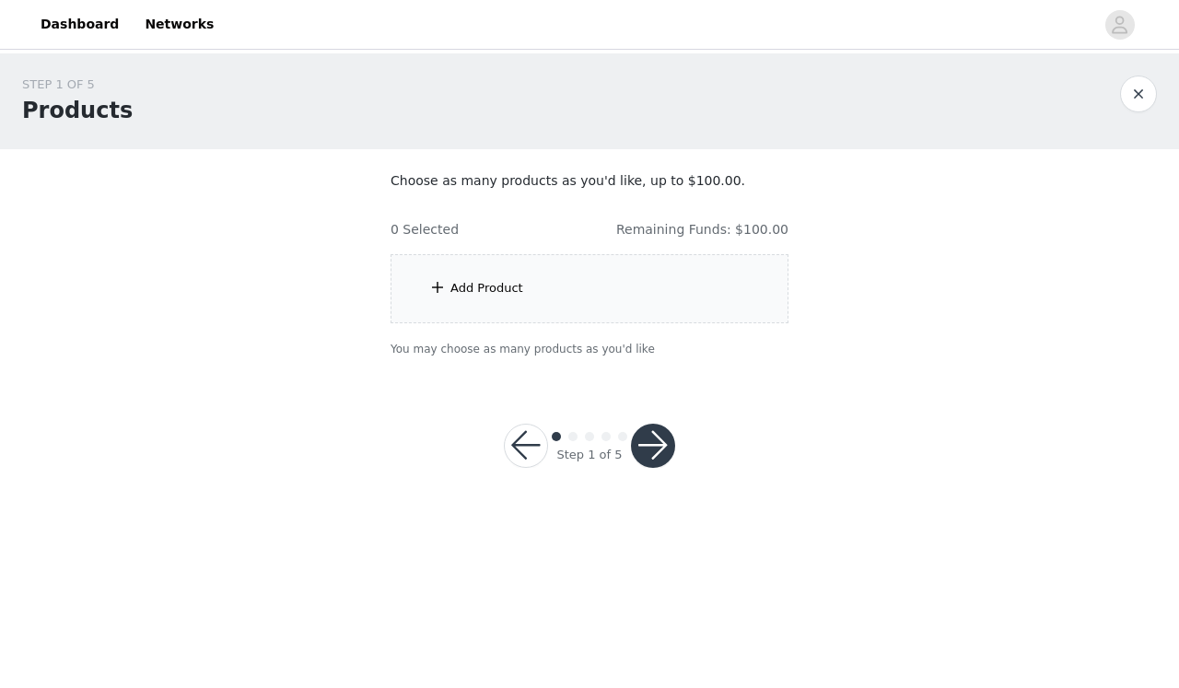
drag, startPoint x: 464, startPoint y: 282, endPoint x: 449, endPoint y: 282, distance: 14.7
click at [456, 282] on div "Add Product" at bounding box center [486, 288] width 73 height 18
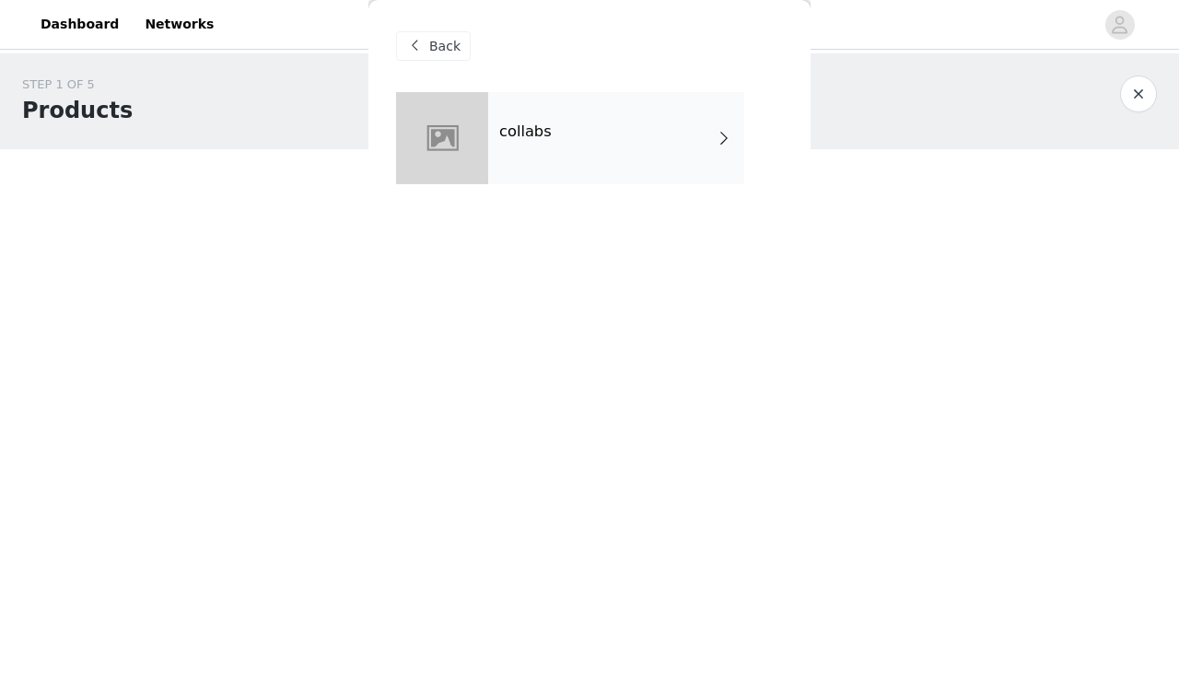
click at [669, 122] on div "collabs" at bounding box center [616, 138] width 256 height 92
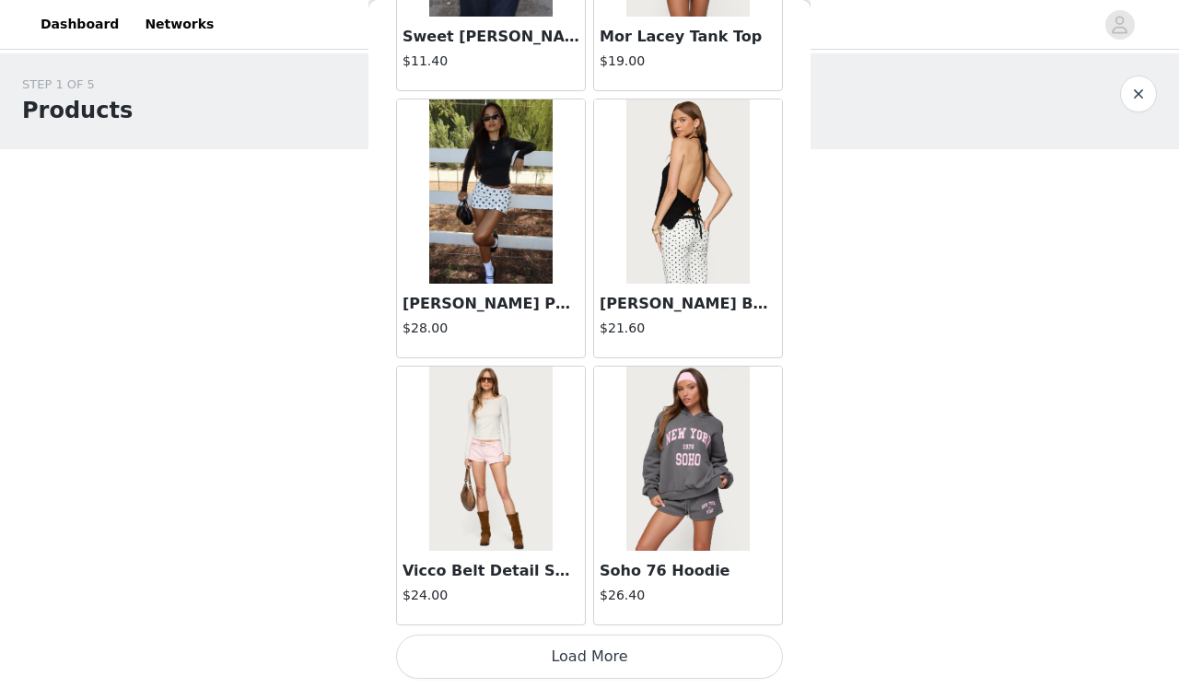
click at [736, 661] on button "Load More" at bounding box center [589, 656] width 387 height 44
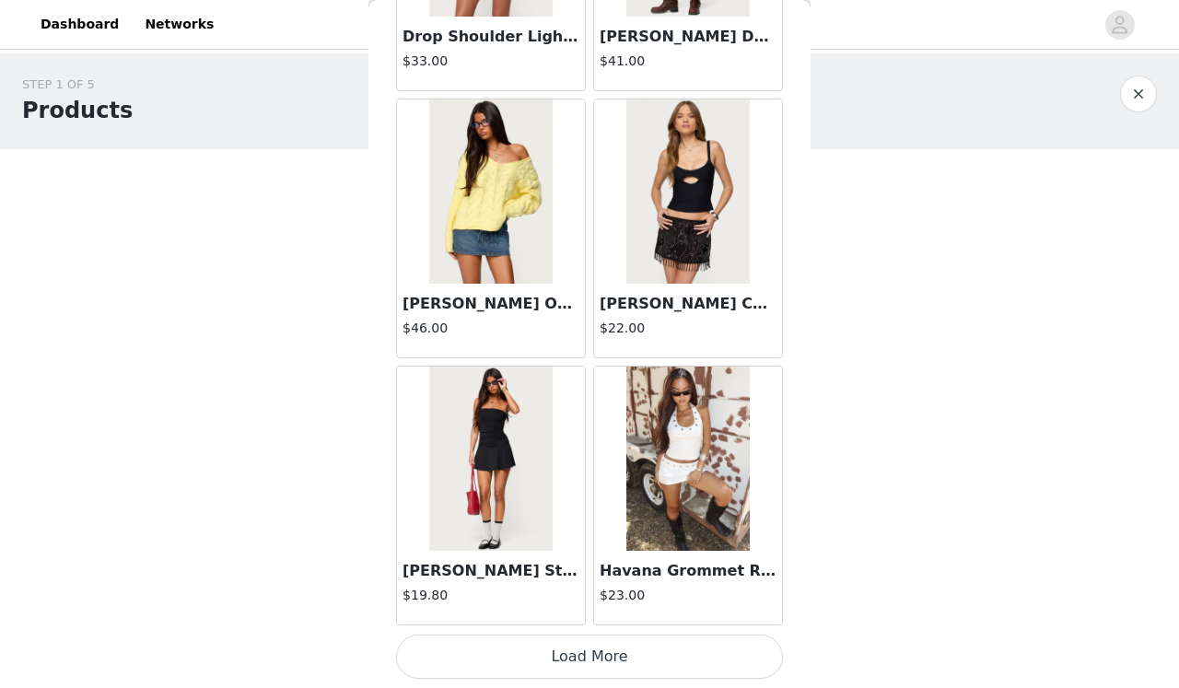
click at [737, 650] on button "Load More" at bounding box center [589, 656] width 387 height 44
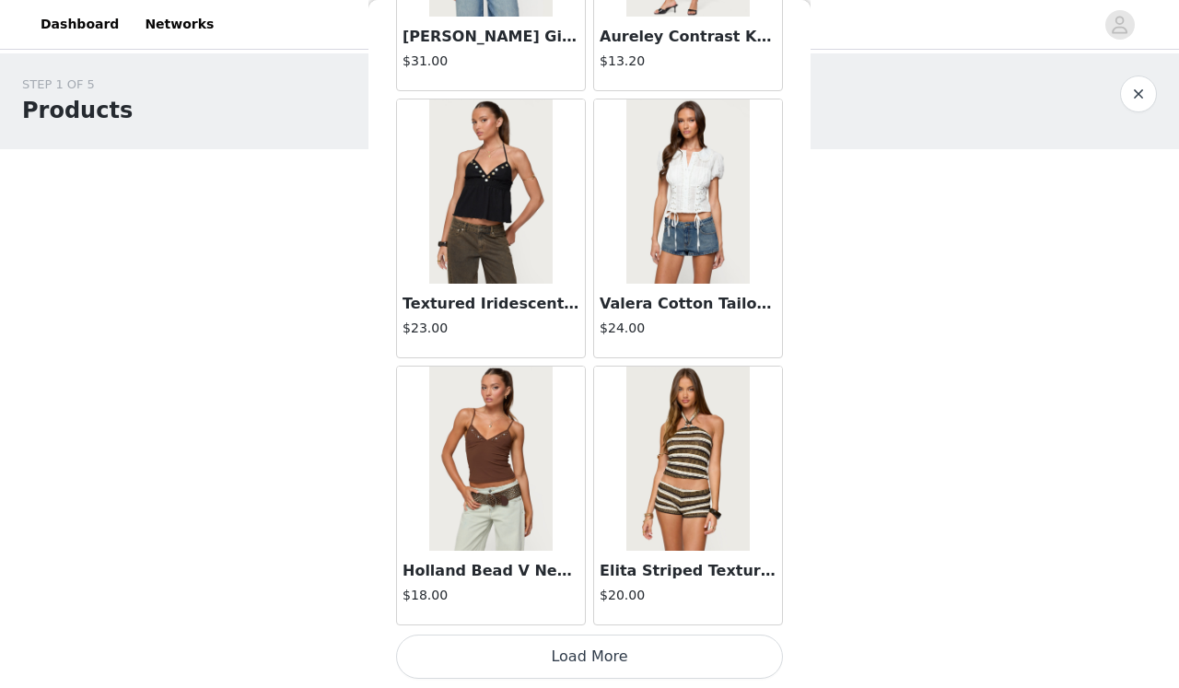
click at [750, 642] on button "Load More" at bounding box center [589, 656] width 387 height 44
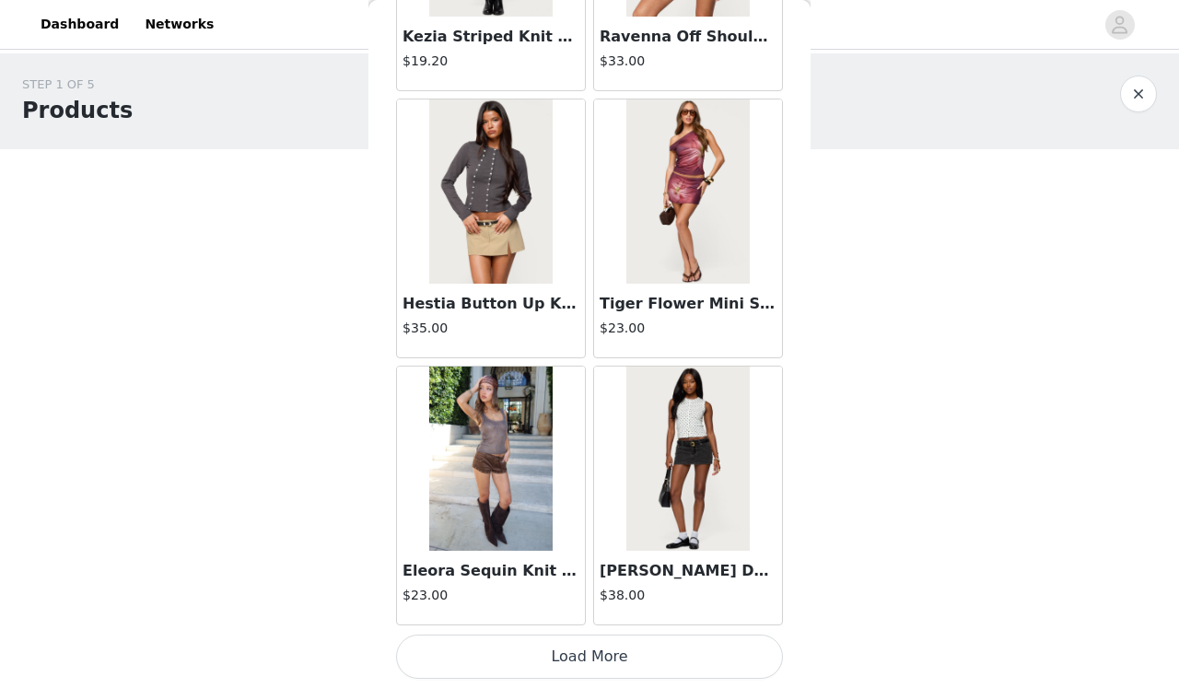
click at [688, 636] on button "Load More" at bounding box center [589, 656] width 387 height 44
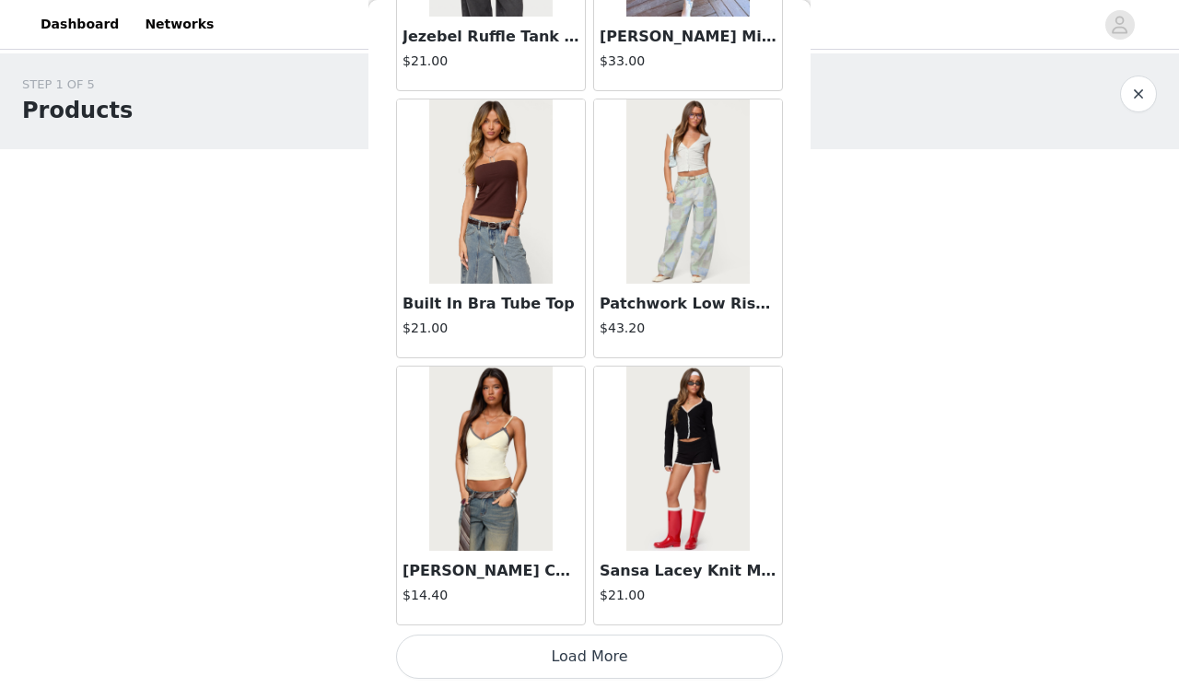
scroll to position [12810, 0]
click at [662, 652] on button "Load More" at bounding box center [589, 656] width 387 height 44
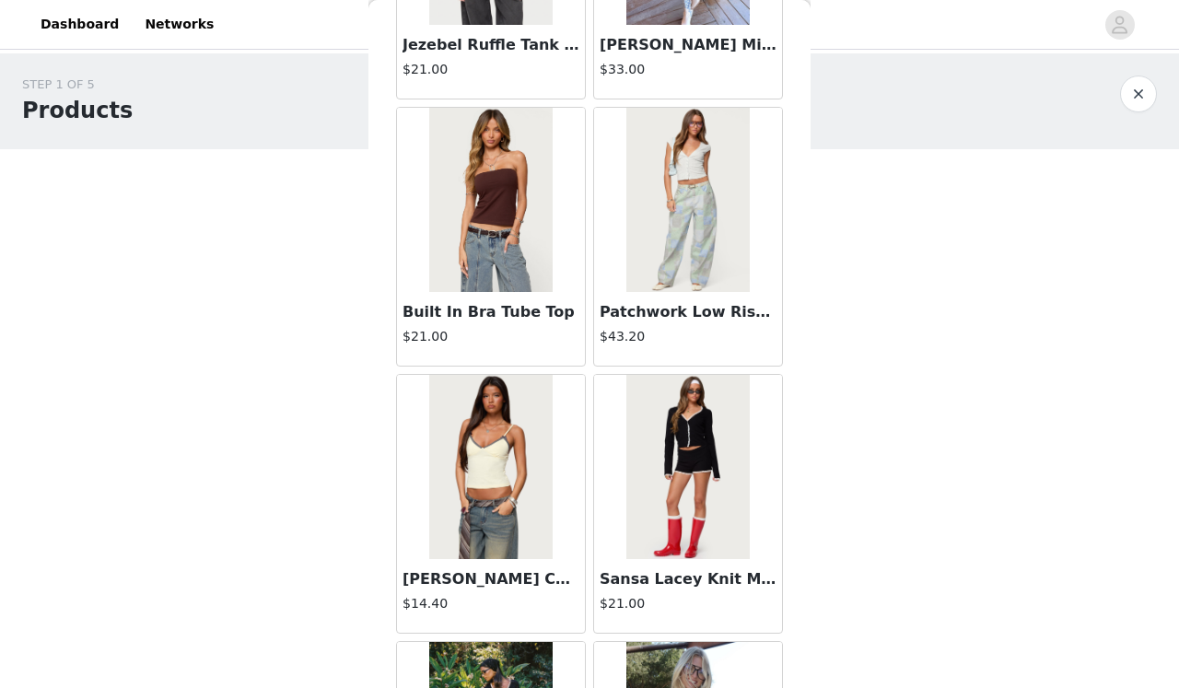
scroll to position [0, 0]
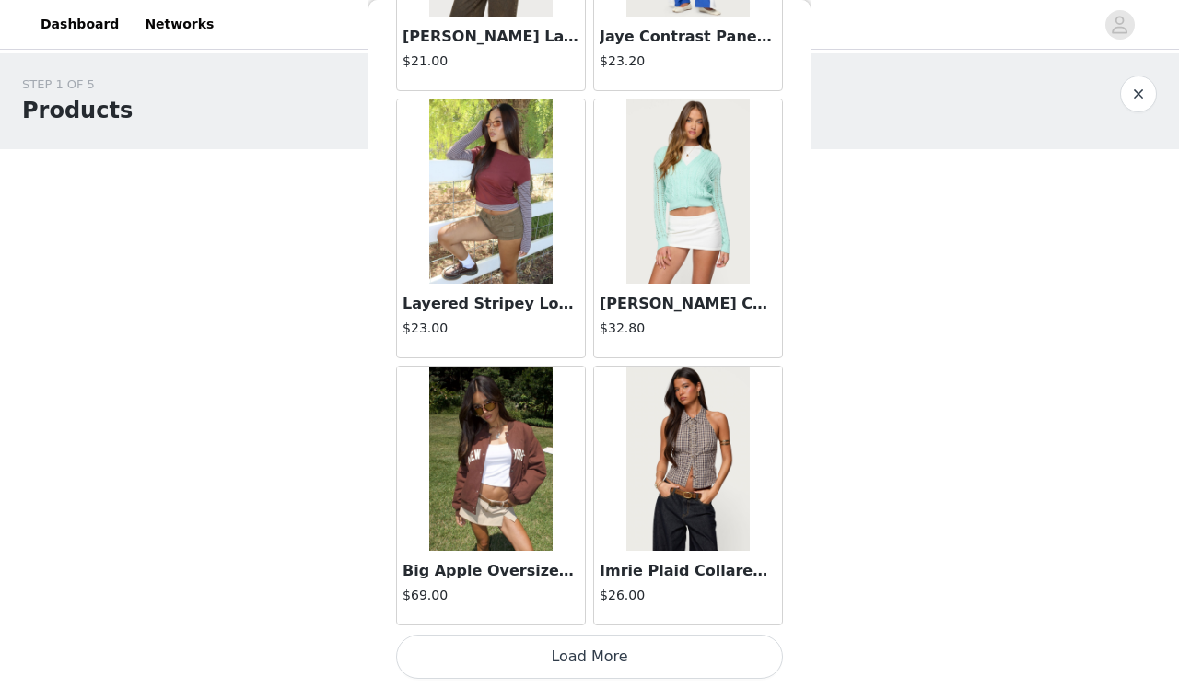
click at [642, 652] on button "Load More" at bounding box center [589, 656] width 387 height 44
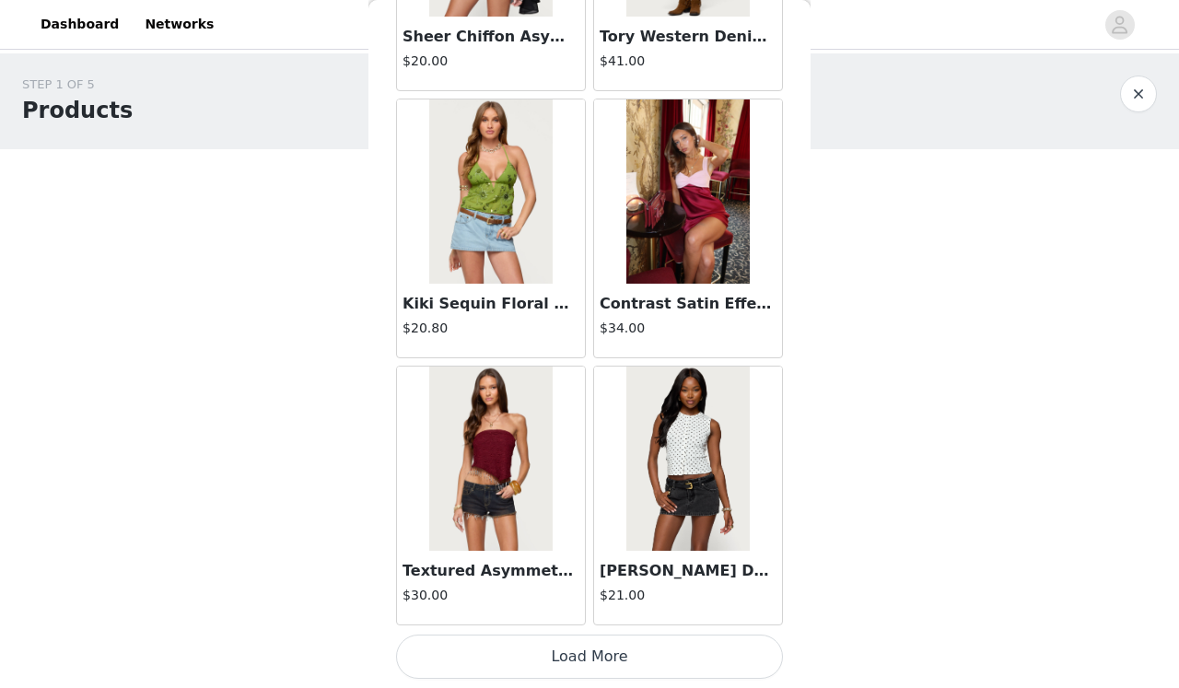
click at [613, 651] on button "Load More" at bounding box center [589, 656] width 387 height 44
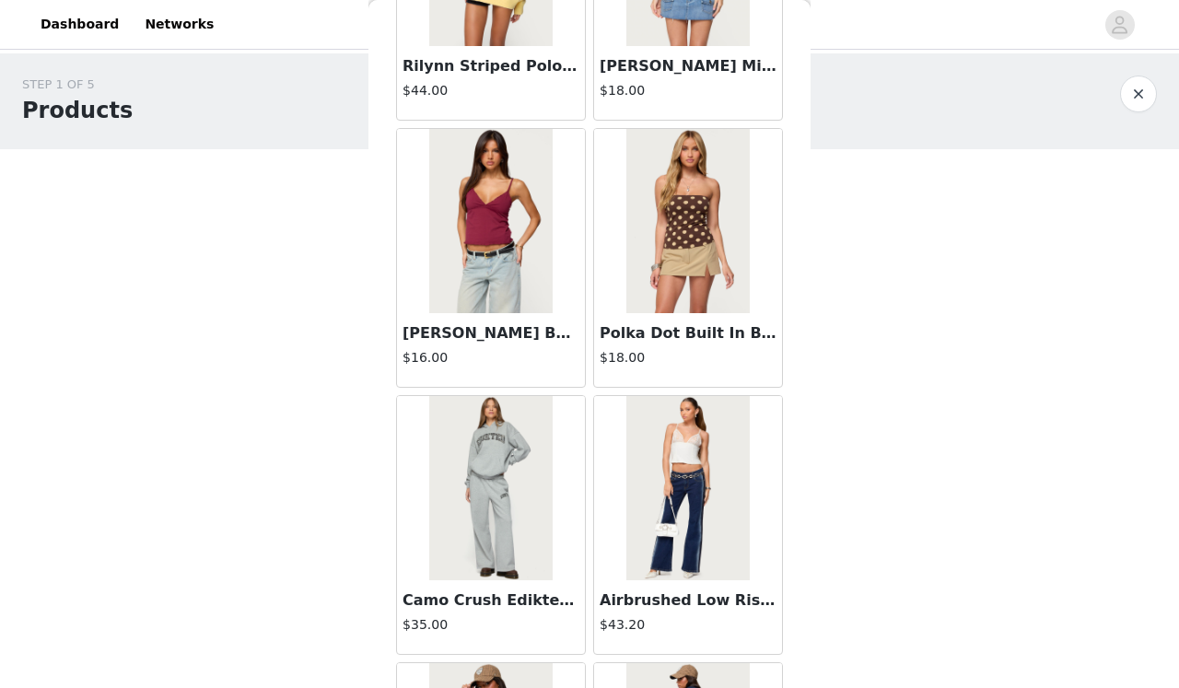
scroll to position [19457, 0]
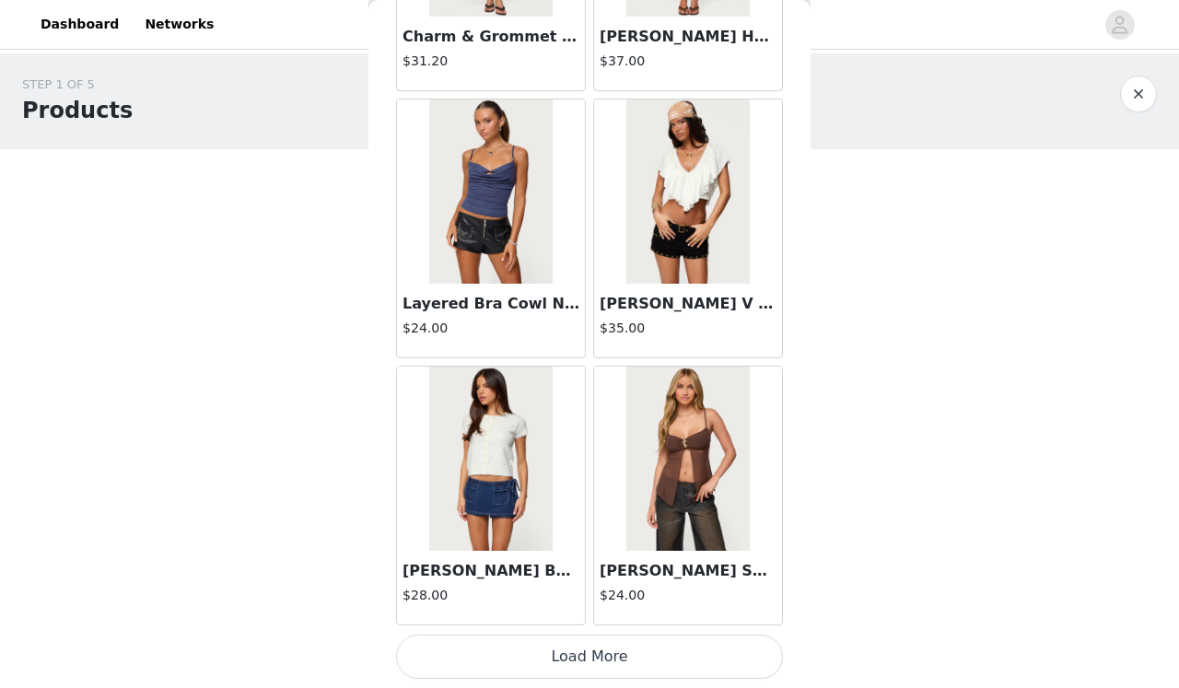
click at [580, 661] on button "Load More" at bounding box center [589, 656] width 387 height 44
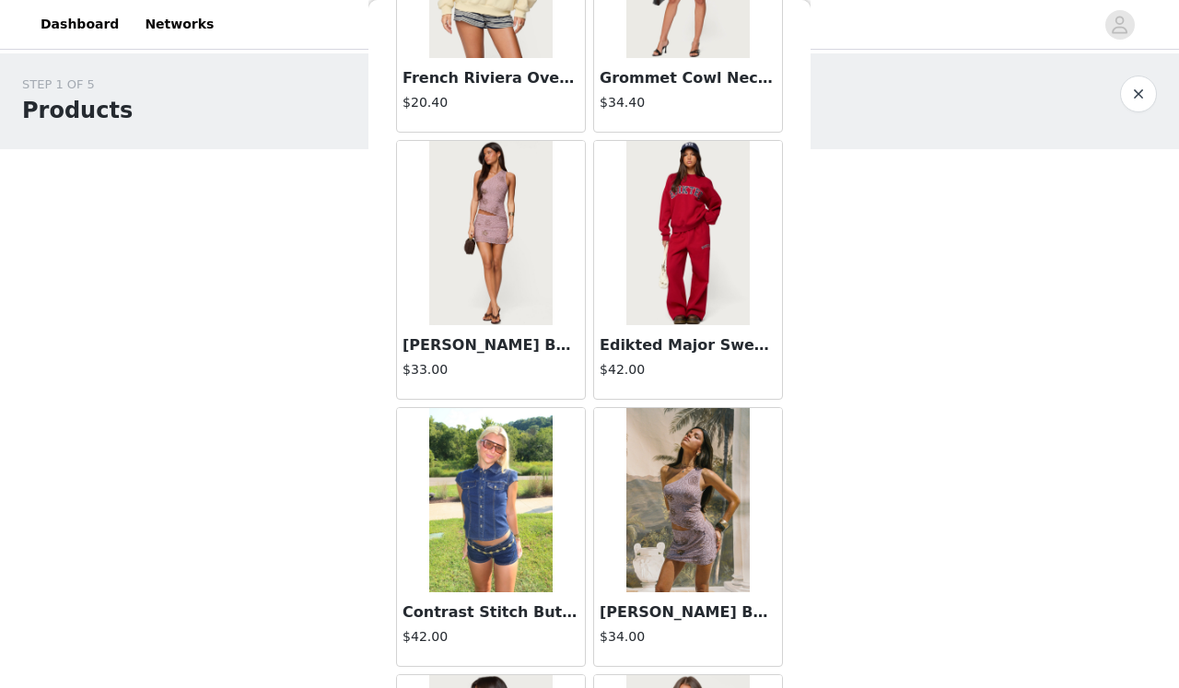
scroll to position [23191, 0]
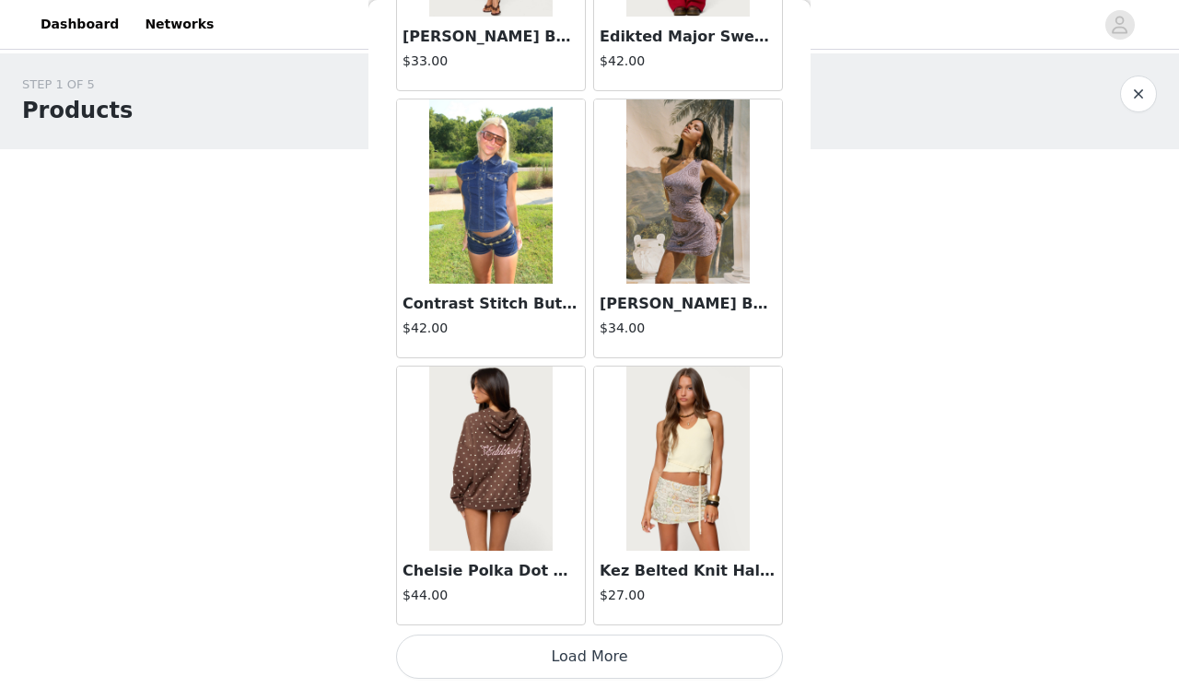
click at [582, 647] on button "Load More" at bounding box center [589, 656] width 387 height 44
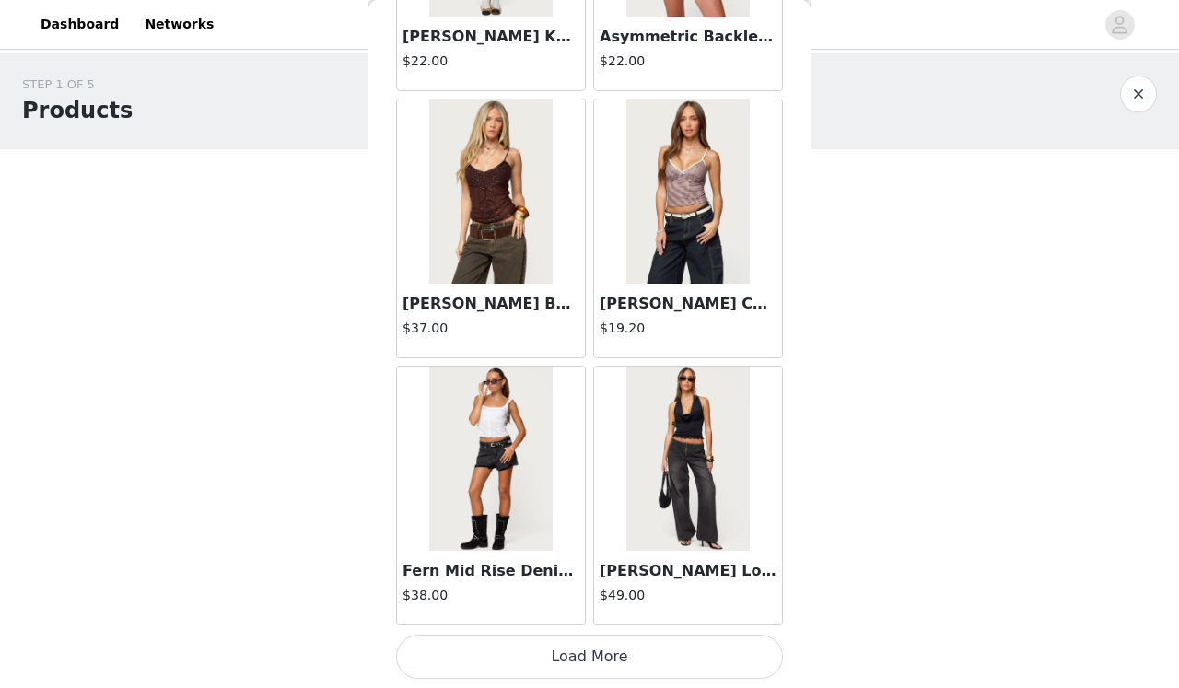
scroll to position [0, 0]
click at [576, 661] on button "Load More" at bounding box center [589, 656] width 387 height 44
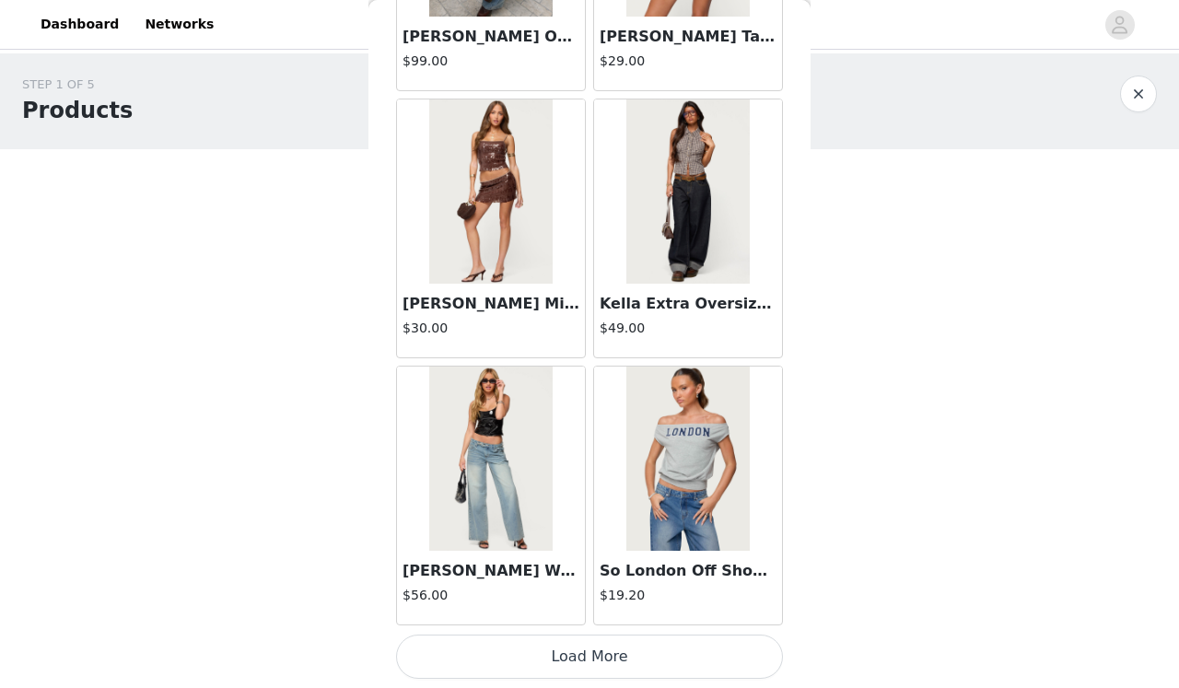
click at [583, 648] on button "Load More" at bounding box center [589, 656] width 387 height 44
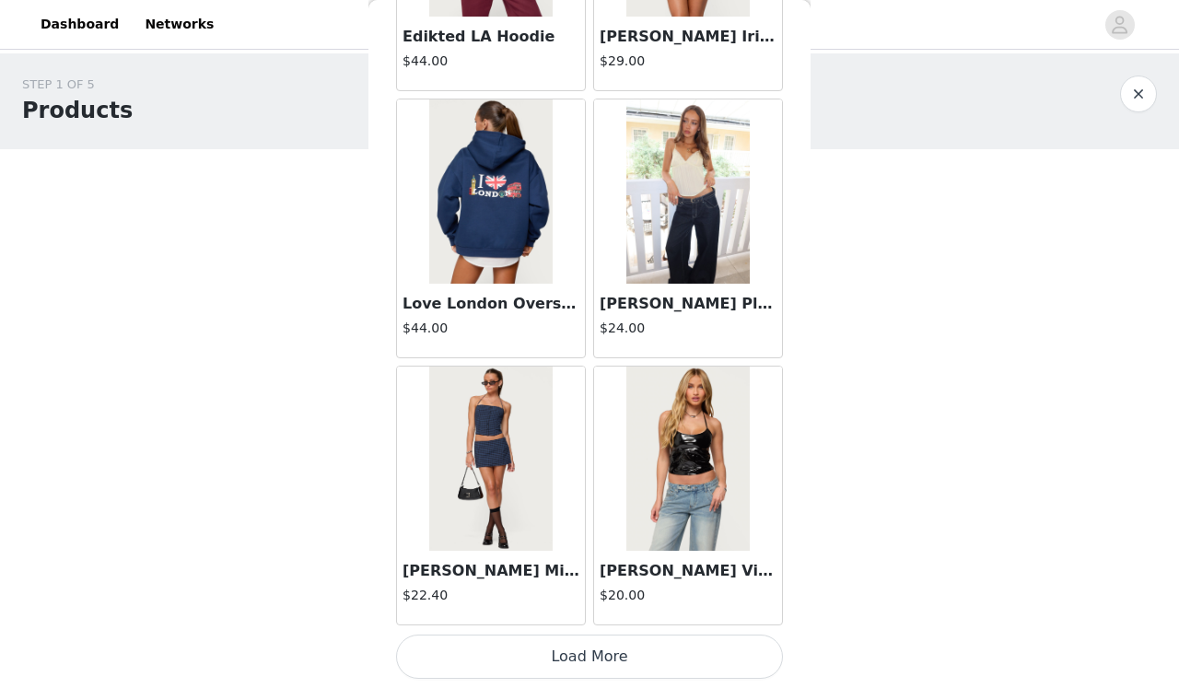
click at [604, 643] on button "Load More" at bounding box center [589, 656] width 387 height 44
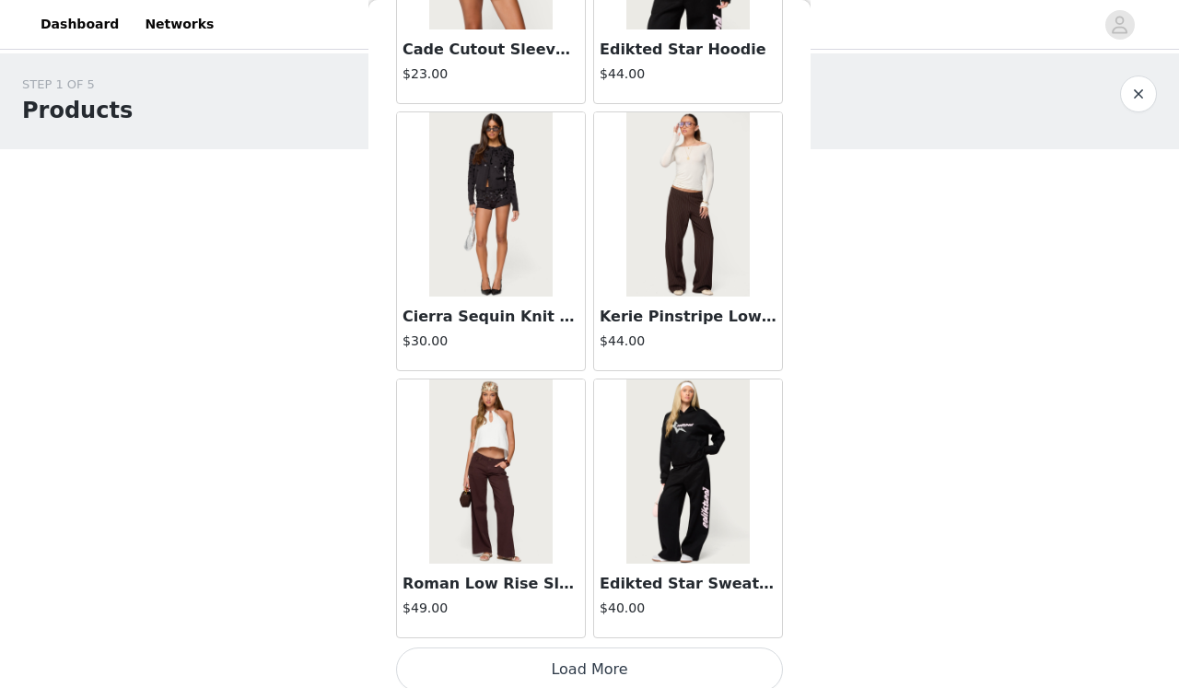
scroll to position [34163, 0]
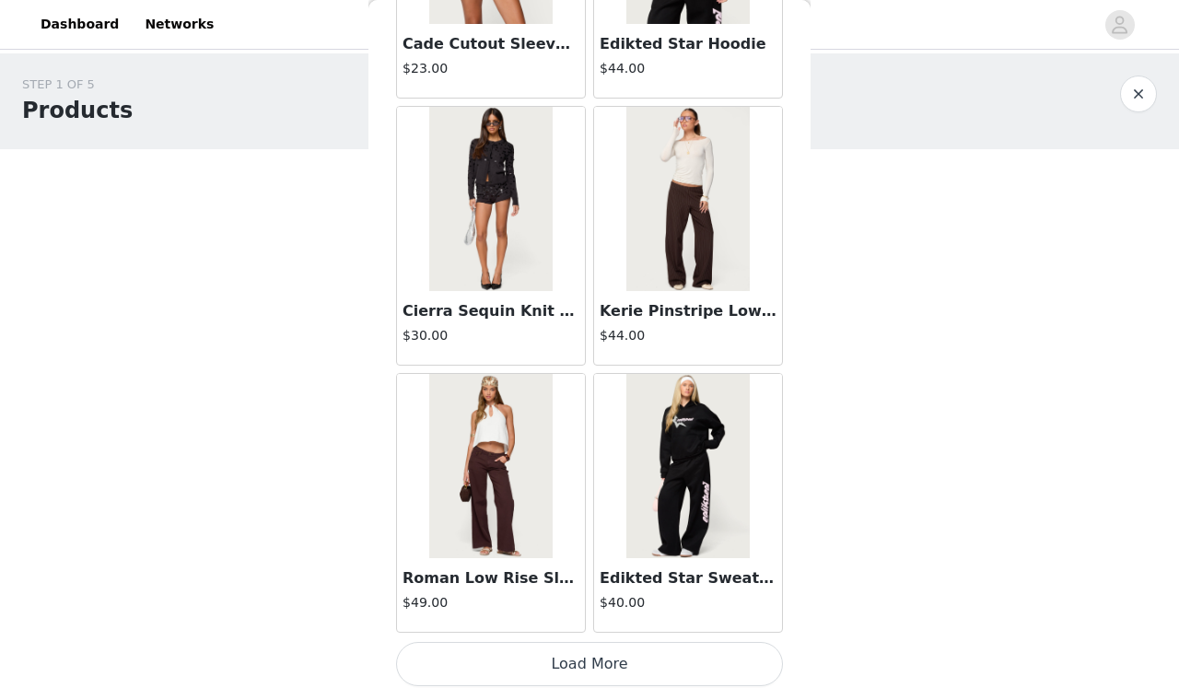
click at [601, 661] on button "Load More" at bounding box center [589, 664] width 387 height 44
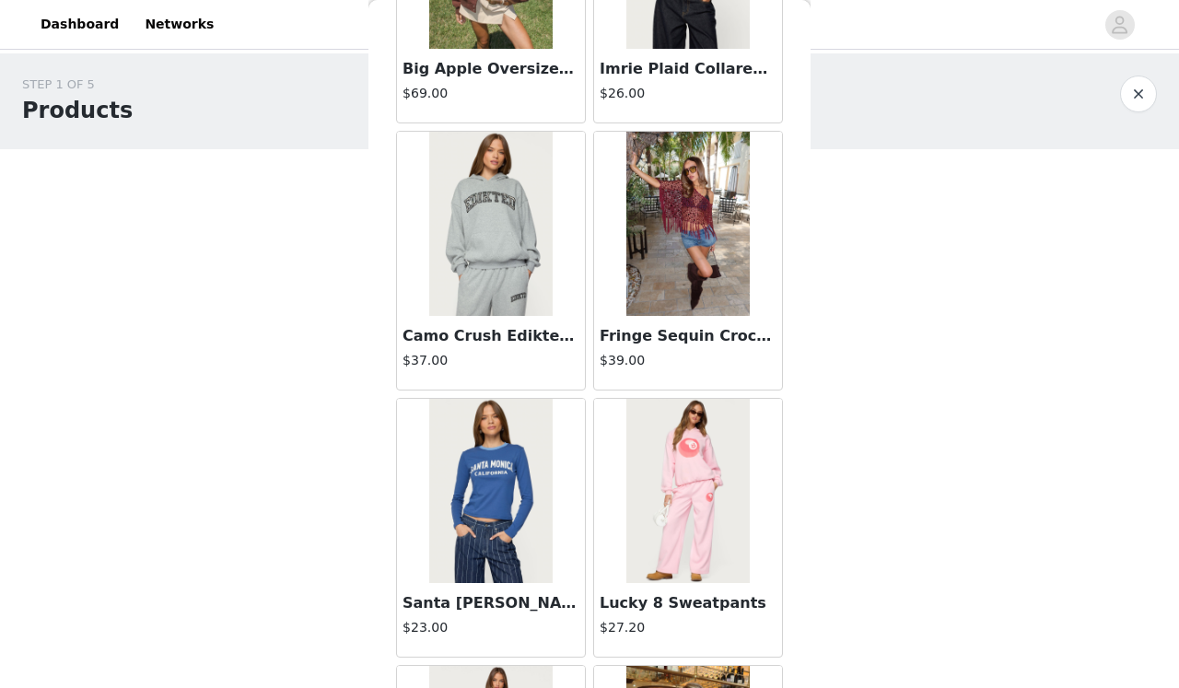
scroll to position [16151, 0]
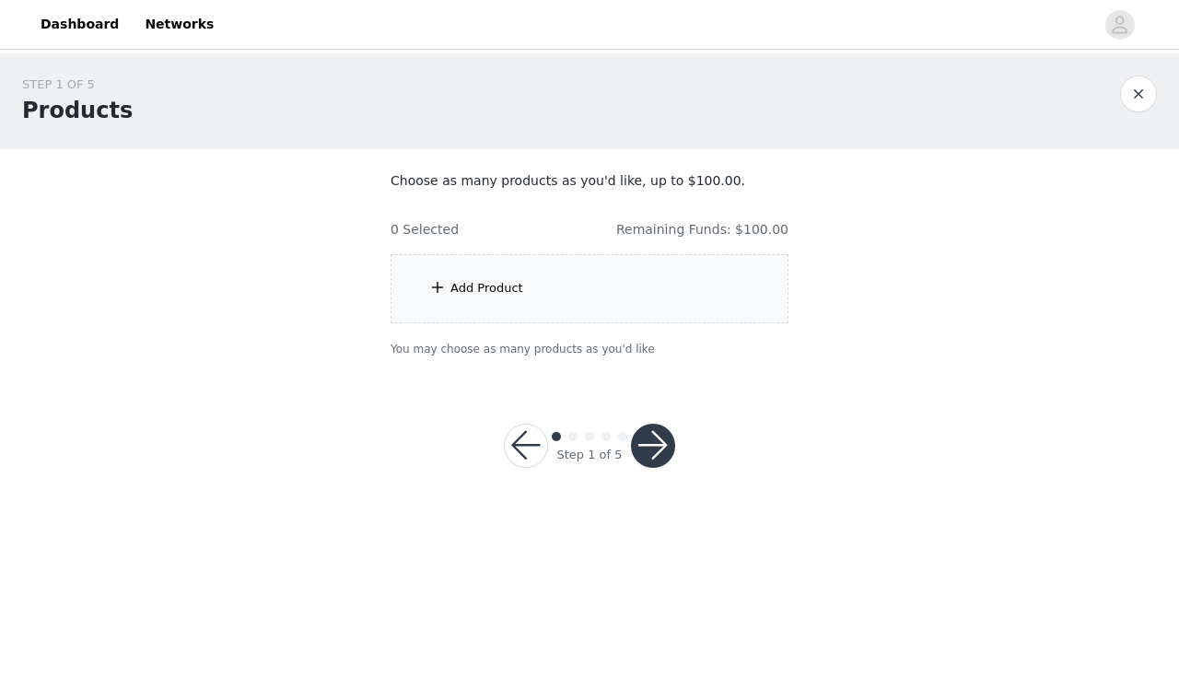
click at [679, 354] on p "You may choose as many products as you'd like" at bounding box center [589, 349] width 398 height 17
click at [626, 261] on div "Add Product" at bounding box center [589, 288] width 398 height 69
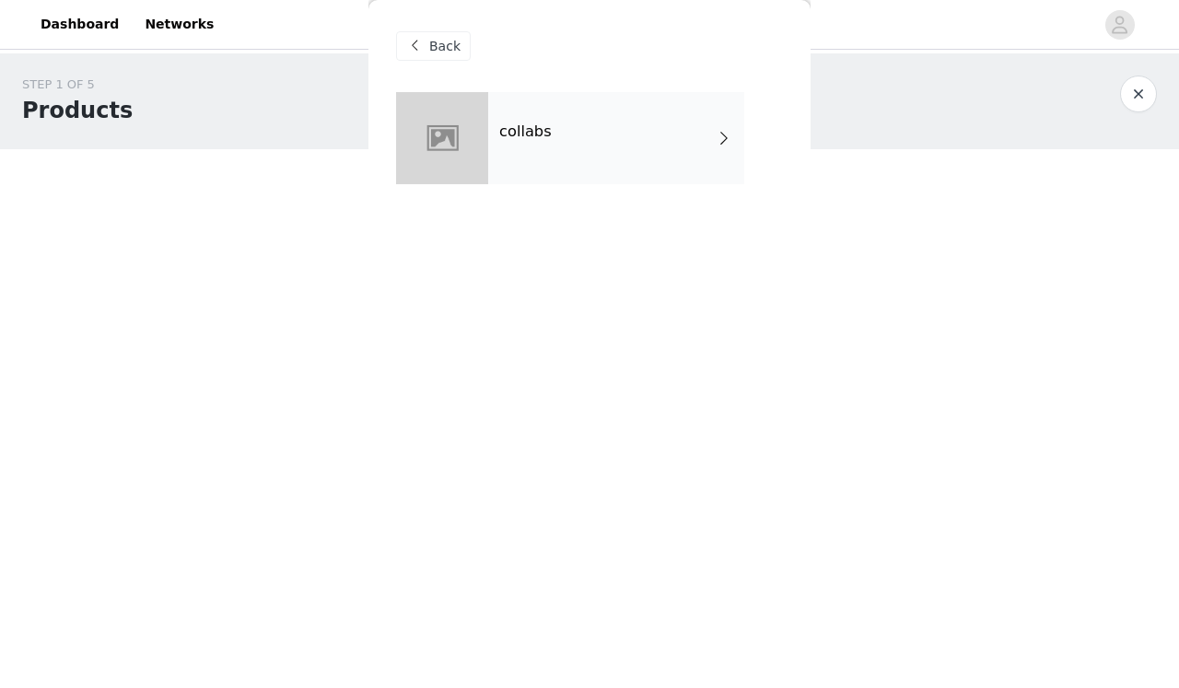
click at [604, 173] on div "collabs" at bounding box center [616, 138] width 256 height 92
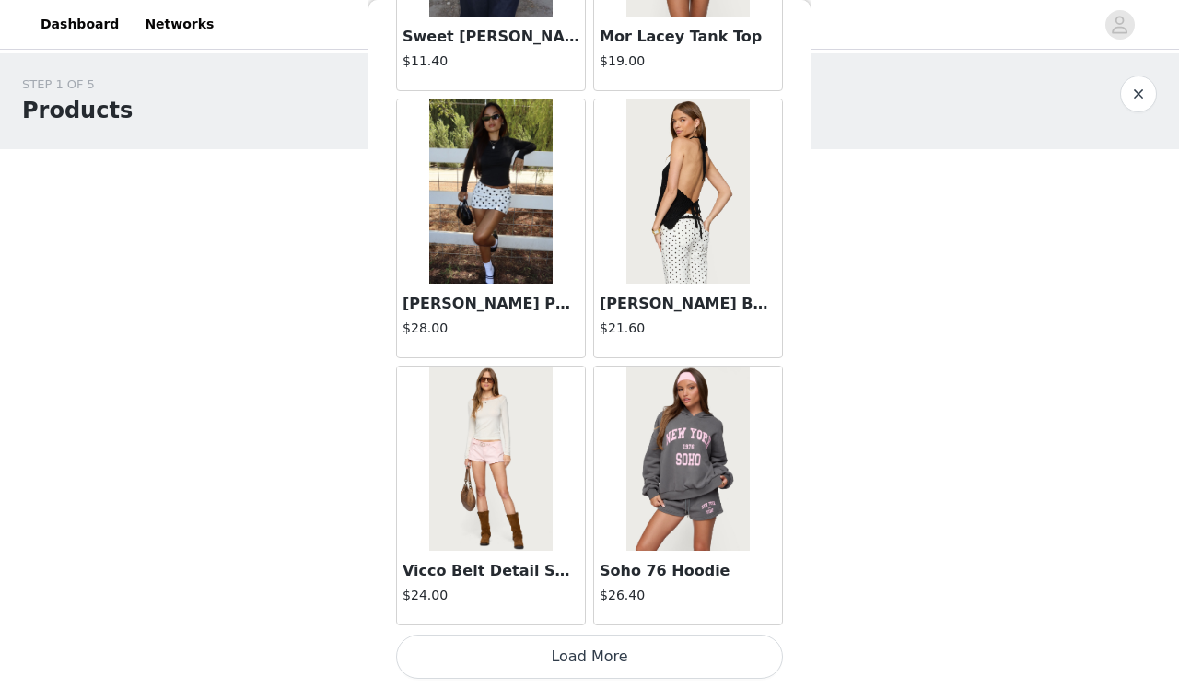
click at [751, 660] on button "Load More" at bounding box center [589, 656] width 387 height 44
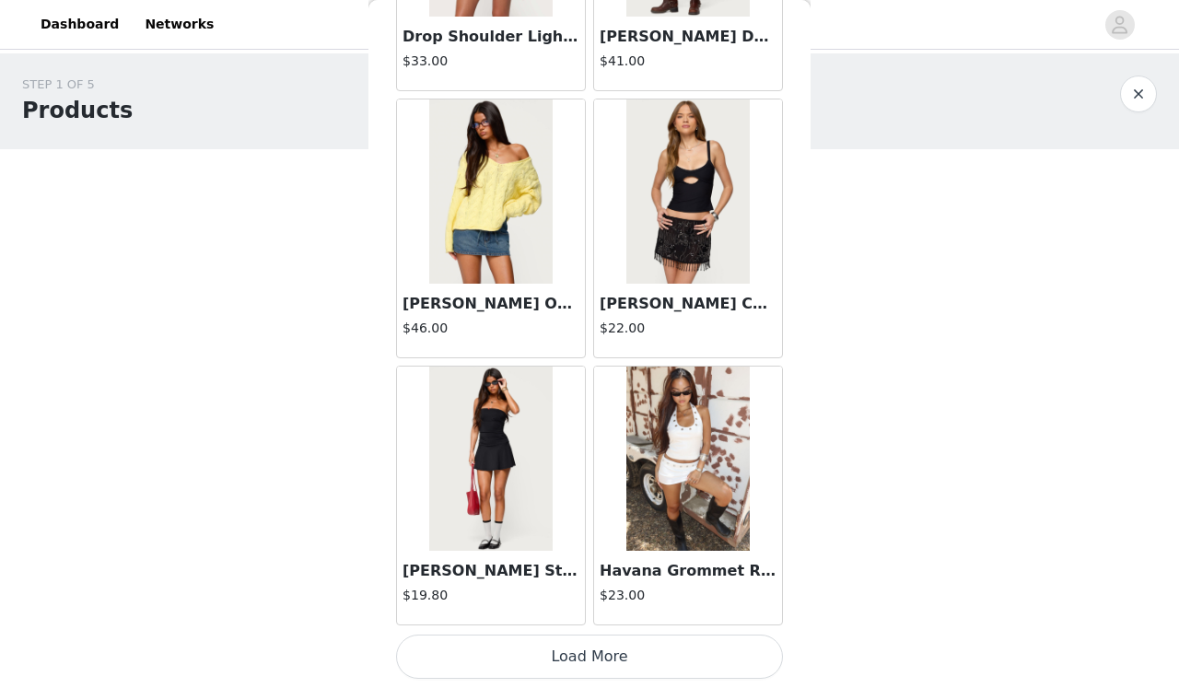
click at [692, 642] on button "Load More" at bounding box center [589, 656] width 387 height 44
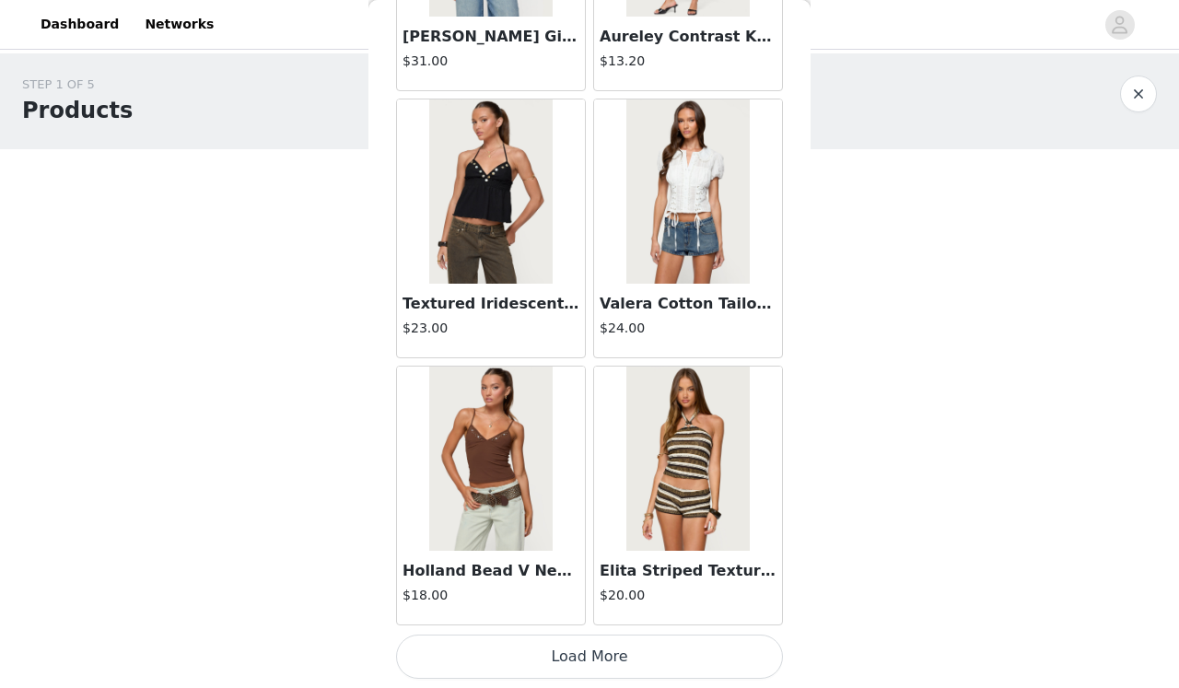
click at [644, 656] on button "Load More" at bounding box center [589, 656] width 387 height 44
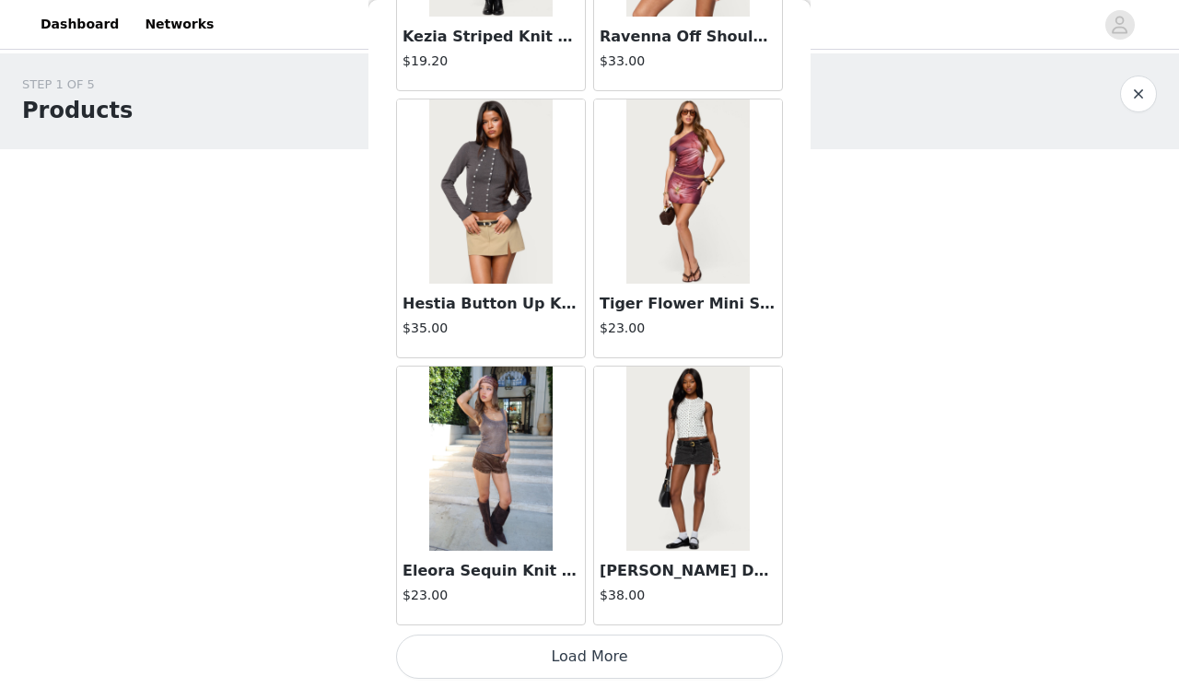
click at [645, 656] on button "Load More" at bounding box center [589, 656] width 387 height 44
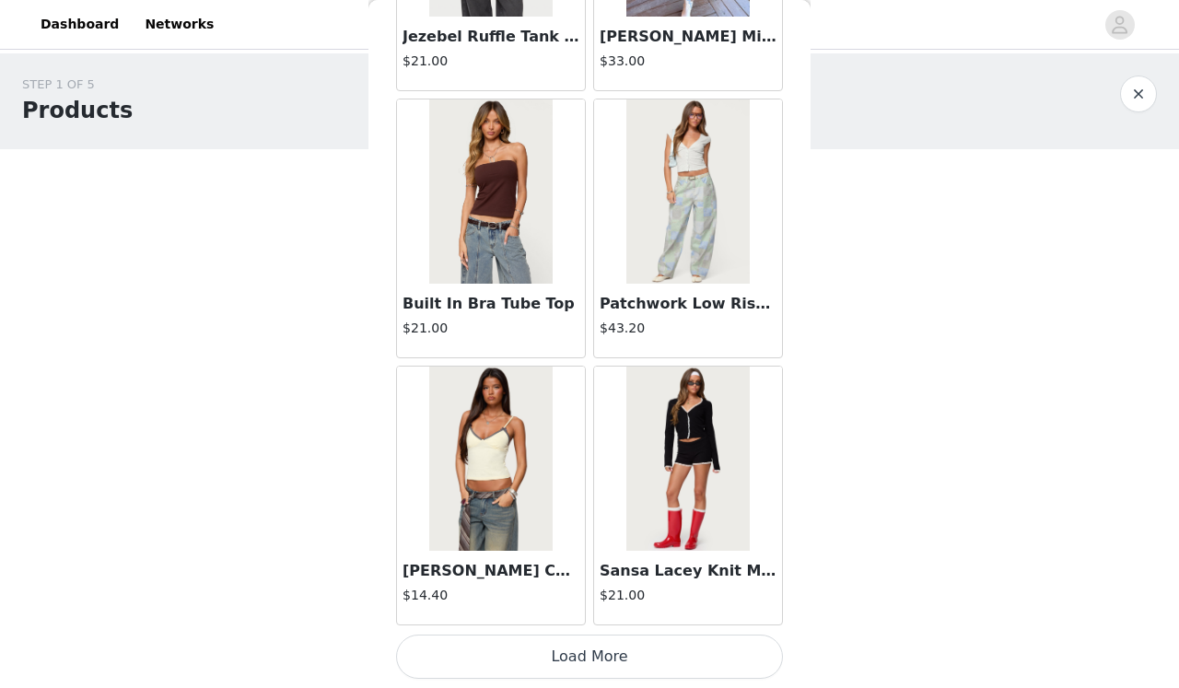
click at [645, 656] on button "Load More" at bounding box center [589, 656] width 387 height 44
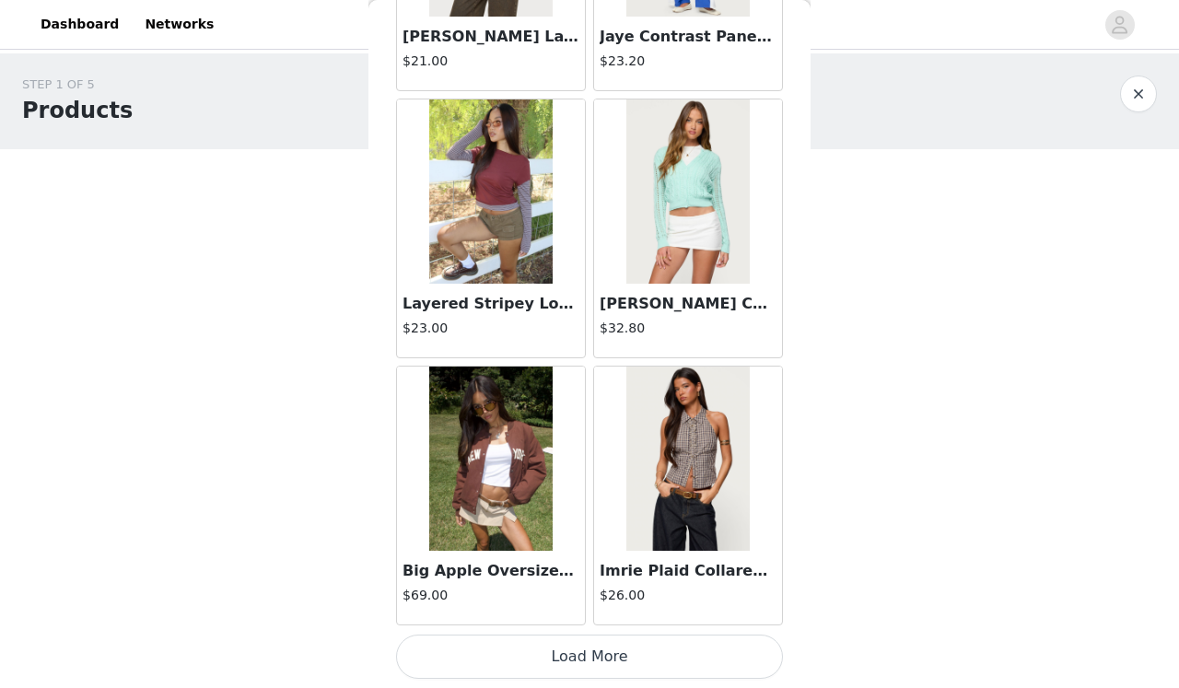
click at [644, 660] on button "Load More" at bounding box center [589, 656] width 387 height 44
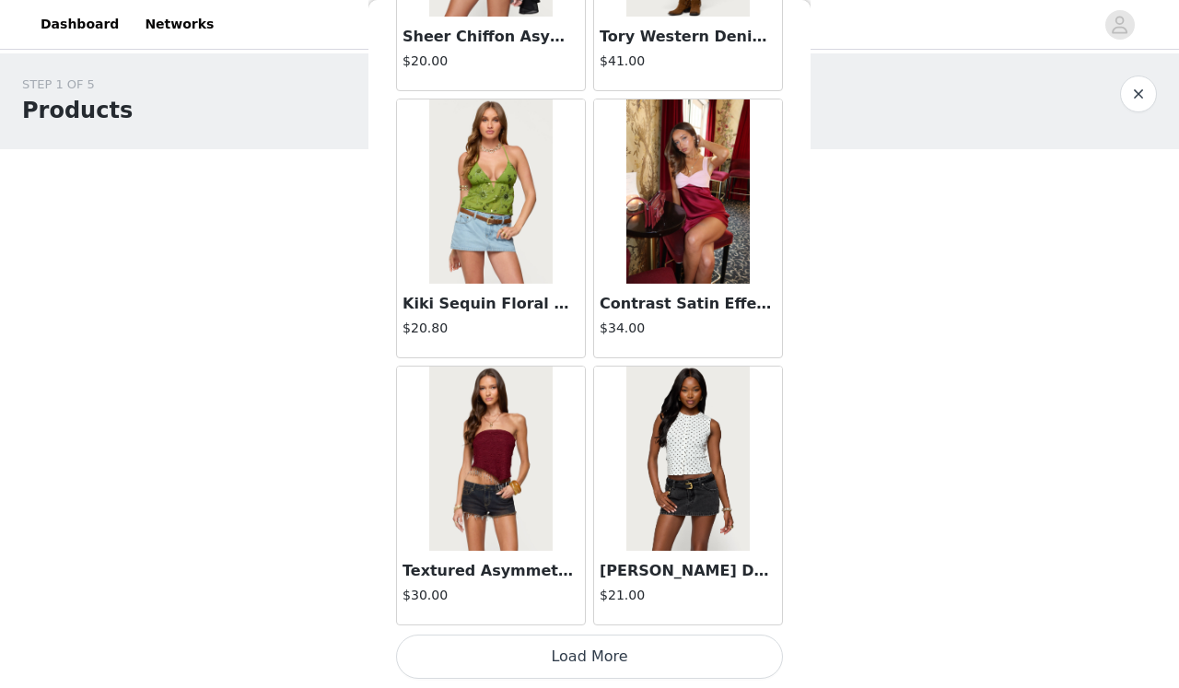
click at [621, 666] on button "Load More" at bounding box center [589, 656] width 387 height 44
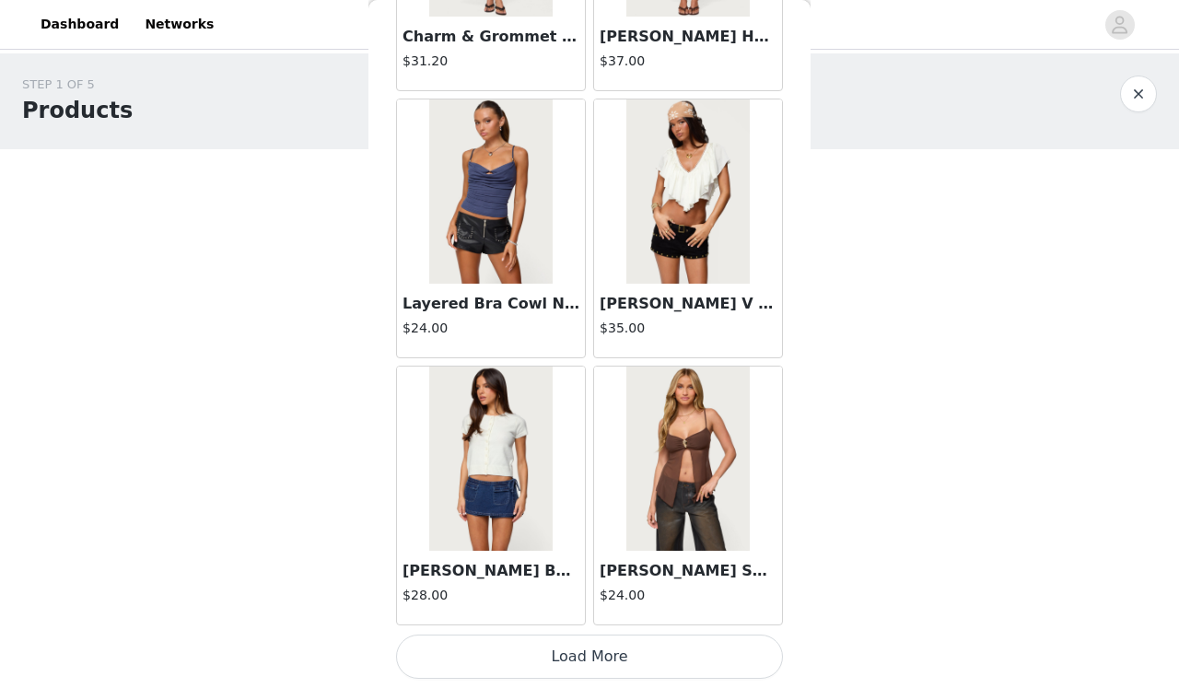
click at [541, 649] on button "Load More" at bounding box center [589, 656] width 387 height 44
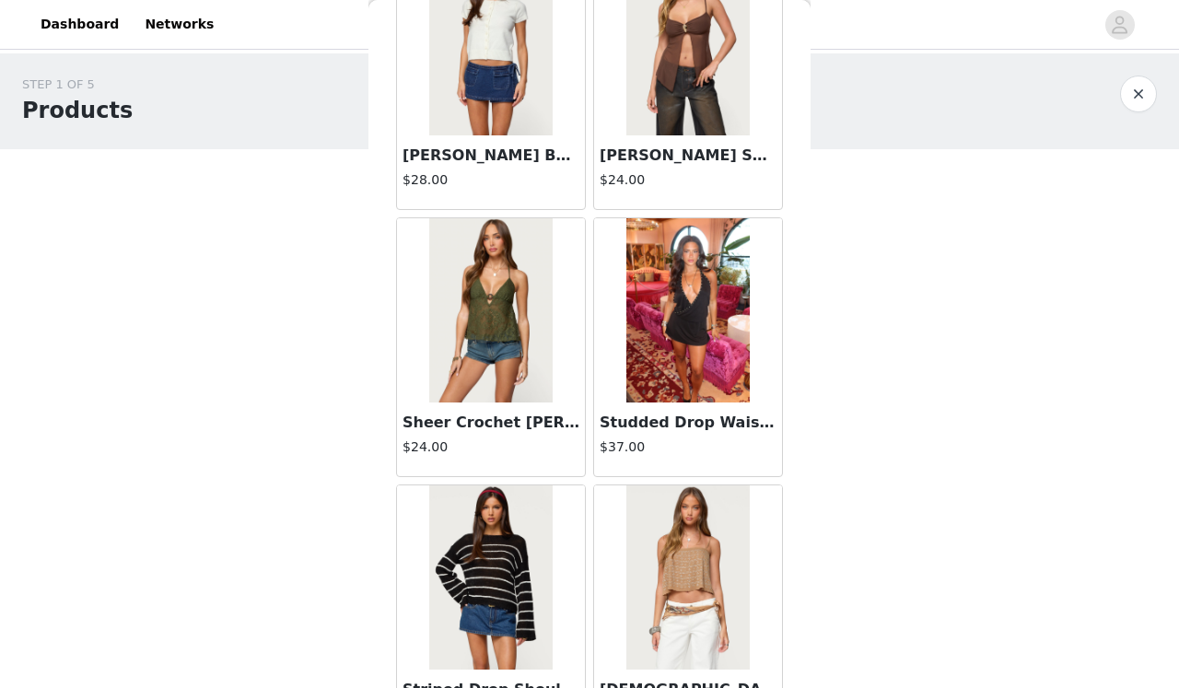
click at [684, 372] on img at bounding box center [687, 310] width 122 height 184
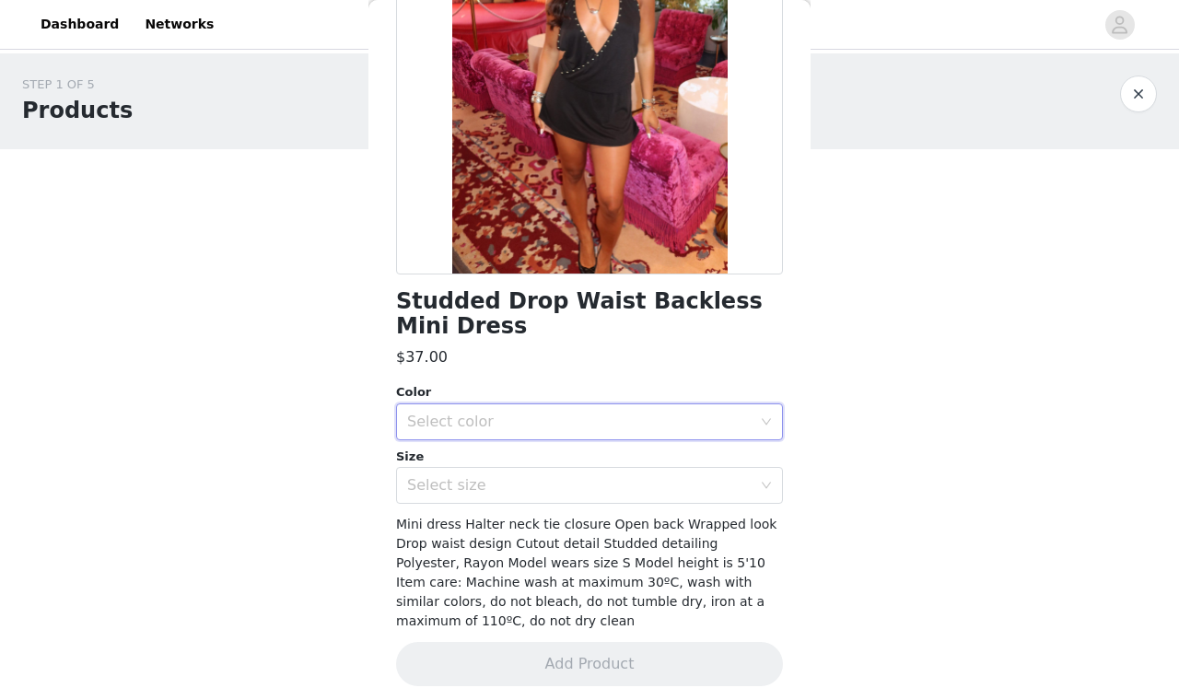
click at [623, 406] on div "Select color" at bounding box center [583, 421] width 353 height 35
click at [616, 452] on li "BLACK" at bounding box center [589, 461] width 387 height 29
click at [610, 477] on div "Select size" at bounding box center [579, 485] width 344 height 18
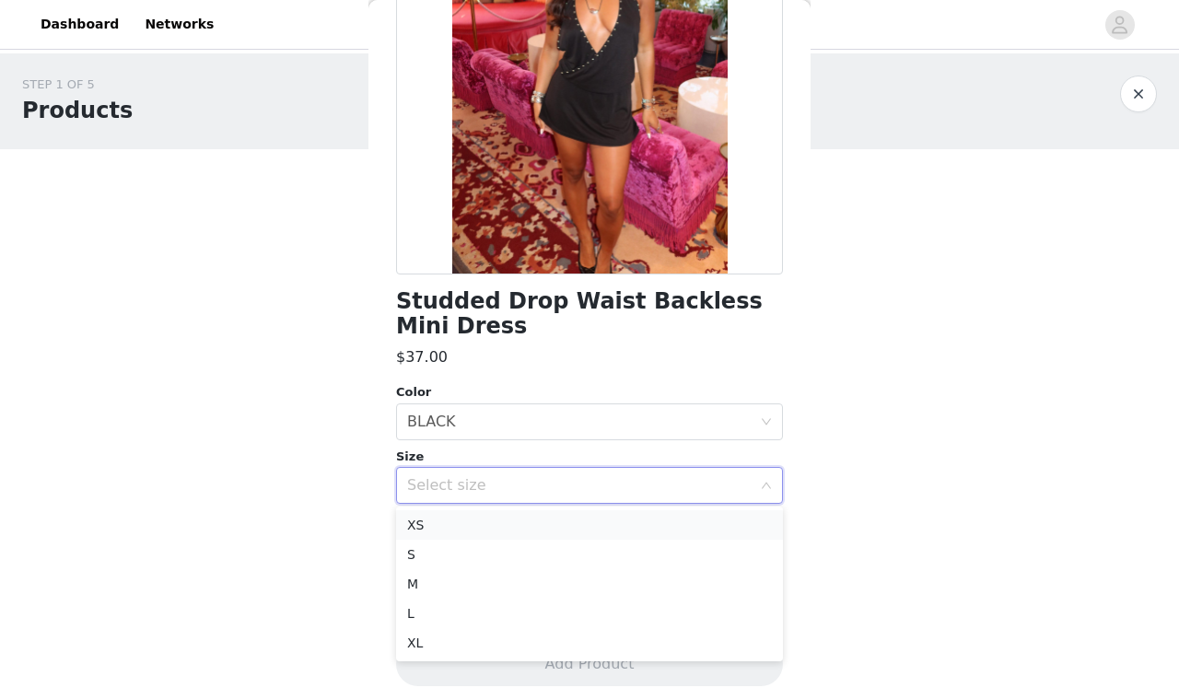
click at [590, 527] on li "XS" at bounding box center [589, 524] width 387 height 29
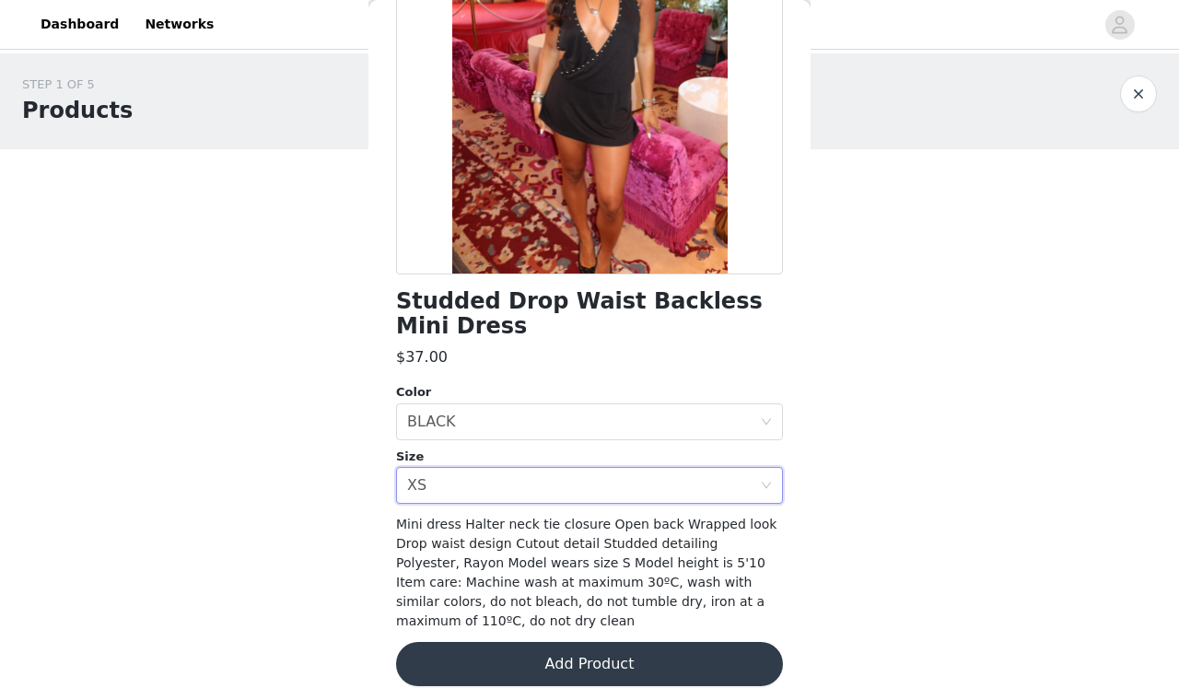
click at [595, 654] on button "Add Product" at bounding box center [589, 664] width 387 height 44
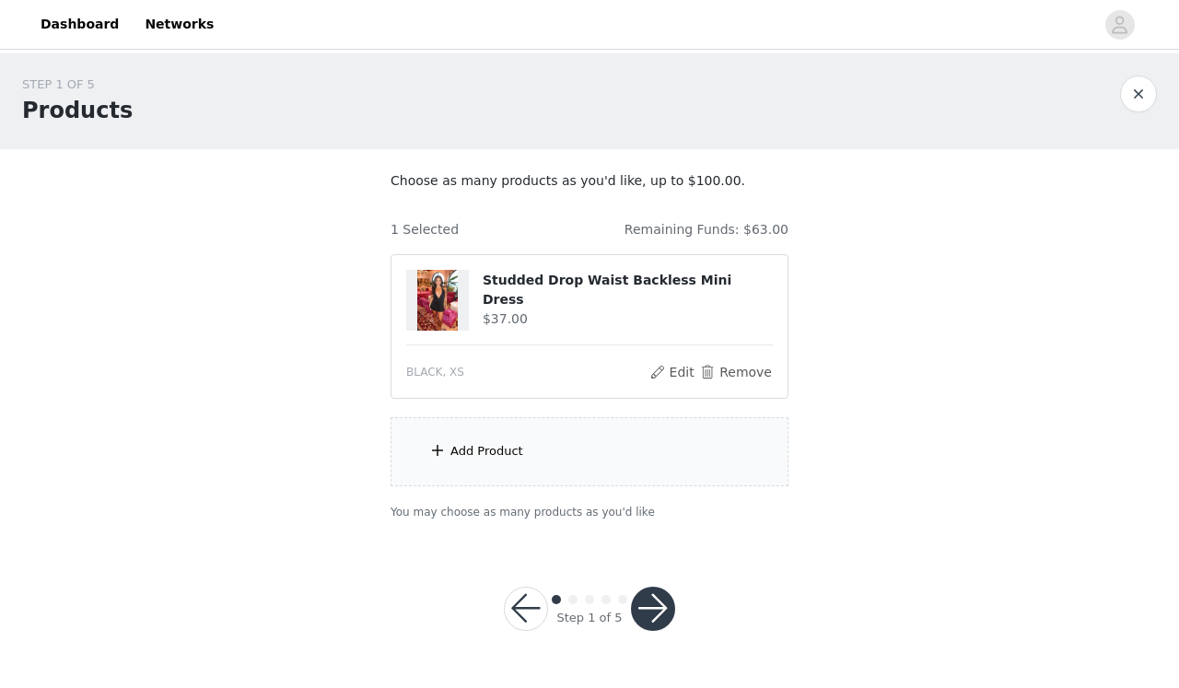
click at [569, 452] on div "Add Product" at bounding box center [589, 451] width 398 height 69
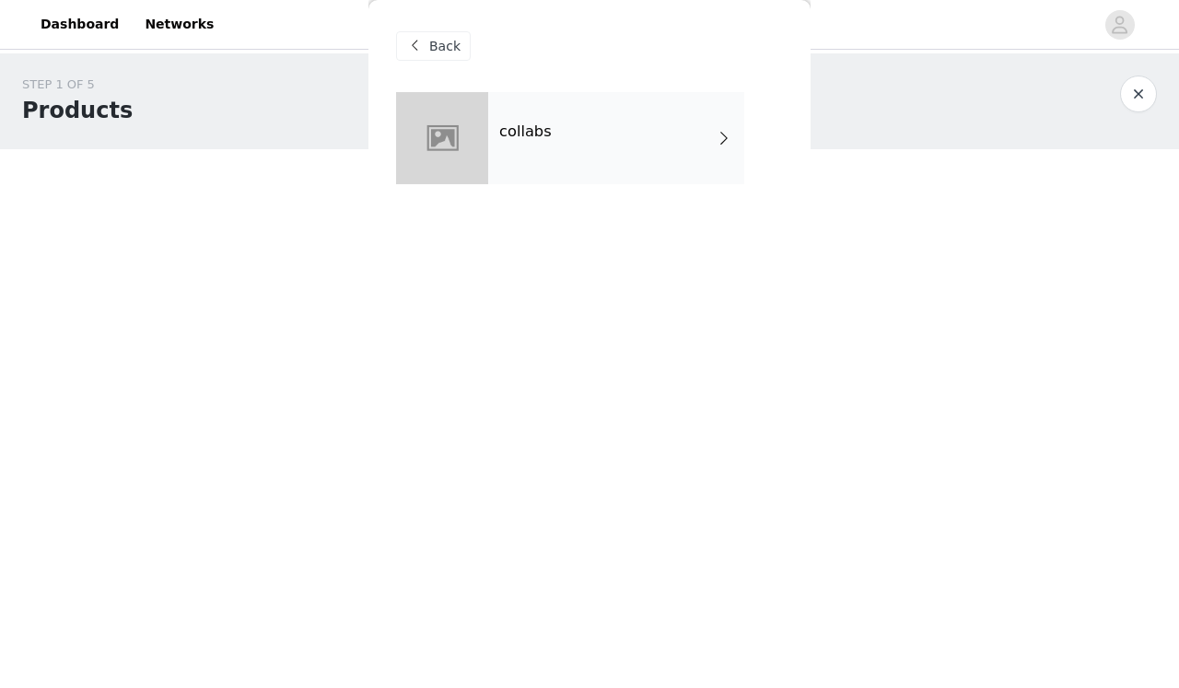
click at [598, 145] on div "collabs" at bounding box center [616, 138] width 256 height 92
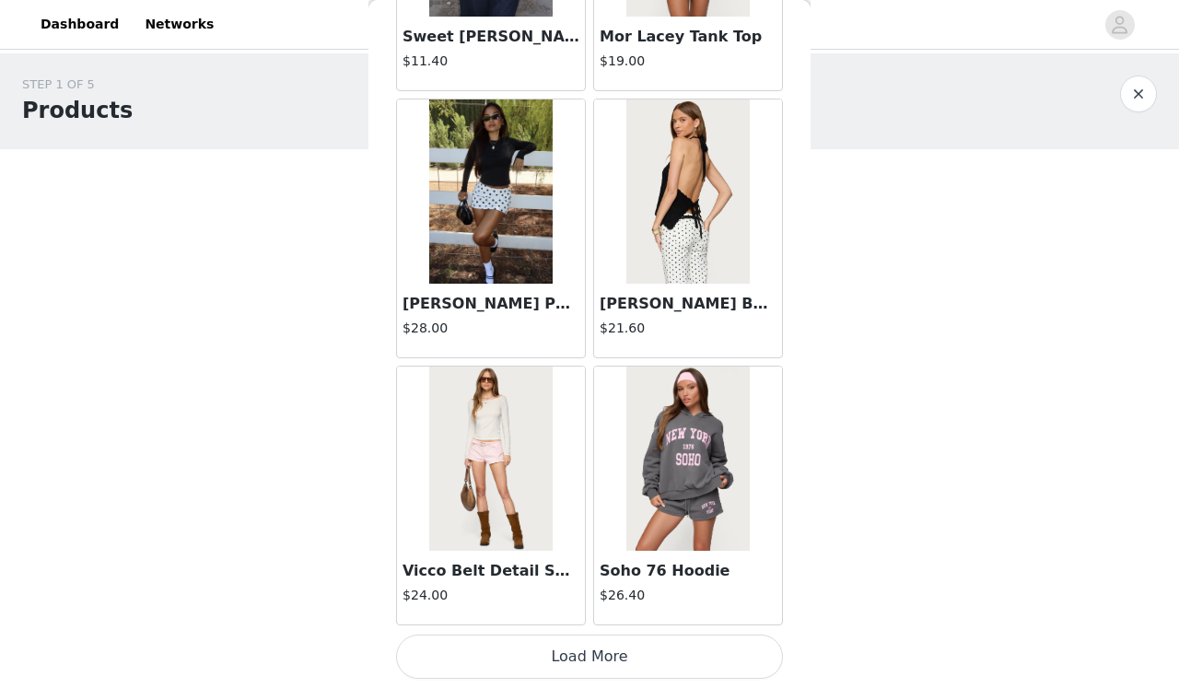
click at [596, 665] on button "Load More" at bounding box center [589, 656] width 387 height 44
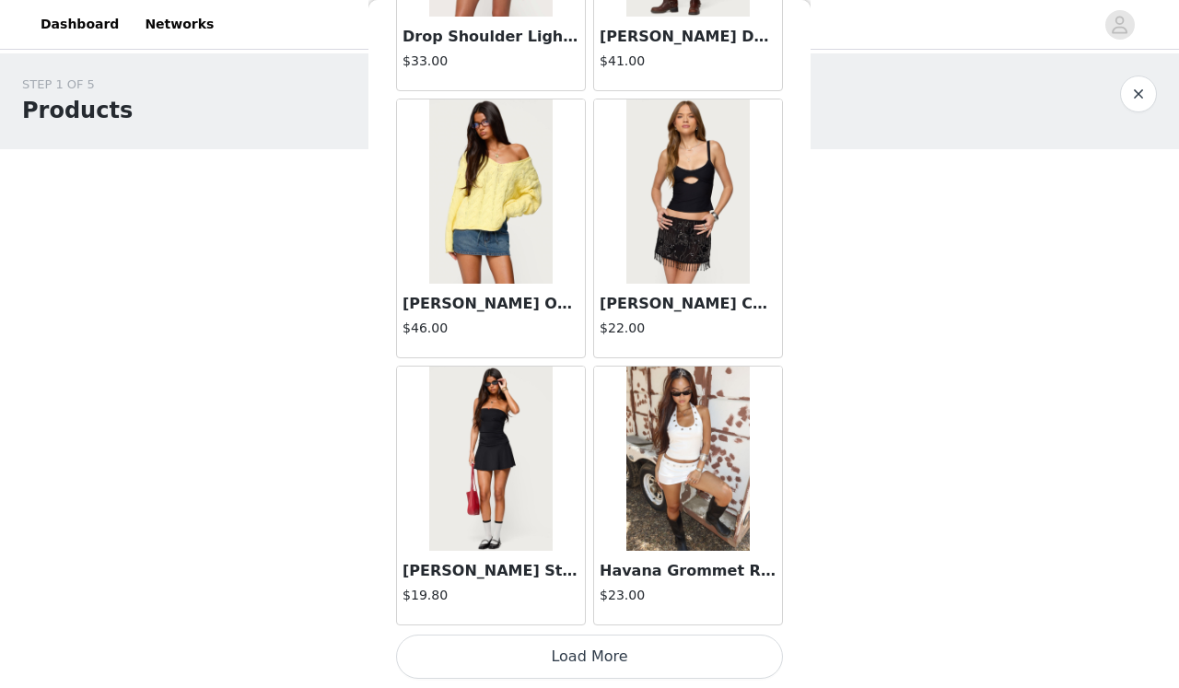
click at [595, 662] on button "Load More" at bounding box center [589, 656] width 387 height 44
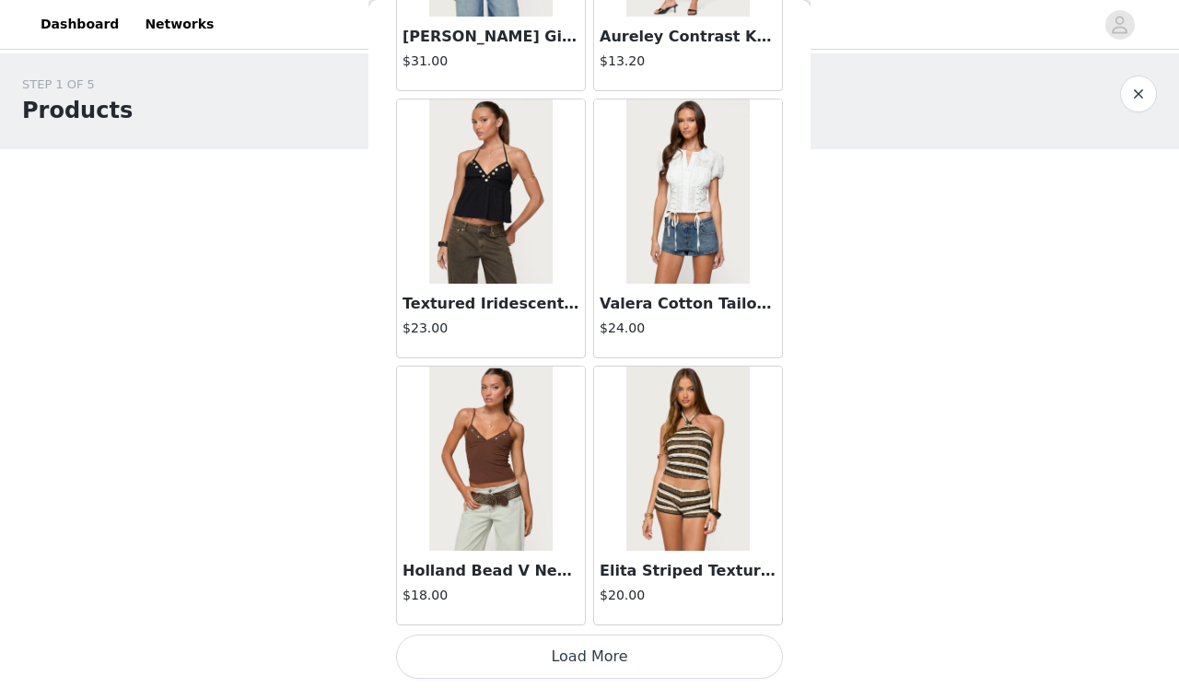
click at [646, 642] on button "Load More" at bounding box center [589, 656] width 387 height 44
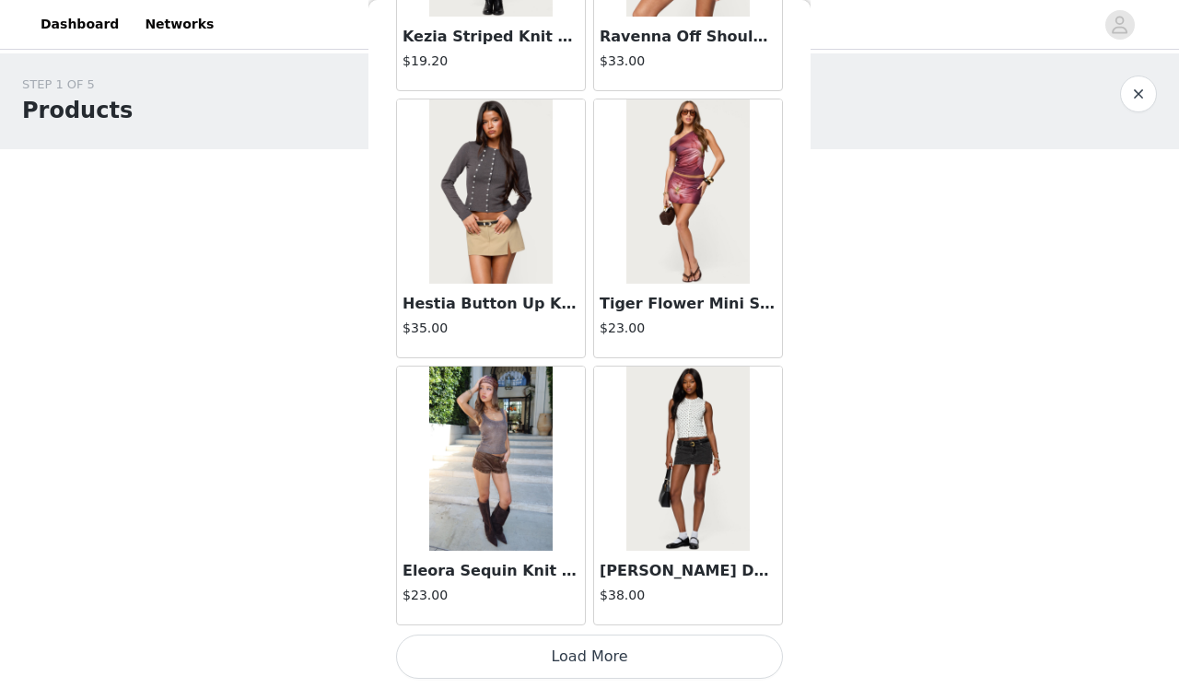
click at [647, 643] on button "Load More" at bounding box center [589, 656] width 387 height 44
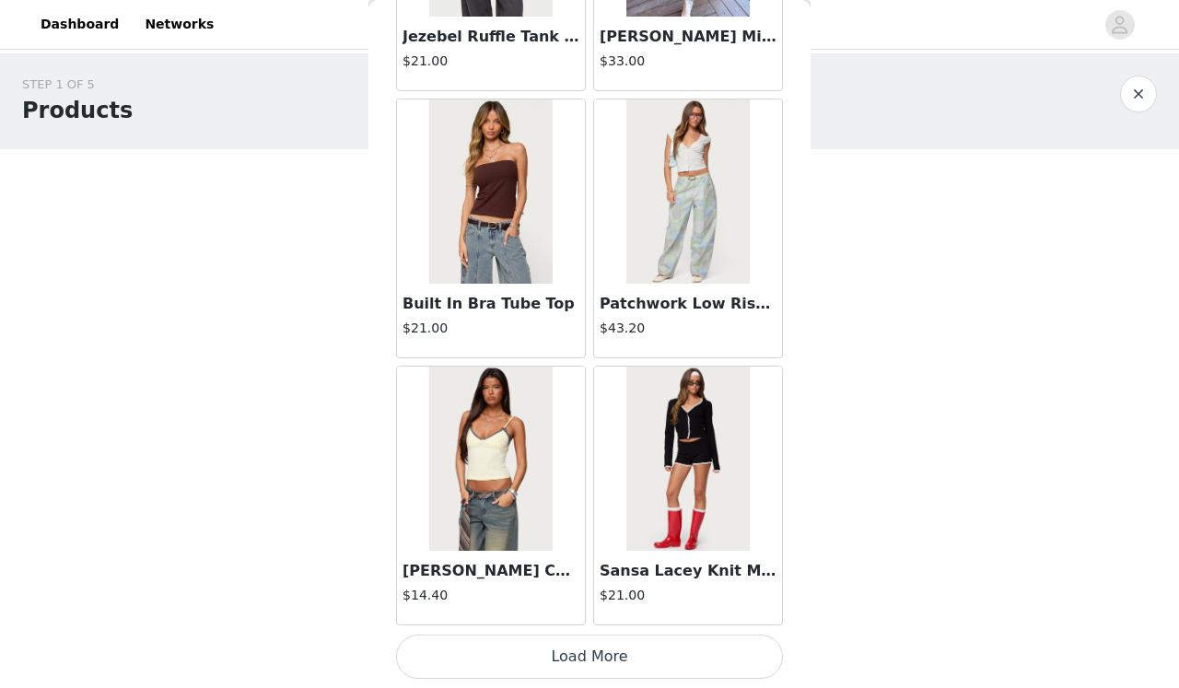
click at [647, 643] on button "Load More" at bounding box center [589, 656] width 387 height 44
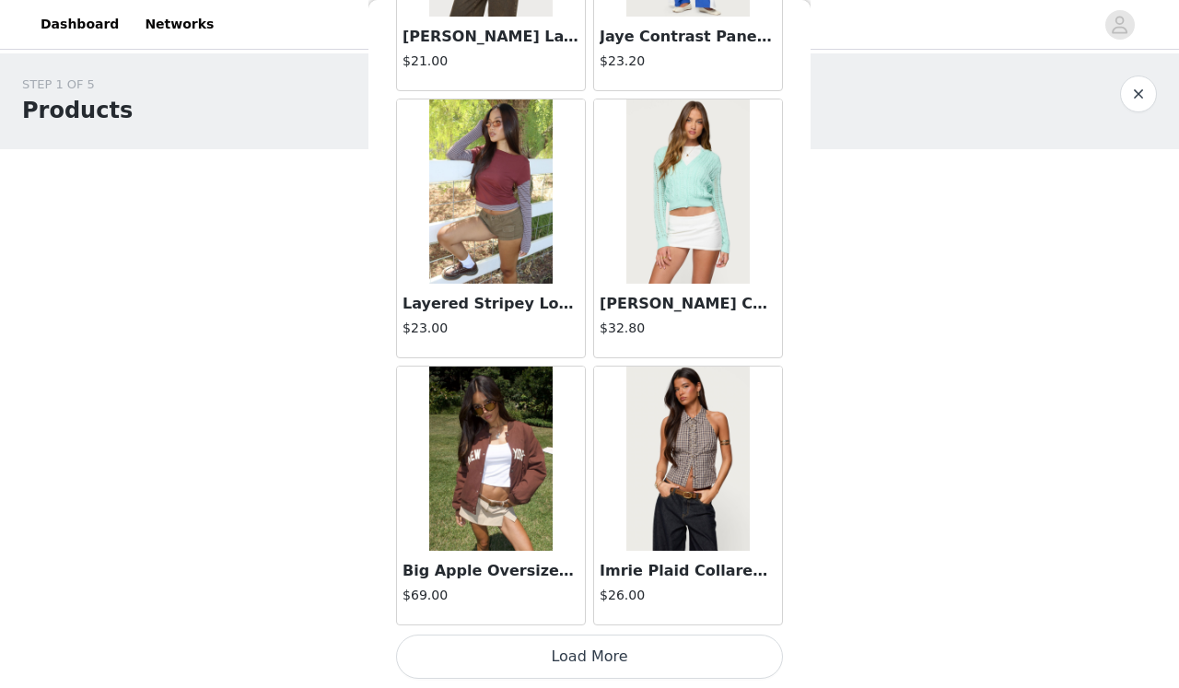
click at [648, 646] on button "Load More" at bounding box center [589, 656] width 387 height 44
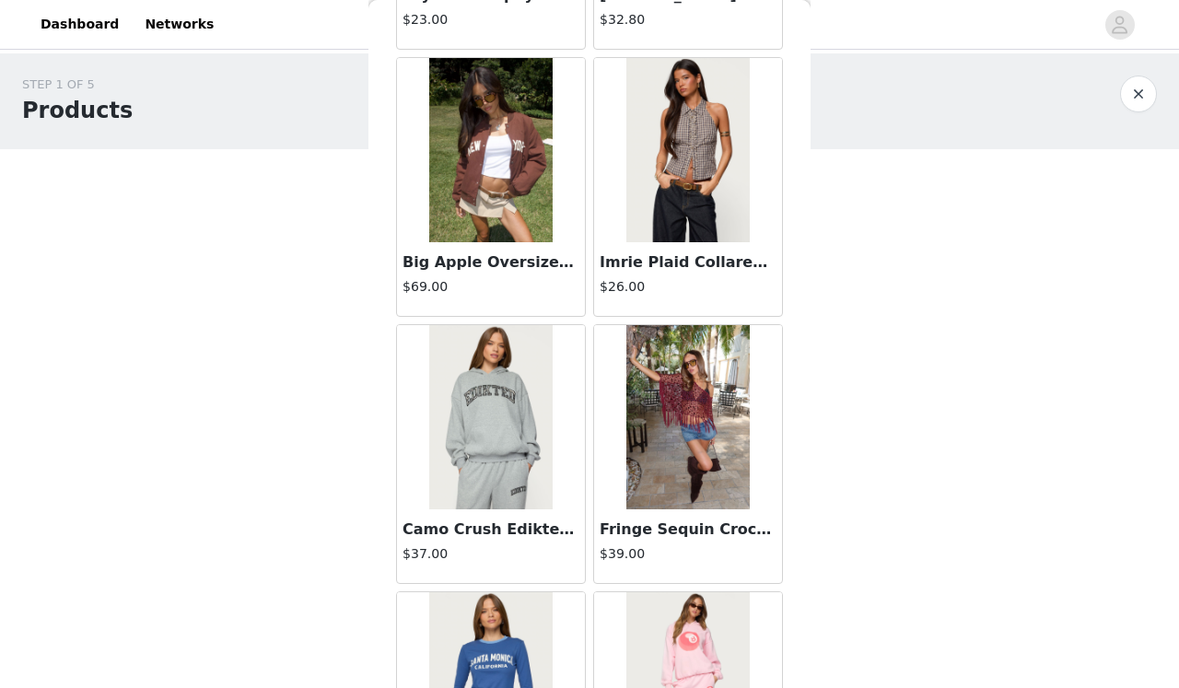
scroll to position [15885, 0]
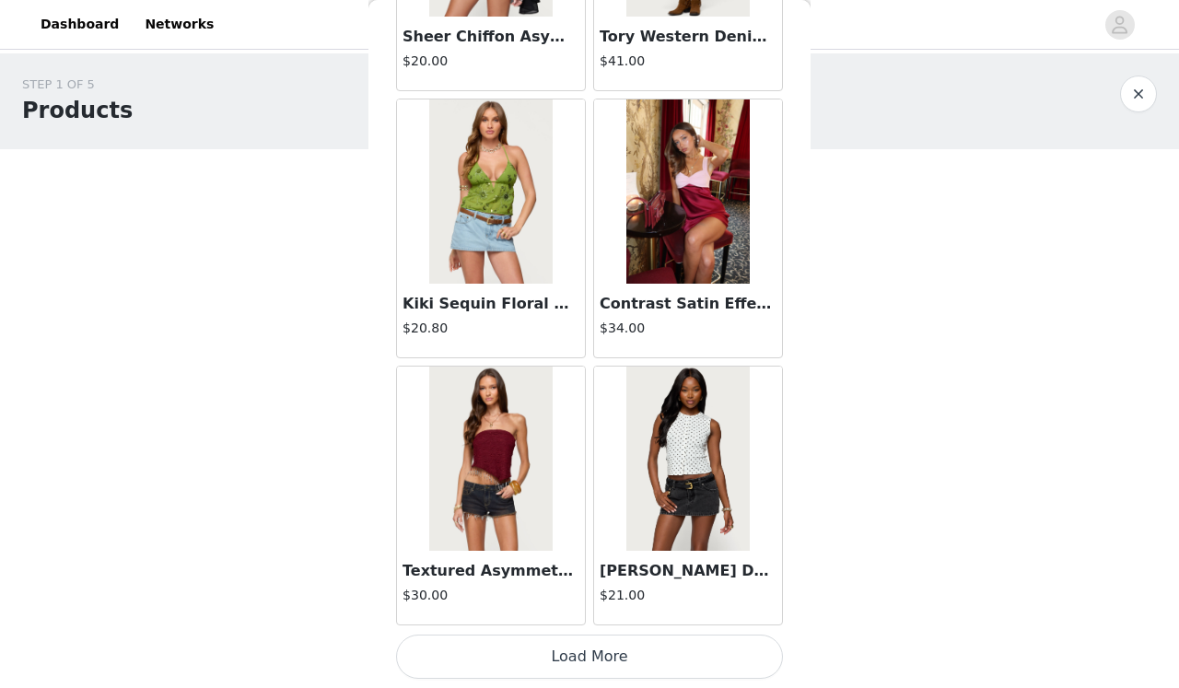
click at [659, 655] on button "Load More" at bounding box center [589, 656] width 387 height 44
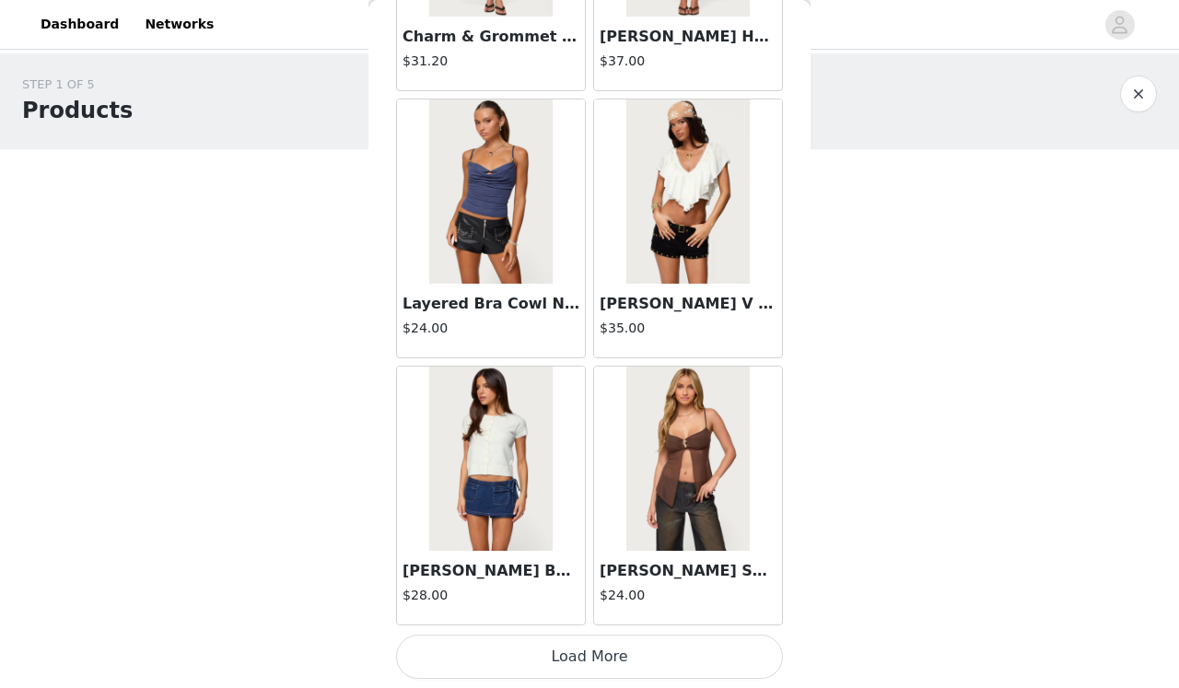
scroll to position [0, 0]
click at [606, 647] on button "Load More" at bounding box center [589, 656] width 387 height 44
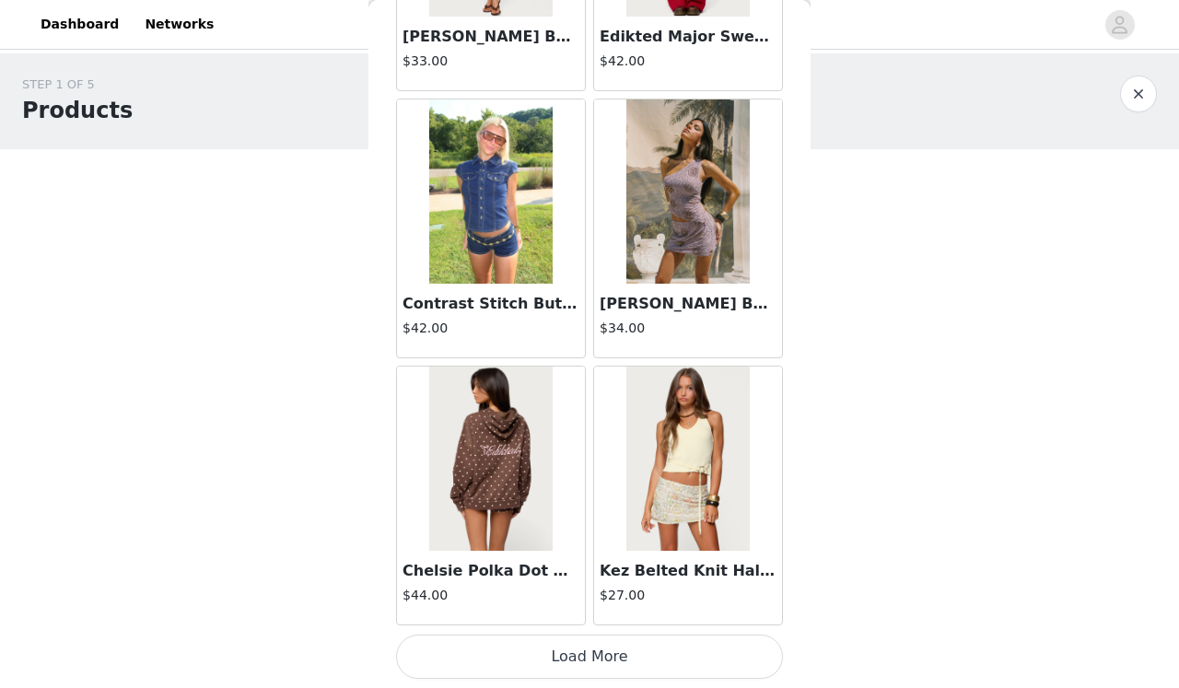
click at [606, 644] on button "Load More" at bounding box center [589, 656] width 387 height 44
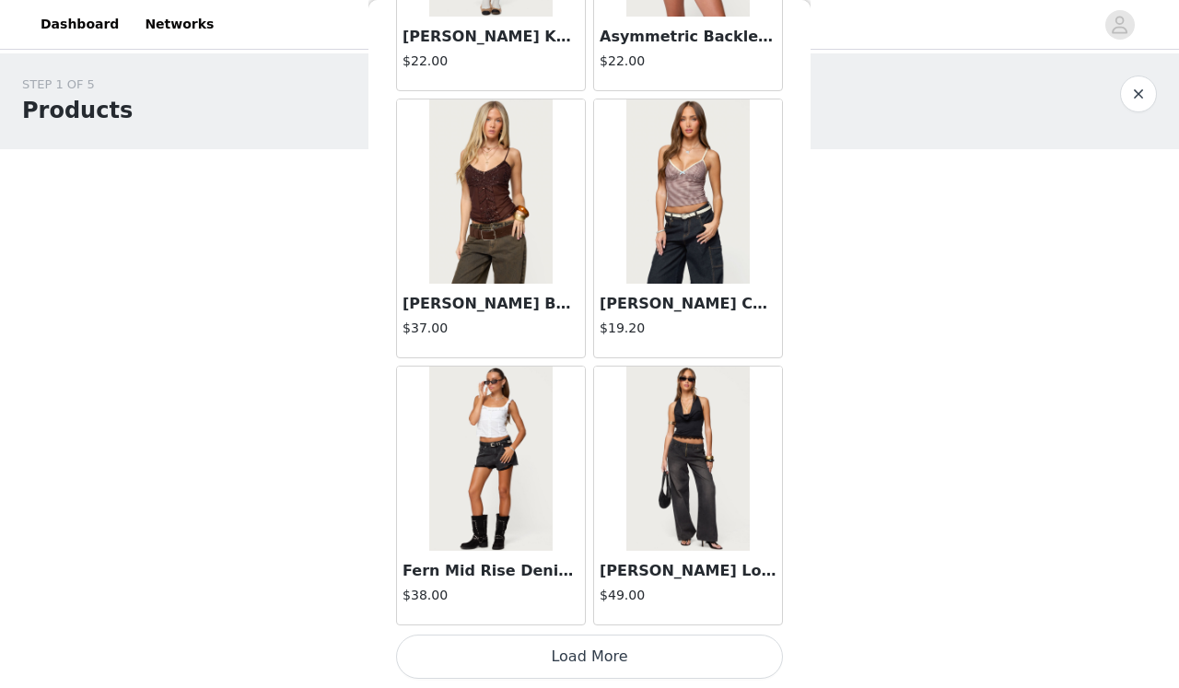
click at [628, 647] on button "Load More" at bounding box center [589, 656] width 387 height 44
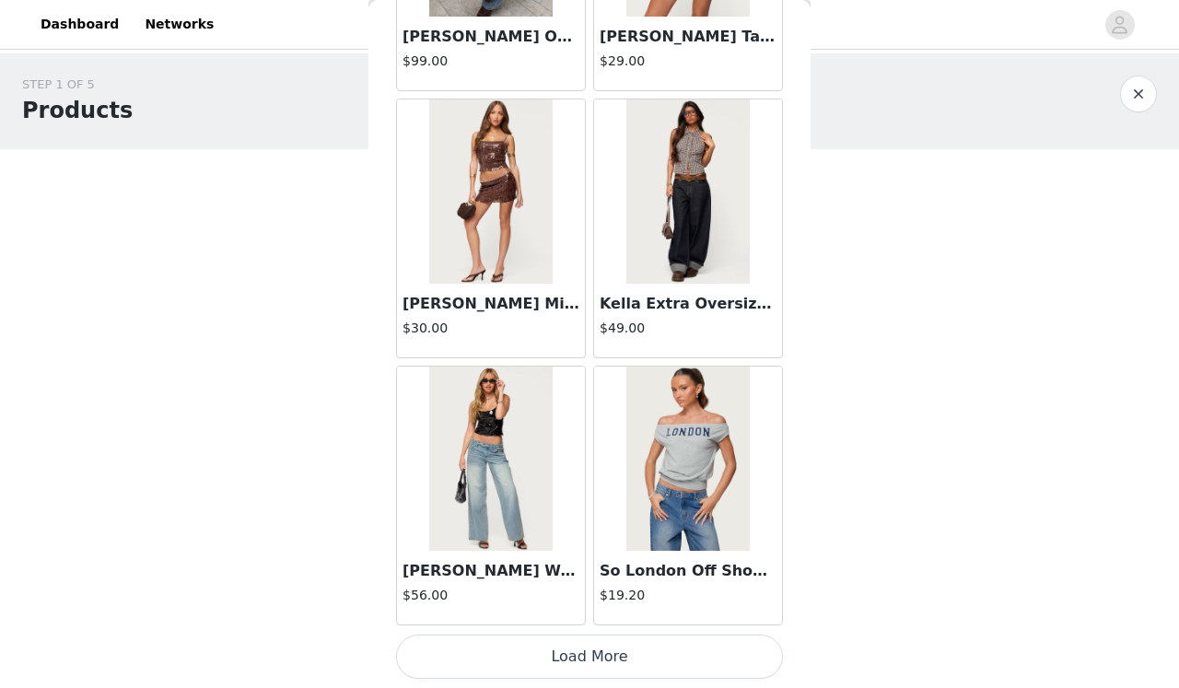
click at [624, 672] on button "Load More" at bounding box center [589, 656] width 387 height 44
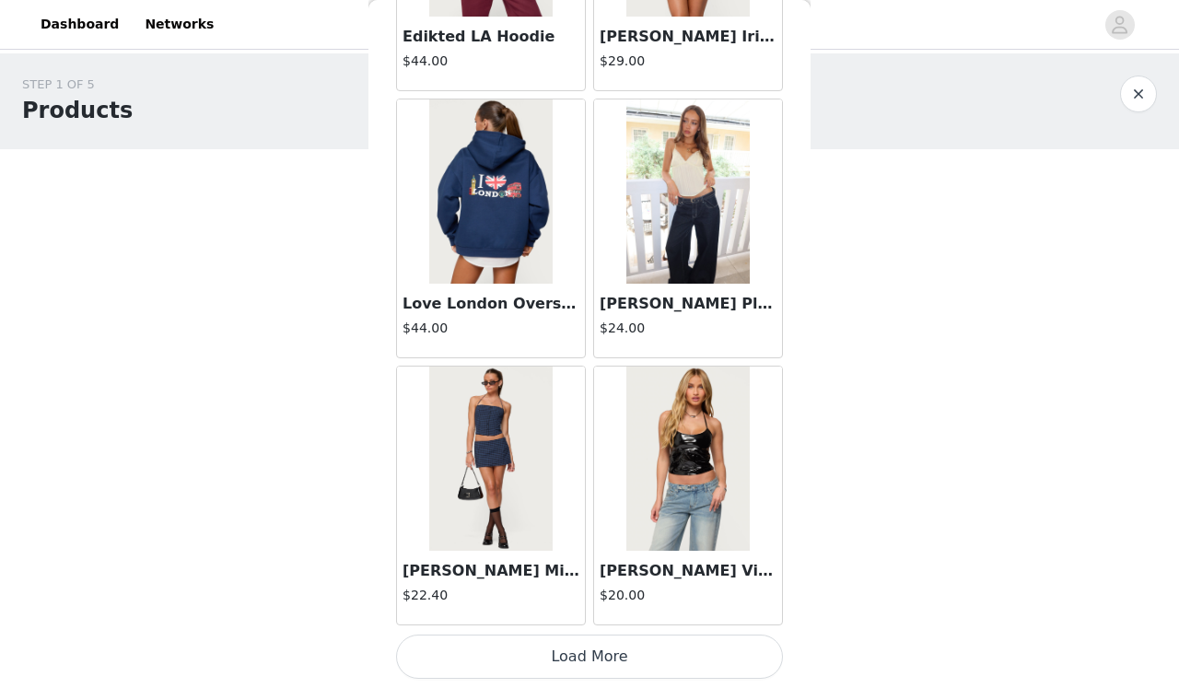
click at [626, 657] on button "Load More" at bounding box center [589, 656] width 387 height 44
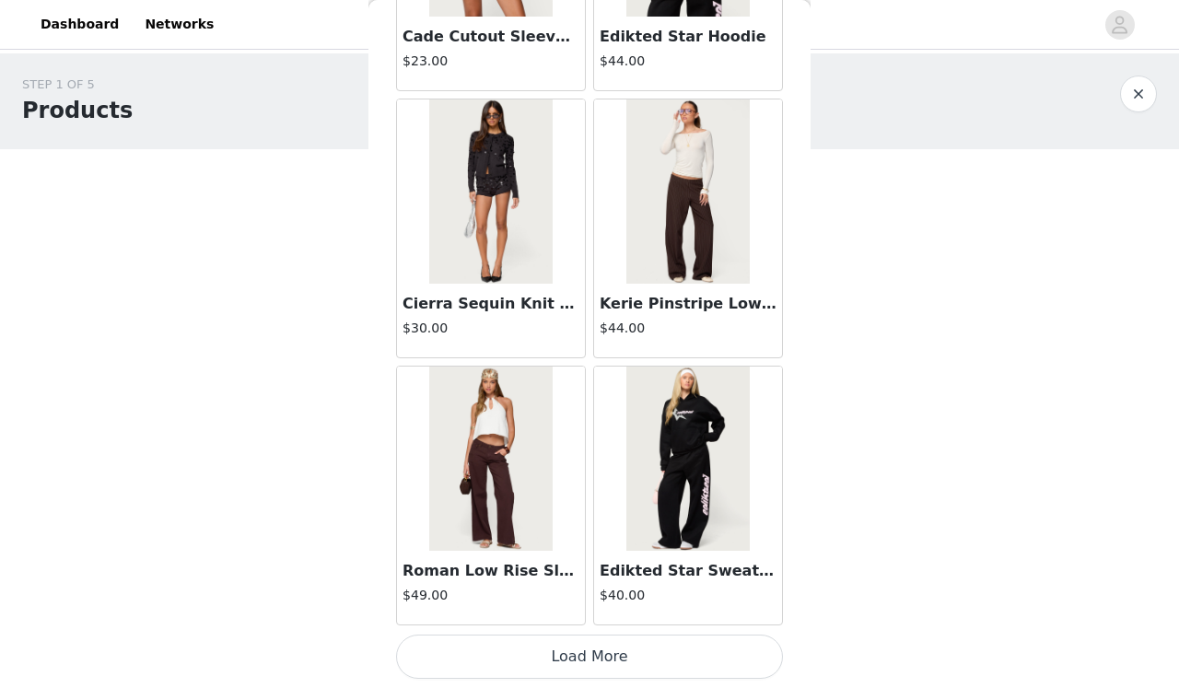
click at [628, 666] on button "Load More" at bounding box center [589, 656] width 387 height 44
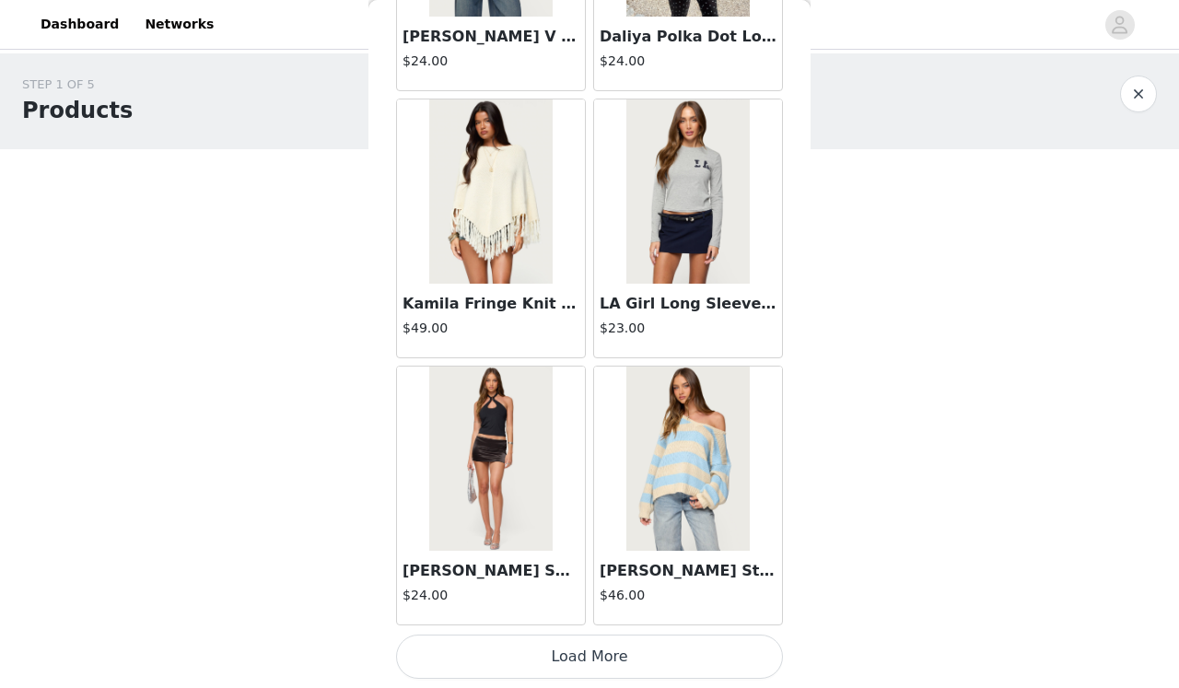
click at [630, 636] on button "Load More" at bounding box center [589, 656] width 387 height 44
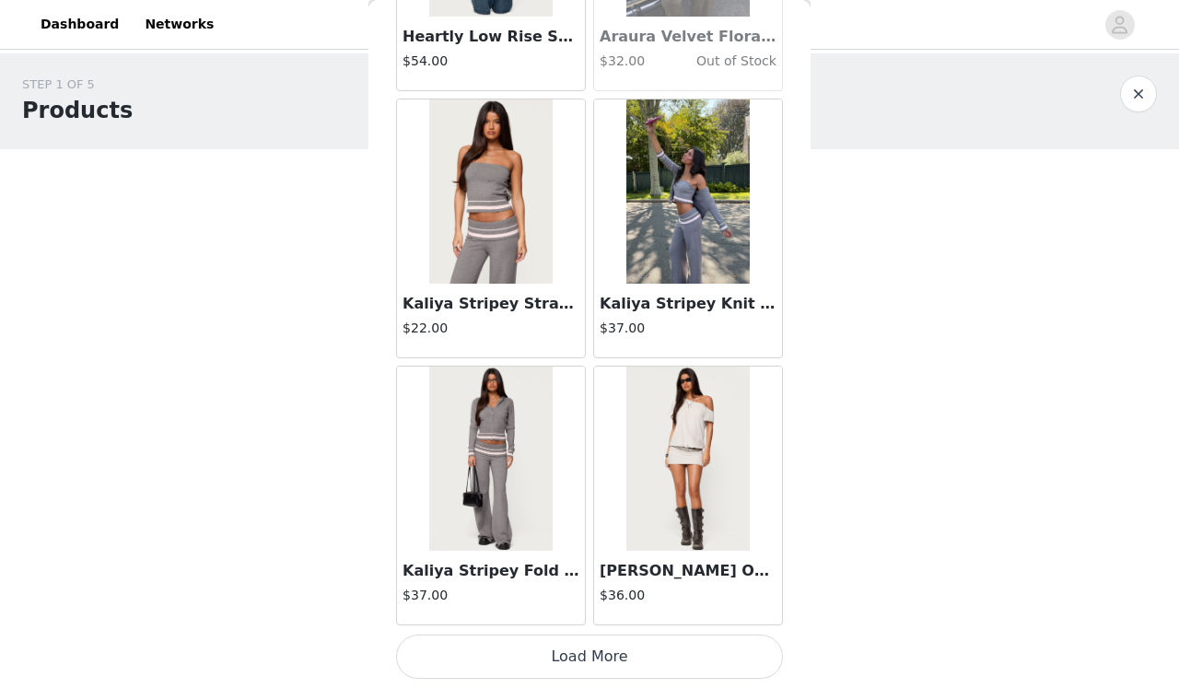
click at [630, 636] on button "Load More" at bounding box center [589, 656] width 387 height 44
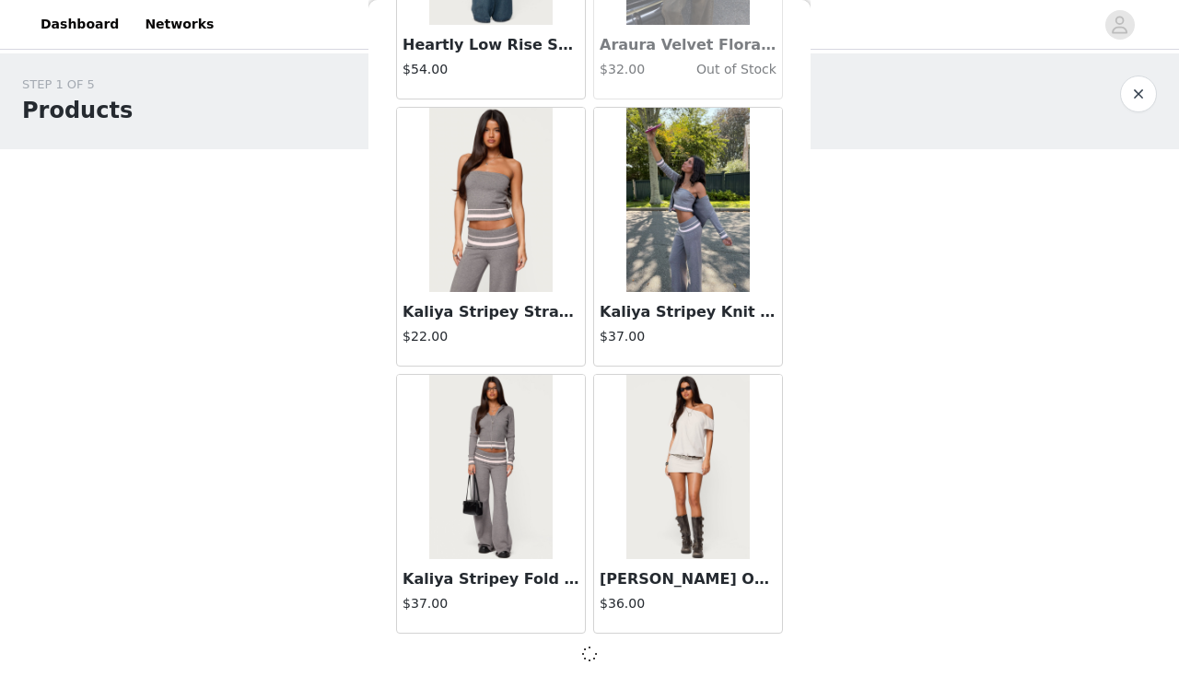
scroll to position [39502, 0]
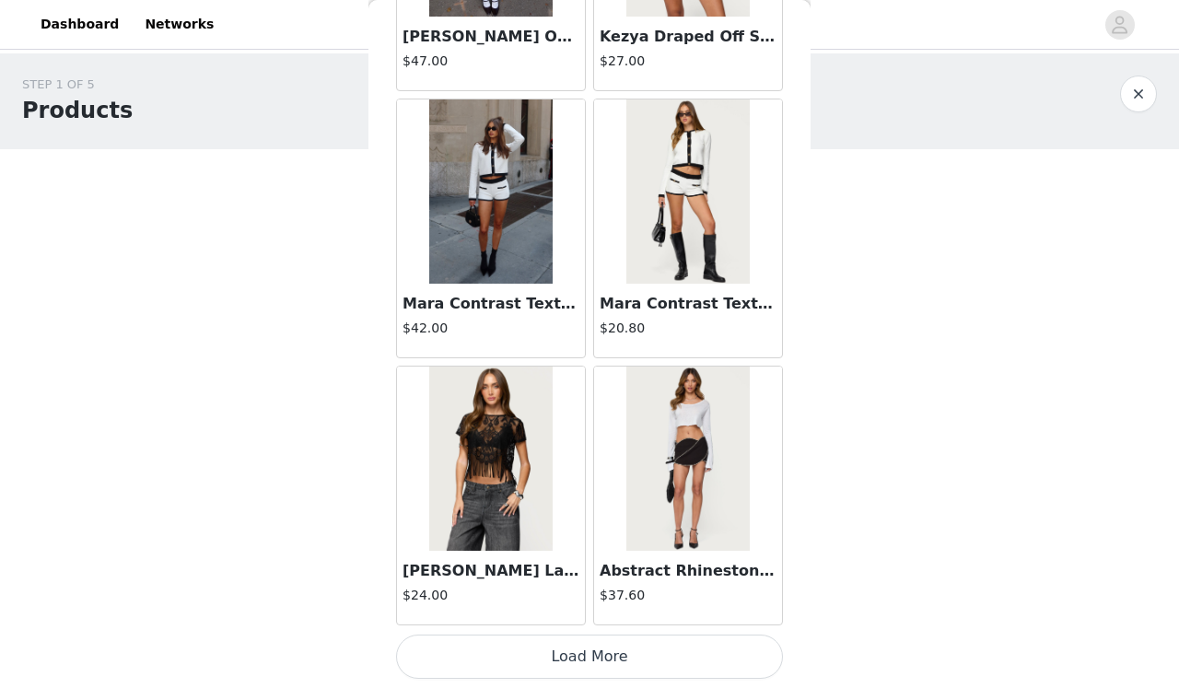
click at [630, 636] on button "Load More" at bounding box center [589, 656] width 387 height 44
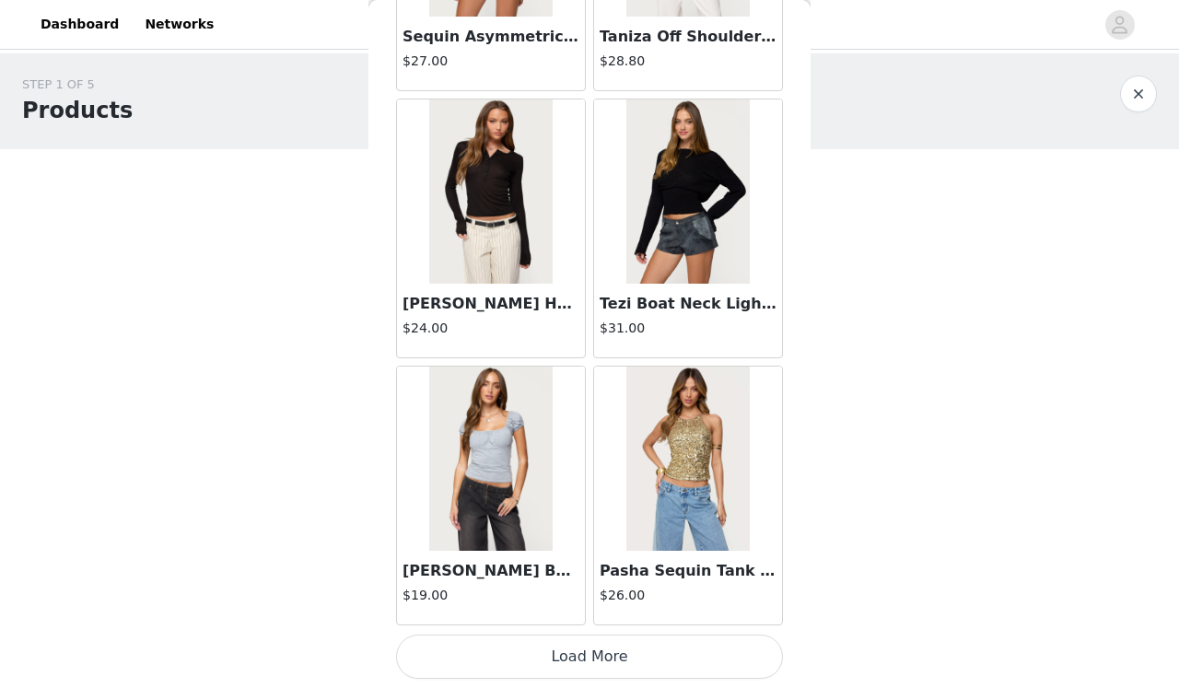
click at [633, 668] on button "Load More" at bounding box center [589, 656] width 387 height 44
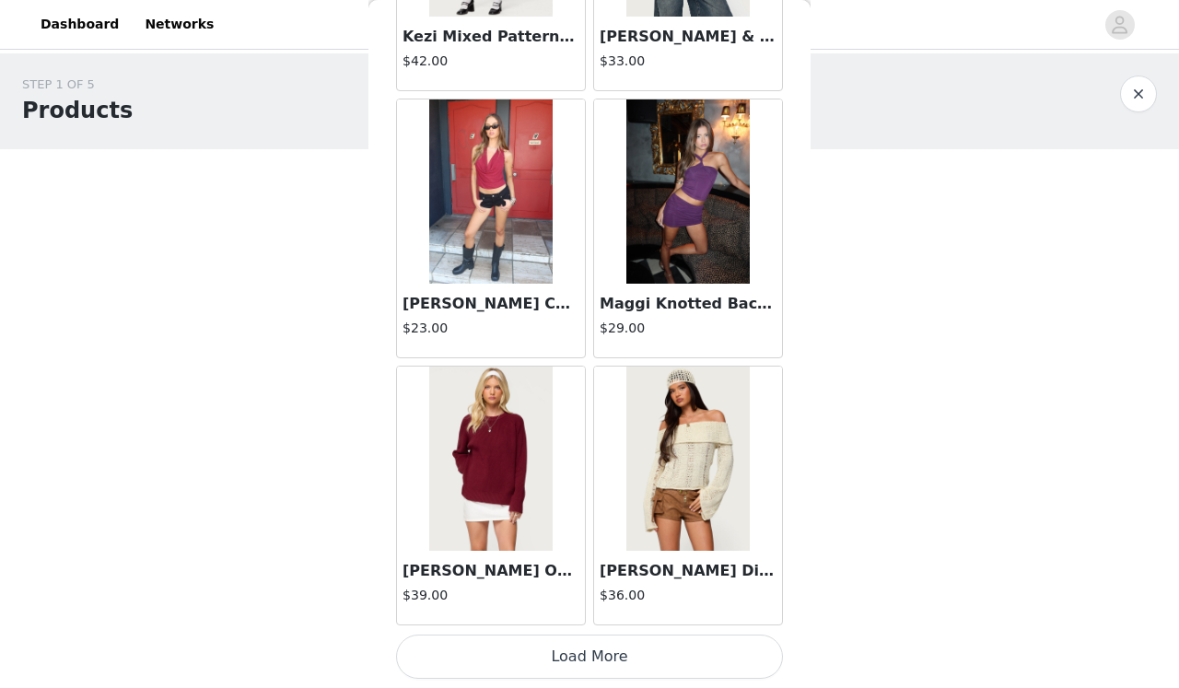
click at [641, 647] on button "Load More" at bounding box center [589, 656] width 387 height 44
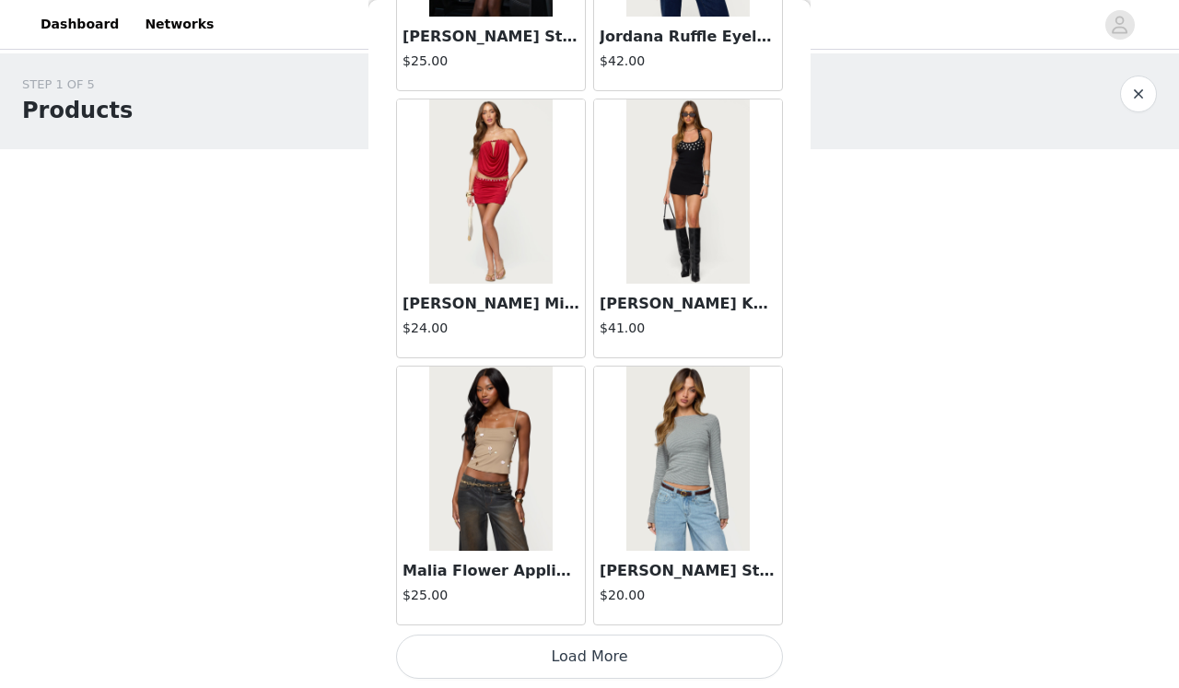
click at [633, 658] on button "Load More" at bounding box center [589, 656] width 387 height 44
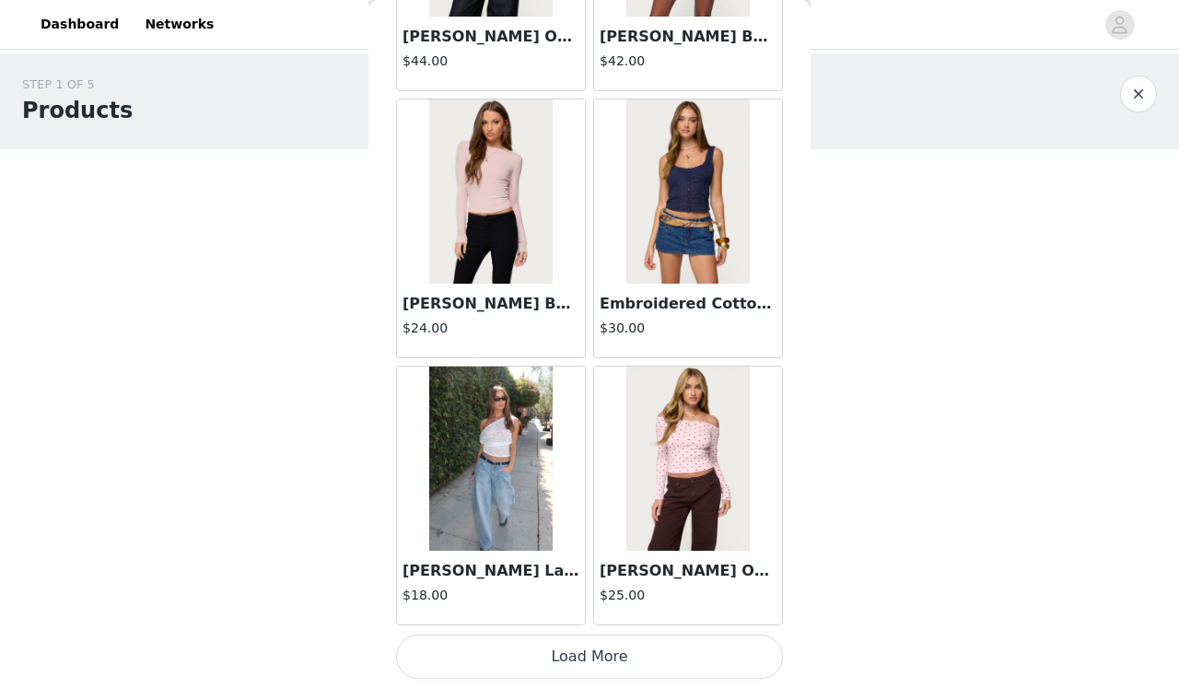
click at [633, 668] on button "Load More" at bounding box center [589, 656] width 387 height 44
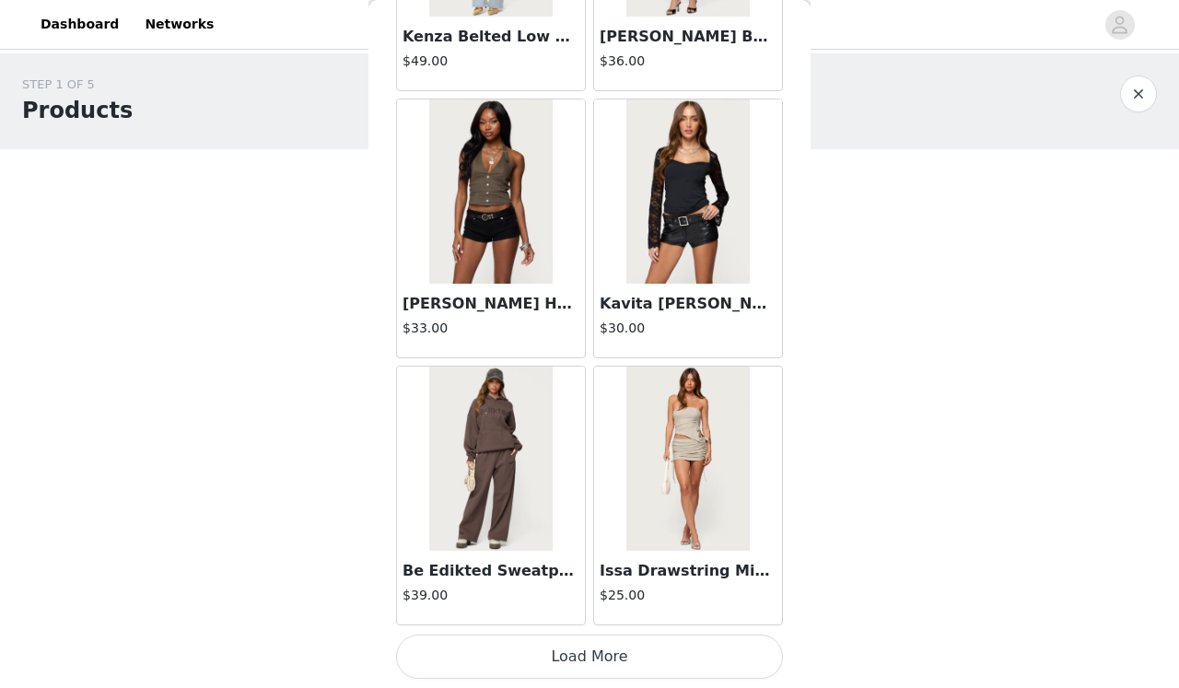
click at [633, 668] on button "Load More" at bounding box center [589, 656] width 387 height 44
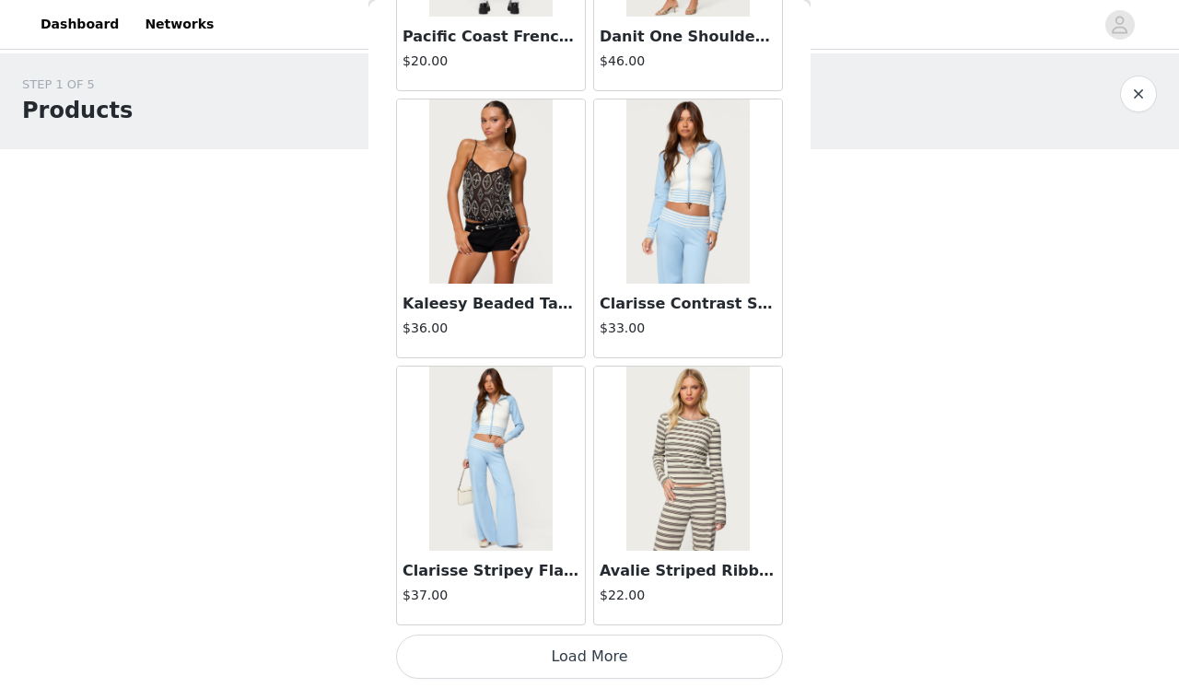
click at [711, 447] on img at bounding box center [687, 458] width 122 height 184
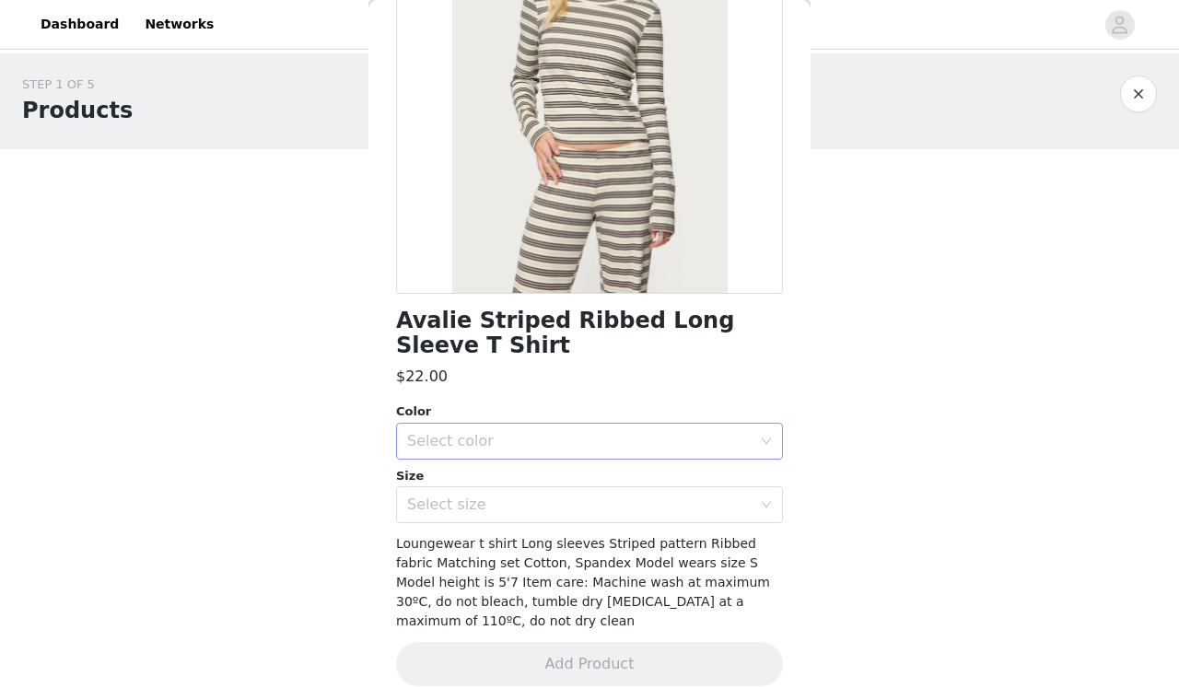
click at [662, 443] on div "Select color" at bounding box center [579, 441] width 344 height 18
click at [645, 480] on li "MIX" at bounding box center [589, 480] width 387 height 29
click at [644, 506] on div "Select size" at bounding box center [579, 504] width 344 height 18
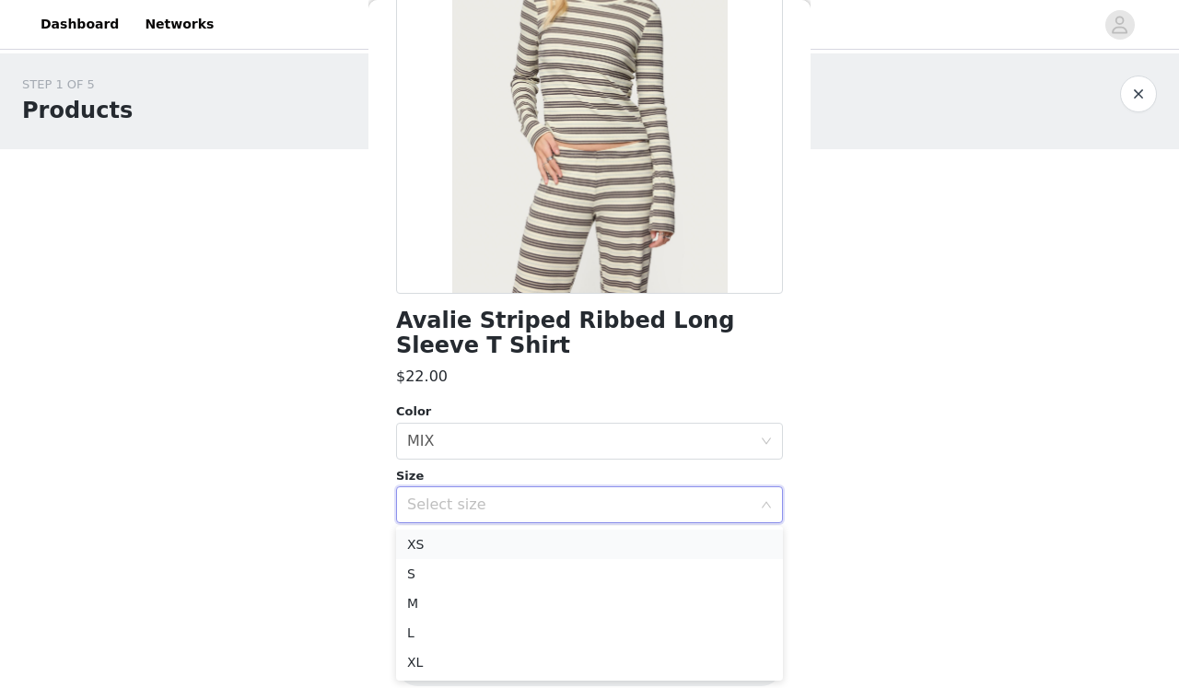
click at [634, 543] on li "XS" at bounding box center [589, 543] width 387 height 29
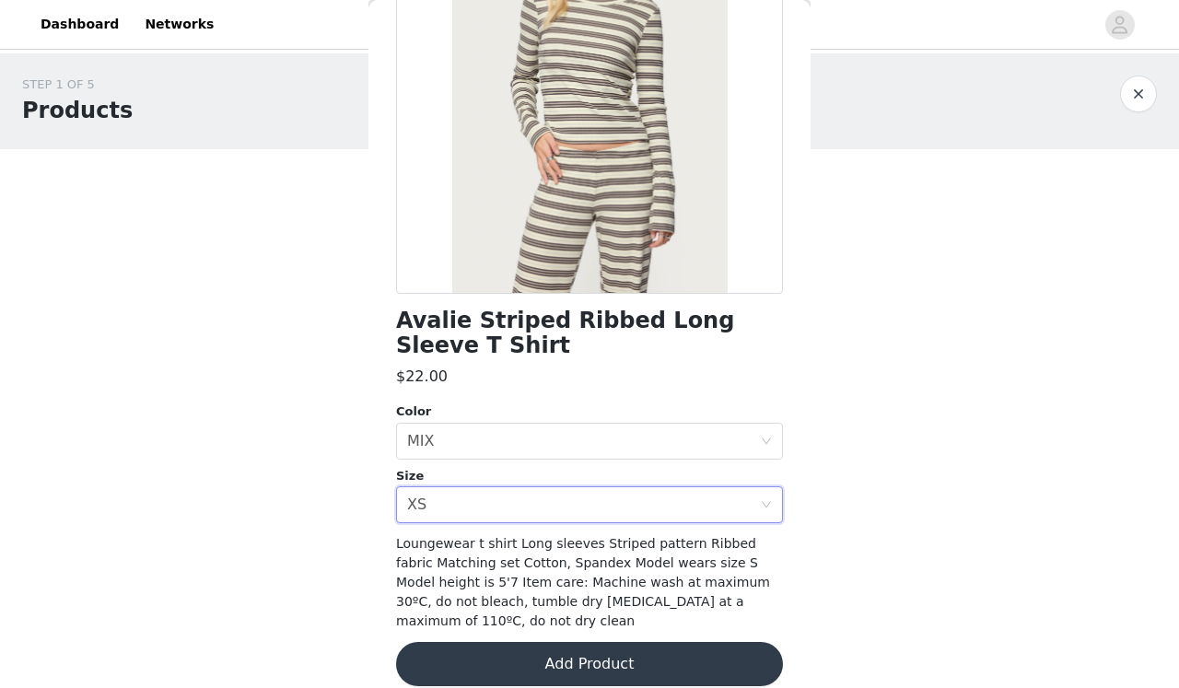
click at [609, 651] on button "Add Product" at bounding box center [589, 664] width 387 height 44
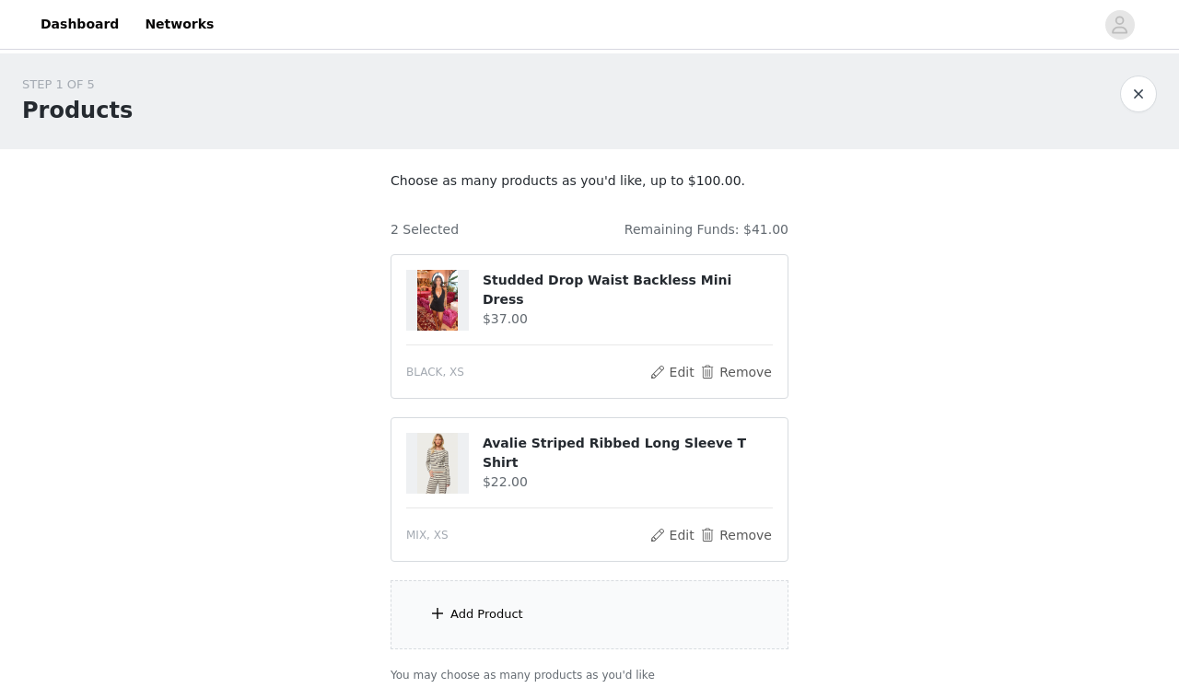
click at [597, 632] on div "Add Product" at bounding box center [589, 614] width 398 height 69
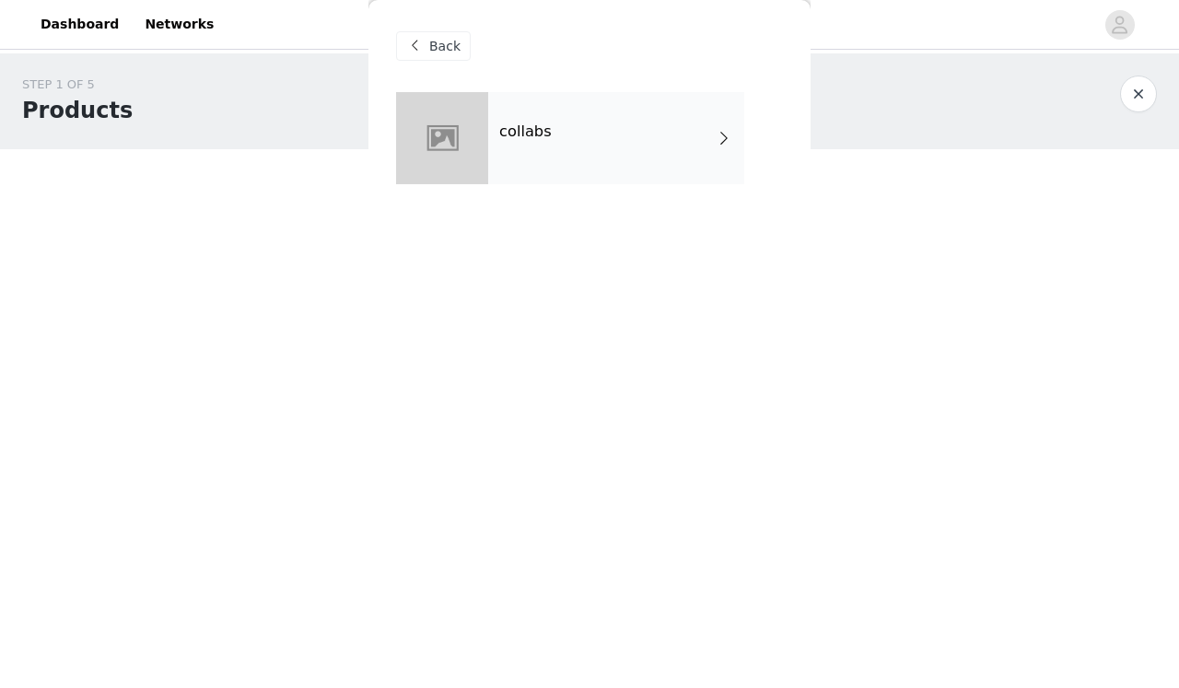
click at [661, 125] on div "collabs" at bounding box center [616, 138] width 256 height 92
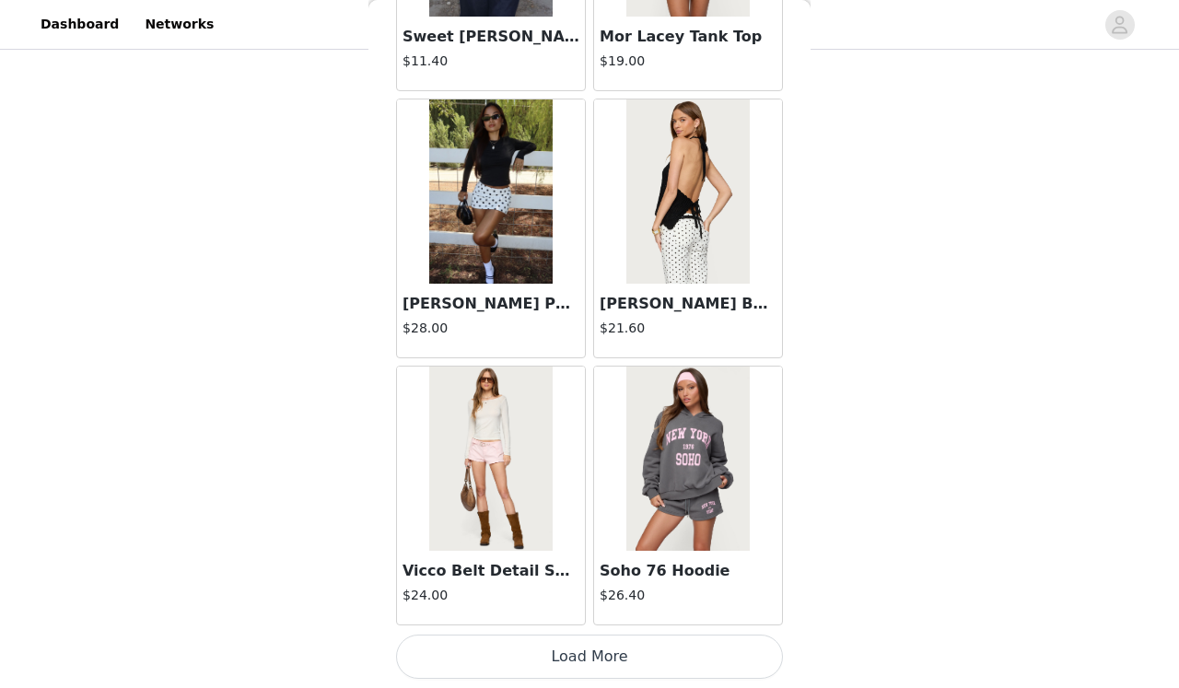
click at [561, 652] on button "Load More" at bounding box center [589, 656] width 387 height 44
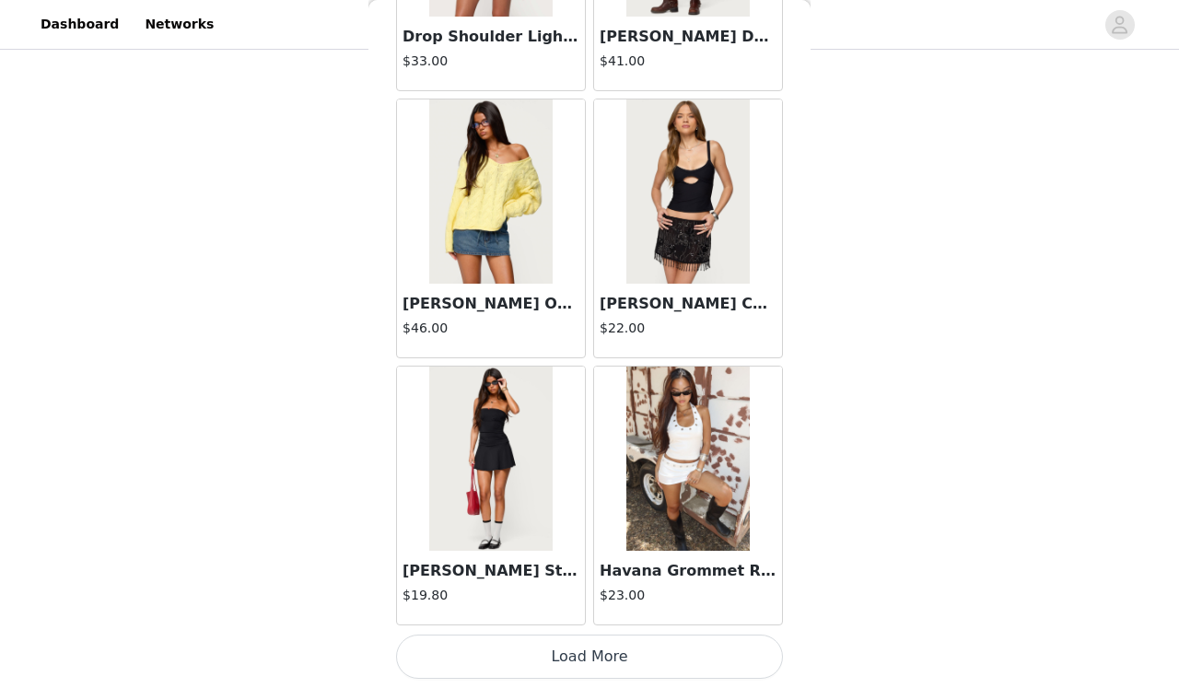
click at [561, 652] on button "Load More" at bounding box center [589, 656] width 387 height 44
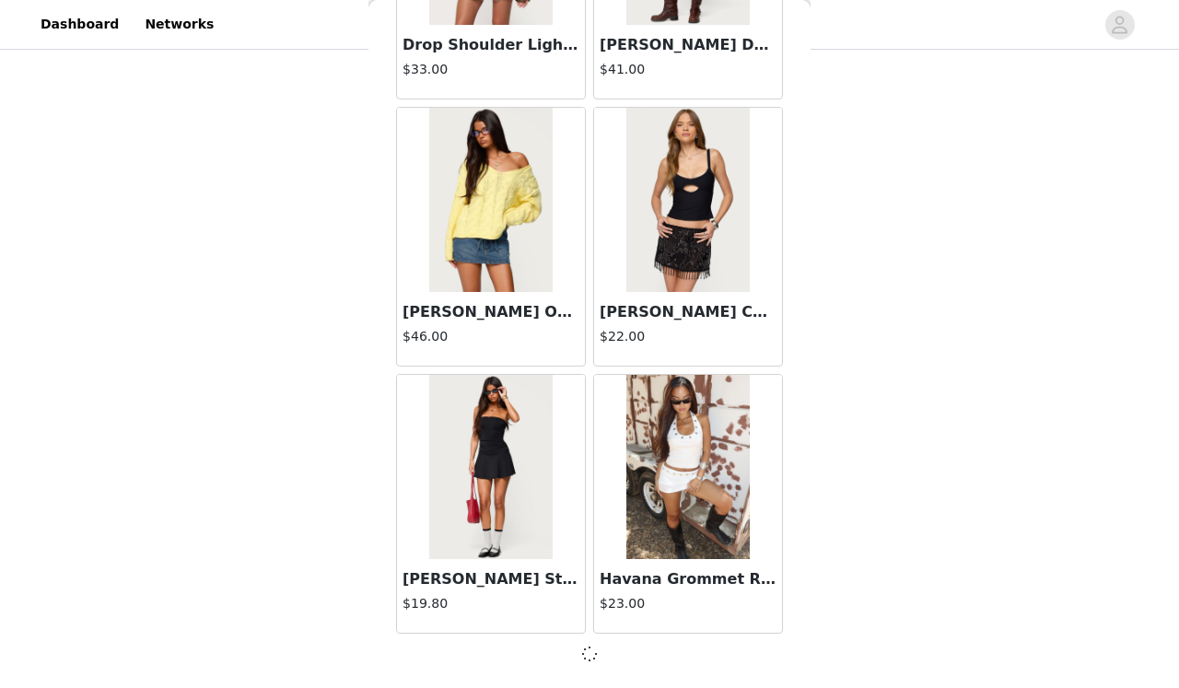
click at [561, 652] on div at bounding box center [589, 654] width 387 height 22
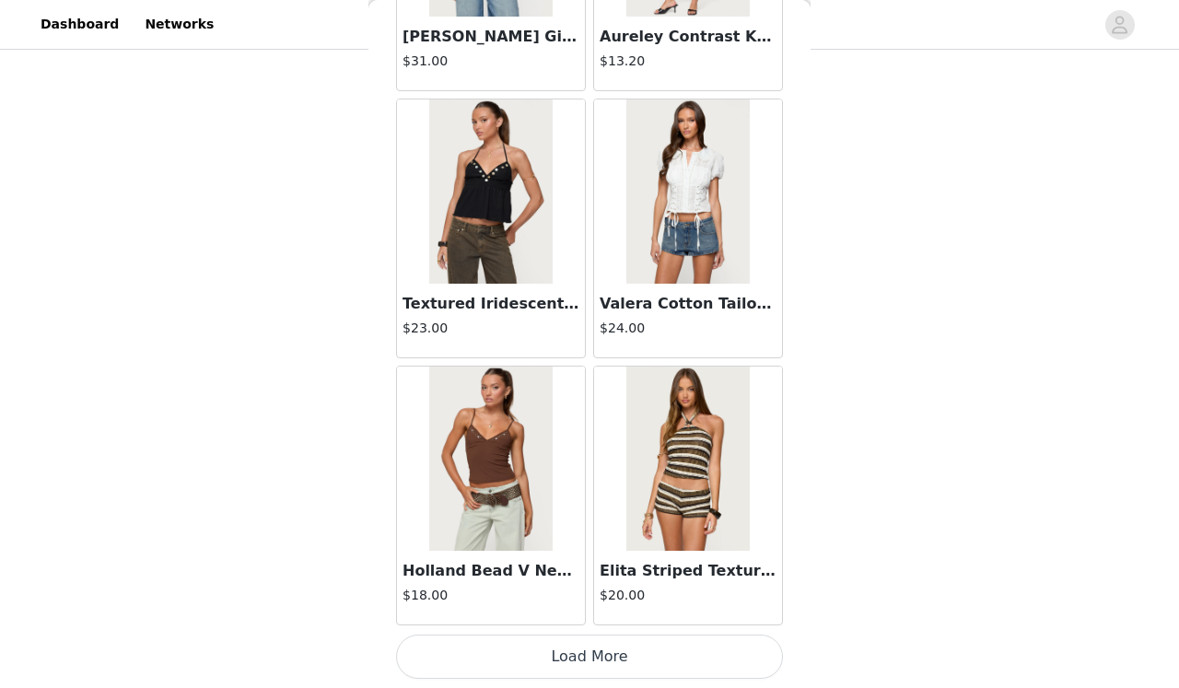
click at [581, 662] on button "Load More" at bounding box center [589, 656] width 387 height 44
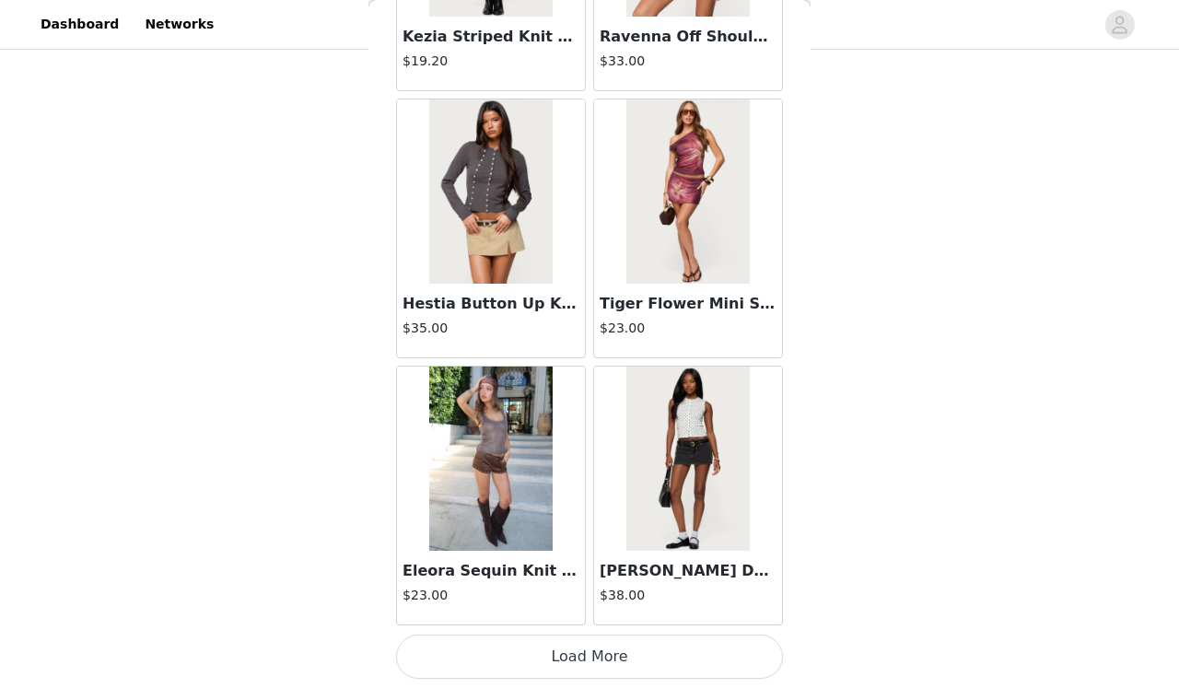
click at [599, 660] on button "Load More" at bounding box center [589, 656] width 387 height 44
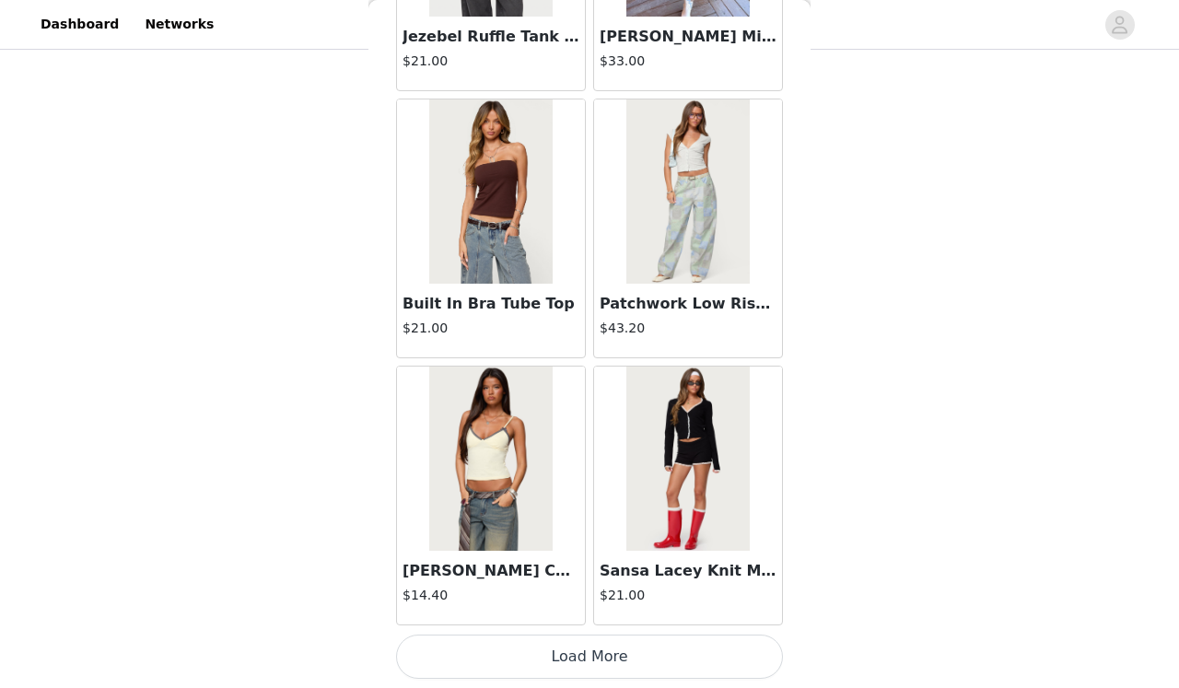
click at [599, 660] on button "Load More" at bounding box center [589, 656] width 387 height 44
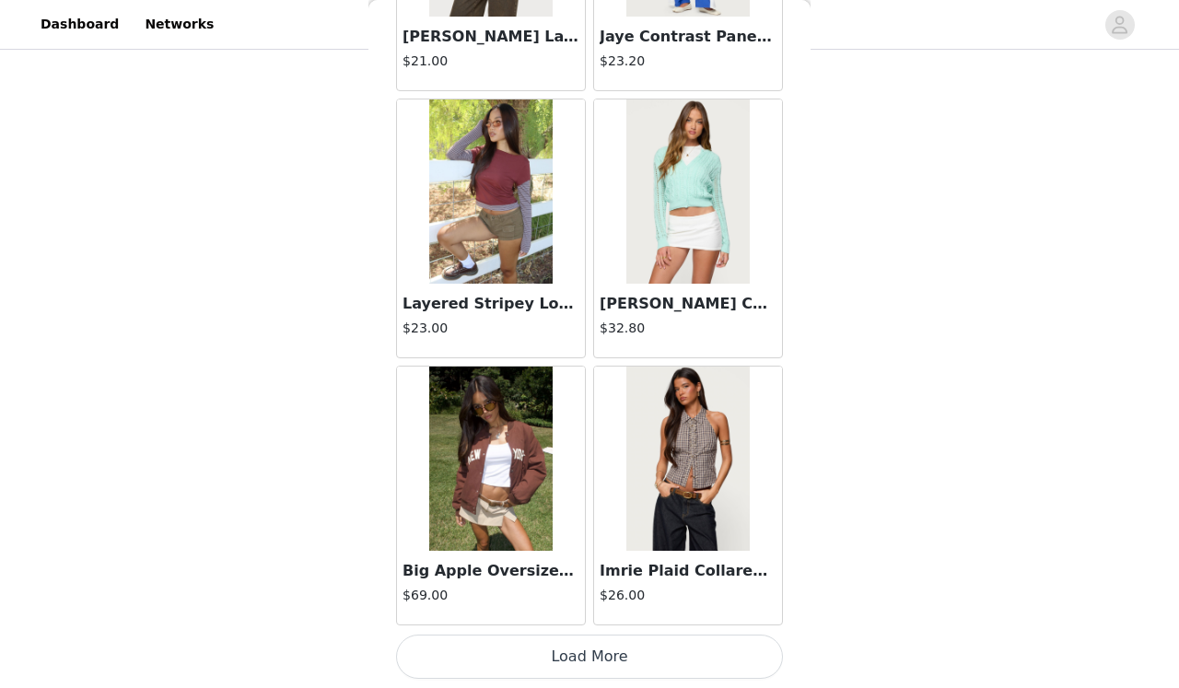
click at [599, 660] on button "Load More" at bounding box center [589, 656] width 387 height 44
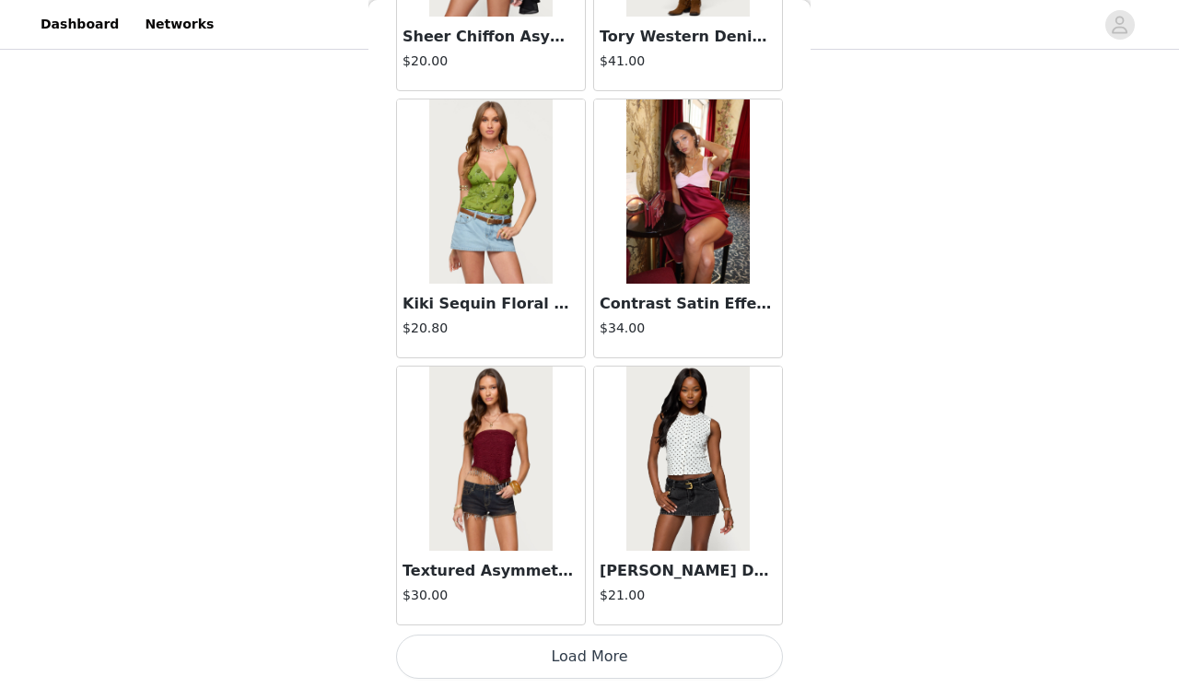
scroll to position [149, 0]
click at [611, 652] on button "Load More" at bounding box center [589, 656] width 387 height 44
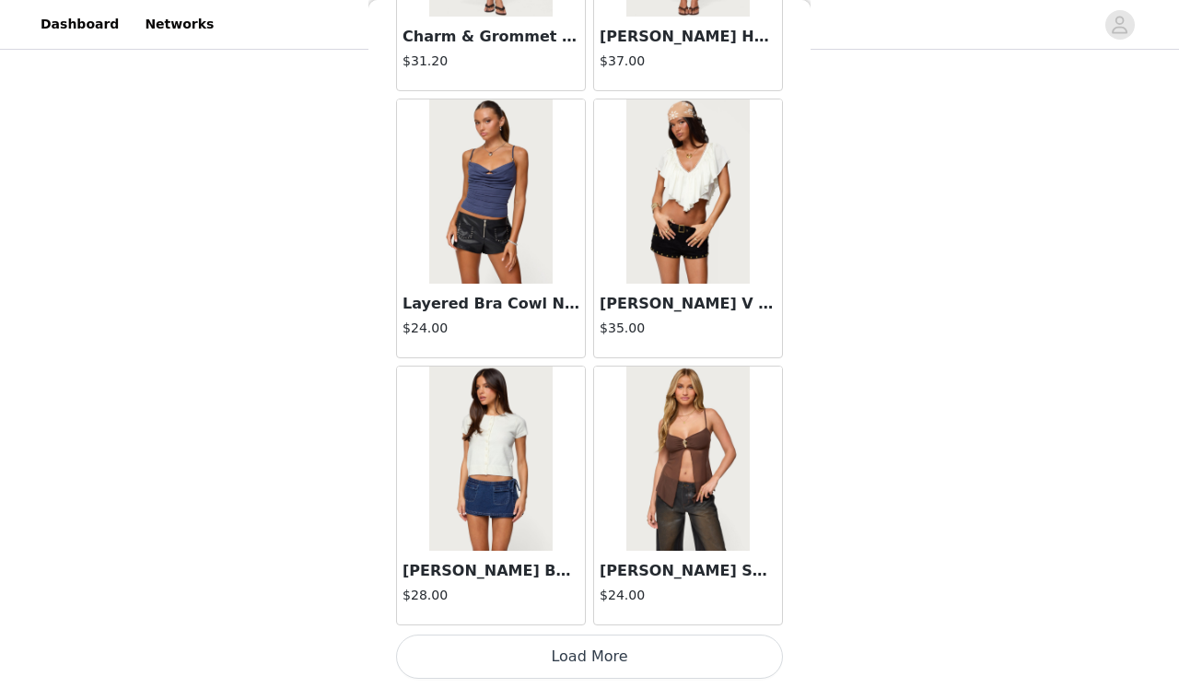
click at [602, 645] on button "Load More" at bounding box center [589, 656] width 387 height 44
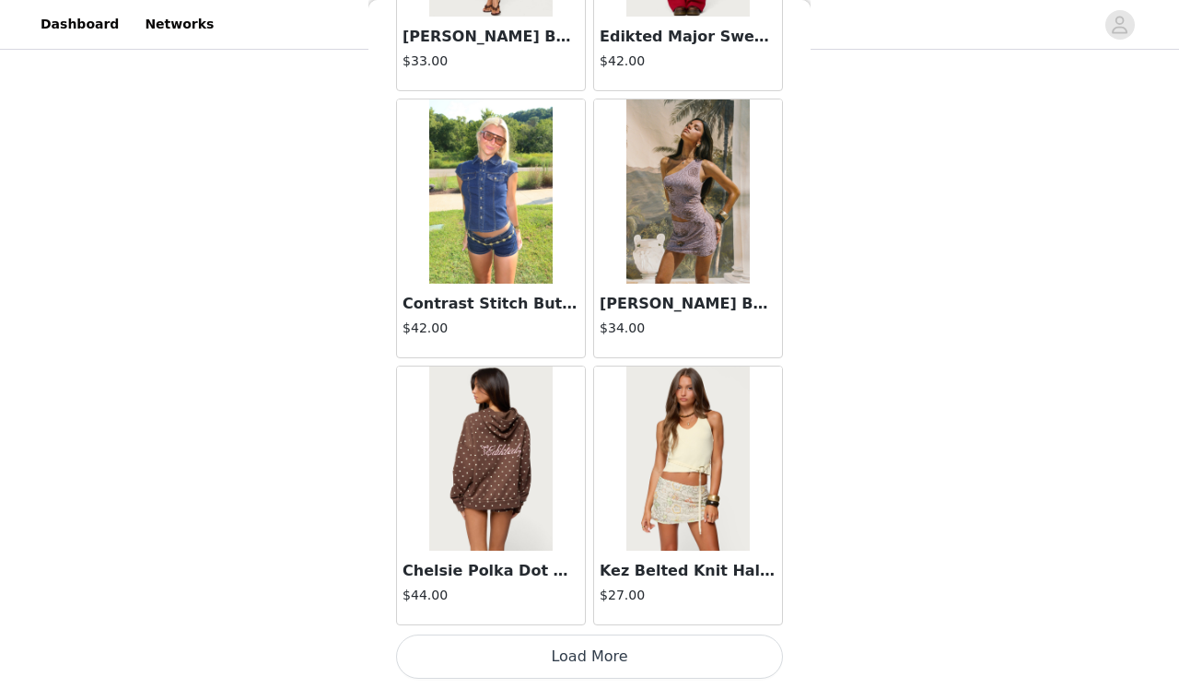
click at [602, 640] on button "Load More" at bounding box center [589, 656] width 387 height 44
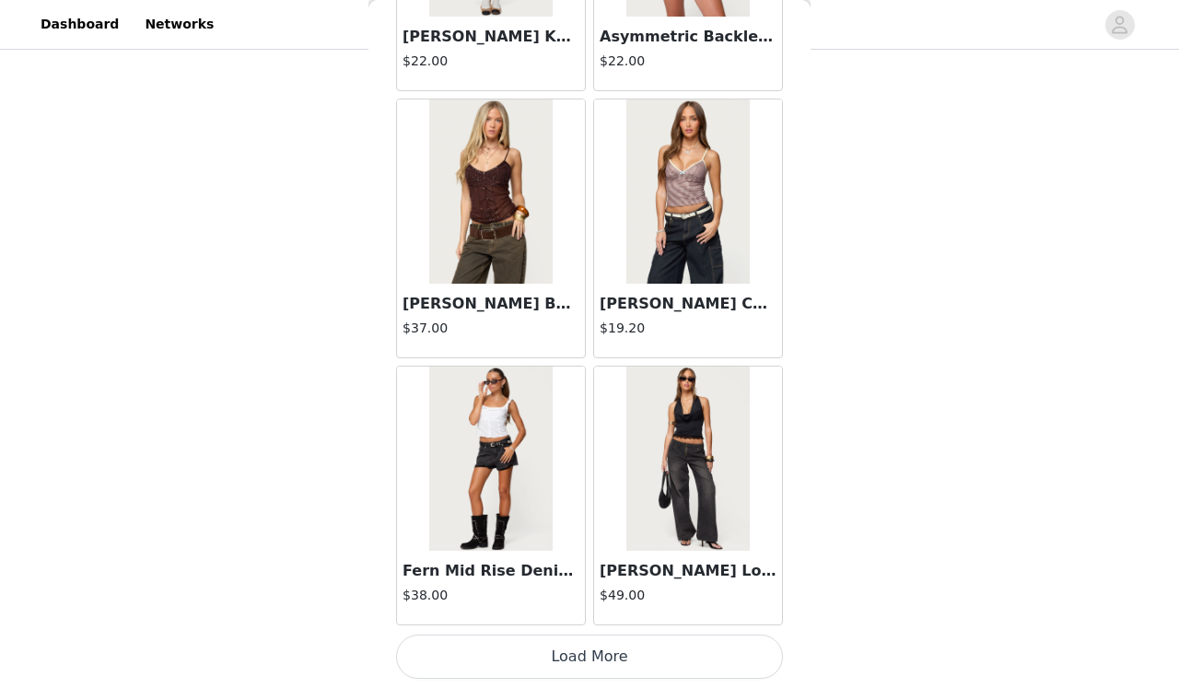
scroll to position [26160, 0]
click at [602, 640] on button "Load More" at bounding box center [589, 656] width 387 height 44
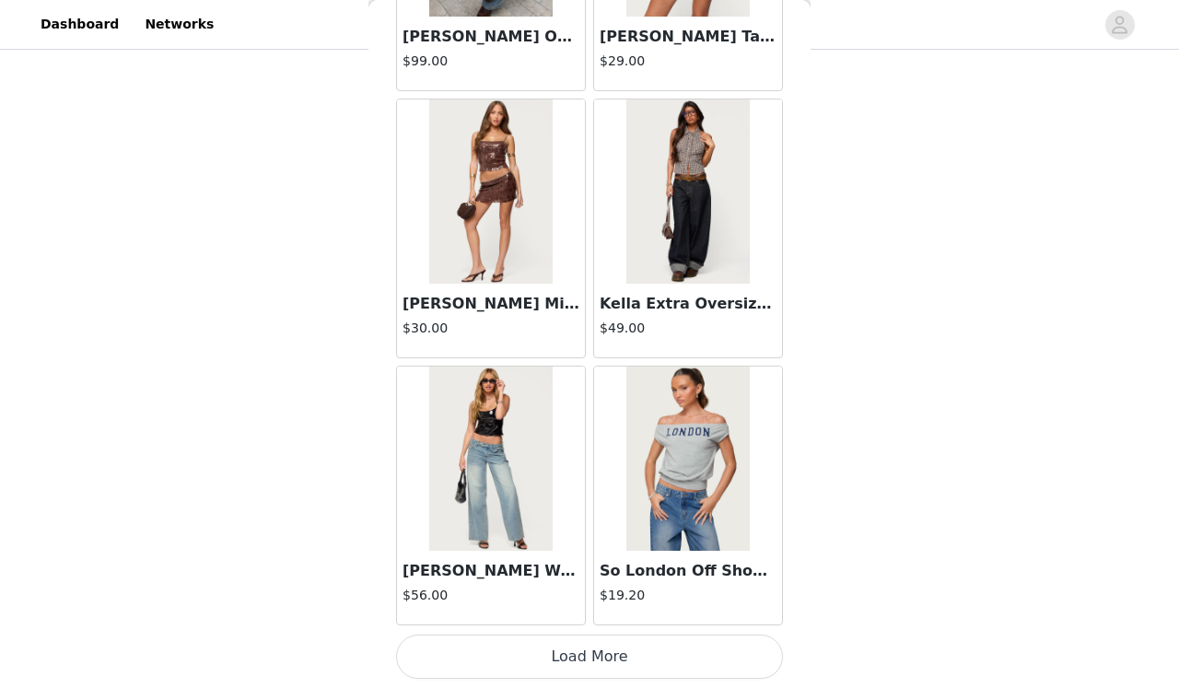
scroll to position [28830, 0]
click at [602, 642] on button "Load More" at bounding box center [589, 656] width 387 height 44
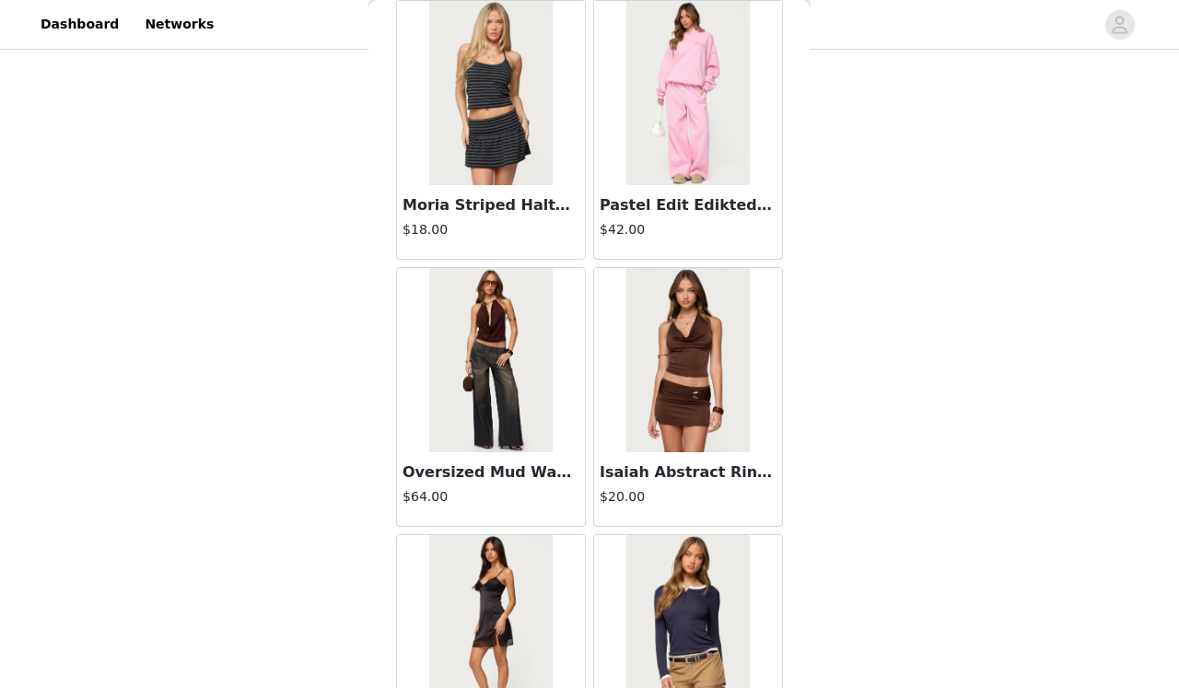
scroll to position [149, 0]
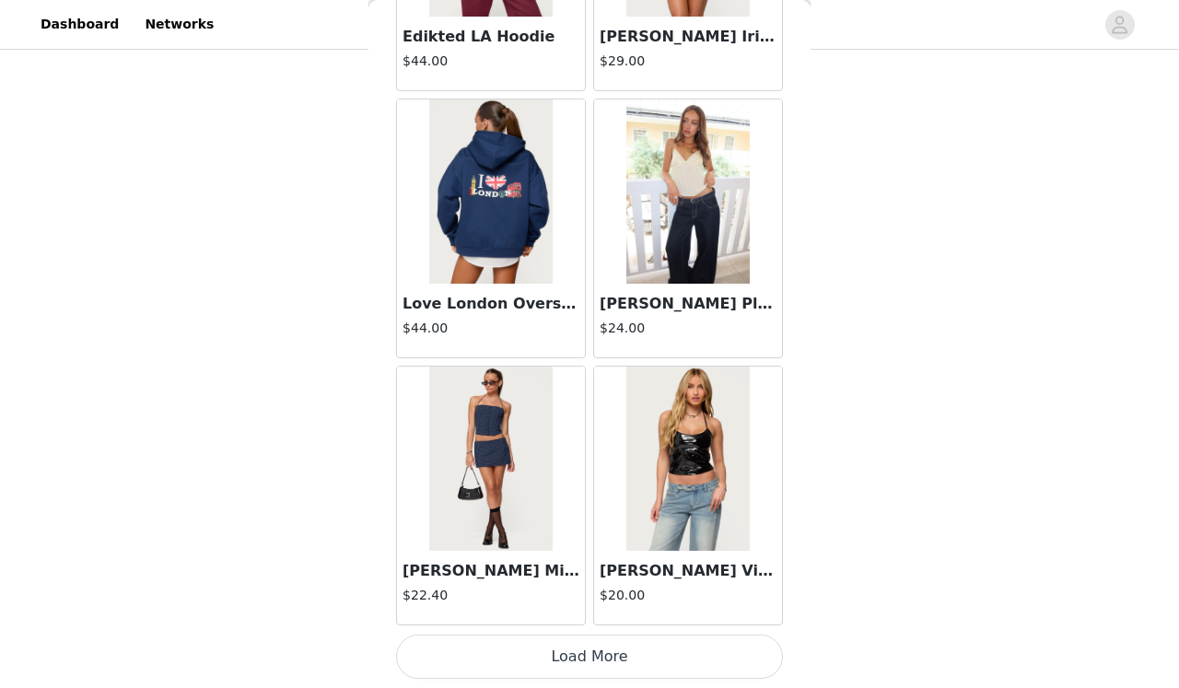
click at [602, 642] on button "Load More" at bounding box center [589, 656] width 387 height 44
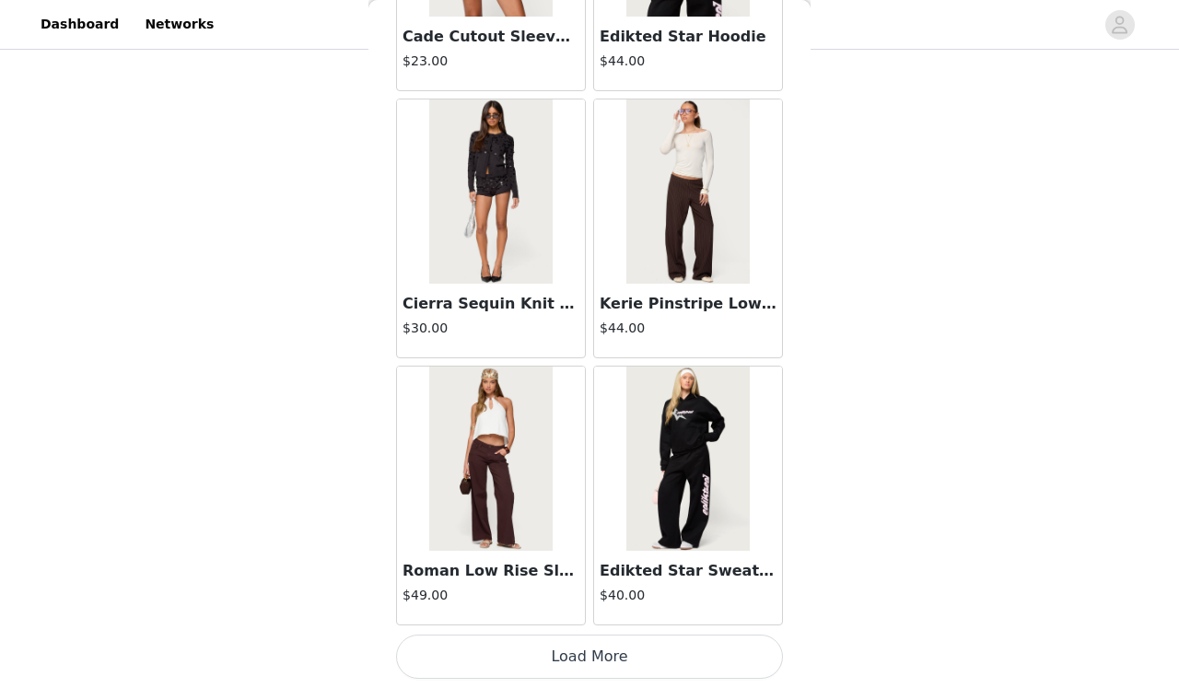
click at [595, 643] on button "Load More" at bounding box center [589, 656] width 387 height 44
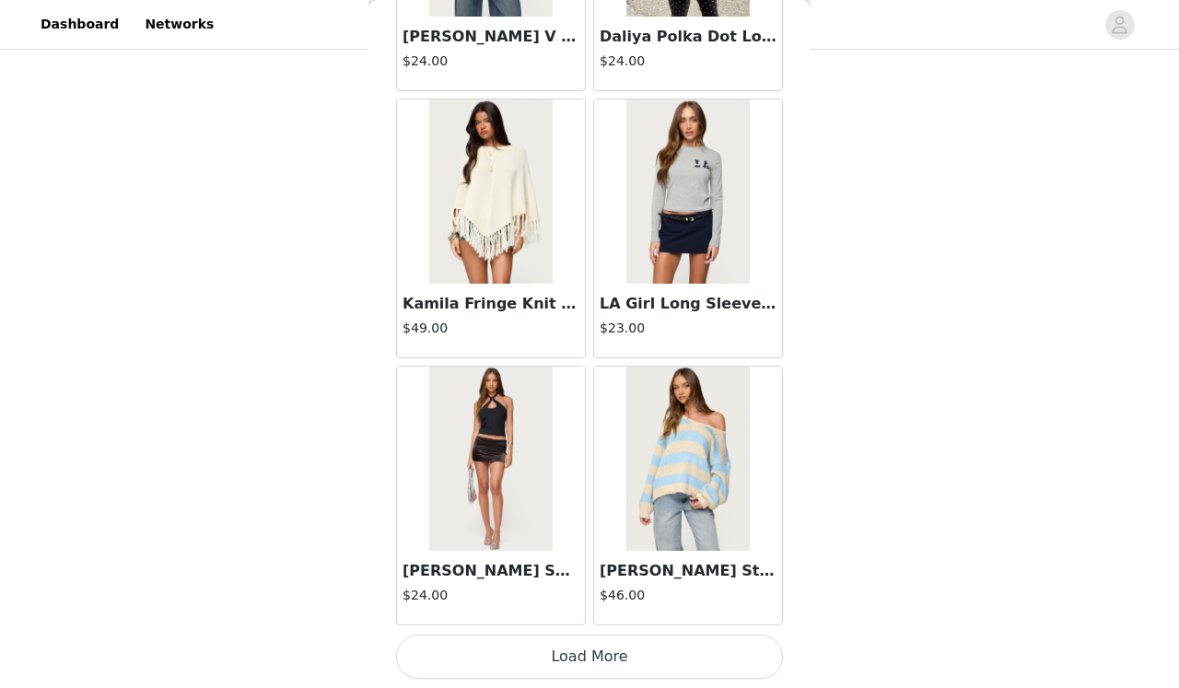
click at [595, 643] on button "Load More" at bounding box center [589, 656] width 387 height 44
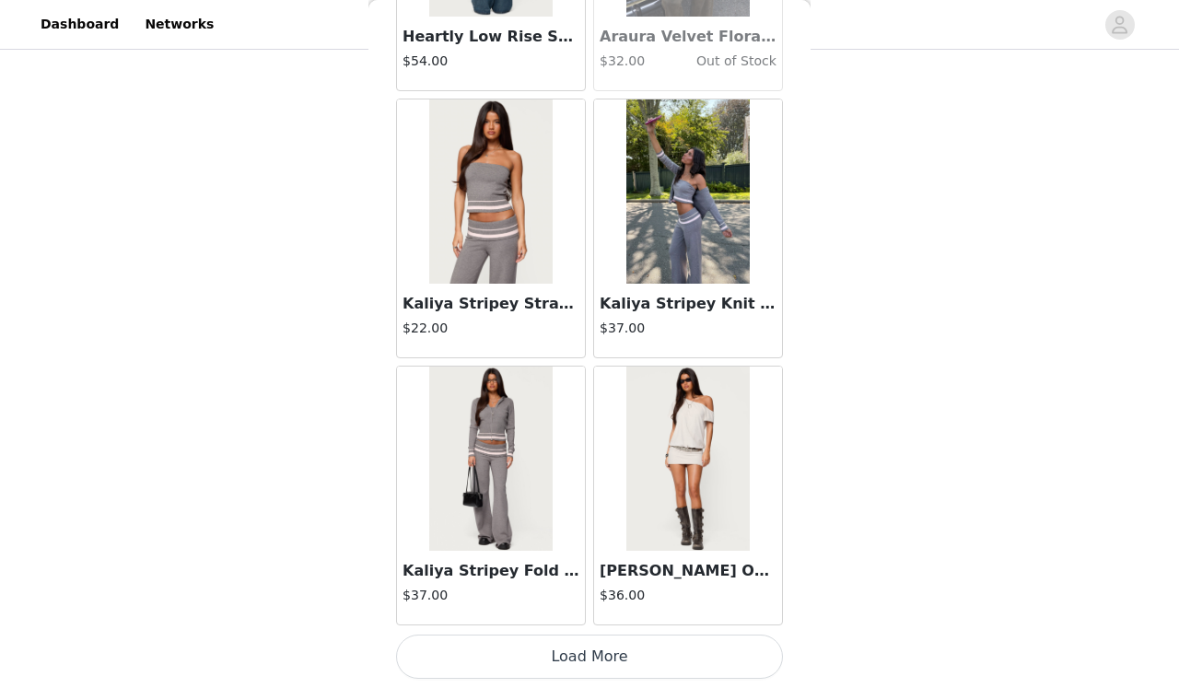
click at [595, 643] on button "Load More" at bounding box center [589, 656] width 387 height 44
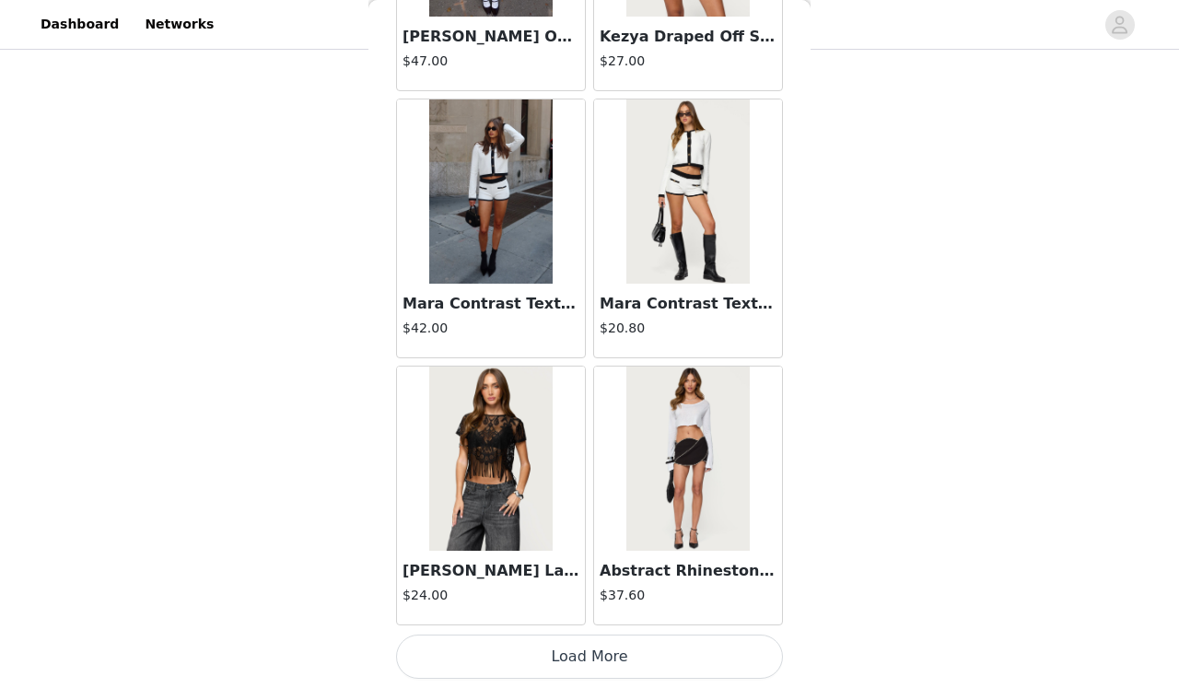
scroll to position [42180, 0]
click at [591, 649] on button "Load More" at bounding box center [589, 656] width 387 height 44
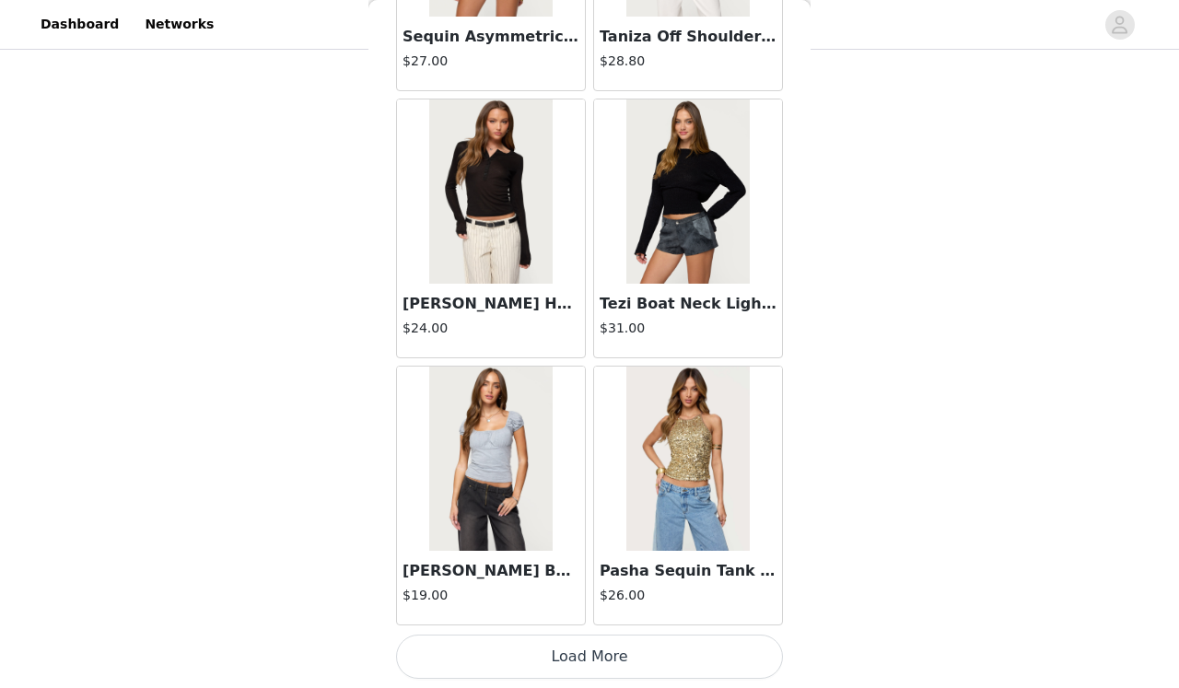
scroll to position [44850, 0]
click at [591, 649] on button "Load More" at bounding box center [589, 656] width 387 height 44
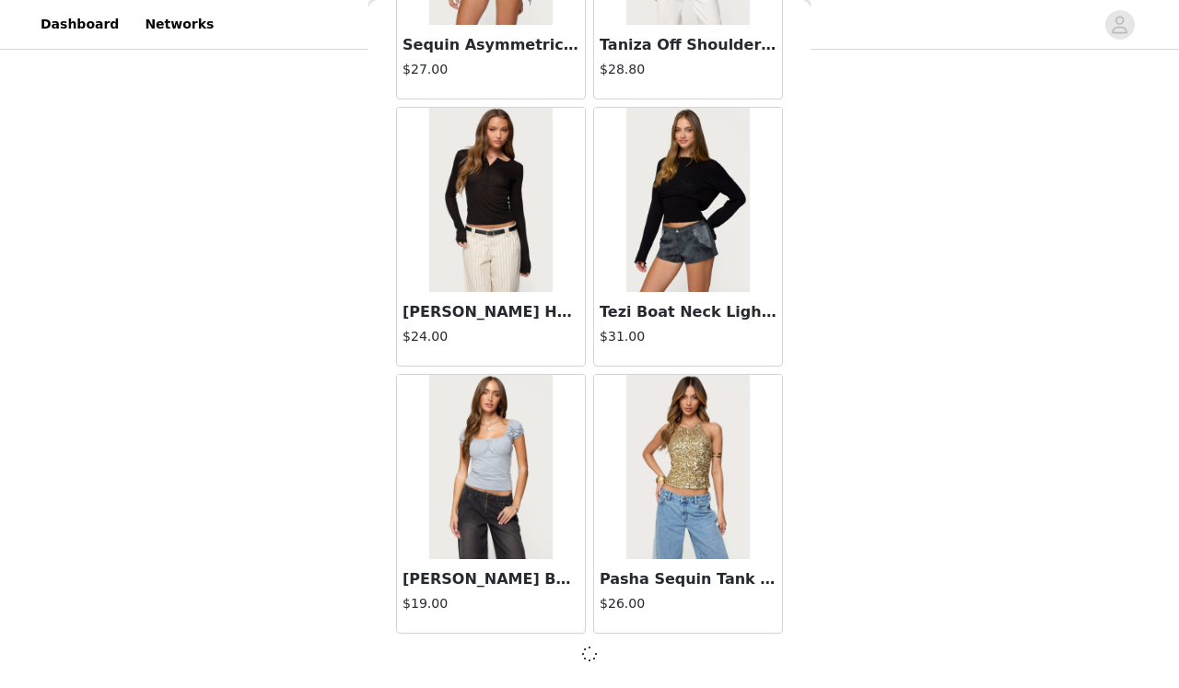
scroll to position [149, 0]
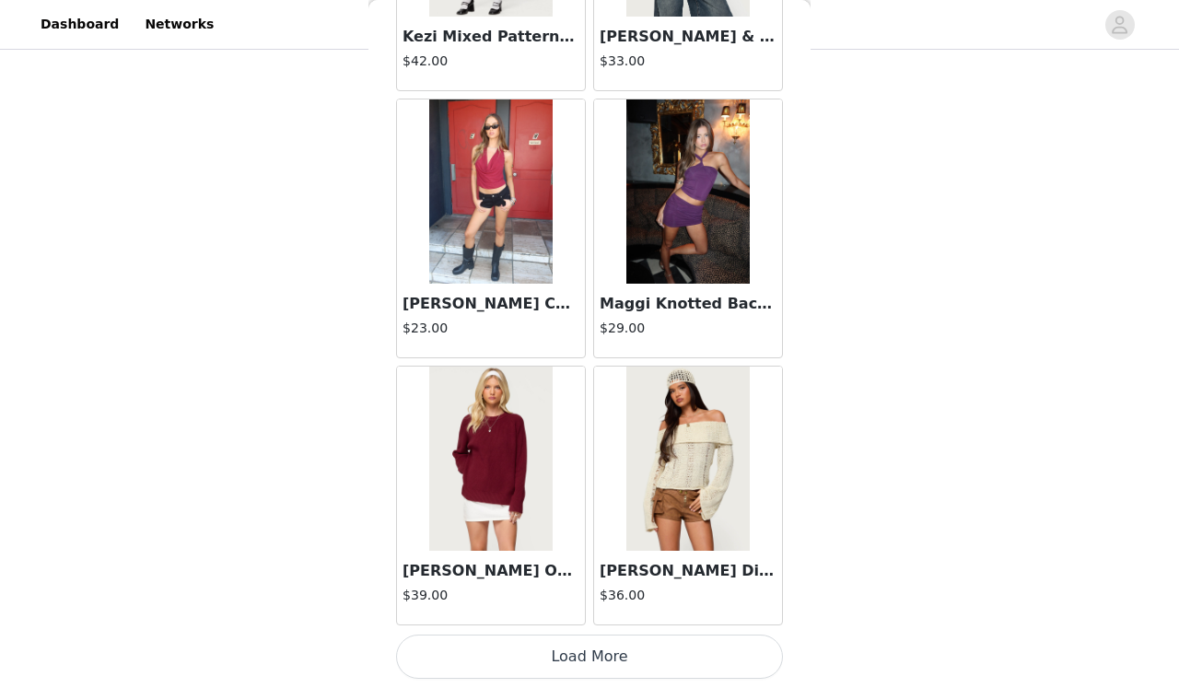
click at [591, 649] on button "Load More" at bounding box center [589, 656] width 387 height 44
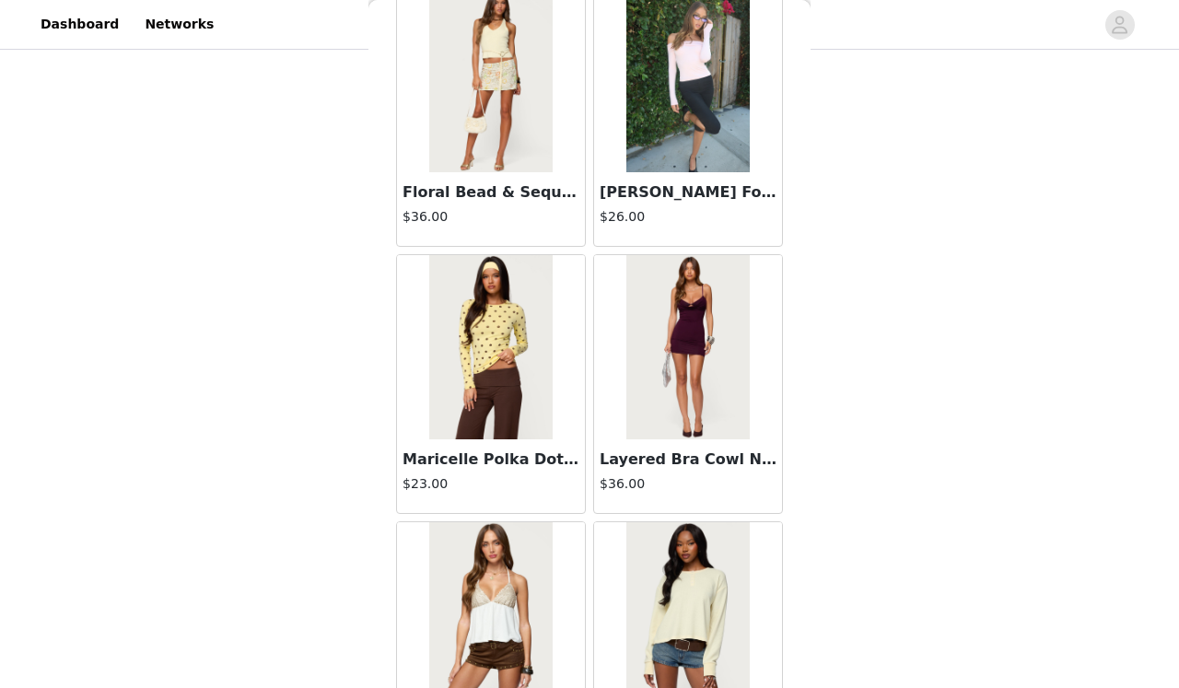
scroll to position [48167, 0]
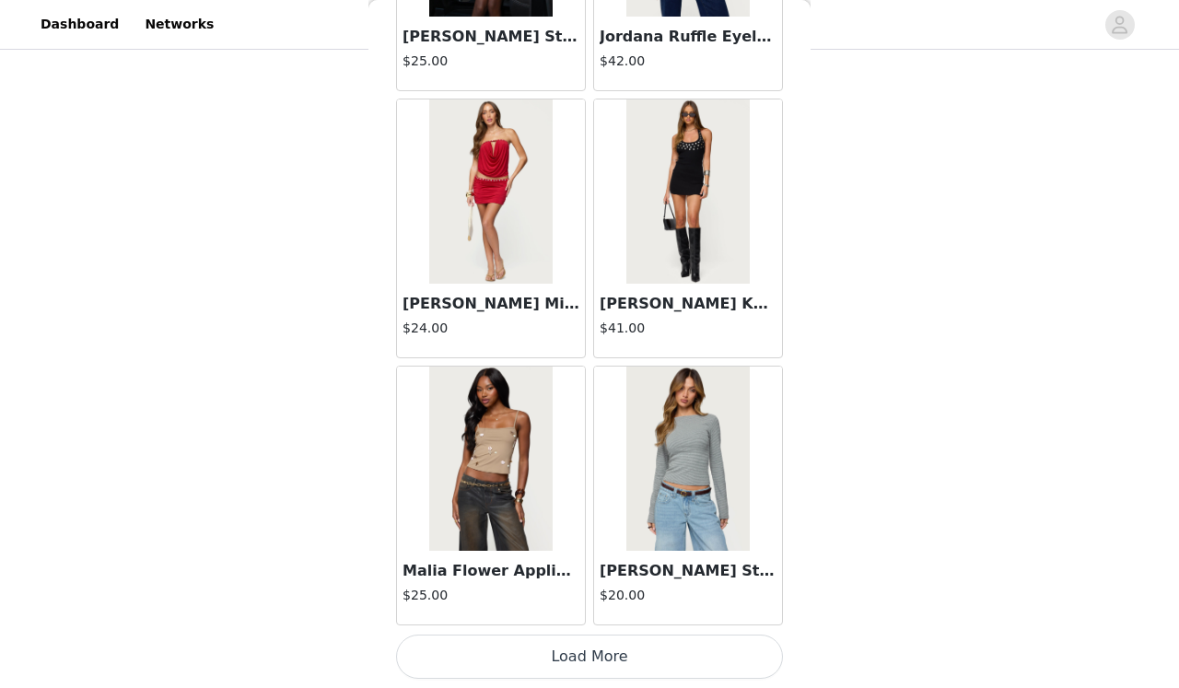
click at [566, 646] on button "Load More" at bounding box center [589, 656] width 387 height 44
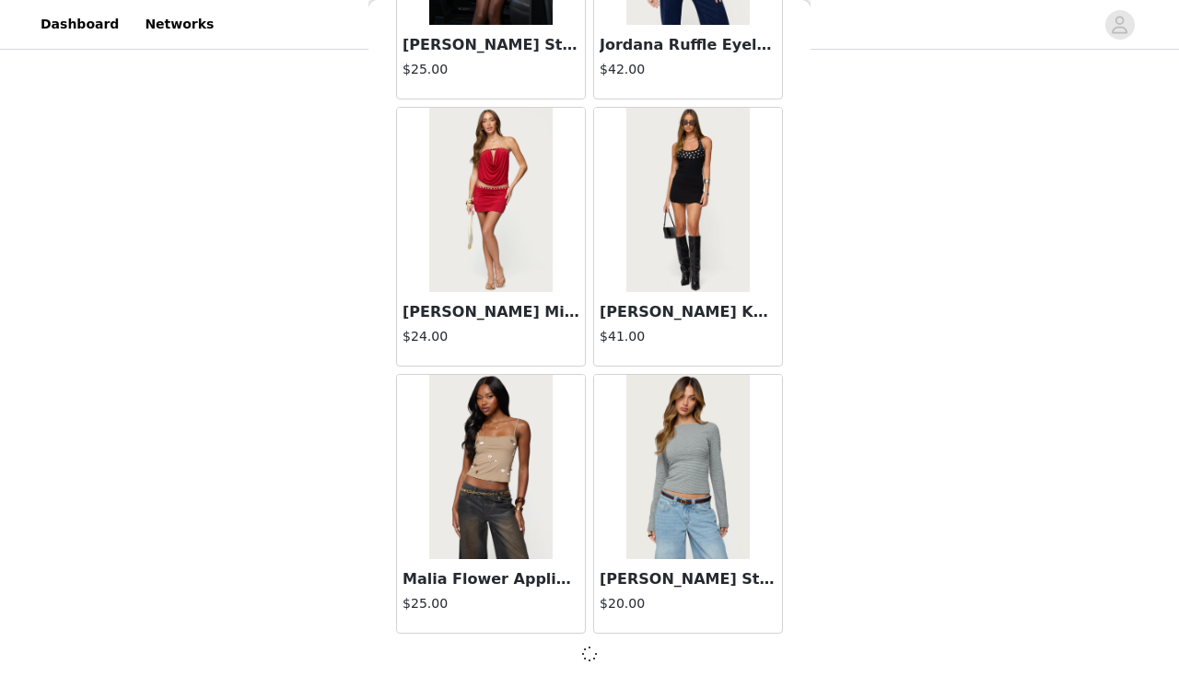
scroll to position [50182, 0]
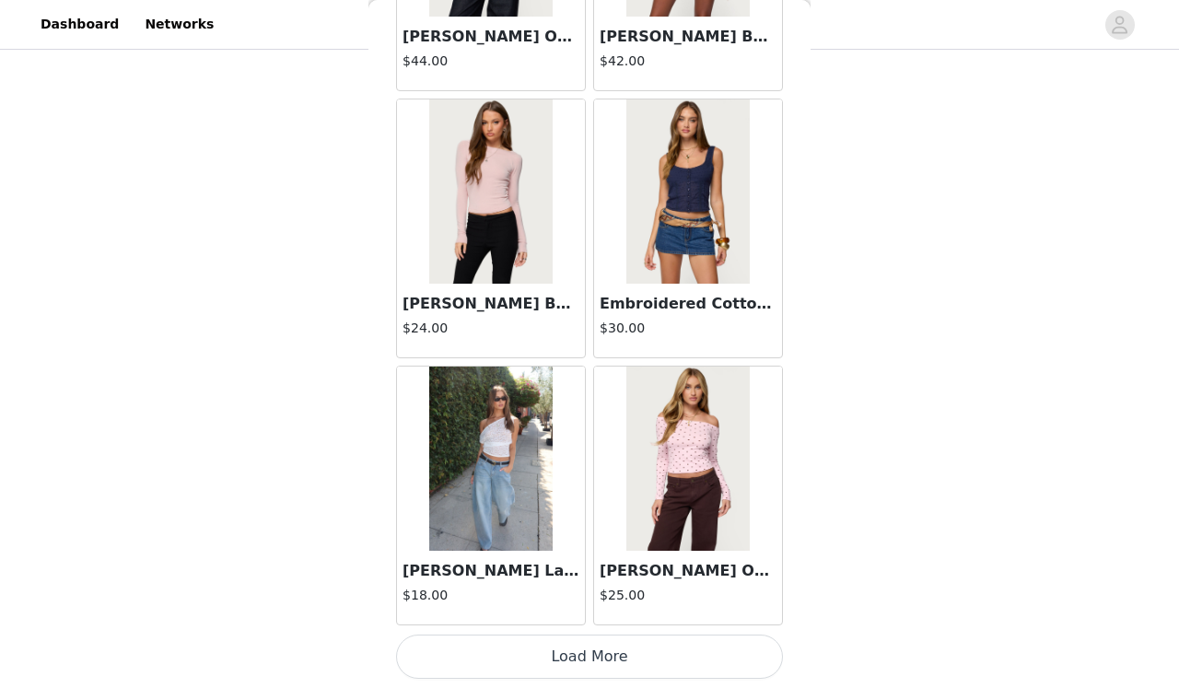
click at [566, 646] on button "Load More" at bounding box center [589, 656] width 387 height 44
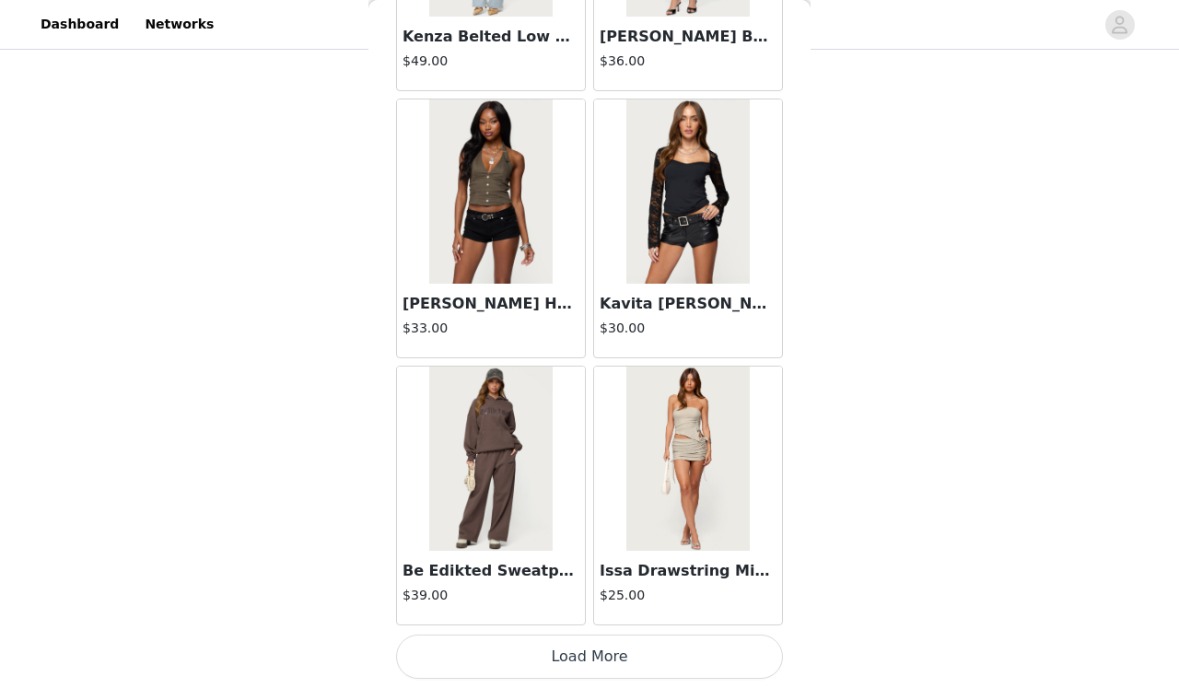
click at [566, 646] on button "Load More" at bounding box center [589, 656] width 387 height 44
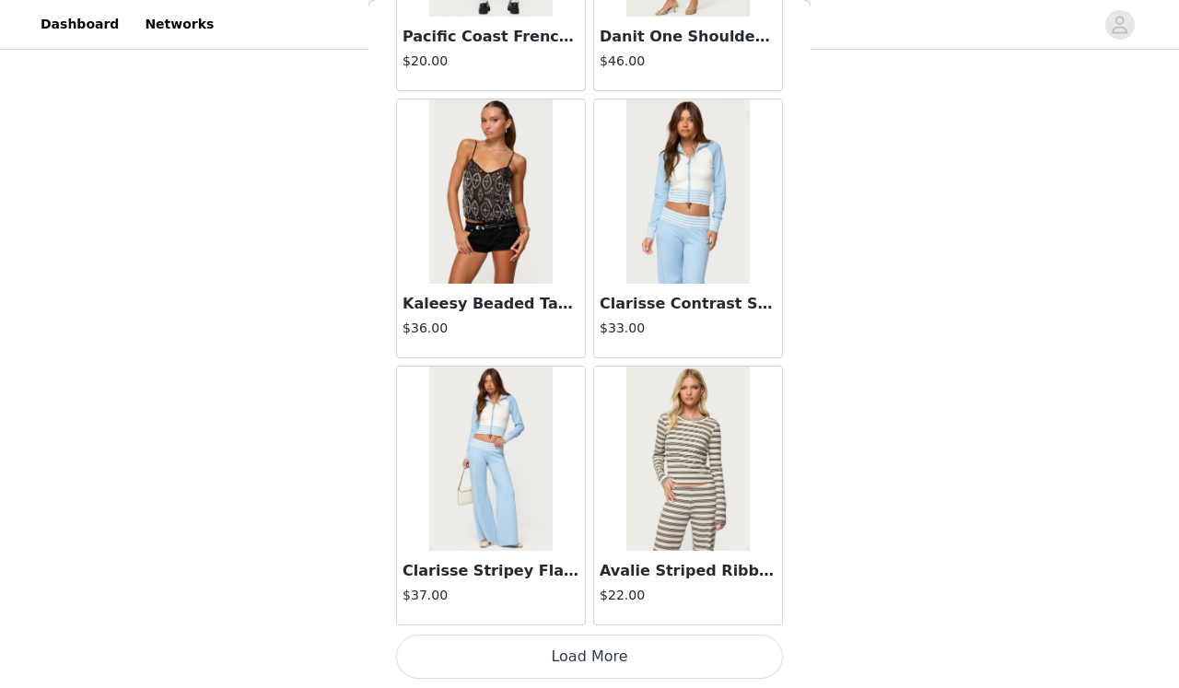
click at [591, 653] on button "Load More" at bounding box center [589, 656] width 387 height 44
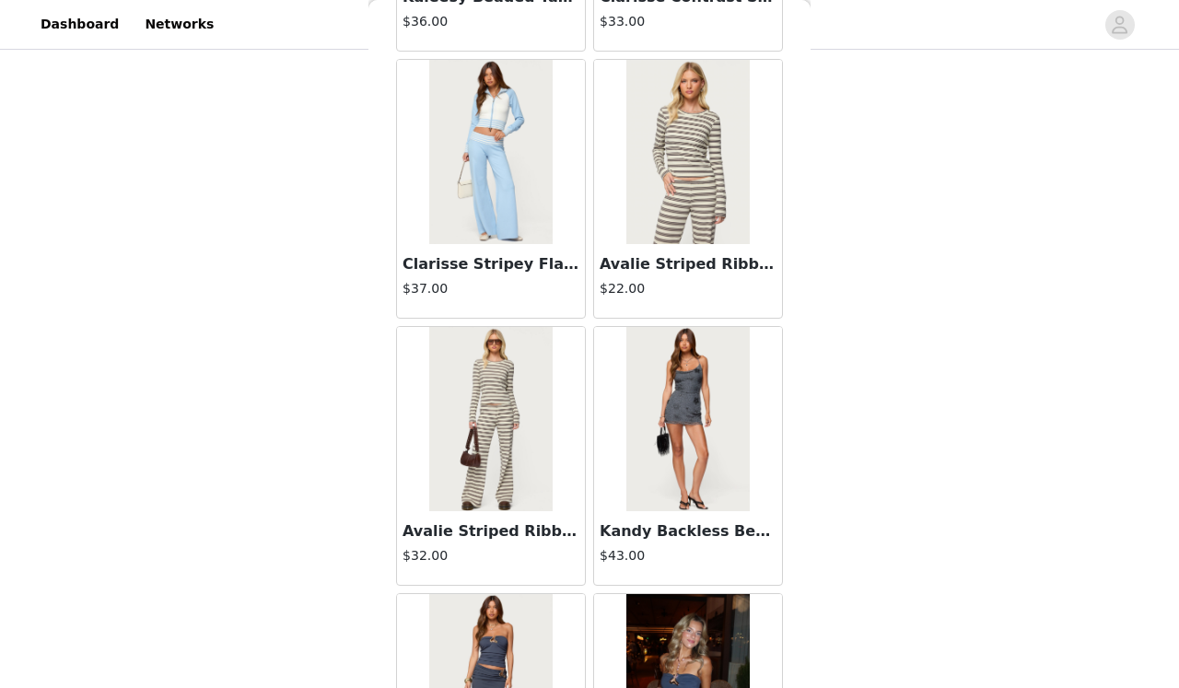
click at [472, 470] on img at bounding box center [490, 419] width 122 height 184
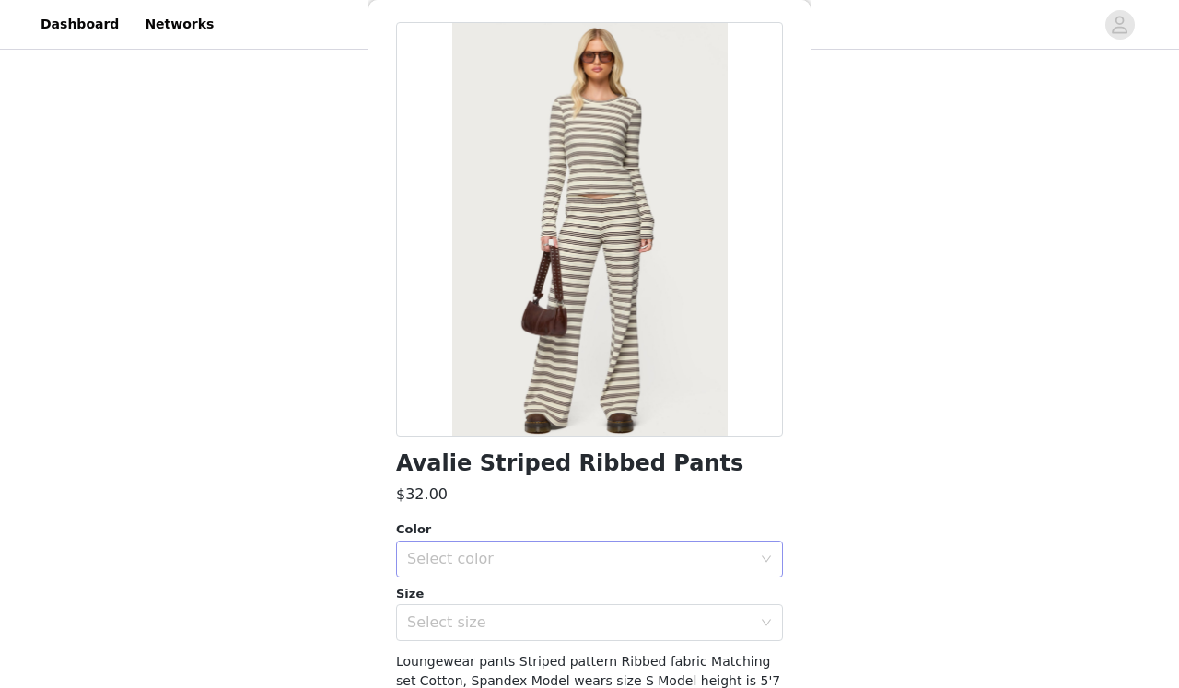
click at [493, 559] on div "Select color" at bounding box center [579, 559] width 344 height 18
click at [479, 597] on li "MIX" at bounding box center [589, 598] width 387 height 29
click at [479, 617] on div "Select size" at bounding box center [579, 622] width 344 height 18
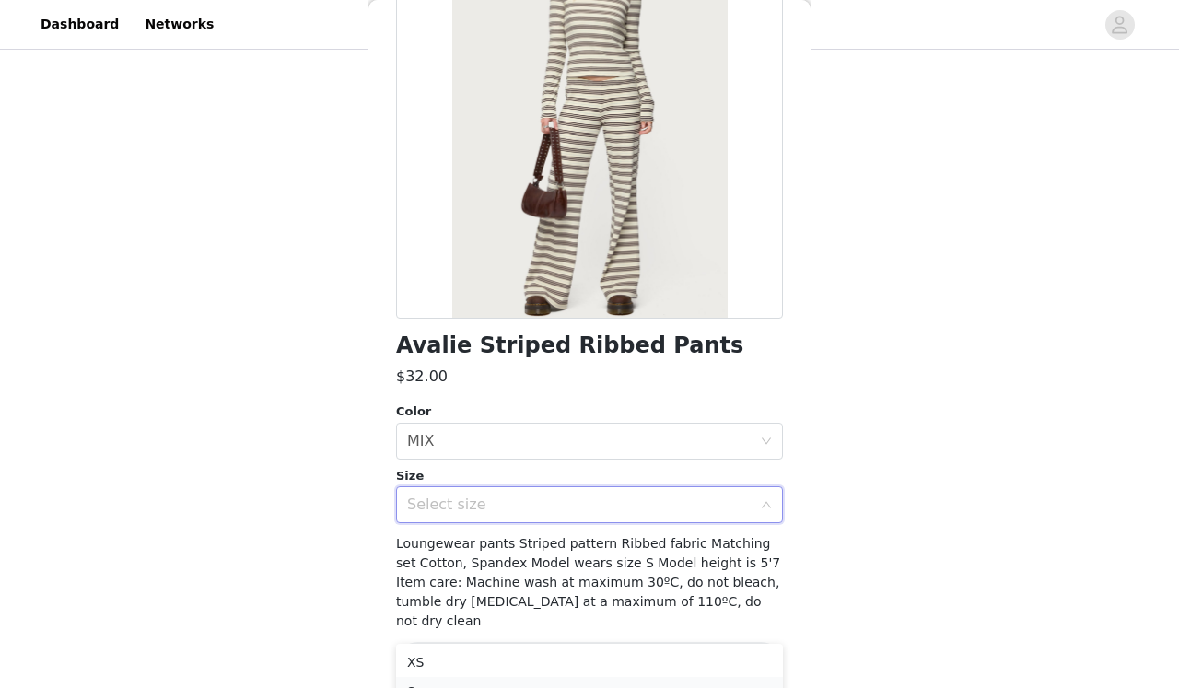
click at [439, 685] on li "S" at bounding box center [589, 691] width 387 height 29
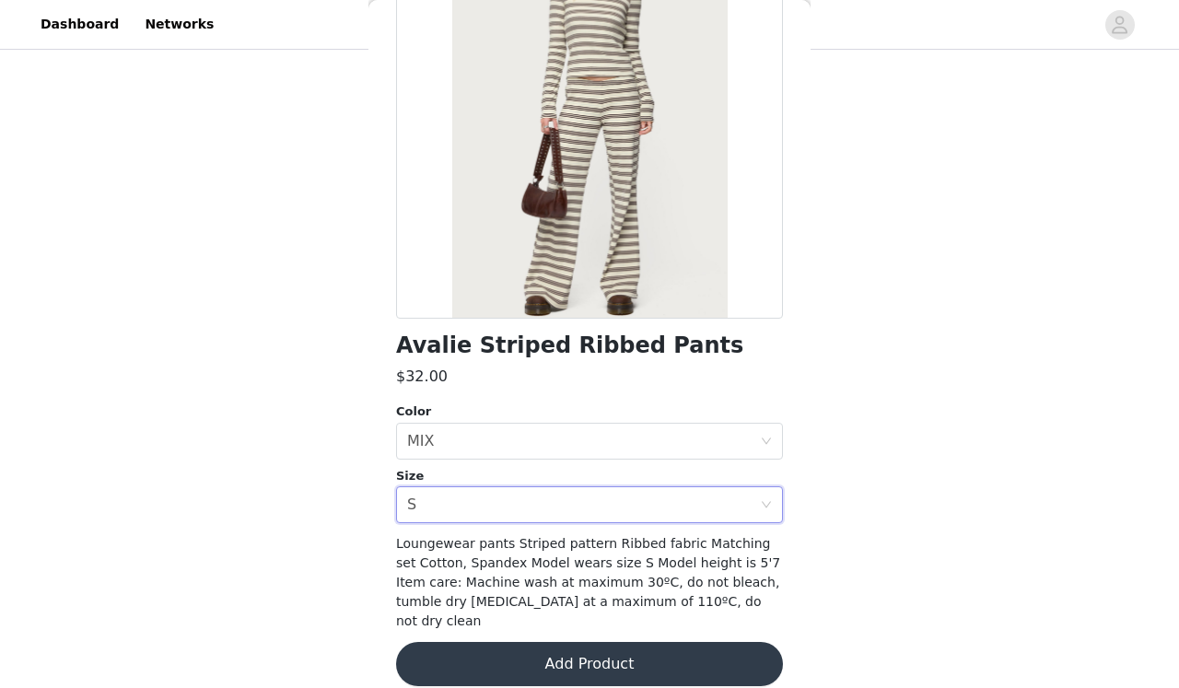
click at [595, 642] on button "Add Product" at bounding box center [589, 664] width 387 height 44
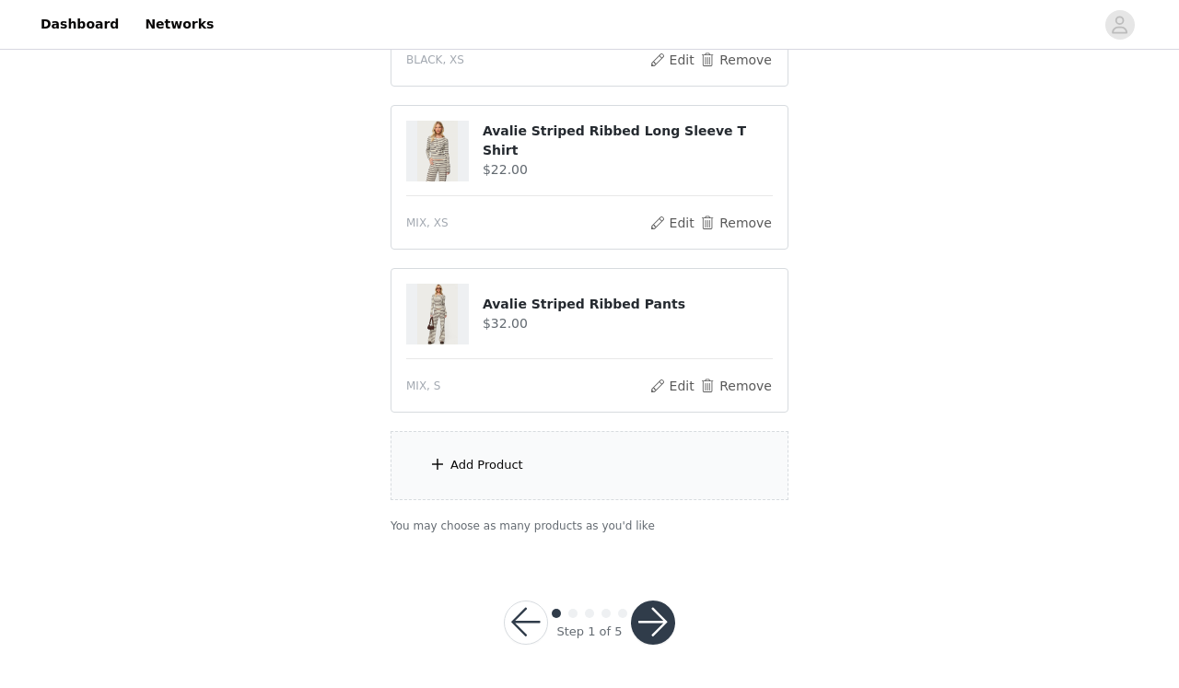
click at [640, 621] on button "button" at bounding box center [653, 622] width 44 height 44
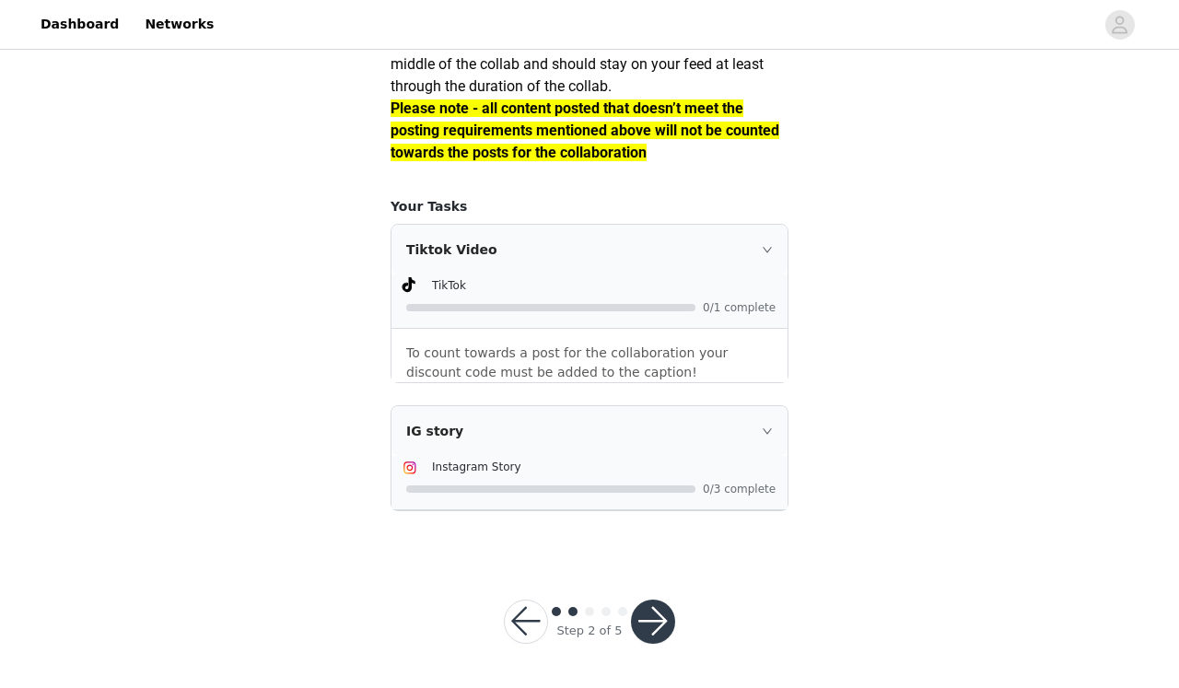
scroll to position [1739, 0]
click at [655, 621] on button "button" at bounding box center [653, 621] width 44 height 44
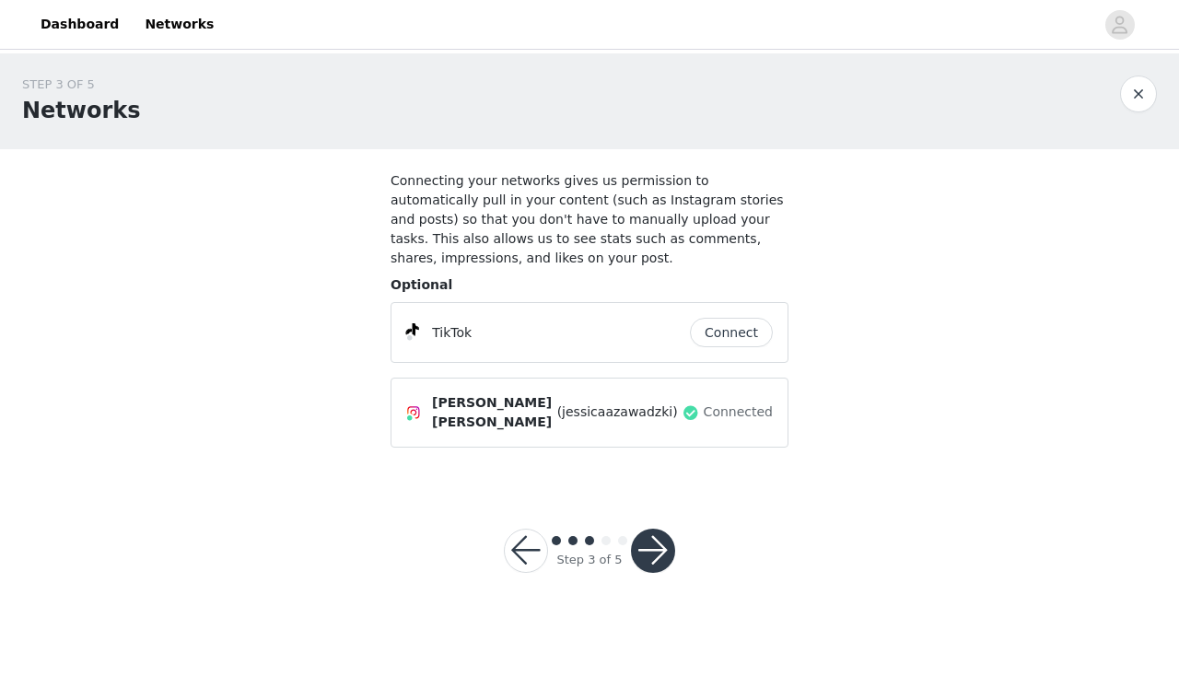
click at [532, 540] on button "button" at bounding box center [526, 550] width 44 height 44
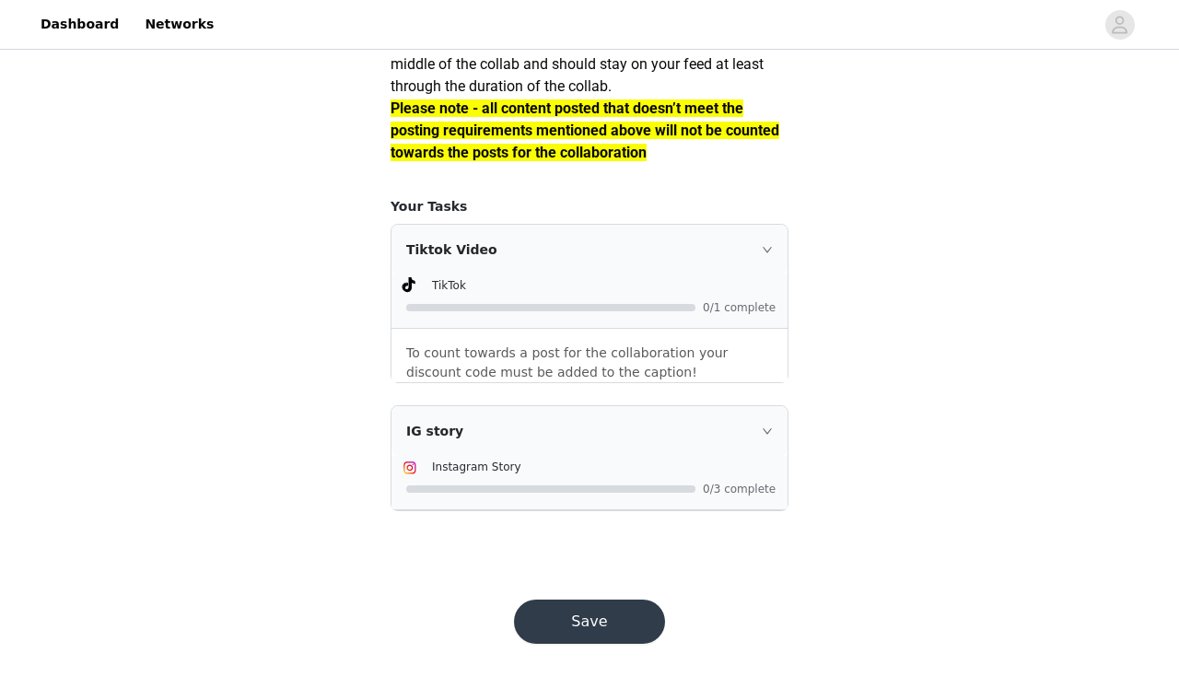
scroll to position [1669, 0]
click at [772, 456] on div "IG story" at bounding box center [589, 431] width 396 height 50
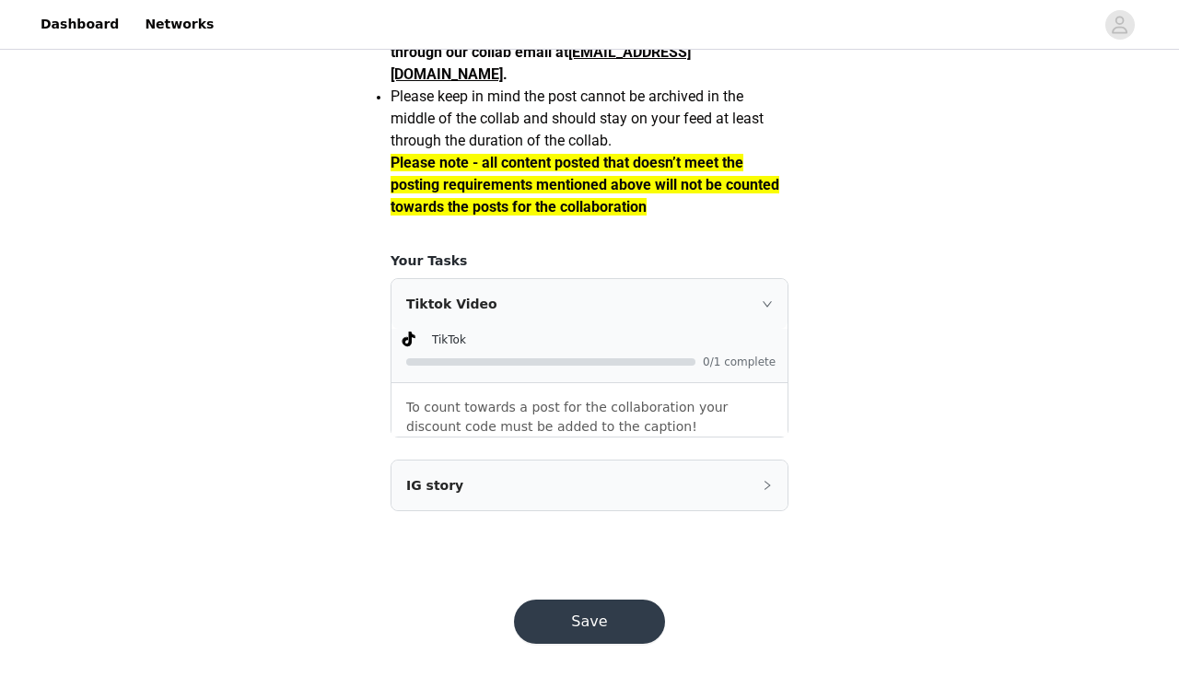
click at [772, 493] on div "IG story" at bounding box center [589, 485] width 396 height 50
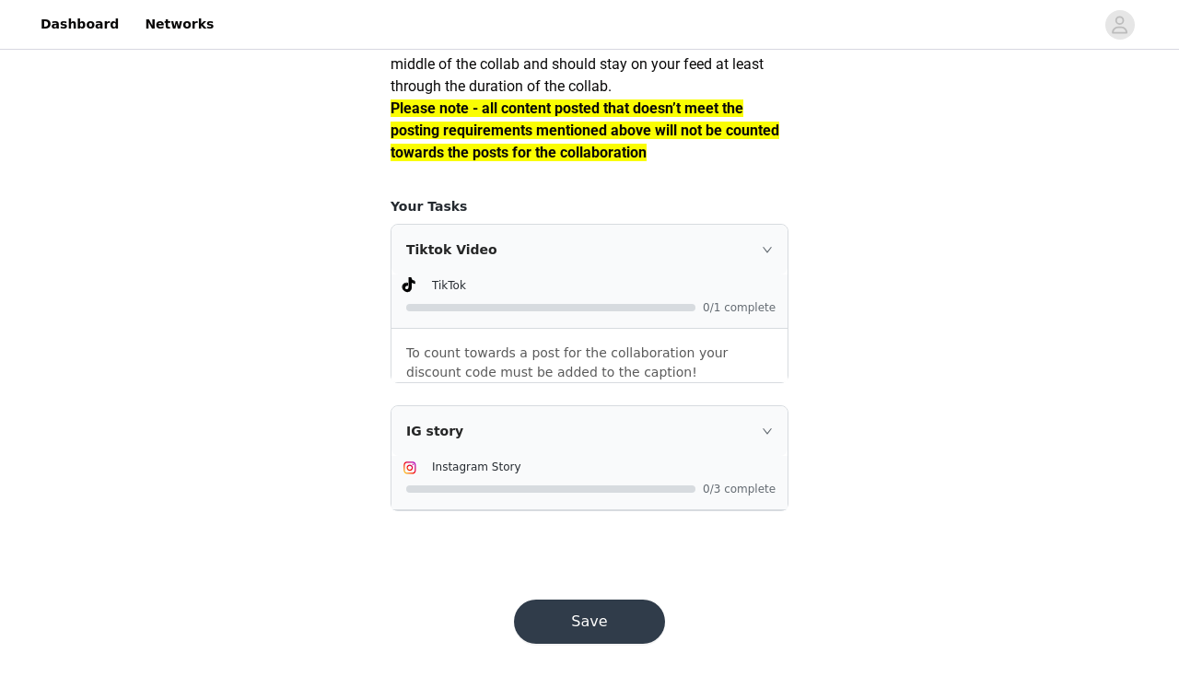
scroll to position [1699, 0]
click at [573, 644] on button "Save" at bounding box center [589, 621] width 151 height 44
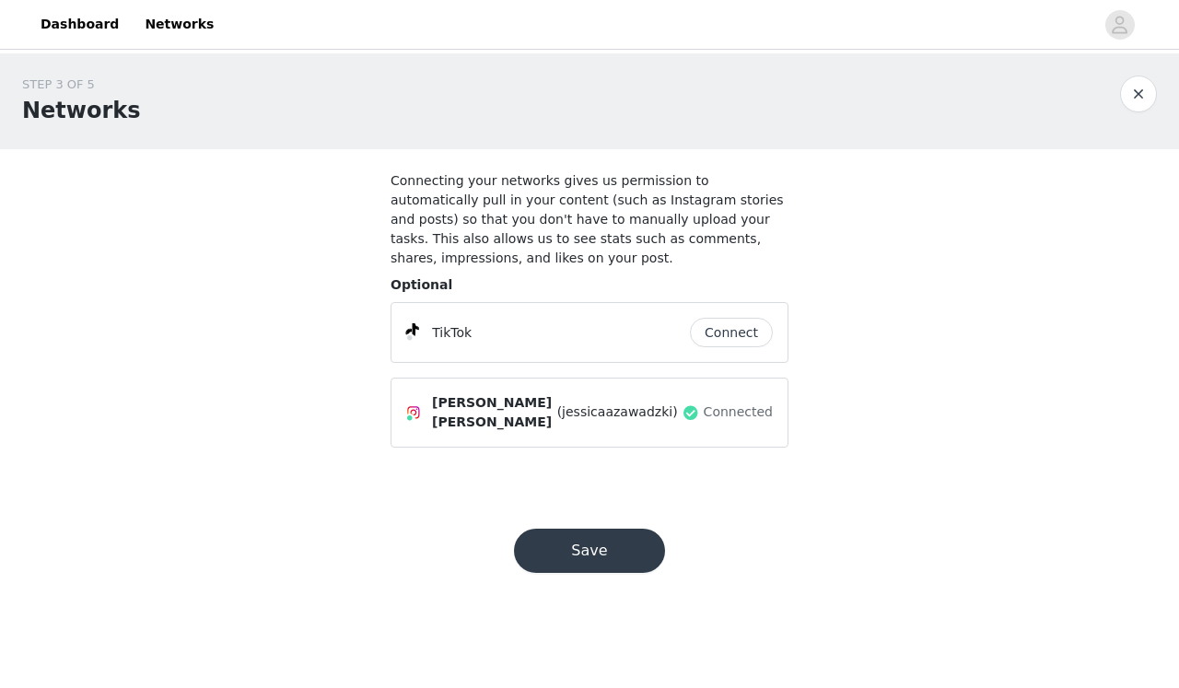
click at [627, 533] on button "Save" at bounding box center [589, 550] width 151 height 44
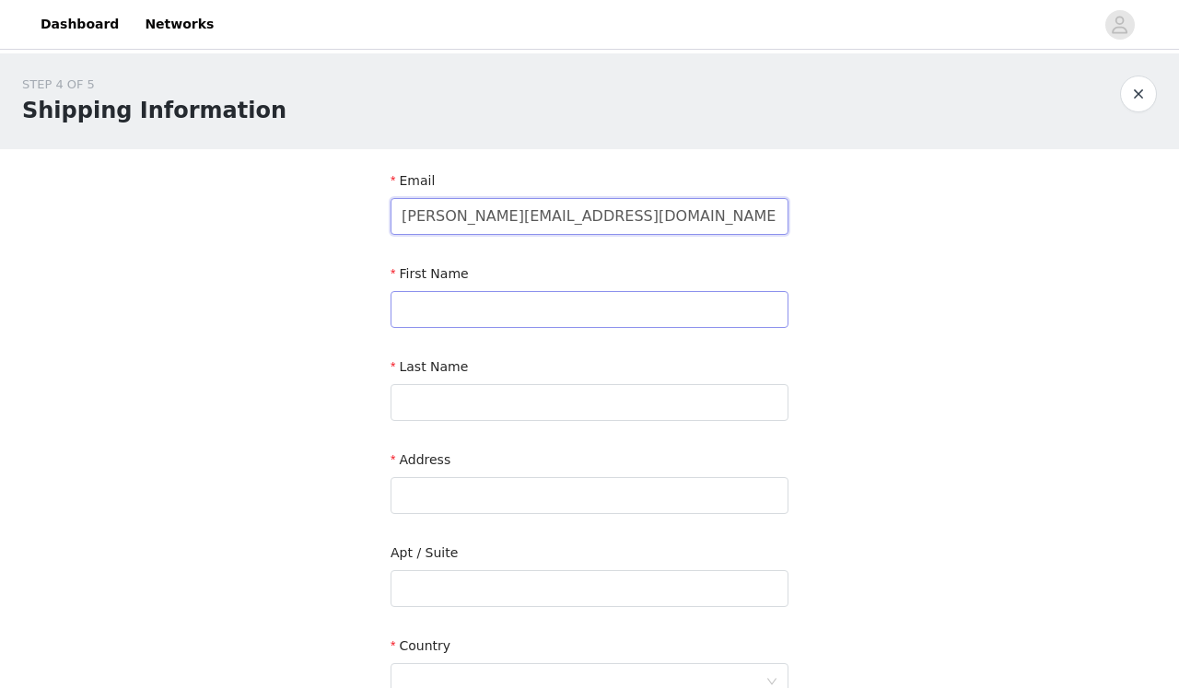
type input "[PERSON_NAME][EMAIL_ADDRESS][DOMAIN_NAME]"
type input "[PERSON_NAME]"
click at [580, 429] on form "Email [PERSON_NAME][EMAIL_ADDRESS][PERSON_NAME][DOMAIN_NAME] First Name [PERSON…" at bounding box center [589, 578] width 398 height 815
type input "X"
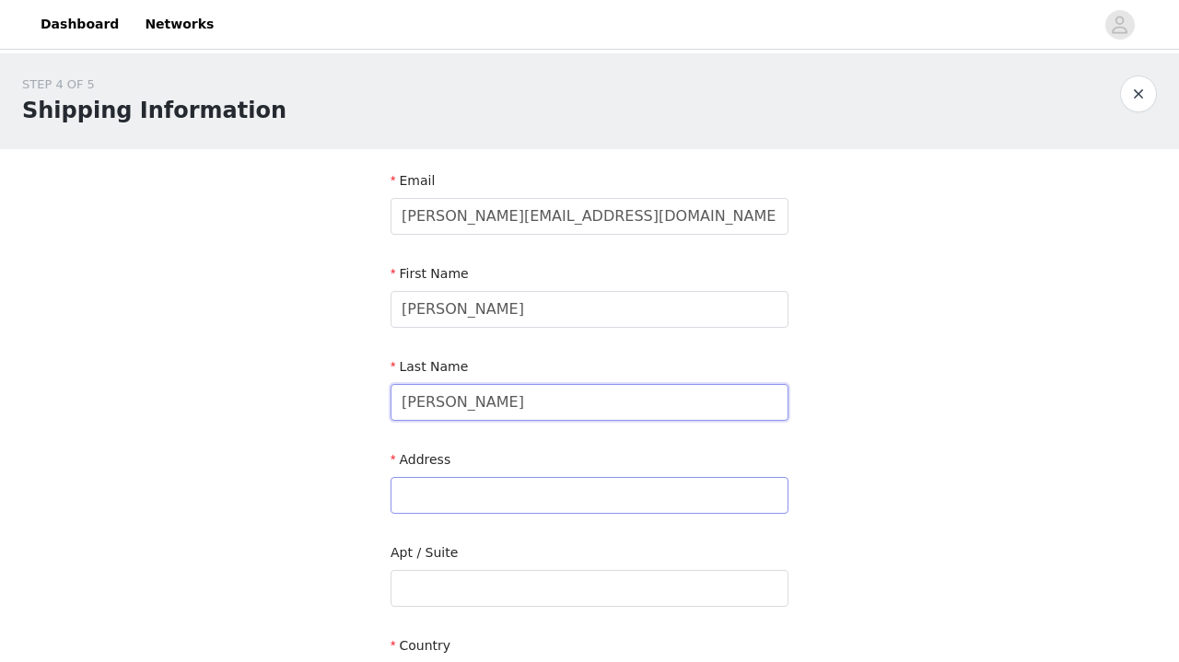
type input "[PERSON_NAME]"
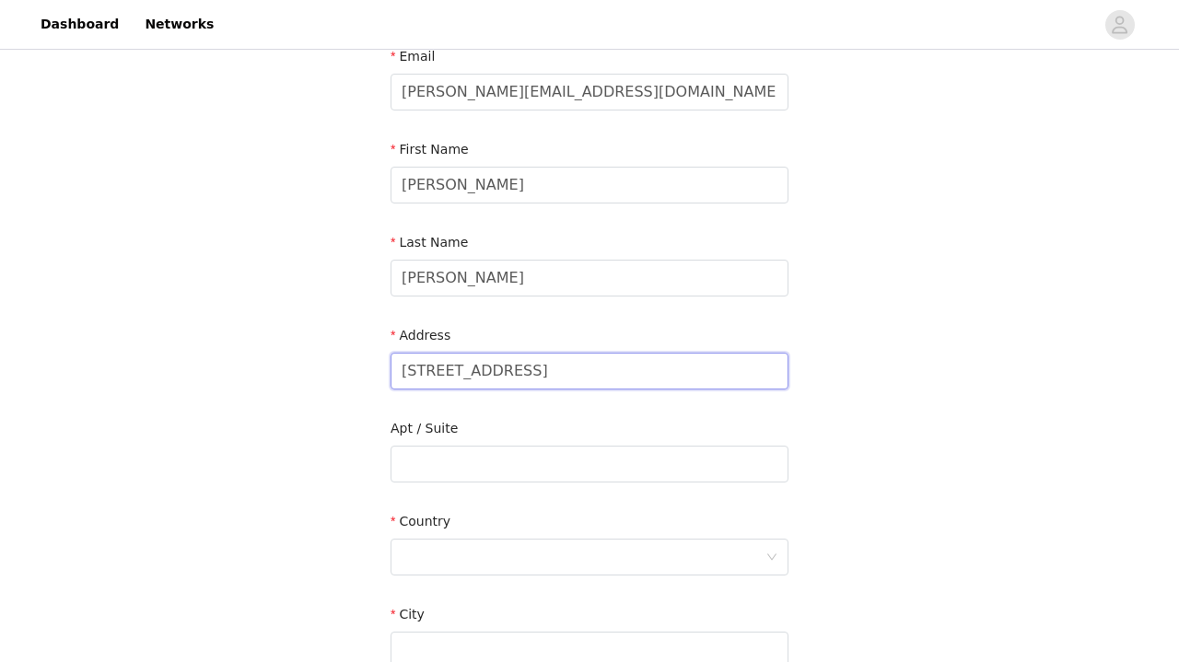
scroll to position [145, 0]
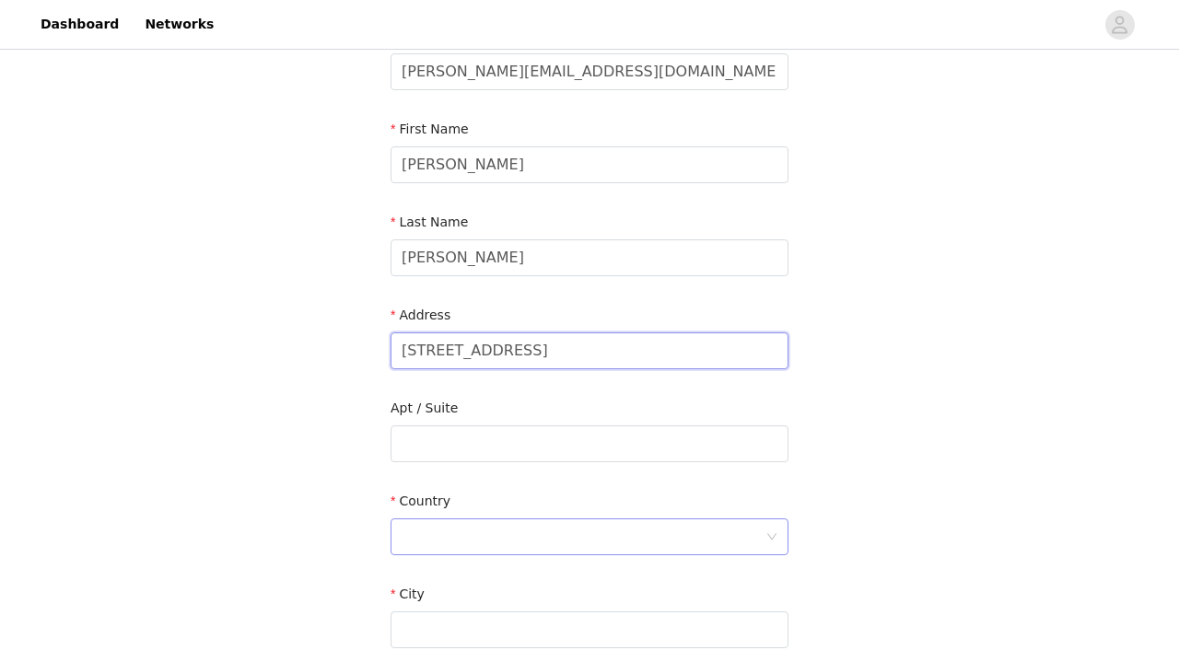
type input "[STREET_ADDRESS]"
click at [453, 544] on div at bounding box center [583, 536] width 364 height 35
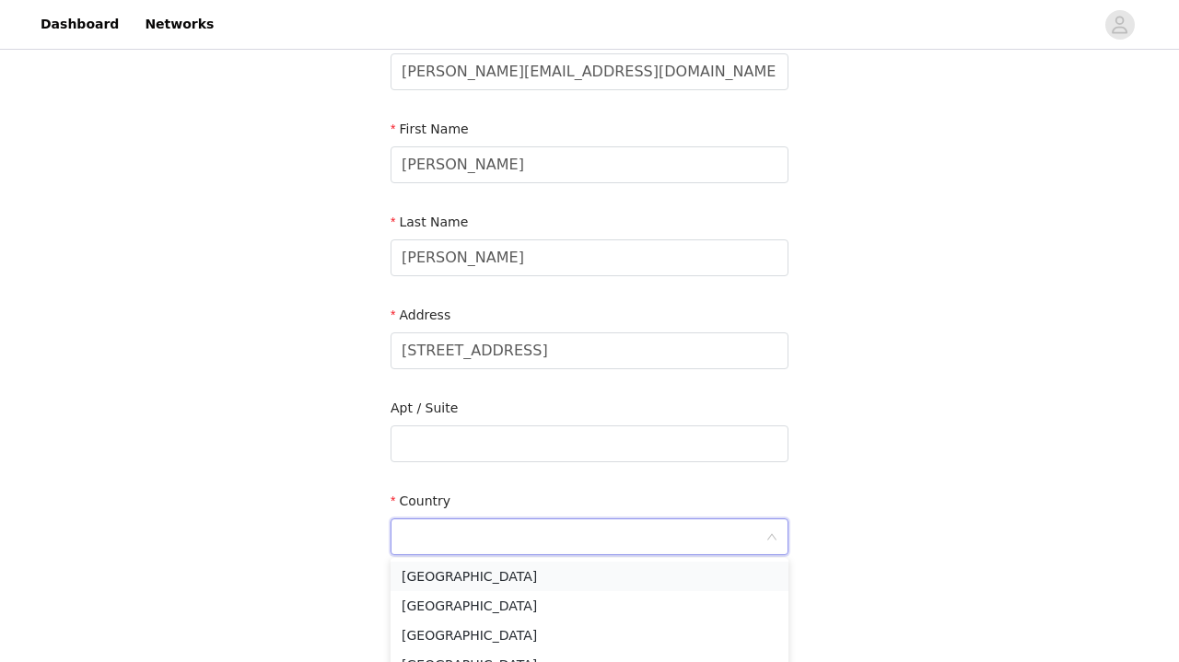
click at [444, 582] on li "[GEOGRAPHIC_DATA]" at bounding box center [589, 576] width 398 height 29
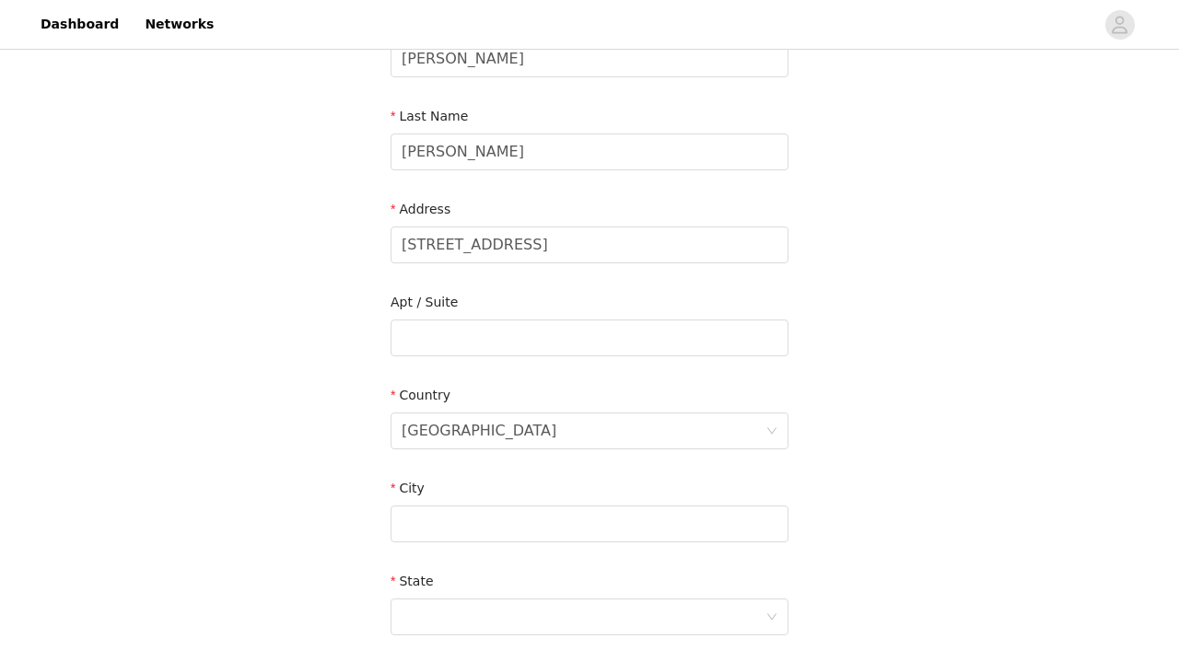
scroll to position [272, 0]
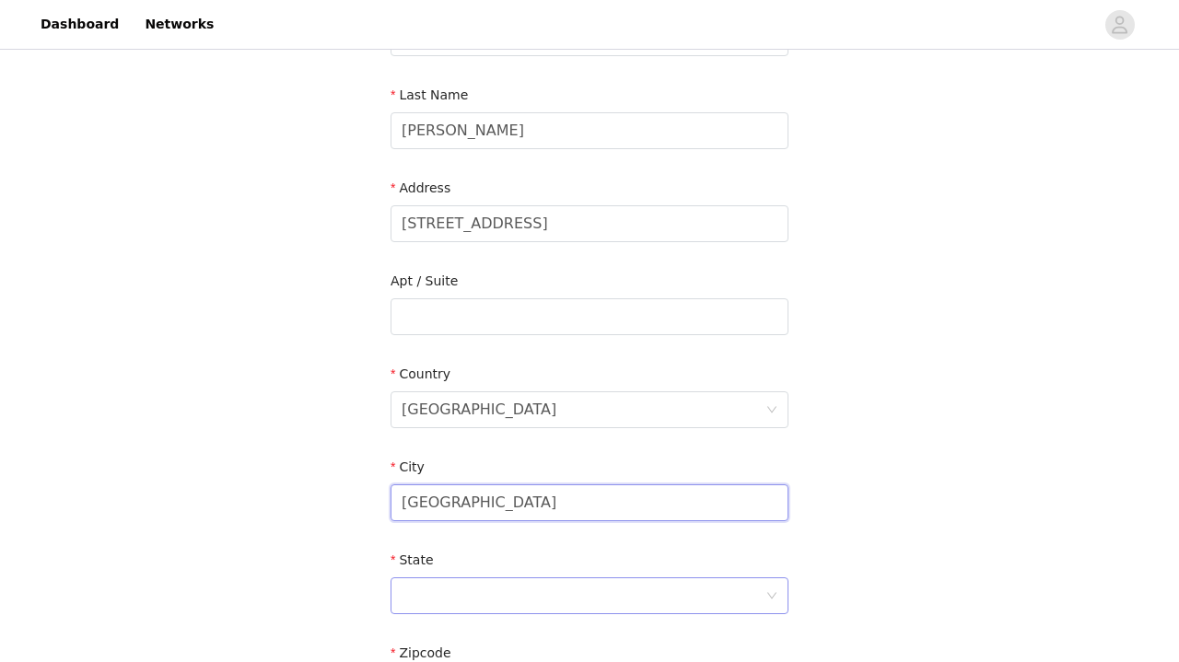
type input "[GEOGRAPHIC_DATA]"
click at [433, 599] on div at bounding box center [583, 595] width 364 height 35
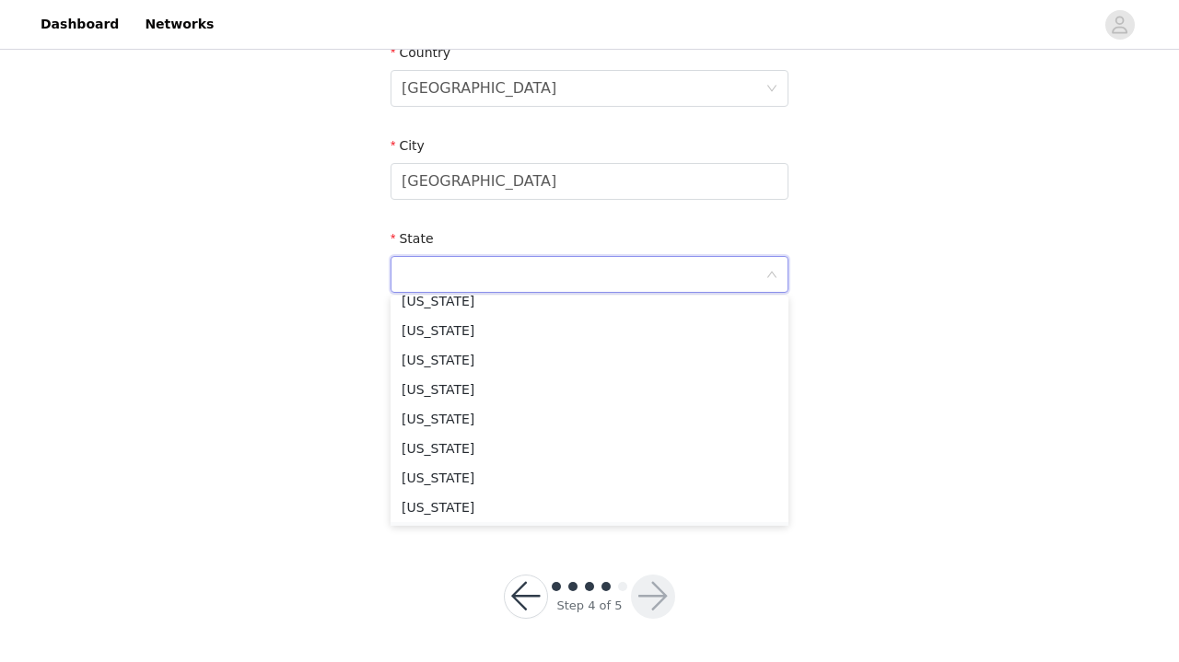
scroll to position [1262, 0]
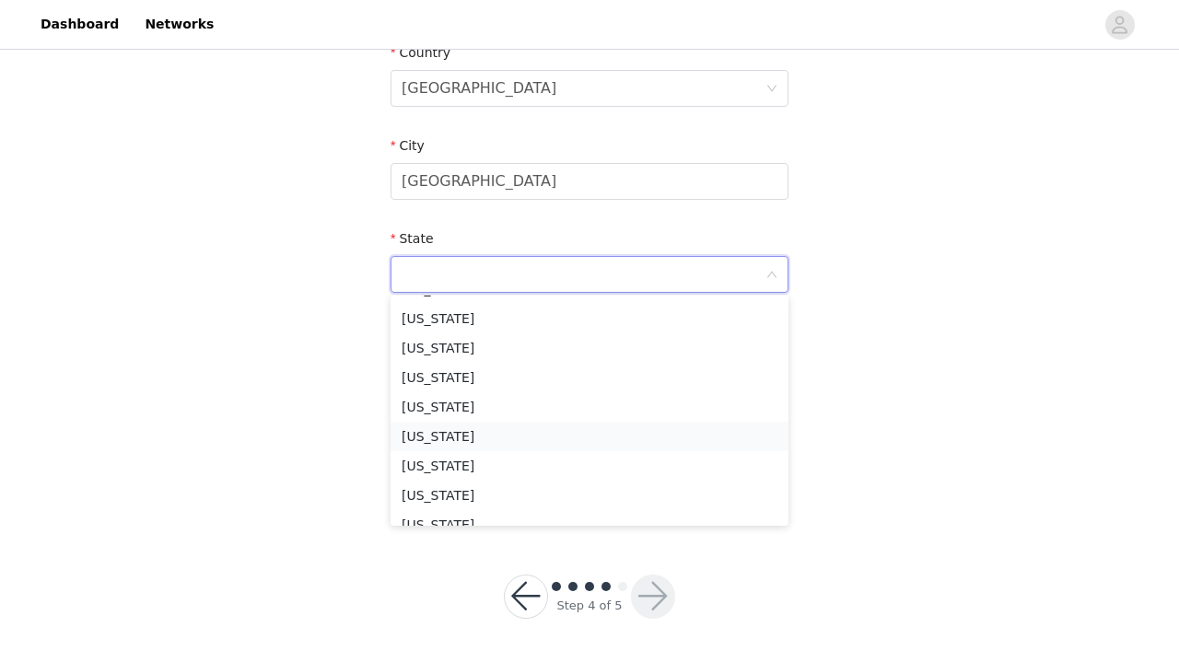
click at [496, 447] on li "[US_STATE]" at bounding box center [589, 436] width 398 height 29
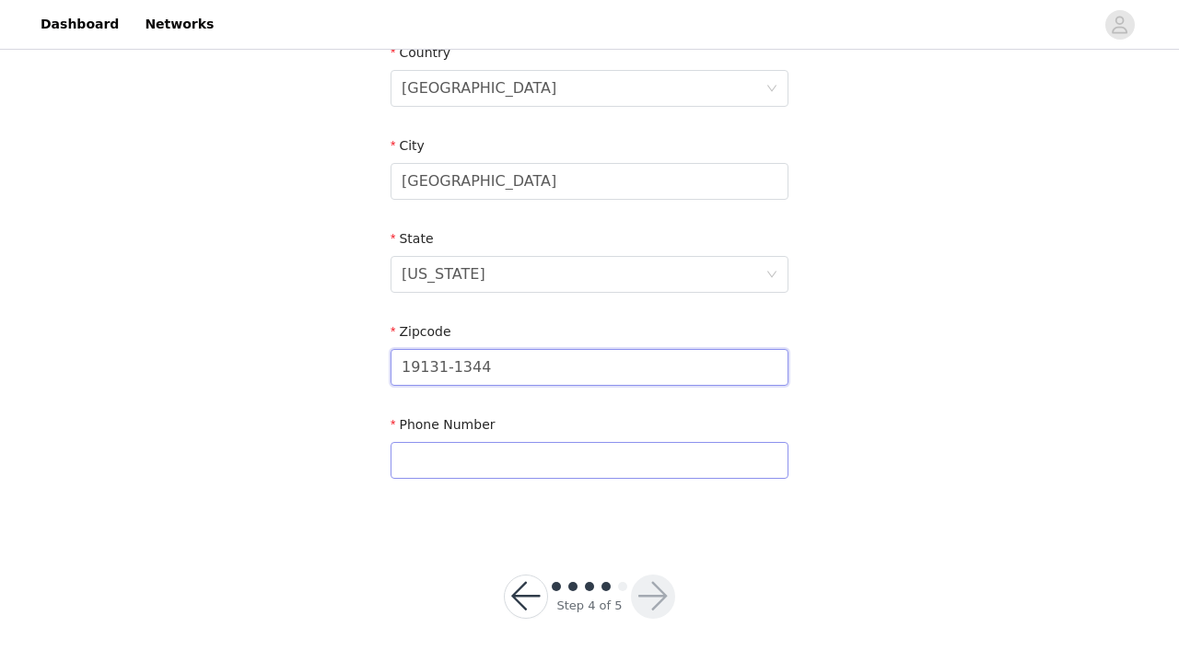
type input "19131-1344"
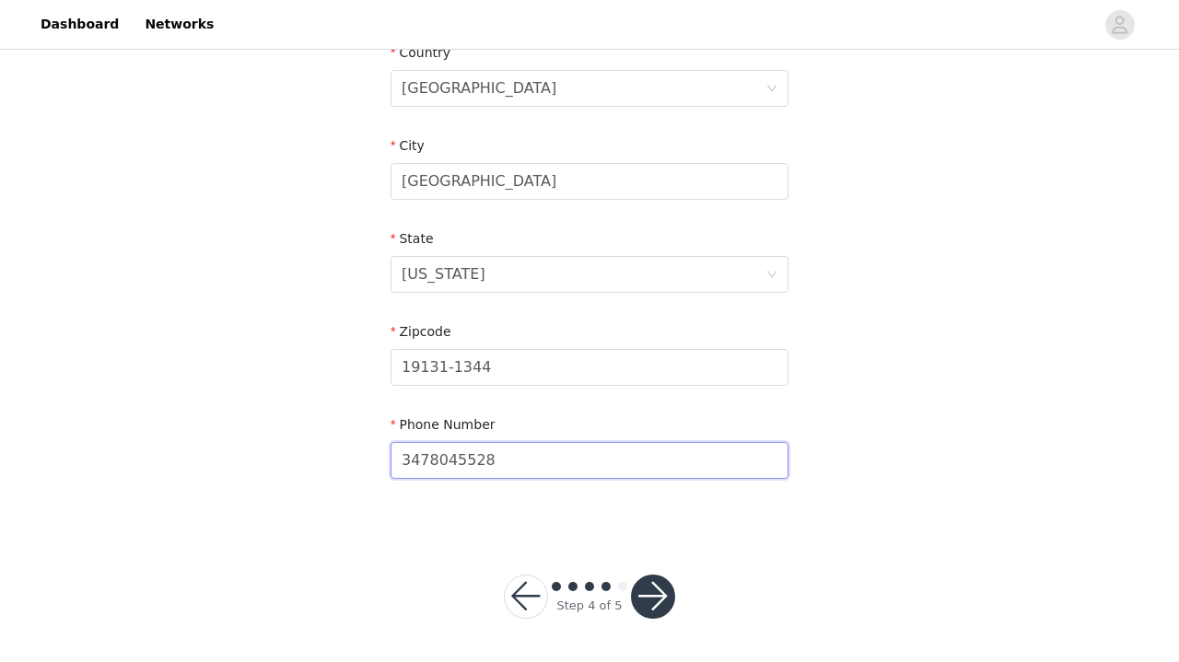
type input "3478045528"
click at [667, 586] on button "button" at bounding box center [653, 597] width 44 height 44
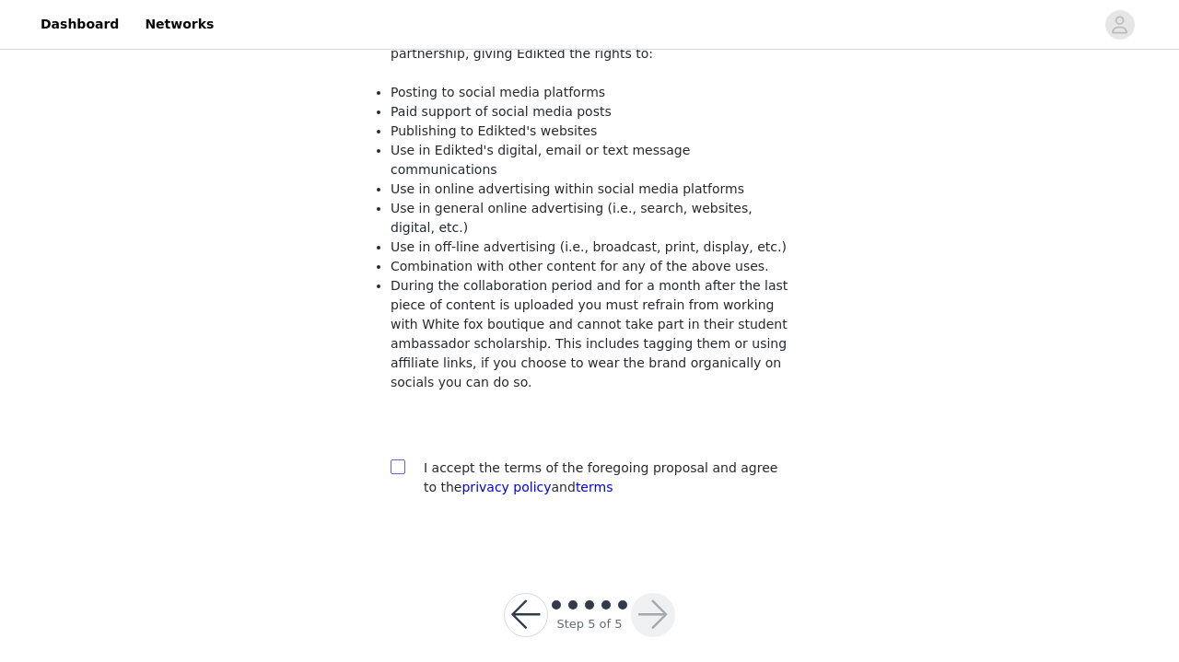
scroll to position [226, 0]
click at [395, 460] on input "checkbox" at bounding box center [396, 466] width 13 height 13
checkbox input "true"
click at [677, 598] on div "Step 5 of 5" at bounding box center [589, 616] width 215 height 88
click at [657, 594] on button "button" at bounding box center [653, 616] width 44 height 44
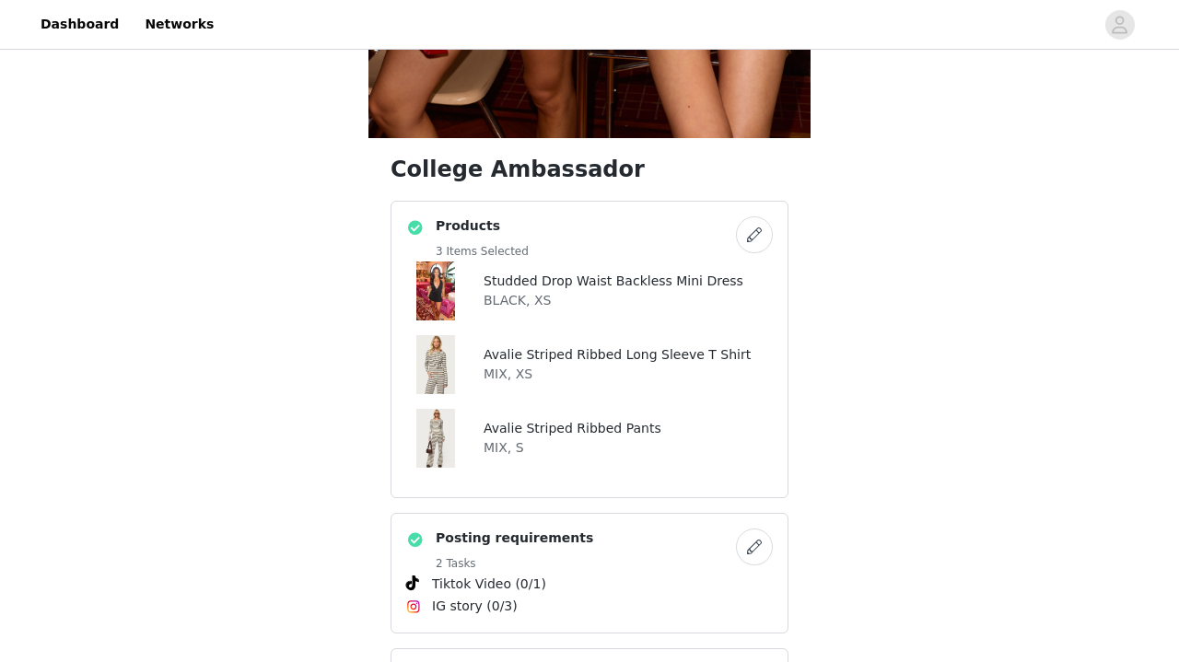
scroll to position [1146, 1]
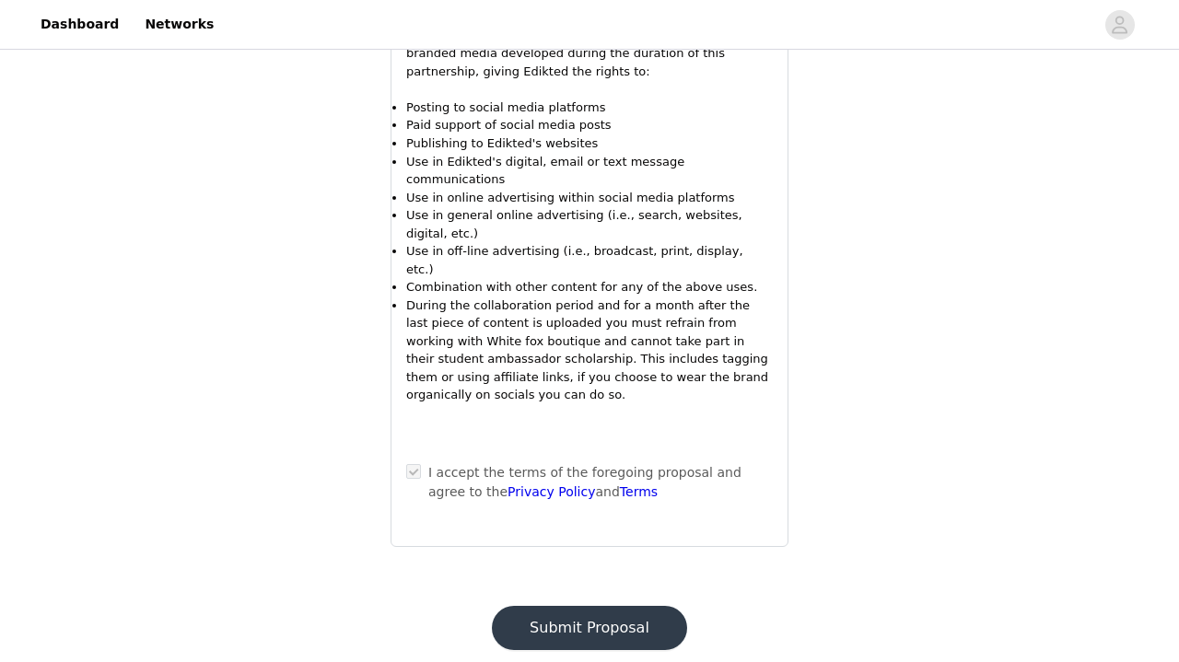
click at [614, 606] on button "Submit Proposal" at bounding box center [589, 628] width 195 height 44
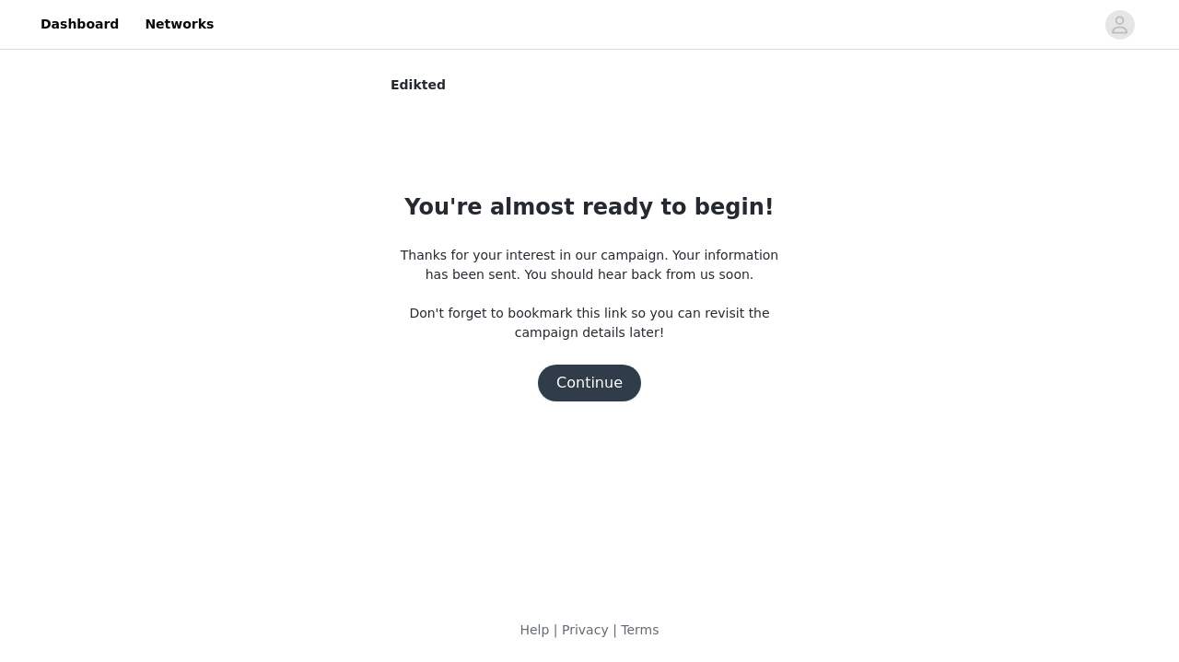
click at [619, 384] on button "Continue" at bounding box center [589, 383] width 103 height 37
